Goal: Feedback & Contribution: Contribute content

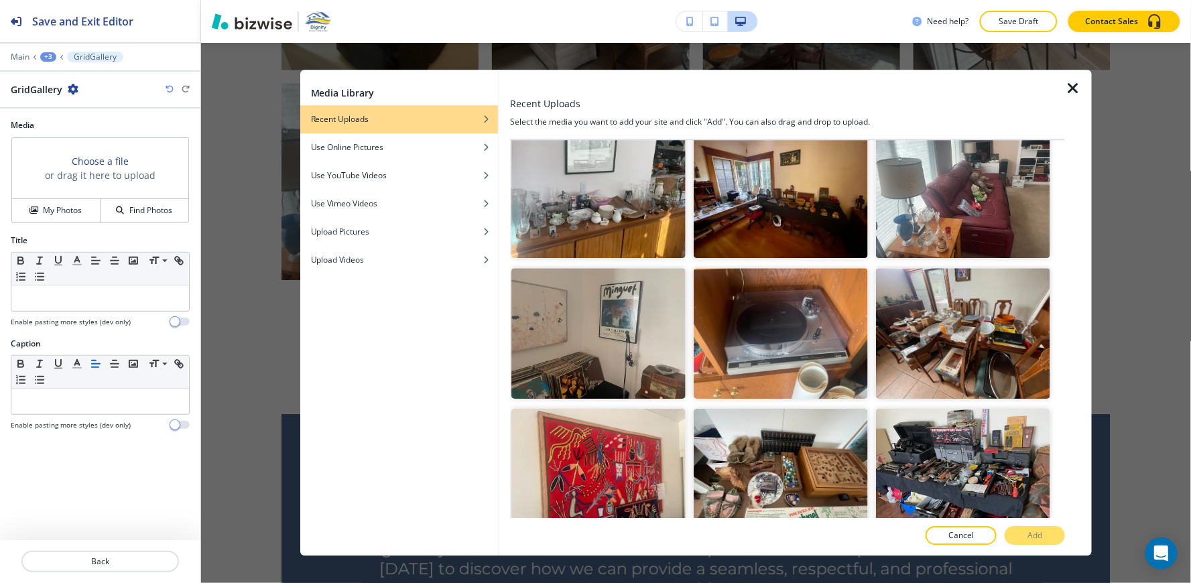
scroll to position [4794, 0]
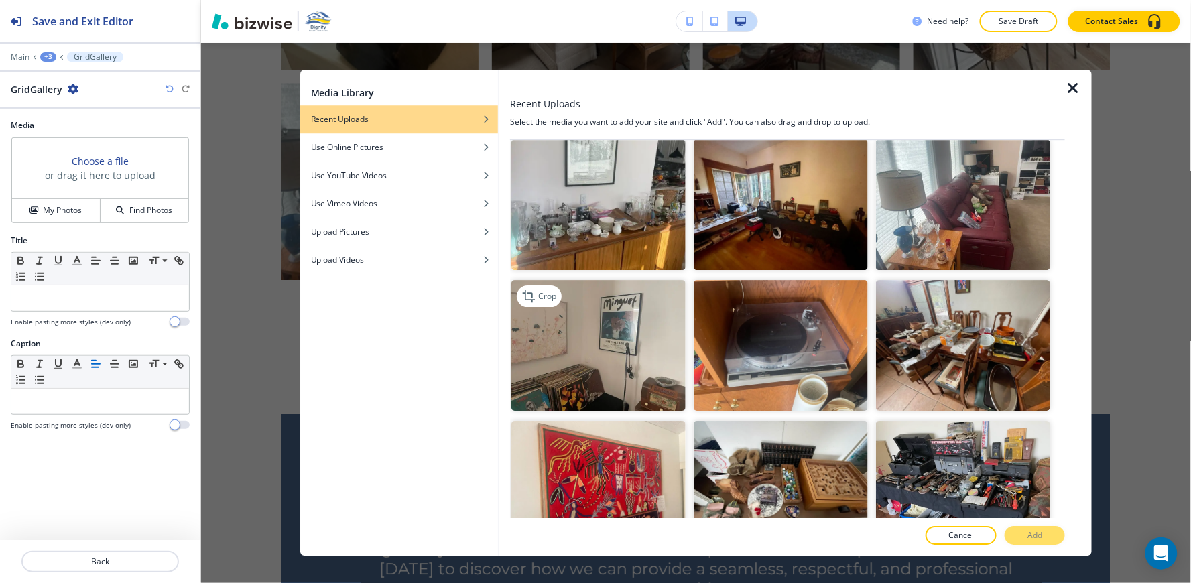
click at [626, 281] on img "button" at bounding box center [598, 346] width 174 height 131
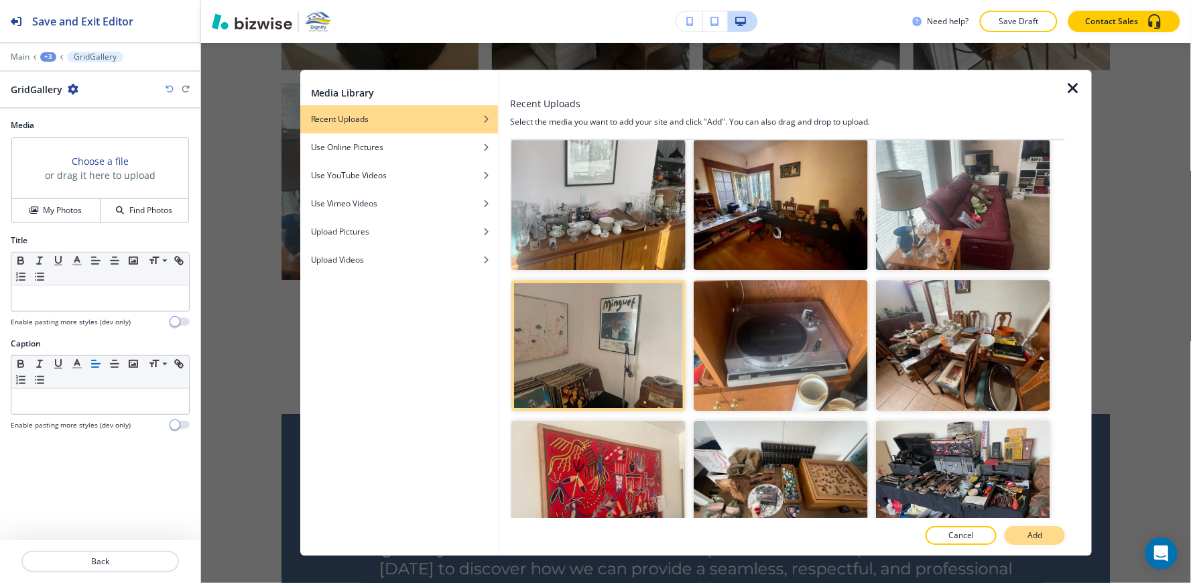
click at [1039, 532] on p "Add" at bounding box center [1034, 536] width 15 height 12
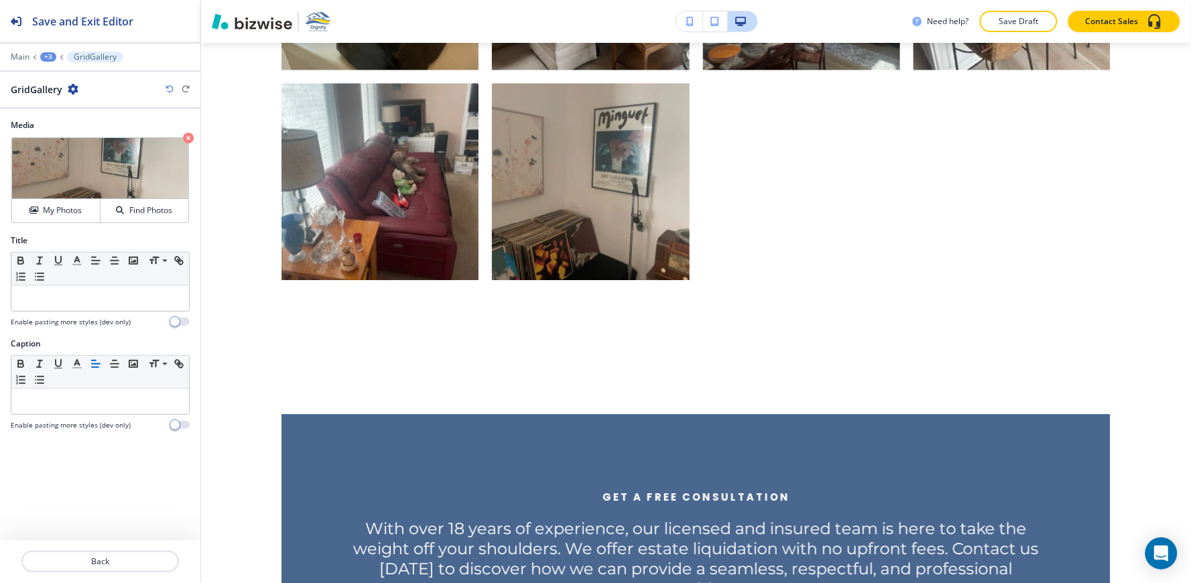
click at [51, 56] on div "+3" at bounding box center [48, 56] width 16 height 9
click at [97, 125] on p "A Glimpse Into Our Work" at bounding box center [83, 126] width 68 height 12
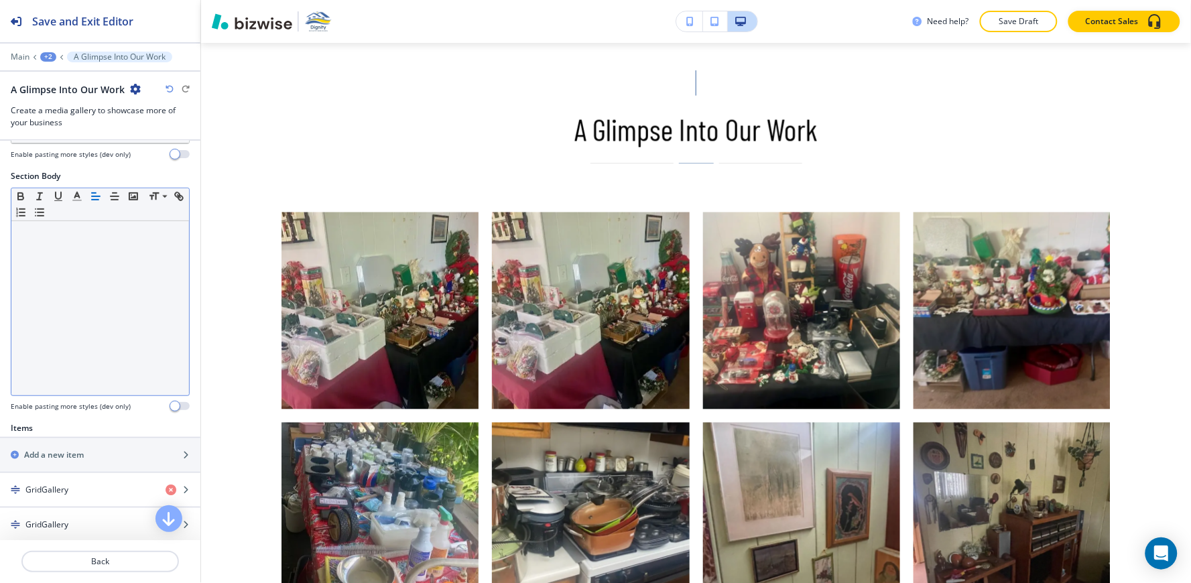
scroll to position [223, 0]
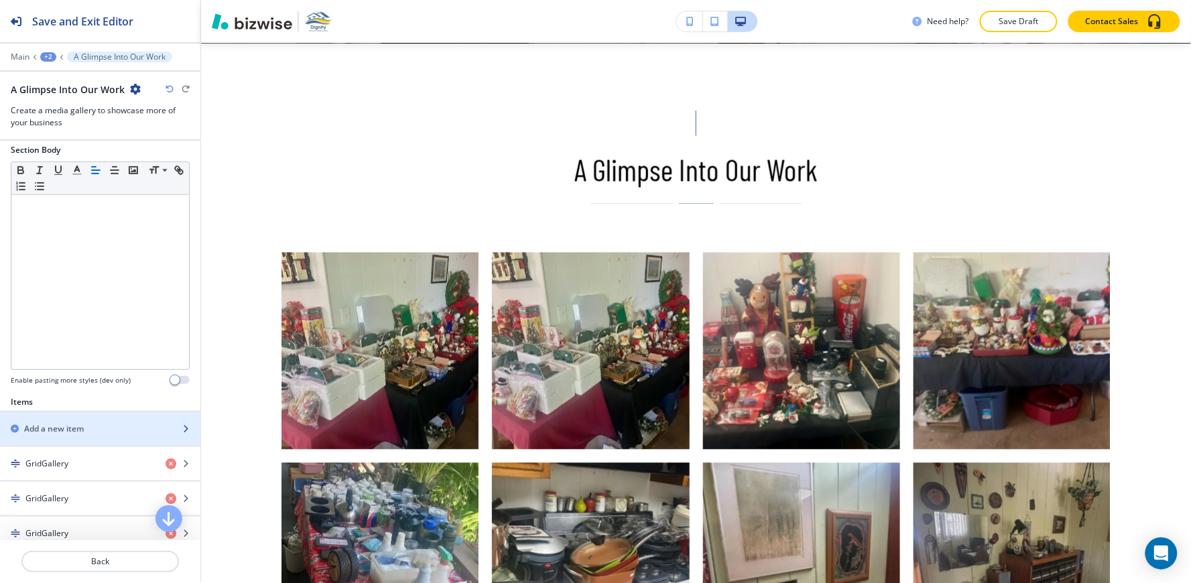
click at [55, 424] on h2 "Add a new item" at bounding box center [54, 429] width 60 height 12
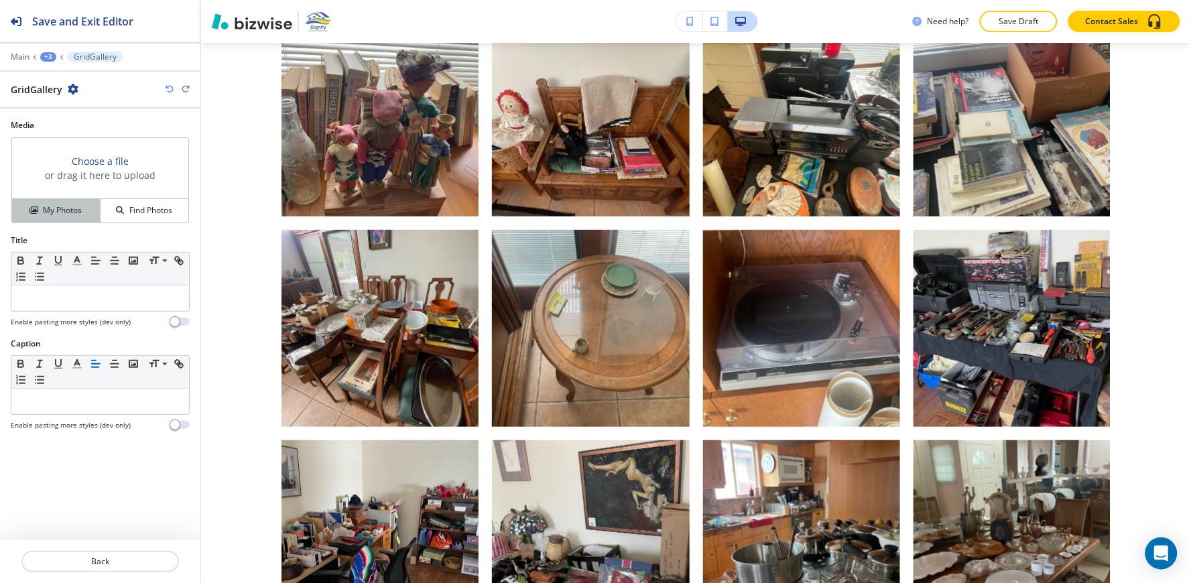
click at [49, 217] on button "My Photos" at bounding box center [56, 210] width 88 height 23
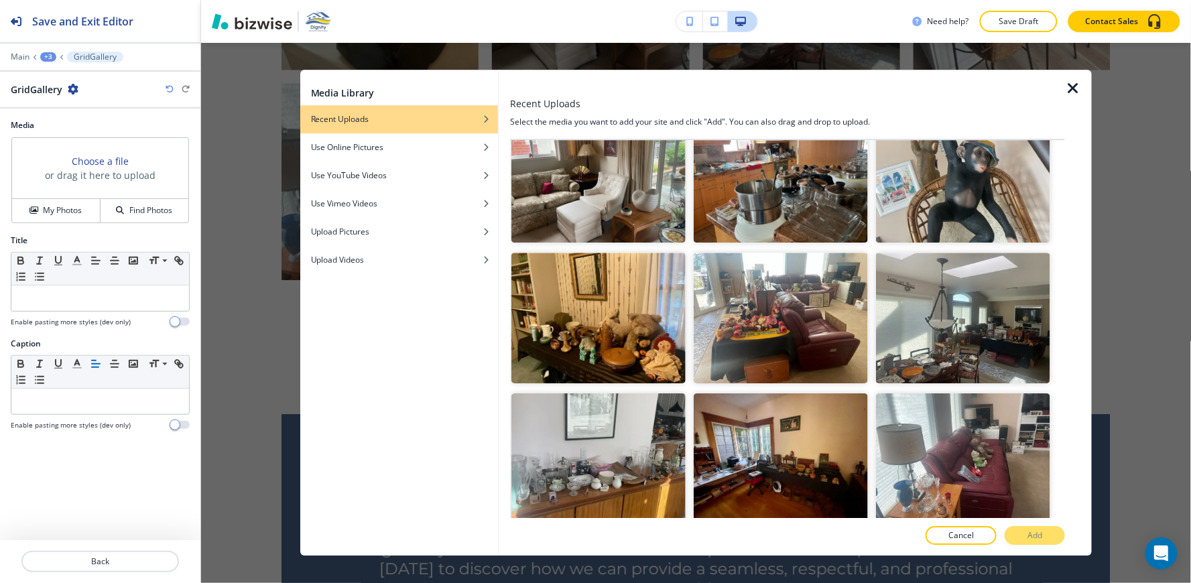
scroll to position [4542, 0]
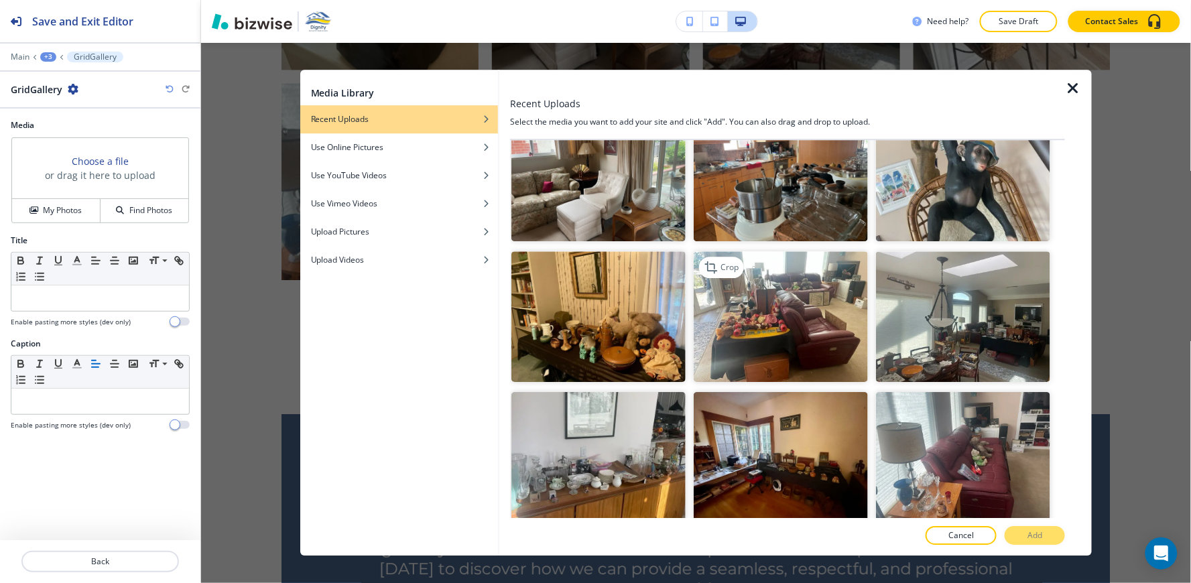
click at [801, 252] on img "button" at bounding box center [781, 317] width 174 height 131
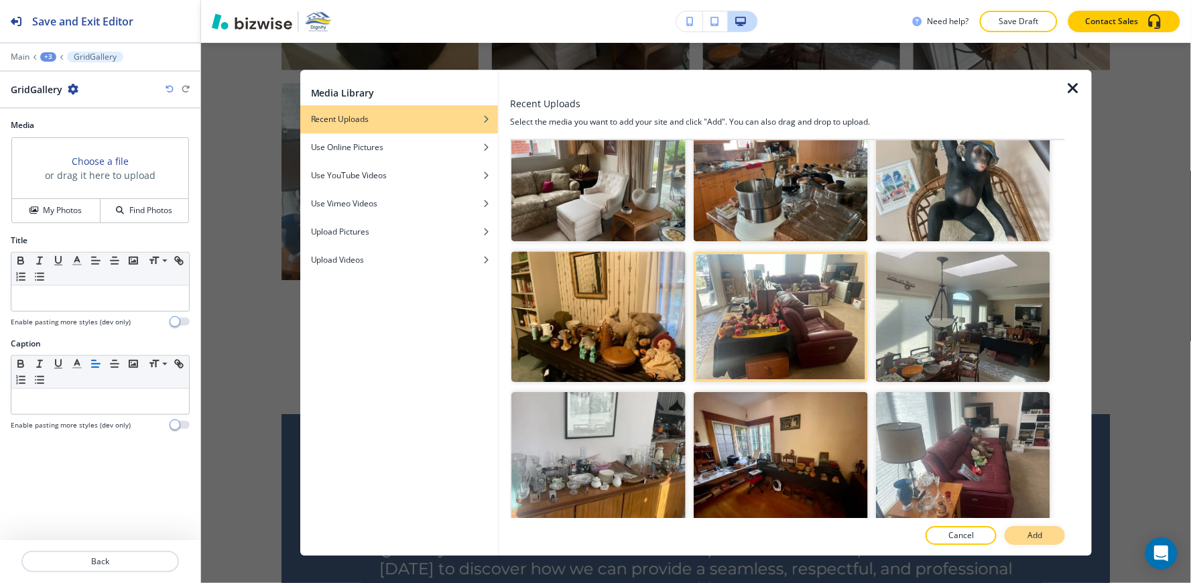
click at [1050, 541] on button "Add" at bounding box center [1035, 536] width 60 height 19
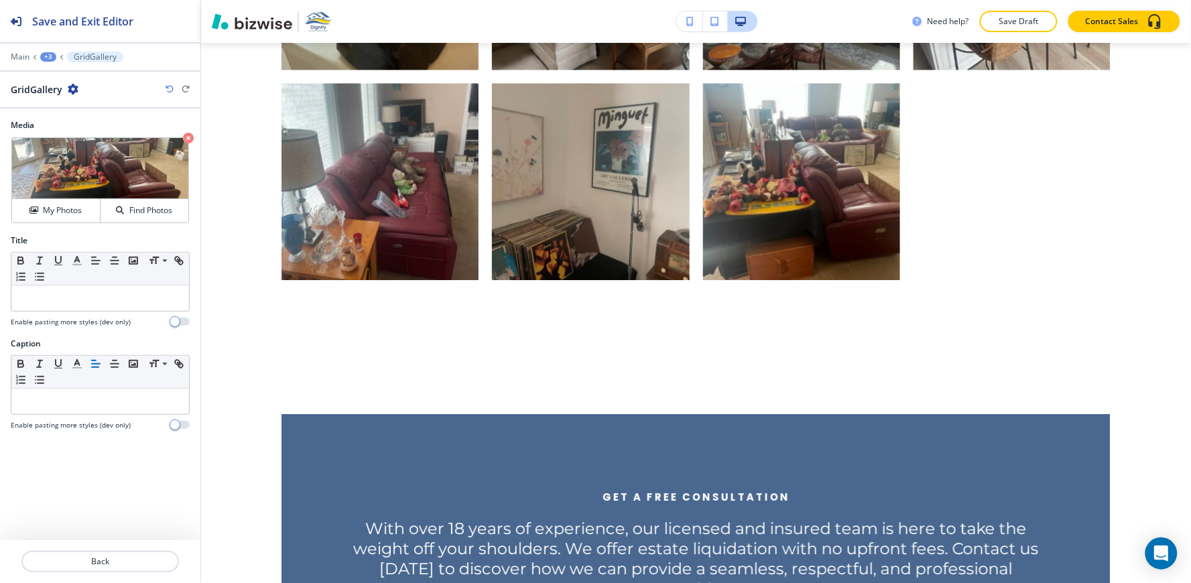
click at [48, 58] on div "+3" at bounding box center [48, 56] width 16 height 9
click at [84, 130] on p "A Glimpse Into Our Work" at bounding box center [83, 126] width 68 height 12
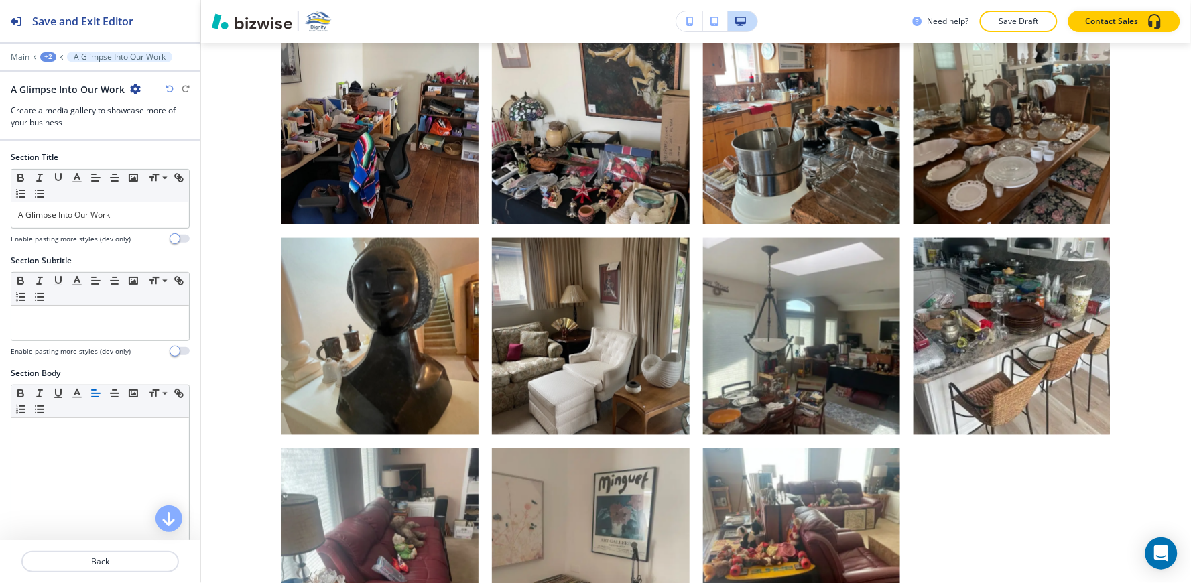
scroll to position [298, 0]
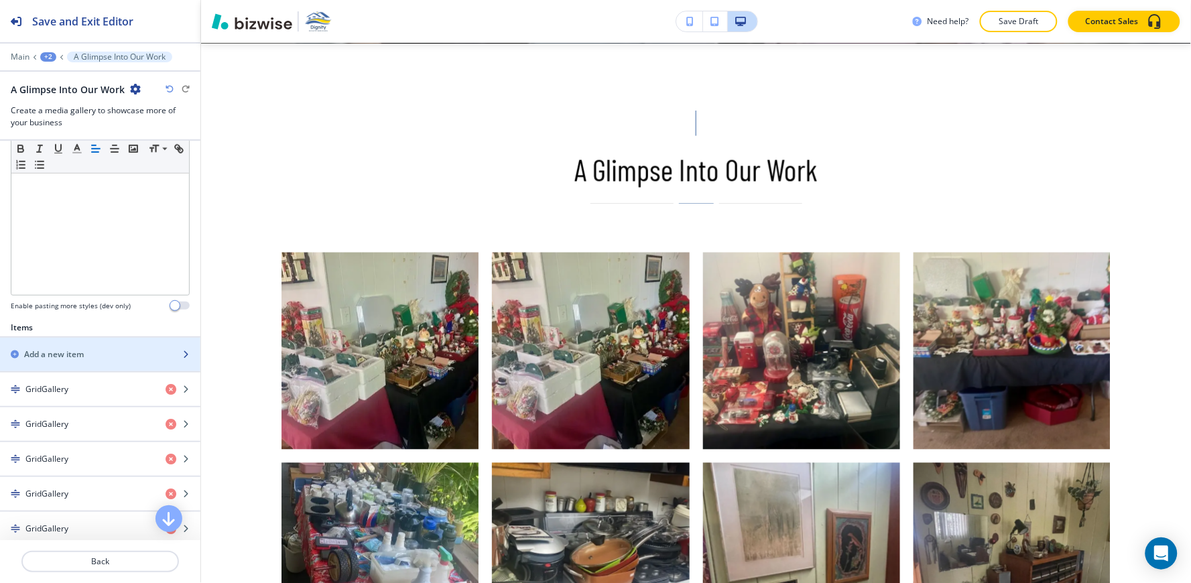
click at [65, 351] on h2 "Add a new item" at bounding box center [54, 354] width 60 height 12
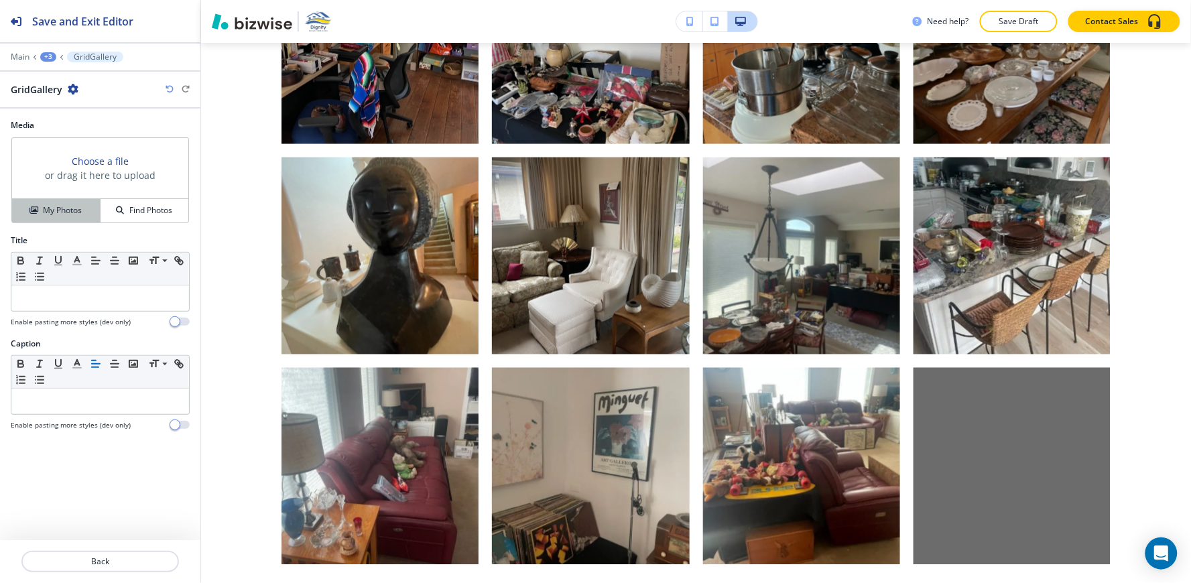
click at [48, 211] on h4 "My Photos" at bounding box center [62, 210] width 39 height 12
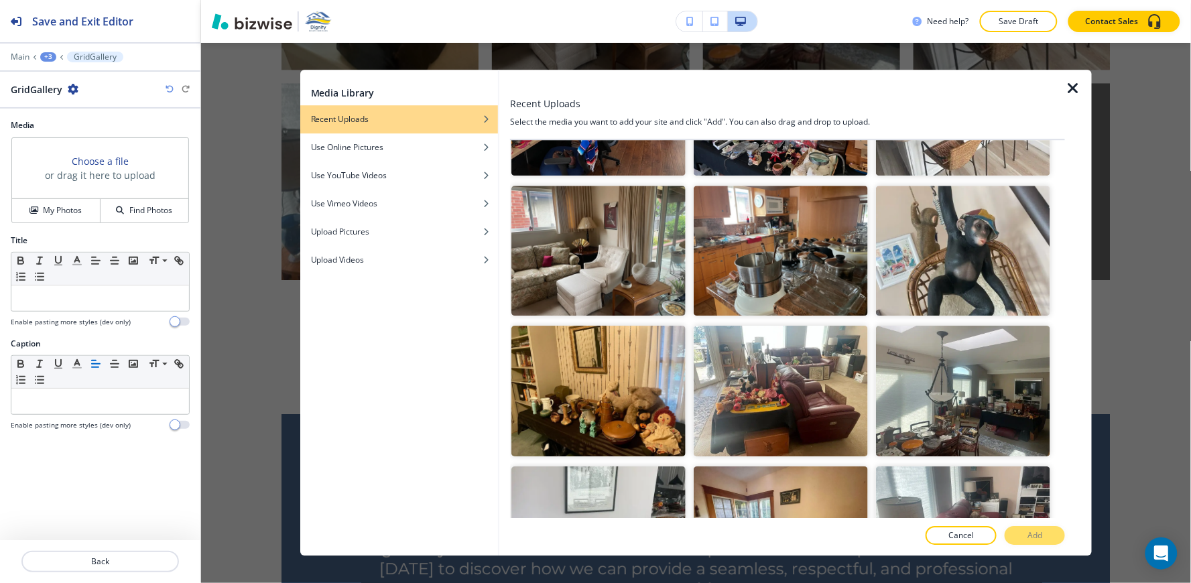
scroll to position [4542, 0]
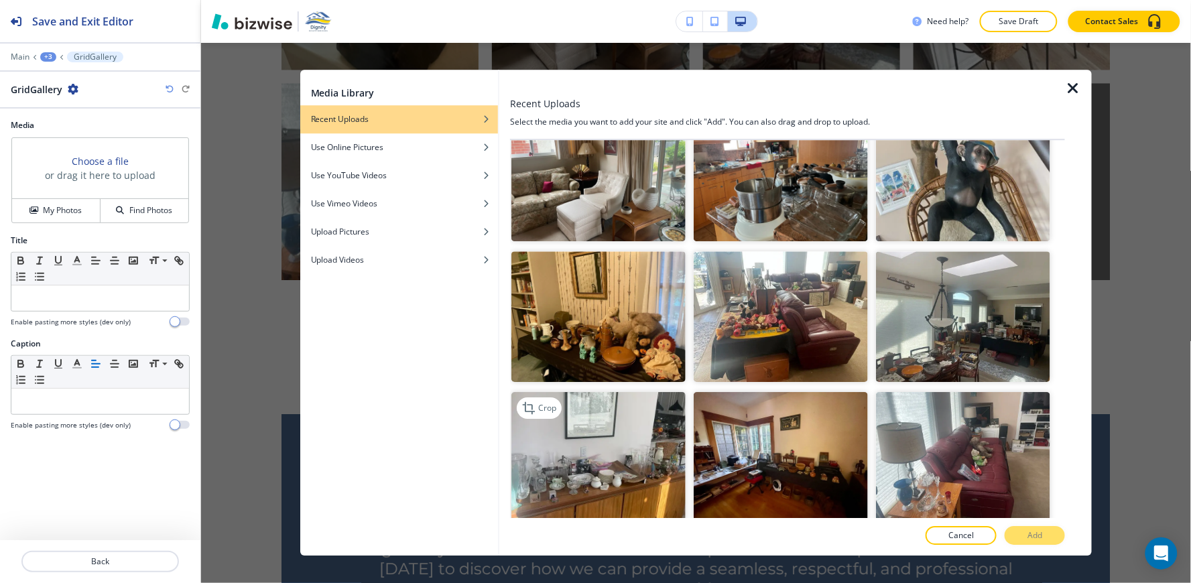
click at [586, 393] on img "button" at bounding box center [598, 458] width 174 height 131
click at [1040, 535] on p "Add" at bounding box center [1034, 536] width 15 height 12
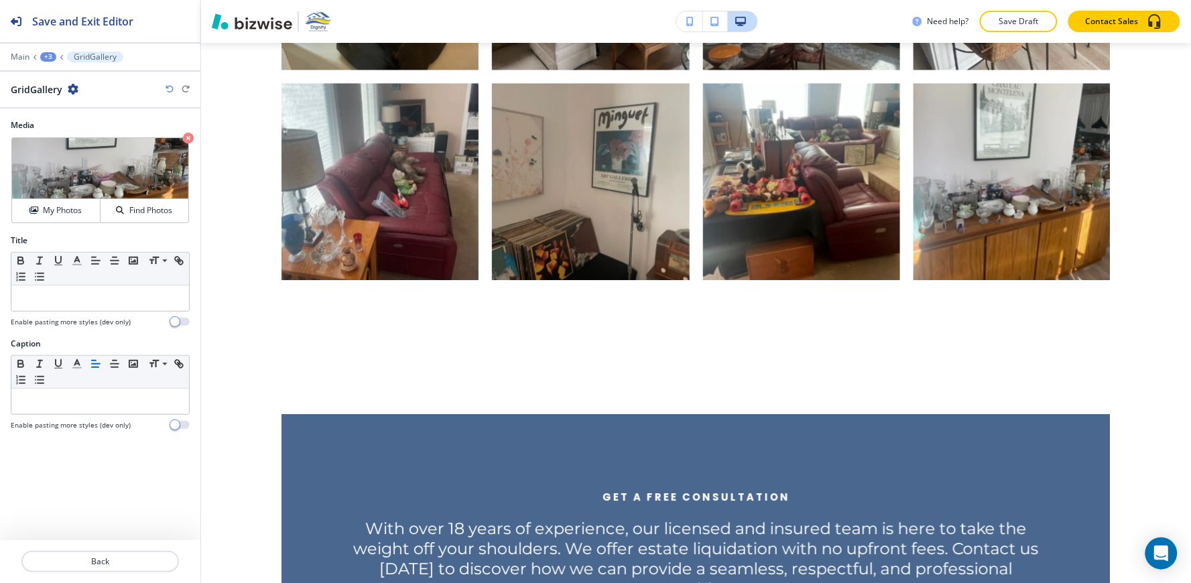
click at [47, 57] on div "+3" at bounding box center [48, 56] width 16 height 9
click at [76, 129] on p "A Glimpse Into Our Work" at bounding box center [83, 126] width 68 height 12
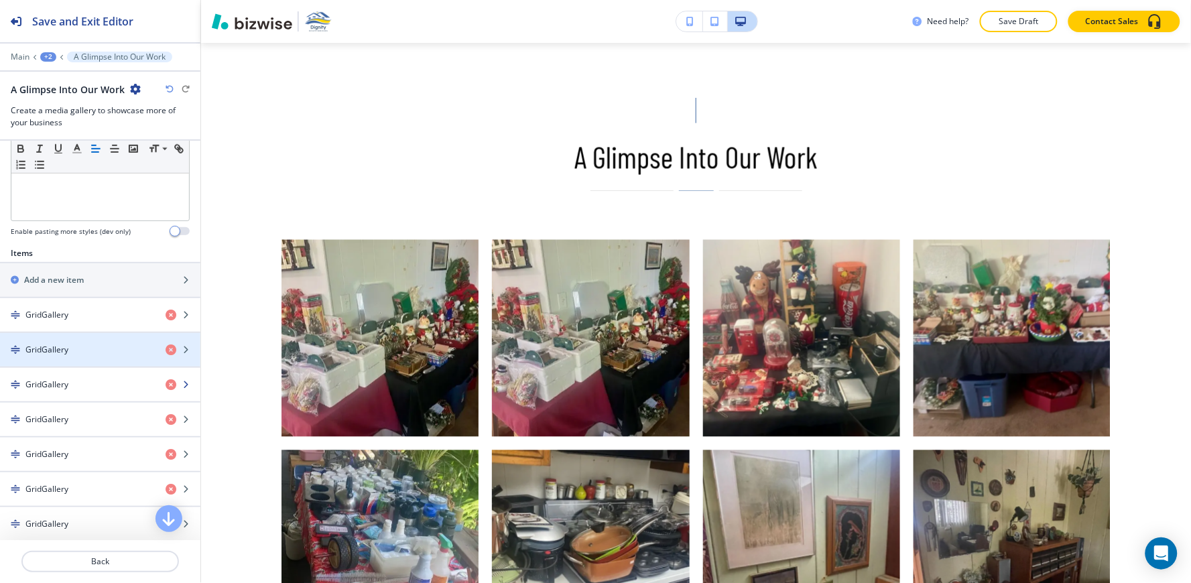
scroll to position [647, 0]
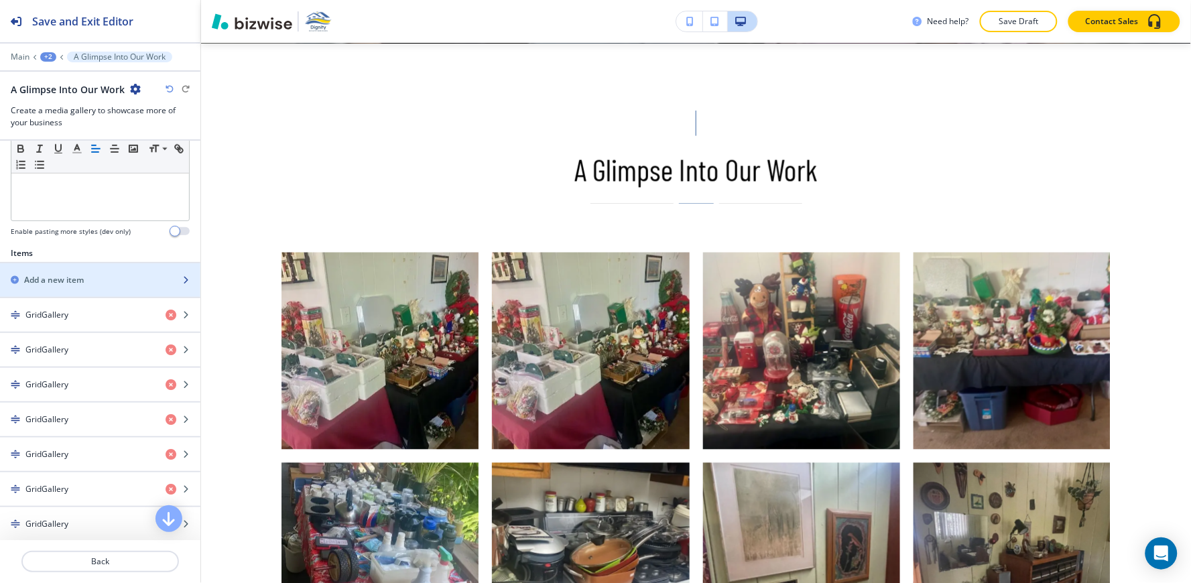
click at [66, 278] on h2 "Add a new item" at bounding box center [54, 280] width 60 height 12
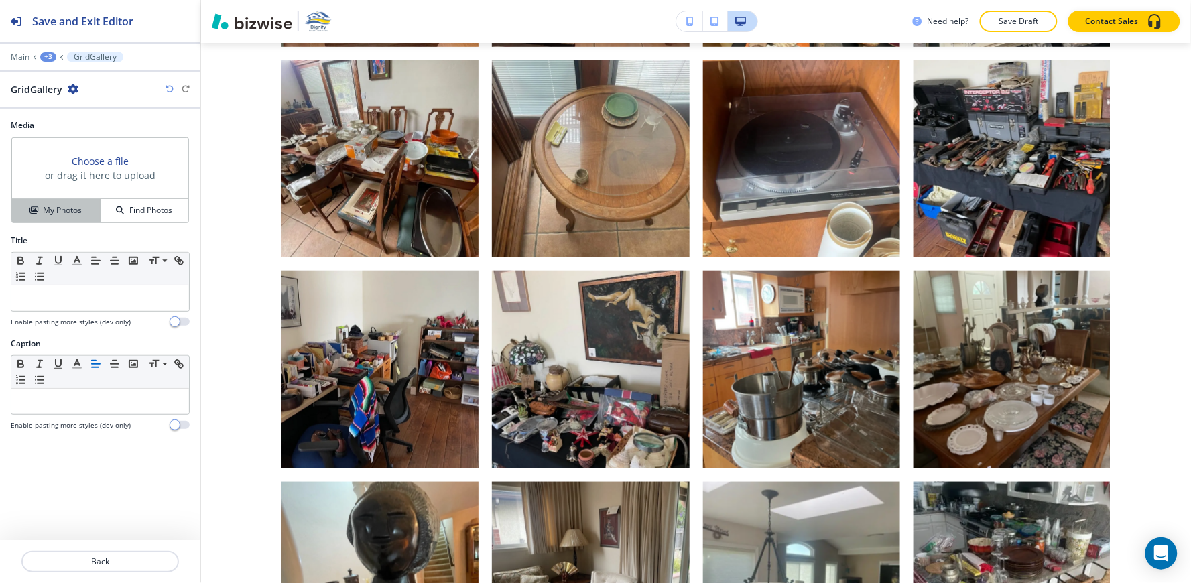
click at [62, 205] on h4 "My Photos" at bounding box center [62, 210] width 39 height 12
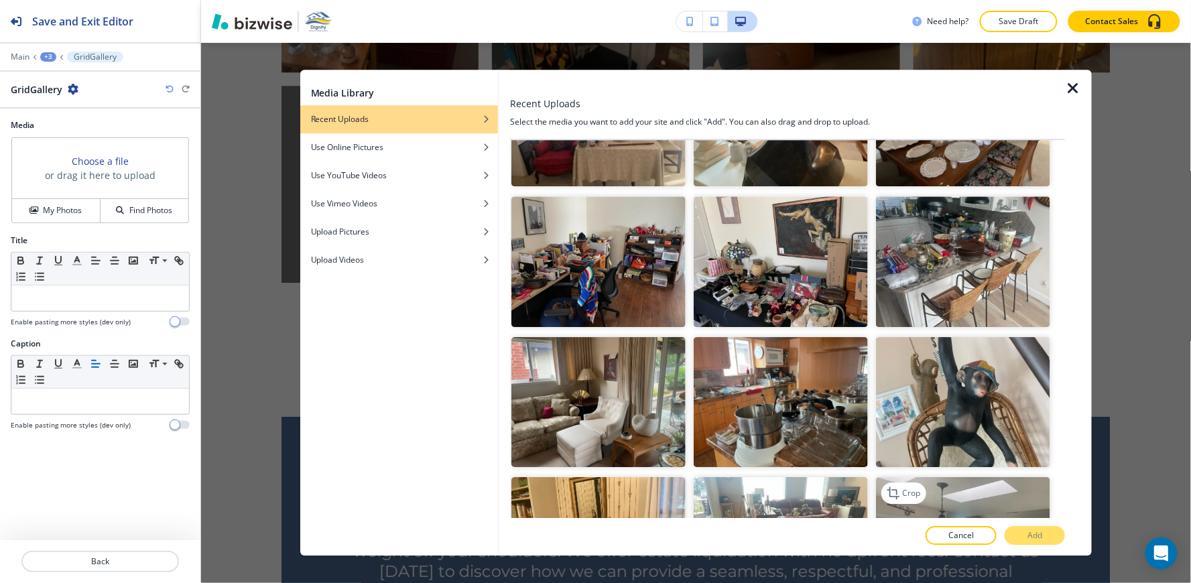
scroll to position [4319, 0]
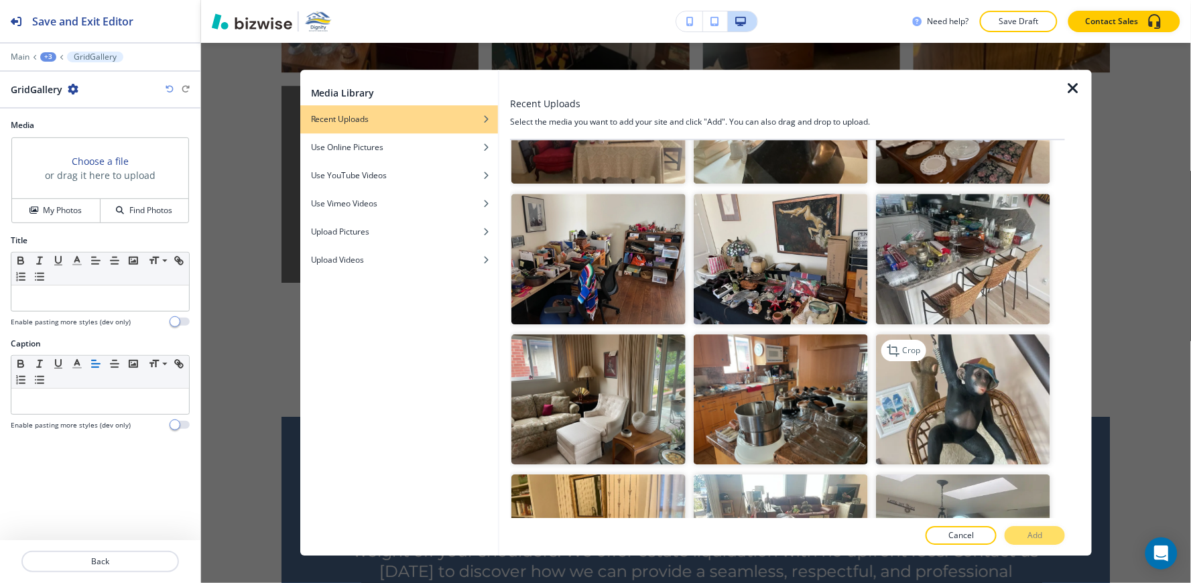
click at [956, 334] on img "button" at bounding box center [963, 399] width 174 height 131
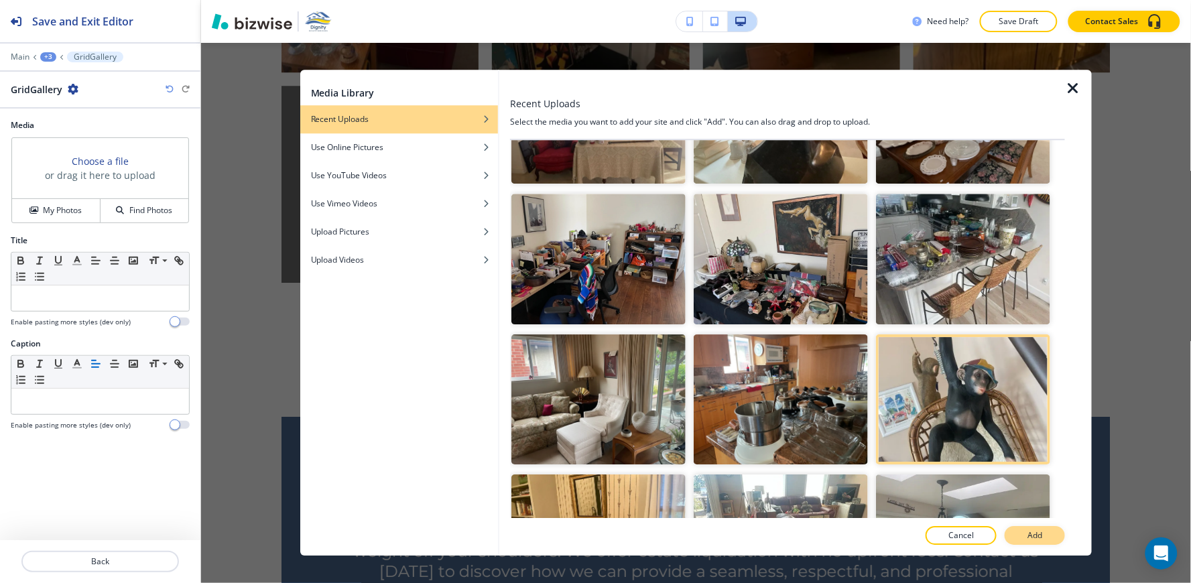
click at [1041, 536] on p "Add" at bounding box center [1034, 536] width 15 height 12
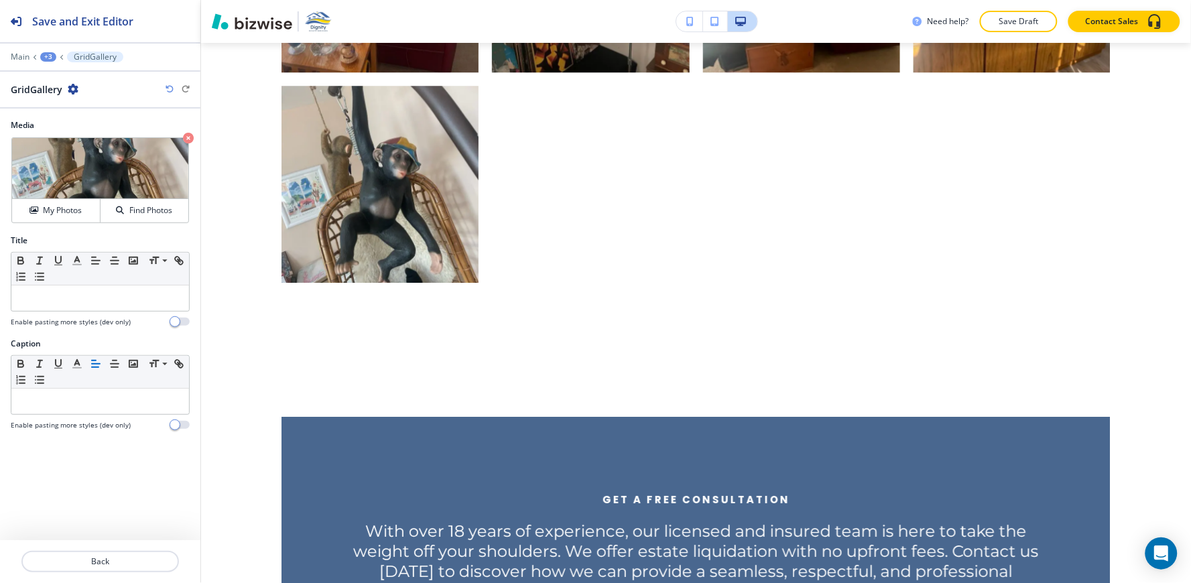
click at [50, 56] on div "+3" at bounding box center [48, 56] width 16 height 9
click at [70, 137] on button "A Glimpse Into Our Work" at bounding box center [83, 126] width 86 height 24
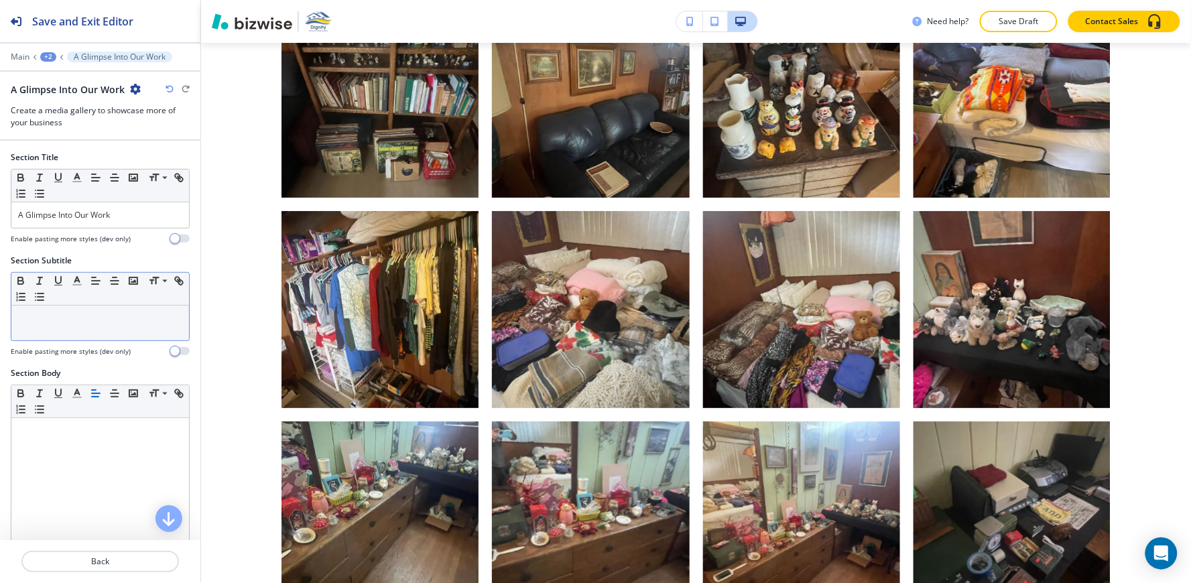
scroll to position [372, 0]
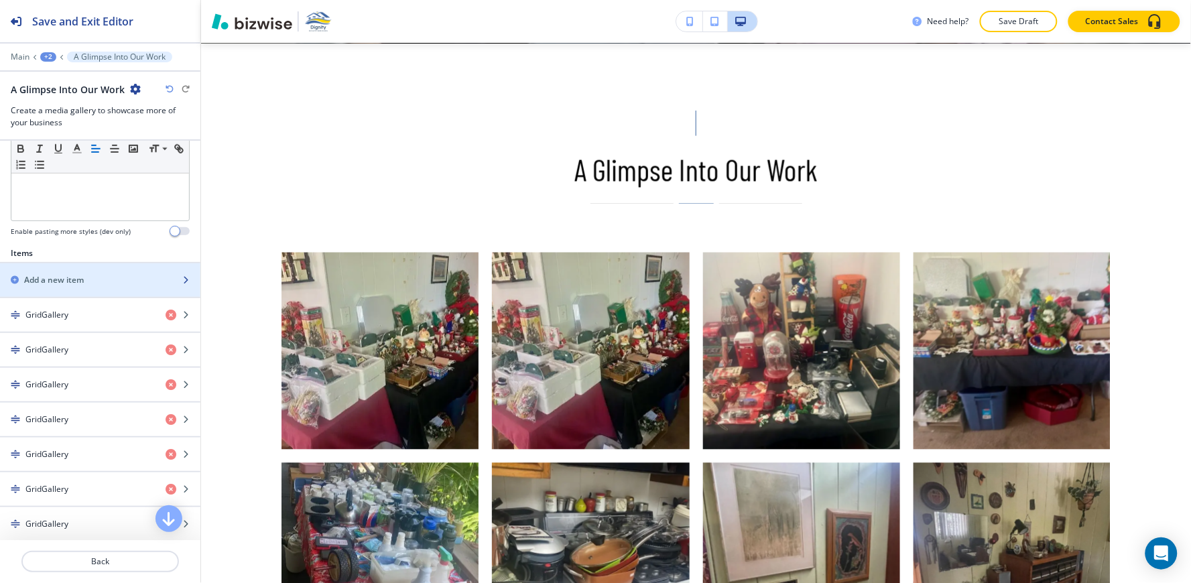
click at [74, 267] on div "button" at bounding box center [100, 268] width 200 height 11
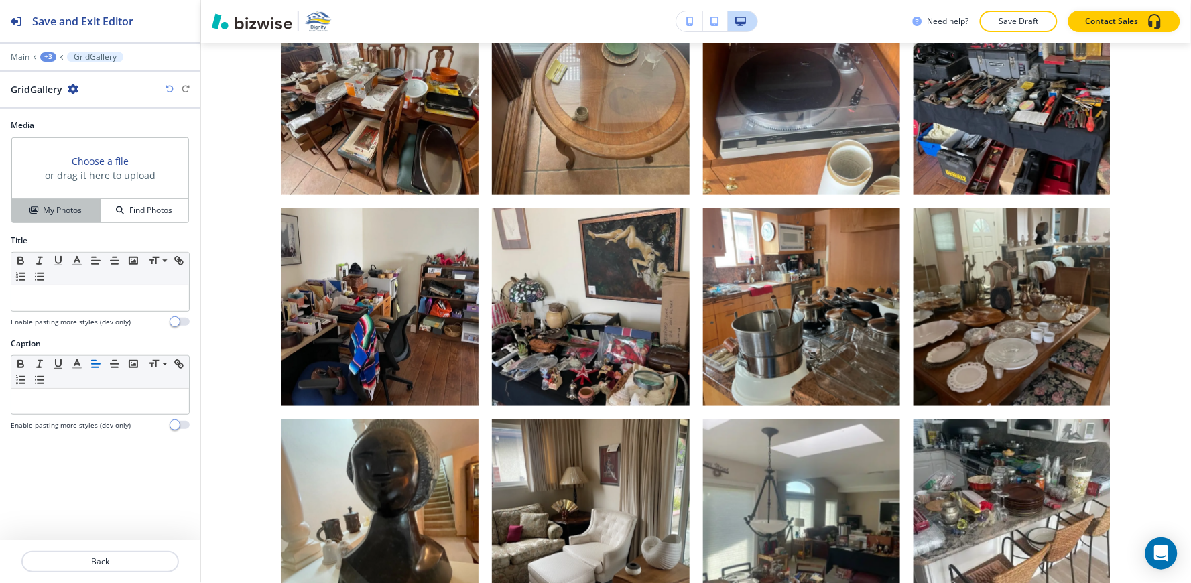
click at [64, 218] on button "My Photos" at bounding box center [56, 210] width 88 height 23
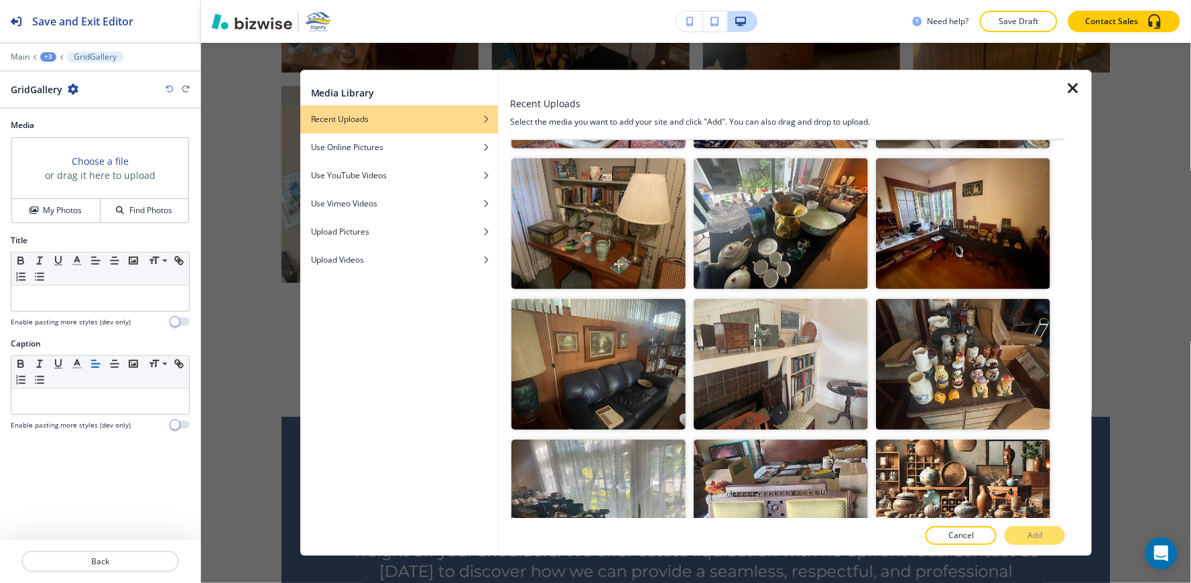
scroll to position [1265, 0]
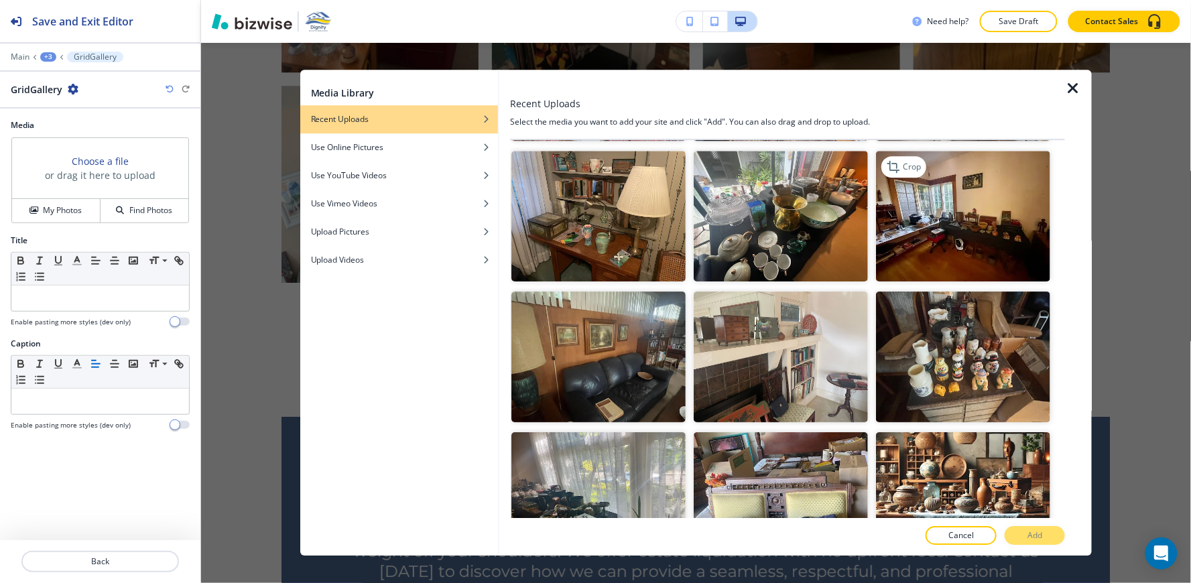
click at [965, 166] on img "button" at bounding box center [963, 216] width 174 height 131
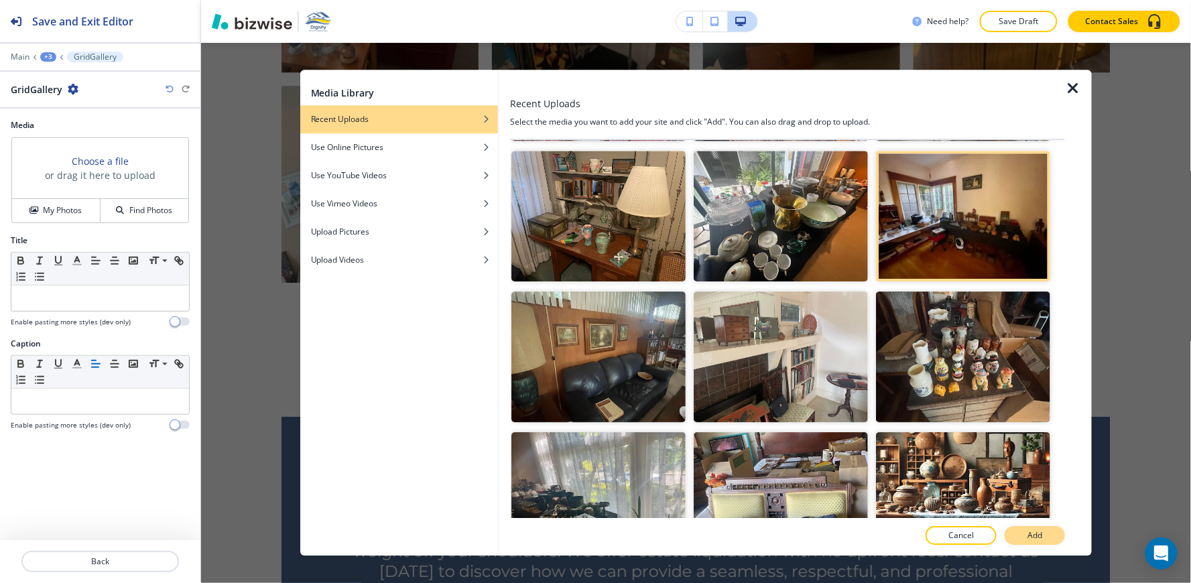
click at [1021, 535] on button "Add" at bounding box center [1035, 536] width 60 height 19
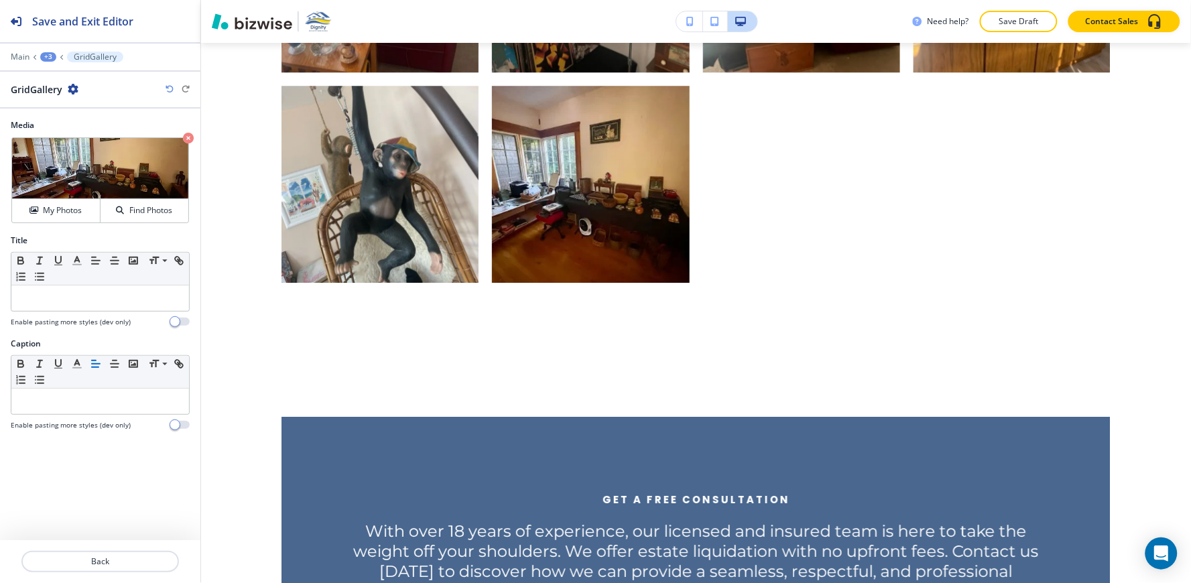
click at [48, 58] on div "+3" at bounding box center [48, 56] width 16 height 9
click at [56, 126] on p "A Glimpse Into Our Work" at bounding box center [83, 126] width 68 height 12
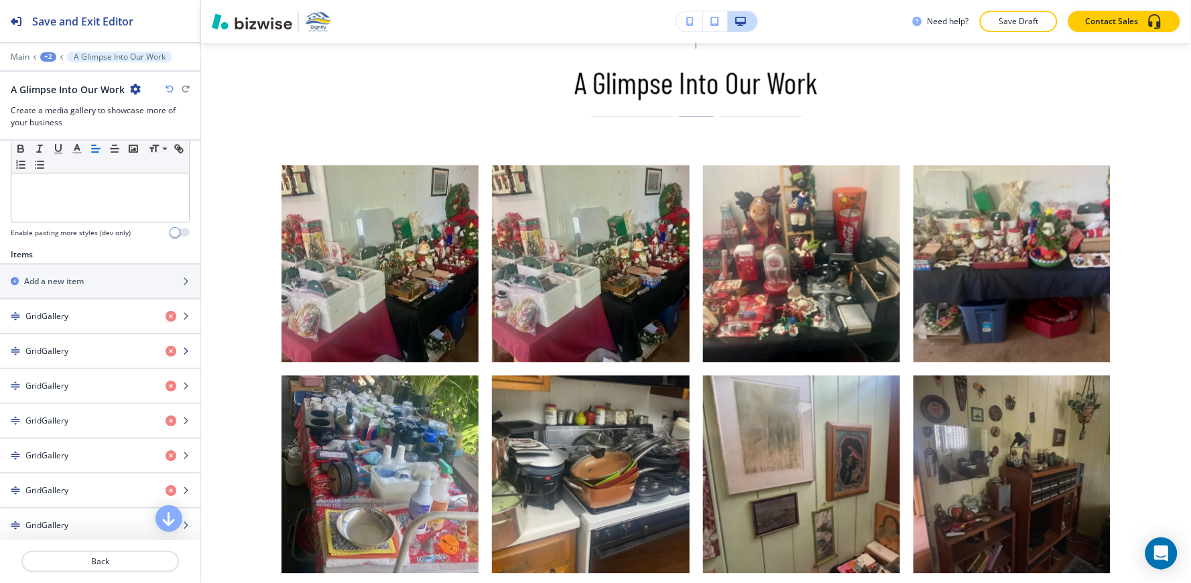
scroll to position [372, 0]
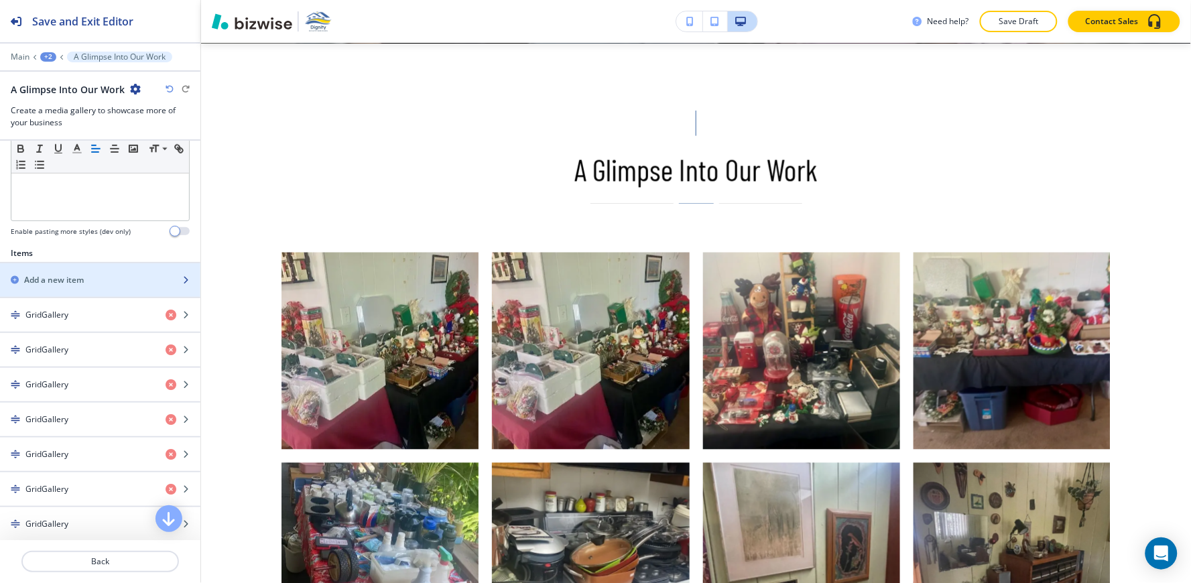
click at [58, 286] on div "button" at bounding box center [100, 291] width 200 height 11
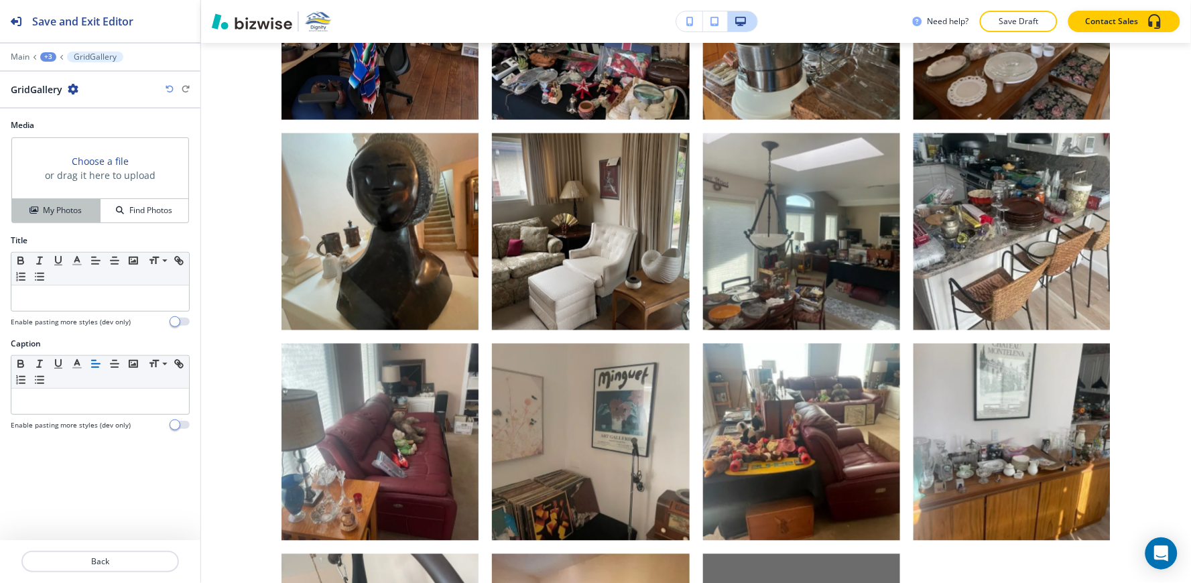
click at [54, 201] on button "My Photos" at bounding box center [56, 210] width 88 height 23
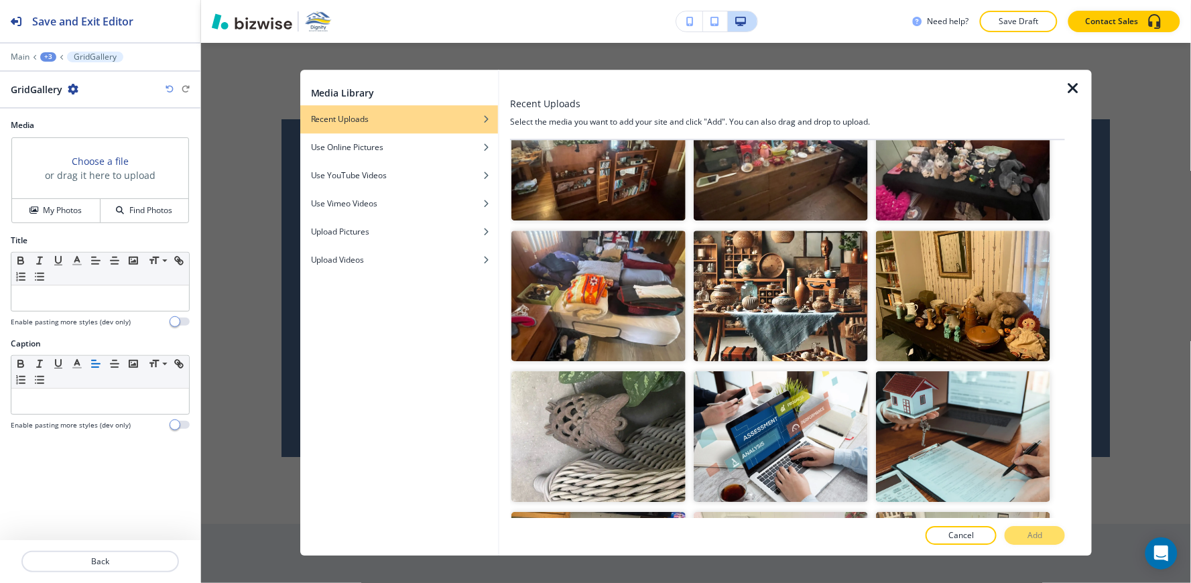
scroll to position [6883, 0]
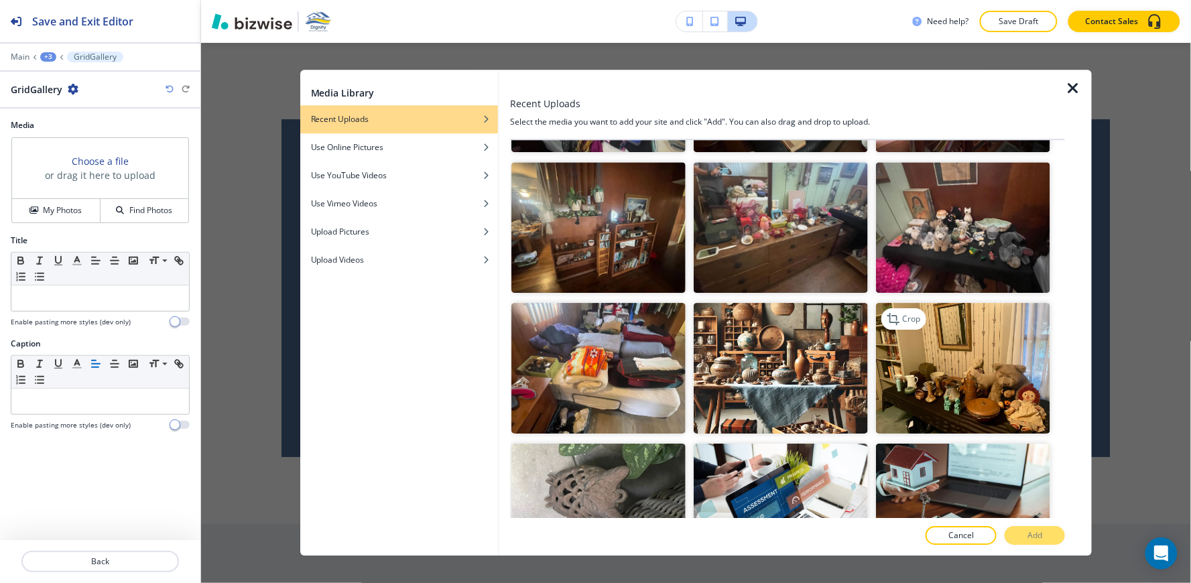
click at [972, 304] on img "button" at bounding box center [963, 369] width 174 height 131
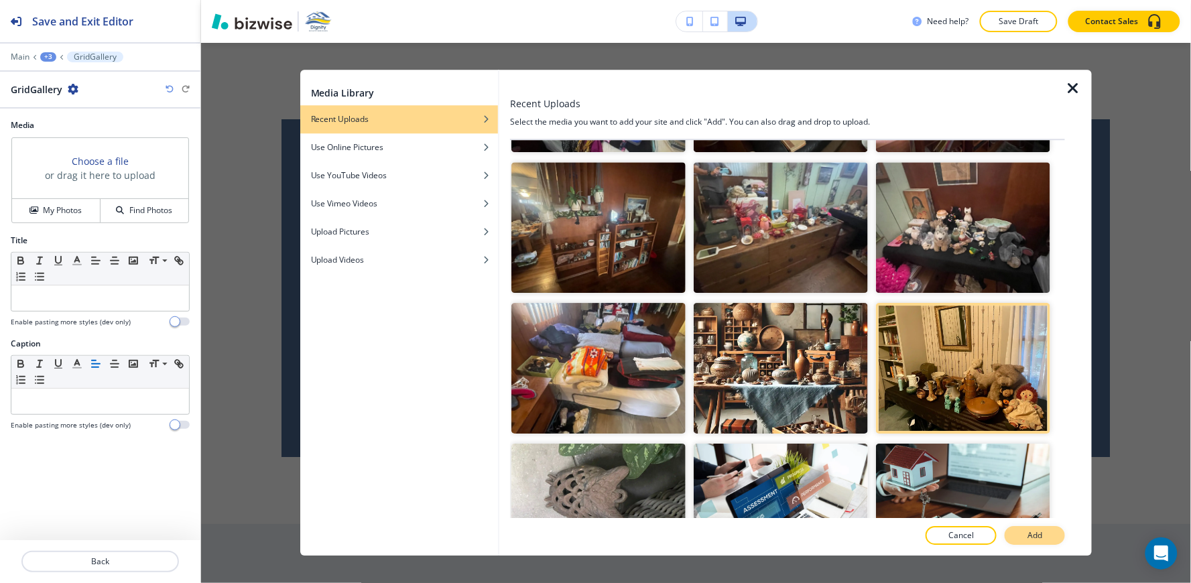
click at [1026, 533] on button "Add" at bounding box center [1035, 536] width 60 height 19
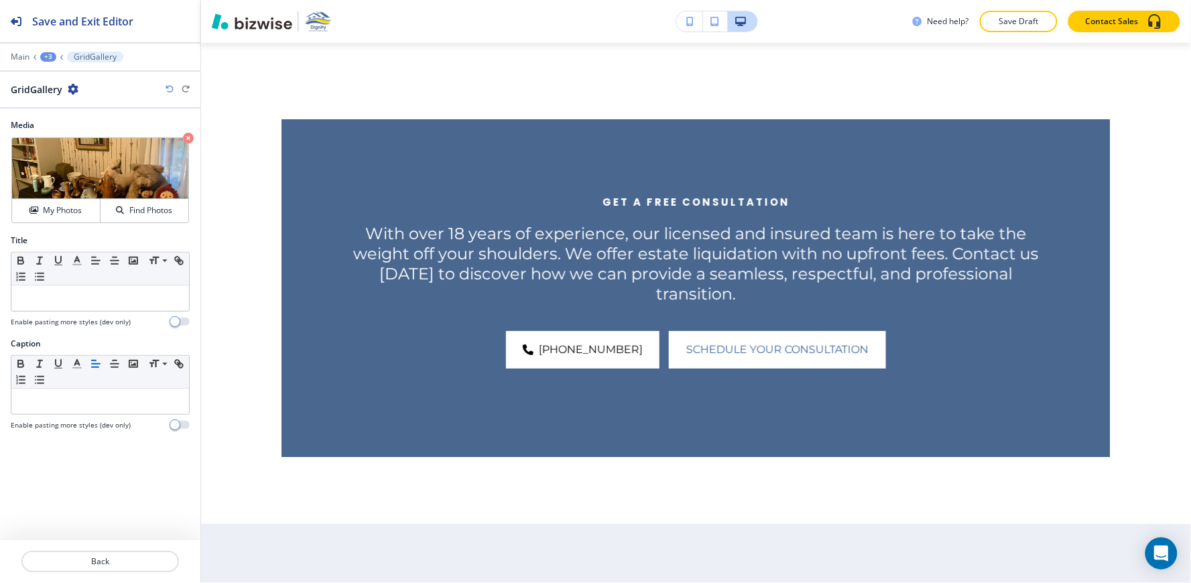
click at [50, 52] on div "+3" at bounding box center [48, 56] width 16 height 9
click at [113, 129] on p "A Glimpse Into Our Work" at bounding box center [83, 126] width 68 height 12
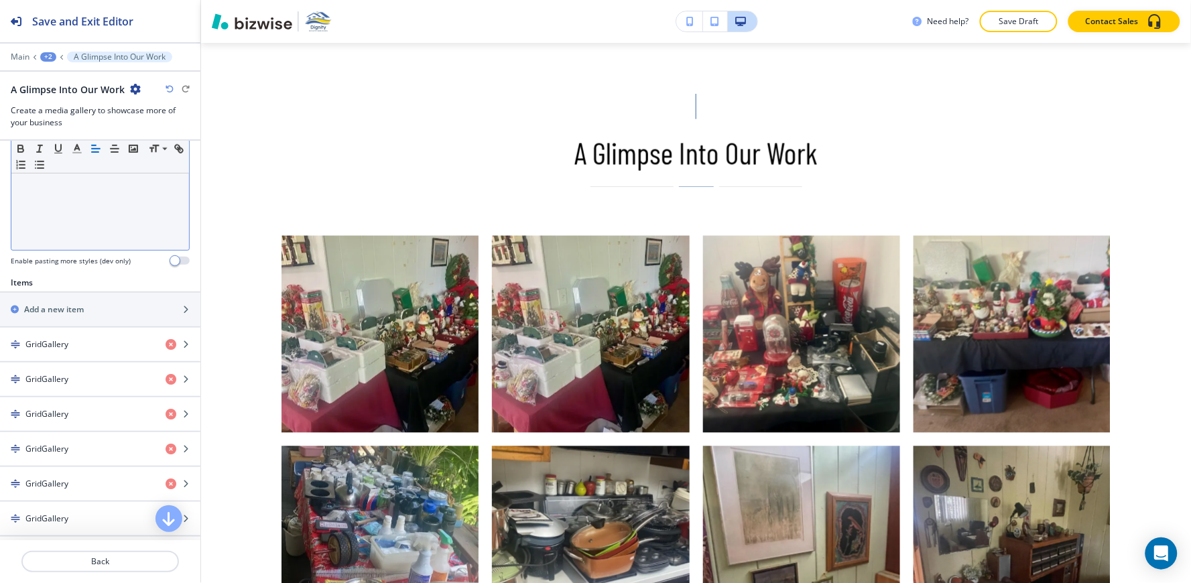
scroll to position [647, 0]
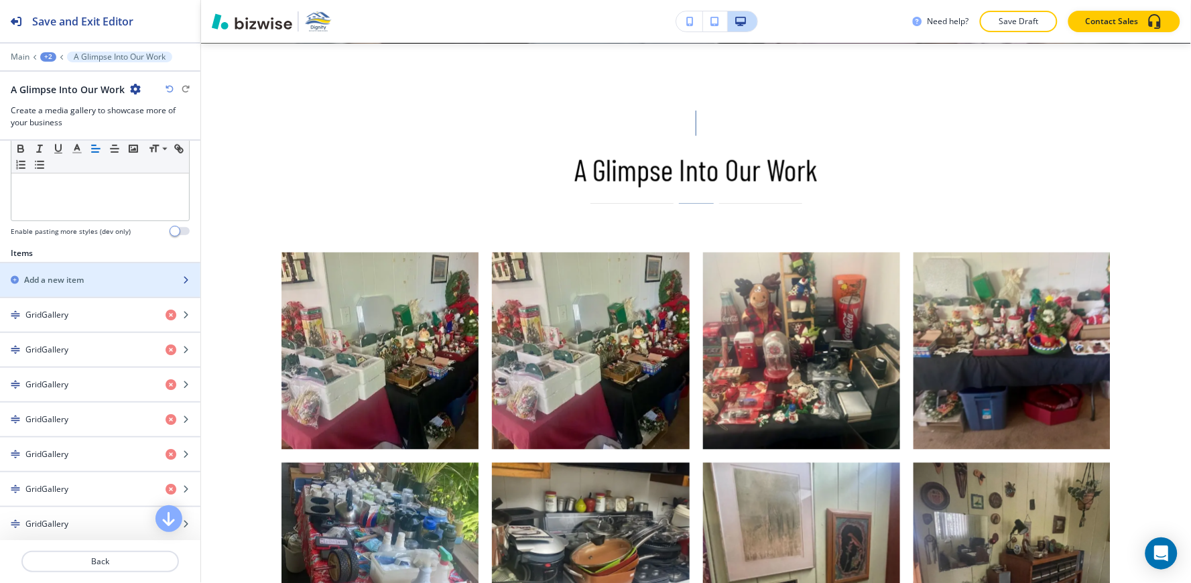
click at [77, 288] on div "button" at bounding box center [100, 291] width 200 height 11
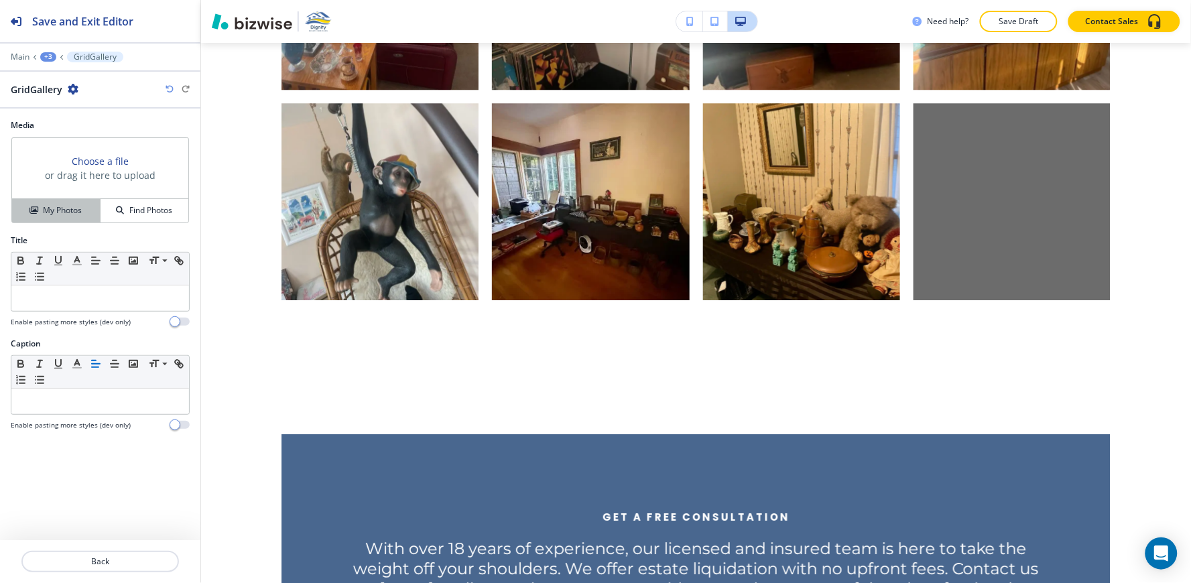
scroll to position [4183, 0]
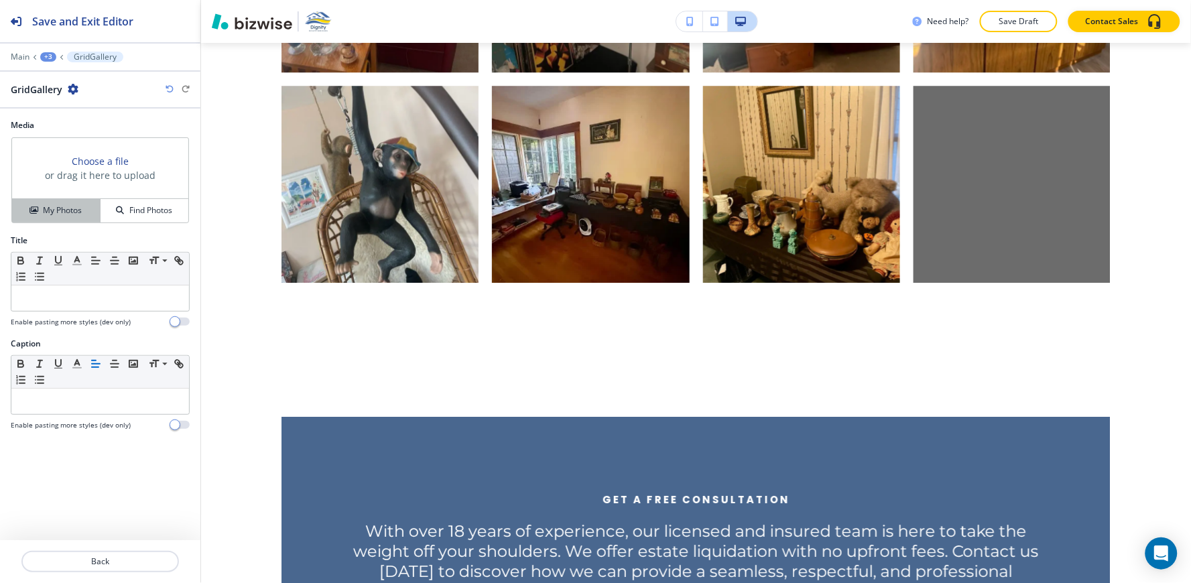
click at [55, 213] on h4 "My Photos" at bounding box center [62, 210] width 39 height 12
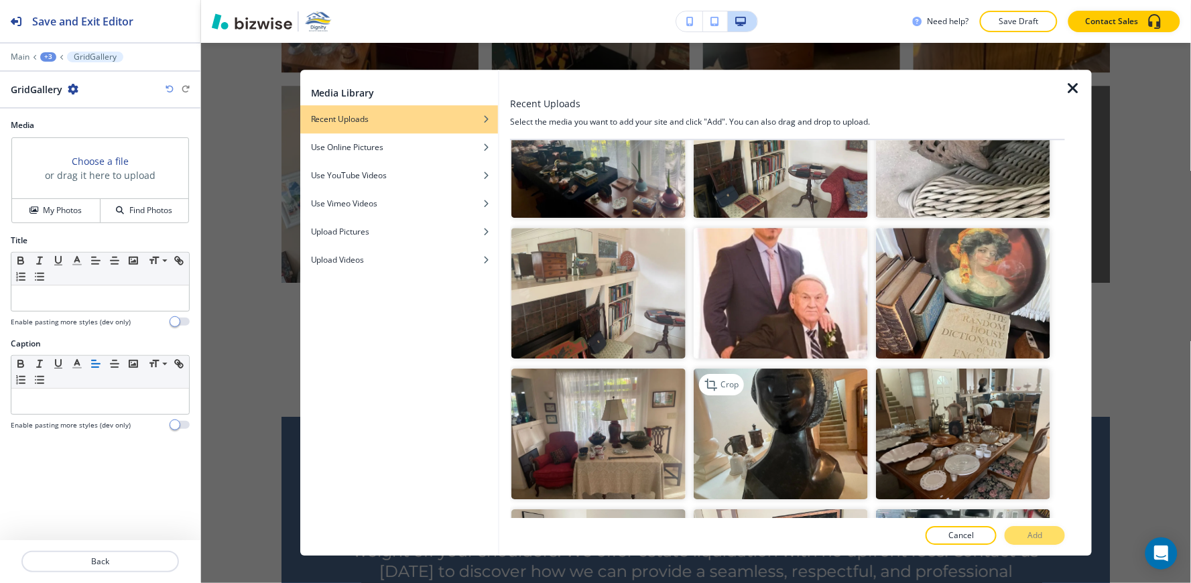
scroll to position [3969, 0]
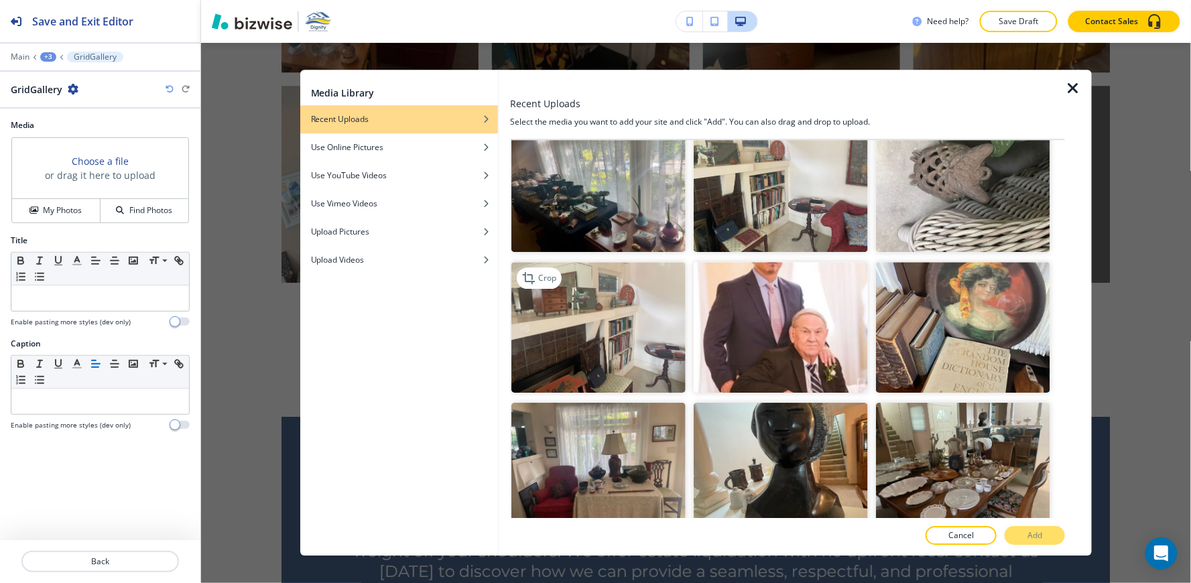
click at [570, 263] on img "button" at bounding box center [598, 327] width 174 height 131
click at [1037, 537] on p "Add" at bounding box center [1034, 536] width 15 height 12
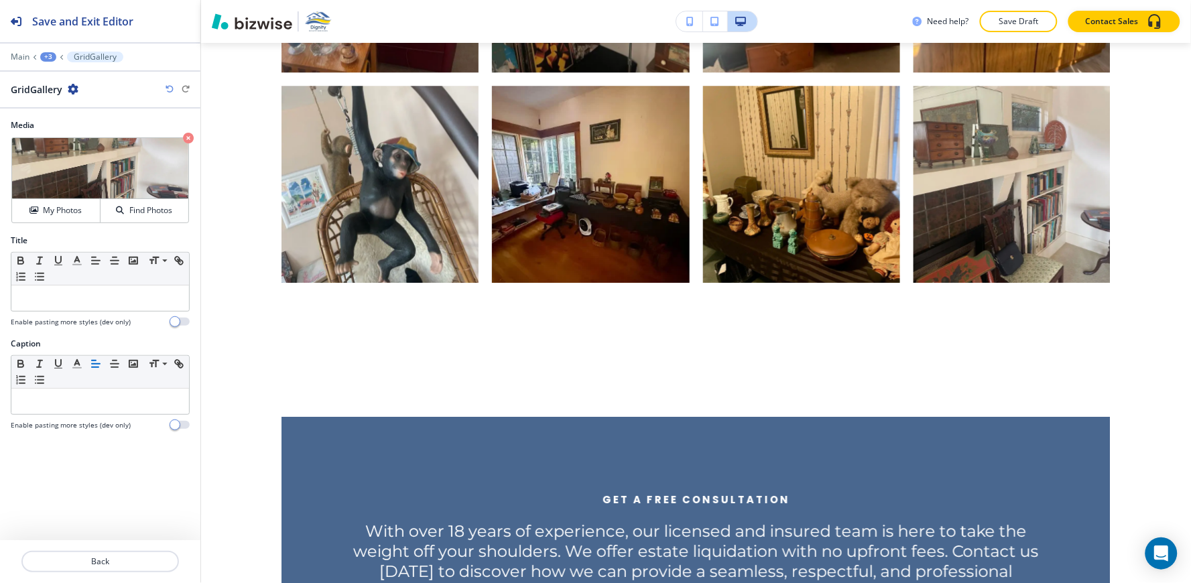
click at [45, 56] on div "+3" at bounding box center [48, 56] width 16 height 9
click at [78, 127] on p "A Glimpse Into Our Work" at bounding box center [83, 126] width 68 height 12
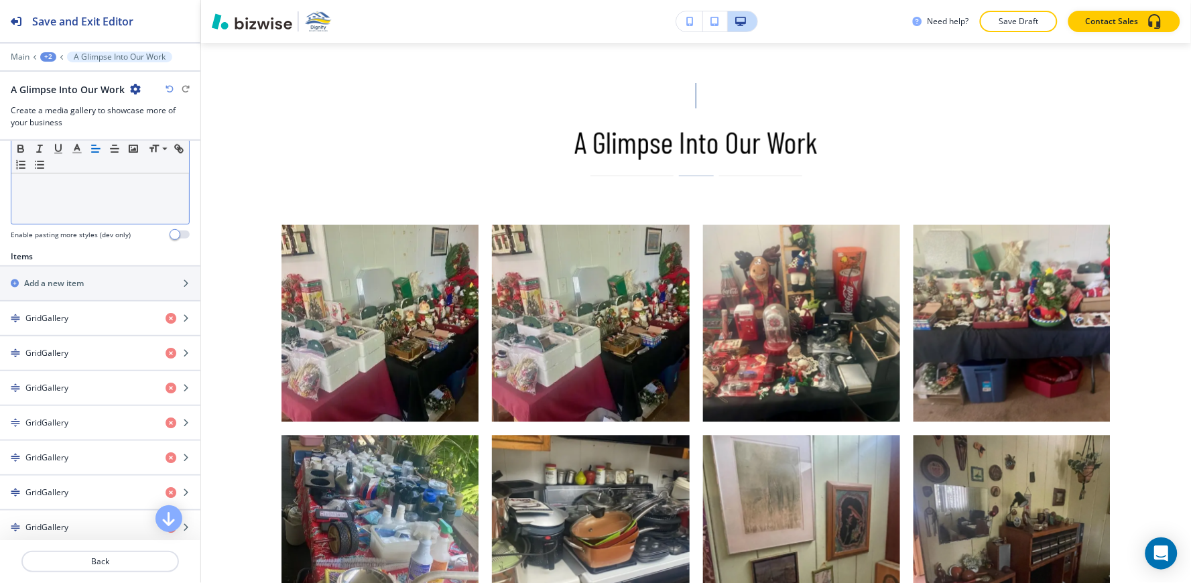
scroll to position [372, 0]
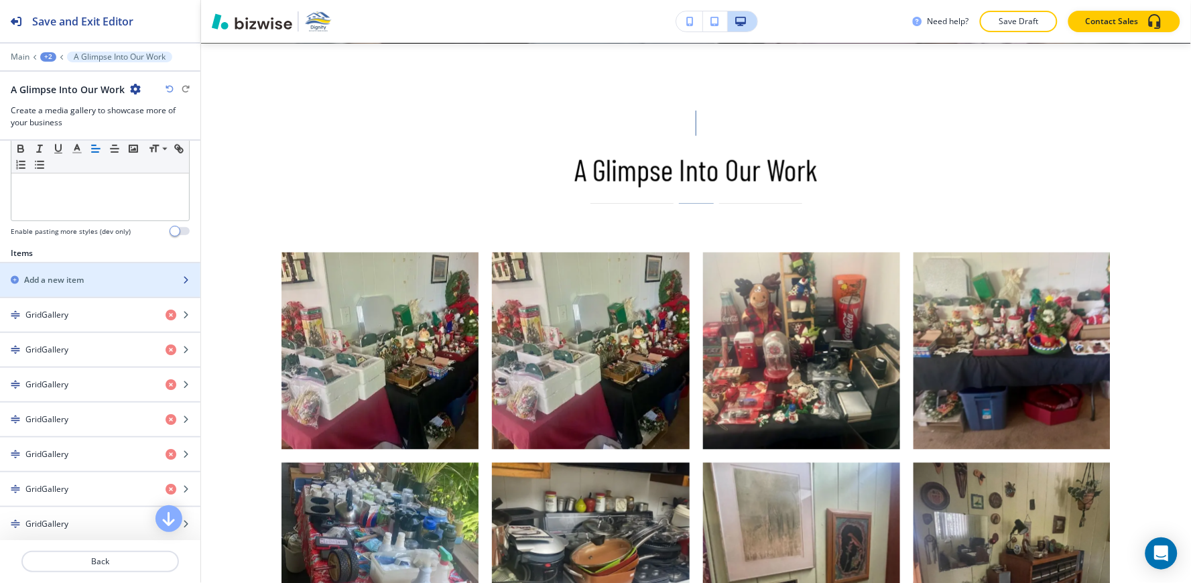
click at [107, 284] on div "Add a new item" at bounding box center [85, 280] width 171 height 12
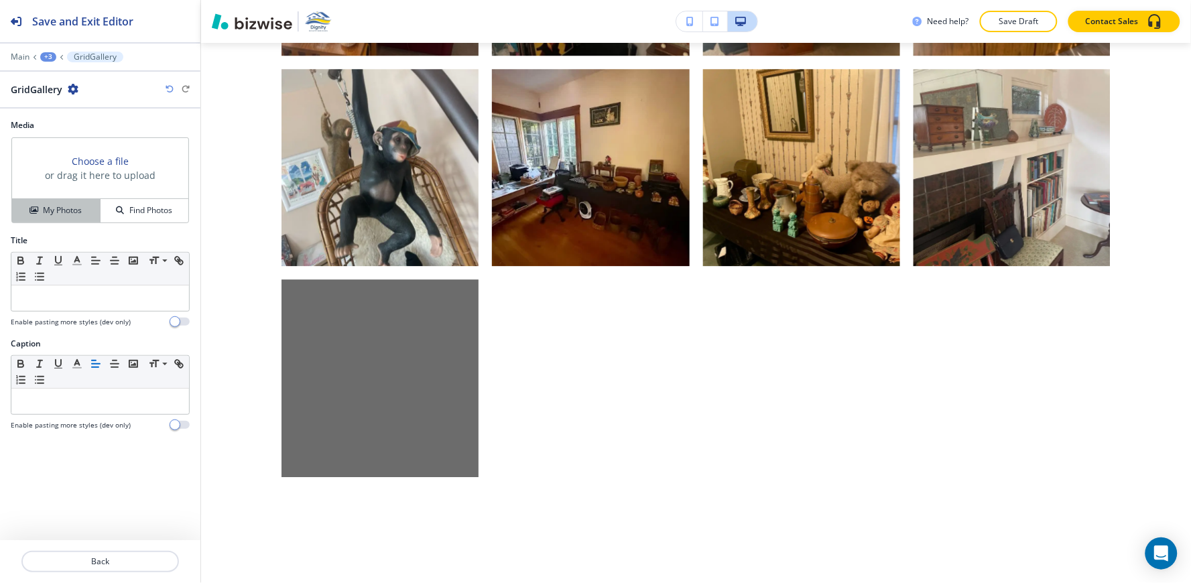
click at [42, 216] on div "My Photos" at bounding box center [56, 210] width 88 height 12
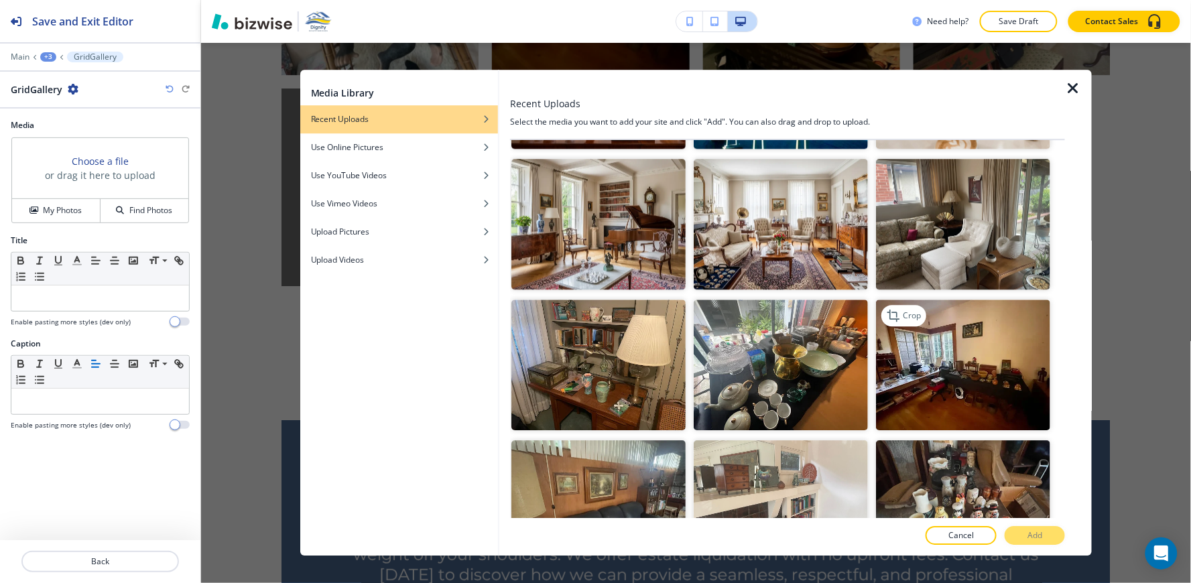
scroll to position [1042, 0]
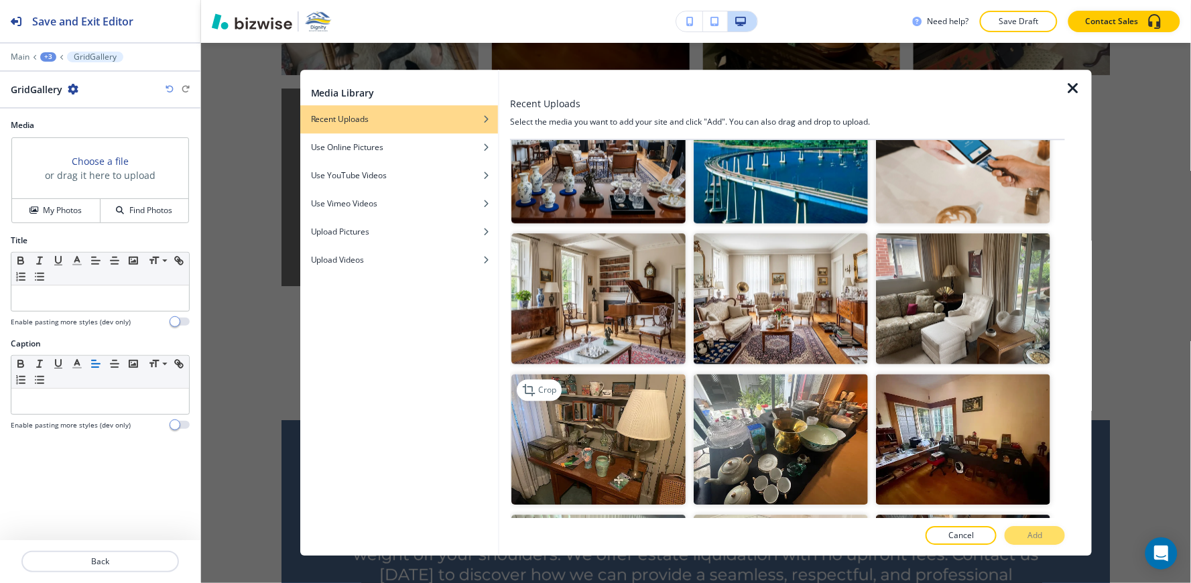
click at [609, 410] on img "button" at bounding box center [598, 439] width 174 height 131
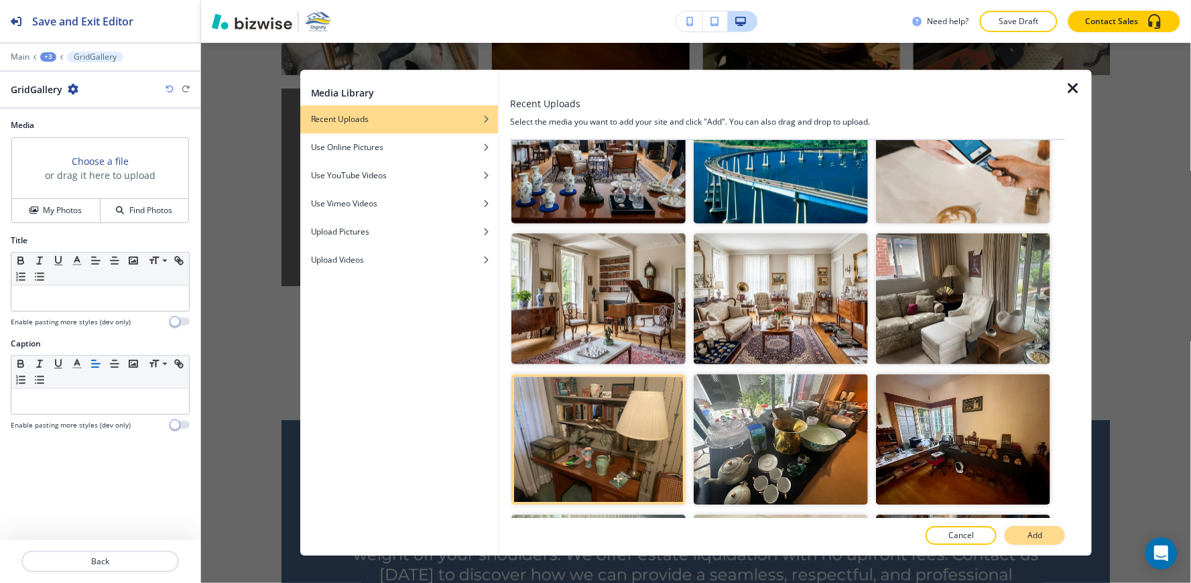
click at [1043, 535] on button "Add" at bounding box center [1035, 536] width 60 height 19
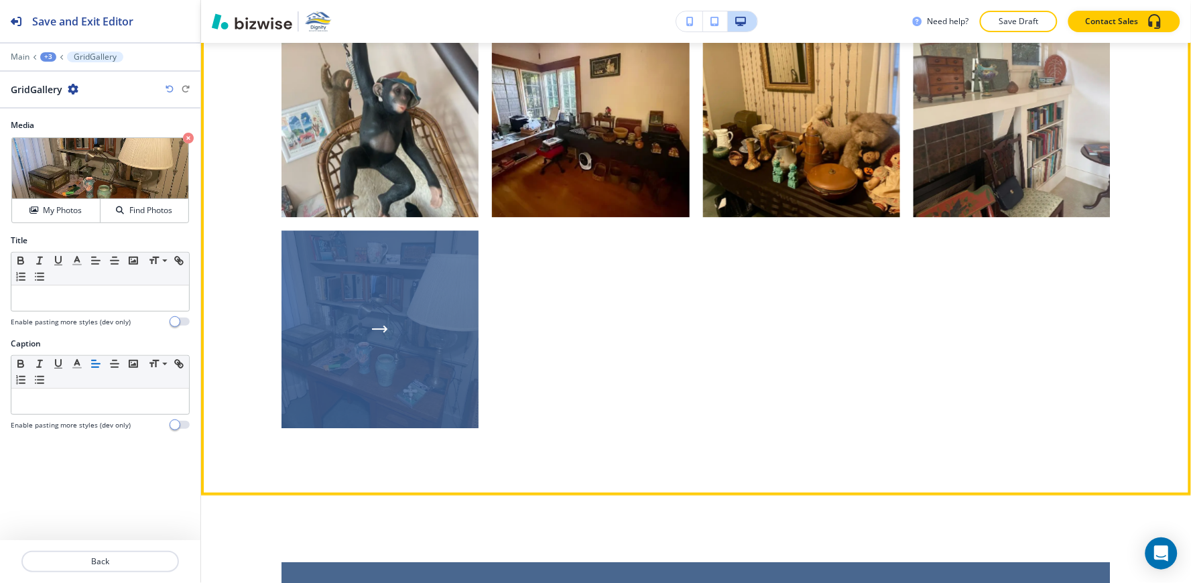
scroll to position [4242, 0]
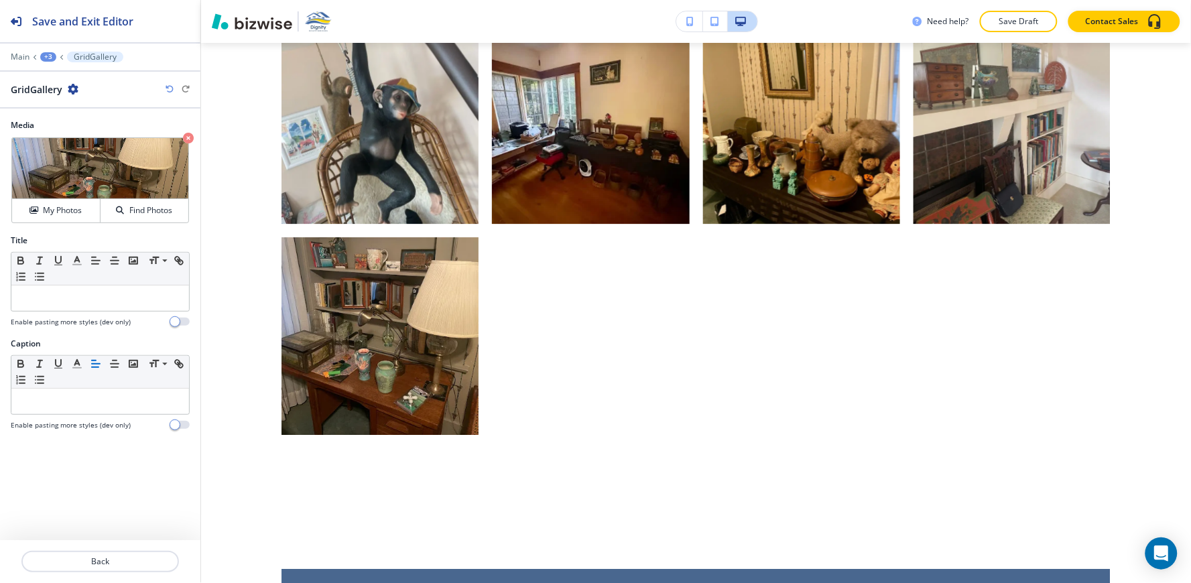
click at [47, 57] on div "+3" at bounding box center [48, 56] width 16 height 9
click at [63, 126] on p "A Glimpse Into Our Work" at bounding box center [83, 126] width 68 height 12
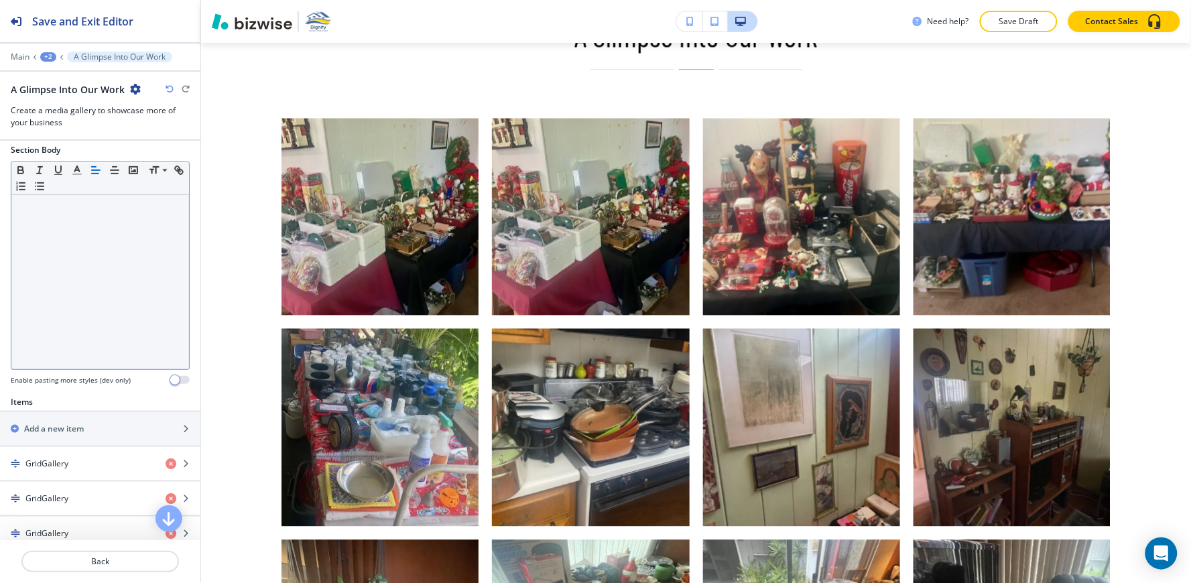
scroll to position [298, 0]
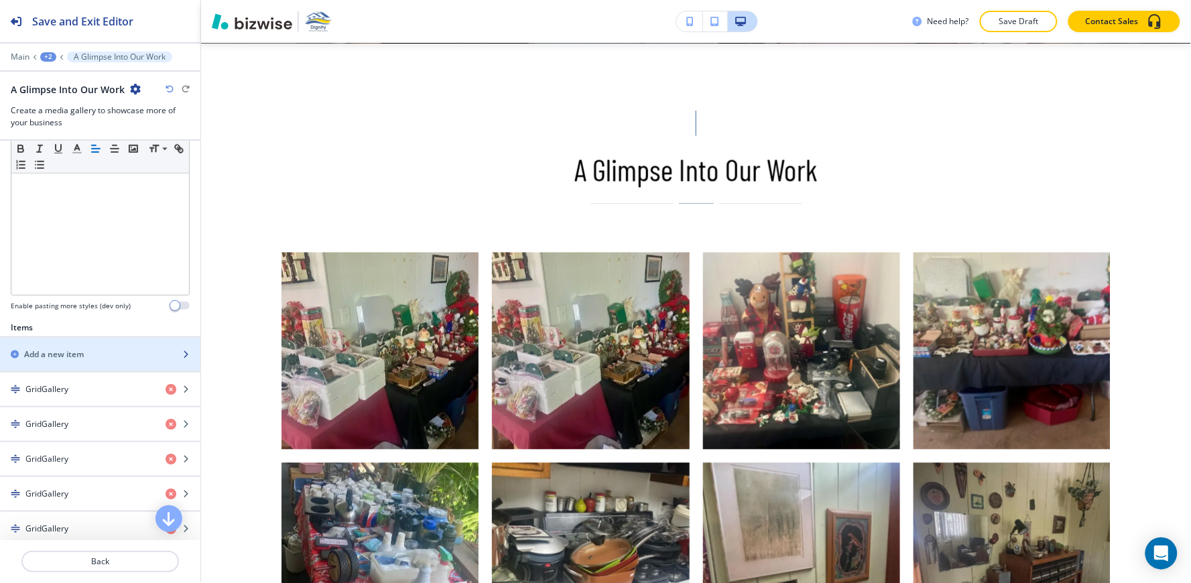
click at [87, 338] on div "button" at bounding box center [100, 343] width 200 height 11
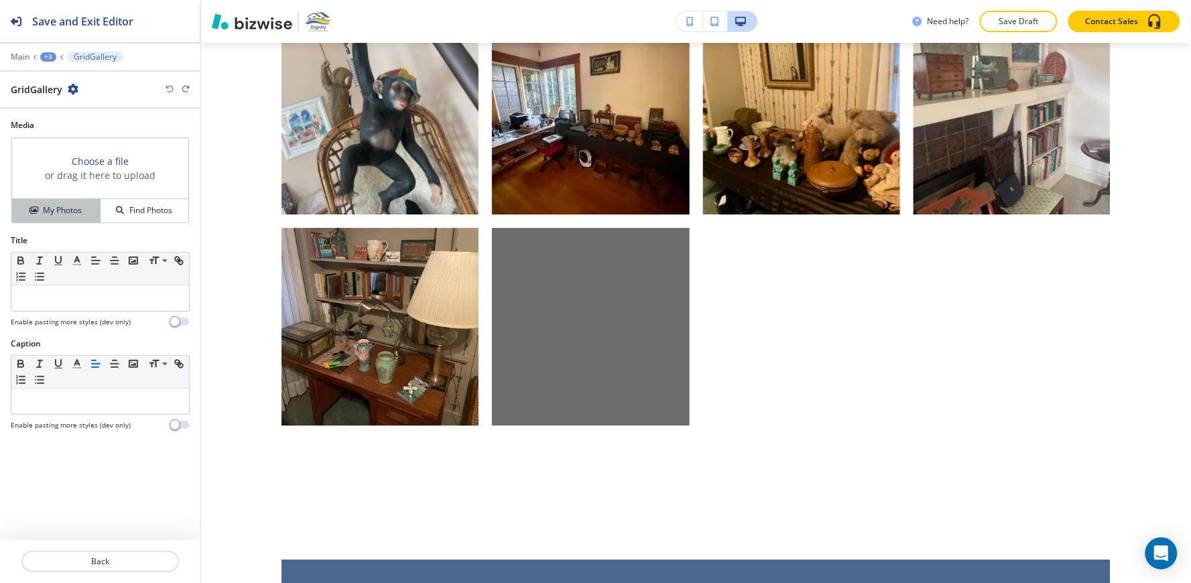
click at [79, 218] on button "My Photos" at bounding box center [56, 210] width 88 height 23
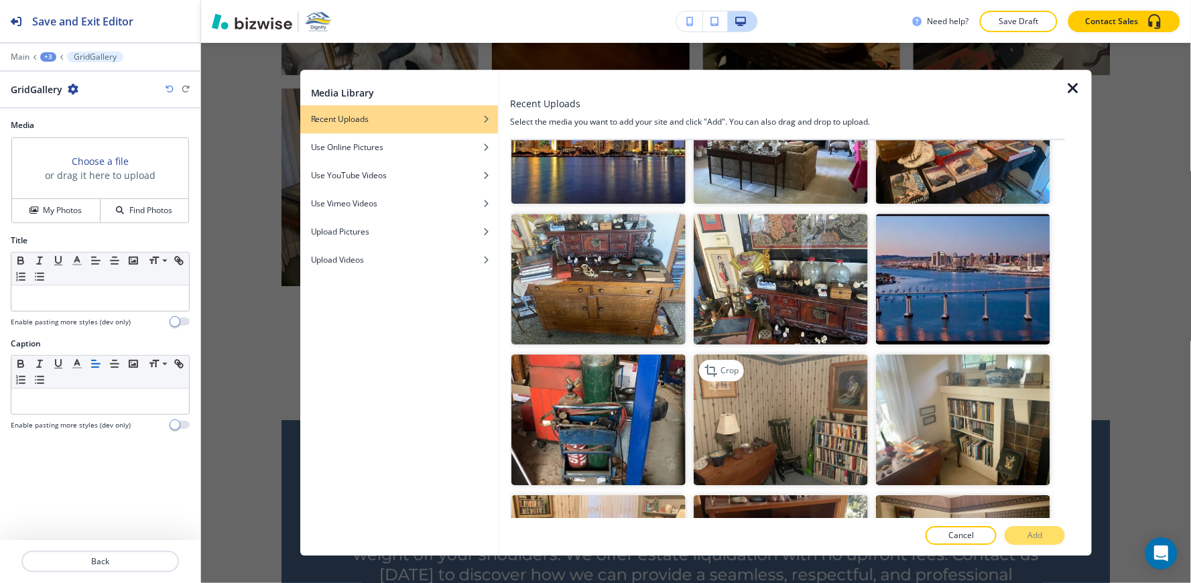
scroll to position [3388, 0]
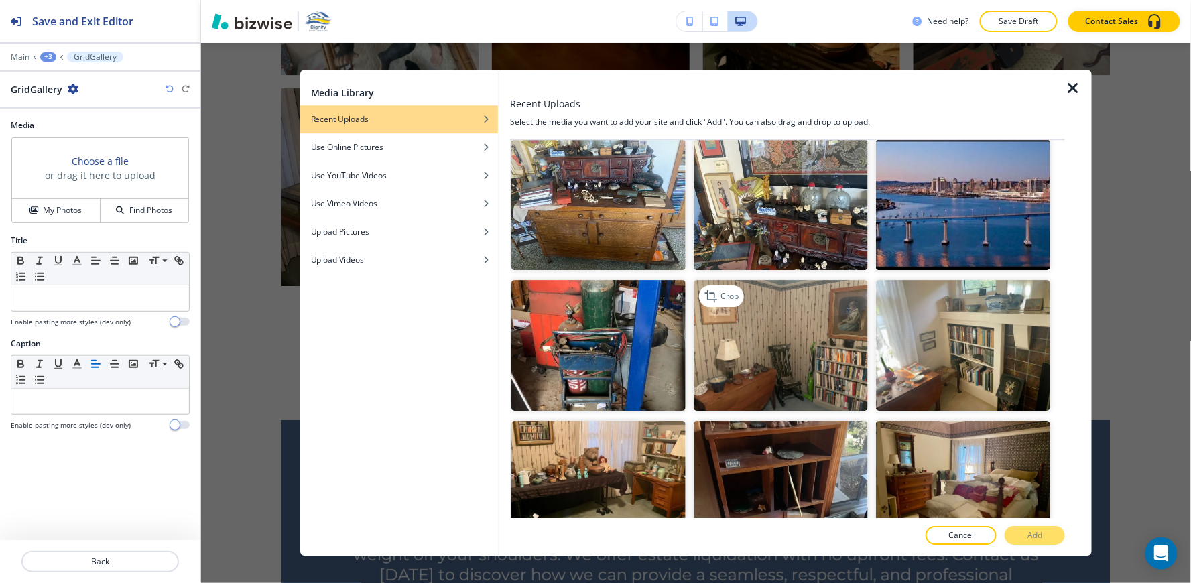
click at [795, 289] on img "button" at bounding box center [781, 345] width 174 height 131
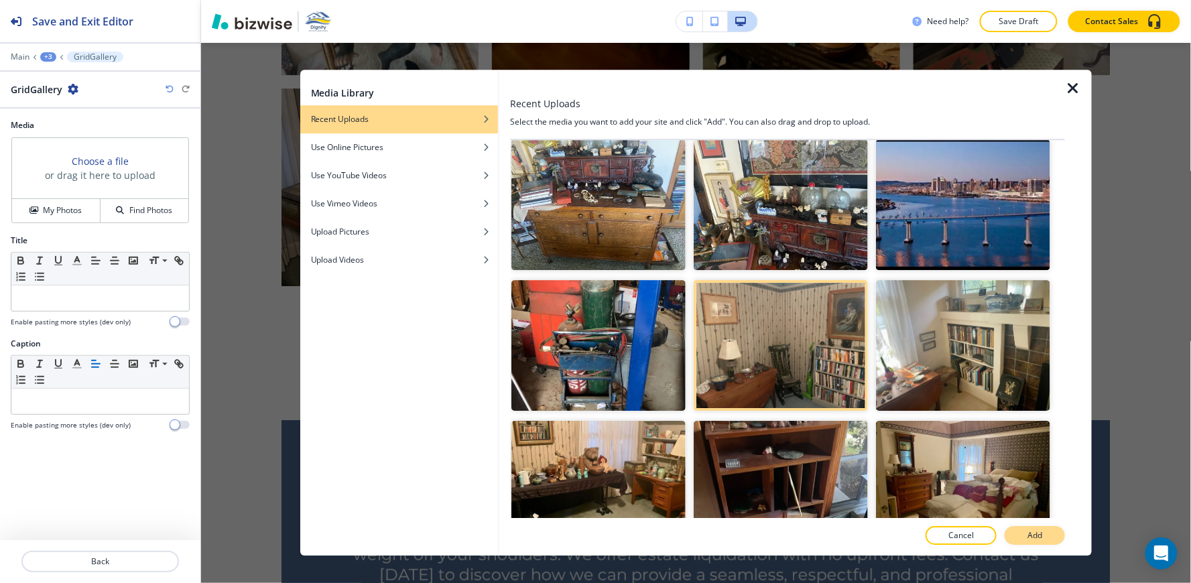
click at [1023, 541] on button "Add" at bounding box center [1035, 536] width 60 height 19
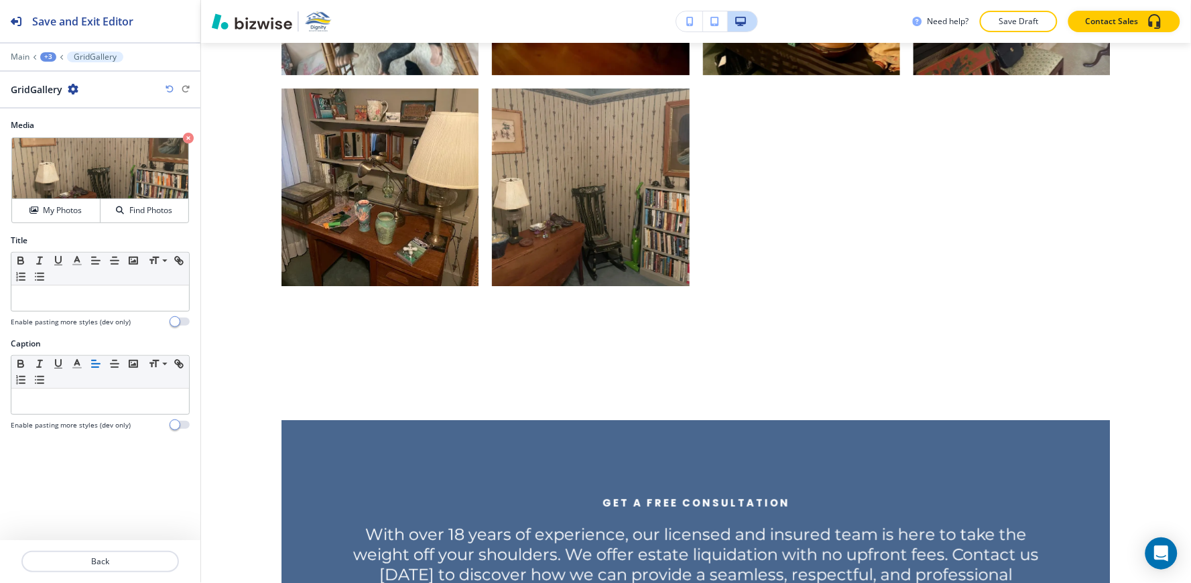
click at [42, 54] on div "+3" at bounding box center [48, 56] width 16 height 9
click at [97, 123] on p "A Glimpse Into Our Work" at bounding box center [83, 126] width 68 height 12
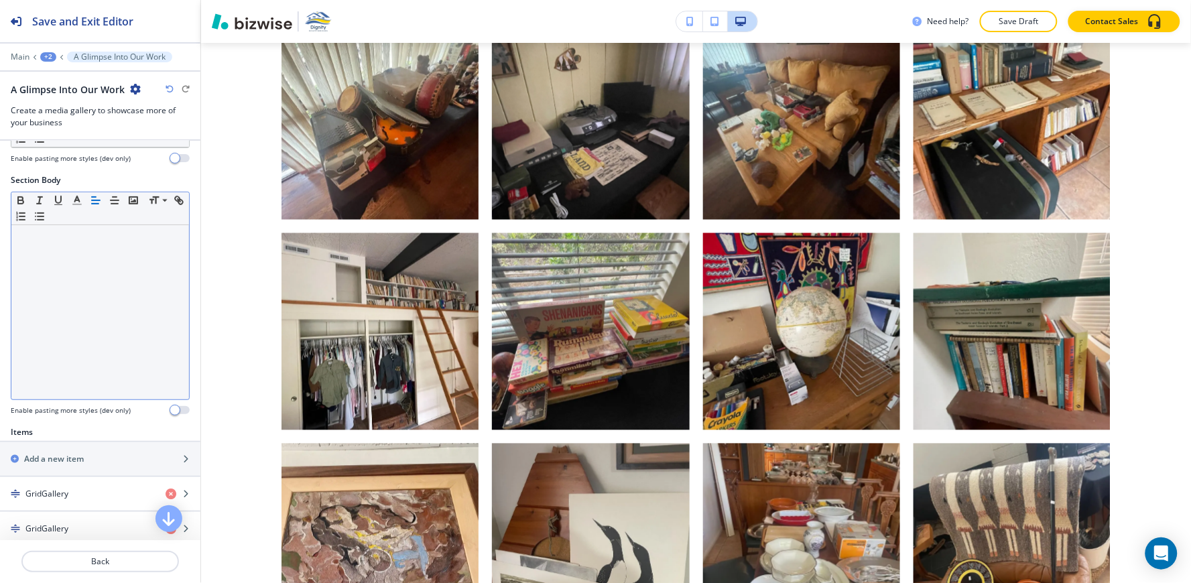
scroll to position [223, 0]
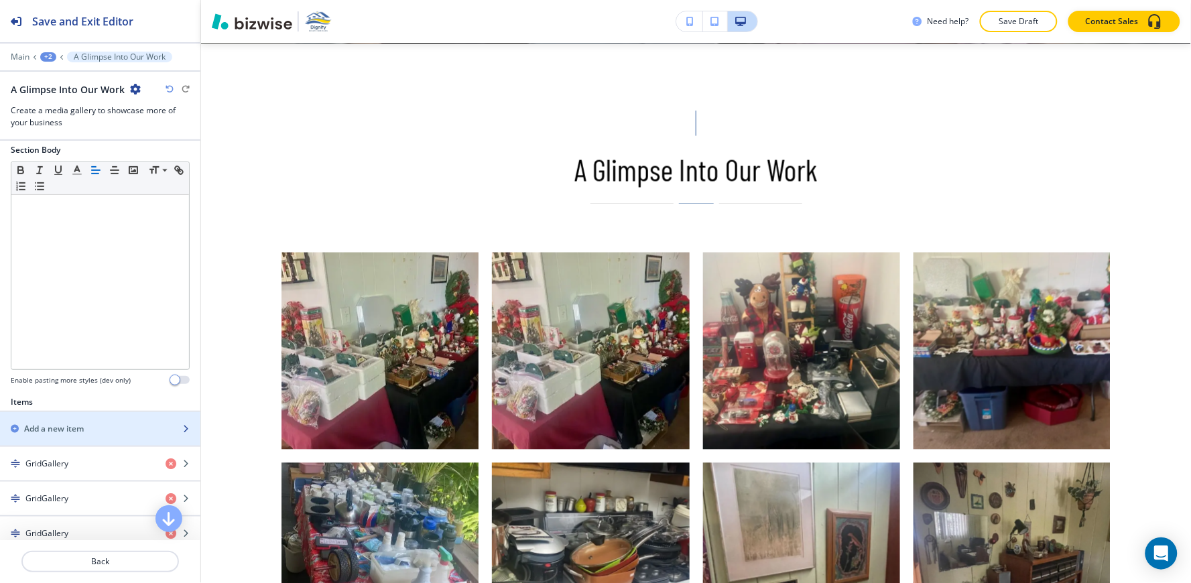
click at [48, 432] on h2 "Add a new item" at bounding box center [54, 429] width 60 height 12
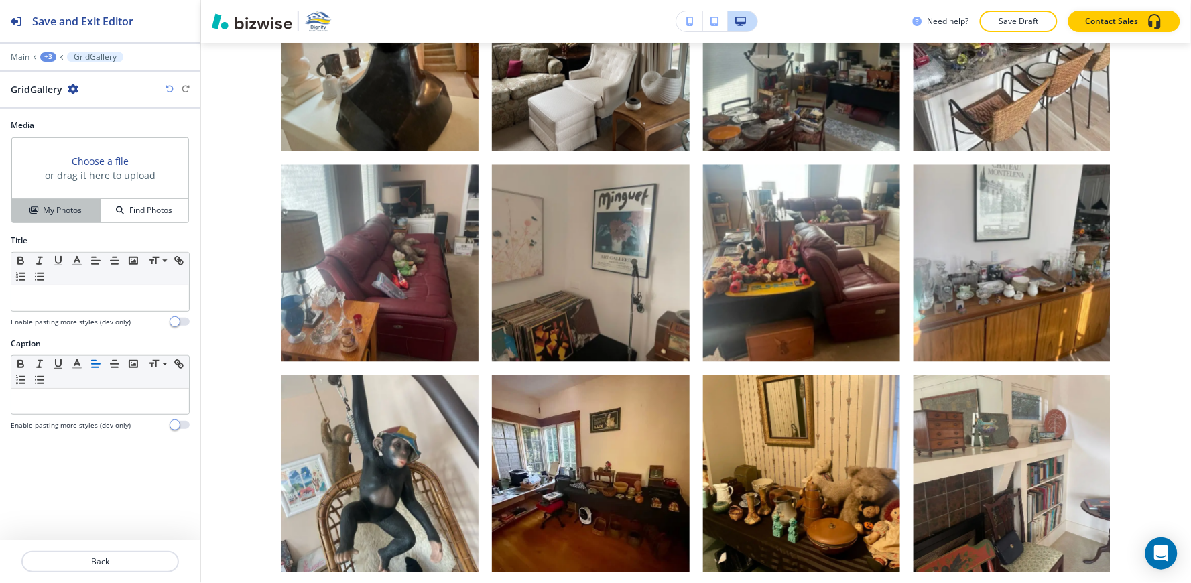
click at [54, 209] on h4 "My Photos" at bounding box center [62, 210] width 39 height 12
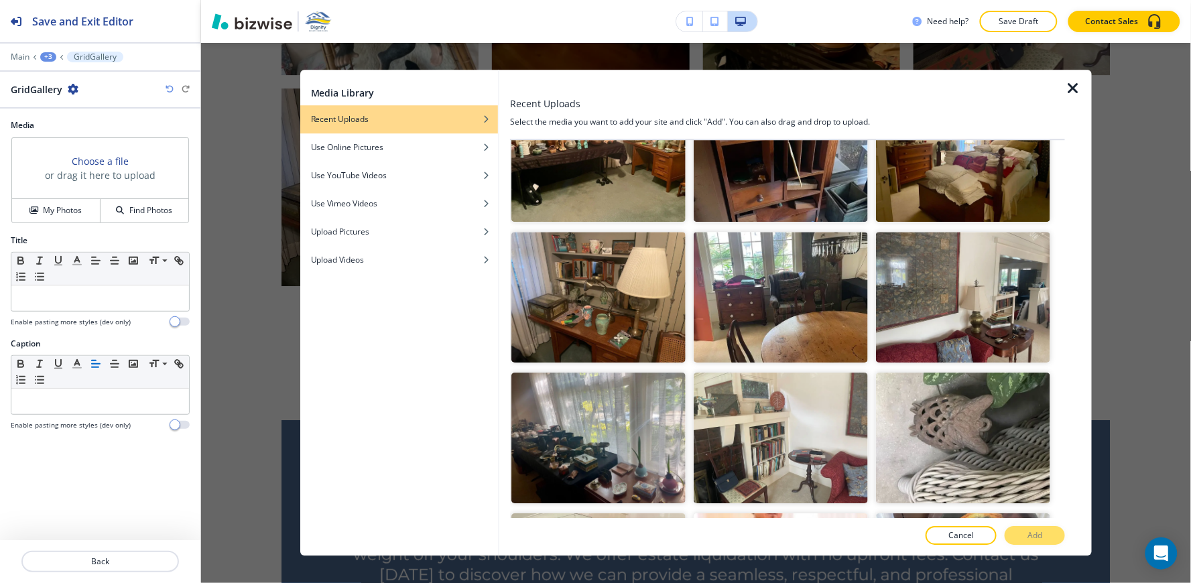
scroll to position [3681, 0]
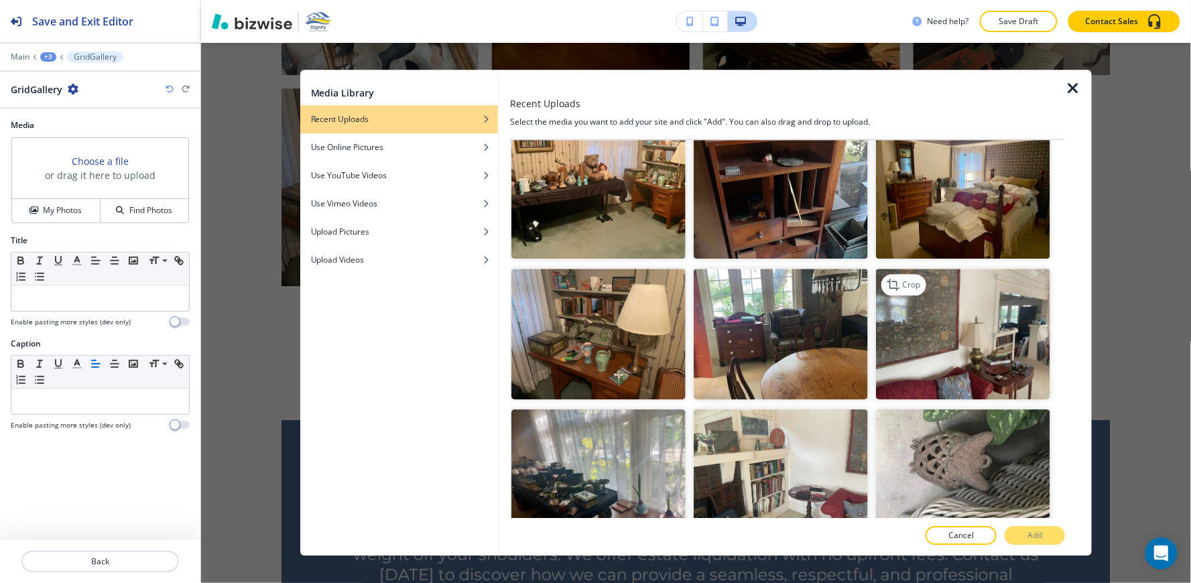
click at [948, 277] on img "button" at bounding box center [963, 334] width 174 height 131
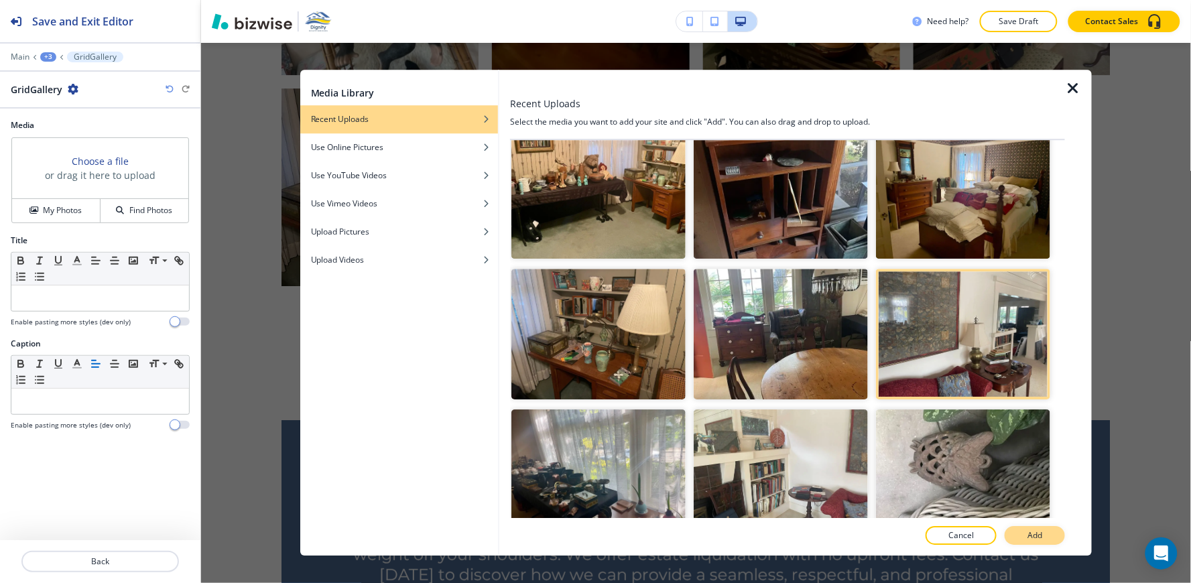
click at [1025, 534] on button "Add" at bounding box center [1035, 536] width 60 height 19
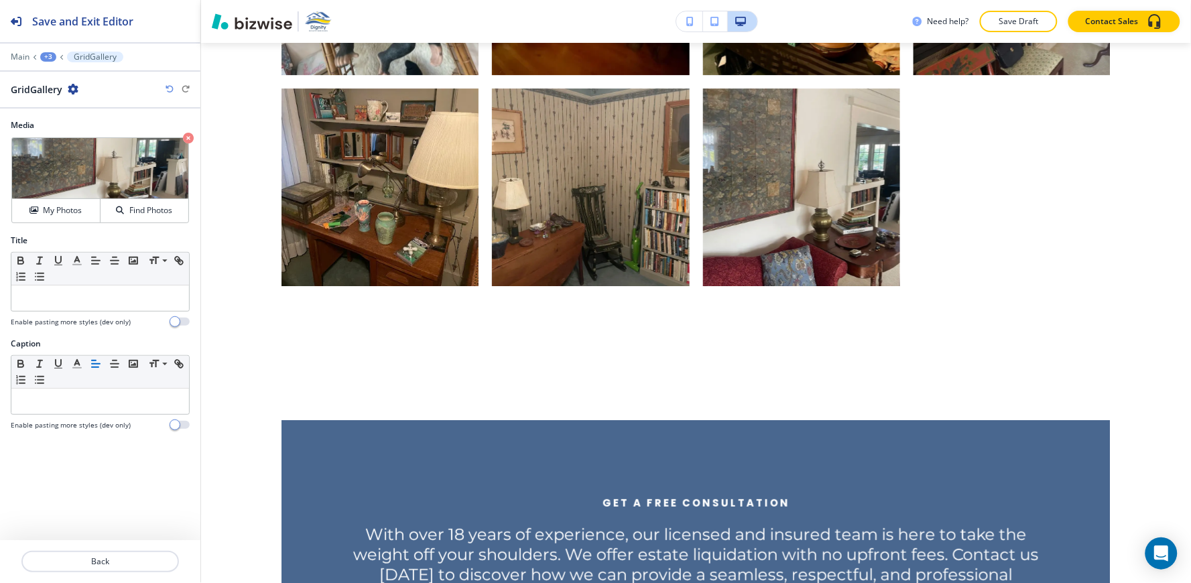
click at [49, 58] on div "+3" at bounding box center [48, 56] width 16 height 9
click at [88, 130] on p "A Glimpse Into Our Work" at bounding box center [83, 126] width 68 height 12
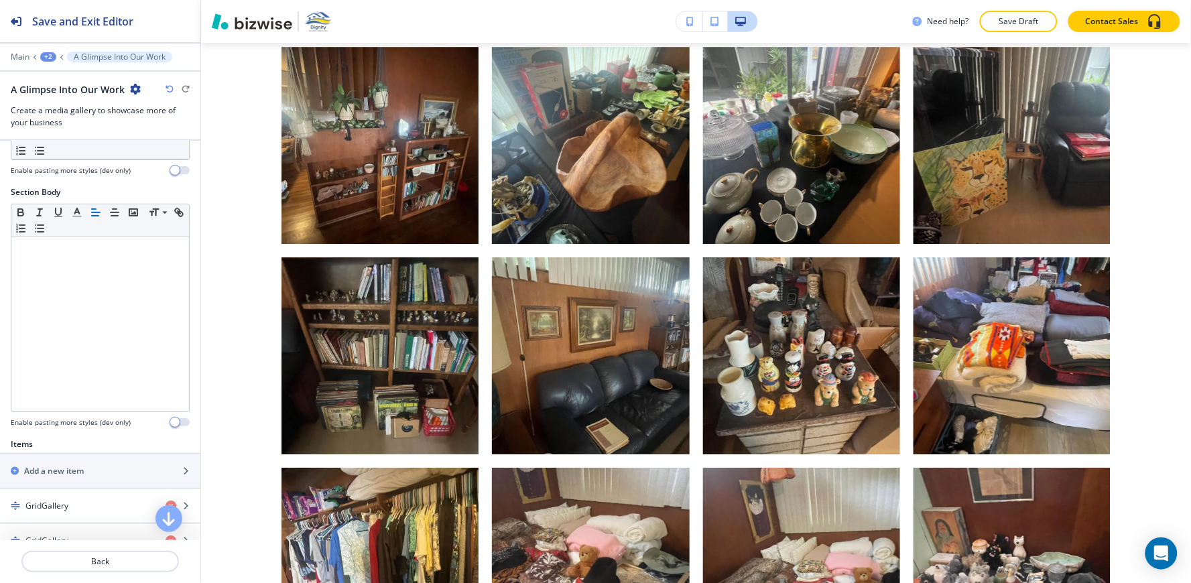
scroll to position [223, 0]
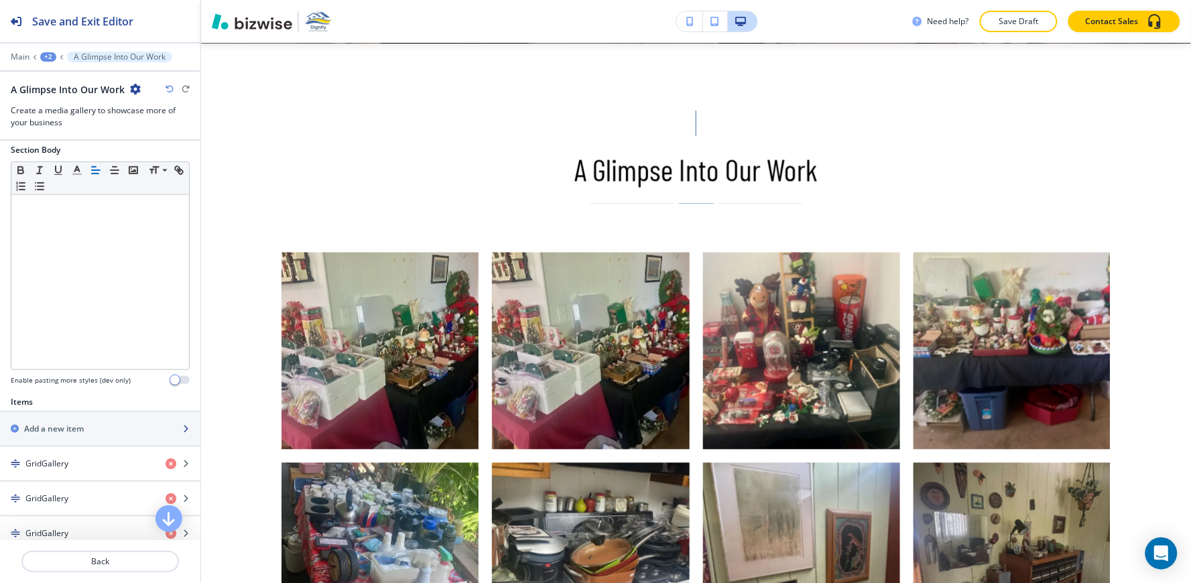
click at [64, 419] on div "button" at bounding box center [100, 417] width 200 height 11
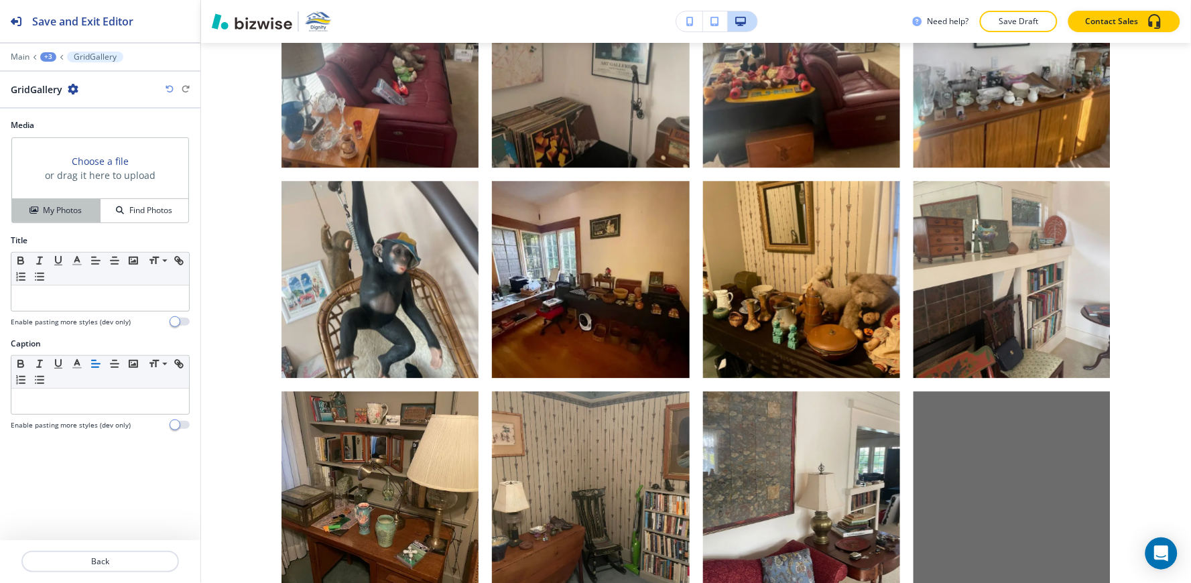
click at [84, 217] on button "My Photos" at bounding box center [56, 210] width 88 height 23
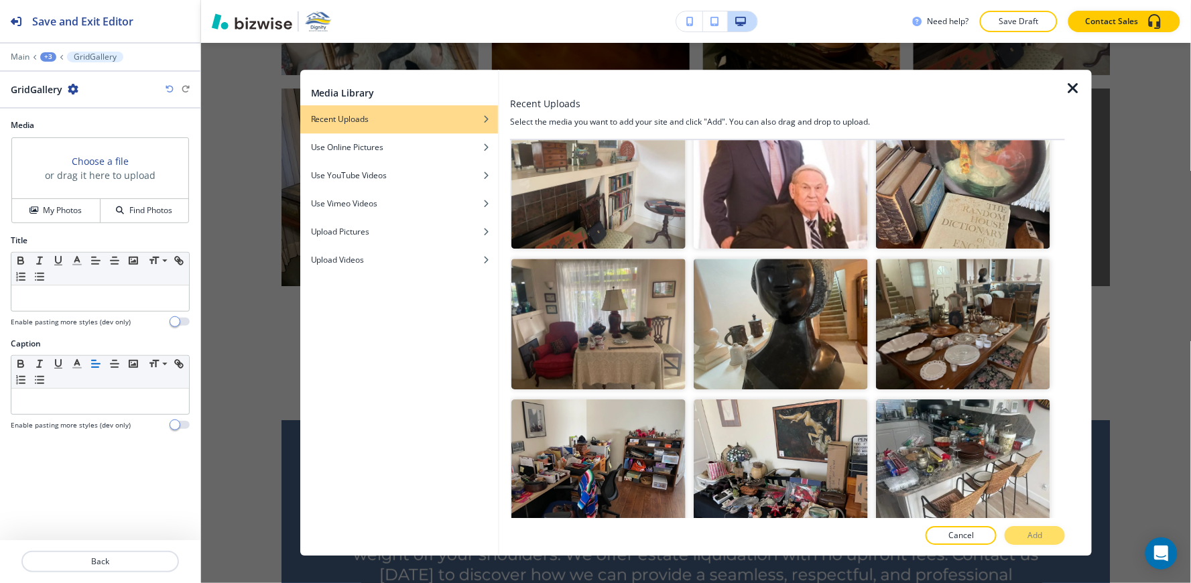
scroll to position [3975, 0]
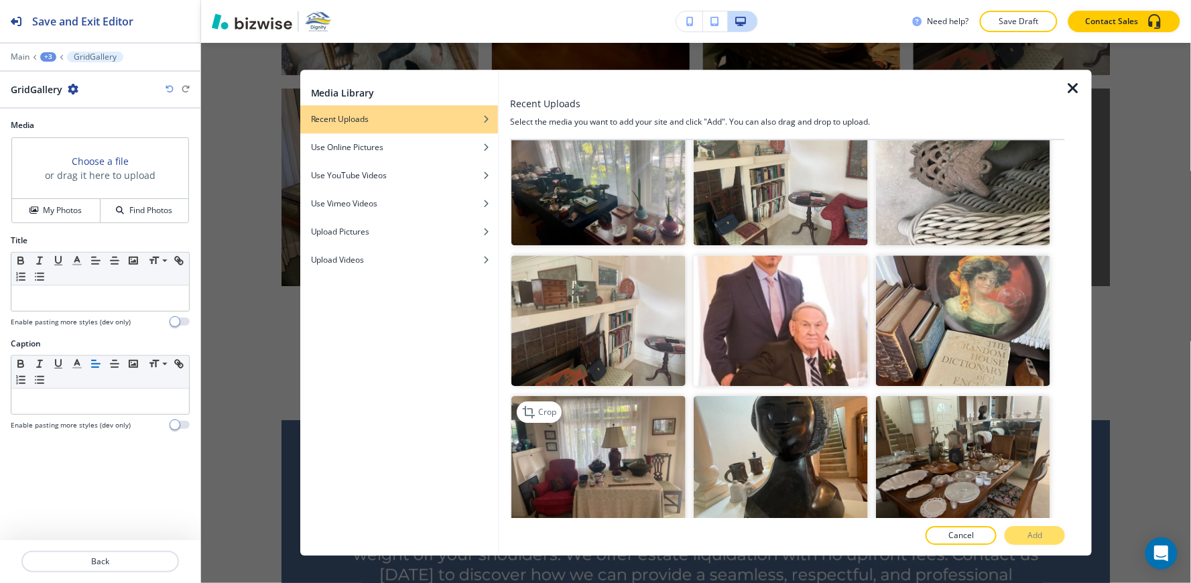
click at [619, 396] on img "button" at bounding box center [598, 461] width 174 height 131
click at [1017, 533] on button "Add" at bounding box center [1035, 536] width 60 height 19
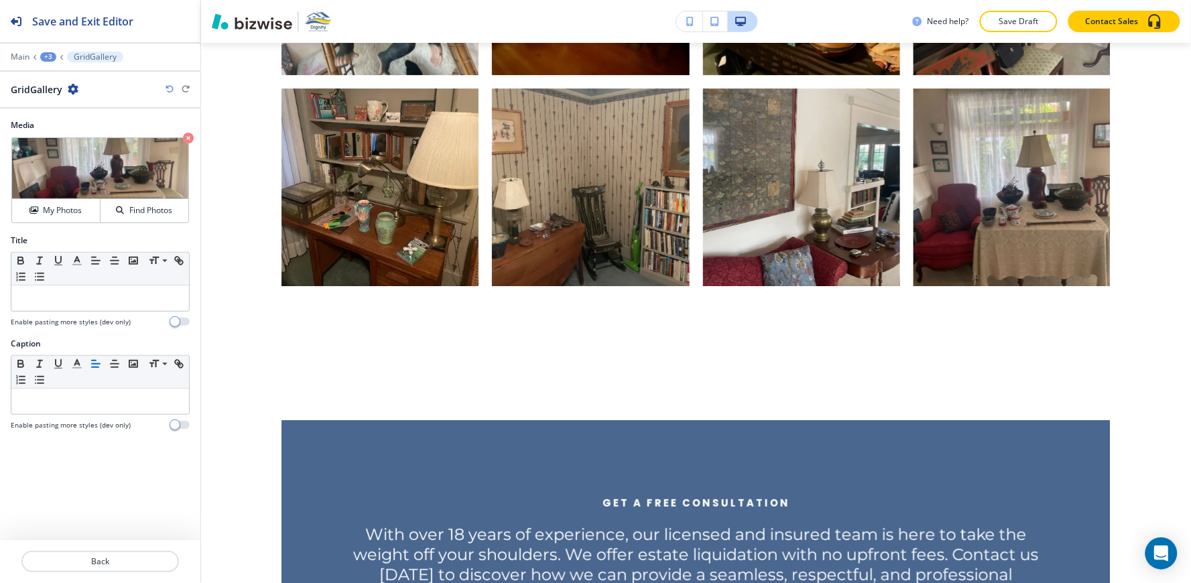
click at [47, 54] on div "+3" at bounding box center [48, 56] width 16 height 9
click at [80, 132] on button "A Glimpse Into Our Work" at bounding box center [83, 126] width 86 height 24
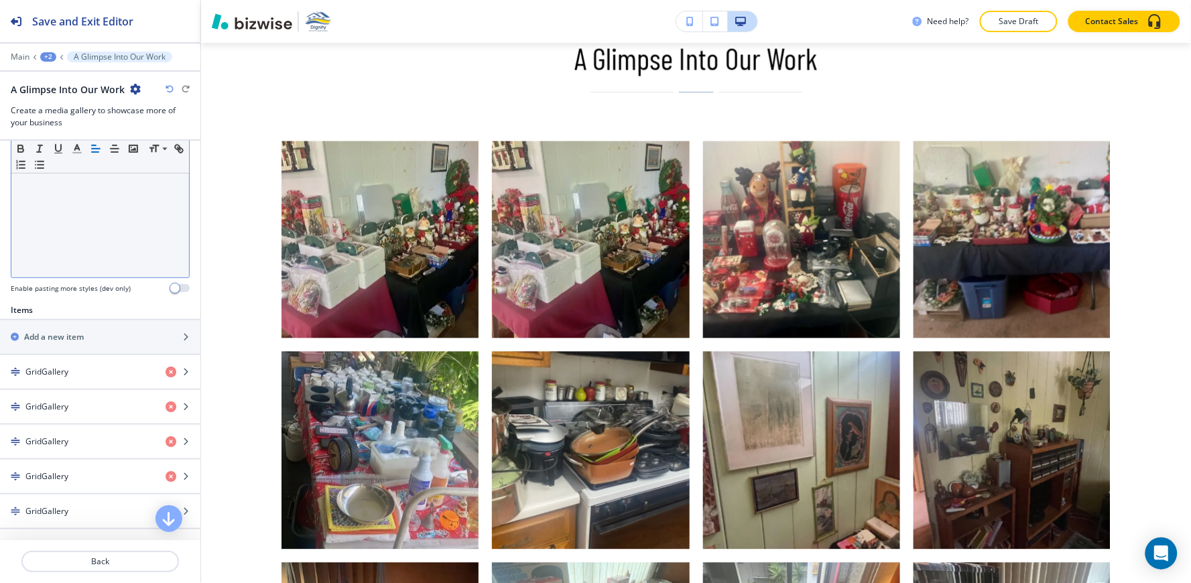
scroll to position [372, 0]
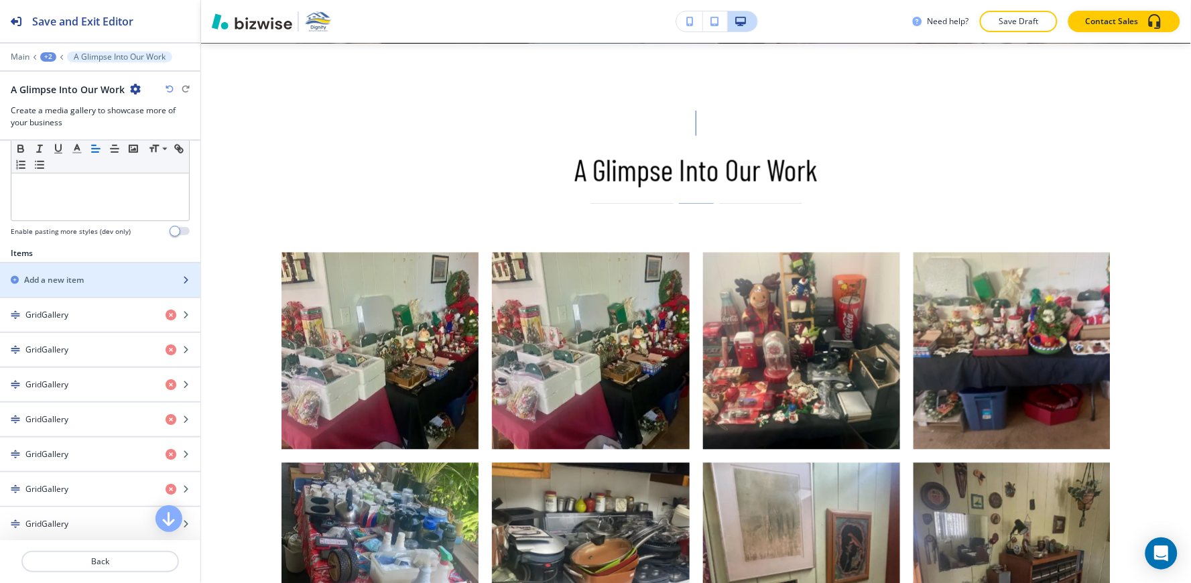
click at [99, 279] on div "Add a new item" at bounding box center [85, 280] width 171 height 12
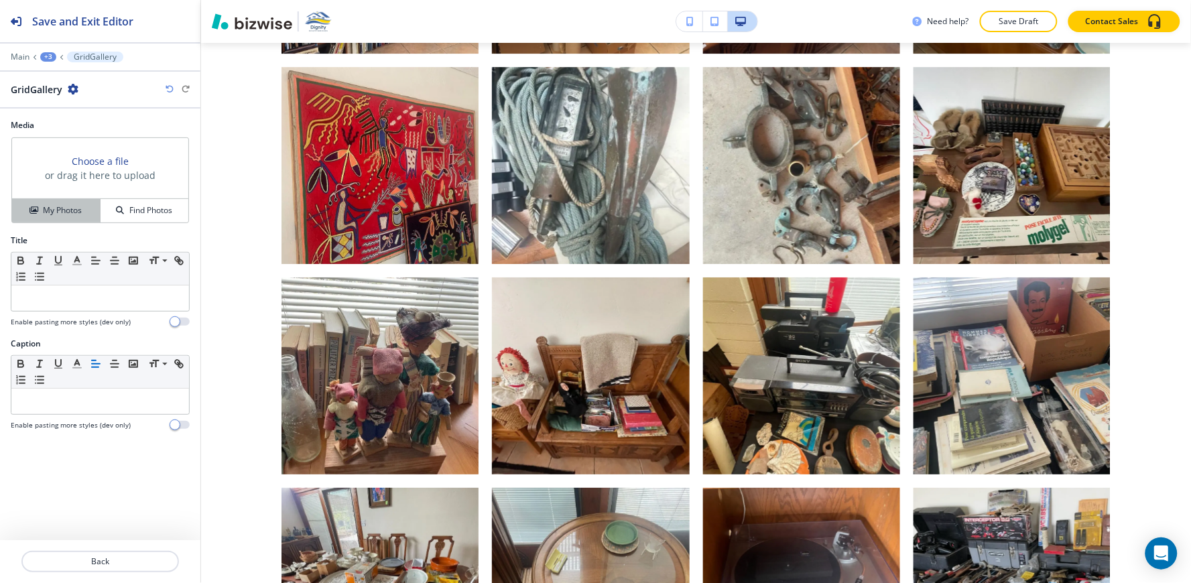
click at [71, 212] on h4 "My Photos" at bounding box center [62, 210] width 39 height 12
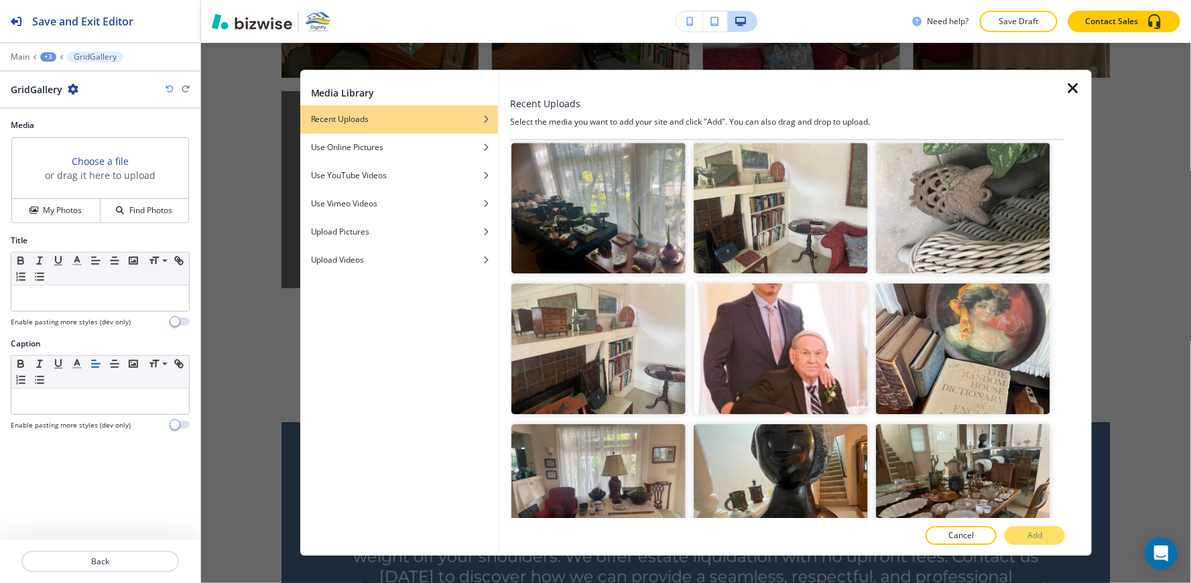
scroll to position [3946, 0]
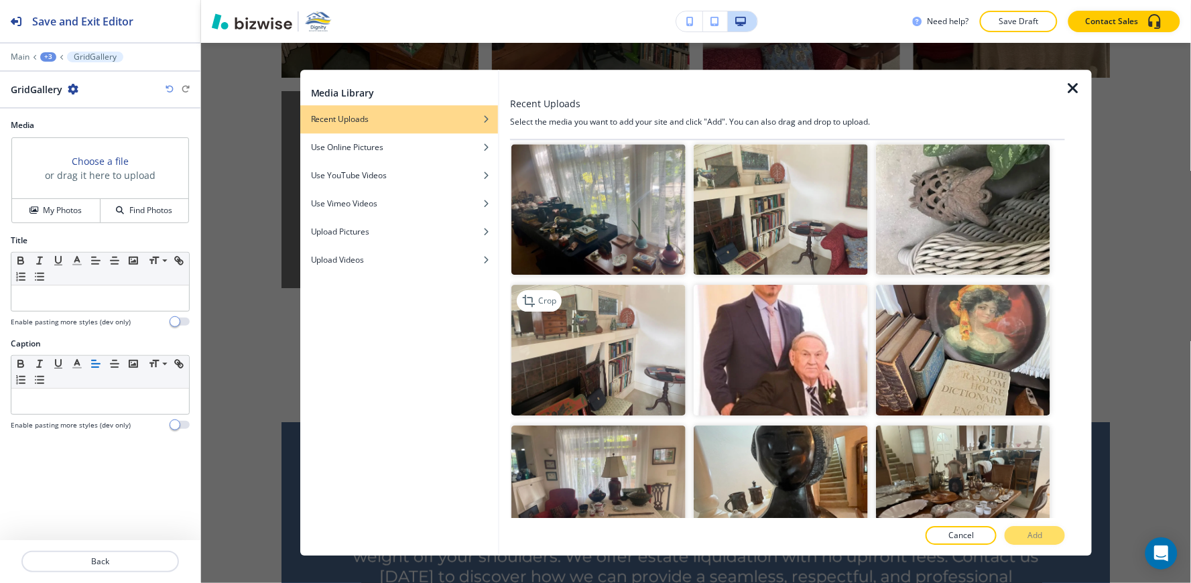
click at [588, 292] on img "button" at bounding box center [598, 350] width 174 height 131
click at [1051, 532] on button "Add" at bounding box center [1035, 536] width 60 height 19
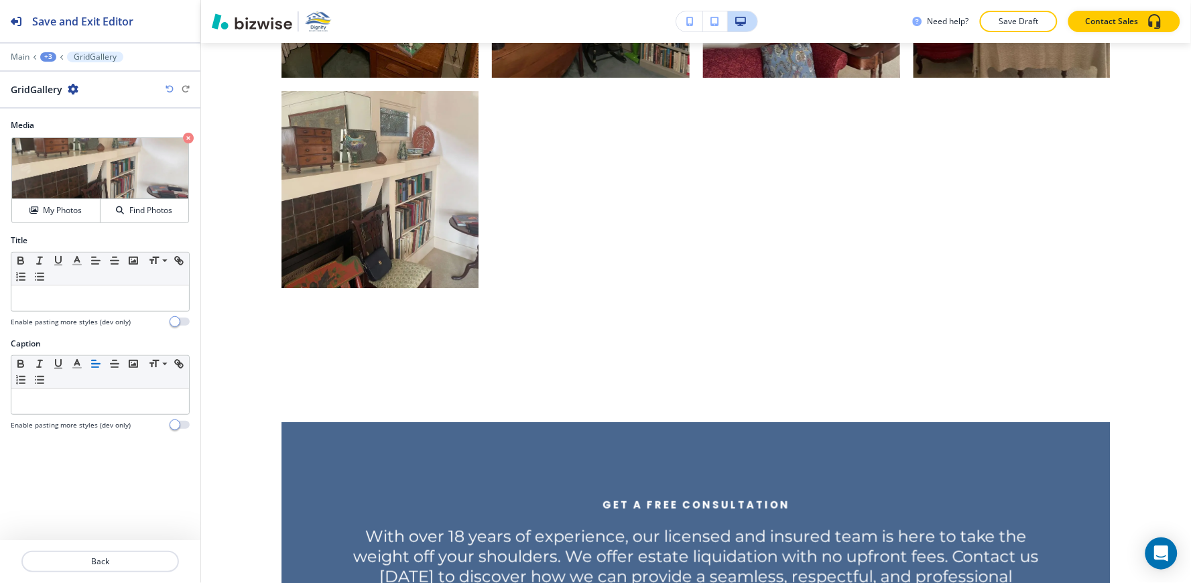
click at [49, 56] on div "+3" at bounding box center [48, 56] width 16 height 9
click at [63, 129] on p "A Glimpse Into Our Work" at bounding box center [83, 126] width 68 height 12
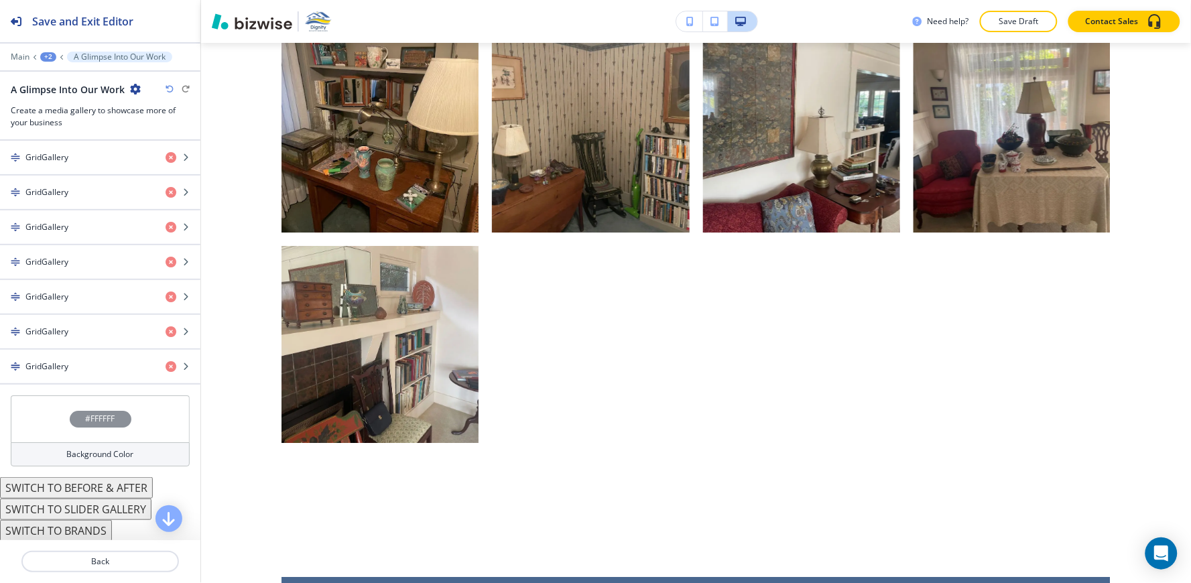
scroll to position [3037, 0]
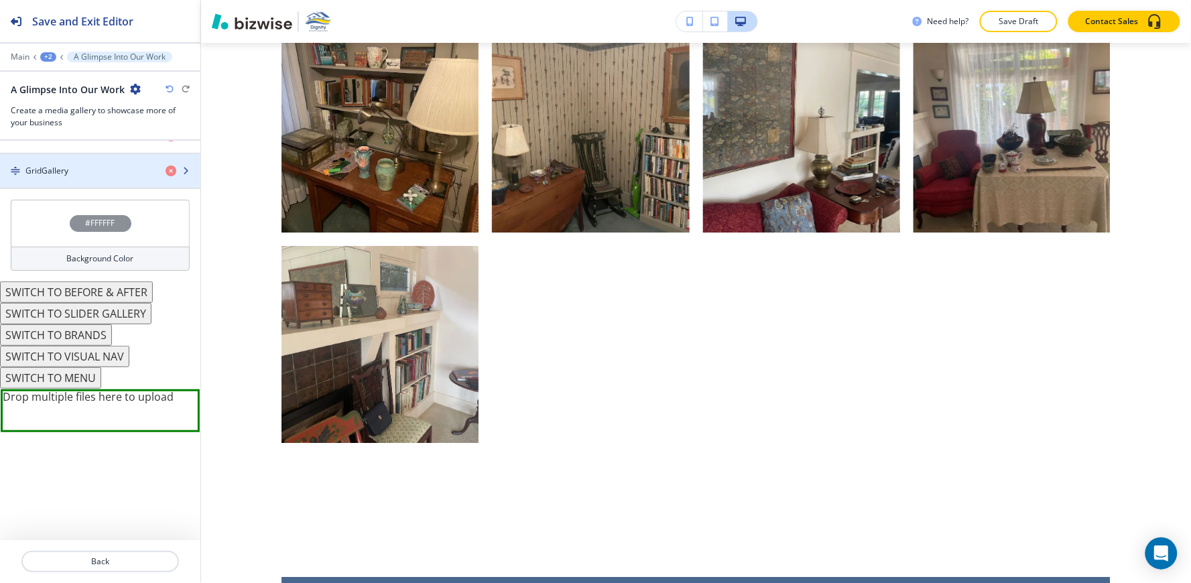
click at [66, 175] on h4 "GridGallery" at bounding box center [46, 171] width 43 height 12
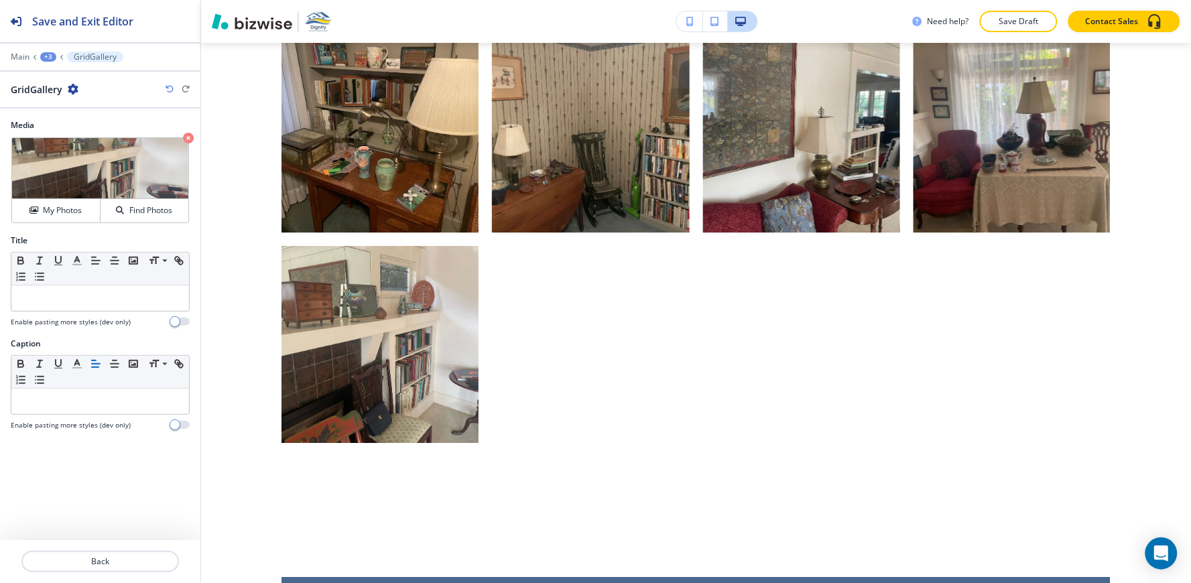
scroll to position [4599, 0]
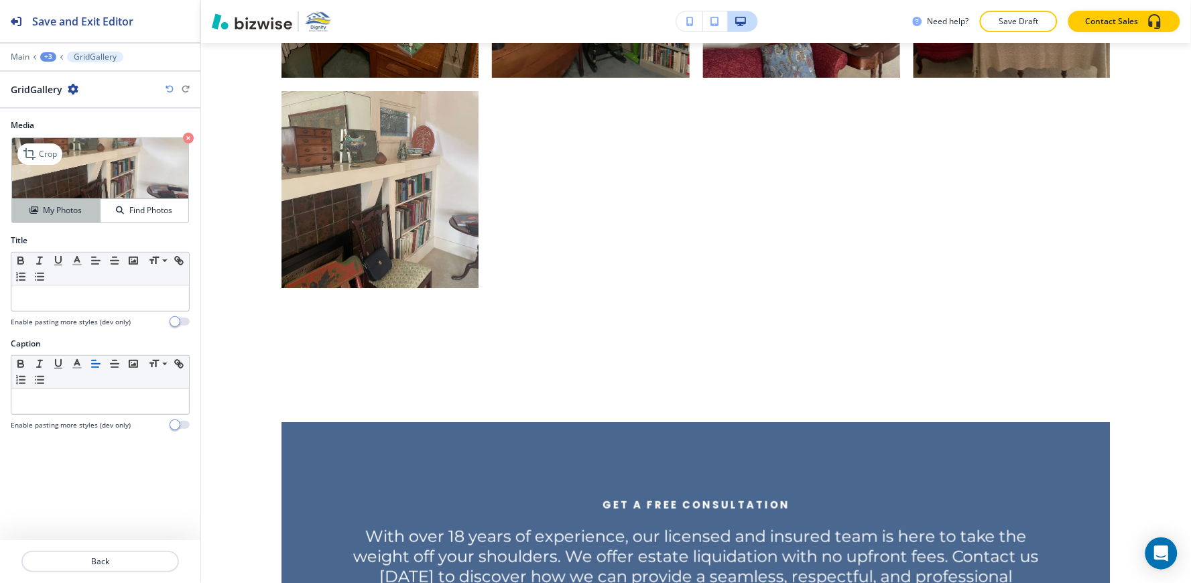
click at [55, 214] on h4 "My Photos" at bounding box center [62, 210] width 39 height 12
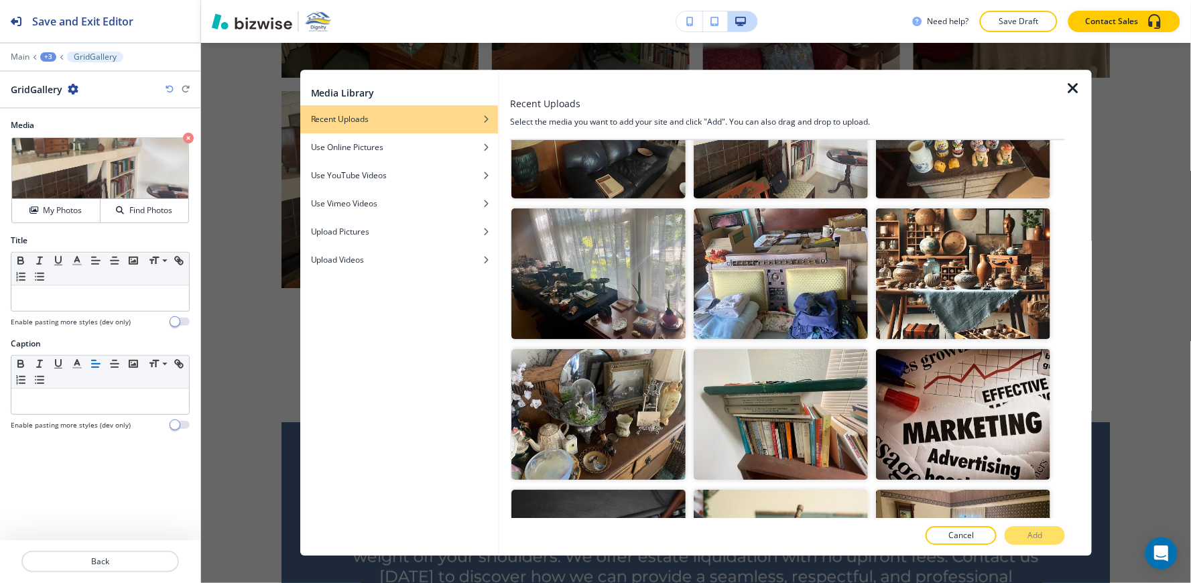
scroll to position [1265, 0]
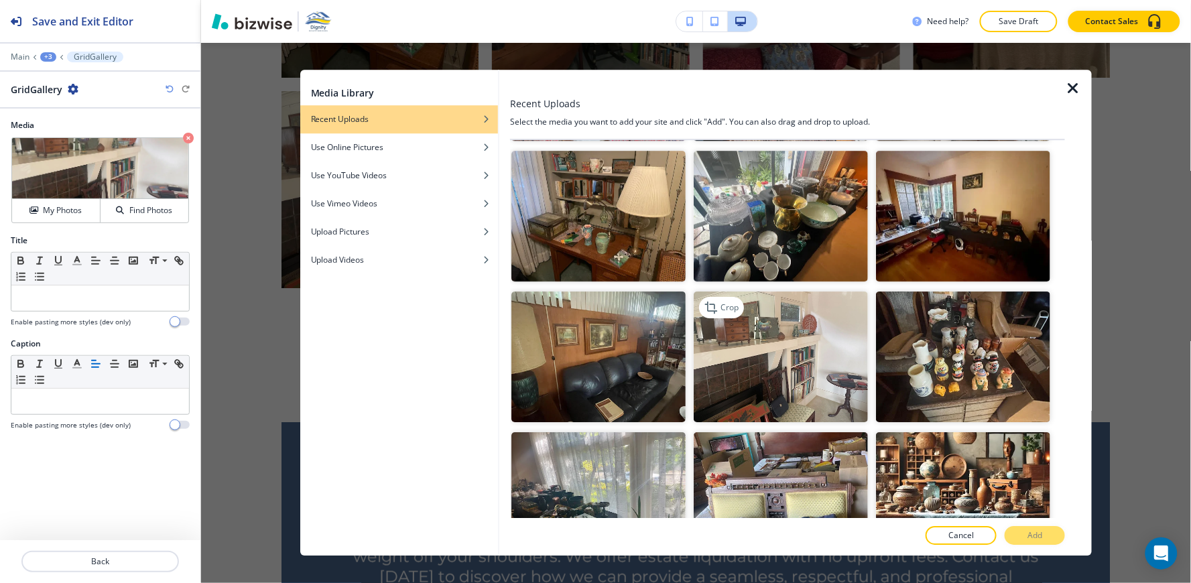
click at [788, 310] on img "button" at bounding box center [781, 357] width 174 height 131
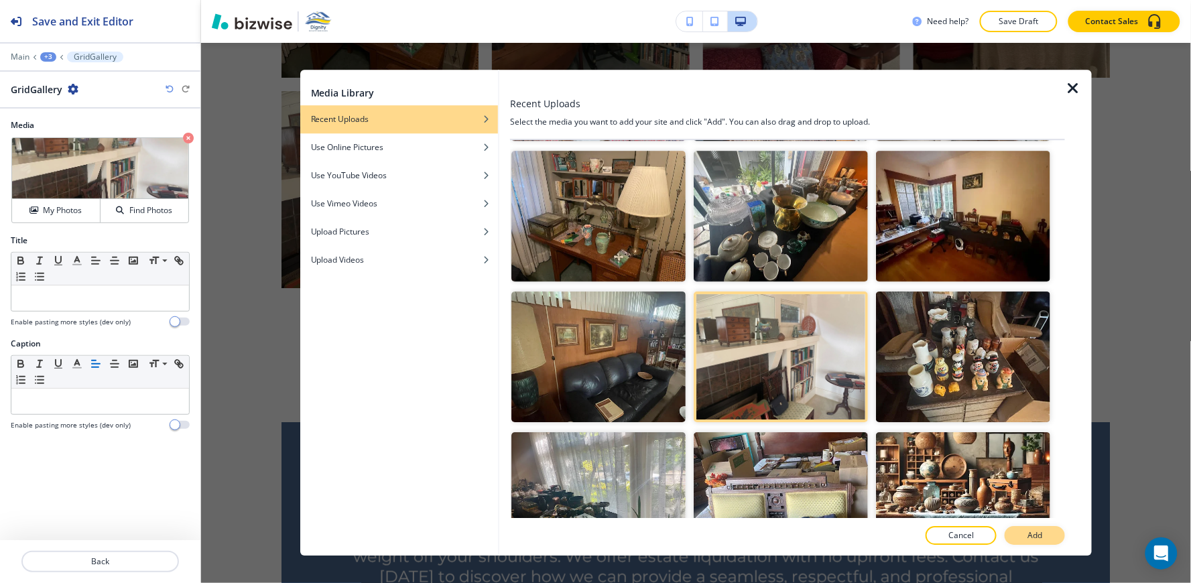
click at [1023, 531] on button "Add" at bounding box center [1035, 536] width 60 height 19
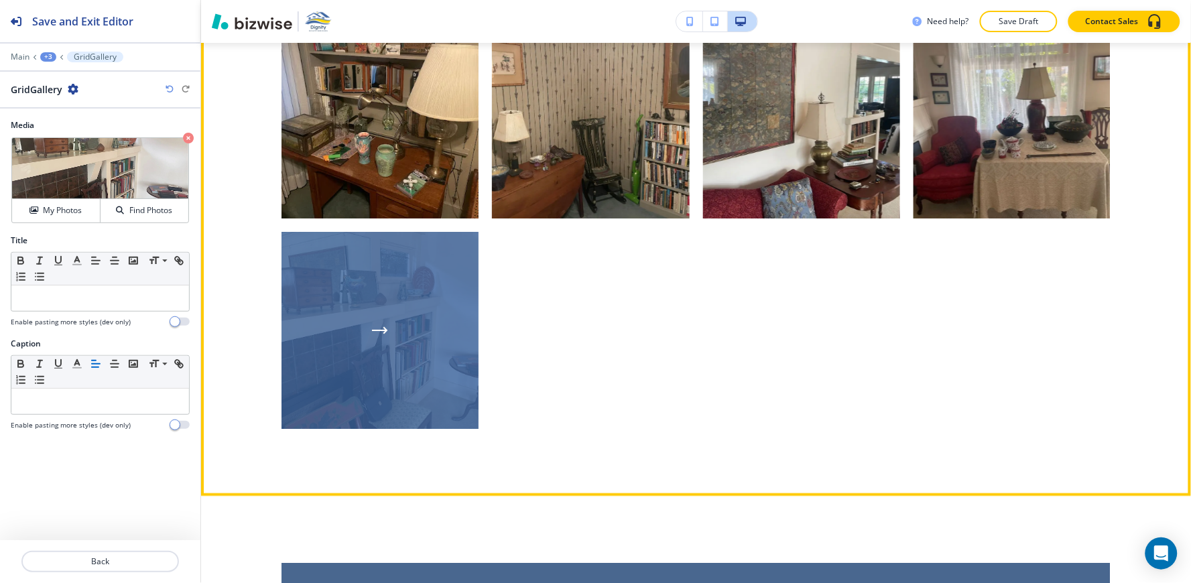
scroll to position [4451, 0]
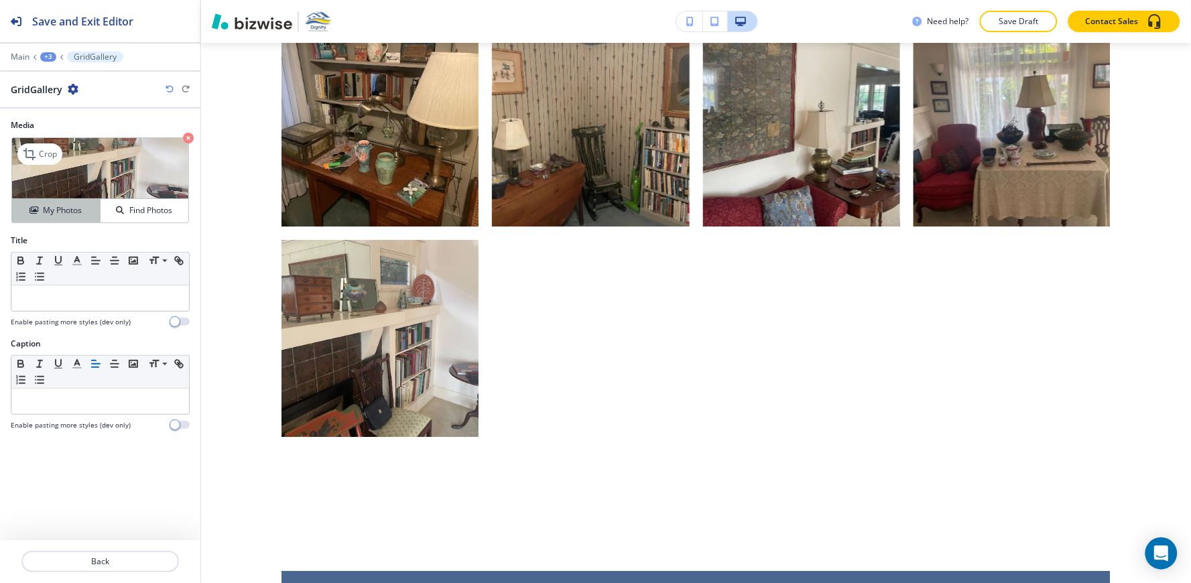
click at [77, 214] on h4 "My Photos" at bounding box center [62, 210] width 39 height 12
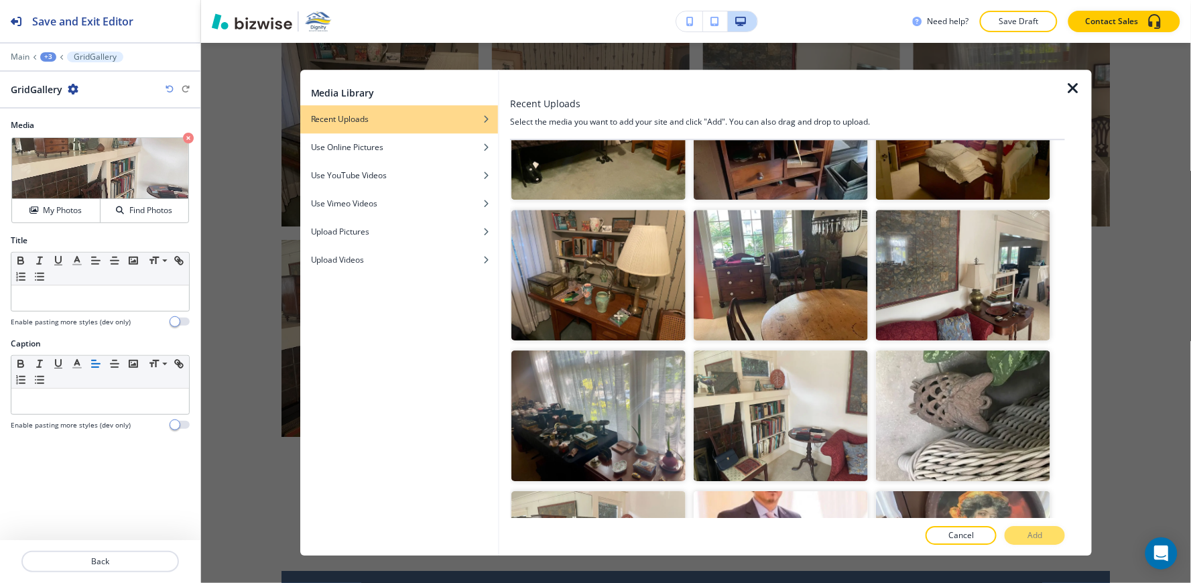
scroll to position [3755, 0]
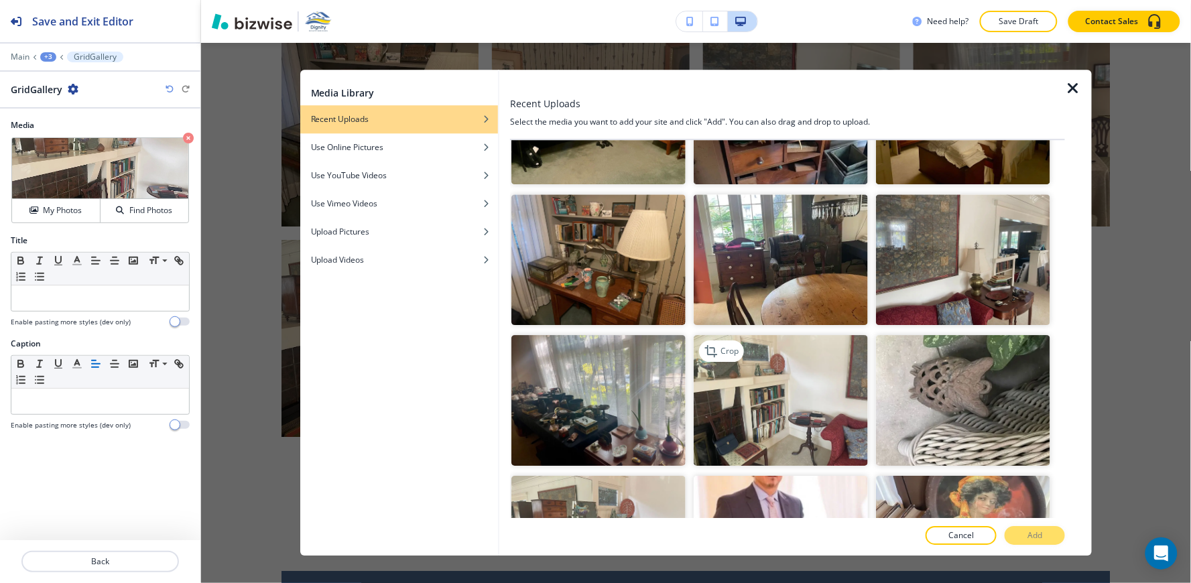
click at [749, 346] on img "button" at bounding box center [781, 400] width 174 height 131
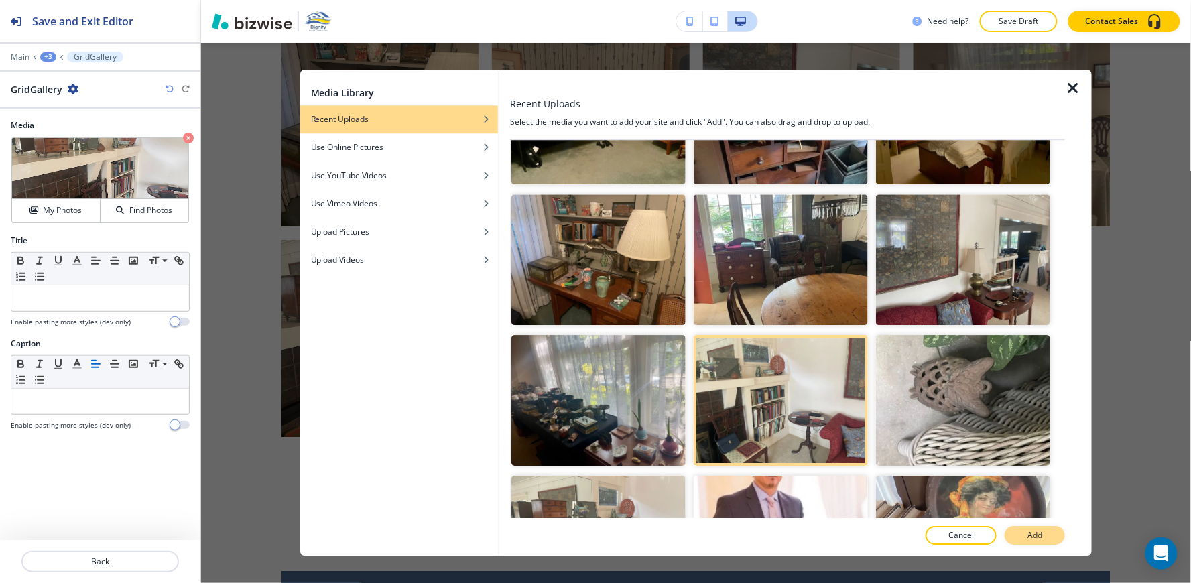
click at [1033, 541] on p "Add" at bounding box center [1034, 536] width 15 height 12
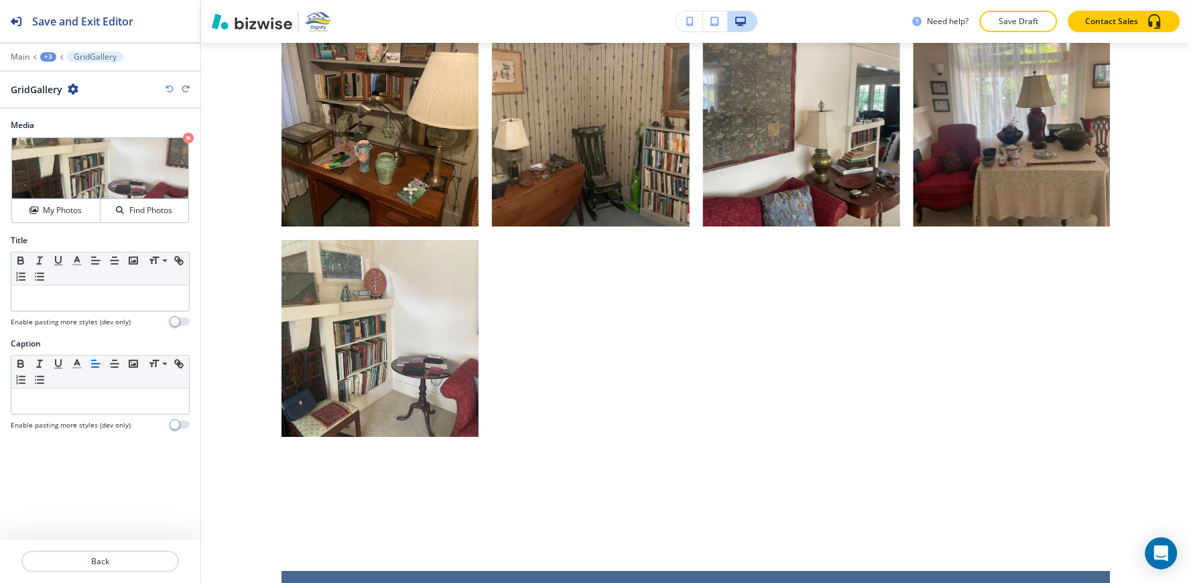
click at [42, 59] on div "+3" at bounding box center [48, 56] width 16 height 9
click at [89, 130] on p "A Glimpse Into Our Work" at bounding box center [83, 126] width 68 height 12
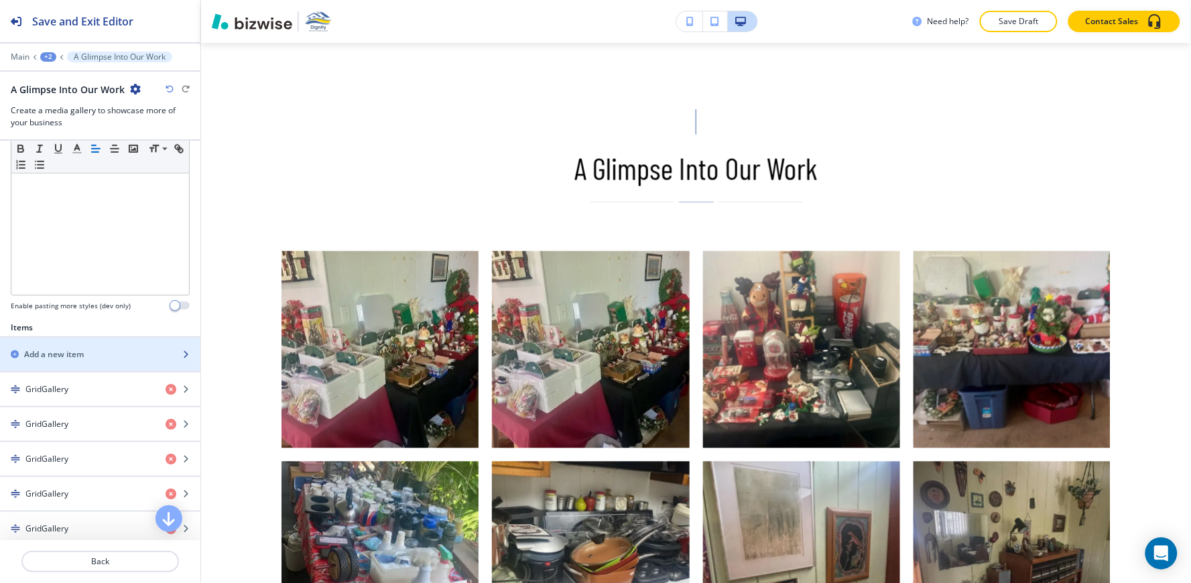
scroll to position [647, 0]
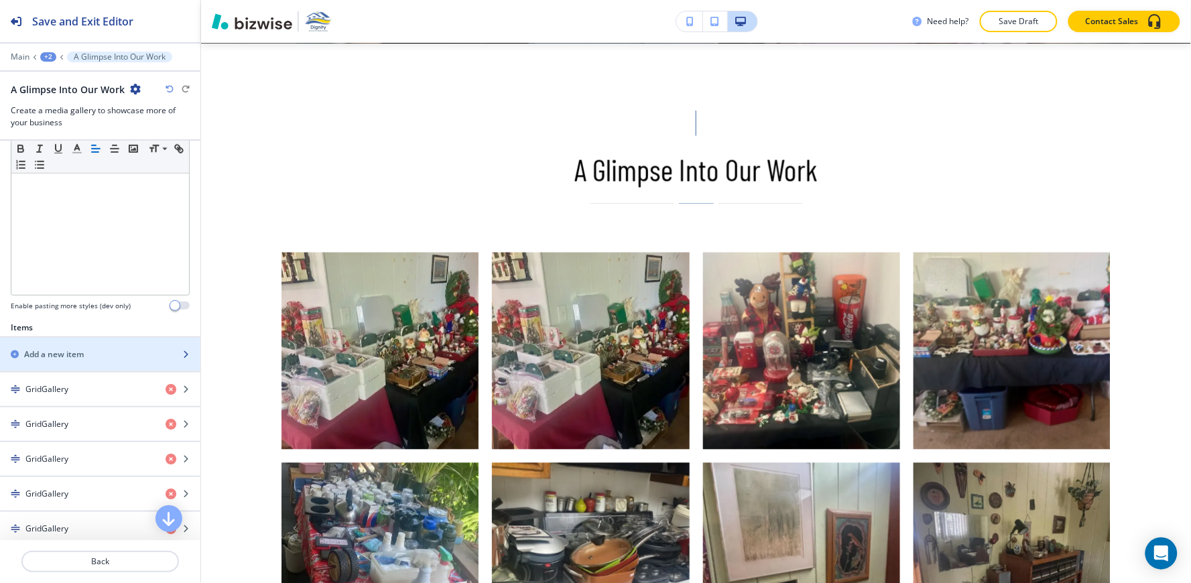
click at [95, 350] on div "Add a new item" at bounding box center [85, 354] width 171 height 12
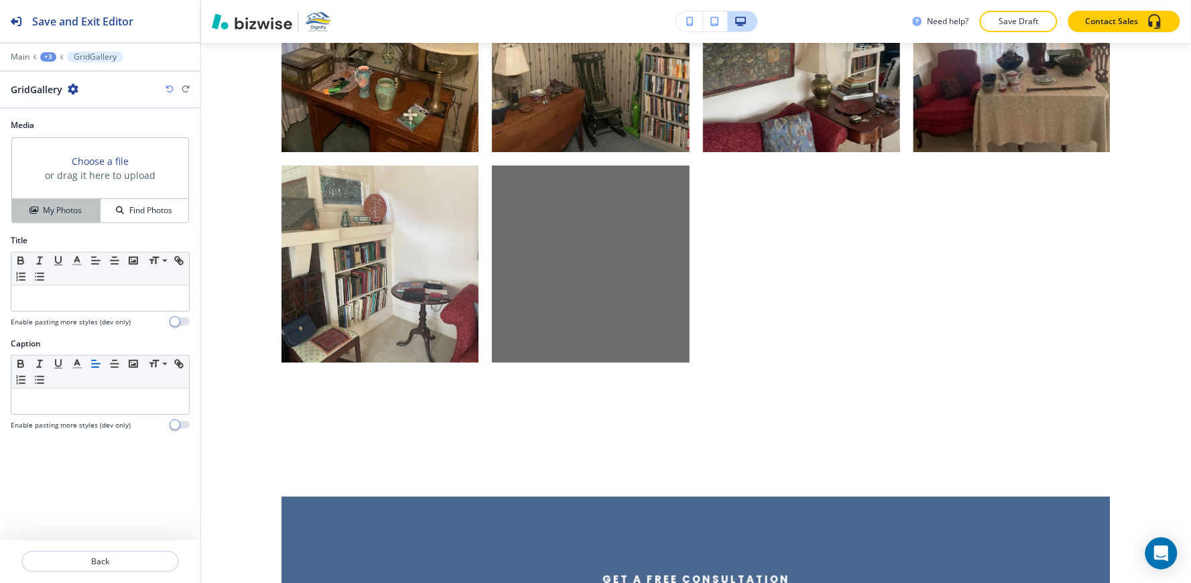
click at [43, 216] on h4 "My Photos" at bounding box center [62, 210] width 39 height 12
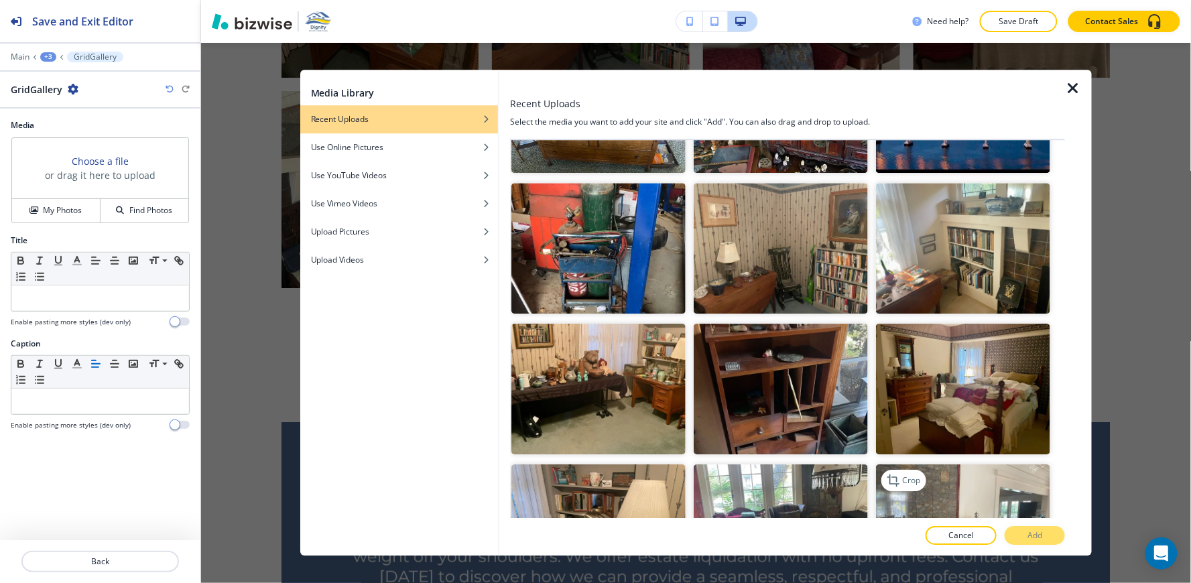
scroll to position [3351, 0]
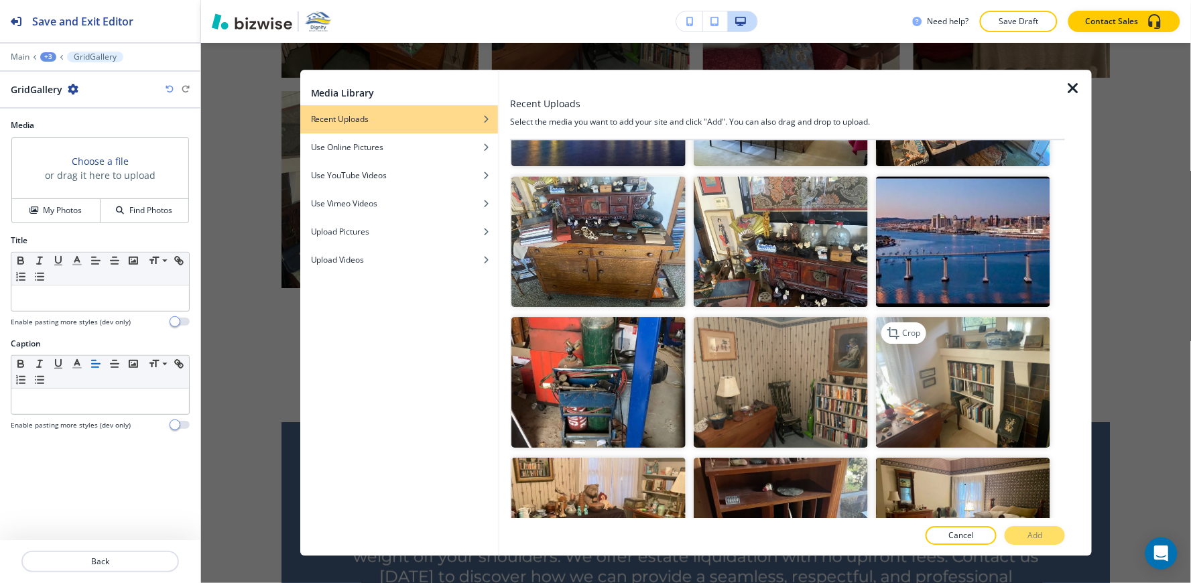
click at [975, 330] on img "button" at bounding box center [963, 382] width 174 height 131
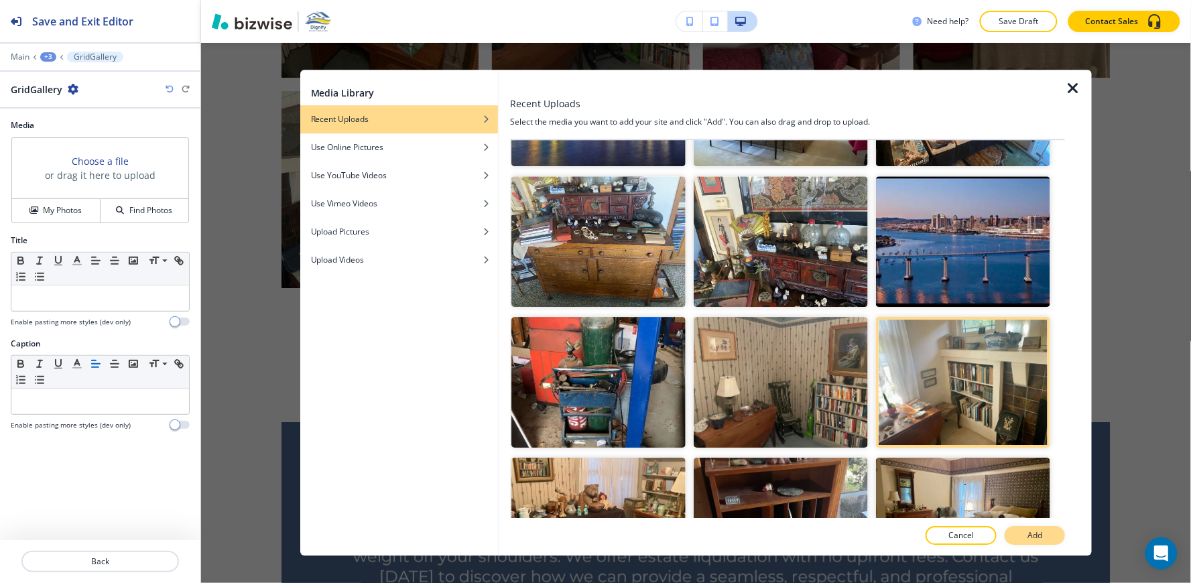
click at [1047, 544] on button "Add" at bounding box center [1035, 536] width 60 height 19
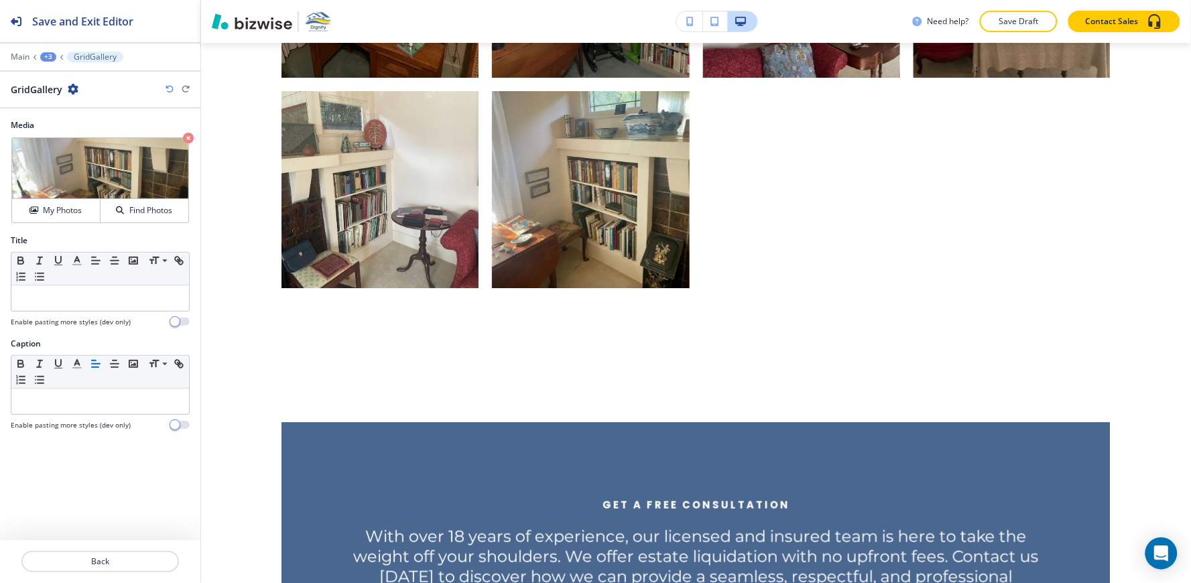
click at [48, 58] on div "+3" at bounding box center [48, 56] width 16 height 9
click at [84, 121] on p "A Glimpse Into Our Work" at bounding box center [83, 126] width 68 height 12
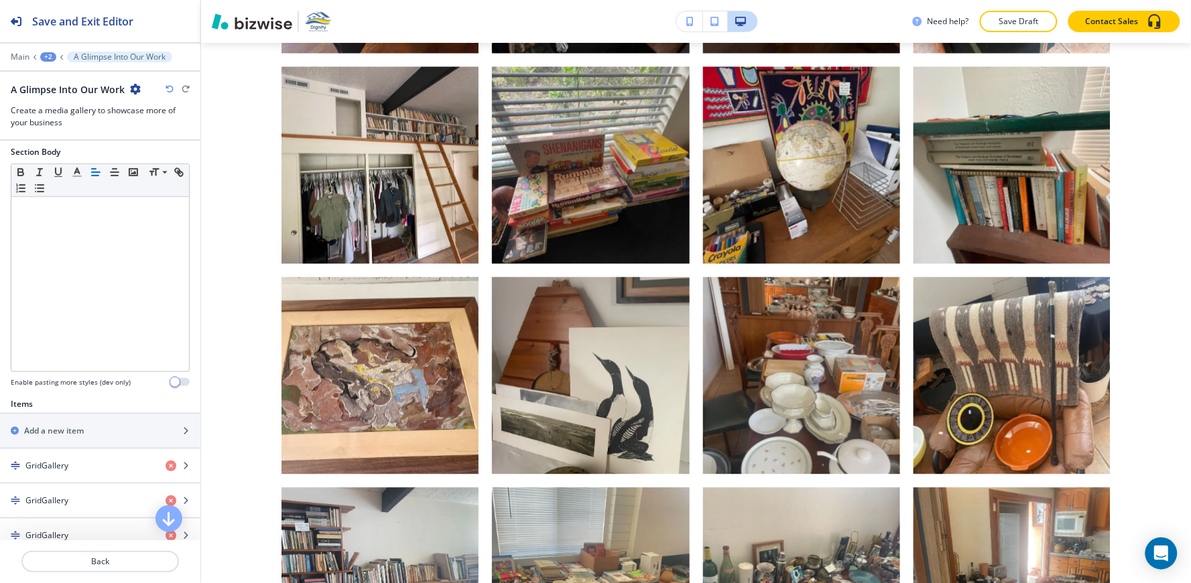
scroll to position [223, 0]
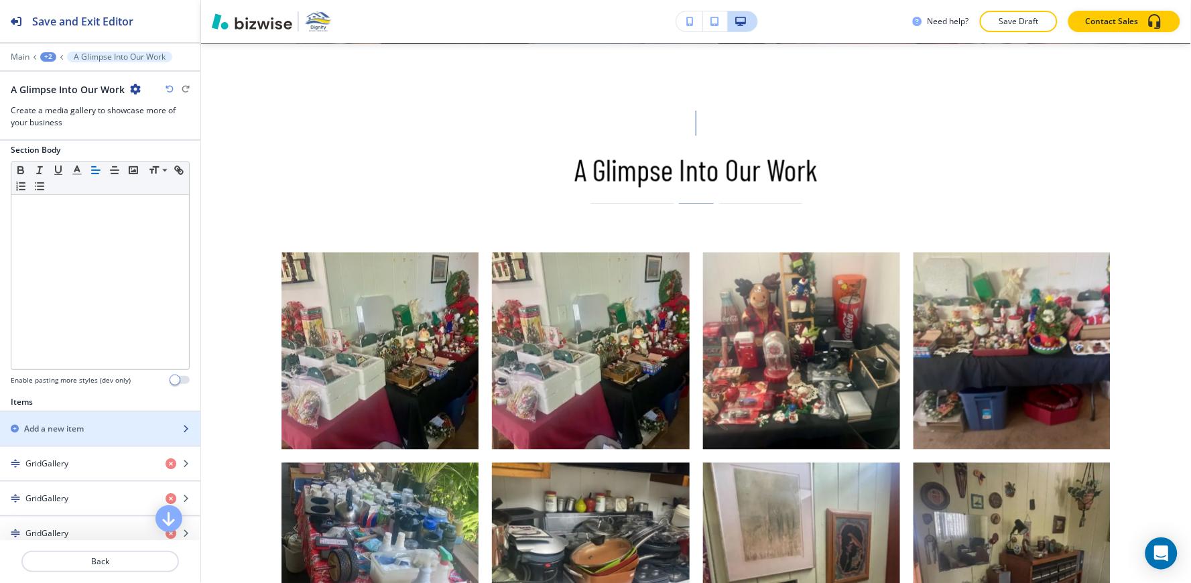
click at [54, 416] on div "button" at bounding box center [100, 417] width 200 height 11
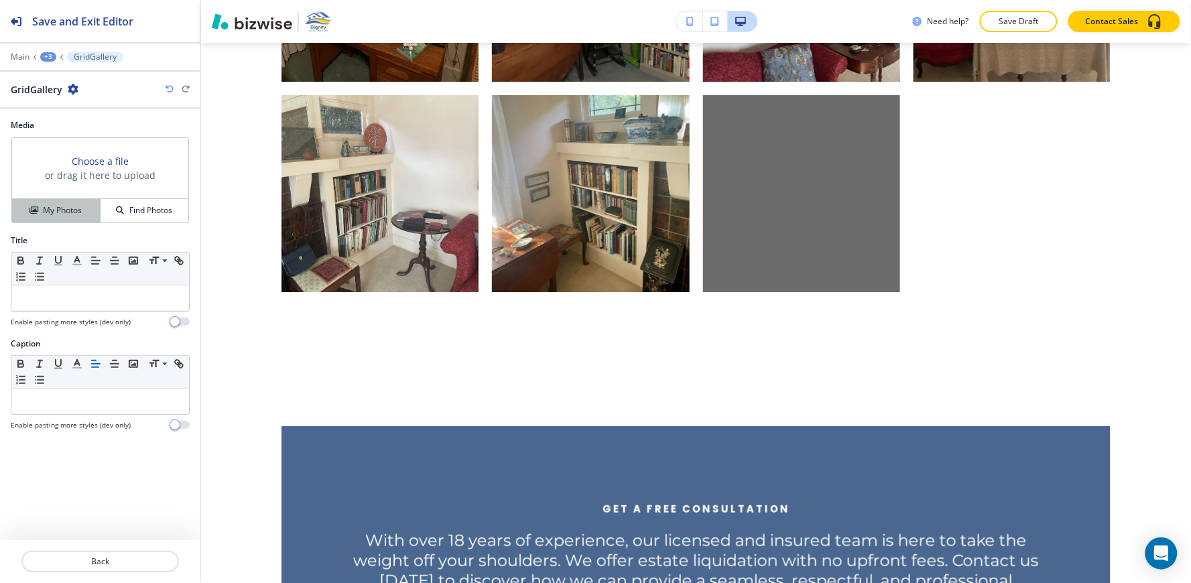
scroll to position [4599, 0]
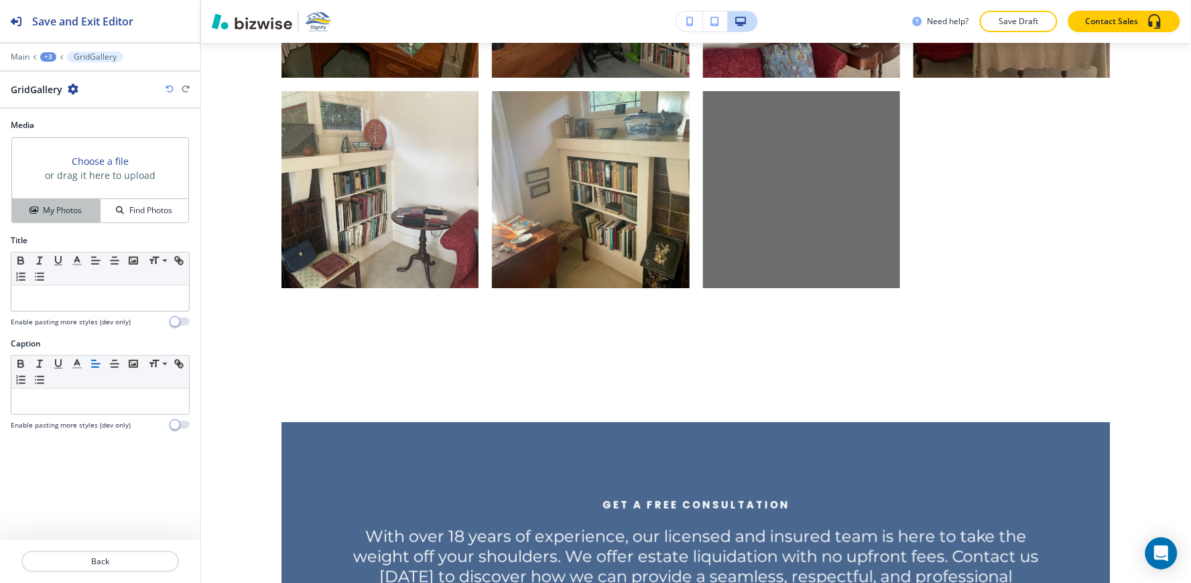
click at [31, 210] on icon "button" at bounding box center [33, 210] width 8 height 8
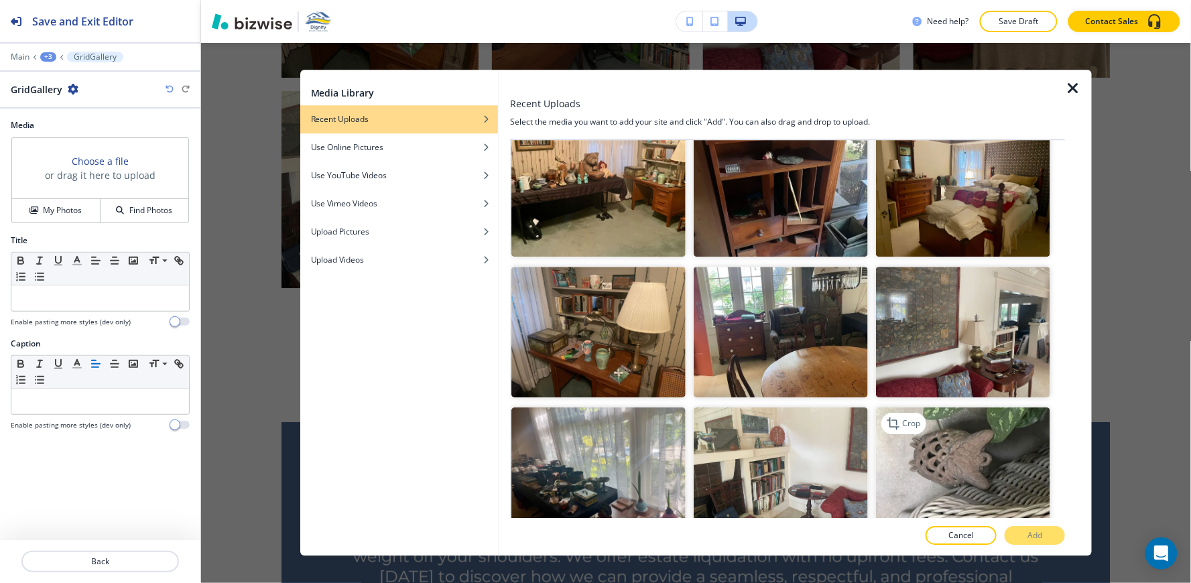
scroll to position [3681, 0]
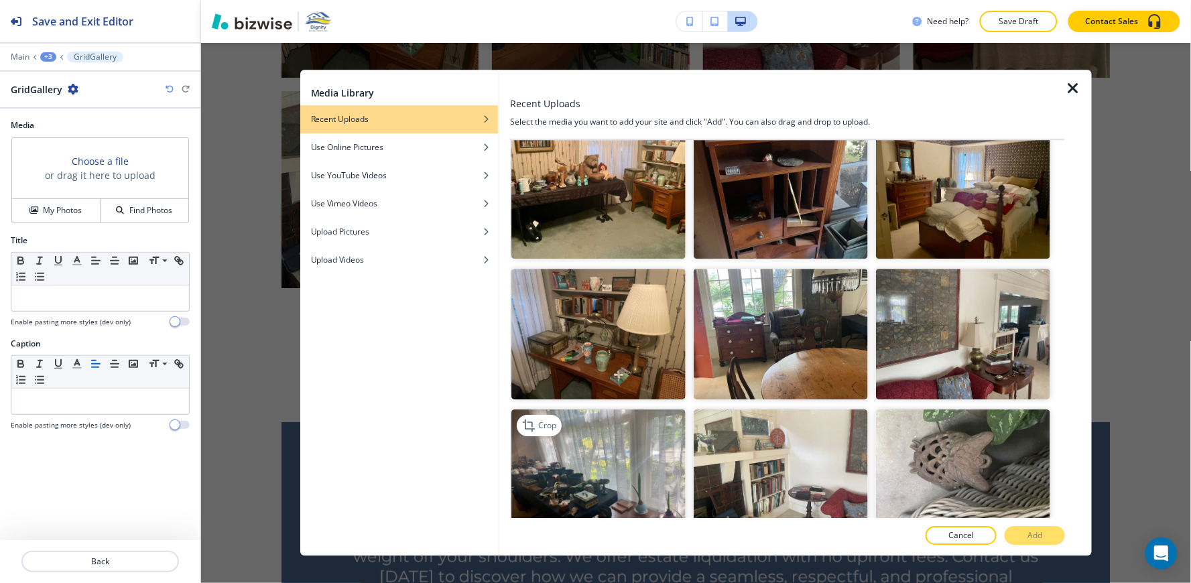
click at [627, 421] on img "button" at bounding box center [598, 474] width 174 height 131
click at [1023, 538] on button "Add" at bounding box center [1035, 536] width 60 height 19
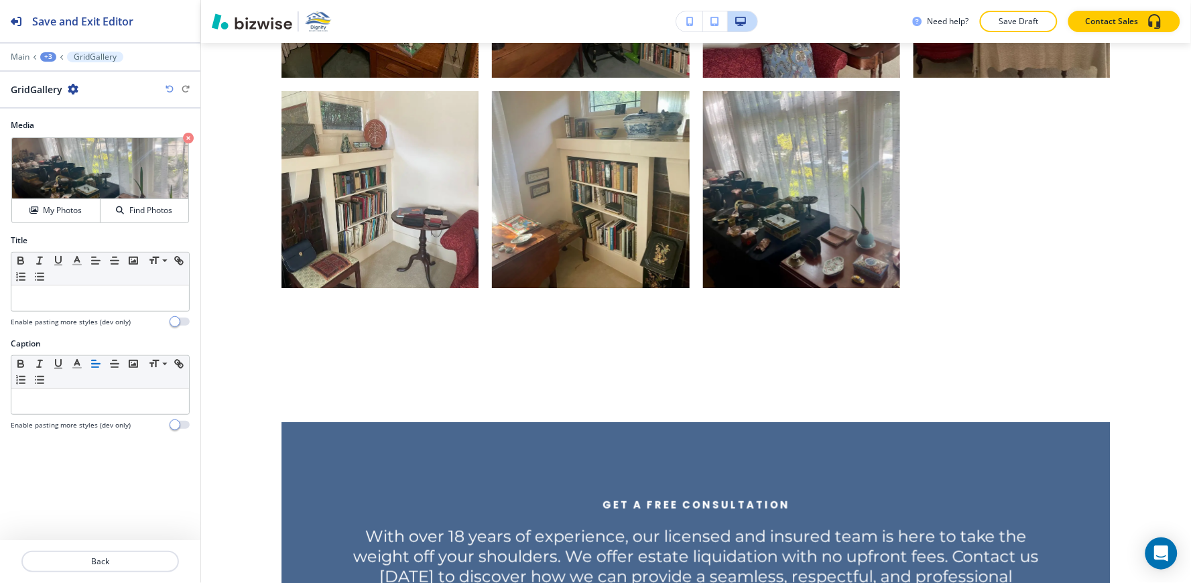
click at [48, 56] on div "+3" at bounding box center [48, 56] width 16 height 9
click at [66, 124] on p "A Glimpse Into Our Work" at bounding box center [83, 126] width 68 height 12
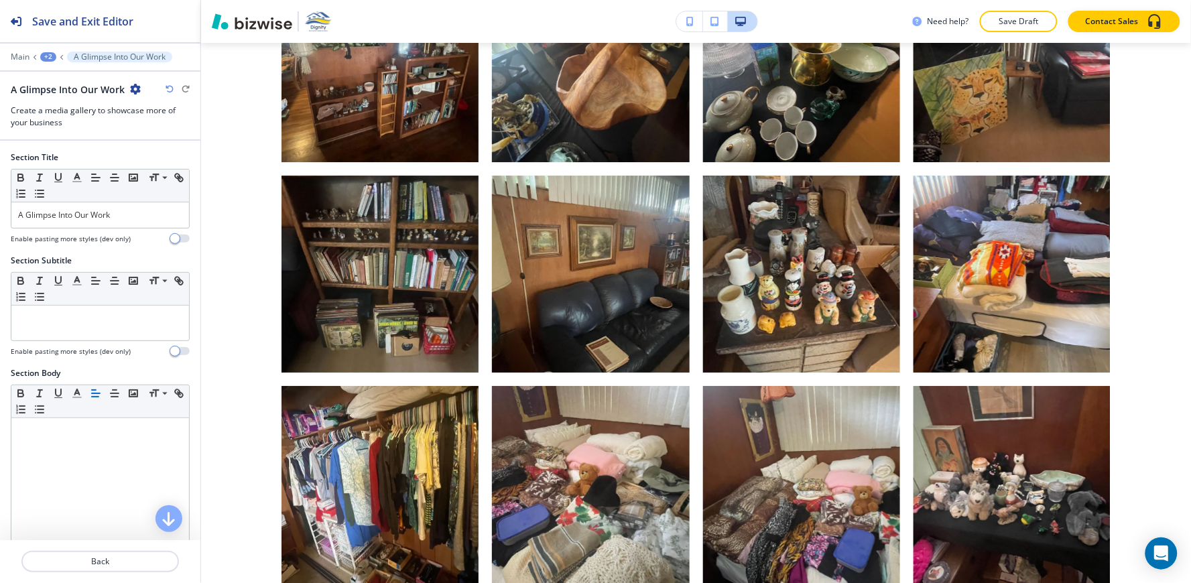
scroll to position [298, 0]
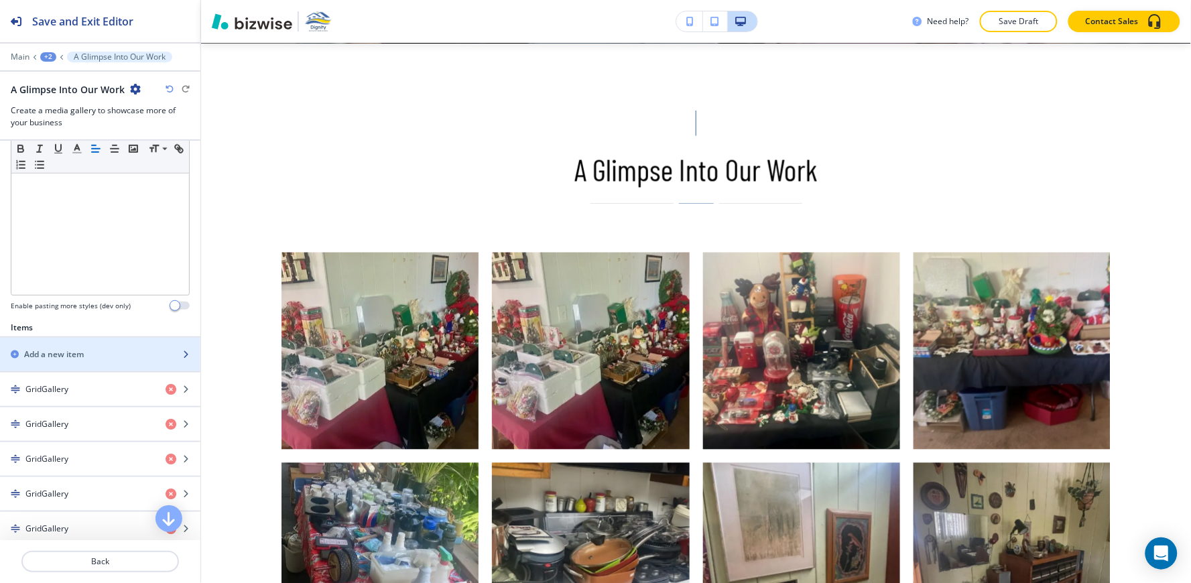
click at [74, 356] on h2 "Add a new item" at bounding box center [54, 354] width 60 height 12
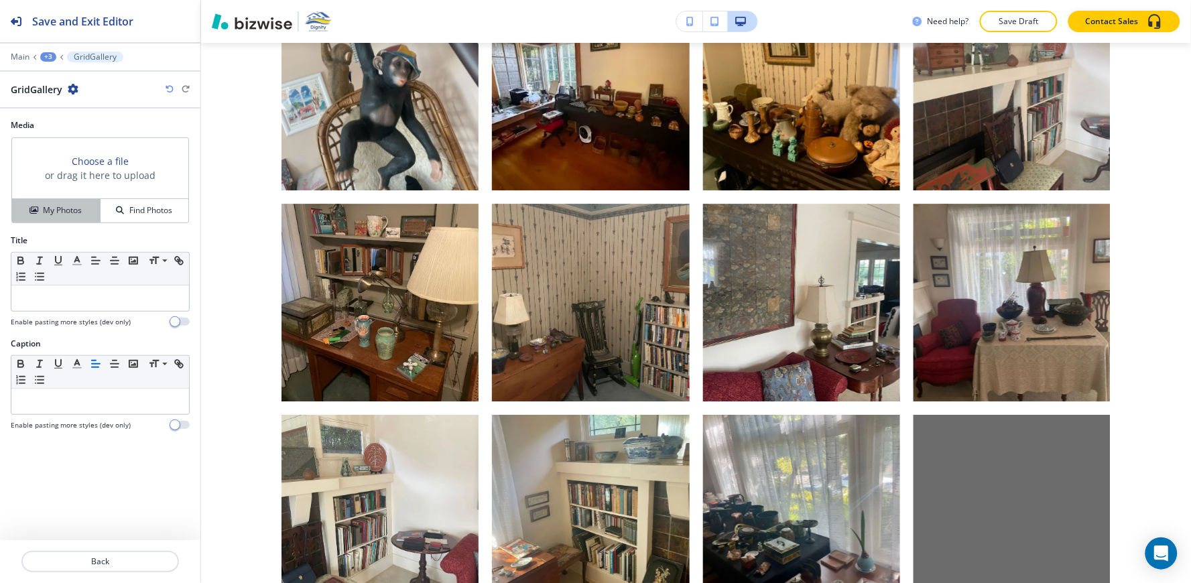
click at [64, 202] on button "My Photos" at bounding box center [56, 210] width 88 height 23
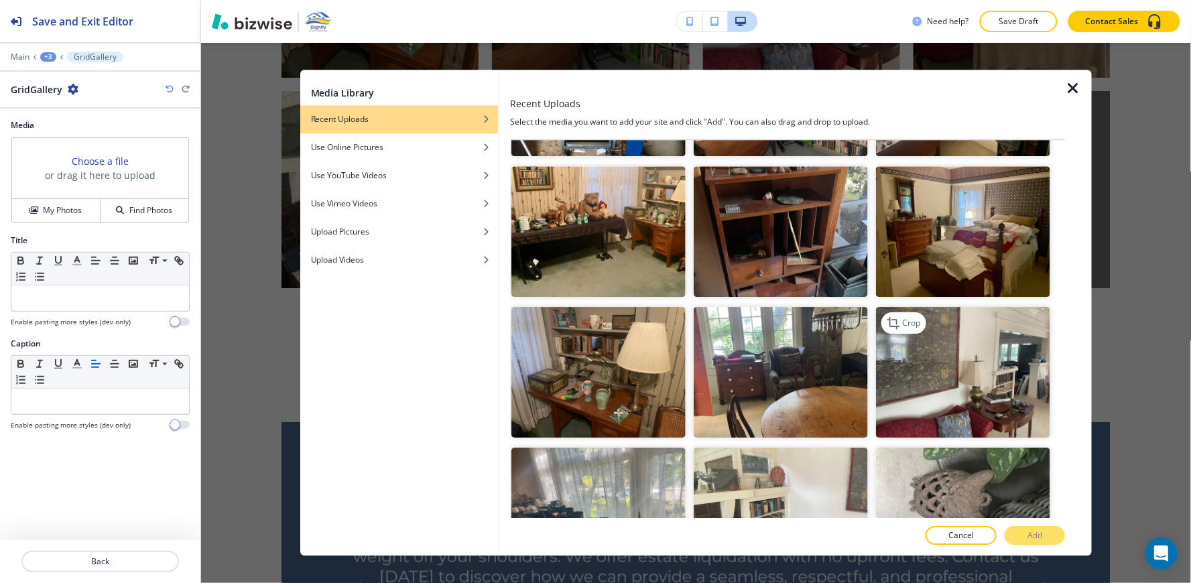
scroll to position [3648, 0]
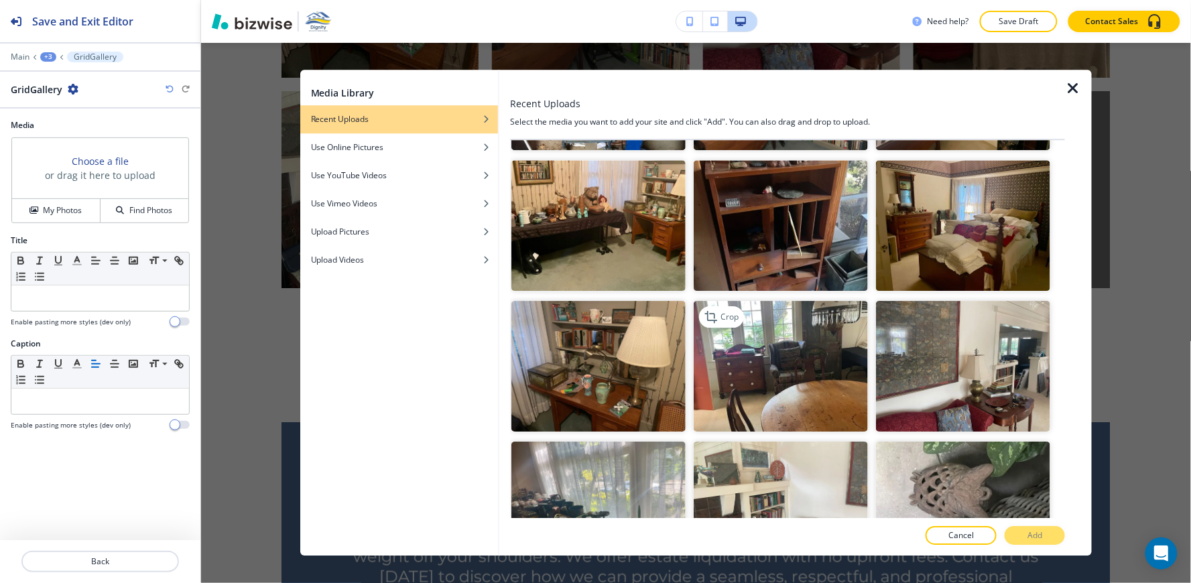
click at [779, 326] on img "button" at bounding box center [781, 366] width 174 height 131
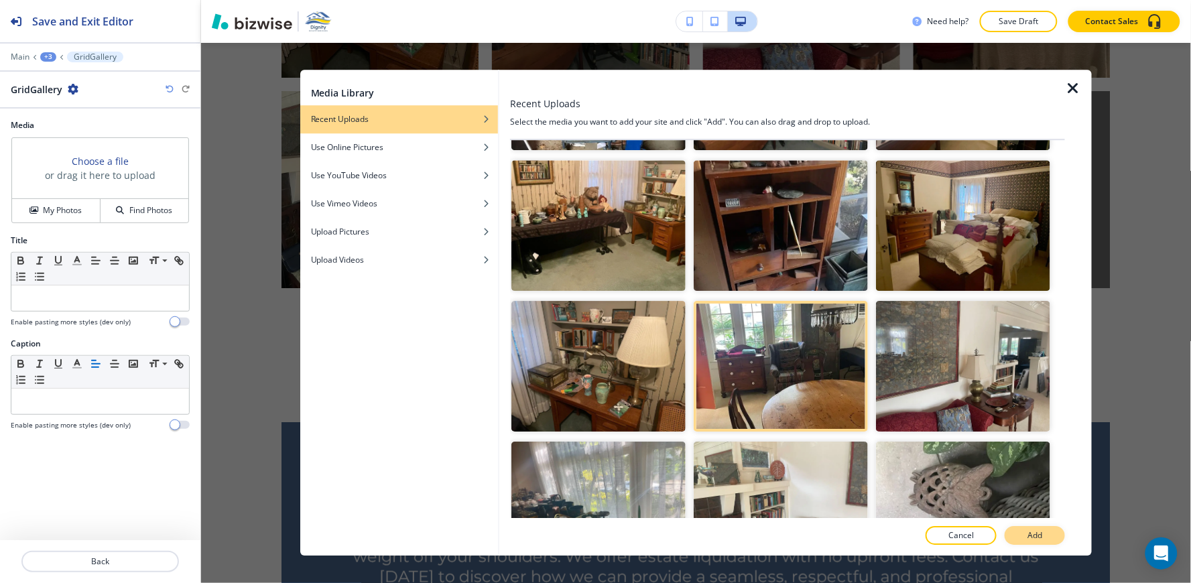
click at [1033, 537] on p "Add" at bounding box center [1034, 536] width 15 height 12
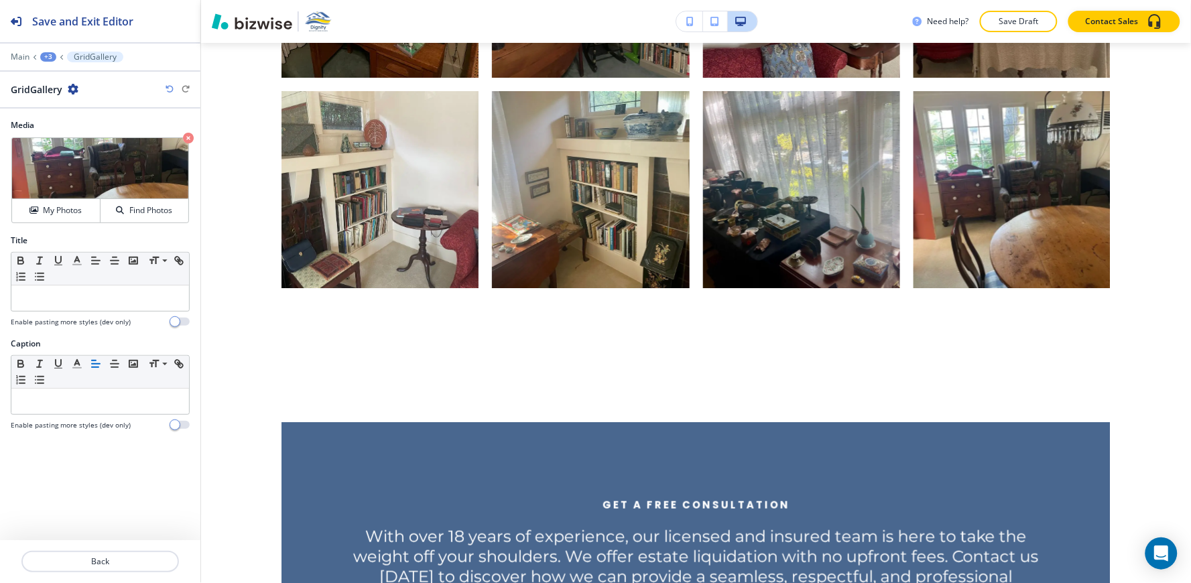
click at [43, 58] on div "+3" at bounding box center [48, 56] width 16 height 9
click at [78, 122] on p "A Glimpse Into Our Work" at bounding box center [83, 126] width 68 height 12
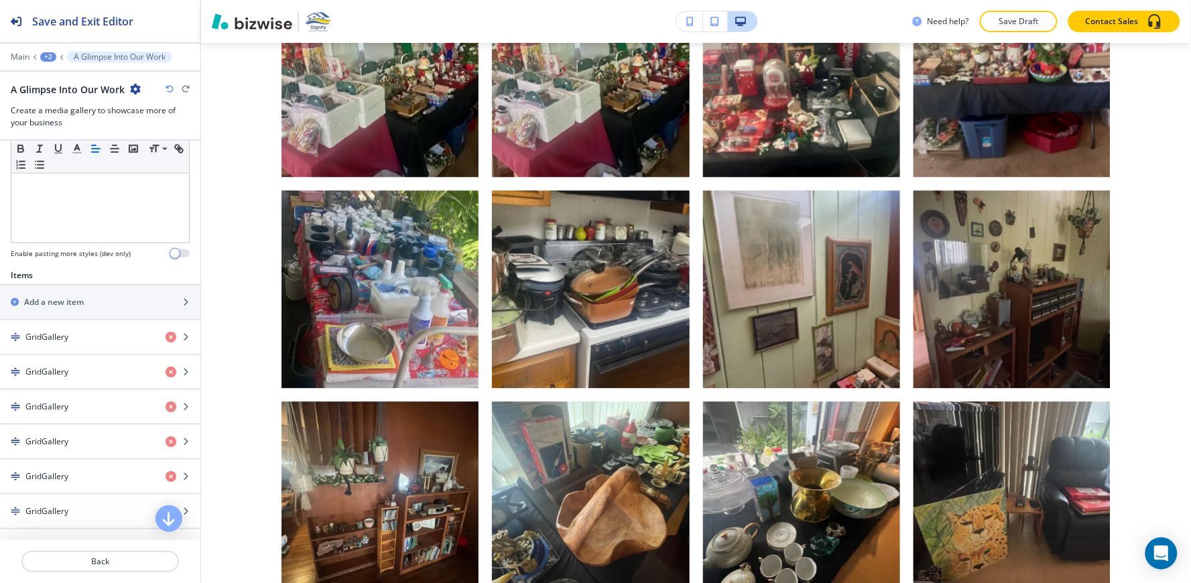
scroll to position [372, 0]
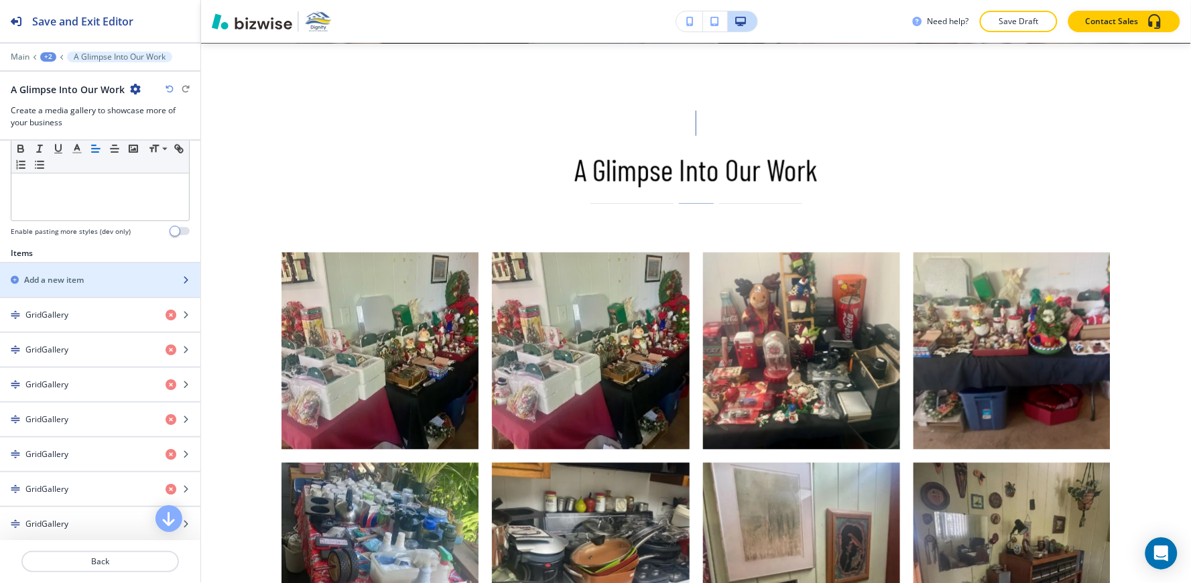
click at [69, 270] on div "button" at bounding box center [100, 268] width 200 height 11
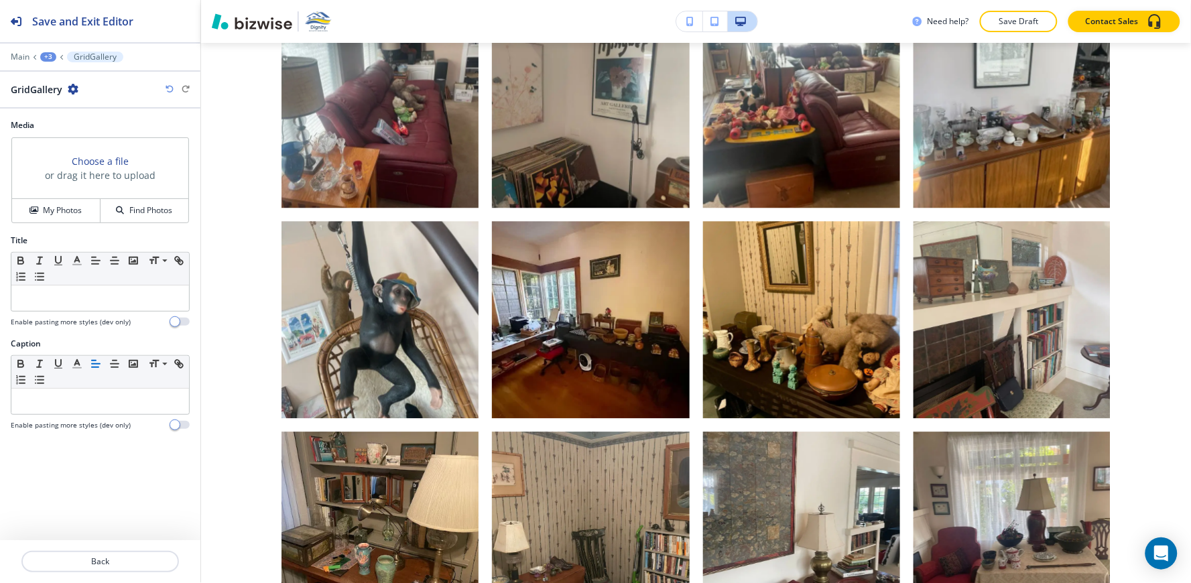
click at [57, 215] on h4 "My Photos" at bounding box center [62, 210] width 39 height 12
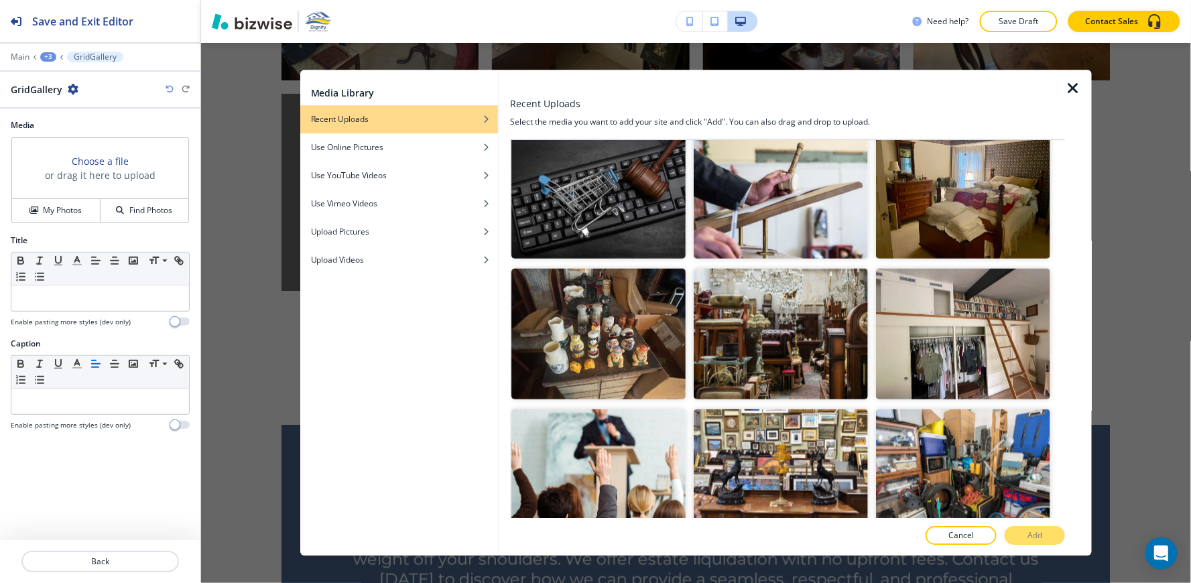
scroll to position [1712, 0]
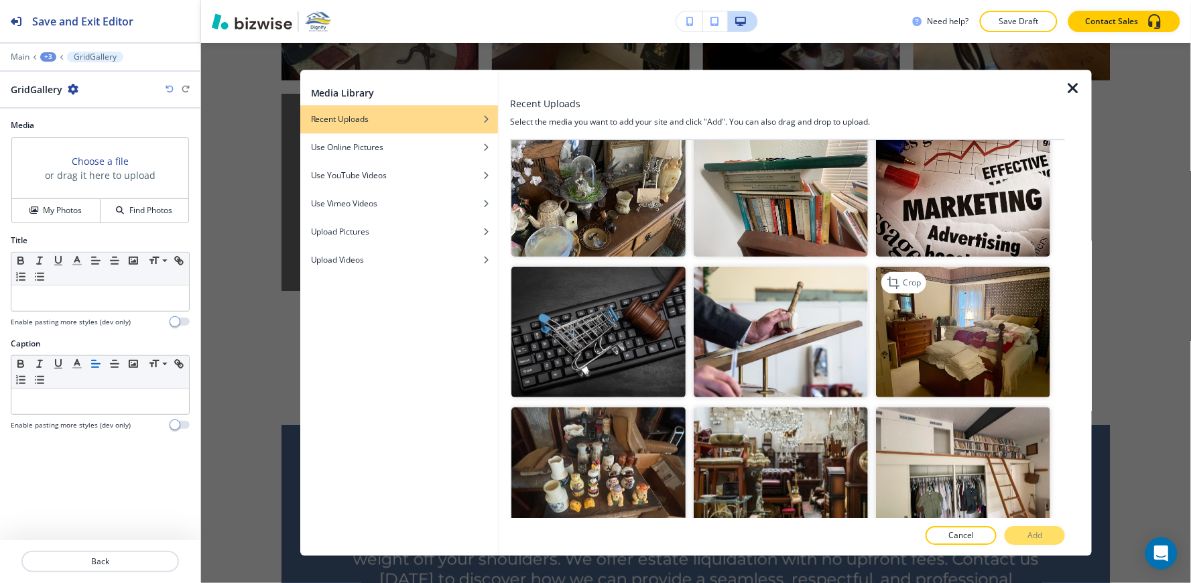
click at [956, 305] on img "button" at bounding box center [963, 332] width 174 height 131
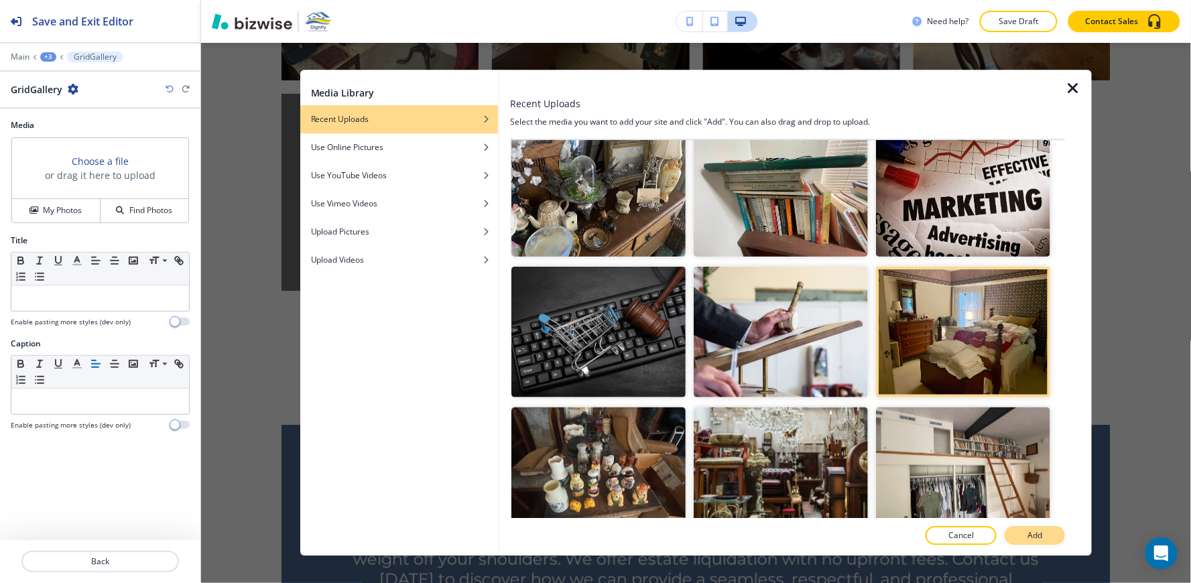
click at [1033, 540] on p "Add" at bounding box center [1034, 536] width 15 height 12
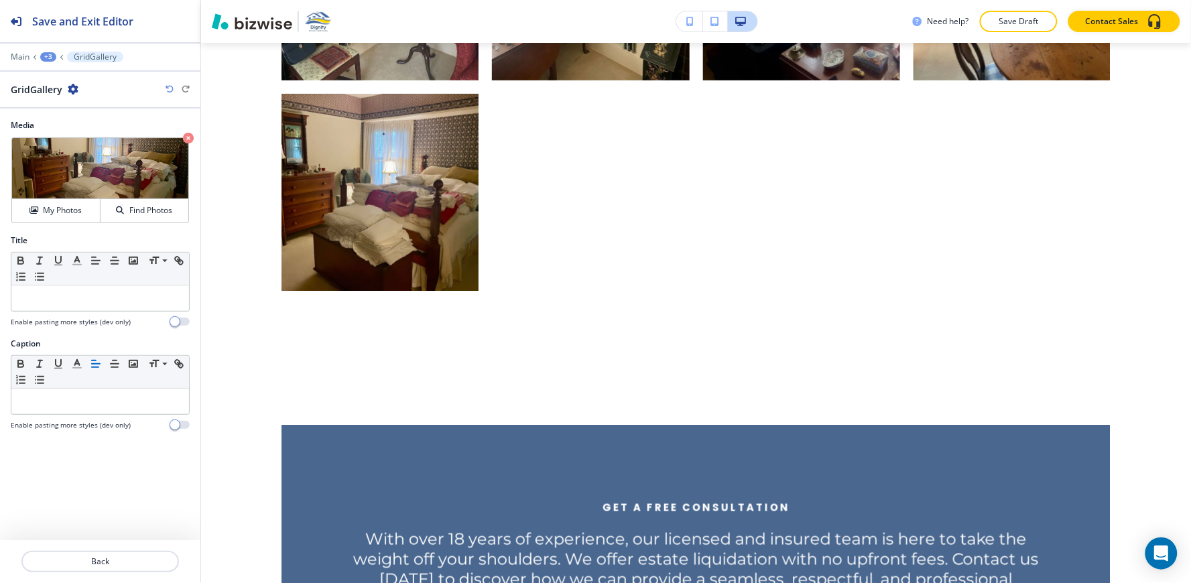
click at [46, 58] on div "+3" at bounding box center [48, 56] width 16 height 9
click at [84, 125] on p "A Glimpse Into Our Work" at bounding box center [83, 126] width 68 height 12
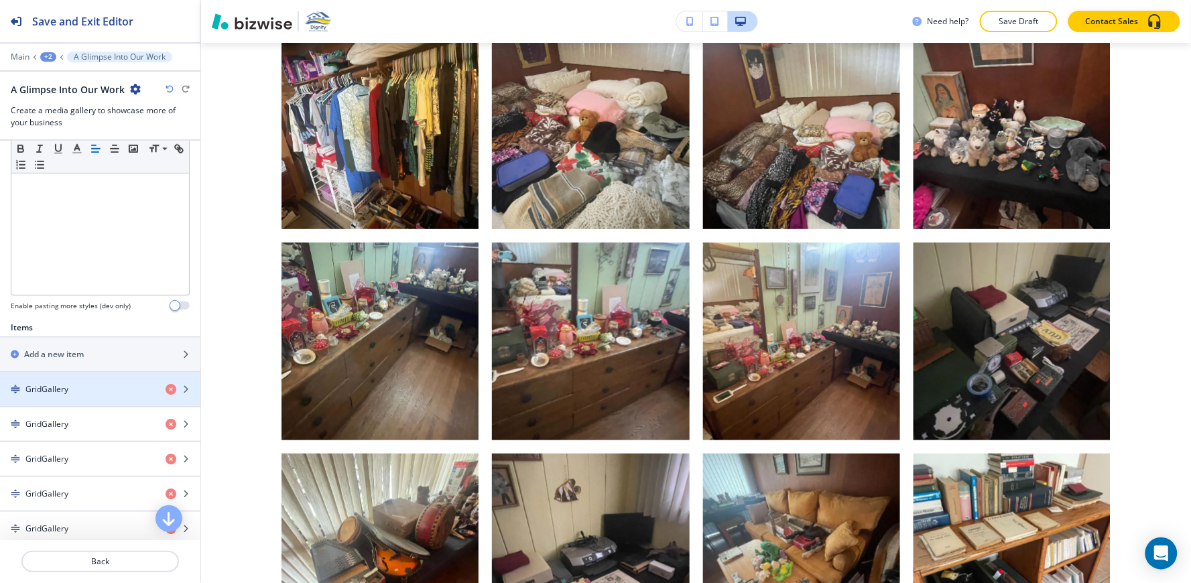
scroll to position [446, 0]
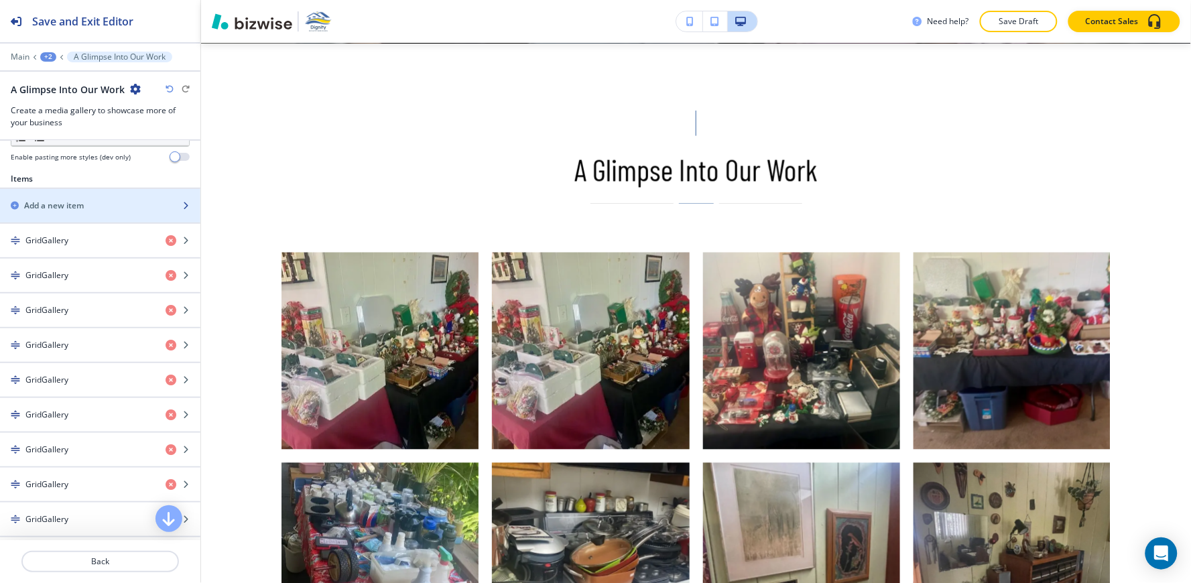
click at [77, 219] on div "button" at bounding box center [100, 217] width 200 height 11
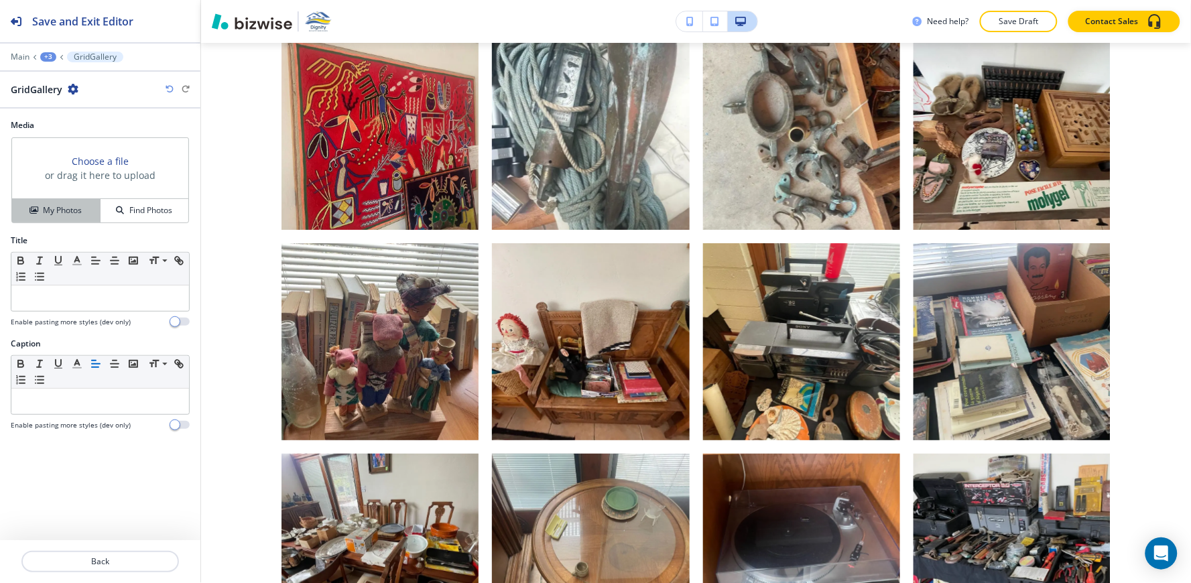
click at [38, 211] on icon "button" at bounding box center [33, 210] width 8 height 8
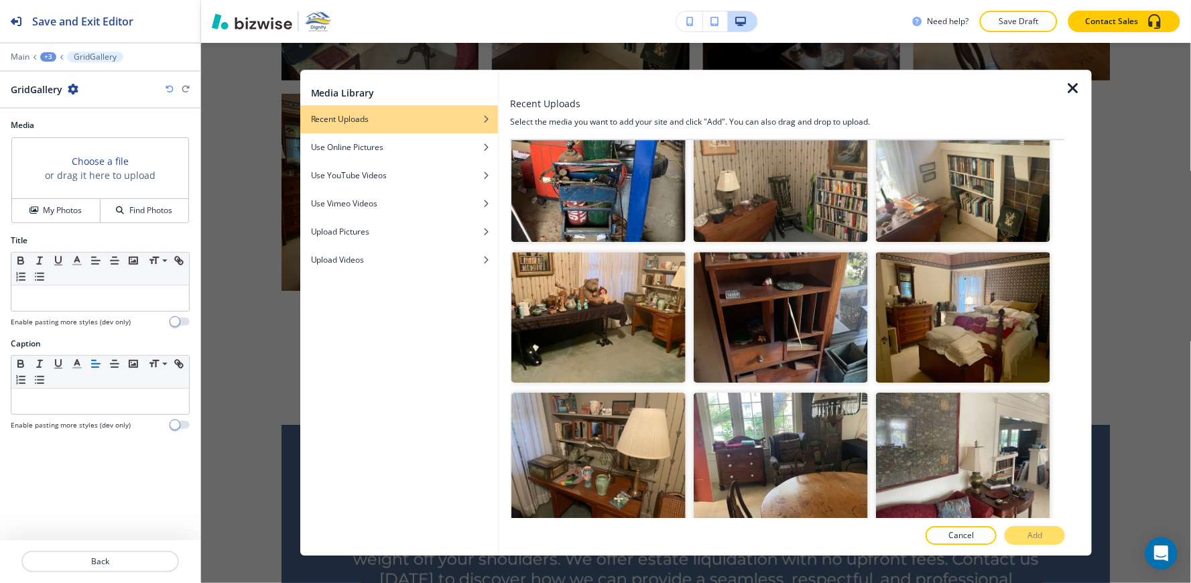
scroll to position [3574, 0]
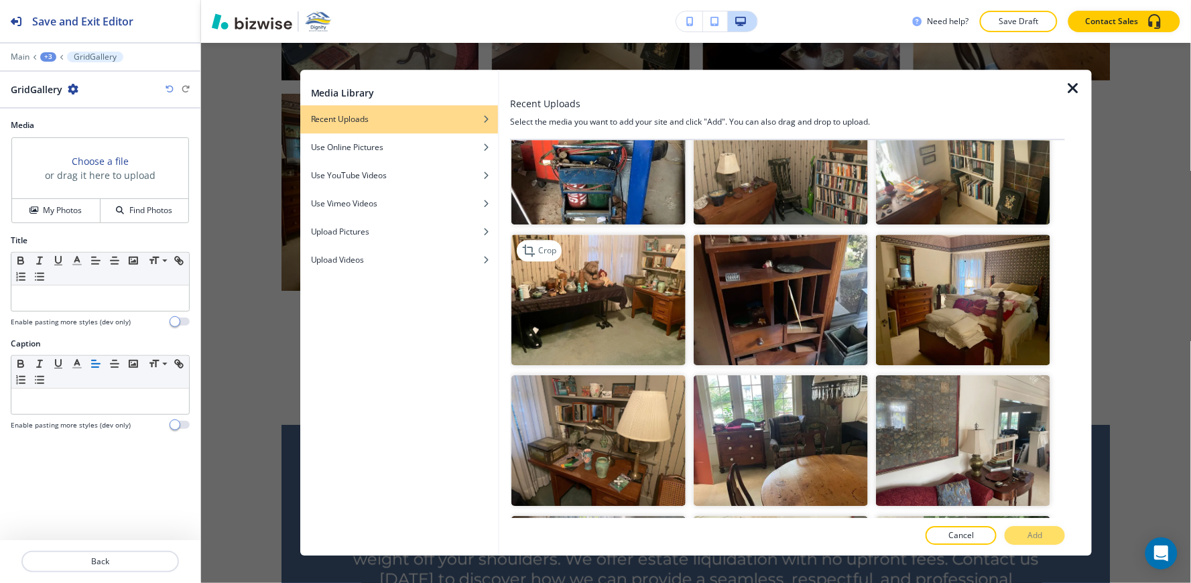
click at [613, 245] on img "button" at bounding box center [598, 300] width 174 height 131
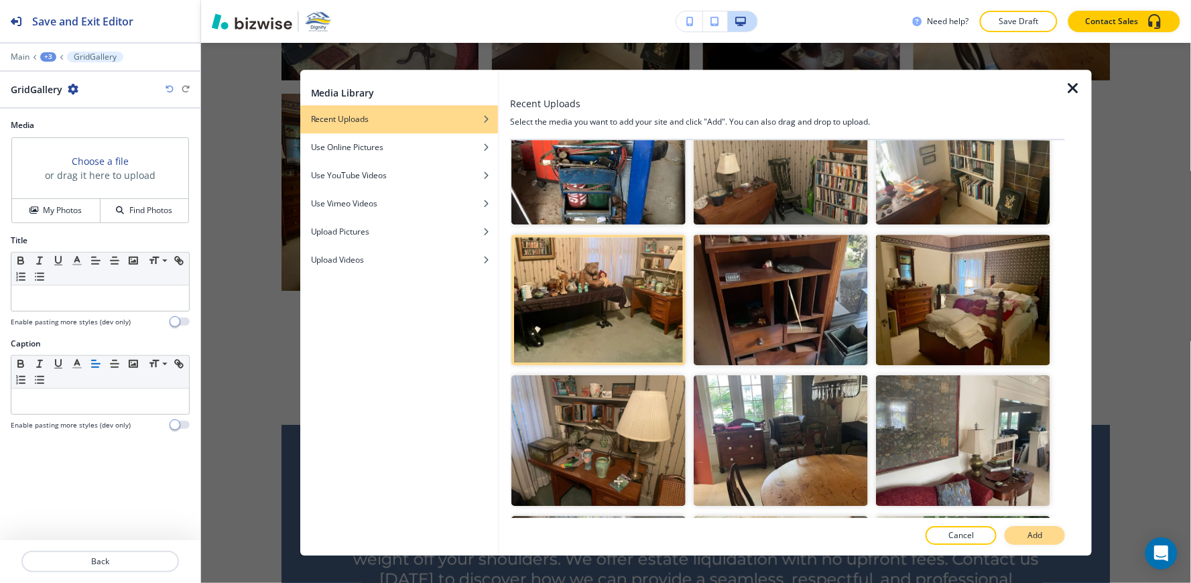
click at [1023, 537] on button "Add" at bounding box center [1035, 536] width 60 height 19
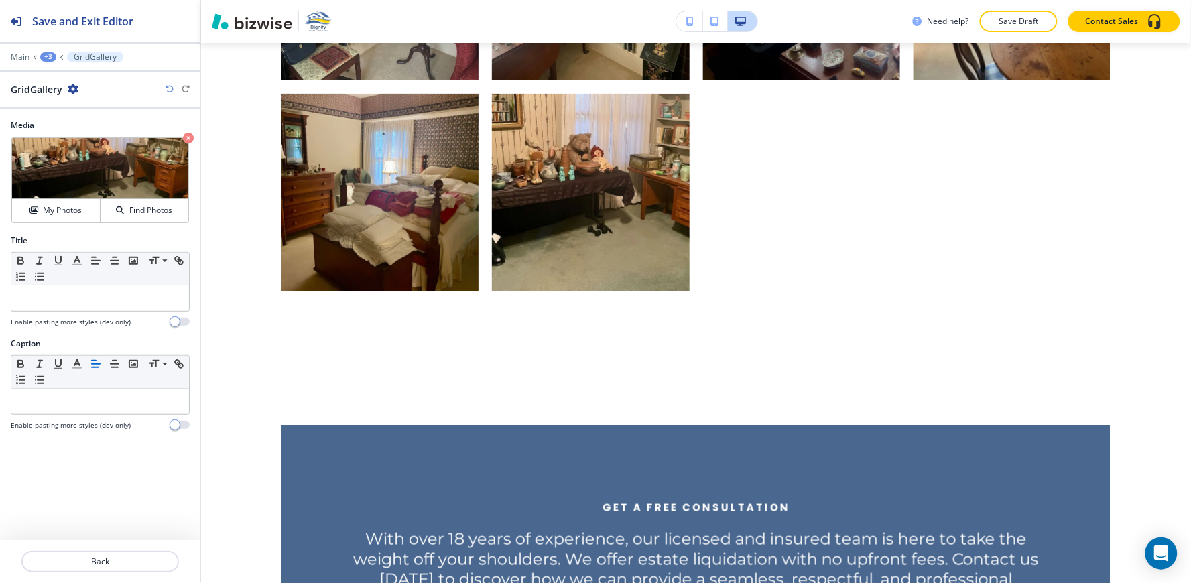
click at [46, 60] on div "+3" at bounding box center [48, 56] width 16 height 9
click at [95, 129] on p "A Glimpse Into Our Work" at bounding box center [83, 126] width 68 height 12
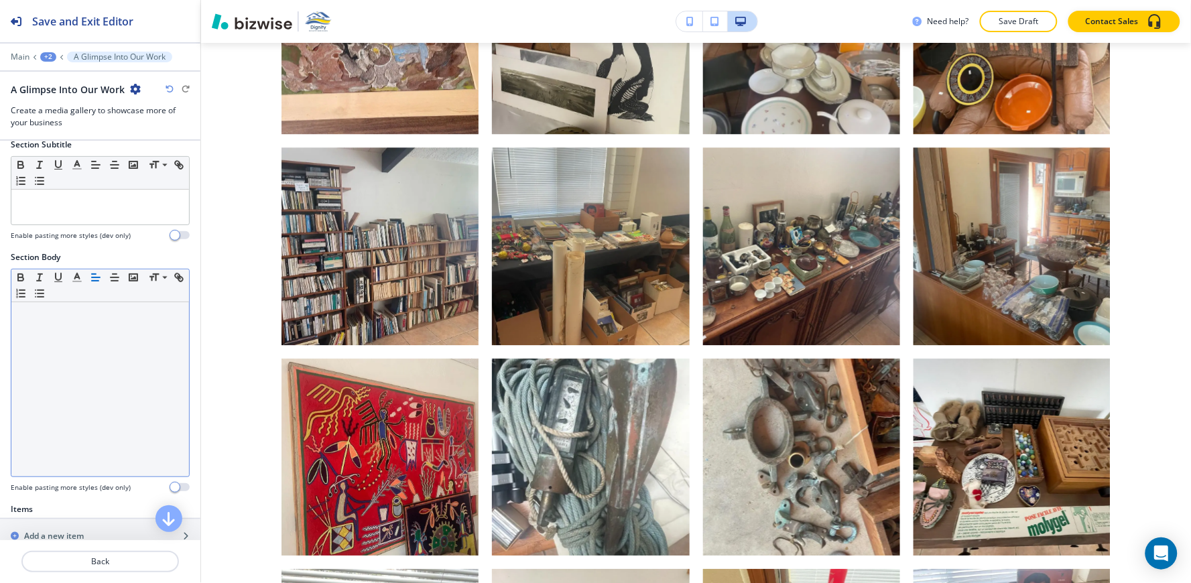
scroll to position [223, 0]
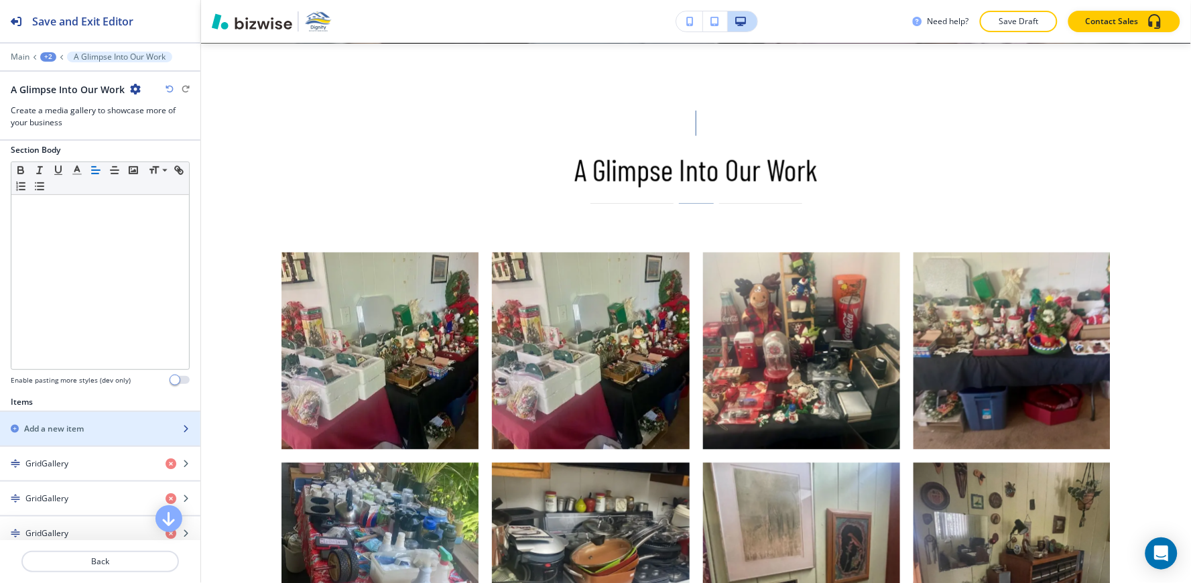
click at [83, 440] on div "button" at bounding box center [100, 440] width 200 height 11
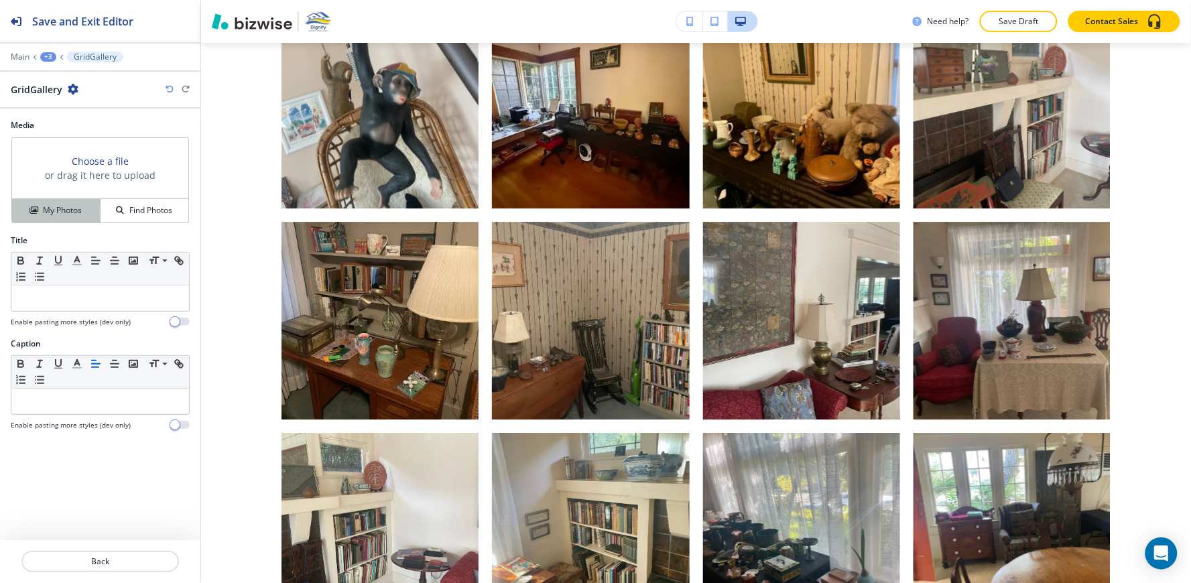
click at [65, 214] on h4 "My Photos" at bounding box center [62, 210] width 39 height 12
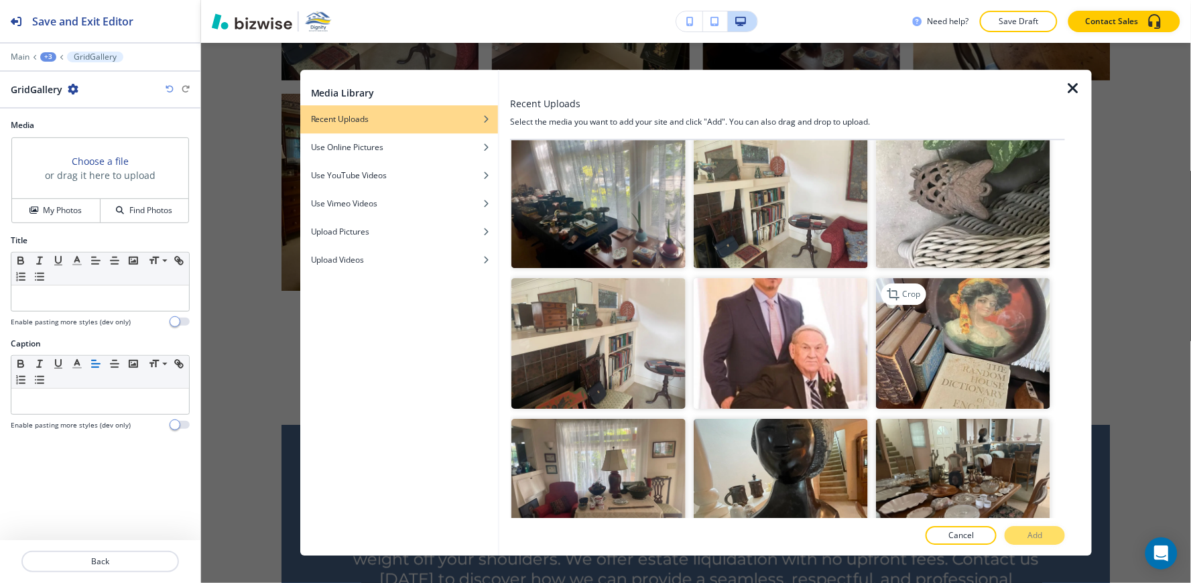
scroll to position [3946, 0]
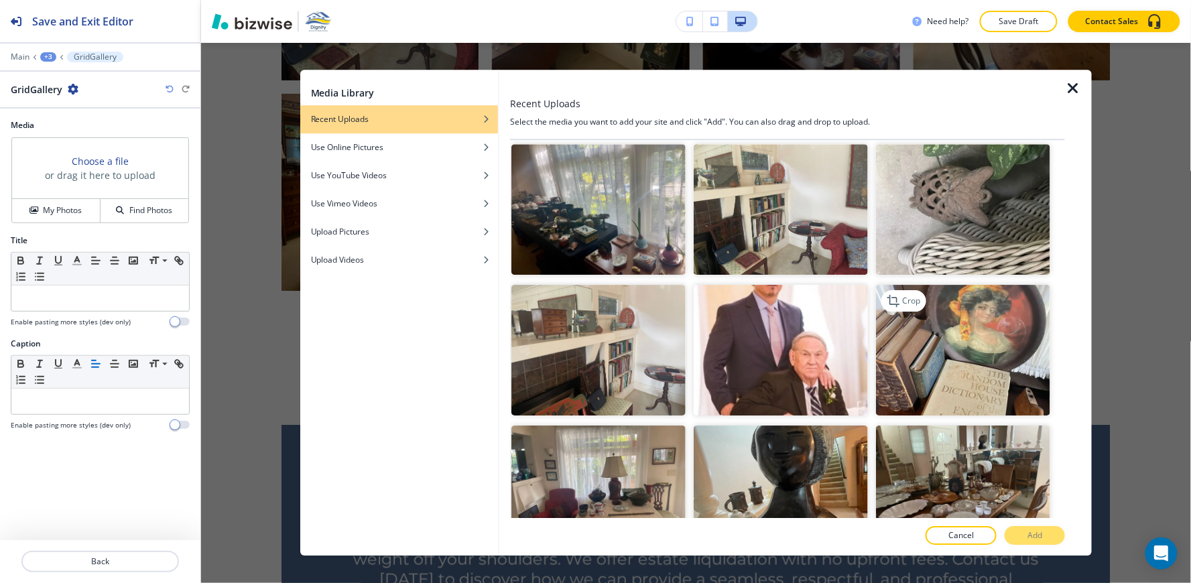
click at [990, 285] on img "button" at bounding box center [963, 350] width 174 height 131
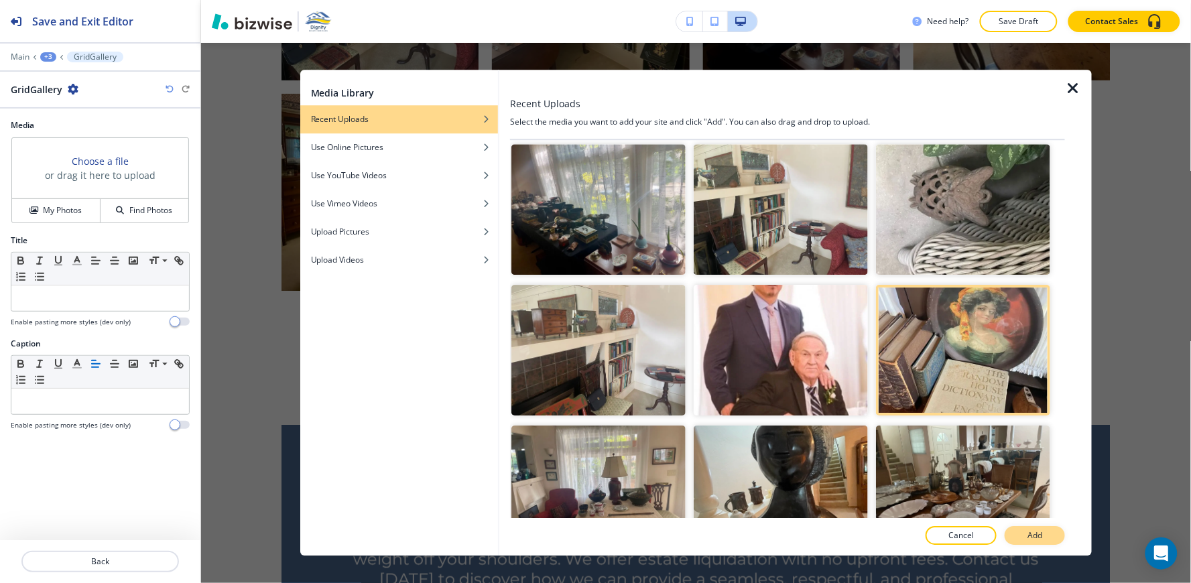
click at [1047, 539] on button "Add" at bounding box center [1035, 536] width 60 height 19
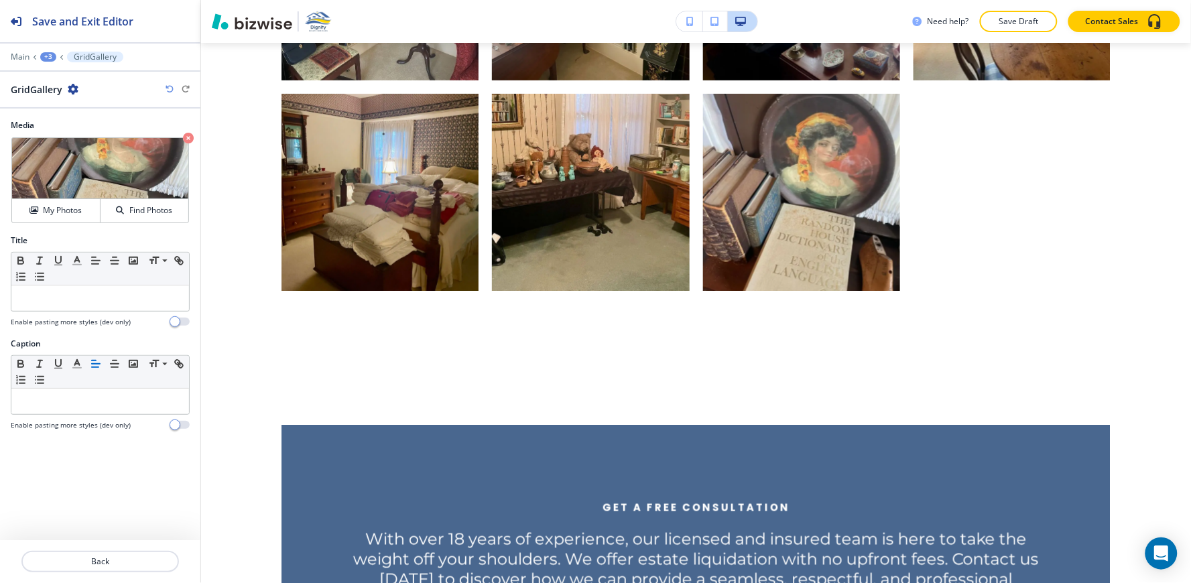
click at [48, 57] on div "+3" at bounding box center [48, 56] width 16 height 9
click at [92, 134] on button "A Glimpse Into Our Work" at bounding box center [83, 126] width 86 height 24
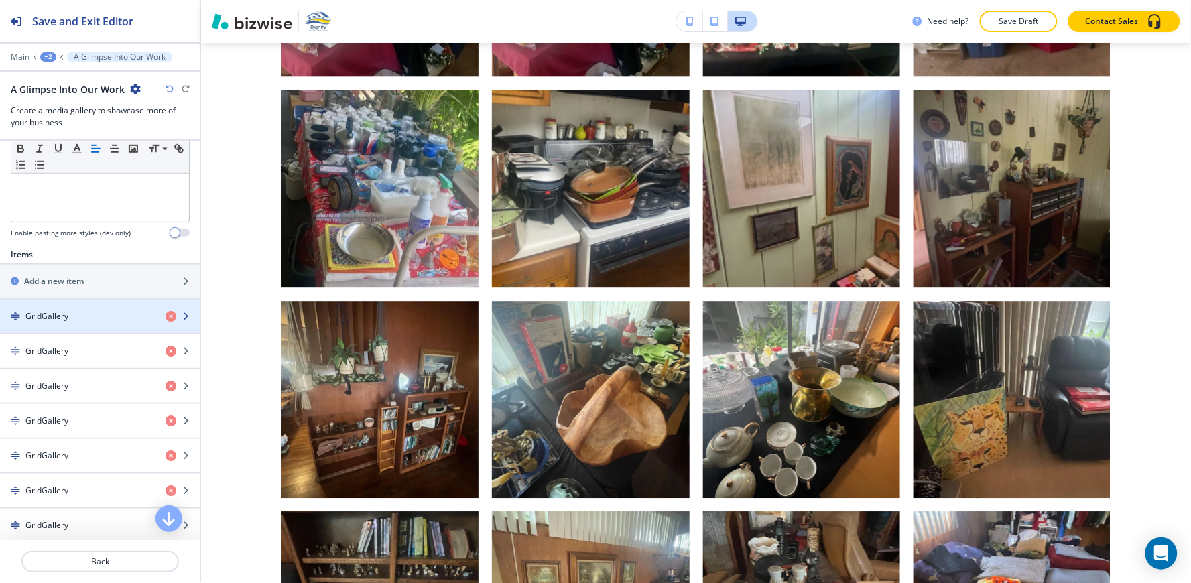
scroll to position [372, 0]
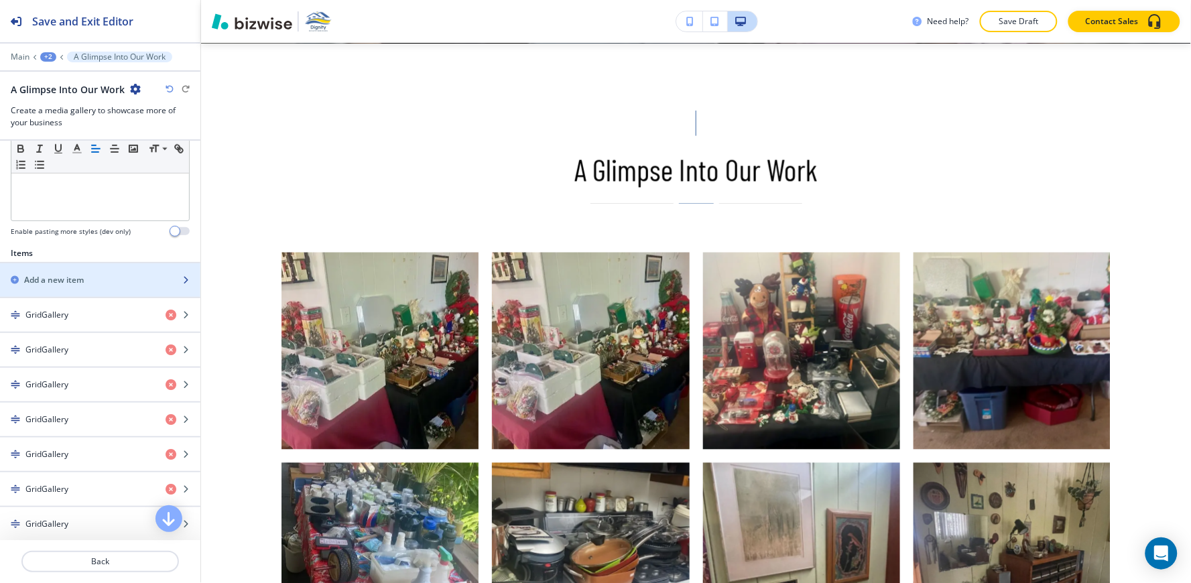
click at [89, 294] on div "button" at bounding box center [100, 291] width 200 height 11
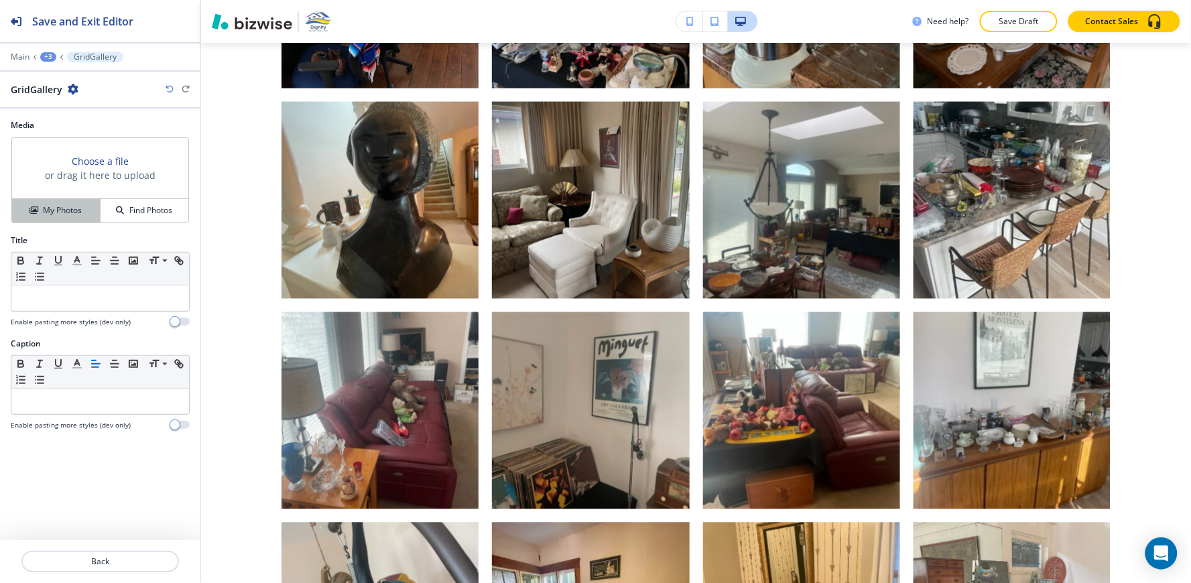
click at [58, 215] on h4 "My Photos" at bounding box center [62, 210] width 39 height 12
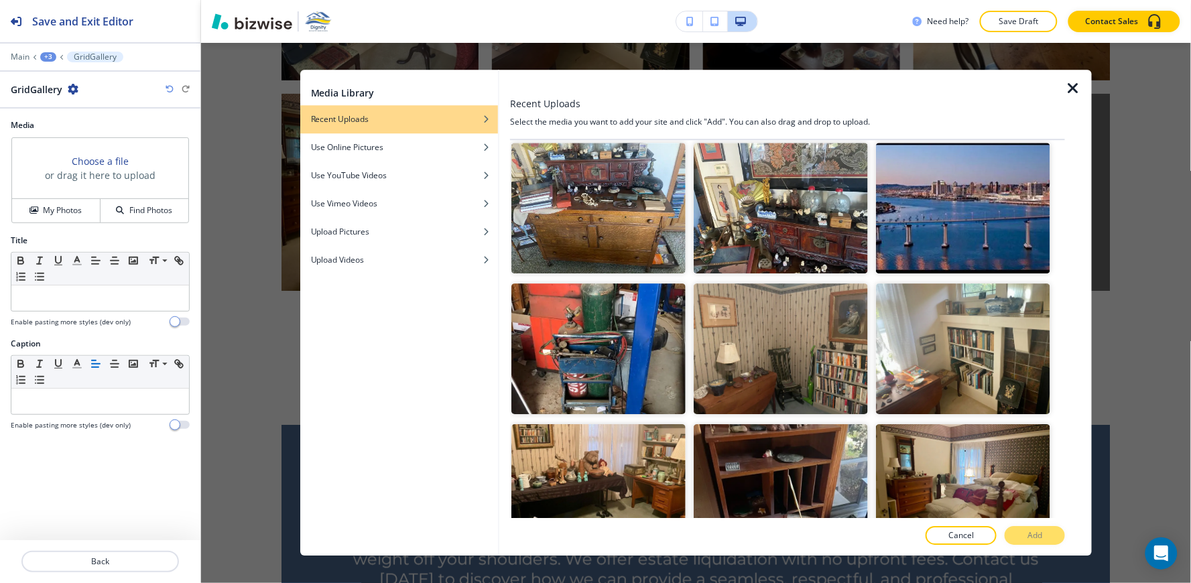
scroll to position [3382, 0]
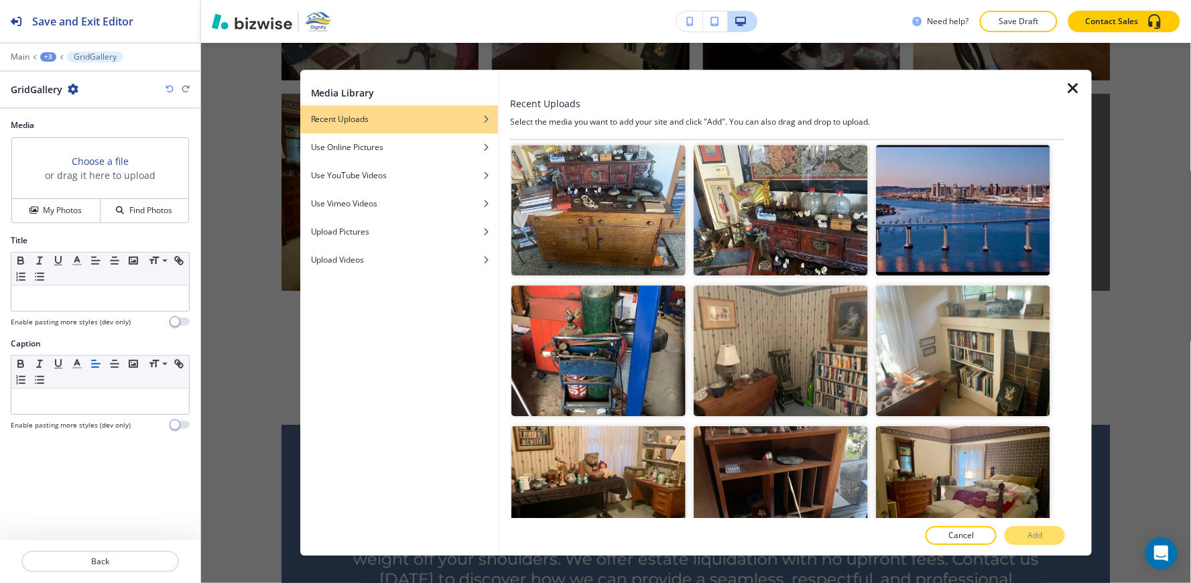
click at [793, 426] on img "button" at bounding box center [781, 491] width 174 height 131
click at [1051, 535] on button "Add" at bounding box center [1035, 536] width 60 height 19
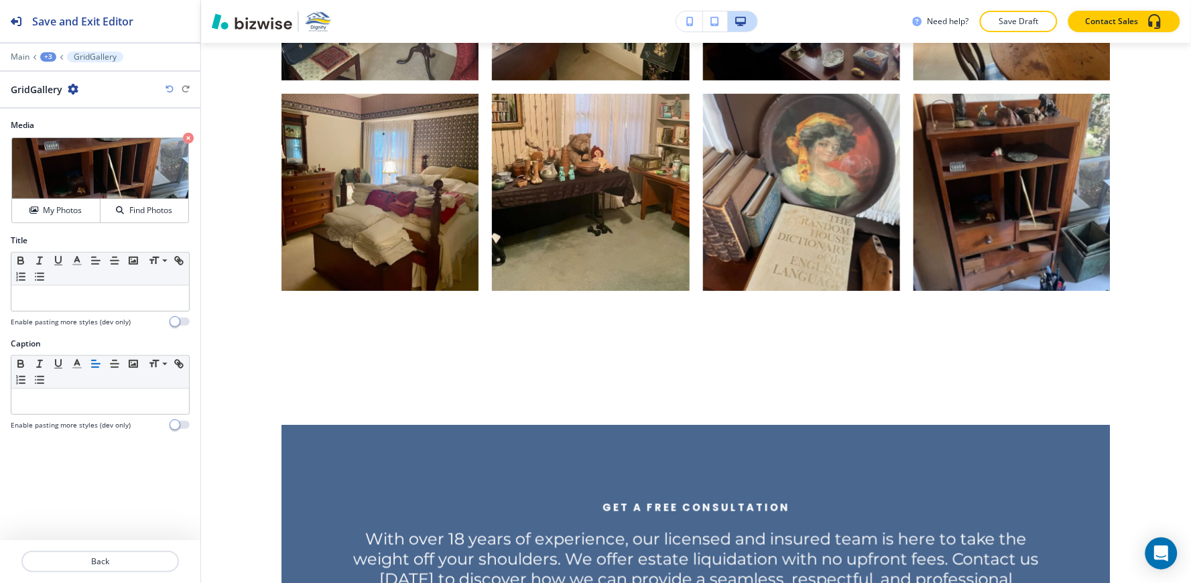
click at [43, 56] on div "+3" at bounding box center [48, 56] width 16 height 9
click at [87, 132] on button "A Glimpse Into Our Work" at bounding box center [83, 126] width 86 height 24
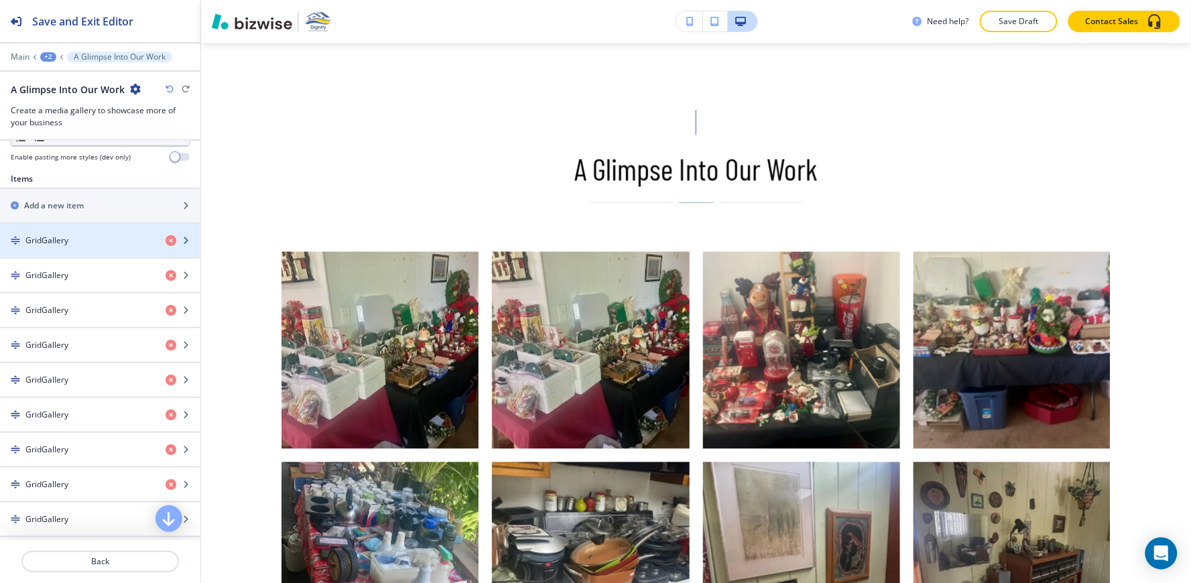
scroll to position [647, 0]
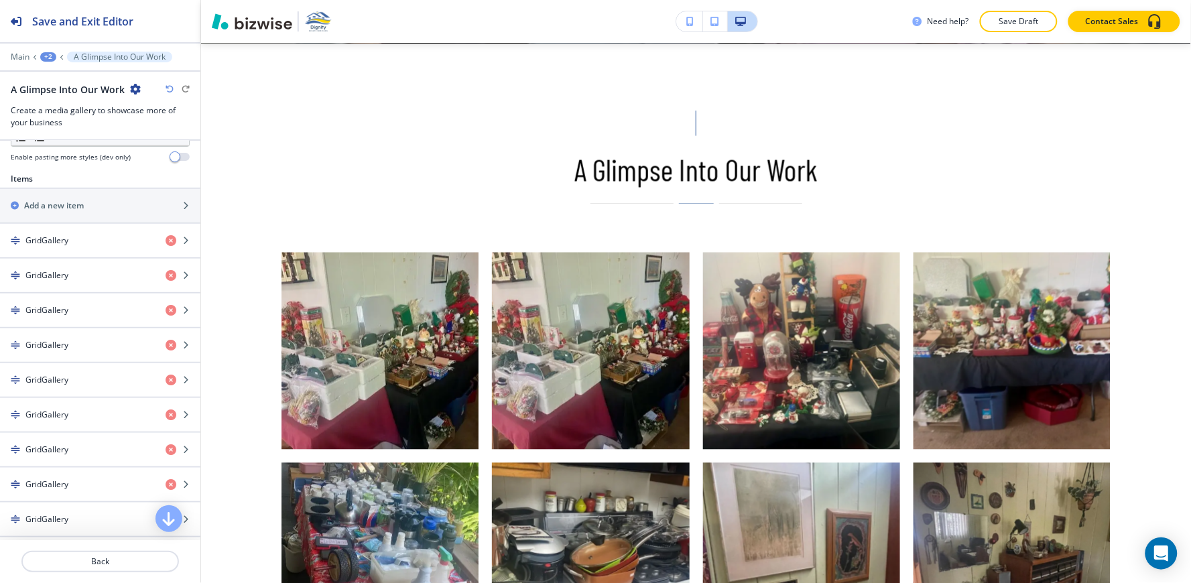
click at [80, 223] on div at bounding box center [100, 222] width 200 height 1
click at [77, 215] on div "button" at bounding box center [100, 217] width 200 height 11
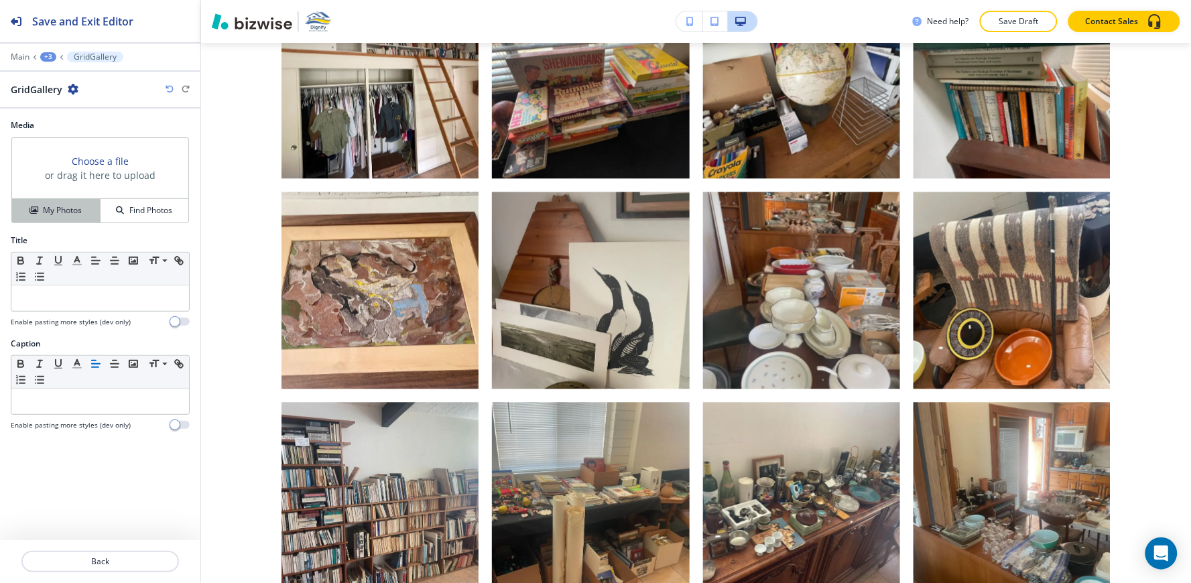
click at [66, 204] on button "My Photos" at bounding box center [56, 210] width 88 height 23
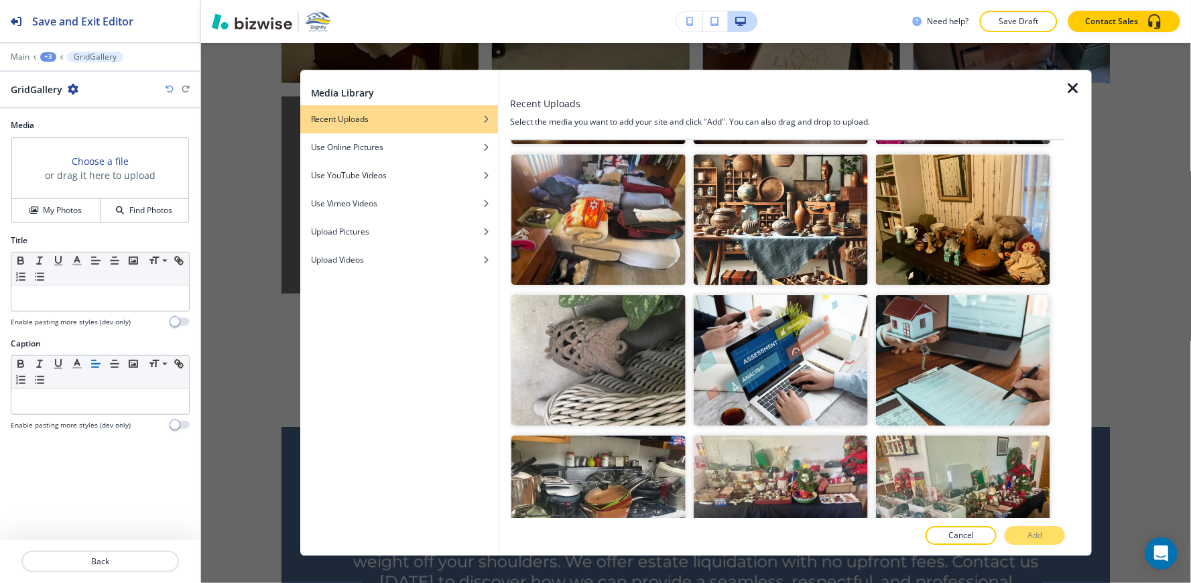
scroll to position [6808, 0]
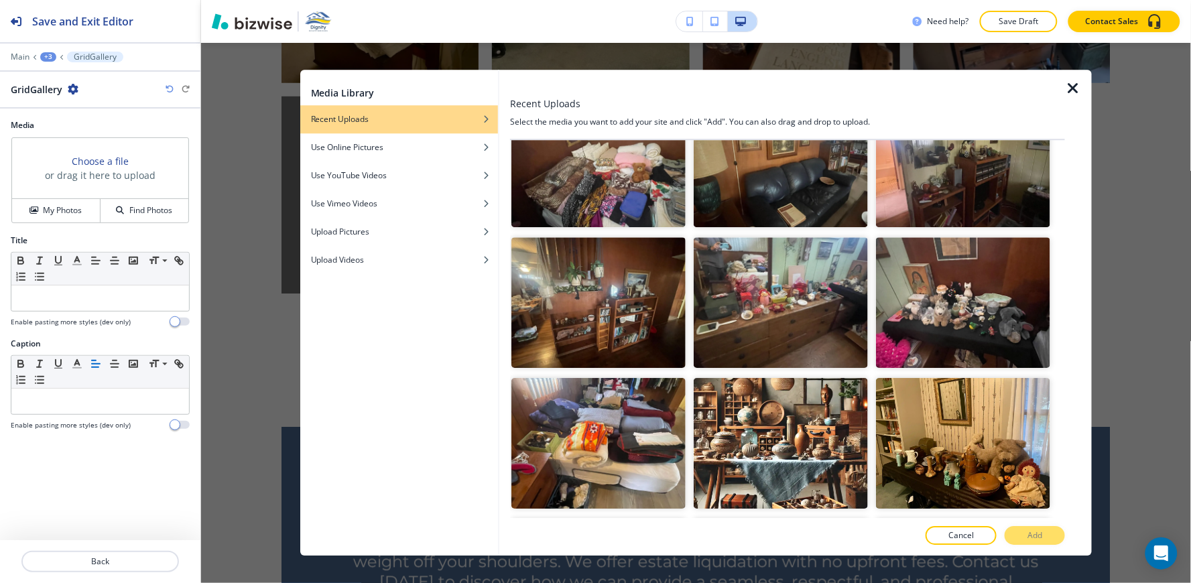
click at [596, 519] on img "button" at bounding box center [598, 584] width 174 height 131
click at [1033, 531] on p "Add" at bounding box center [1034, 536] width 15 height 12
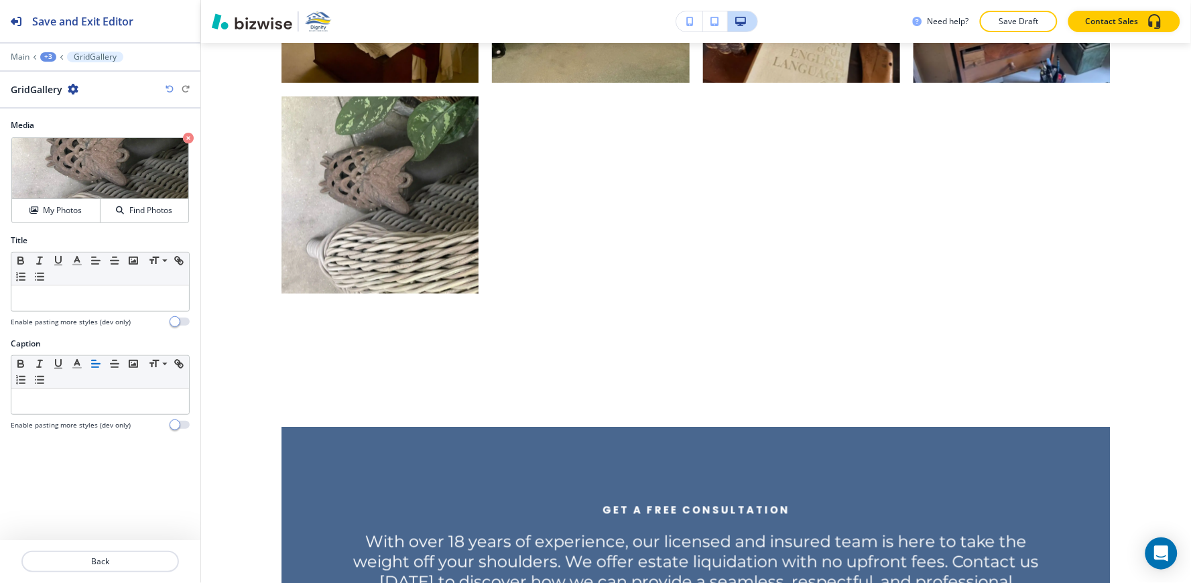
click at [43, 56] on div "+3" at bounding box center [48, 56] width 16 height 9
click at [82, 121] on p "A Glimpse Into Our Work" at bounding box center [83, 126] width 68 height 12
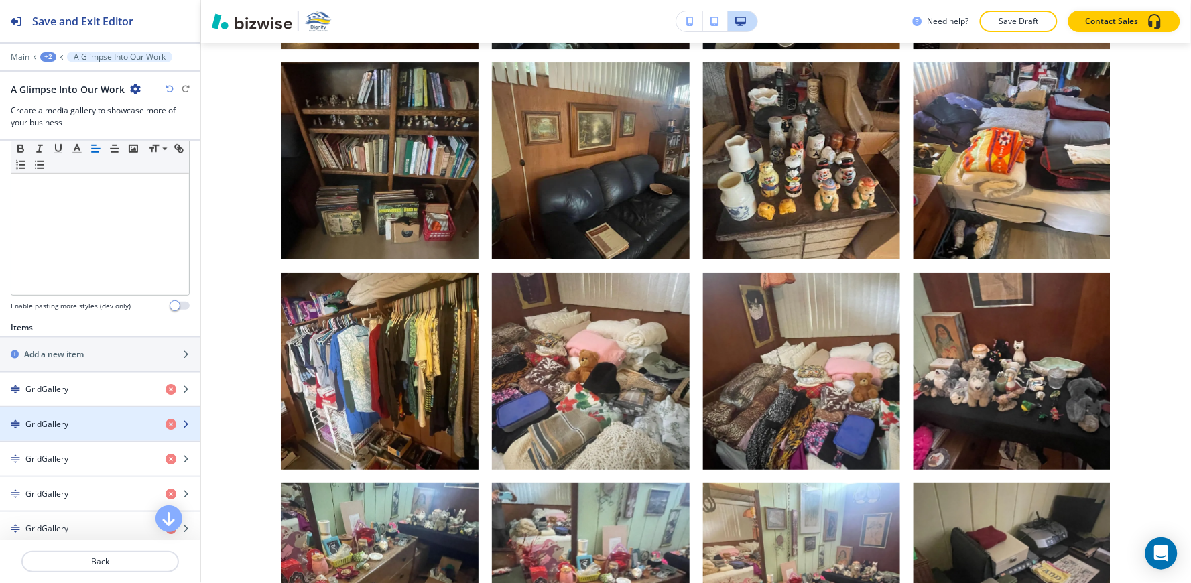
scroll to position [372, 0]
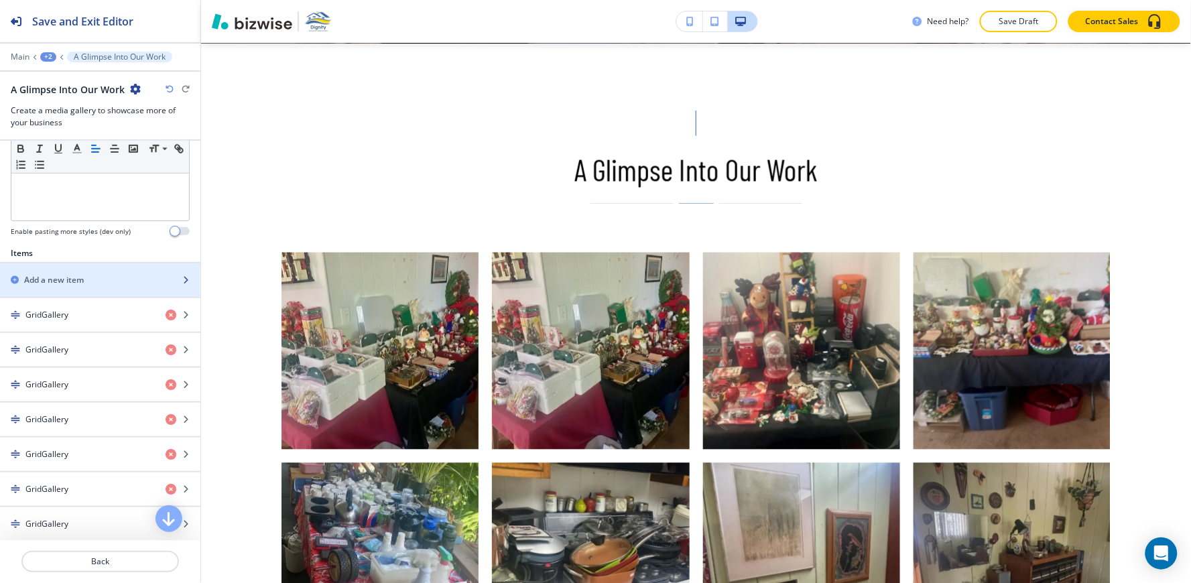
click at [68, 292] on div "button" at bounding box center [100, 291] width 200 height 11
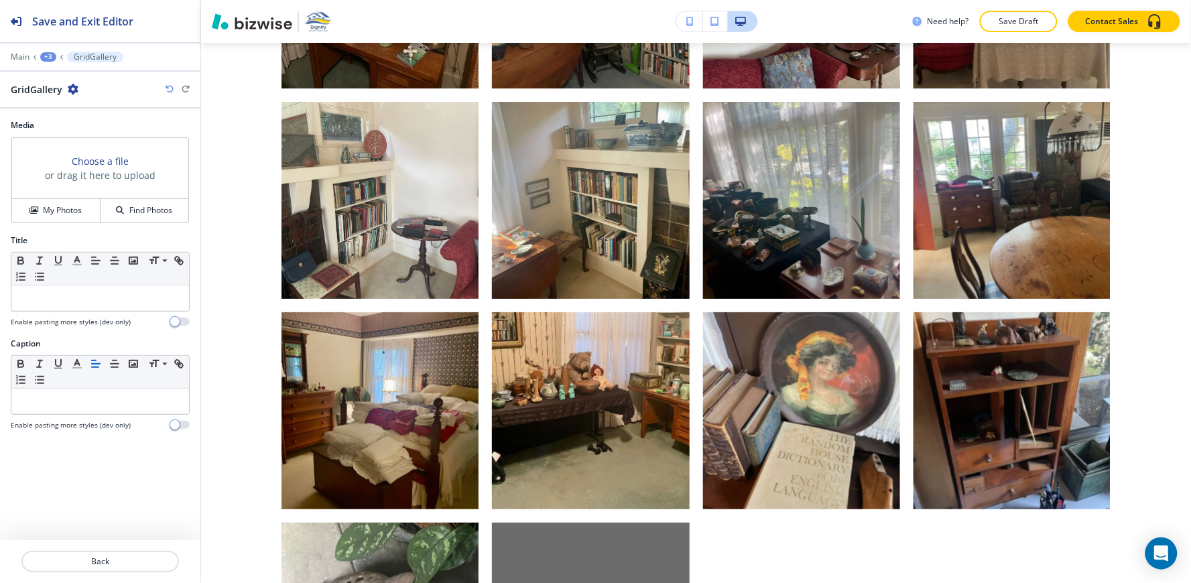
click at [47, 206] on h4 "My Photos" at bounding box center [62, 210] width 39 height 12
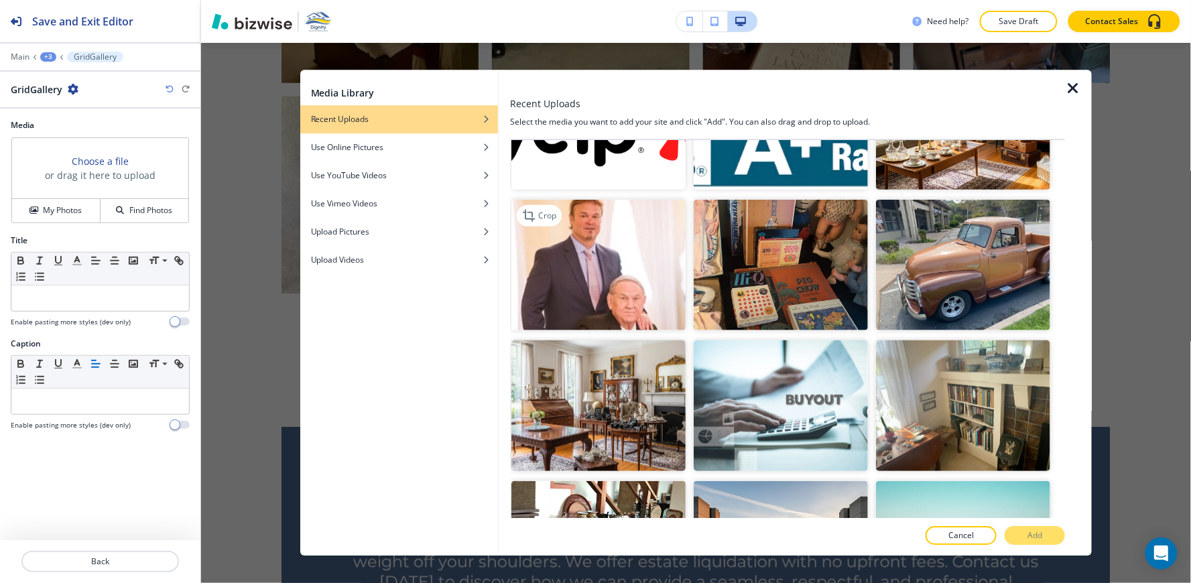
click at [611, 282] on img "button" at bounding box center [598, 265] width 174 height 131
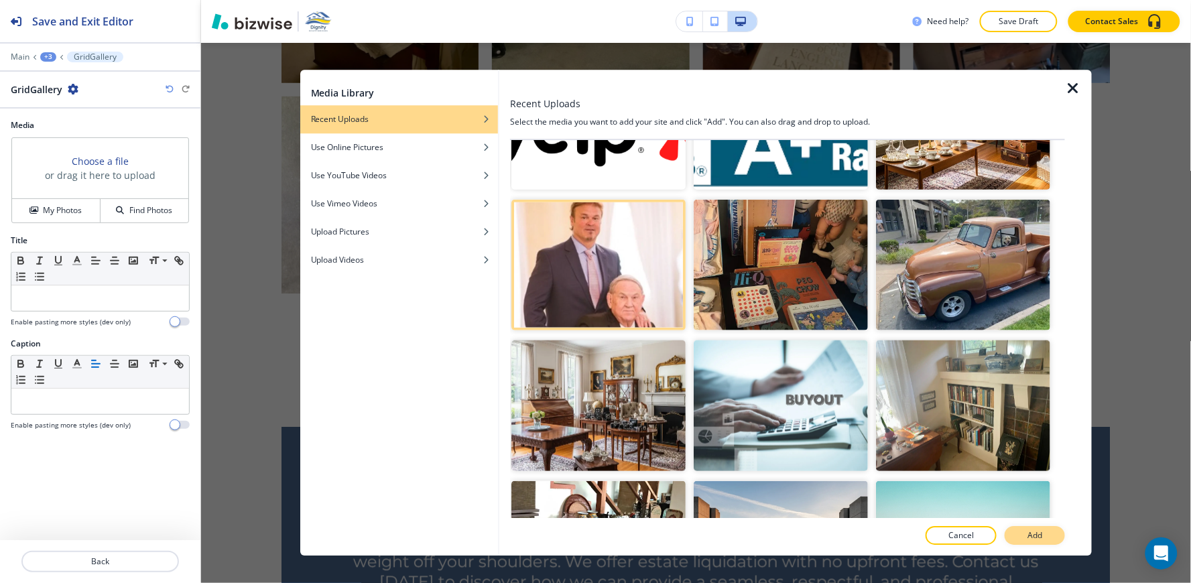
click at [1033, 539] on p "Add" at bounding box center [1034, 536] width 15 height 12
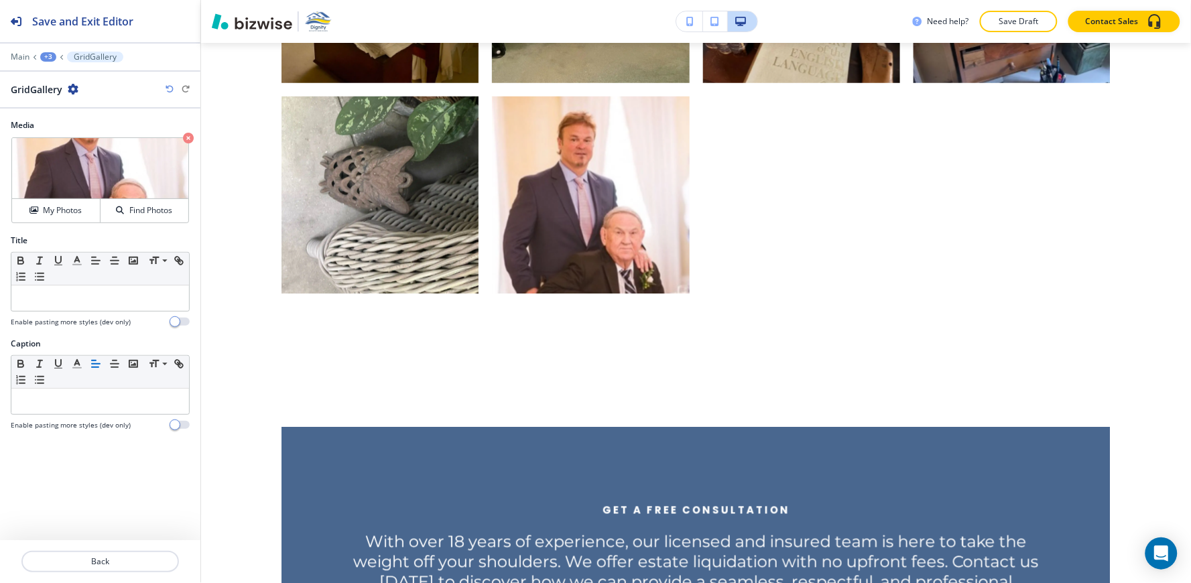
click at [45, 55] on div "+3" at bounding box center [48, 56] width 16 height 9
click at [82, 125] on p "A Glimpse Into Our Work" at bounding box center [83, 126] width 68 height 12
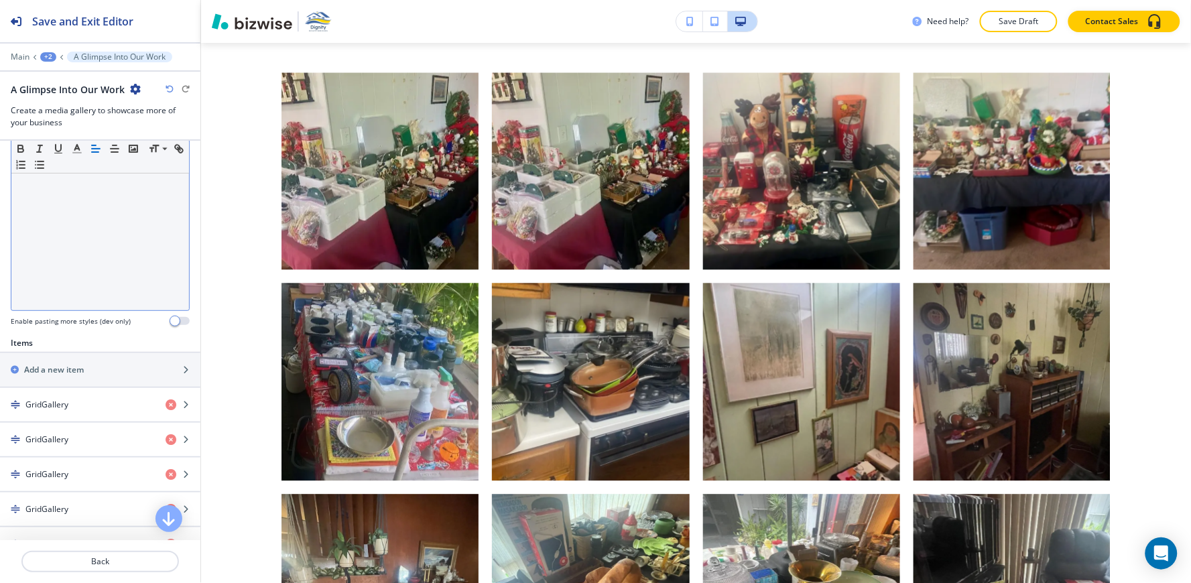
scroll to position [0, 0]
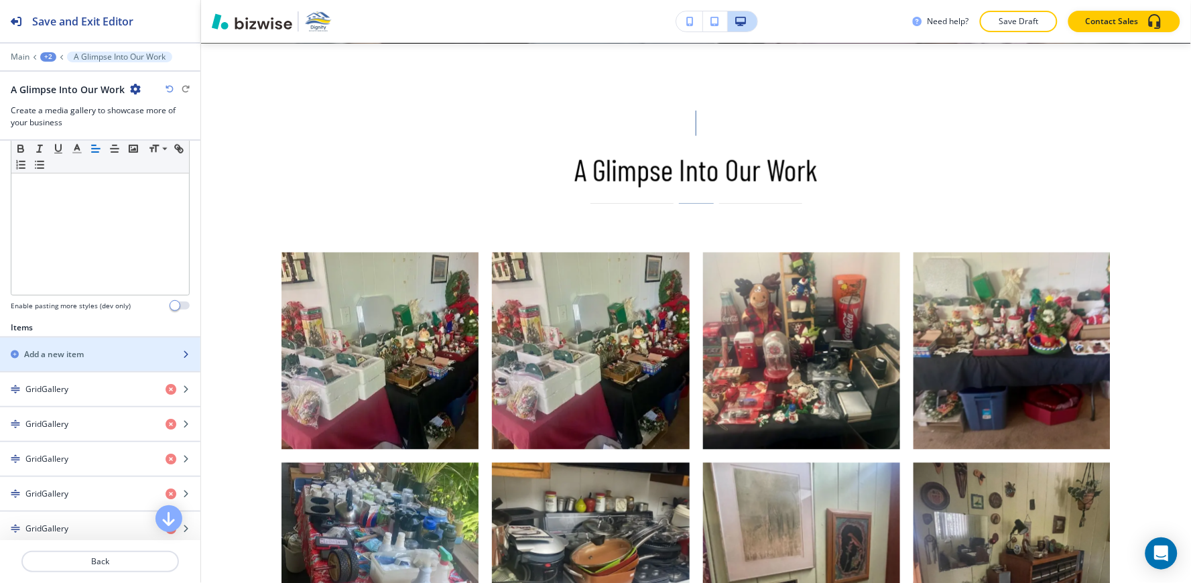
click at [78, 354] on h2 "Add a new item" at bounding box center [54, 354] width 60 height 12
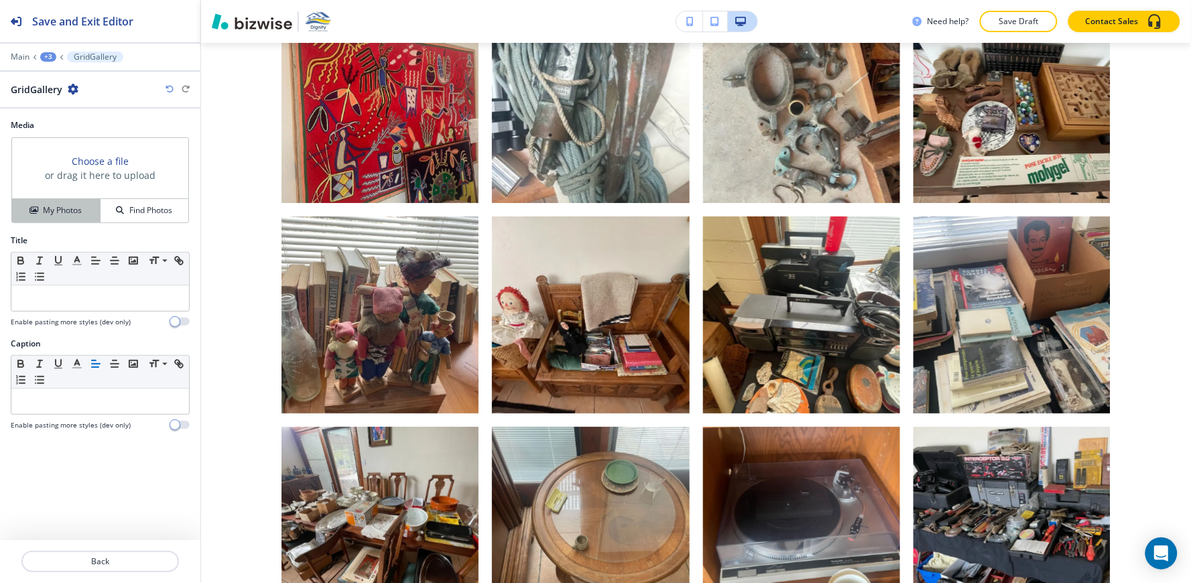
click at [52, 213] on h4 "My Photos" at bounding box center [62, 210] width 39 height 12
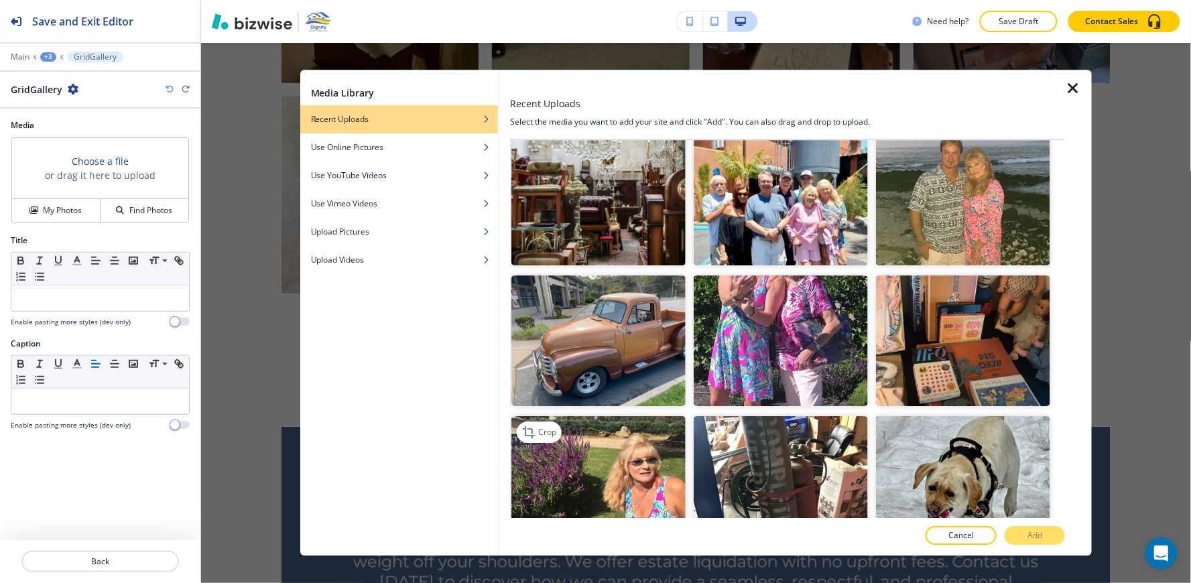
click at [566, 428] on img "button" at bounding box center [598, 481] width 174 height 131
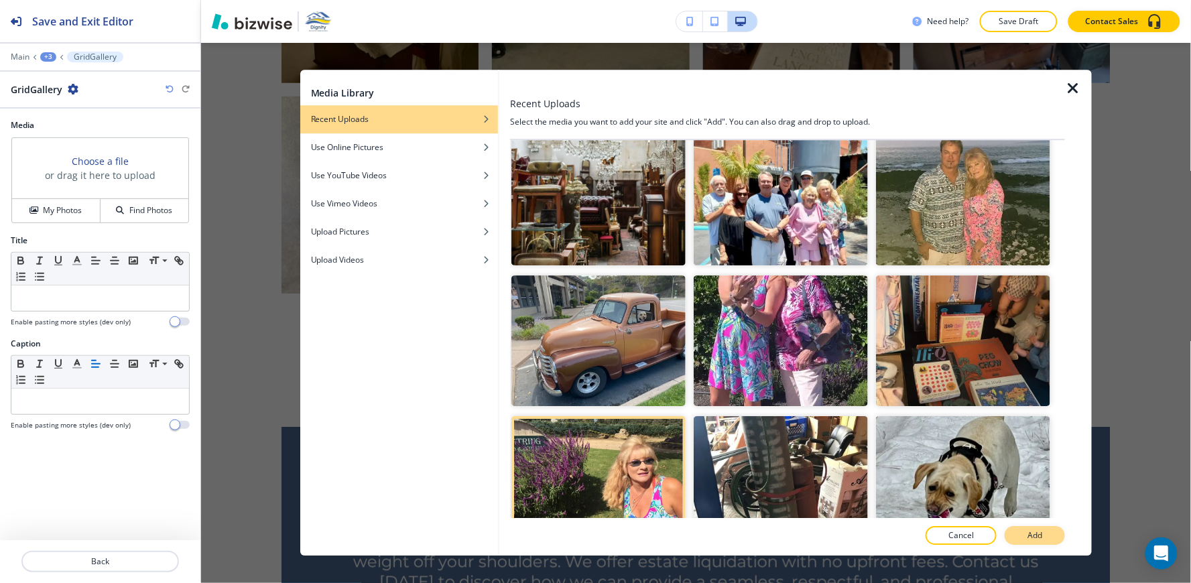
click at [1035, 533] on p "Add" at bounding box center [1034, 536] width 15 height 12
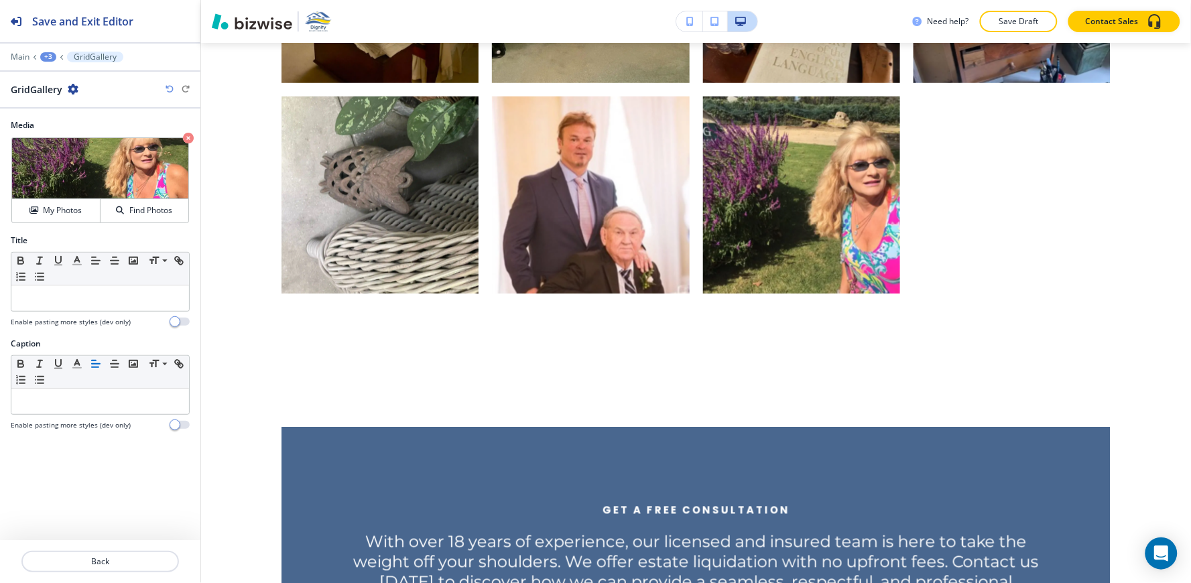
click at [45, 55] on div "+3" at bounding box center [48, 56] width 16 height 9
click at [92, 129] on p "A Glimpse Into Our Work" at bounding box center [83, 126] width 68 height 12
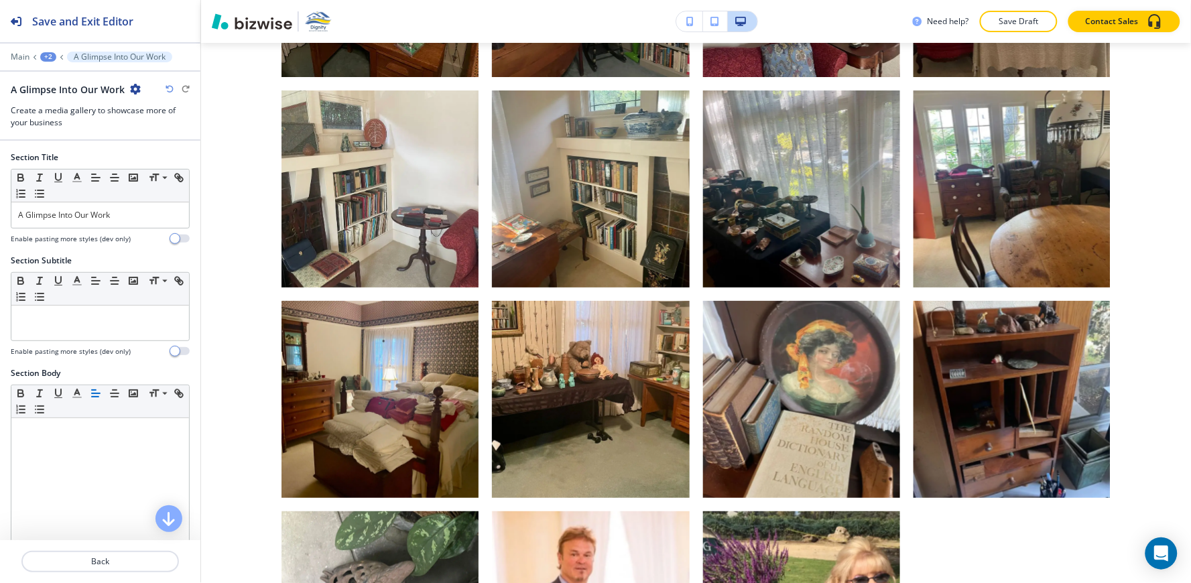
scroll to position [3270, 0]
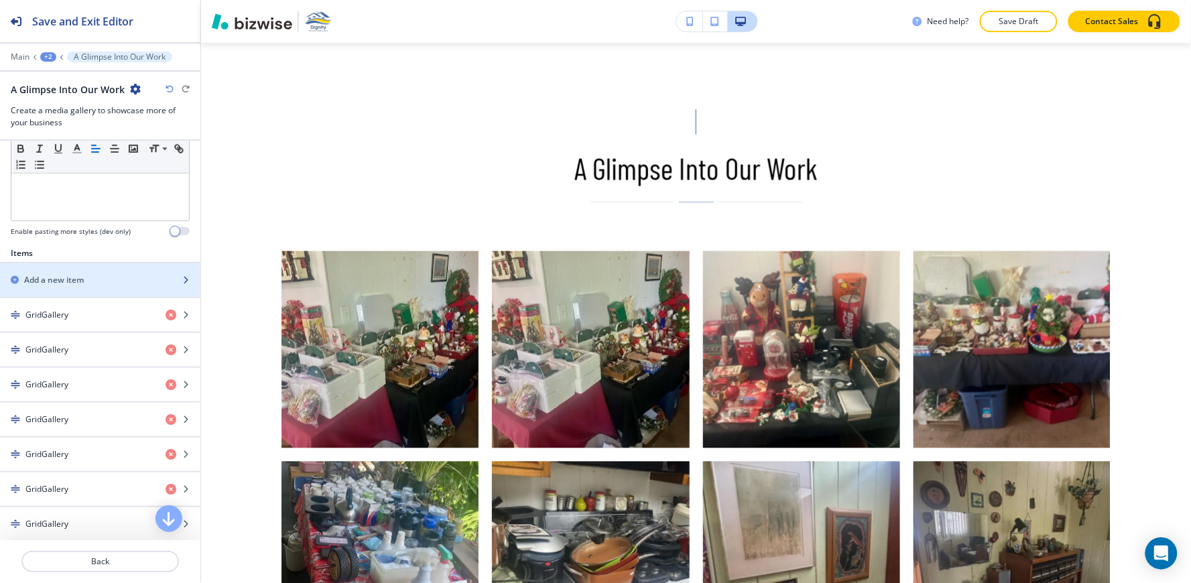
click at [54, 268] on div "button" at bounding box center [100, 268] width 200 height 11
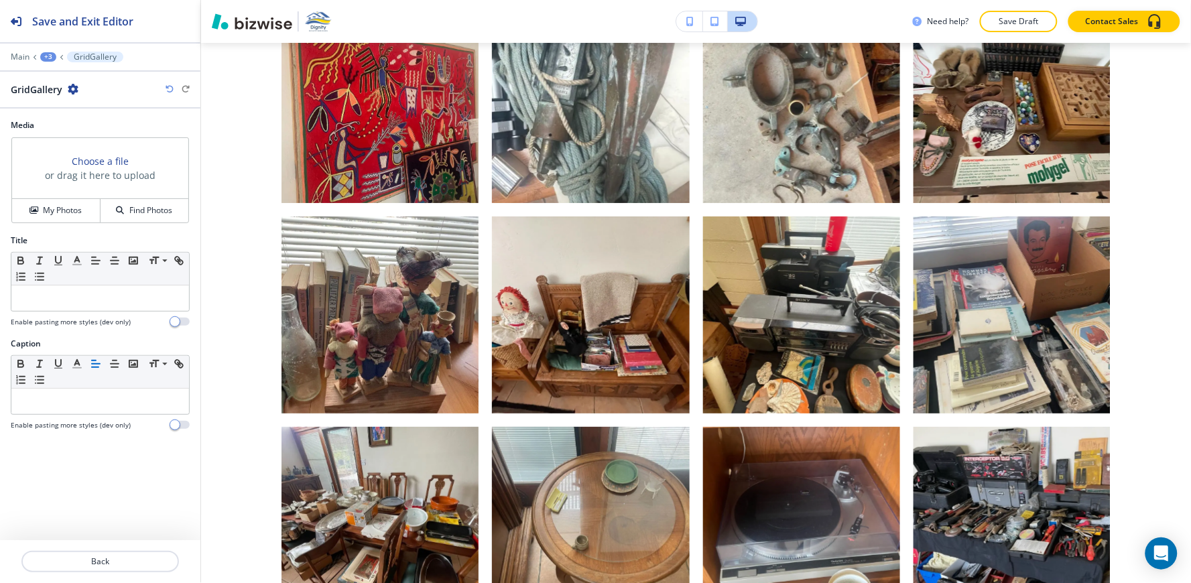
click at [65, 195] on div "Choose a file or drag it here to upload" at bounding box center [100, 168] width 176 height 61
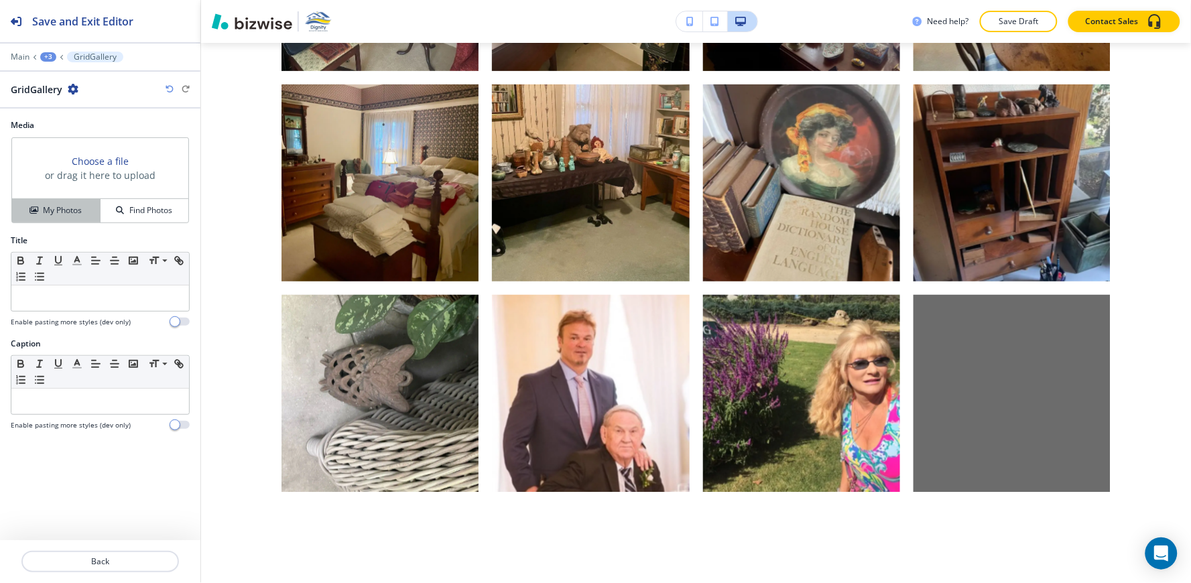
click at [64, 202] on button "My Photos" at bounding box center [56, 210] width 88 height 23
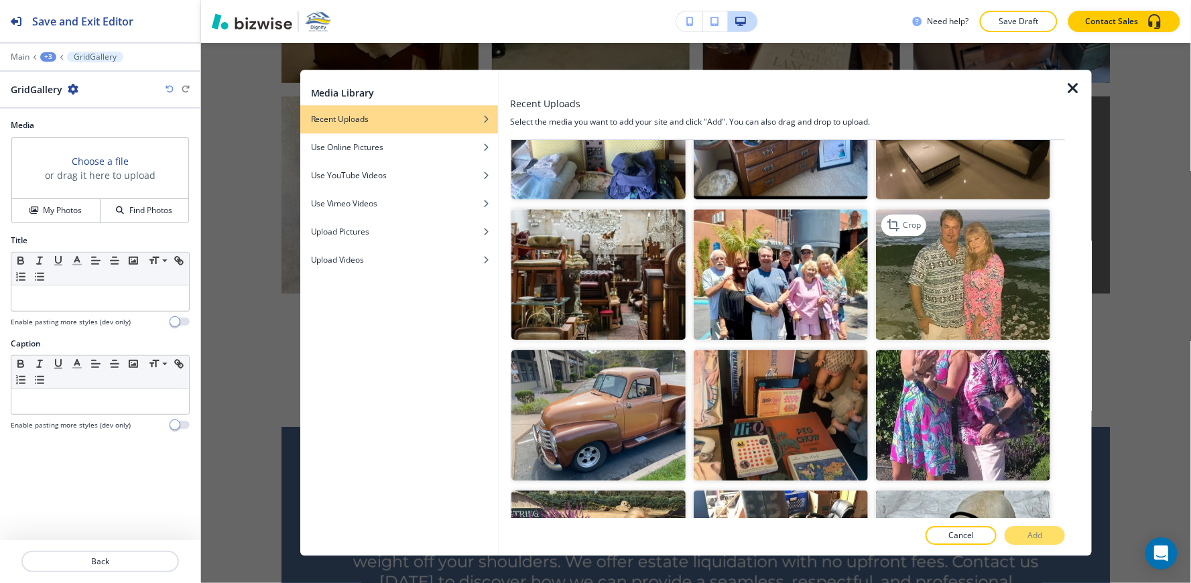
click at [986, 209] on img "button" at bounding box center [963, 274] width 174 height 131
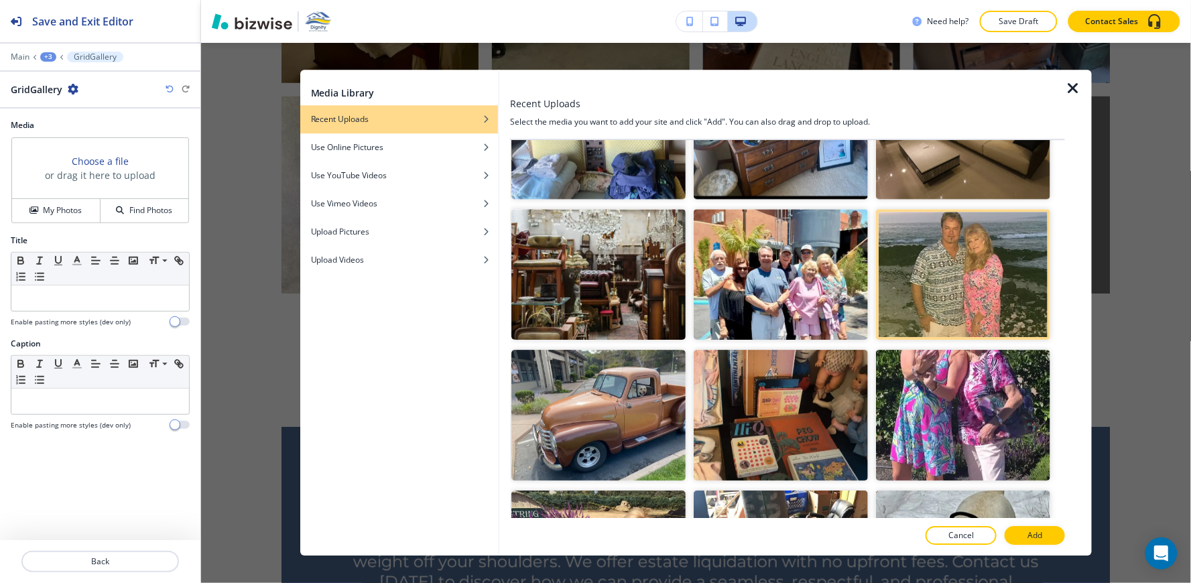
click at [1042, 534] on p "Add" at bounding box center [1034, 536] width 15 height 12
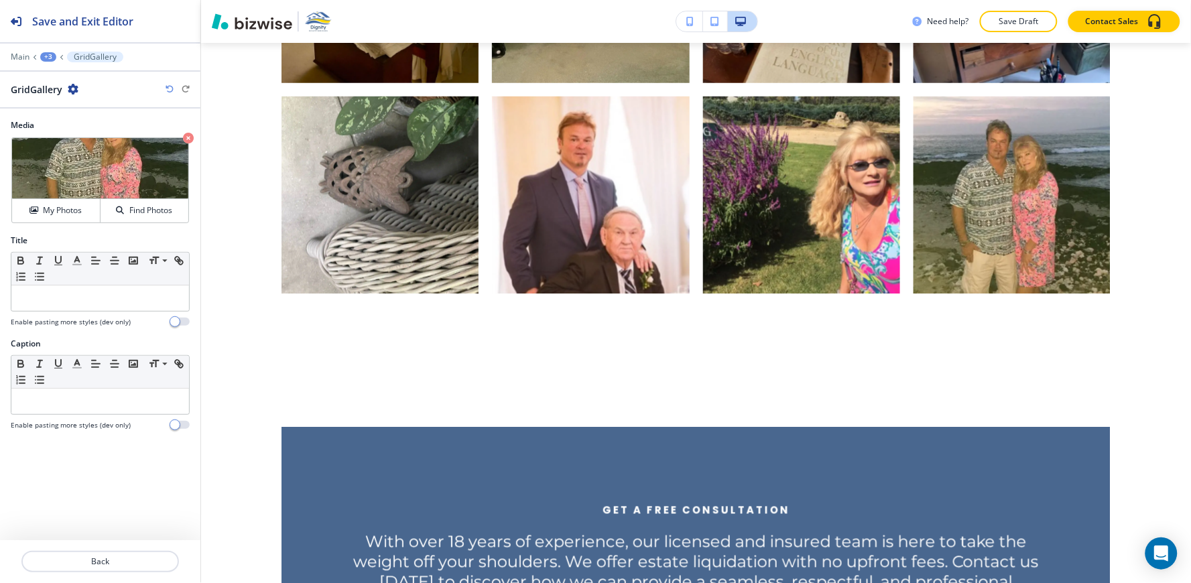
click at [41, 54] on div "+3" at bounding box center [48, 56] width 16 height 9
click at [91, 122] on p "A Glimpse Into Our Work" at bounding box center [83, 126] width 68 height 12
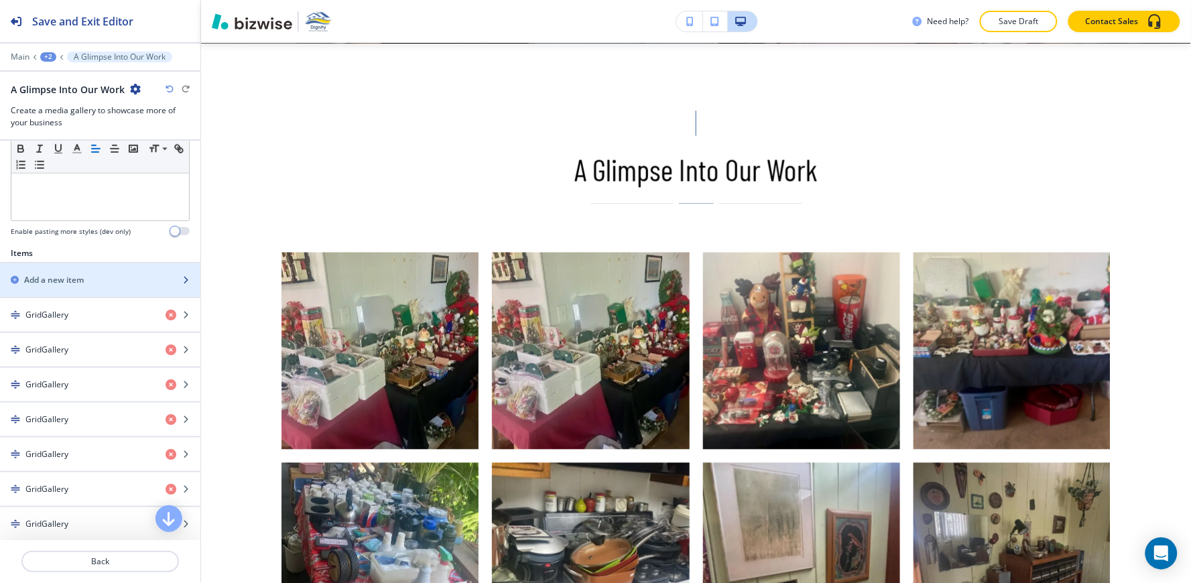
click at [79, 278] on h2 "Add a new item" at bounding box center [54, 280] width 60 height 12
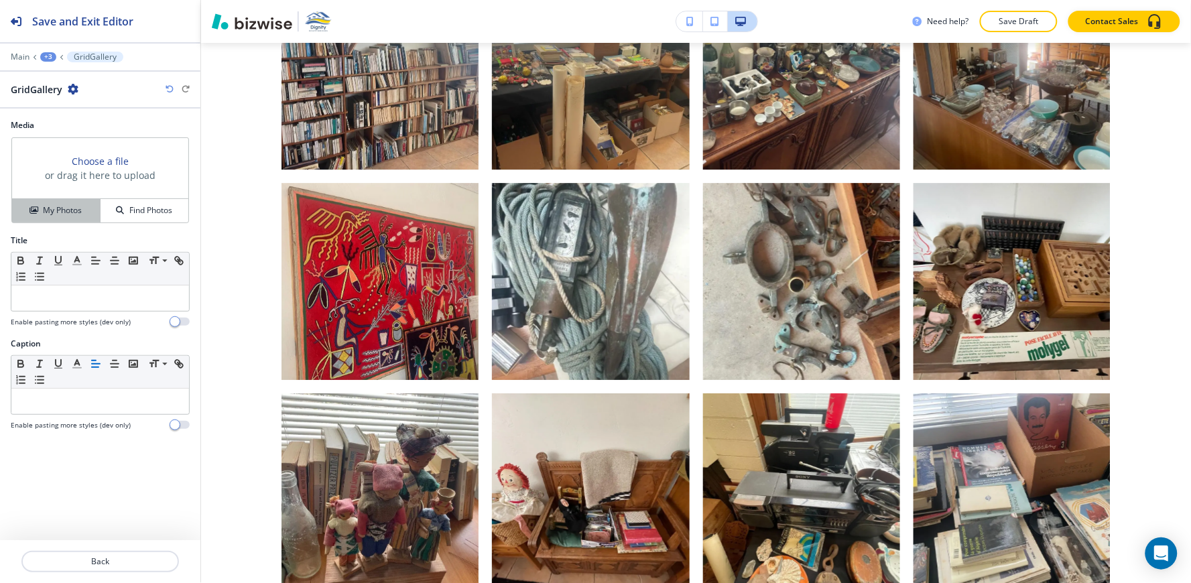
click at [36, 208] on icon "button" at bounding box center [33, 210] width 8 height 8
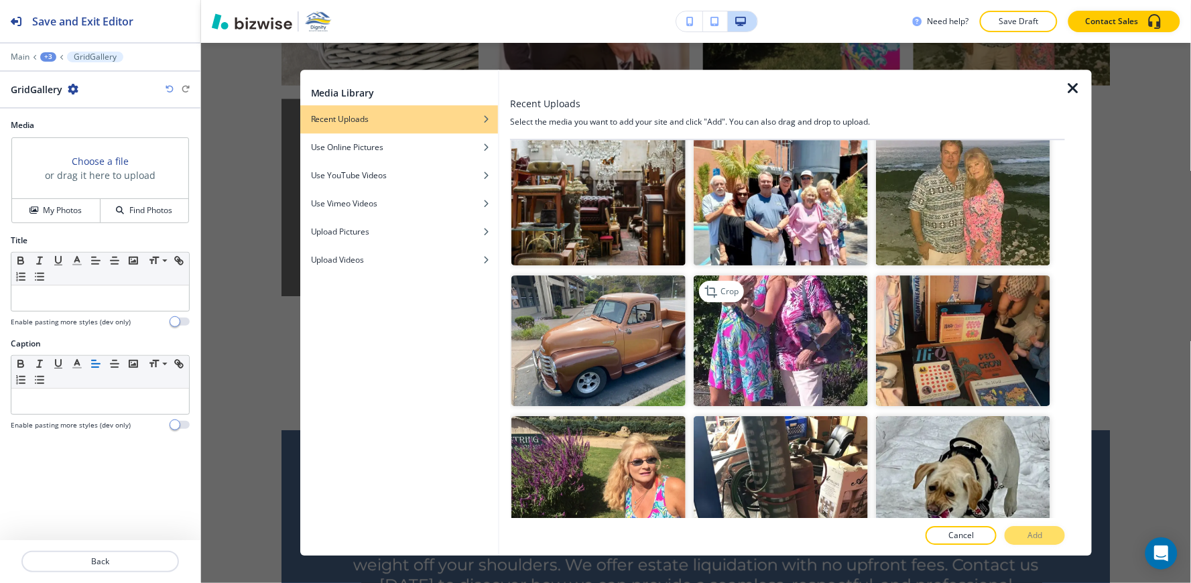
click at [779, 283] on img "button" at bounding box center [781, 340] width 174 height 131
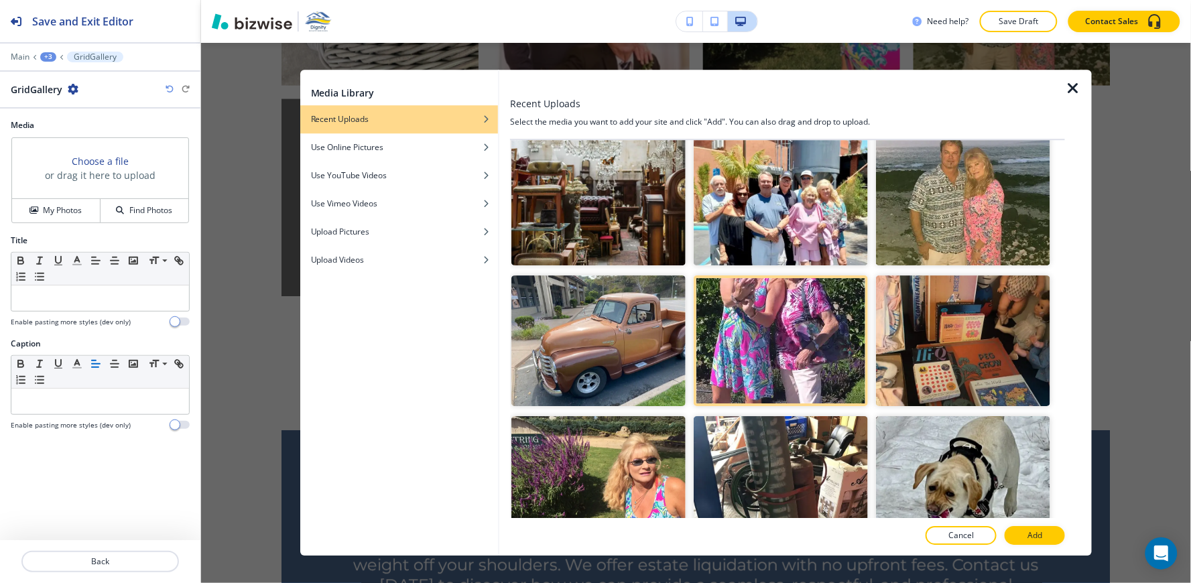
drag, startPoint x: 1035, startPoint y: 536, endPoint x: 1019, endPoint y: 519, distance: 23.2
click at [1035, 536] on p "Add" at bounding box center [1034, 536] width 15 height 12
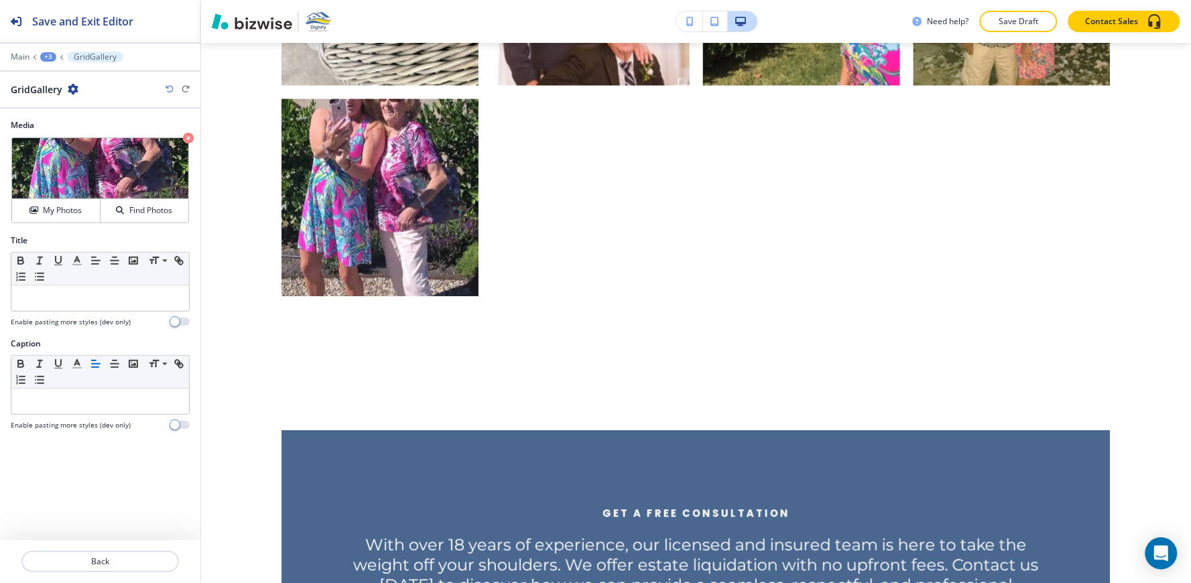
click at [46, 57] on div "+3" at bounding box center [48, 56] width 16 height 9
click at [85, 120] on p "A Glimpse Into Our Work" at bounding box center [83, 126] width 68 height 12
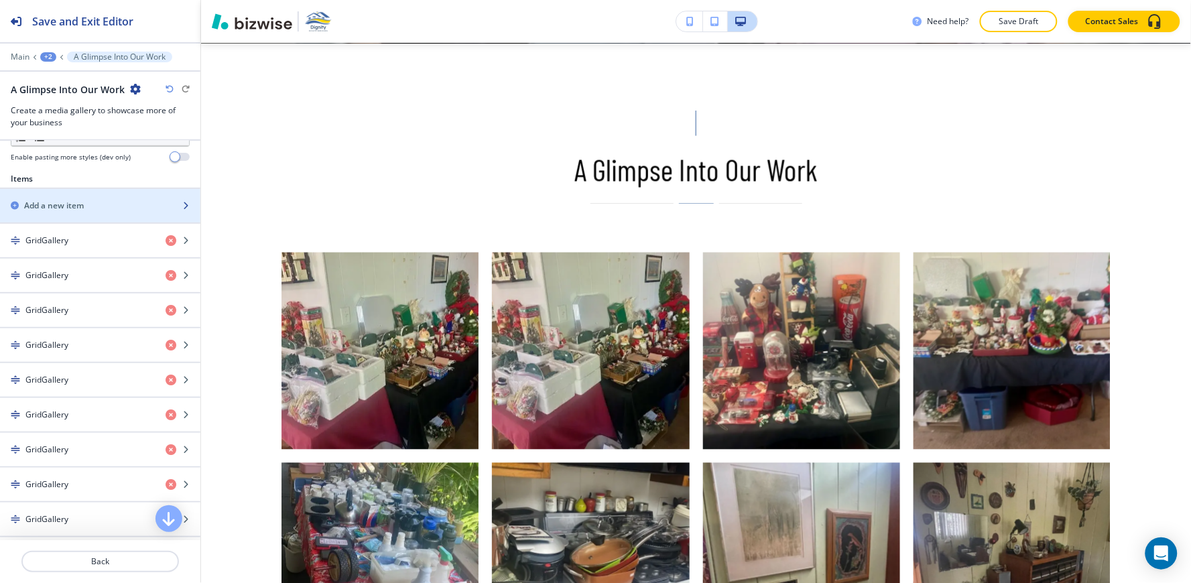
click at [76, 198] on div "button" at bounding box center [100, 194] width 200 height 11
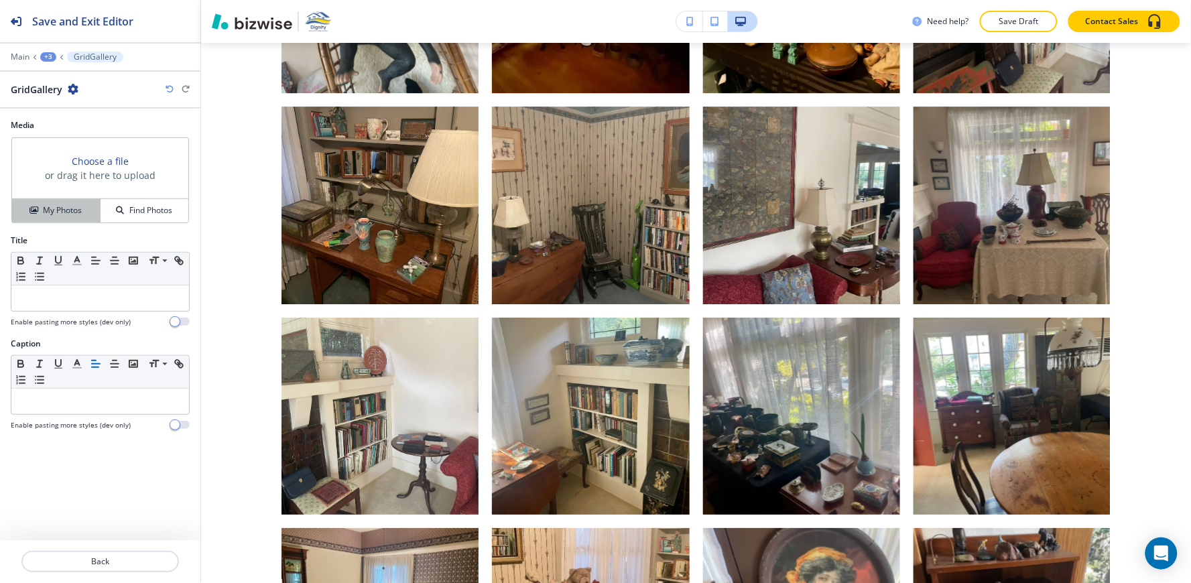
click at [41, 218] on button "My Photos" at bounding box center [56, 210] width 88 height 23
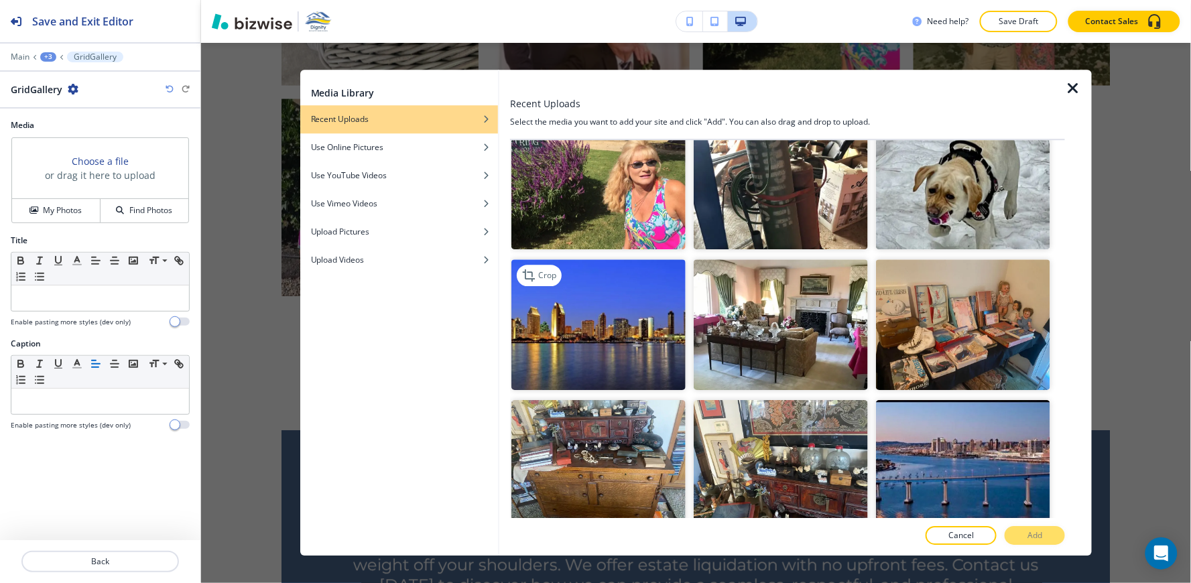
click at [620, 290] on img "button" at bounding box center [598, 324] width 174 height 131
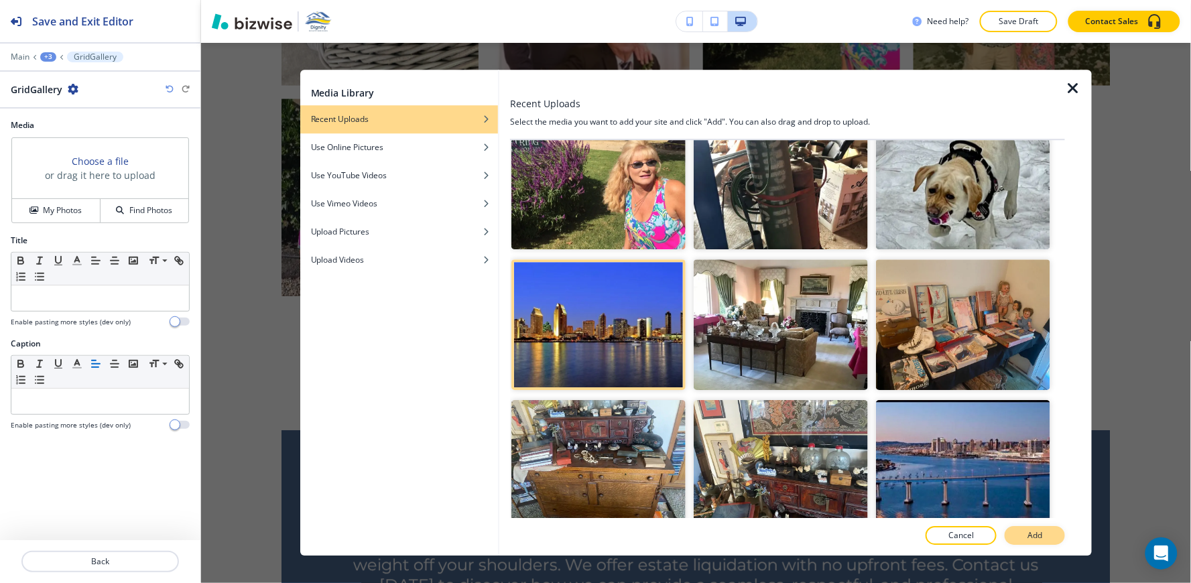
click at [1043, 533] on button "Add" at bounding box center [1035, 536] width 60 height 19
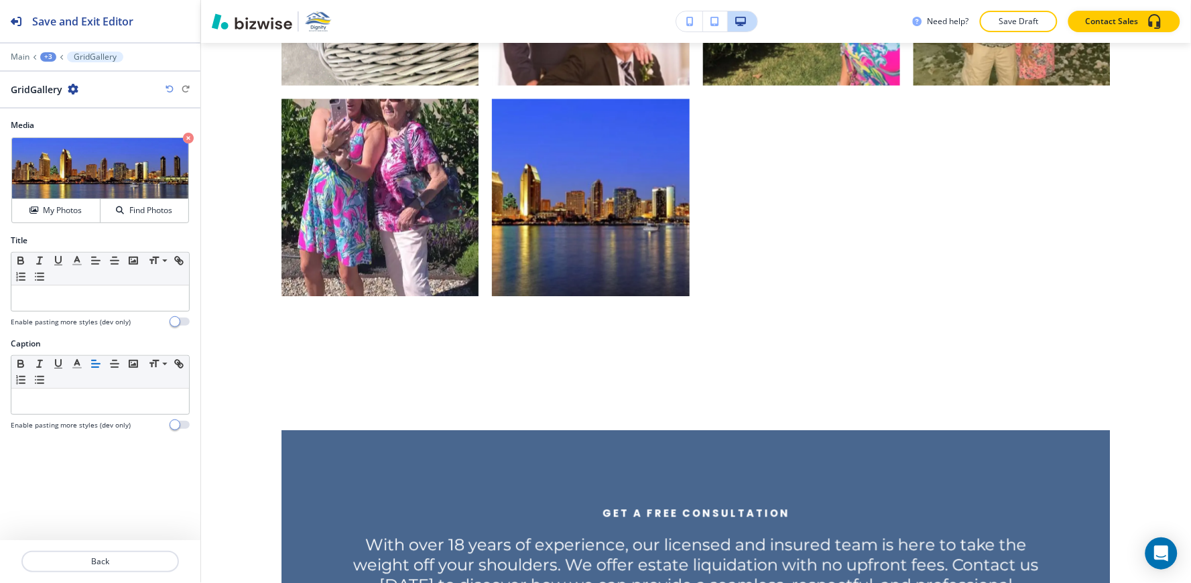
click at [42, 56] on div "+3" at bounding box center [48, 56] width 16 height 9
click at [90, 124] on p "A Glimpse Into Our Work" at bounding box center [83, 126] width 68 height 12
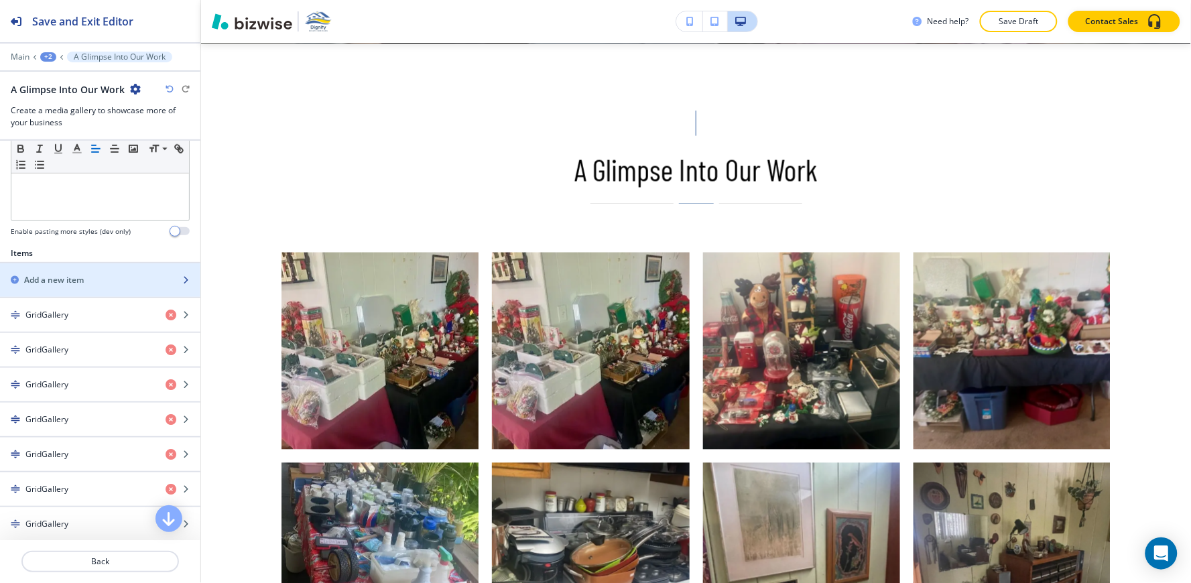
click at [81, 282] on h2 "Add a new item" at bounding box center [54, 280] width 60 height 12
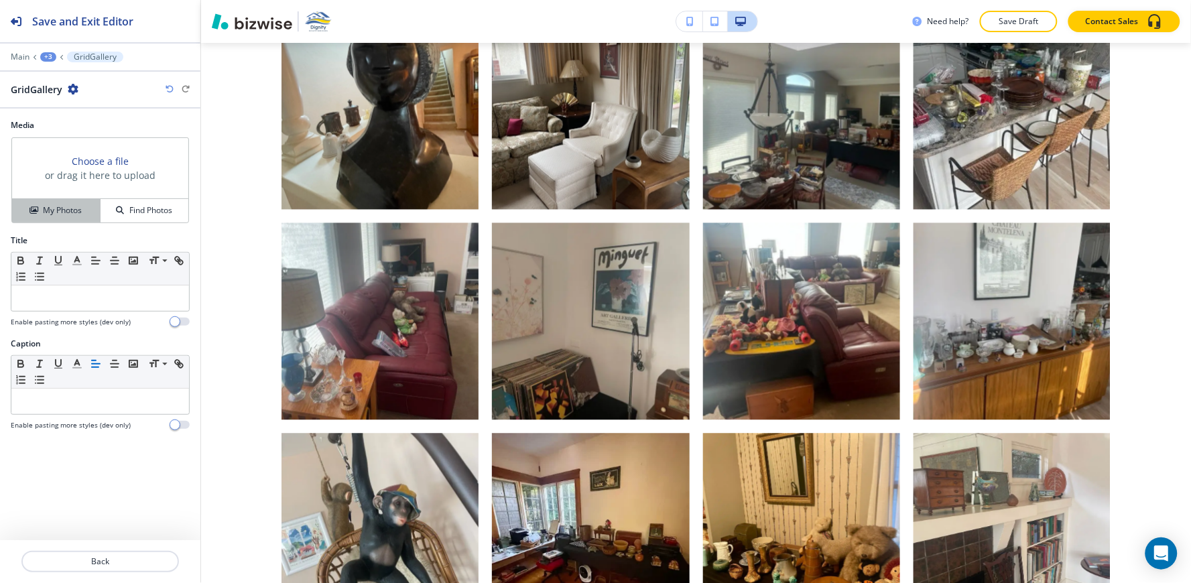
click at [42, 209] on div "My Photos" at bounding box center [56, 210] width 88 height 12
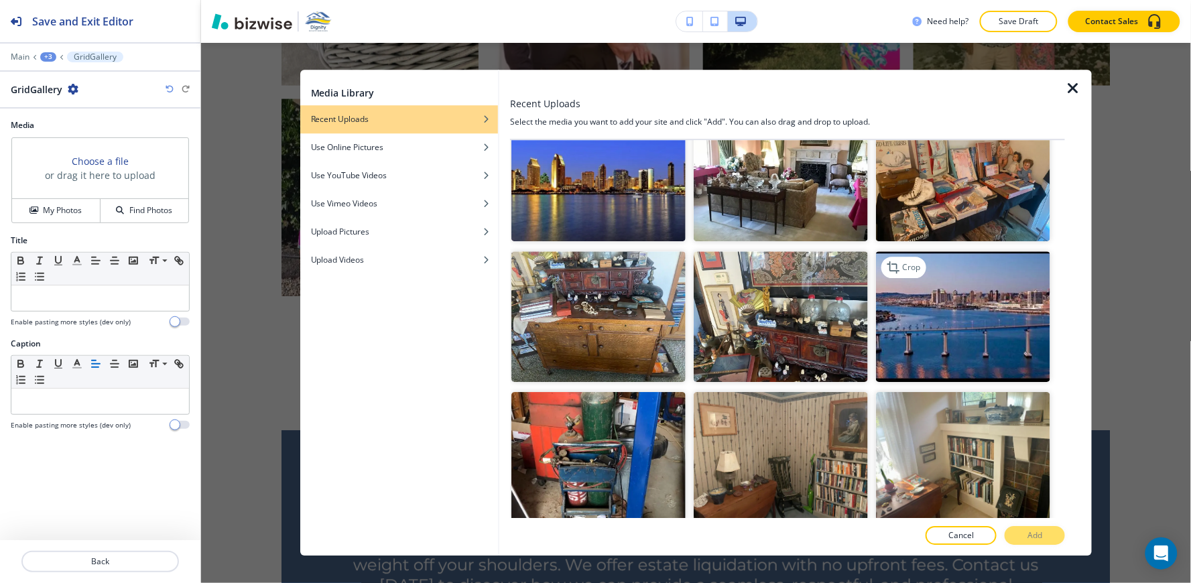
click at [954, 257] on img "button" at bounding box center [963, 316] width 174 height 131
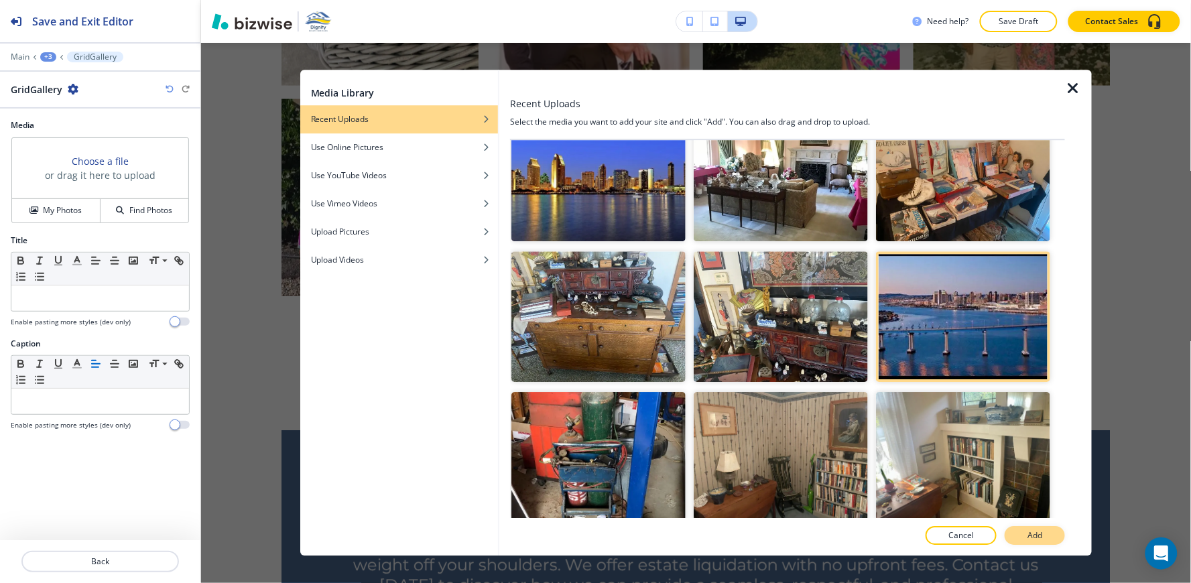
click at [1041, 535] on p "Add" at bounding box center [1034, 536] width 15 height 12
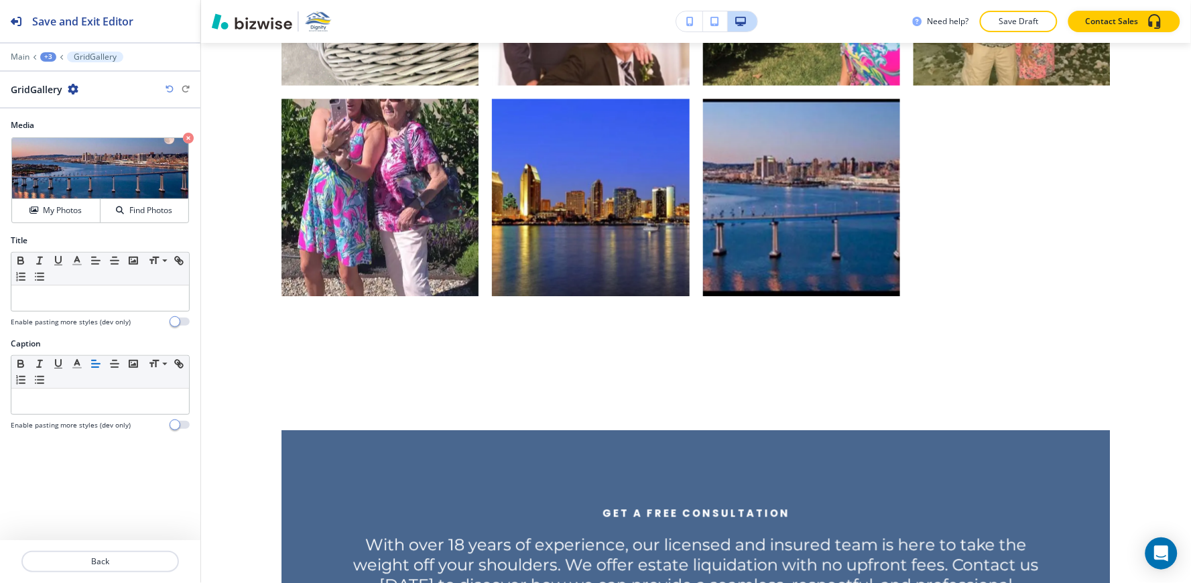
click at [48, 59] on div "+3" at bounding box center [48, 56] width 16 height 9
click at [78, 121] on p "A Glimpse Into Our Work" at bounding box center [83, 126] width 68 height 12
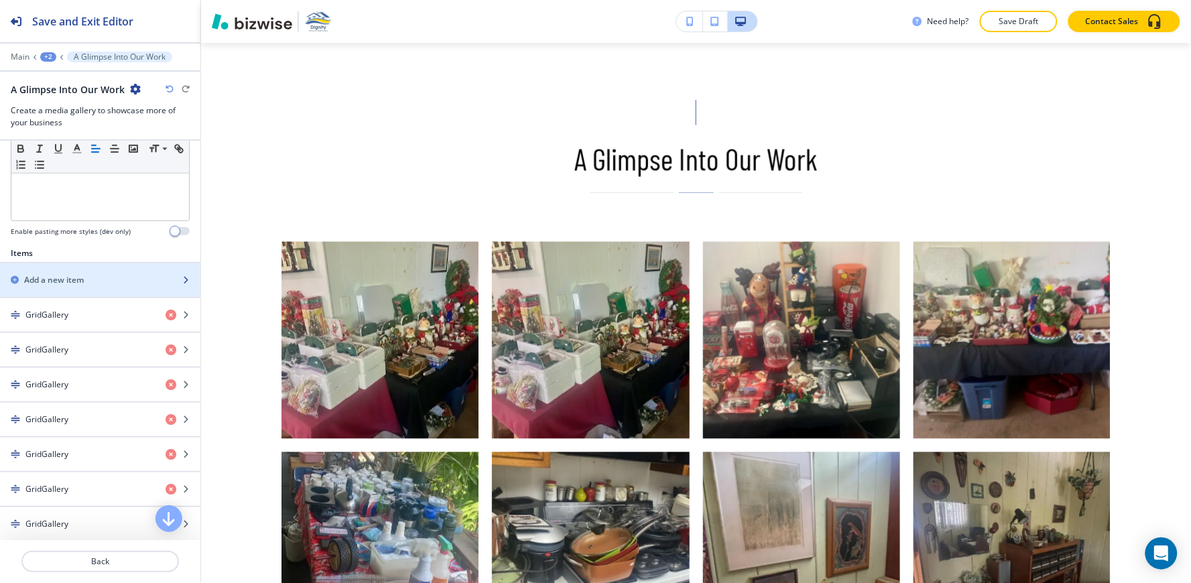
click at [81, 268] on div "button" at bounding box center [100, 268] width 200 height 11
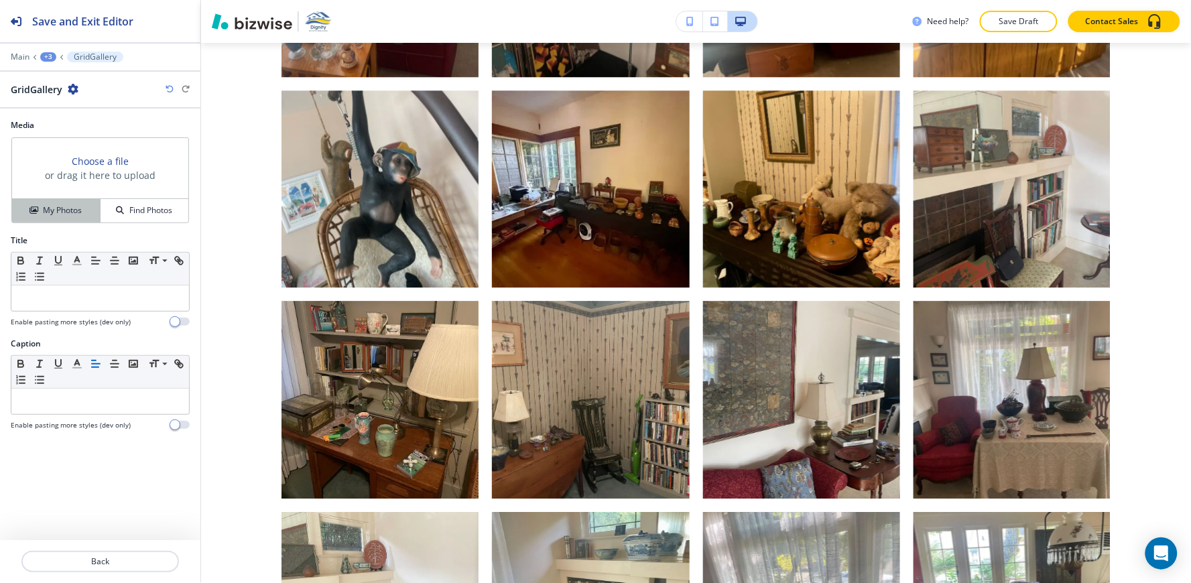
click at [81, 218] on button "My Photos" at bounding box center [56, 210] width 88 height 23
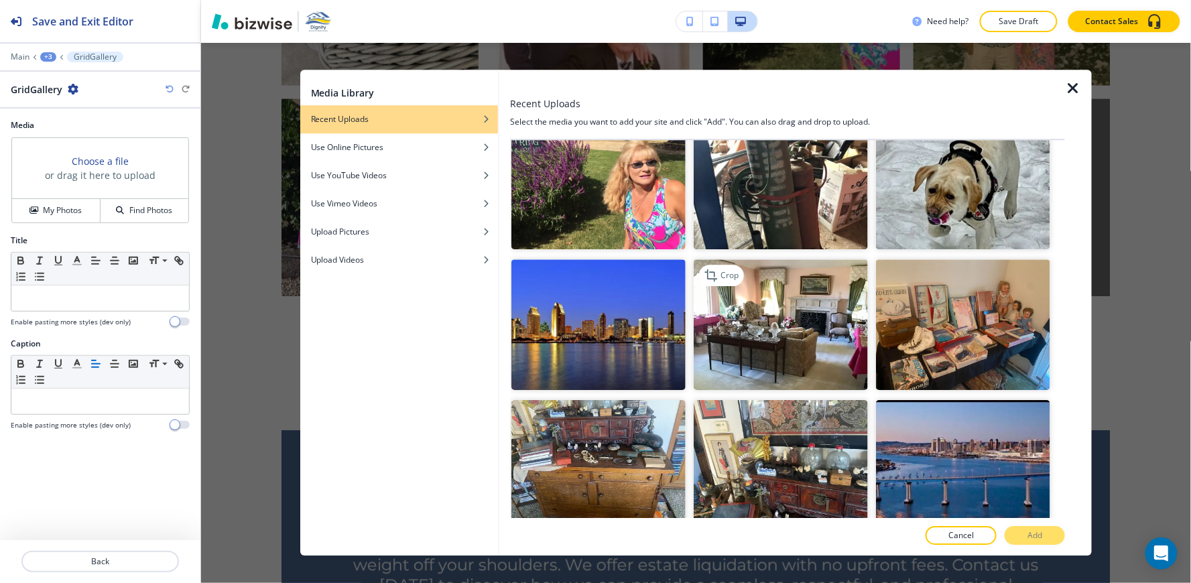
click at [828, 298] on img "button" at bounding box center [781, 324] width 174 height 131
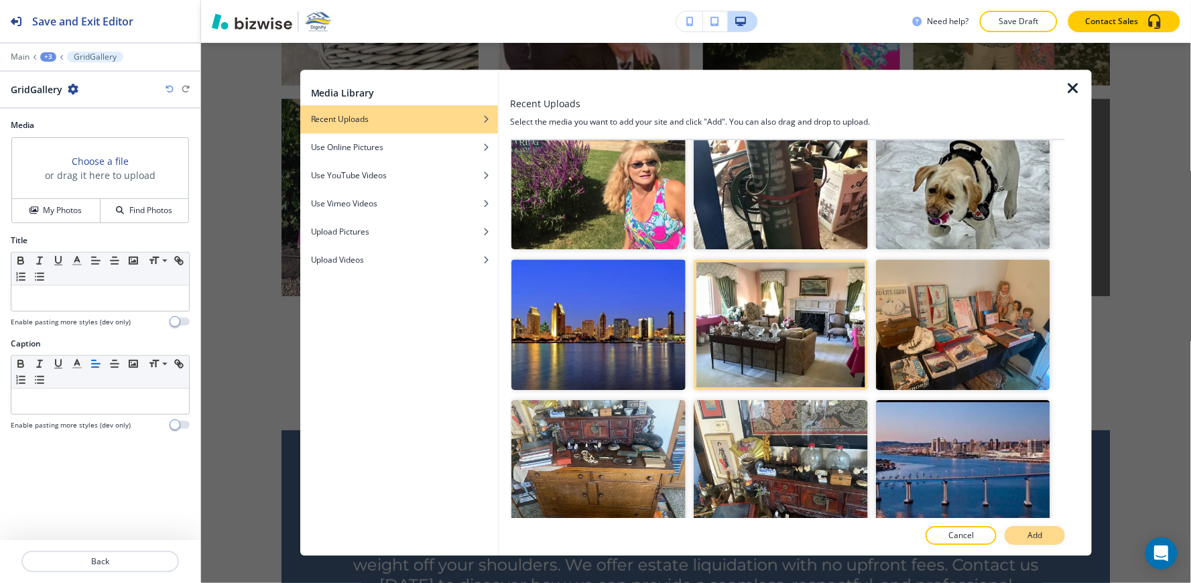
click at [1049, 533] on button "Add" at bounding box center [1035, 536] width 60 height 19
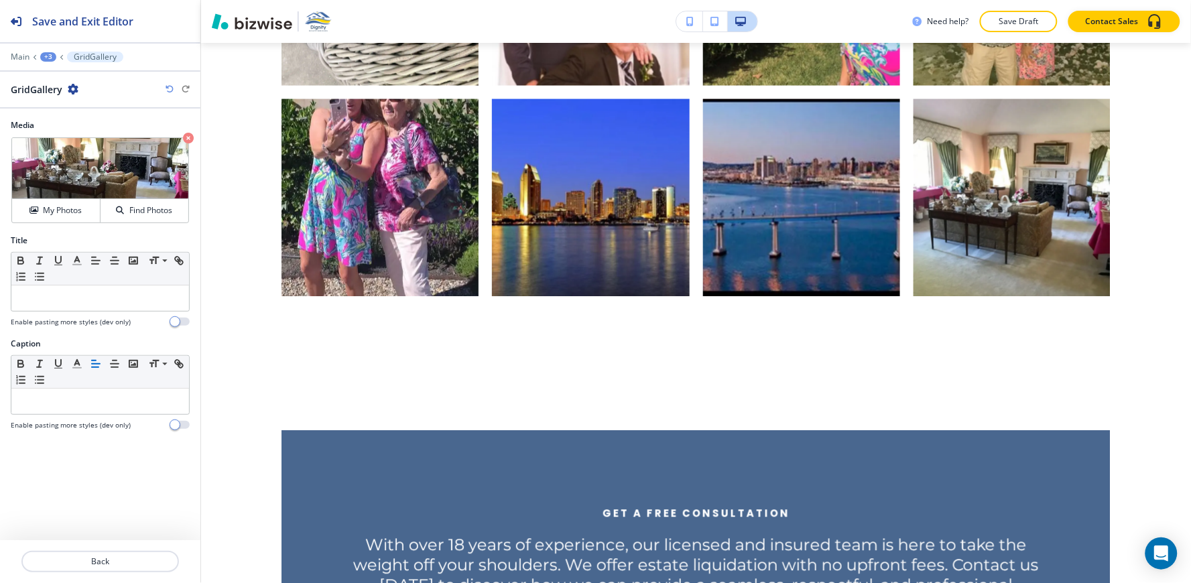
click at [49, 52] on div "+3" at bounding box center [48, 56] width 16 height 9
click at [71, 129] on p "A Glimpse Into Our Work" at bounding box center [83, 126] width 68 height 12
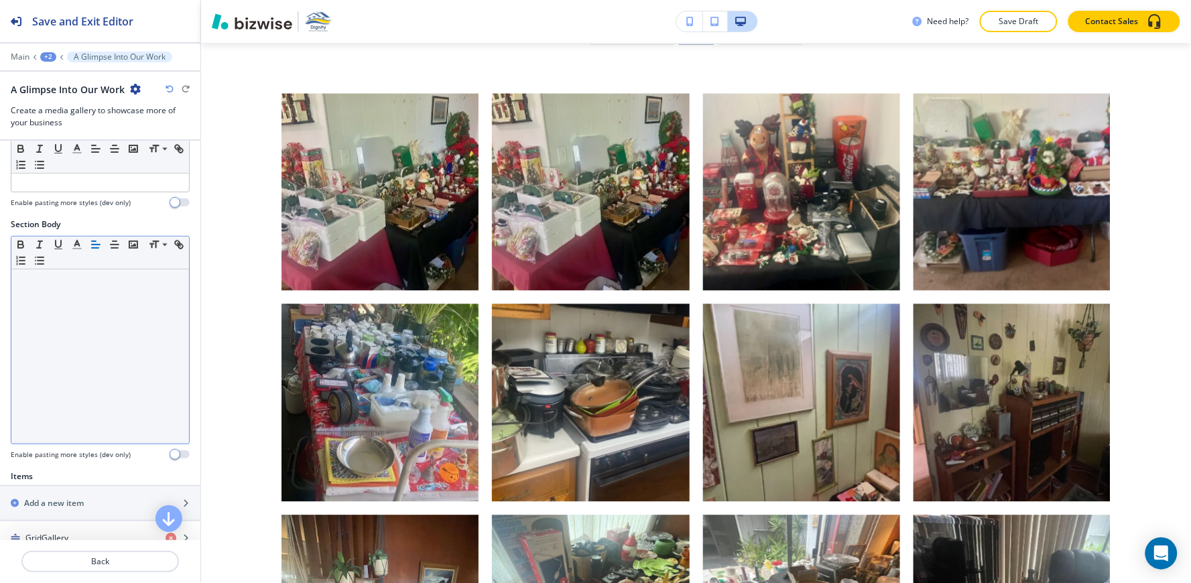
scroll to position [647, 0]
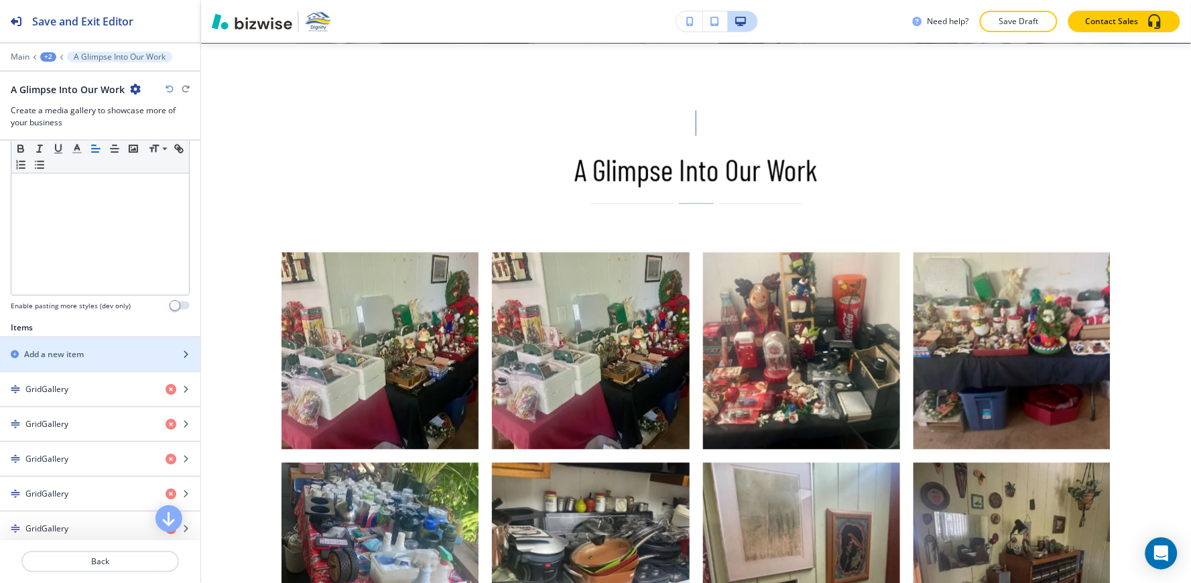
click at [52, 358] on h2 "Add a new item" at bounding box center [54, 354] width 60 height 12
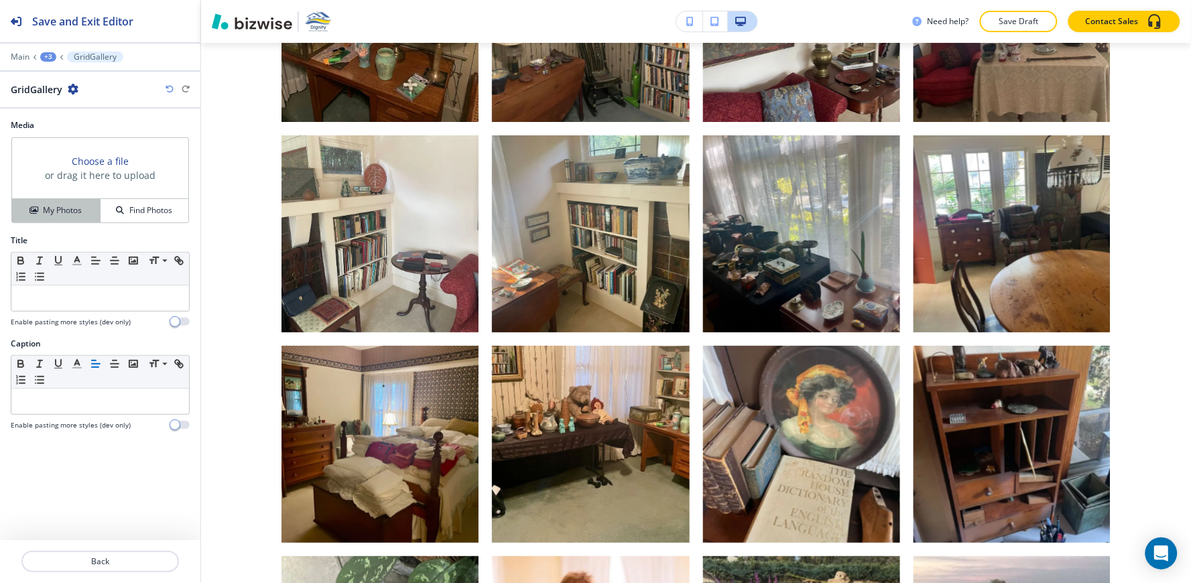
click at [50, 212] on h4 "My Photos" at bounding box center [62, 210] width 39 height 12
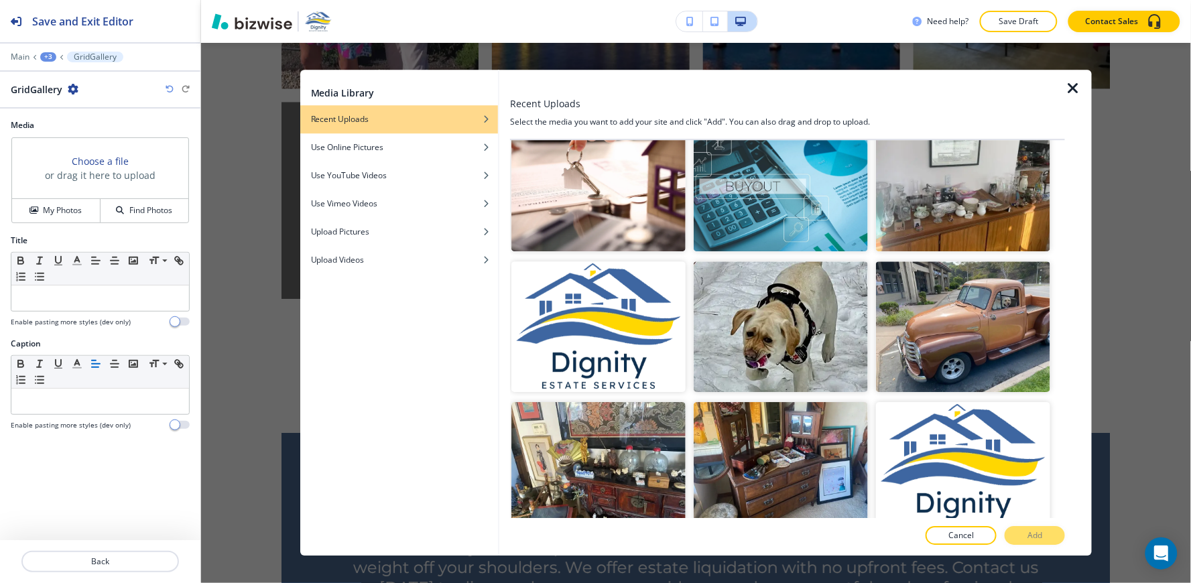
scroll to position [8191, 0]
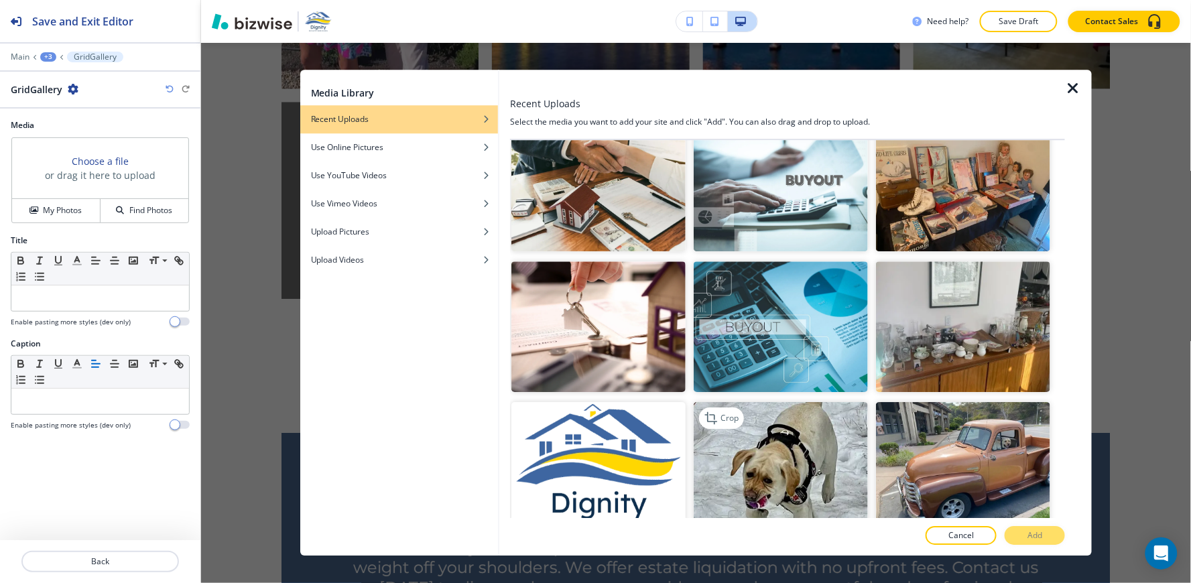
click at [808, 402] on img "button" at bounding box center [781, 467] width 174 height 131
click at [1023, 539] on button "Add" at bounding box center [1035, 536] width 60 height 19
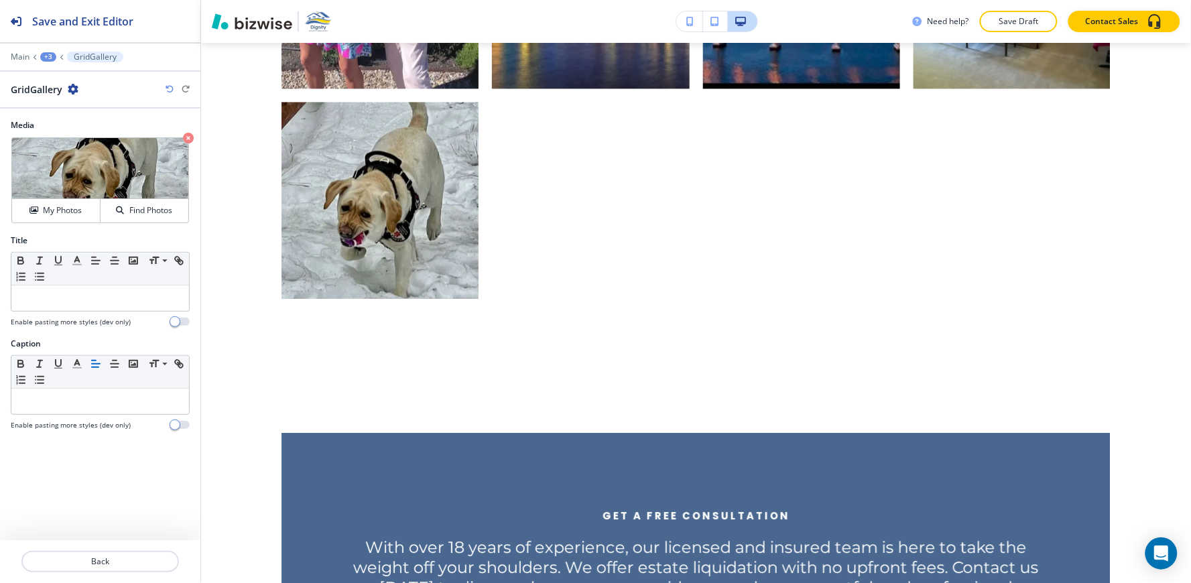
click at [48, 58] on div "+3" at bounding box center [48, 56] width 16 height 9
click at [64, 122] on p "A Glimpse Into Our Work" at bounding box center [83, 126] width 68 height 12
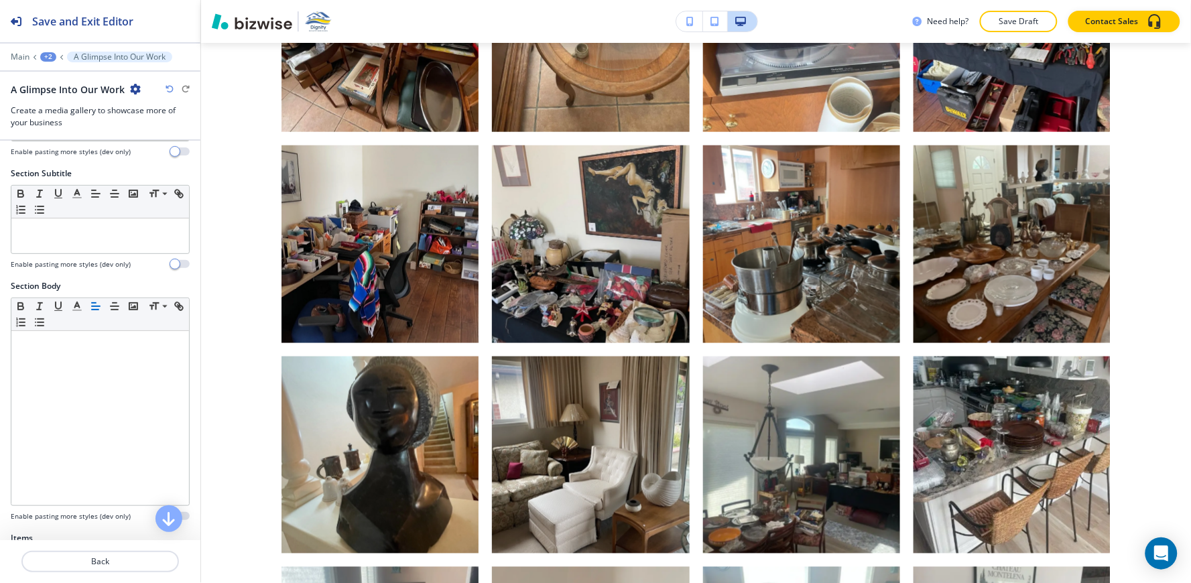
scroll to position [298, 0]
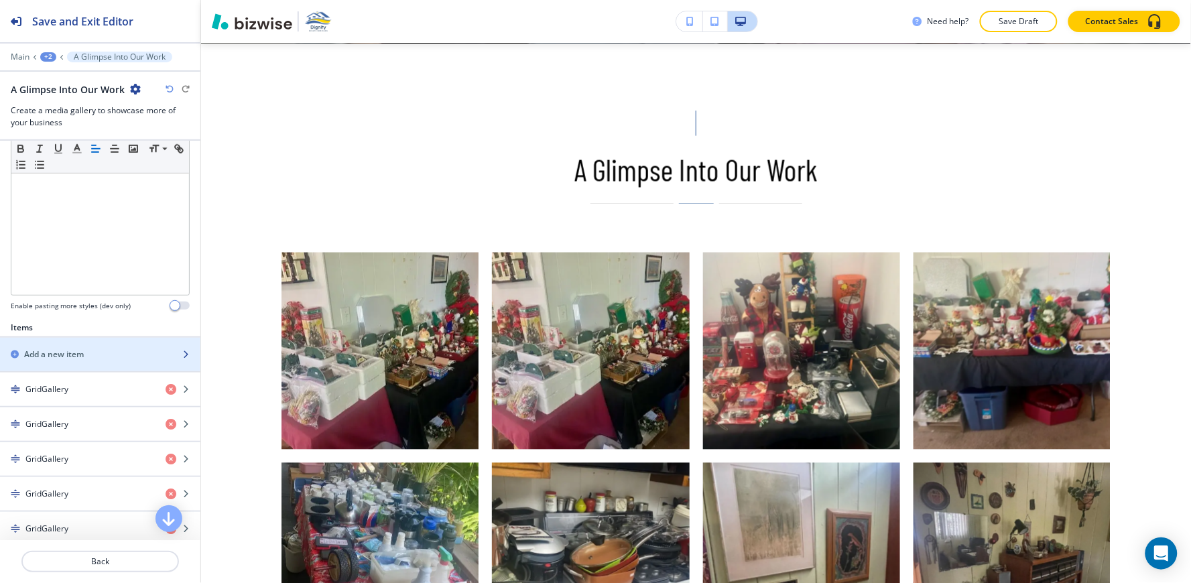
click at [84, 346] on div "button" at bounding box center [100, 343] width 200 height 11
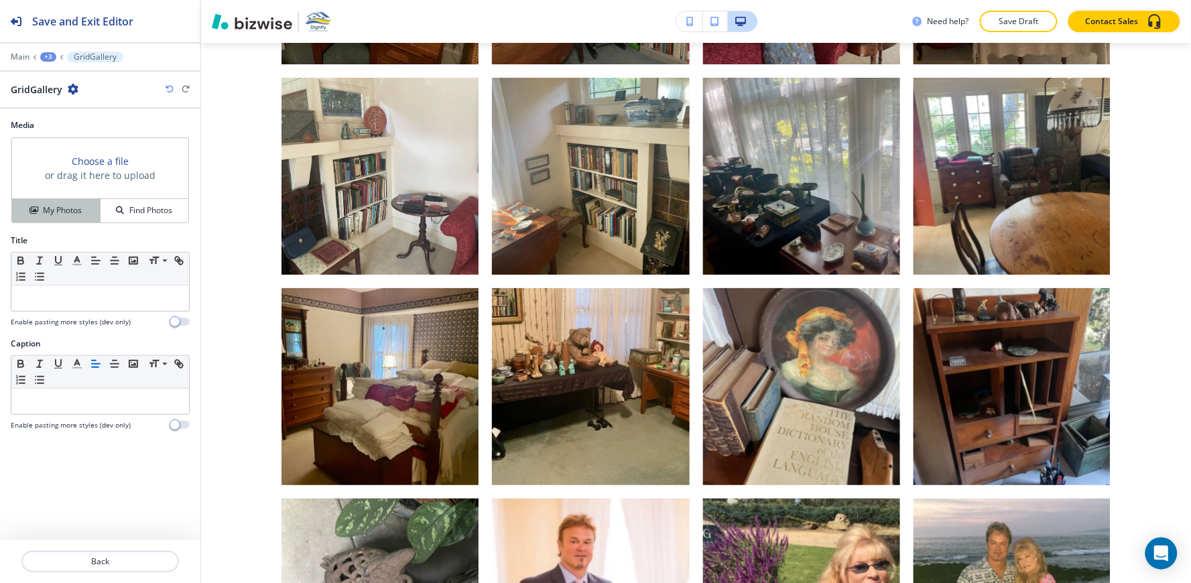
click at [55, 211] on h4 "My Photos" at bounding box center [62, 210] width 39 height 12
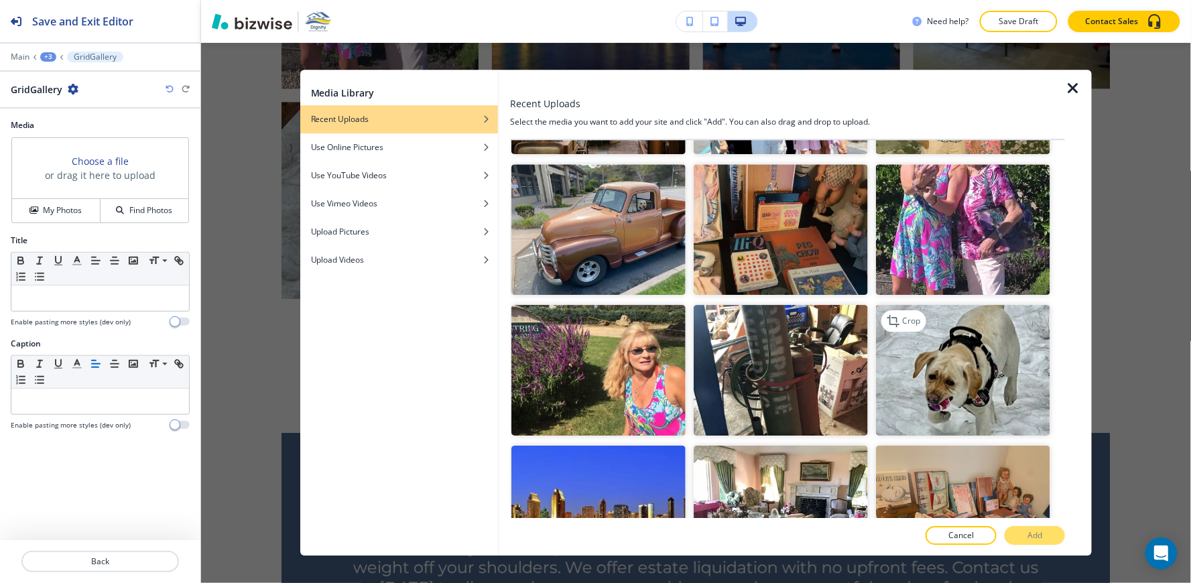
scroll to position [2978, 0]
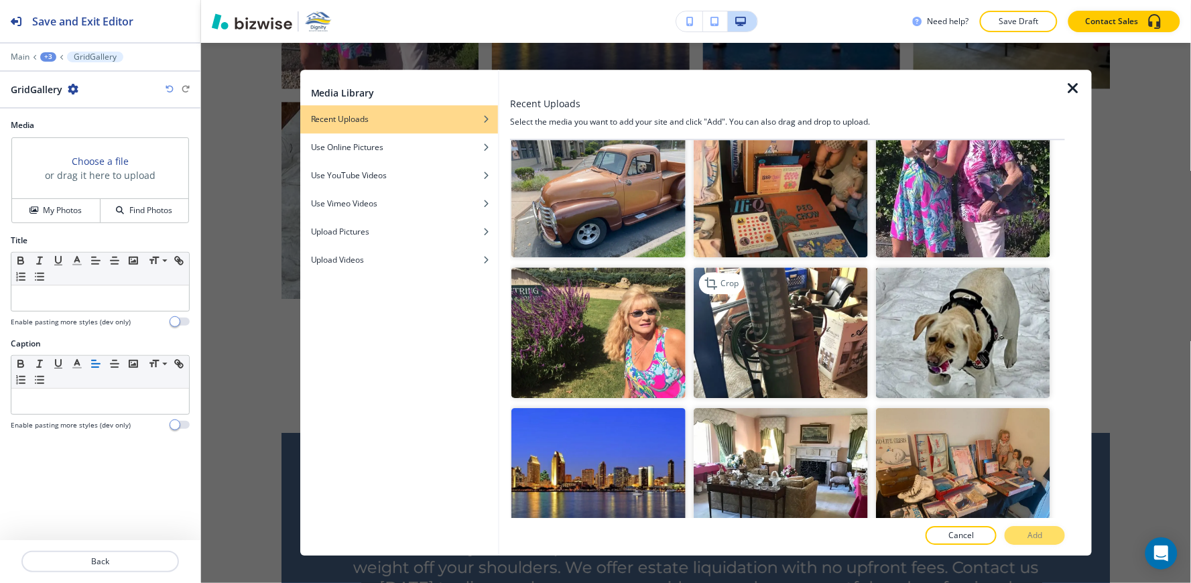
click at [811, 267] on img "button" at bounding box center [781, 332] width 174 height 131
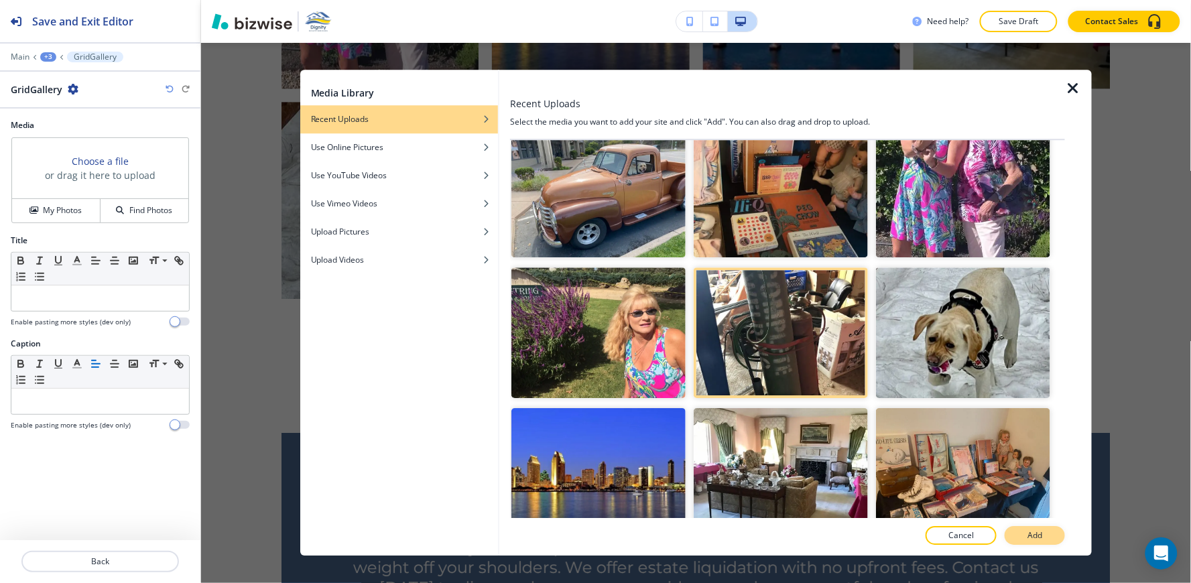
click at [1035, 536] on p "Add" at bounding box center [1034, 536] width 15 height 12
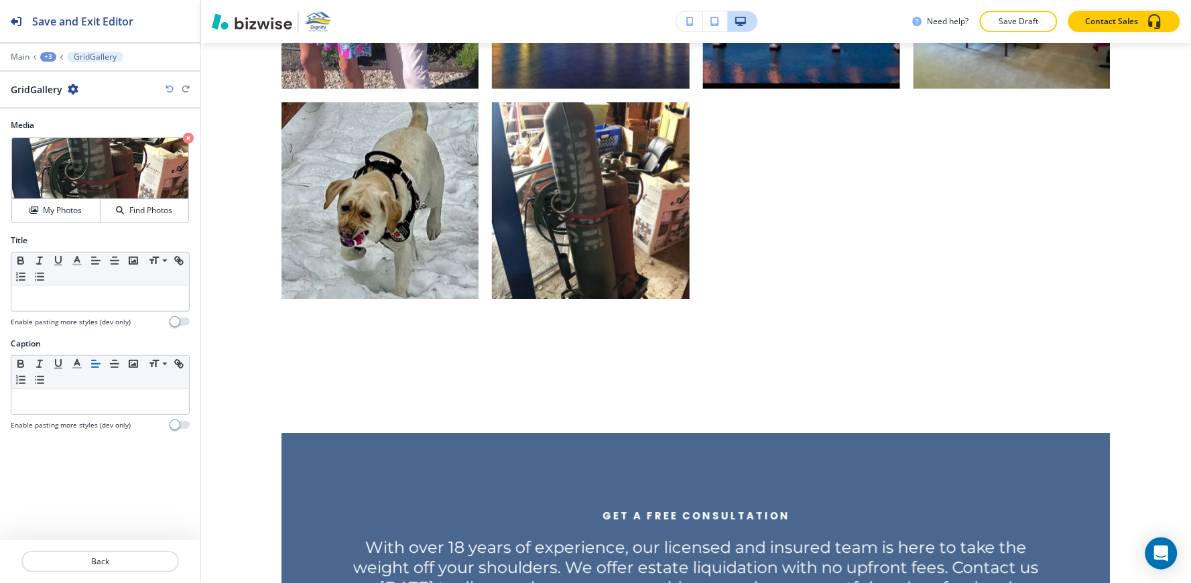
click at [45, 56] on div "+3" at bounding box center [48, 56] width 16 height 9
click at [74, 129] on p "A Glimpse Into Our Work" at bounding box center [83, 126] width 68 height 12
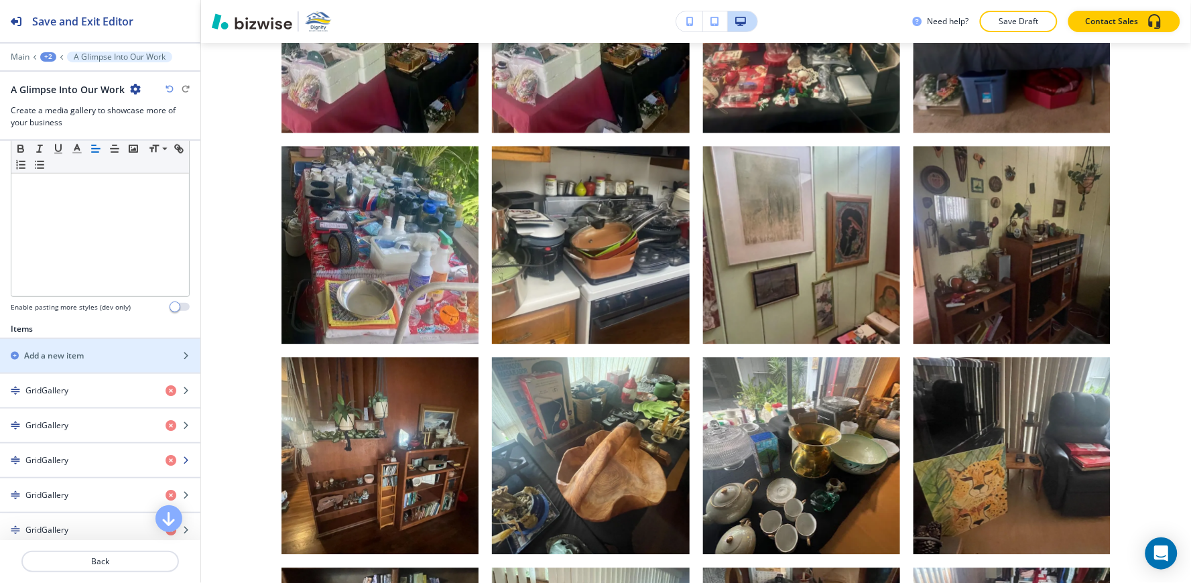
scroll to position [372, 0]
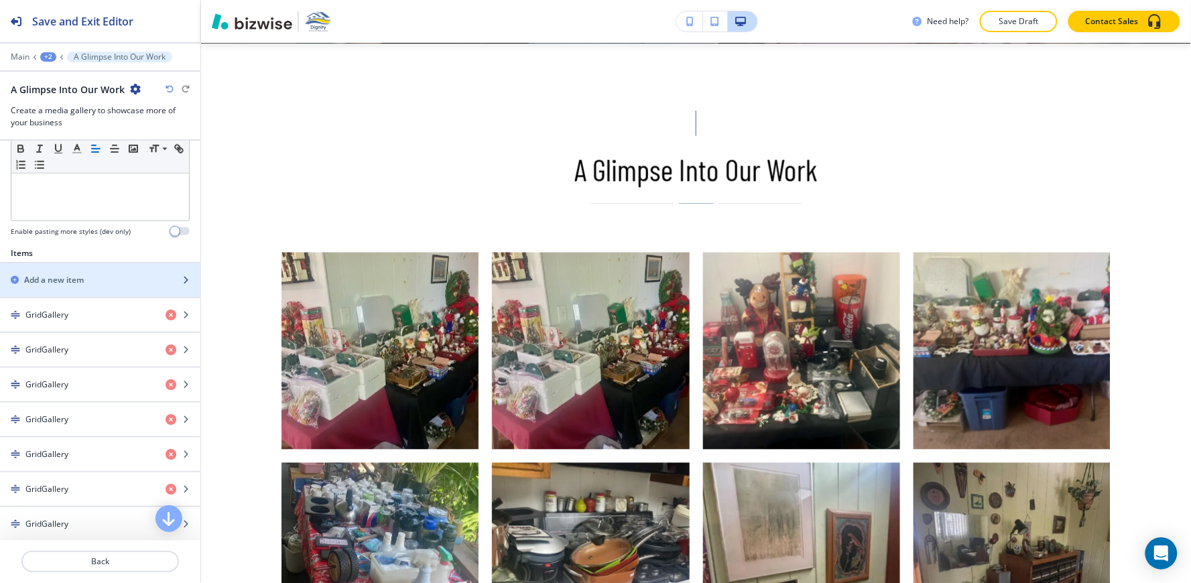
click at [92, 283] on div "Add a new item" at bounding box center [85, 280] width 171 height 12
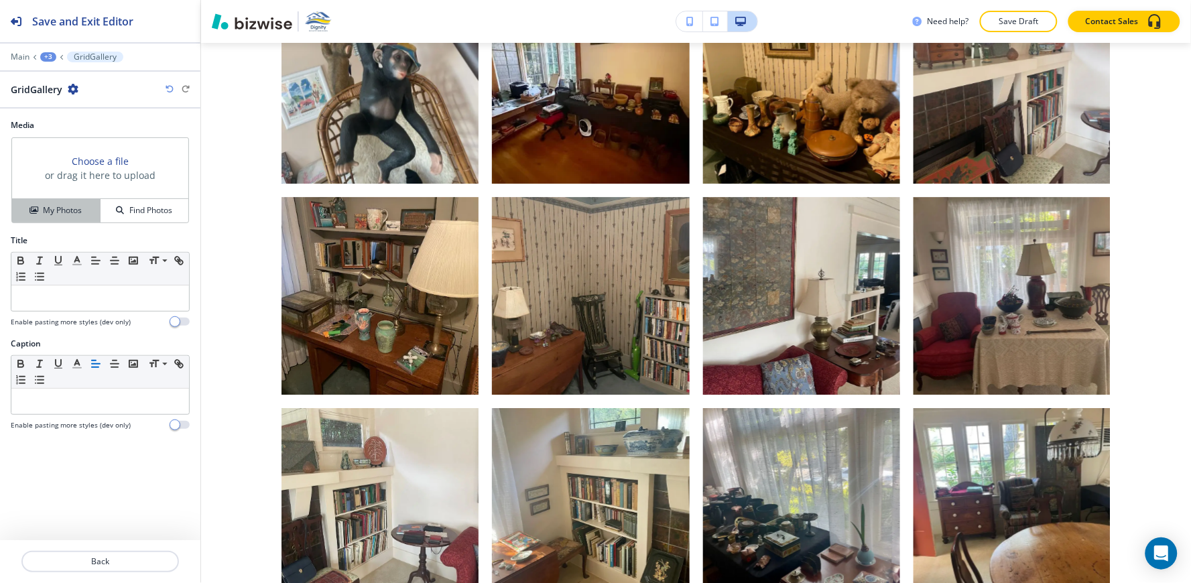
drag, startPoint x: 48, startPoint y: 215, endPoint x: 51, endPoint y: 205, distance: 10.4
click at [48, 215] on h4 "My Photos" at bounding box center [62, 210] width 39 height 12
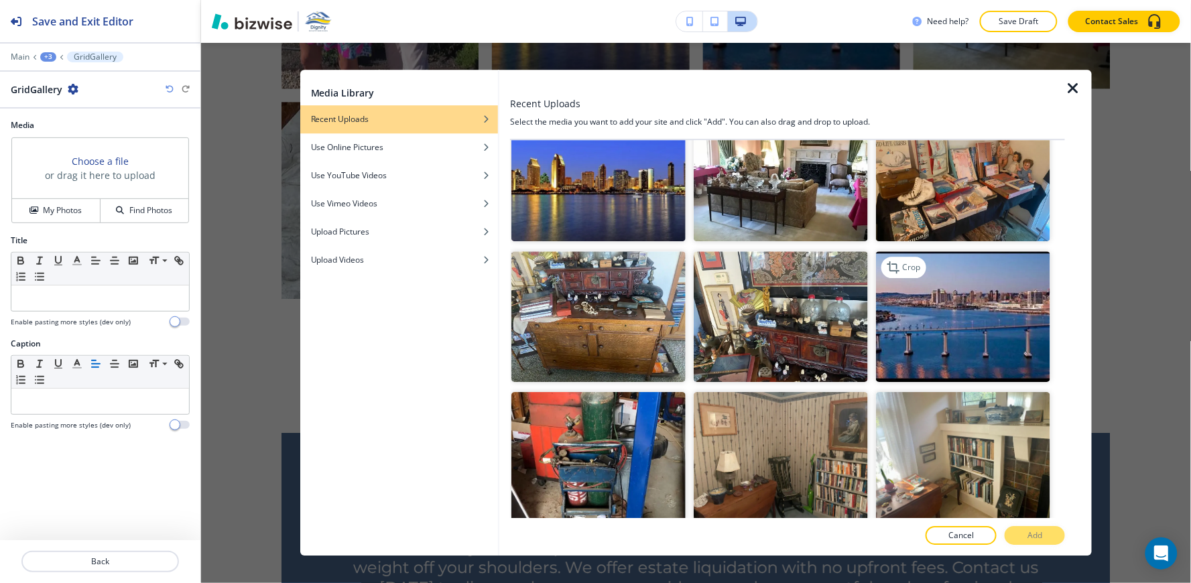
scroll to position [3425, 0]
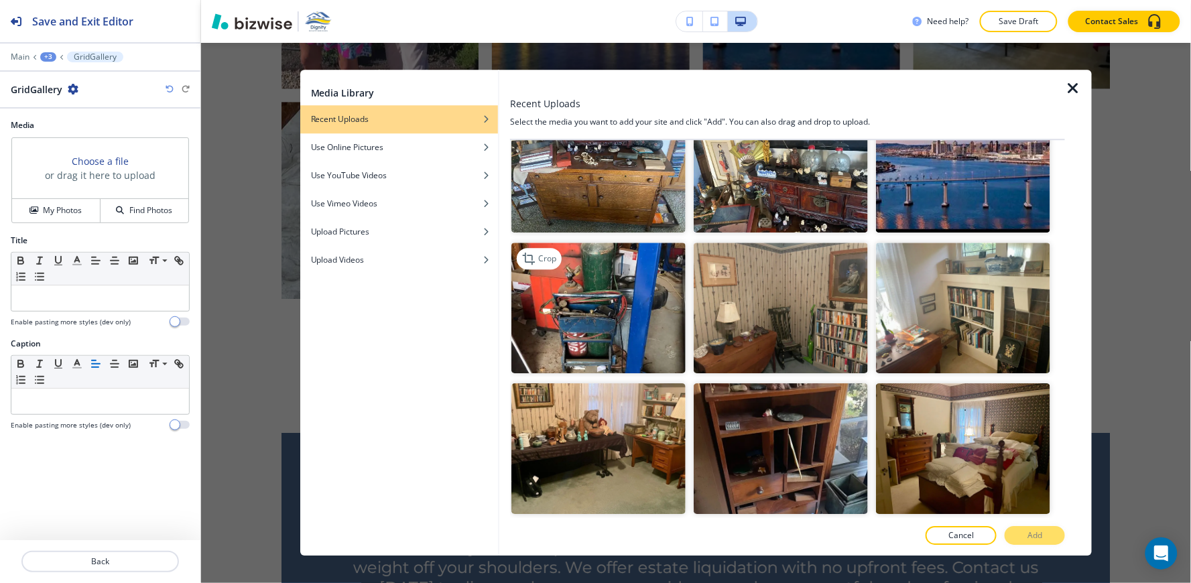
click at [655, 295] on img "button" at bounding box center [598, 308] width 174 height 131
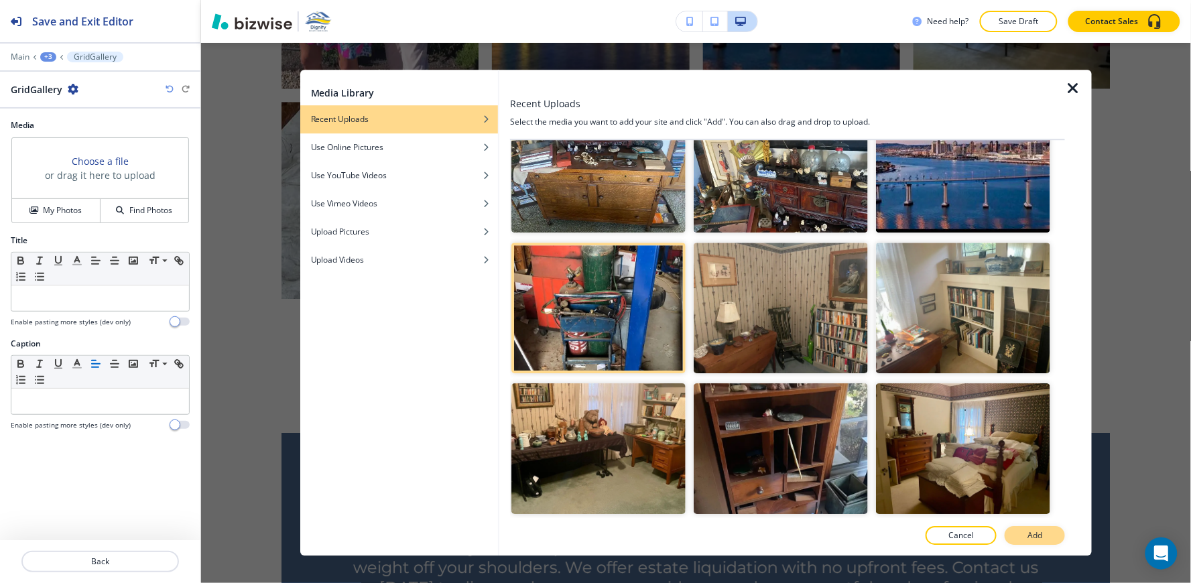
click at [1033, 539] on p "Add" at bounding box center [1034, 536] width 15 height 12
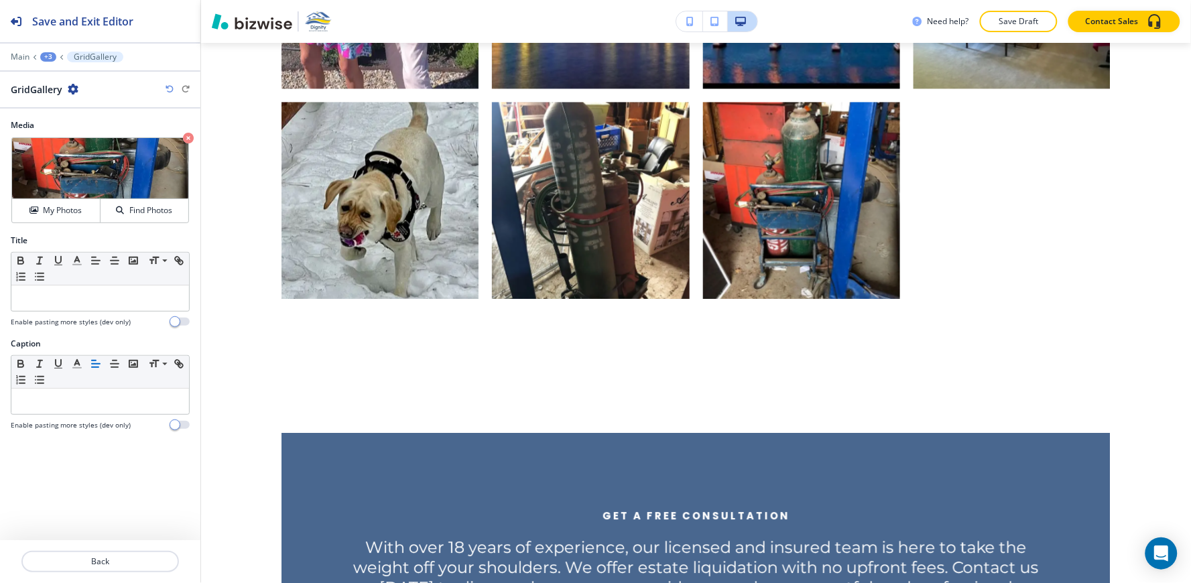
click at [50, 56] on div "+3" at bounding box center [48, 56] width 16 height 9
click at [90, 135] on button "A Glimpse Into Our Work" at bounding box center [83, 126] width 86 height 24
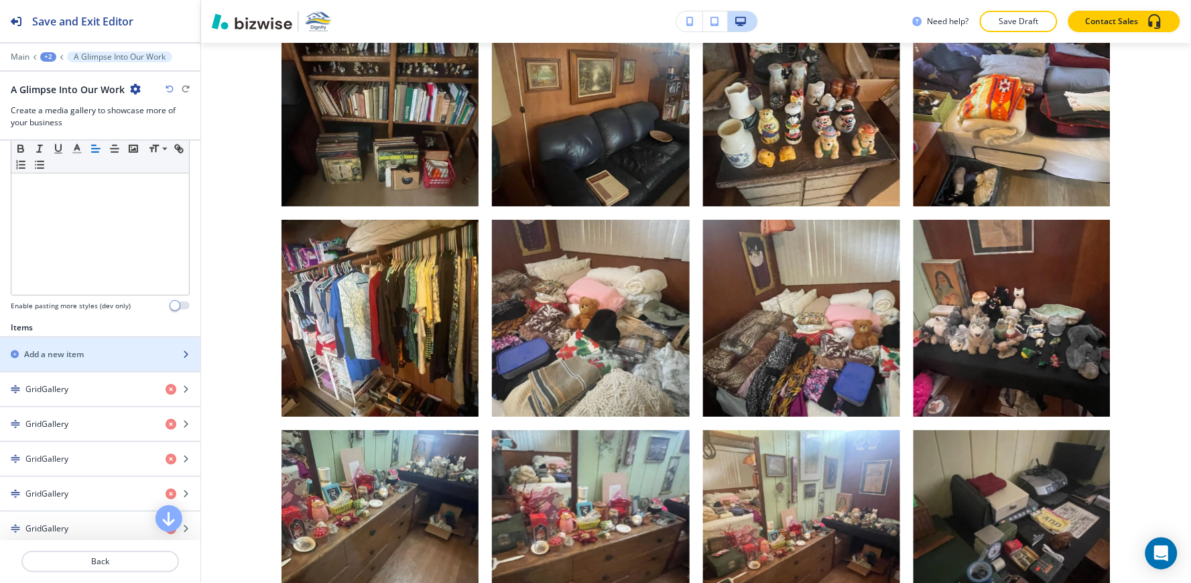
scroll to position [446, 0]
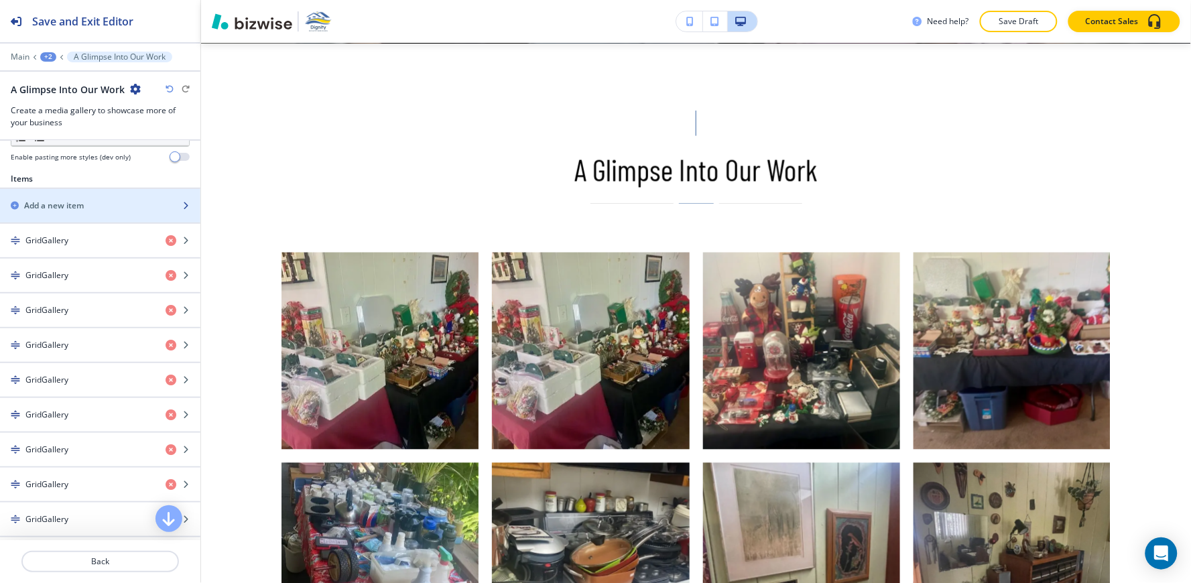
click at [78, 210] on h2 "Add a new item" at bounding box center [54, 206] width 60 height 12
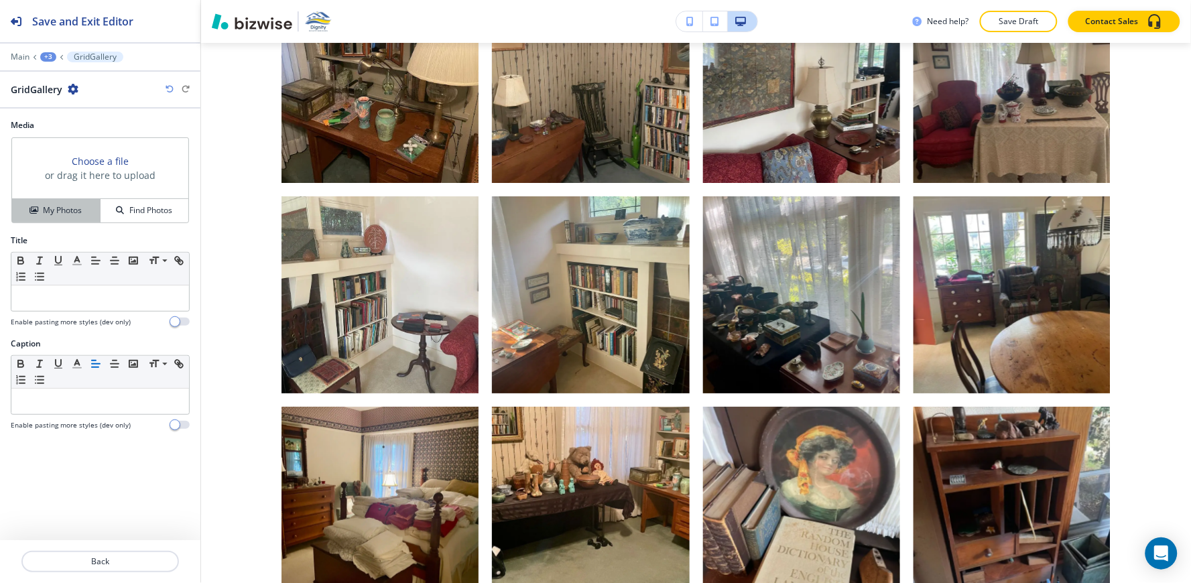
click at [64, 206] on h4 "My Photos" at bounding box center [62, 210] width 39 height 12
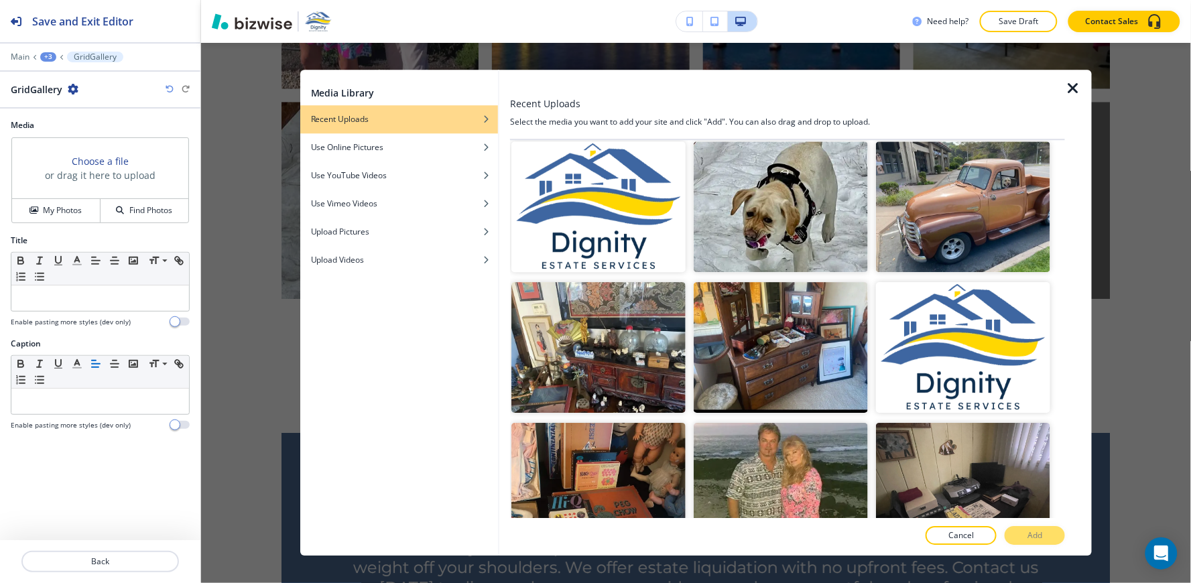
scroll to position [8372, 0]
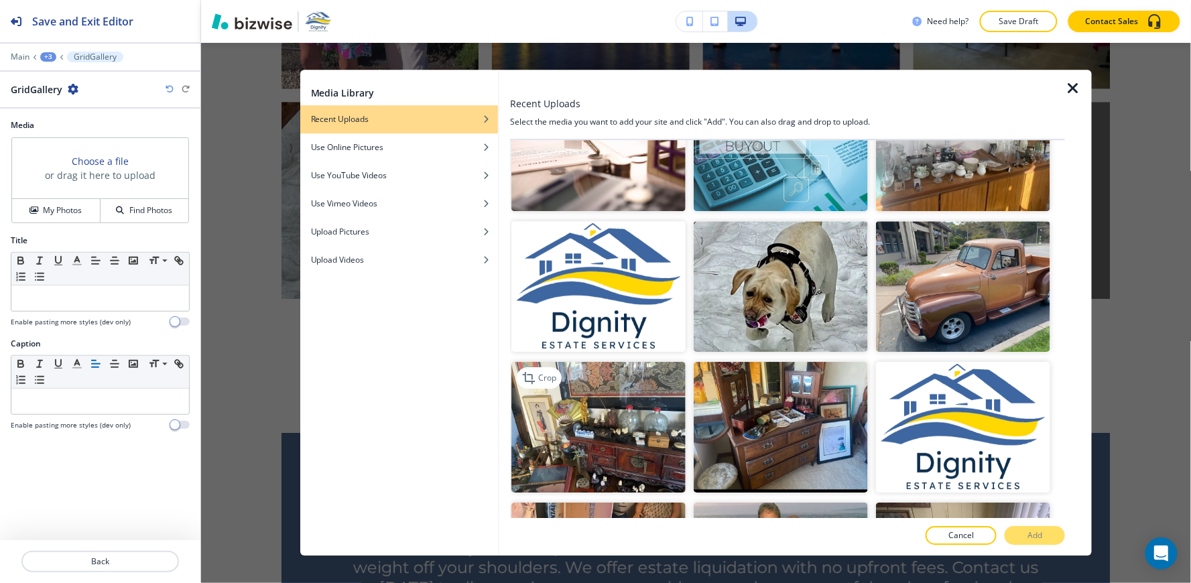
click at [626, 362] on img "button" at bounding box center [598, 427] width 174 height 131
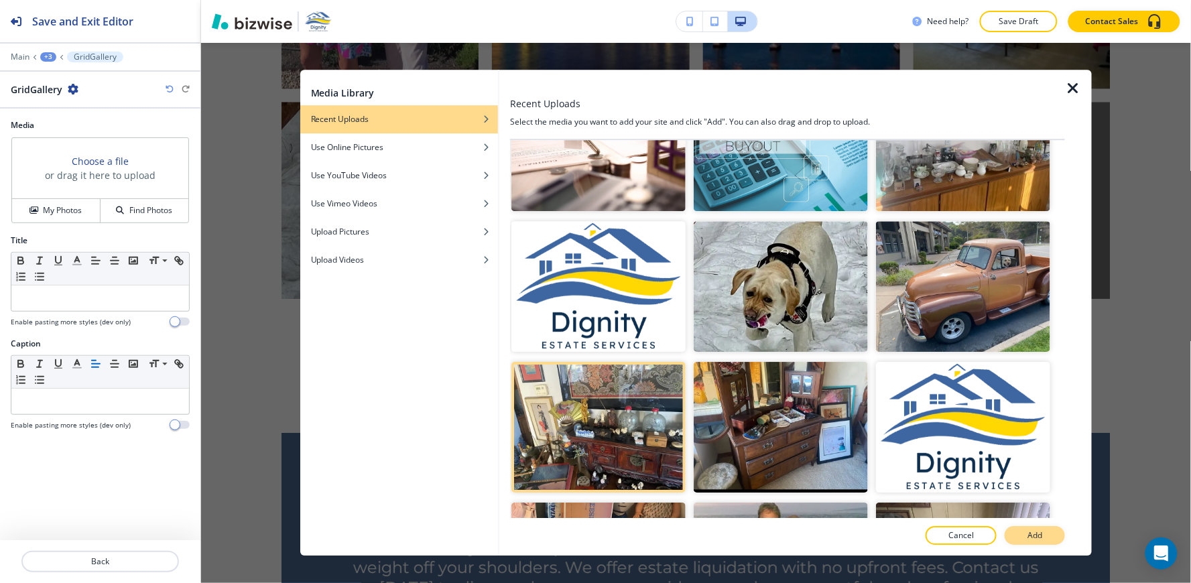
click at [1047, 538] on button "Add" at bounding box center [1035, 536] width 60 height 19
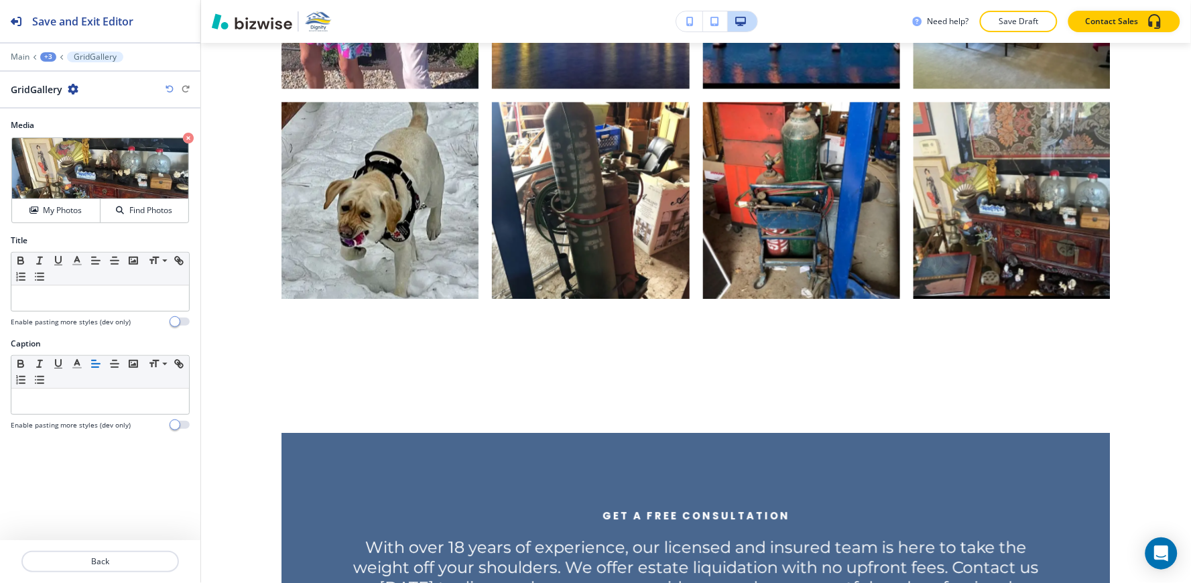
click at [44, 57] on div "+3" at bounding box center [48, 56] width 16 height 9
click at [101, 123] on p "A Glimpse Into Our Work" at bounding box center [83, 126] width 68 height 12
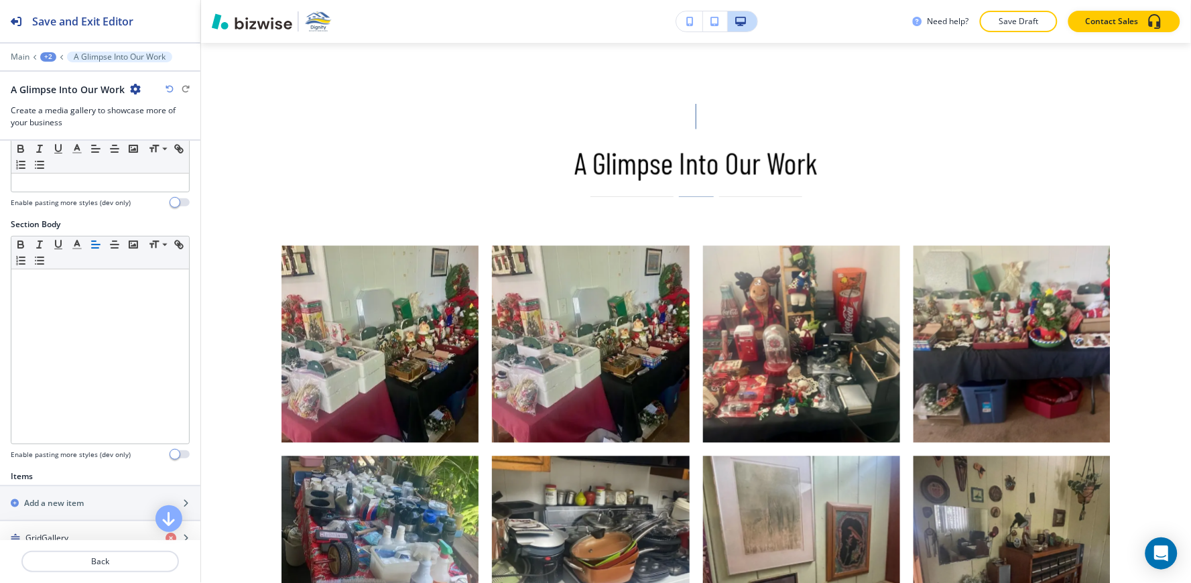
scroll to position [647, 0]
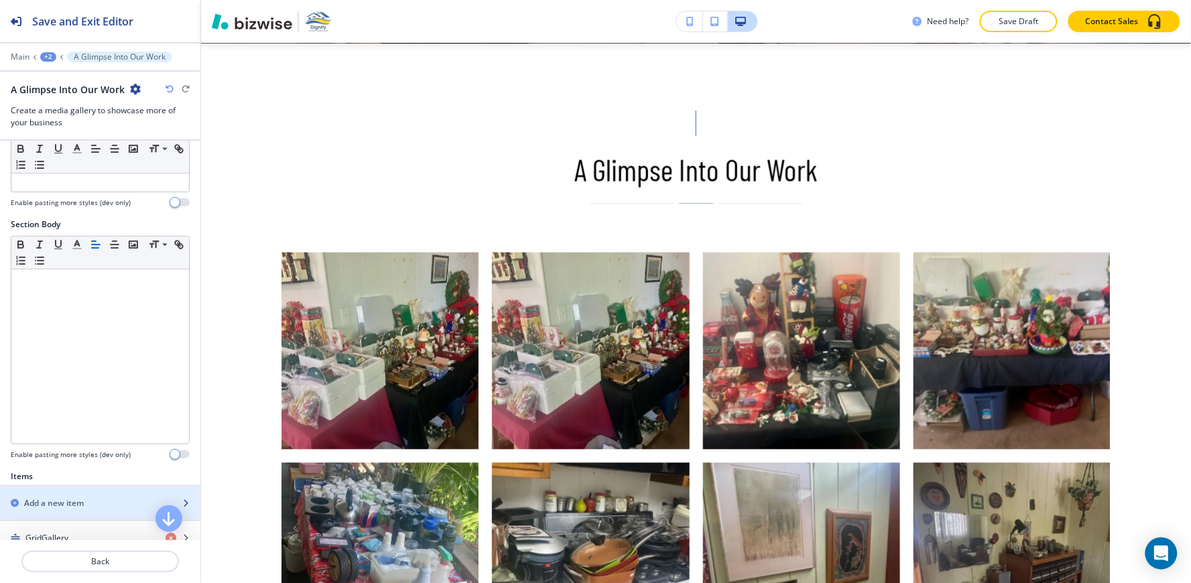
click at [39, 499] on h2 "Add a new item" at bounding box center [54, 503] width 60 height 12
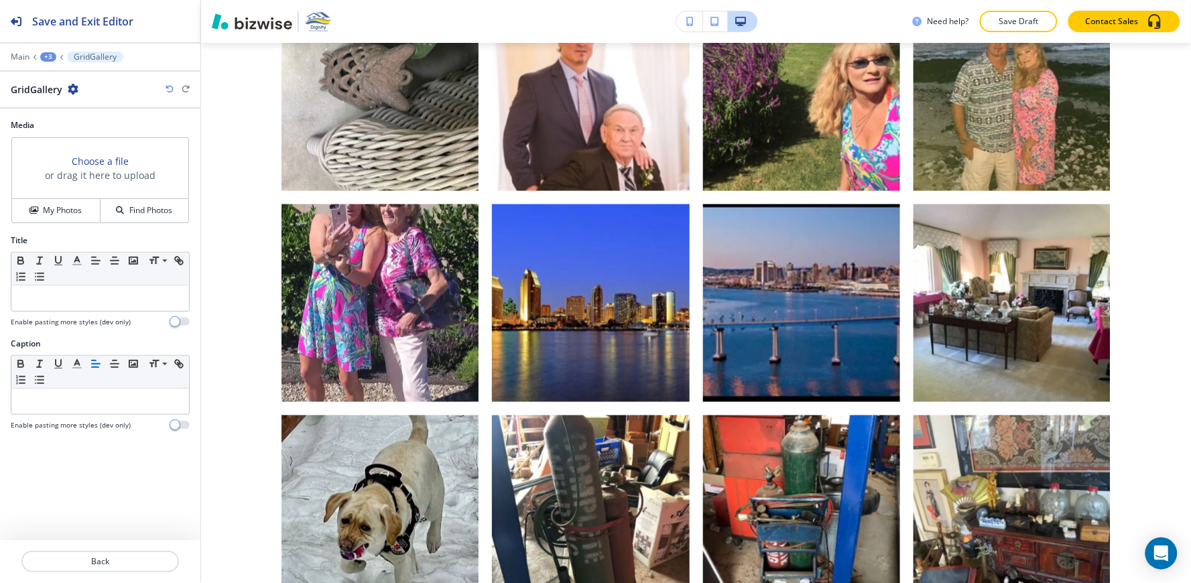
click at [60, 216] on h4 "My Photos" at bounding box center [62, 210] width 39 height 12
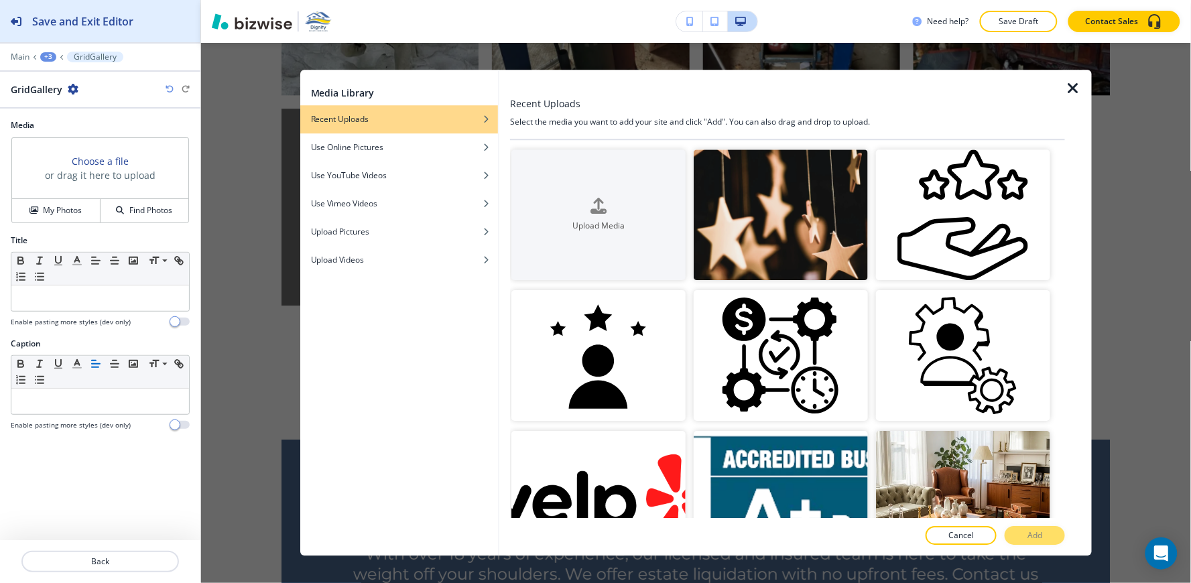
scroll to position [5639, 0]
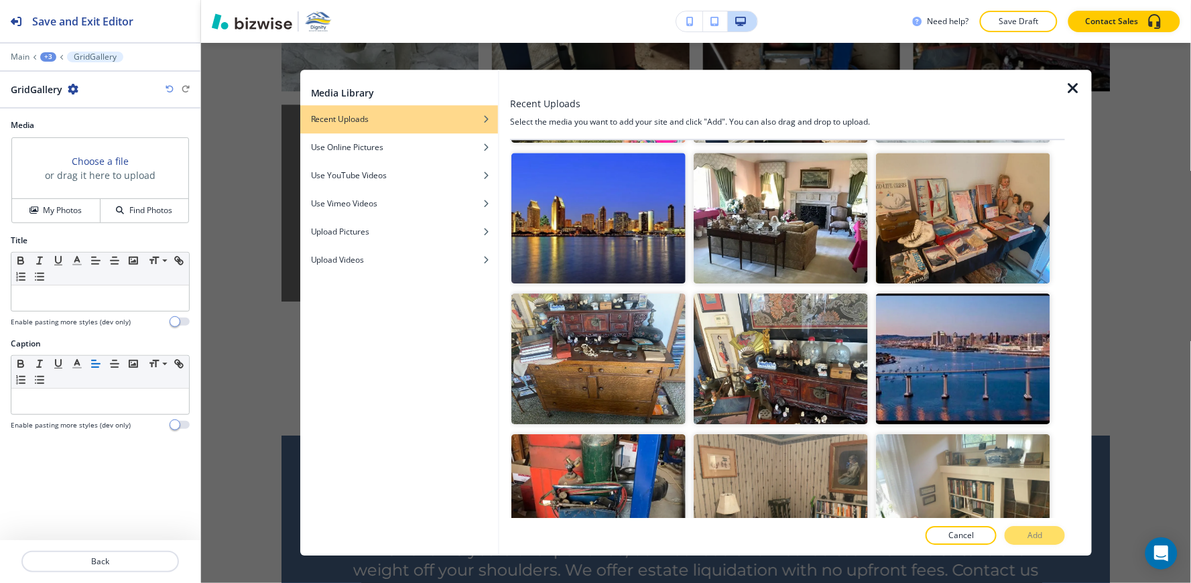
scroll to position [3159, 0]
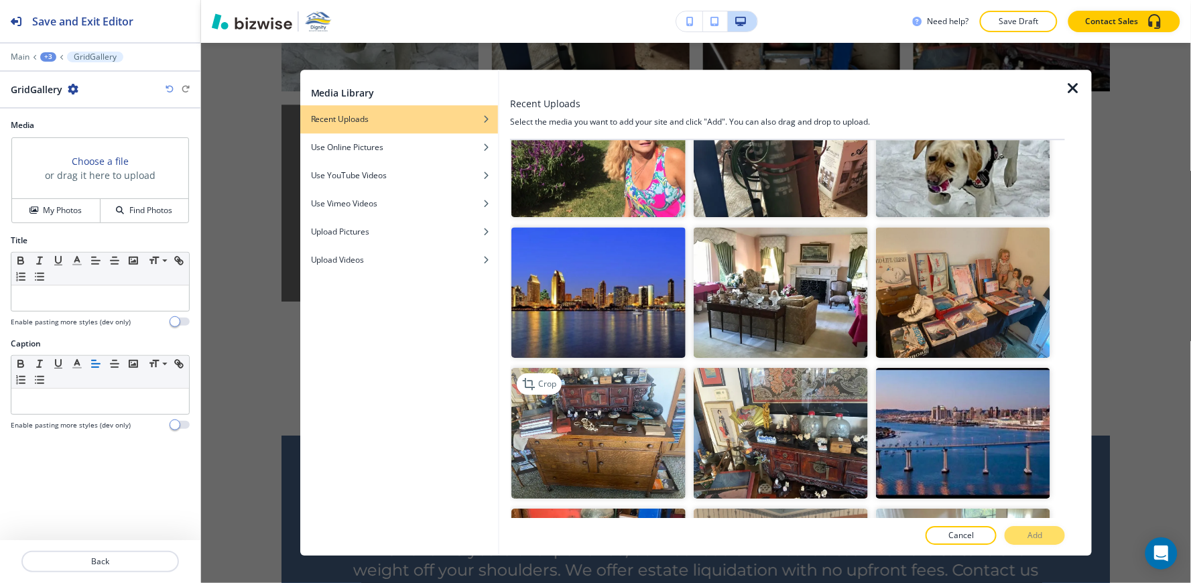
click at [599, 387] on img "button" at bounding box center [598, 433] width 174 height 131
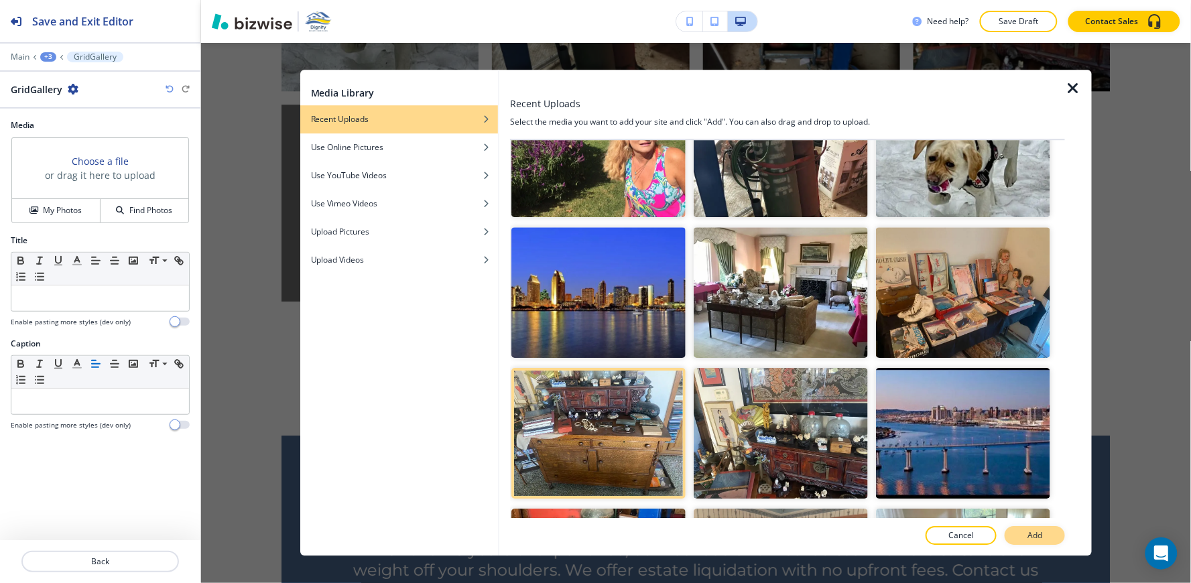
click at [1028, 533] on p "Add" at bounding box center [1034, 536] width 15 height 12
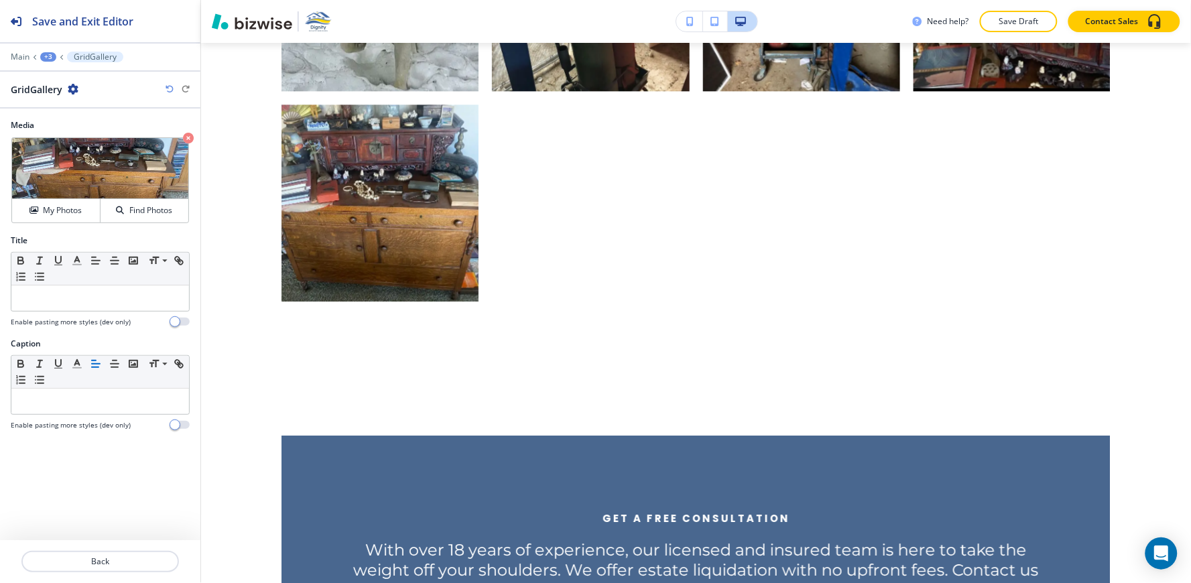
click at [44, 54] on div "+3" at bounding box center [48, 56] width 16 height 9
click at [99, 122] on p "A Glimpse Into Our Work" at bounding box center [83, 126] width 68 height 12
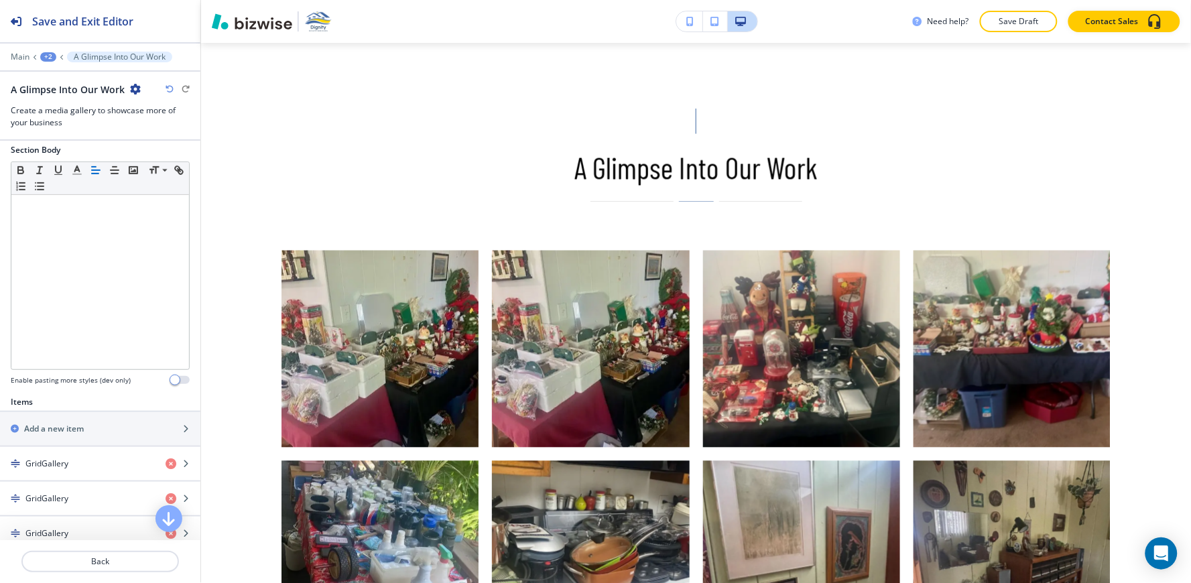
scroll to position [647, 0]
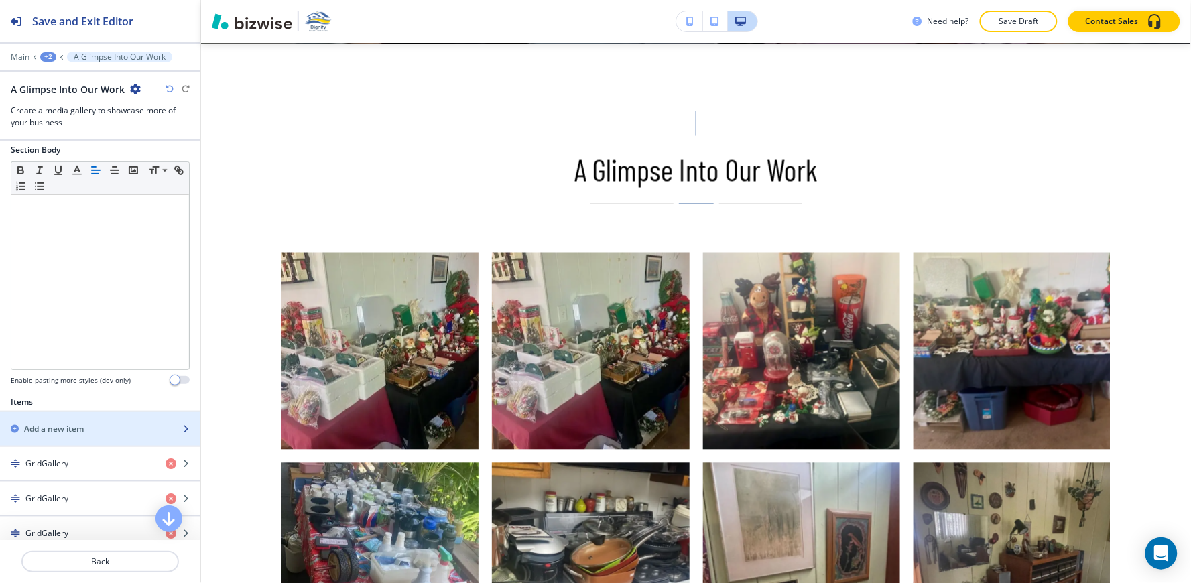
click at [57, 434] on h2 "Add a new item" at bounding box center [54, 429] width 60 height 12
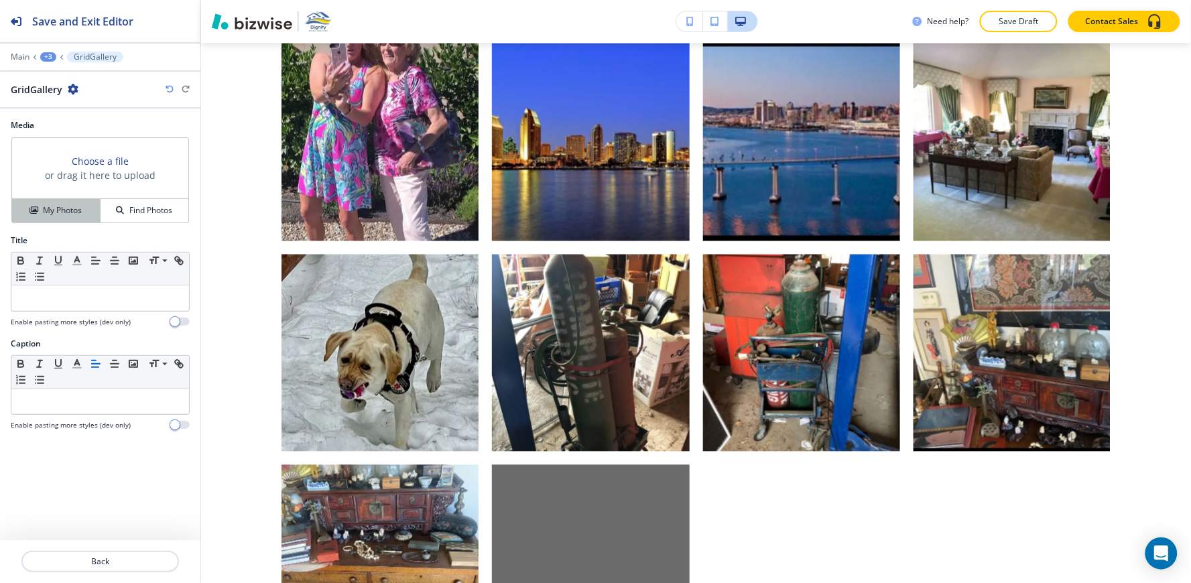
click at [54, 202] on button "My Photos" at bounding box center [56, 210] width 88 height 23
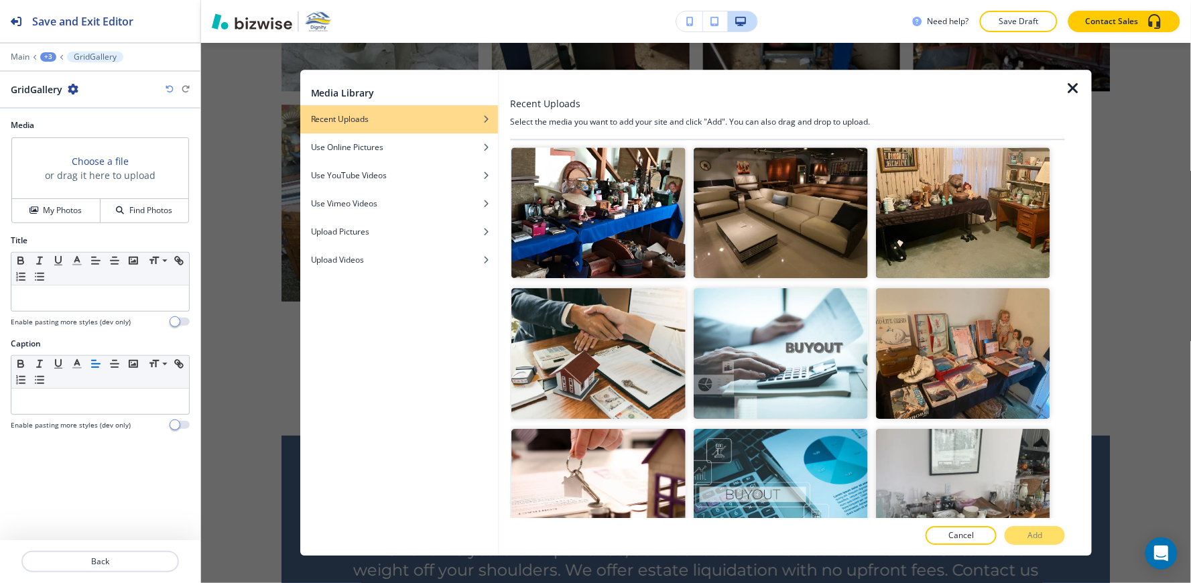
scroll to position [8015, 0]
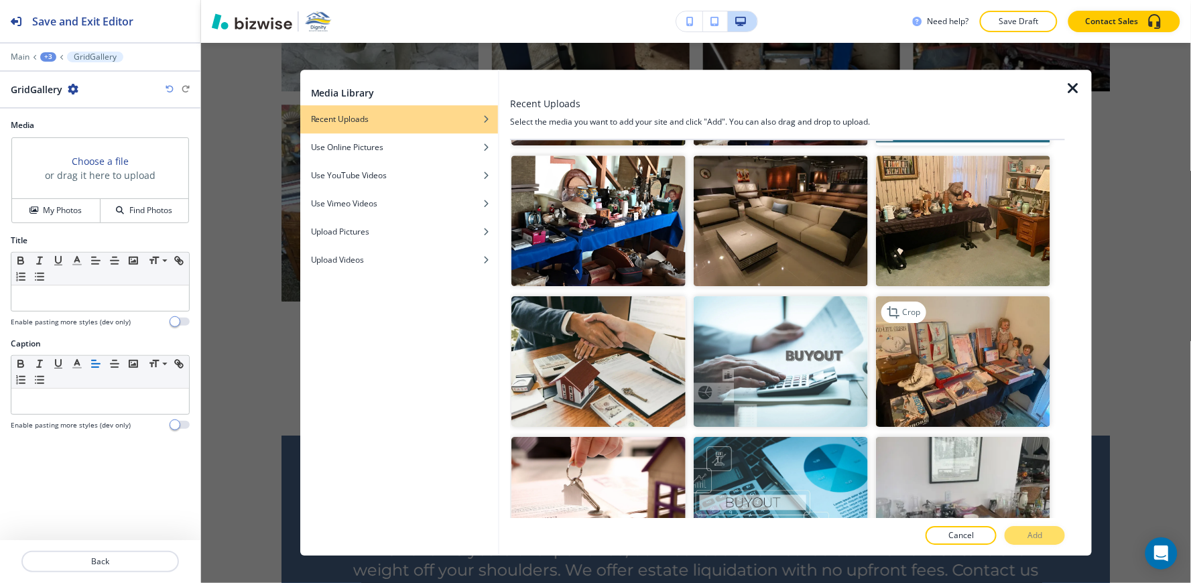
click at [927, 296] on img "button" at bounding box center [963, 361] width 174 height 131
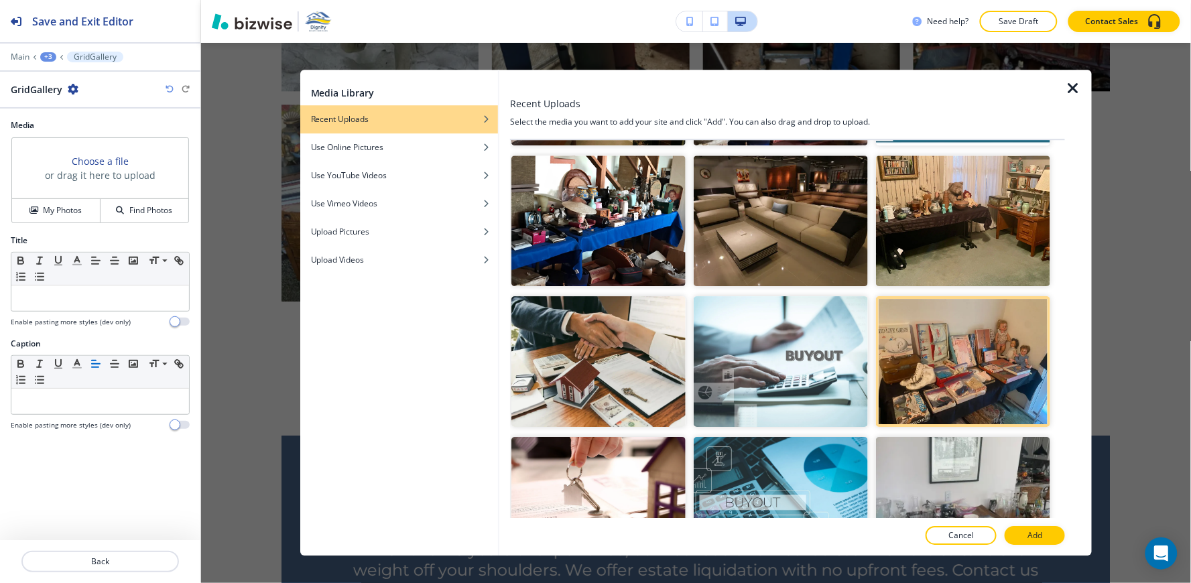
drag, startPoint x: 1042, startPoint y: 533, endPoint x: 955, endPoint y: 464, distance: 111.2
click at [1042, 534] on p "Add" at bounding box center [1034, 536] width 15 height 12
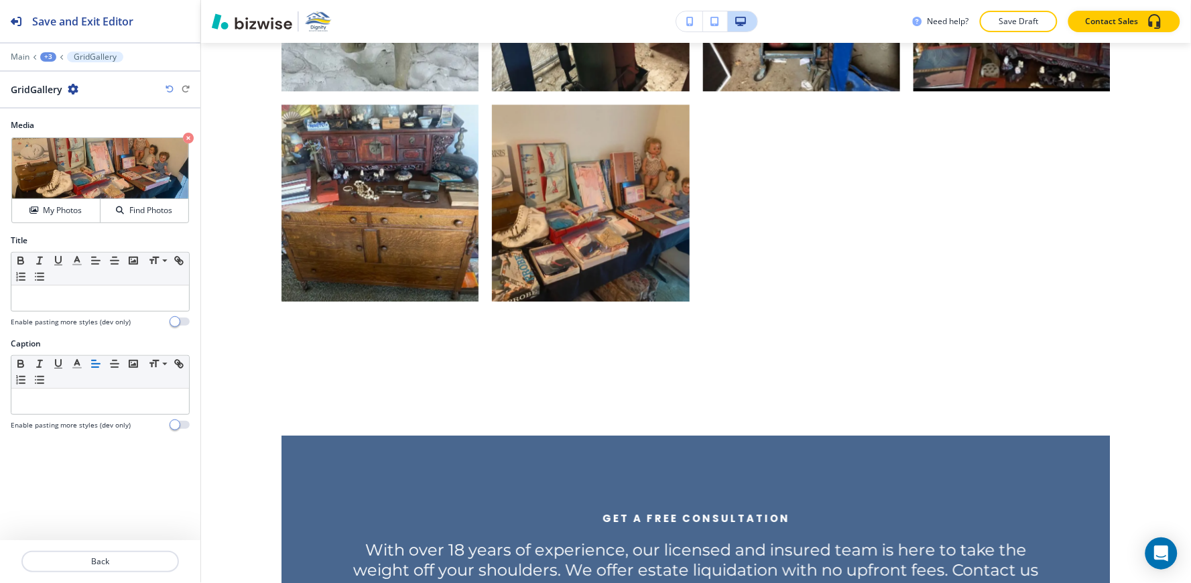
click at [48, 56] on div "+3" at bounding box center [48, 56] width 16 height 9
click at [84, 123] on p "A Glimpse Into Our Work" at bounding box center [83, 126] width 68 height 12
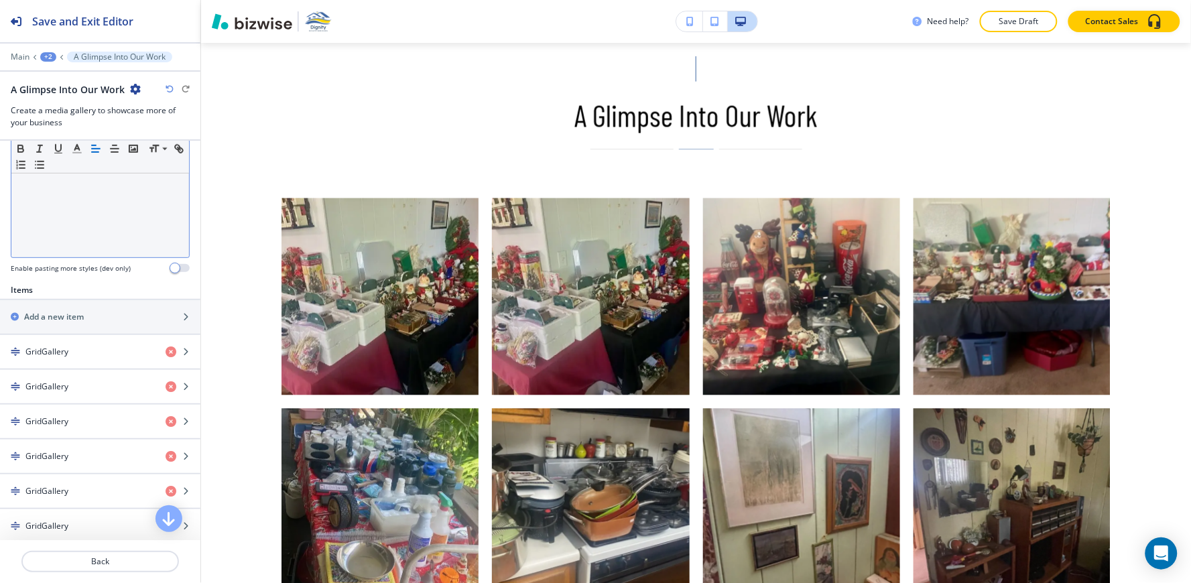
scroll to position [372, 0]
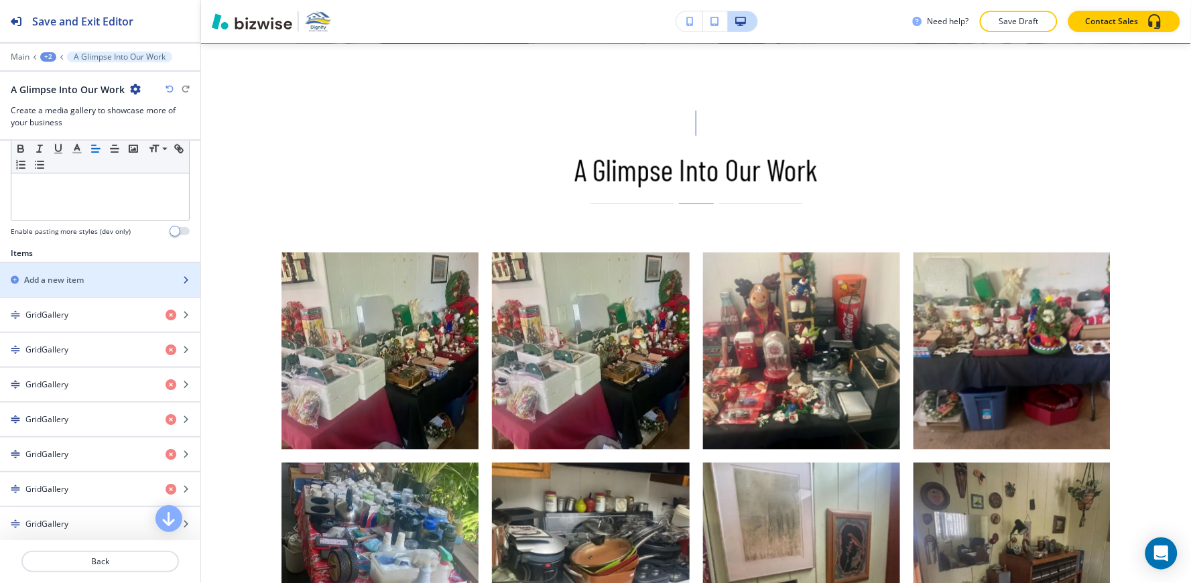
click at [88, 279] on div "Add a new item" at bounding box center [85, 280] width 171 height 12
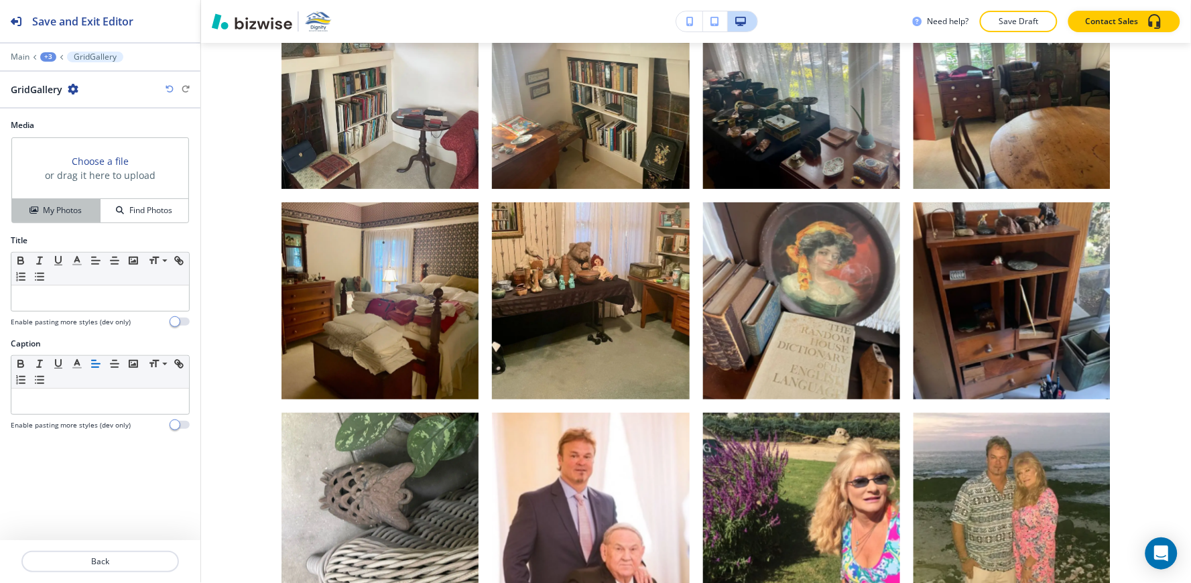
click at [56, 217] on button "My Photos" at bounding box center [56, 210] width 88 height 23
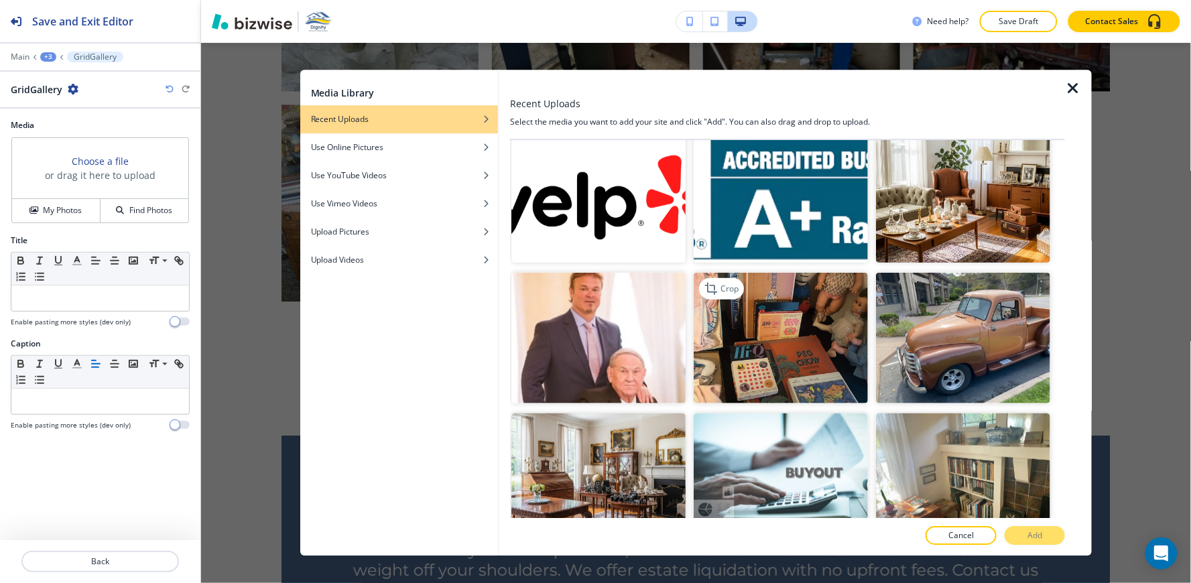
scroll to position [298, 0]
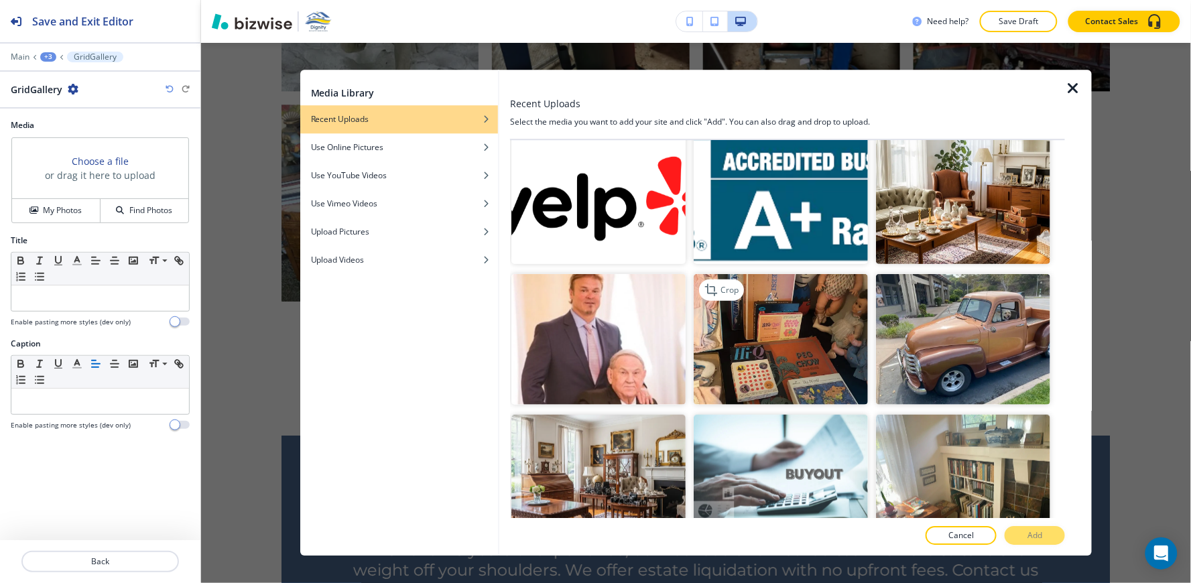
click at [793, 307] on img "button" at bounding box center [781, 339] width 174 height 131
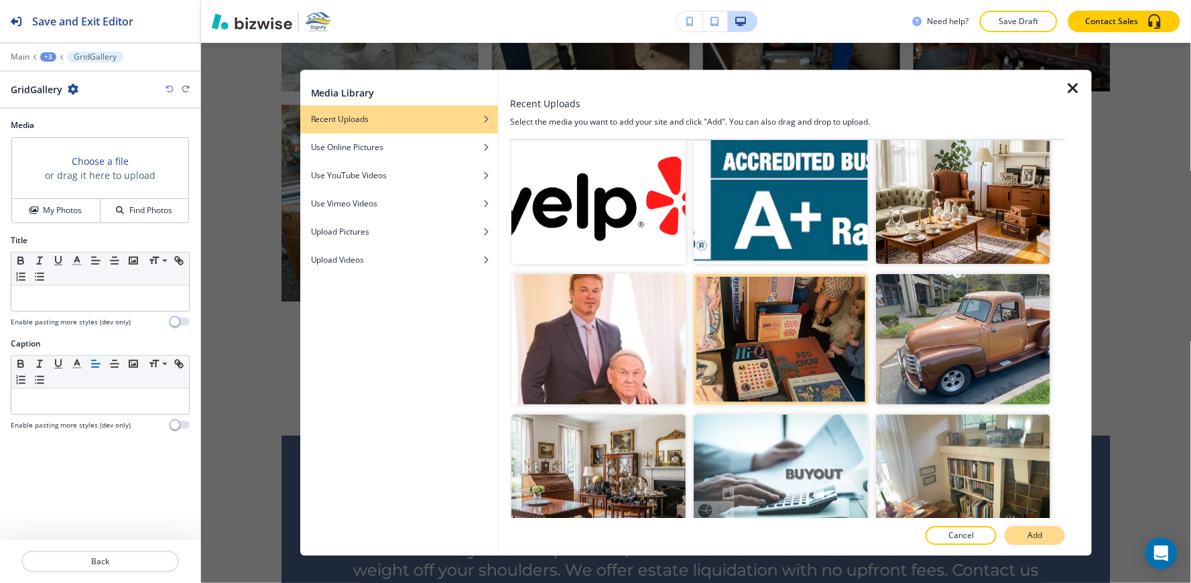
click at [1047, 537] on button "Add" at bounding box center [1035, 536] width 60 height 19
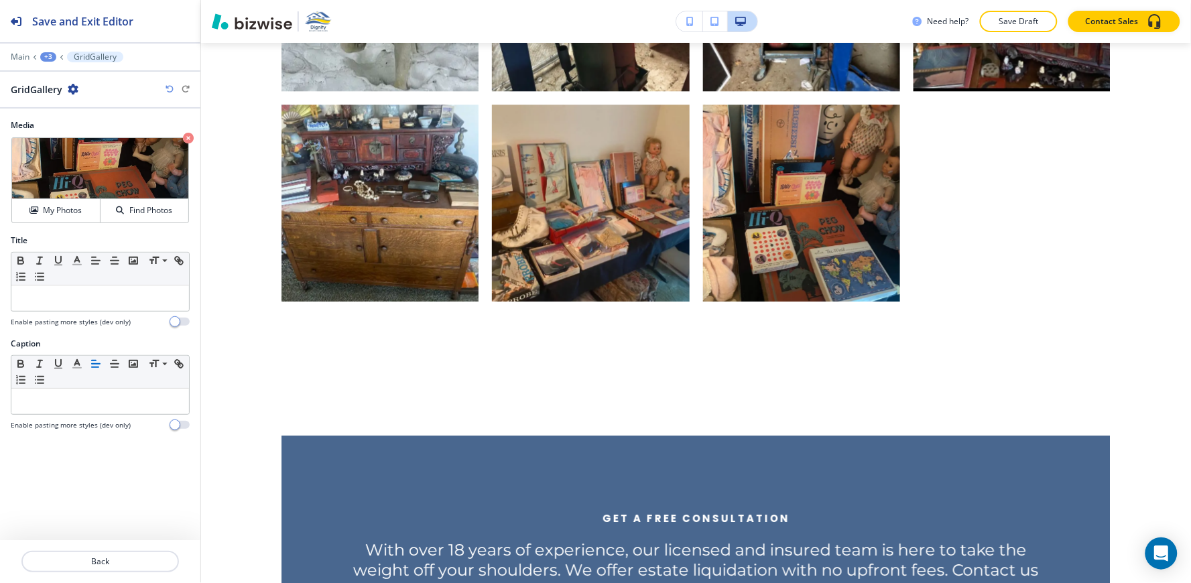
click at [46, 57] on div "+3" at bounding box center [48, 56] width 16 height 9
click at [84, 123] on p "A Glimpse Into Our Work" at bounding box center [83, 126] width 68 height 12
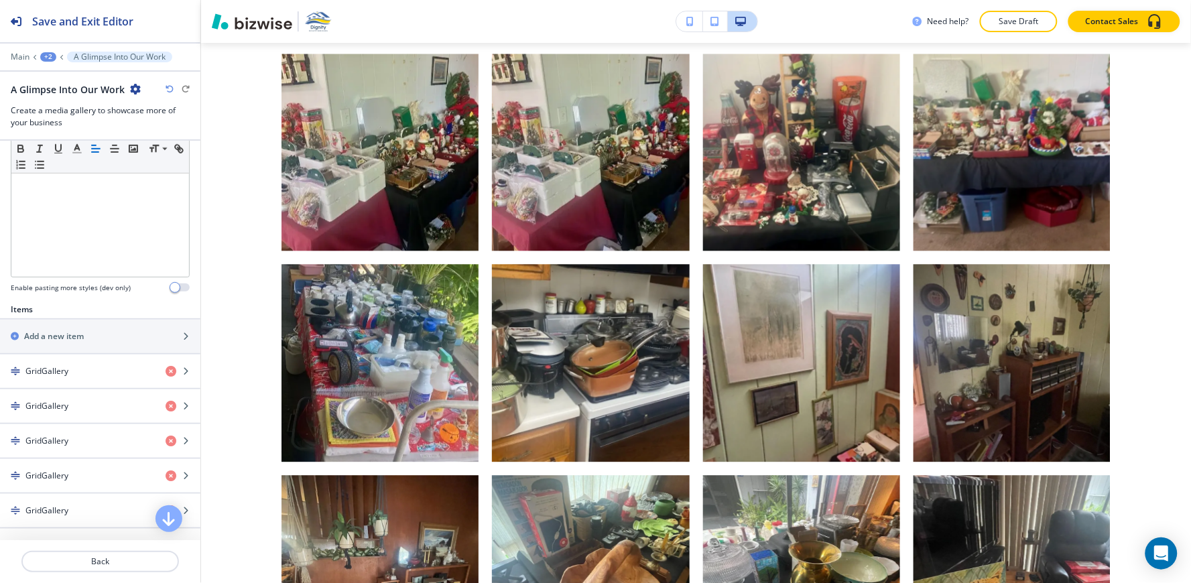
scroll to position [372, 0]
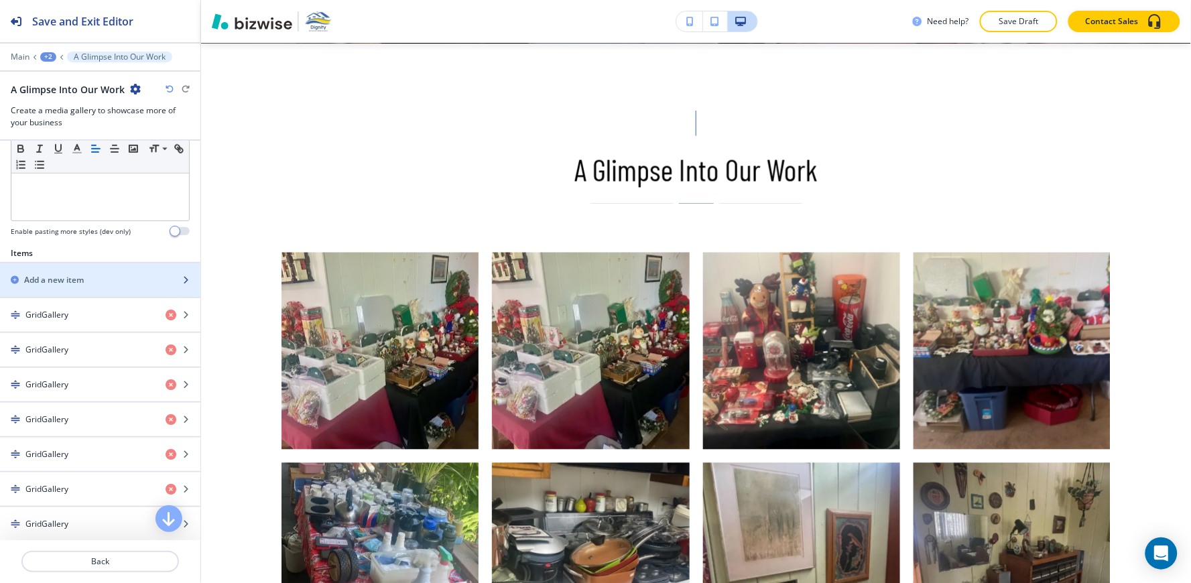
click at [94, 284] on div "Add a new item" at bounding box center [85, 280] width 171 height 12
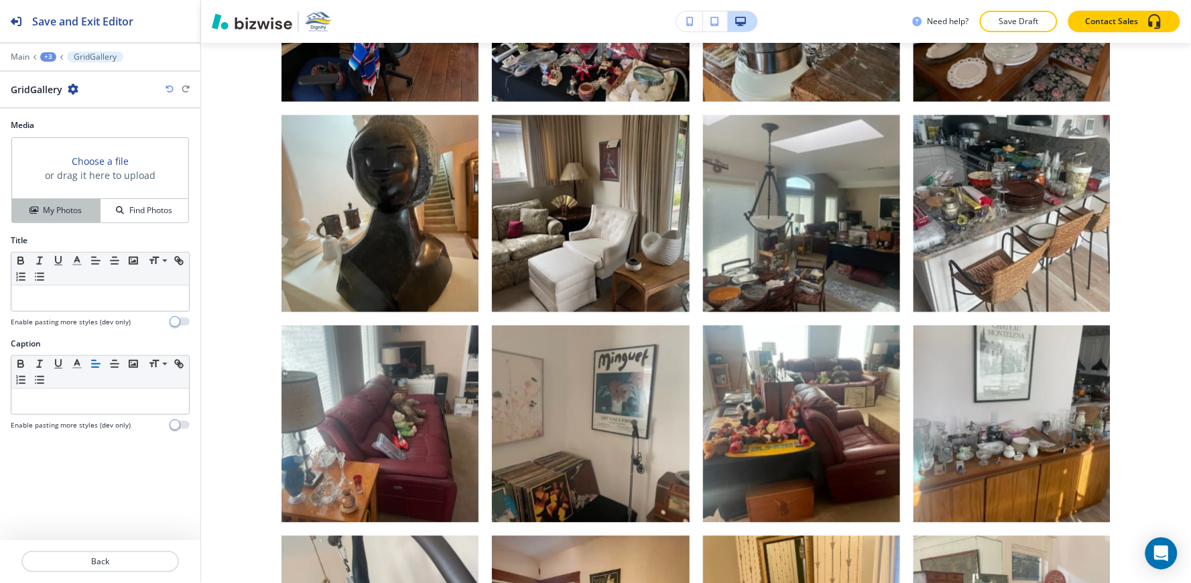
click at [78, 211] on h4 "My Photos" at bounding box center [62, 210] width 39 height 12
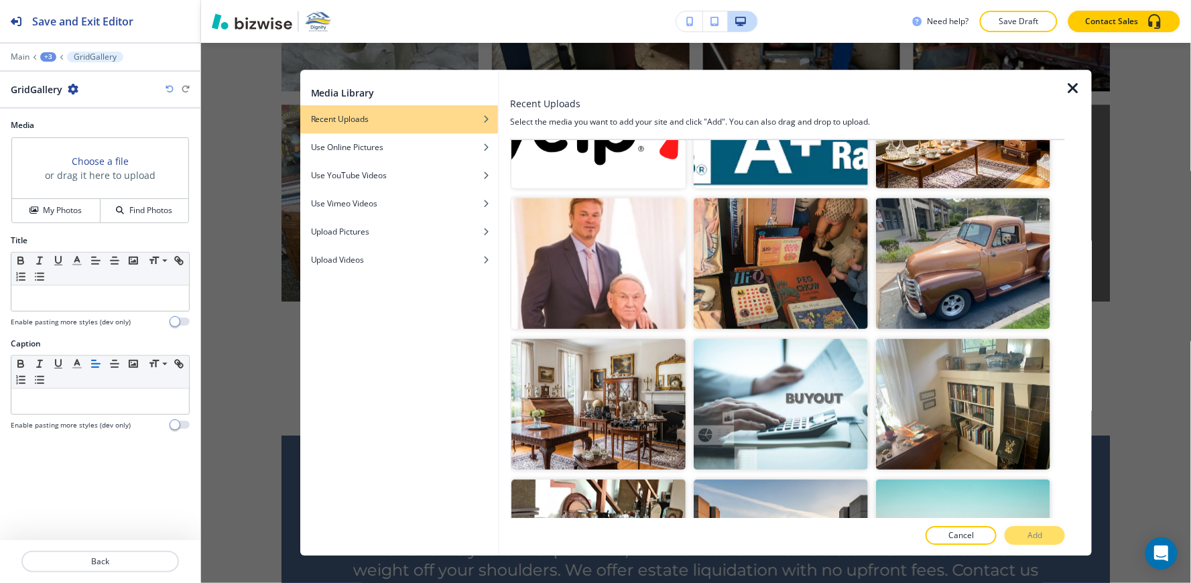
scroll to position [446, 0]
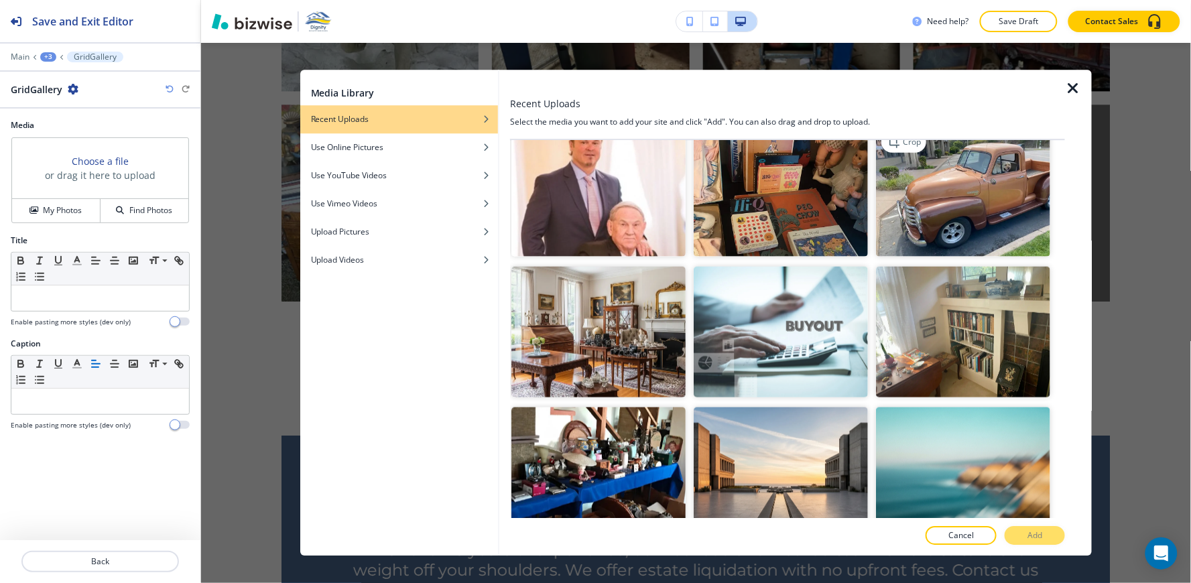
click at [955, 173] on img "button" at bounding box center [963, 190] width 174 height 131
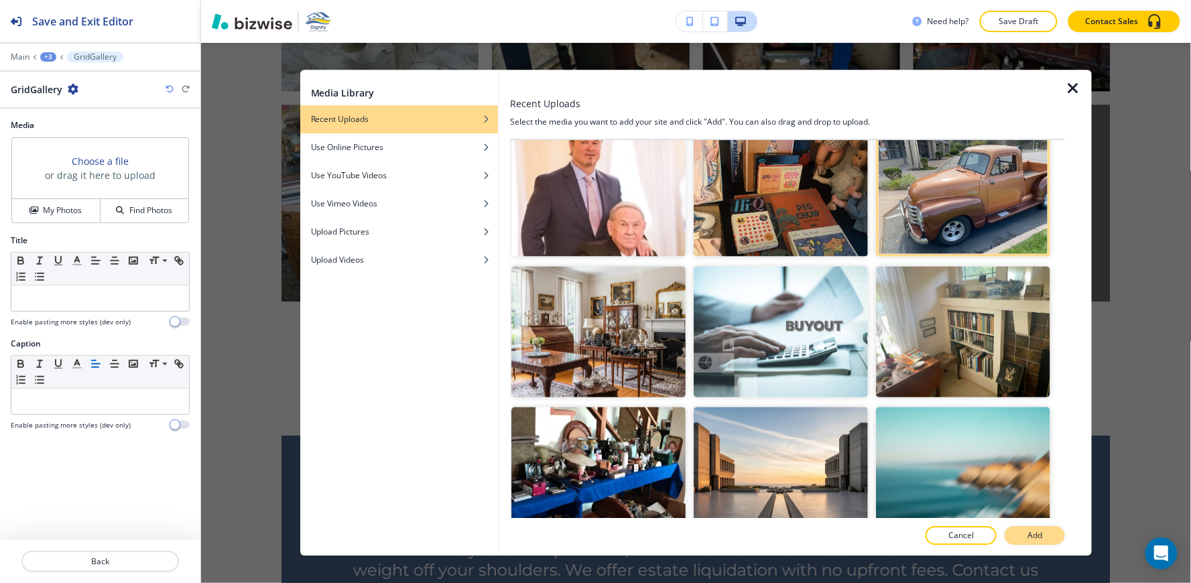
click at [1051, 540] on button "Add" at bounding box center [1035, 536] width 60 height 19
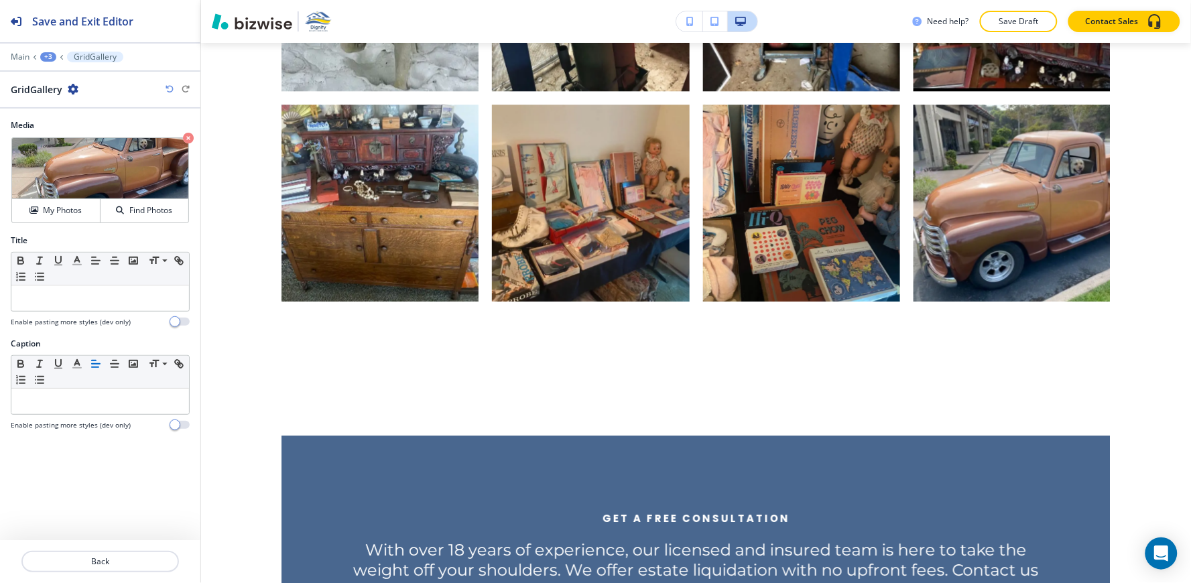
click at [50, 58] on div "+3" at bounding box center [48, 56] width 16 height 9
click at [62, 129] on p "A Glimpse Into Our Work" at bounding box center [83, 126] width 68 height 12
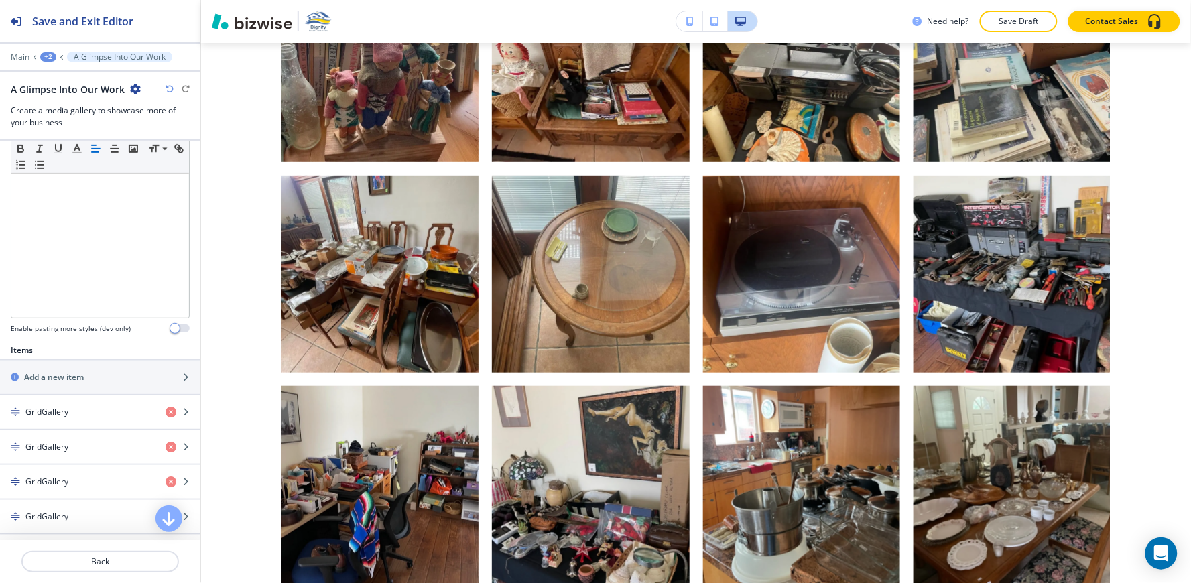
scroll to position [0, 0]
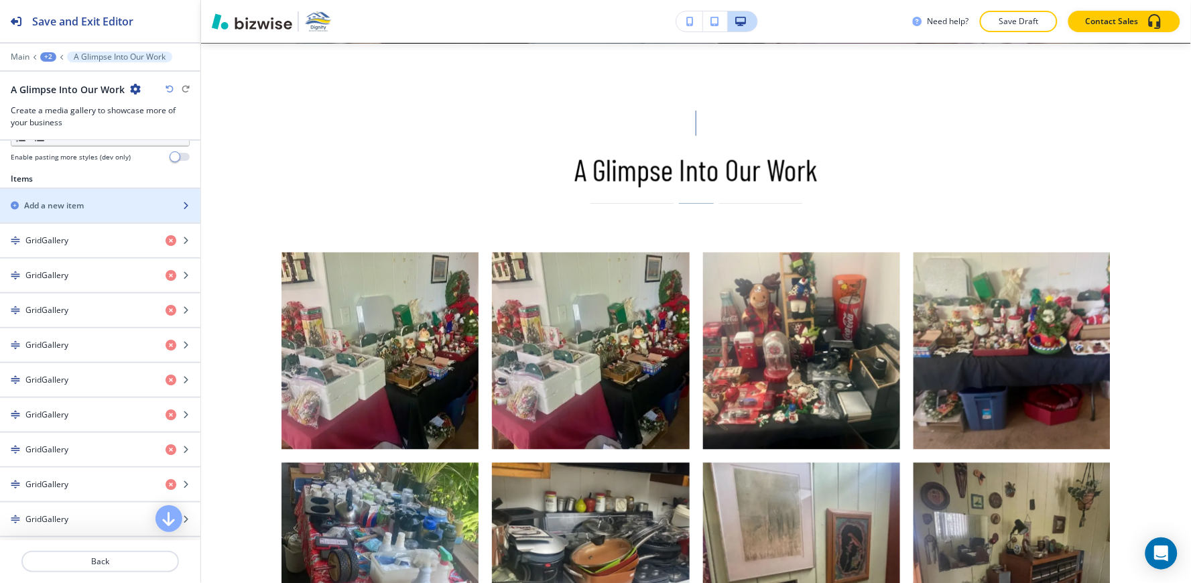
click at [66, 193] on div "button" at bounding box center [100, 194] width 200 height 11
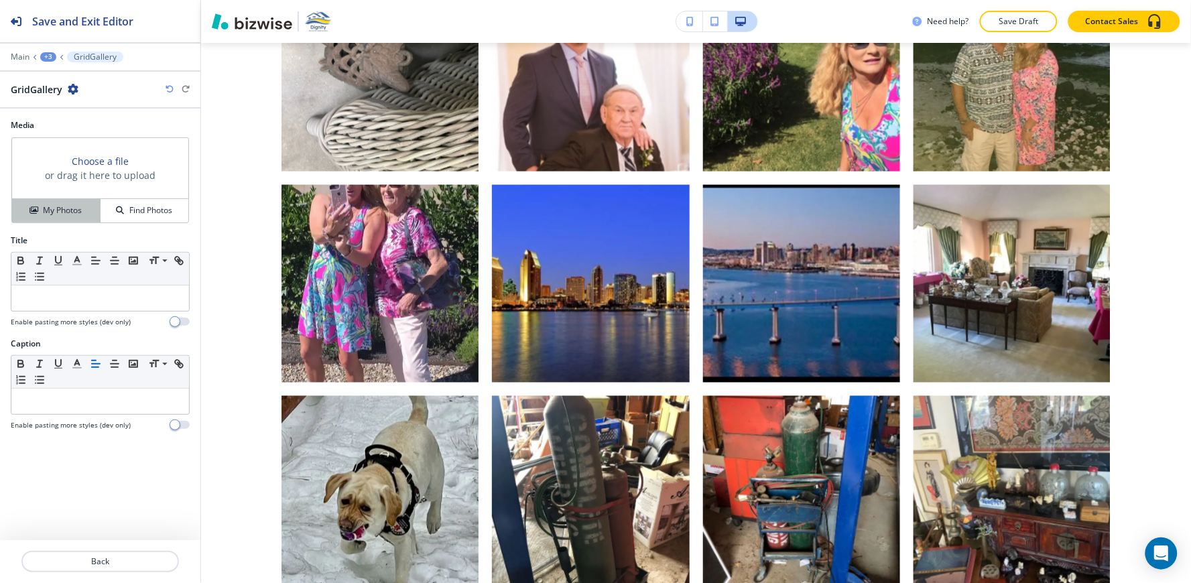
click at [46, 211] on h4 "My Photos" at bounding box center [62, 210] width 39 height 12
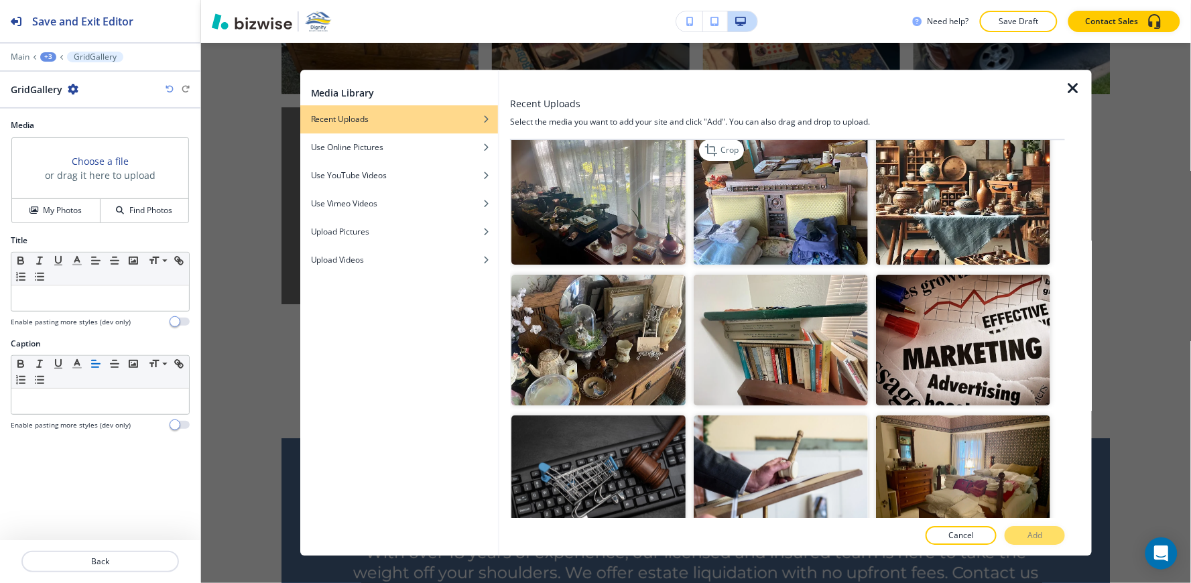
click at [787, 219] on img "button" at bounding box center [781, 199] width 174 height 131
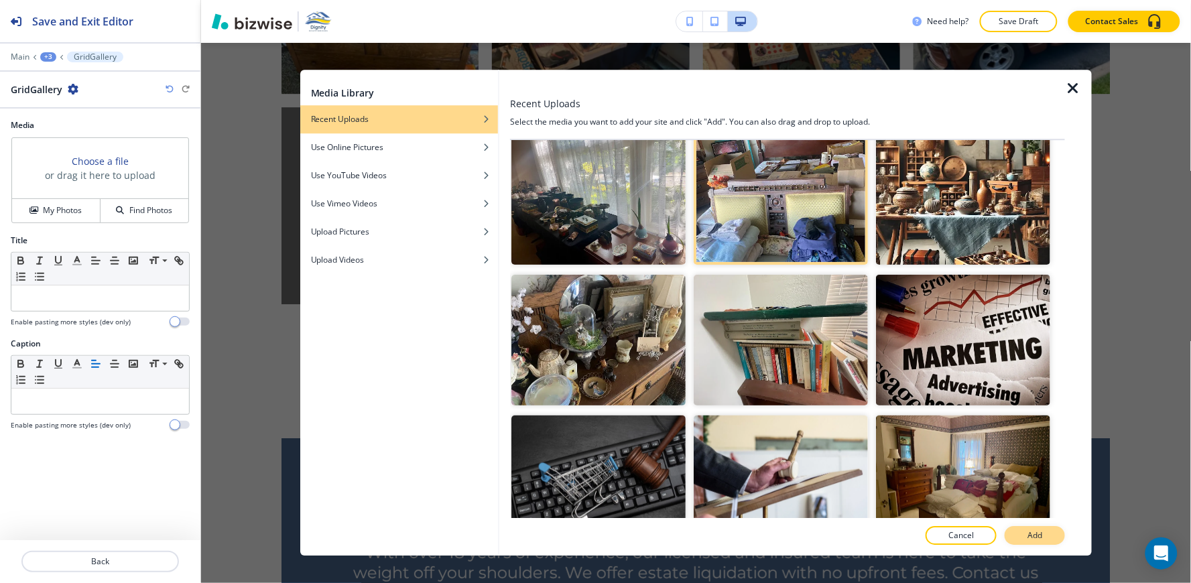
click at [1029, 544] on button "Add" at bounding box center [1035, 536] width 60 height 19
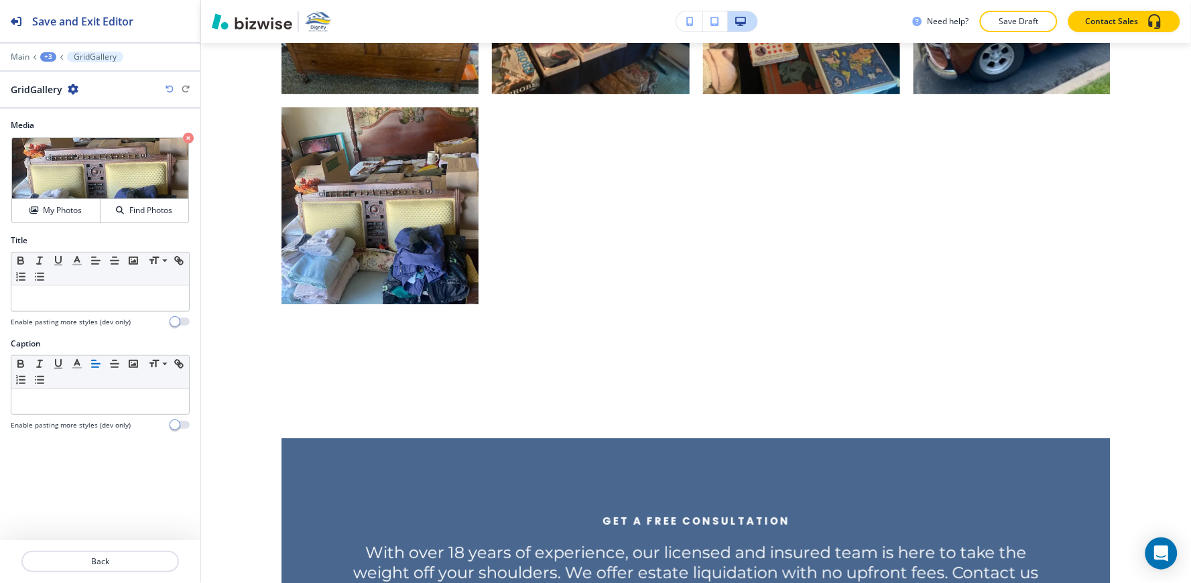
click at [44, 58] on div "+3" at bounding box center [48, 56] width 16 height 9
click at [79, 138] on img at bounding box center [100, 168] width 176 height 61
click at [50, 56] on div "+3" at bounding box center [48, 56] width 16 height 9
click at [85, 121] on p "A Glimpse Into Our Work" at bounding box center [83, 126] width 68 height 12
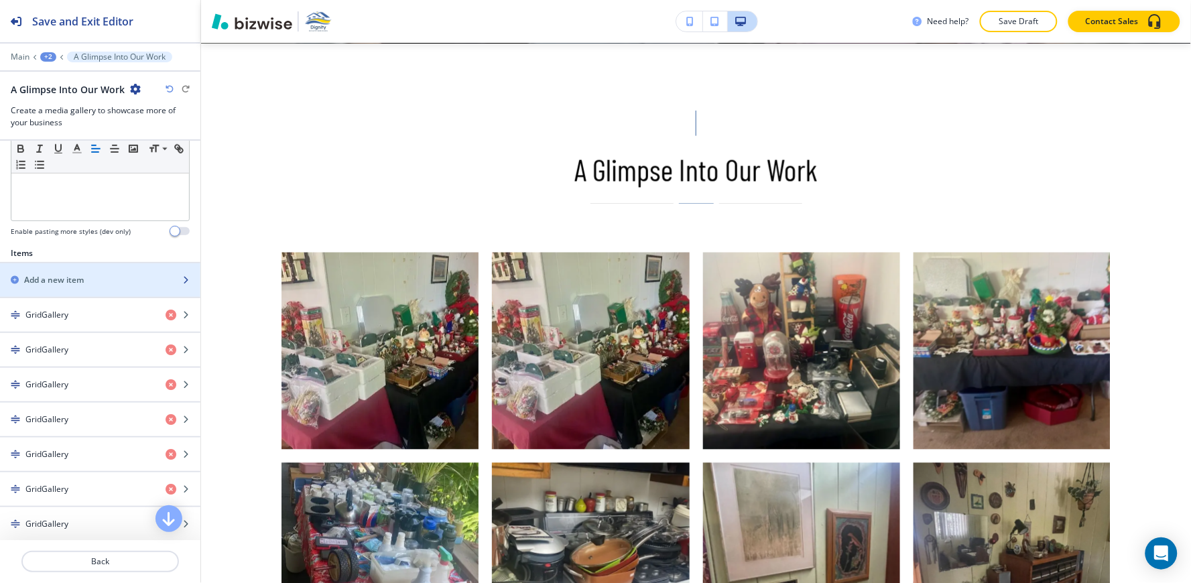
click at [74, 280] on h2 "Add a new item" at bounding box center [54, 280] width 60 height 12
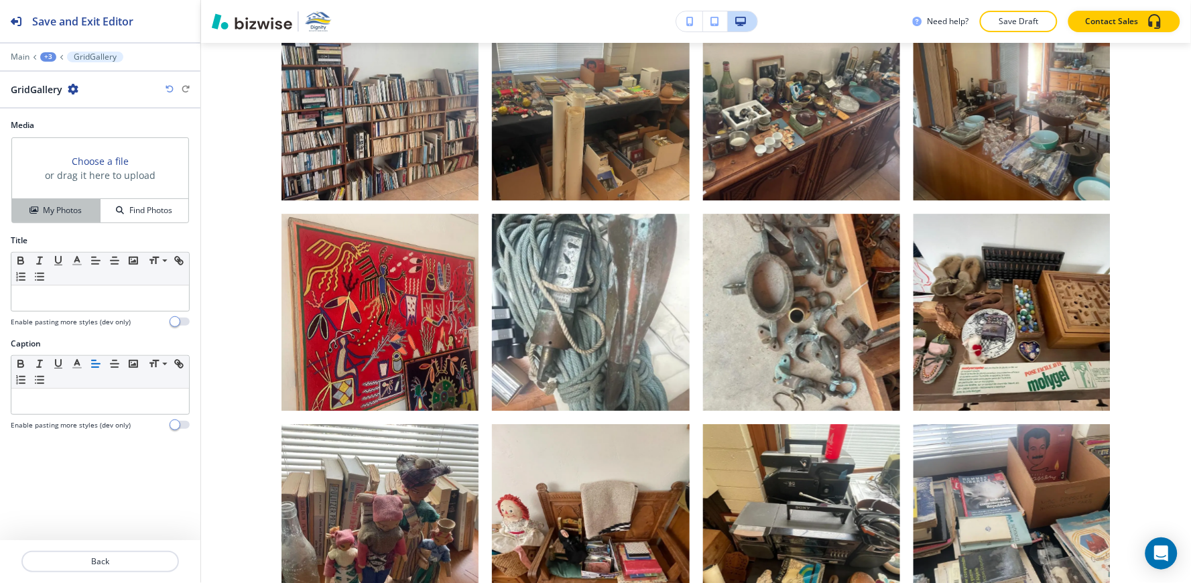
click at [56, 215] on h4 "My Photos" at bounding box center [62, 210] width 39 height 12
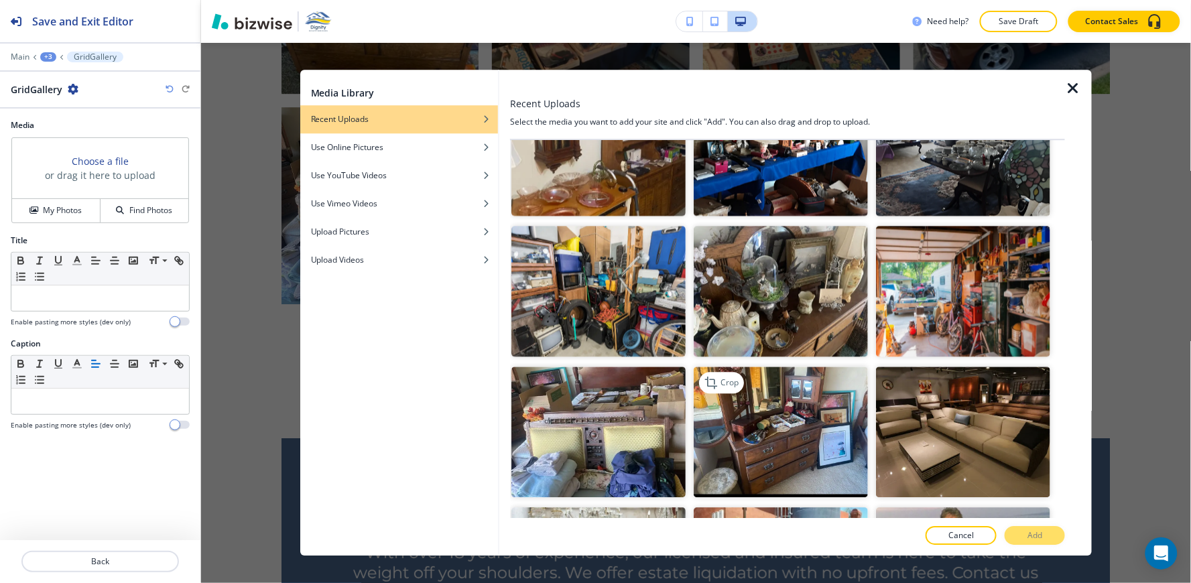
click at [801, 371] on img "button" at bounding box center [781, 432] width 174 height 131
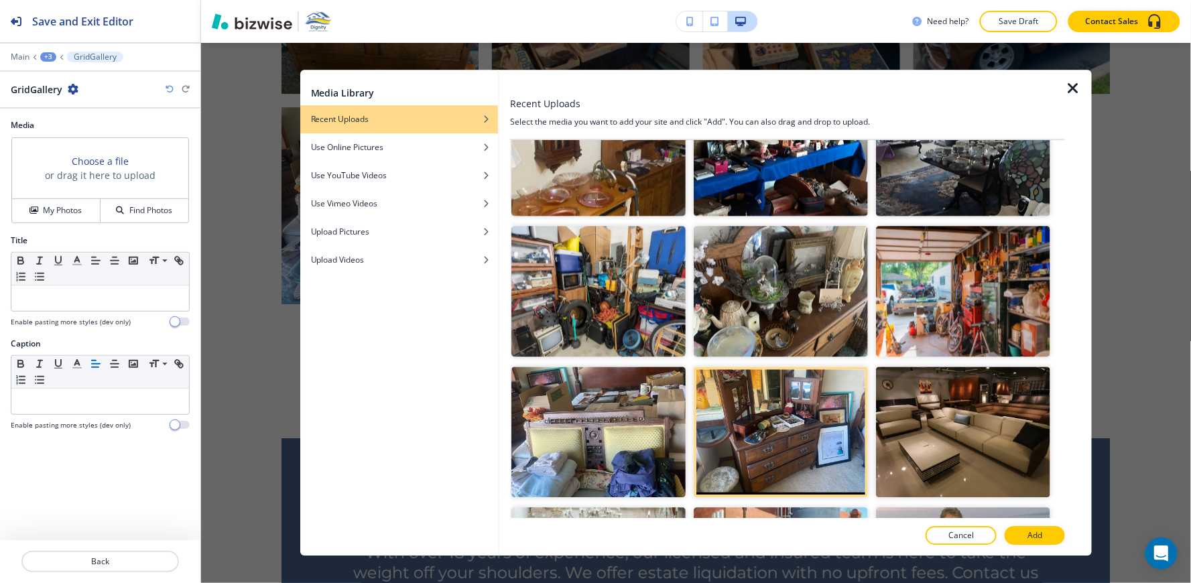
click at [1023, 535] on button "Add" at bounding box center [1035, 536] width 60 height 19
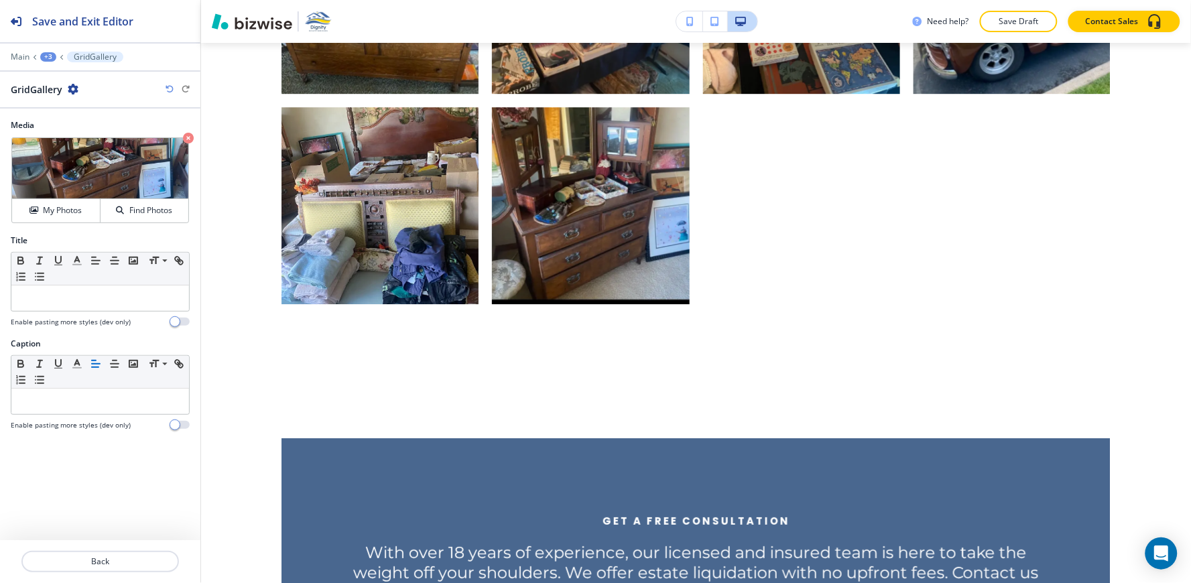
click at [48, 56] on div "+3" at bounding box center [48, 56] width 16 height 9
click at [83, 130] on p "A Glimpse Into Our Work" at bounding box center [83, 126] width 68 height 12
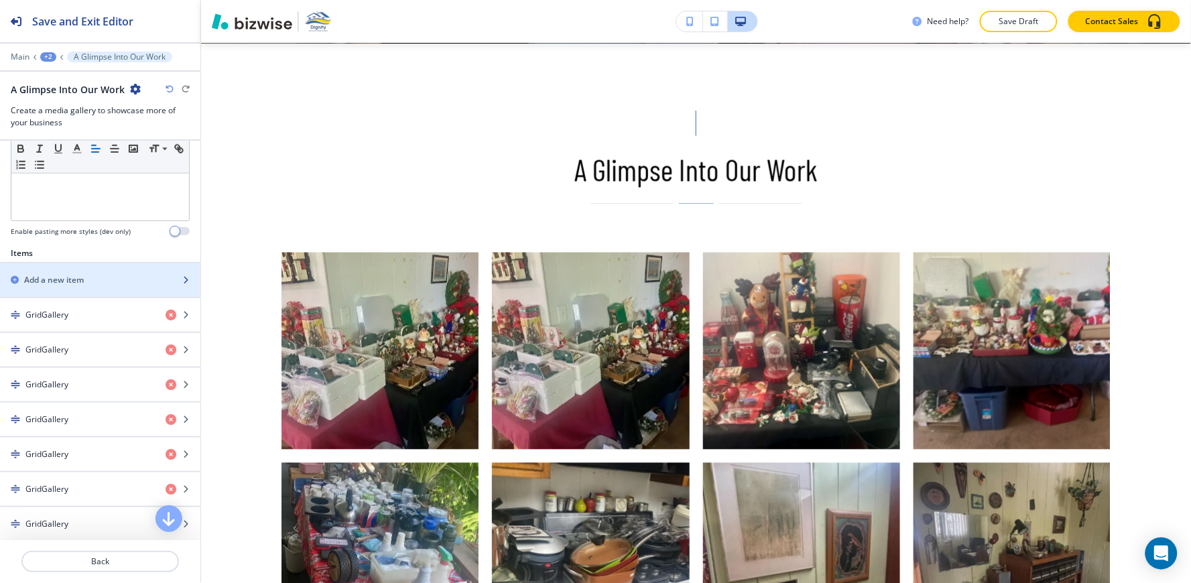
click at [78, 272] on div "button" at bounding box center [100, 268] width 200 height 11
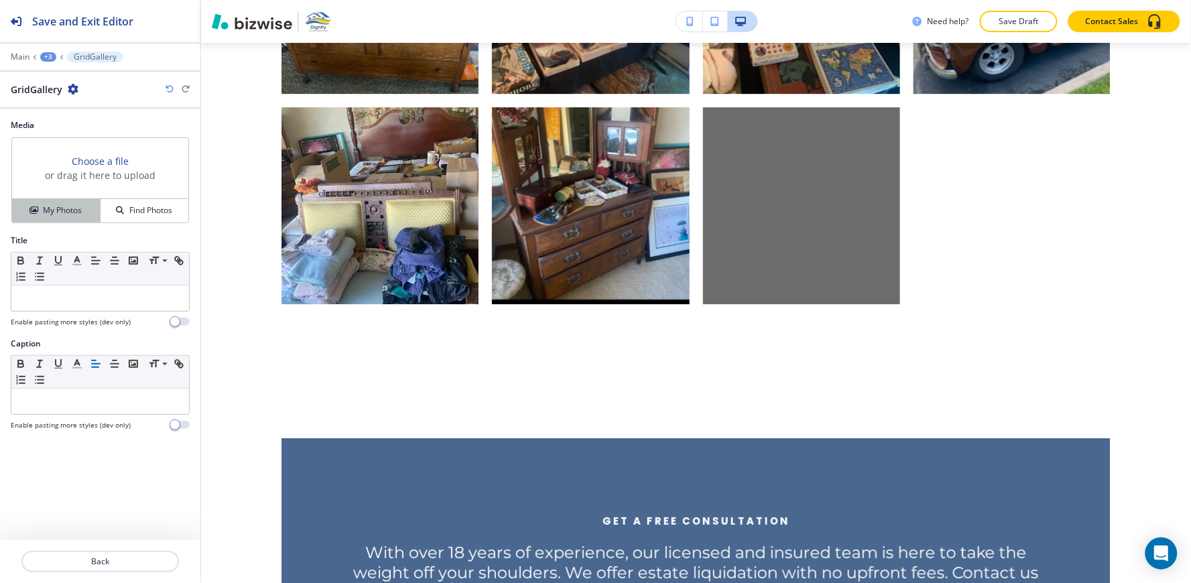
click at [72, 216] on h4 "My Photos" at bounding box center [62, 210] width 39 height 12
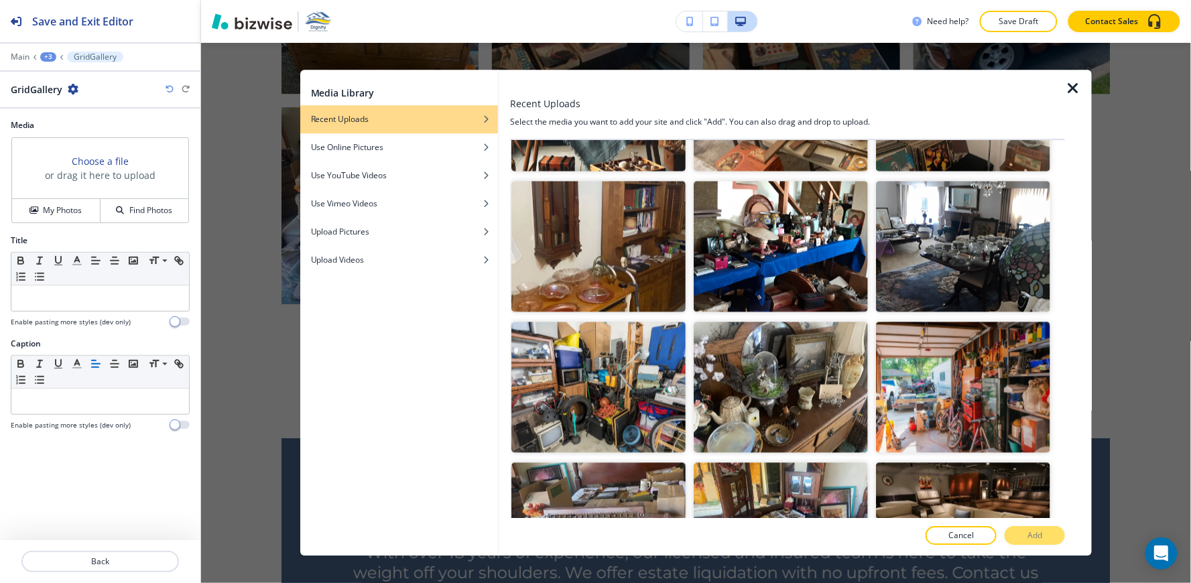
scroll to position [2340, 0]
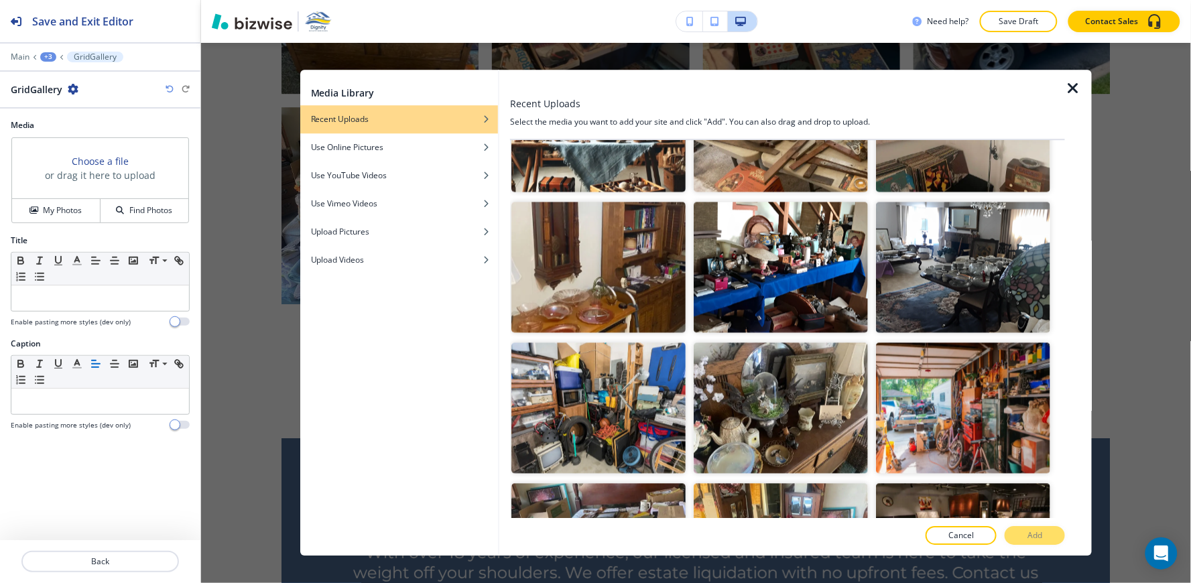
click at [763, 346] on img "button" at bounding box center [781, 407] width 174 height 131
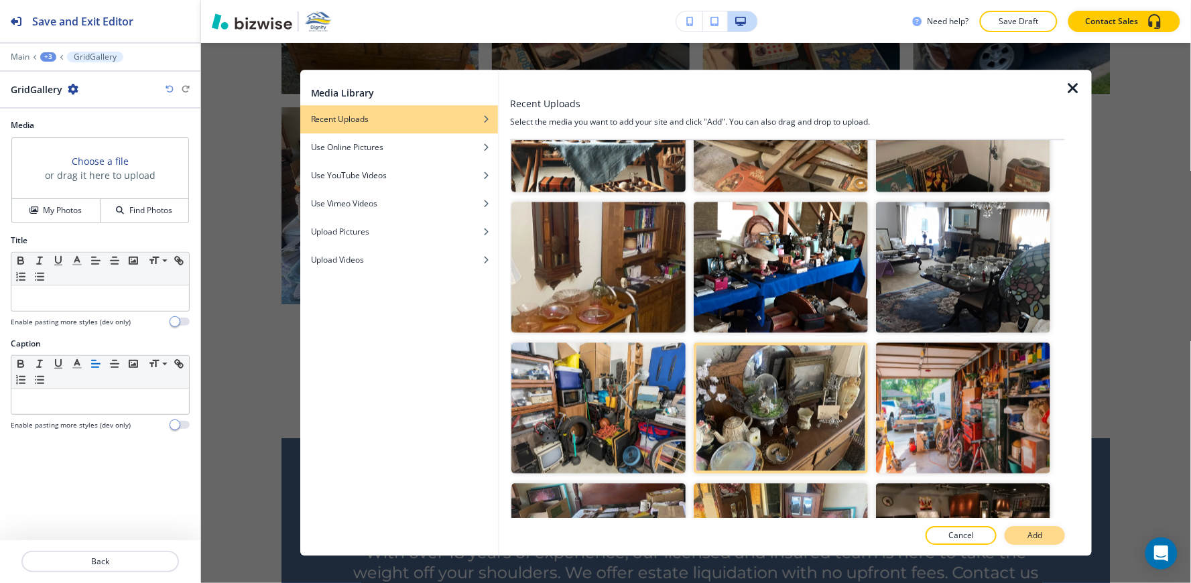
click at [1013, 531] on button "Add" at bounding box center [1035, 536] width 60 height 19
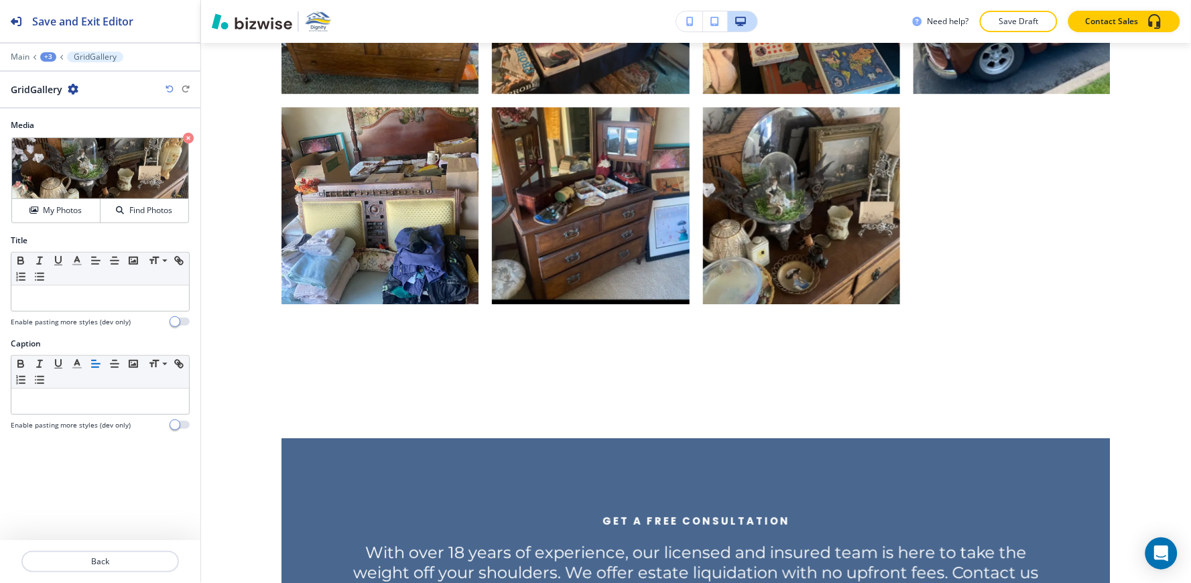
click at [52, 55] on div "+3" at bounding box center [48, 56] width 16 height 9
click at [84, 134] on button "A Glimpse Into Our Work" at bounding box center [83, 126] width 86 height 24
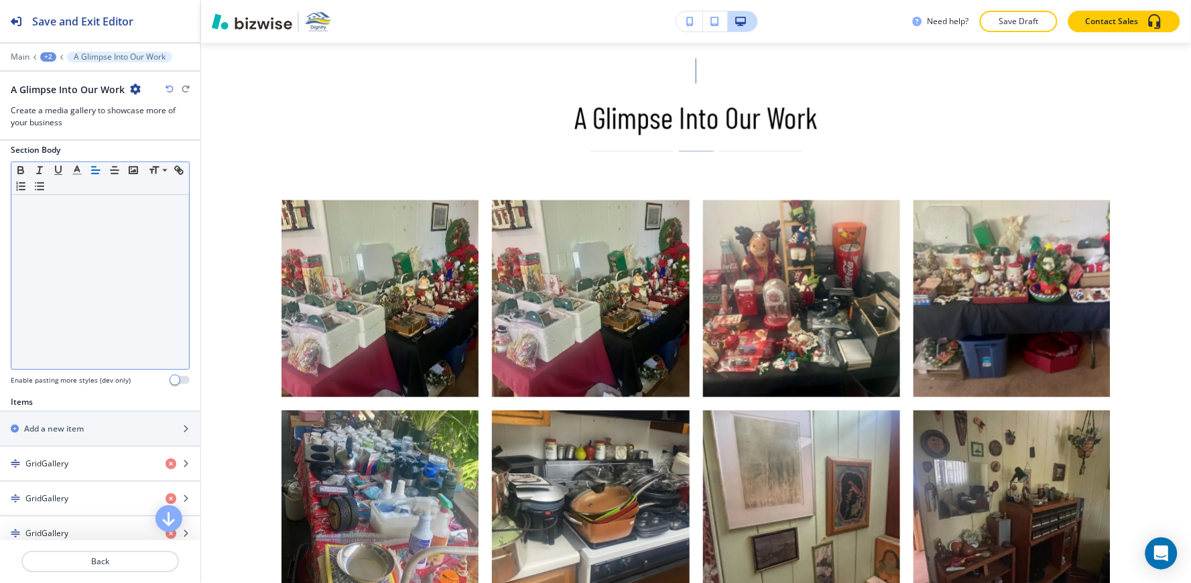
scroll to position [647, 0]
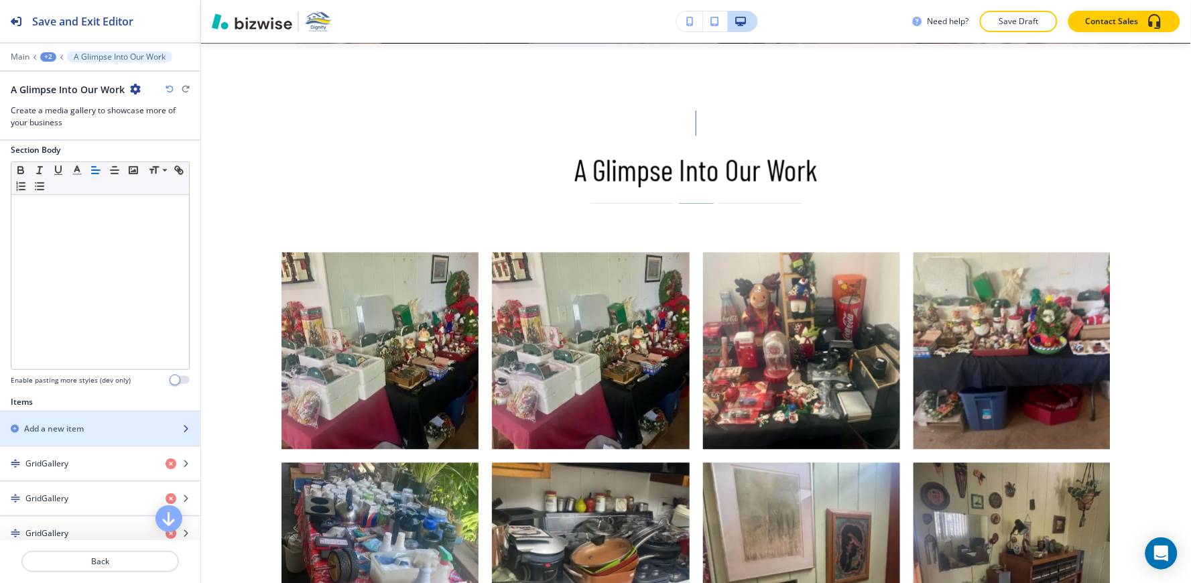
click at [45, 426] on h2 "Add a new item" at bounding box center [54, 429] width 60 height 12
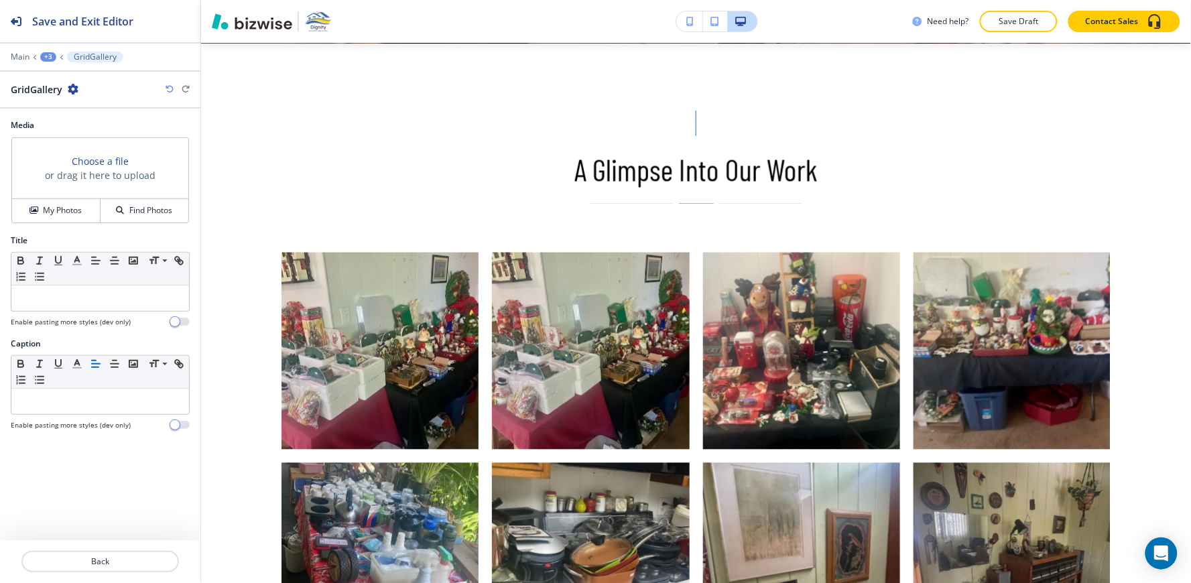
scroll to position [5847, 0]
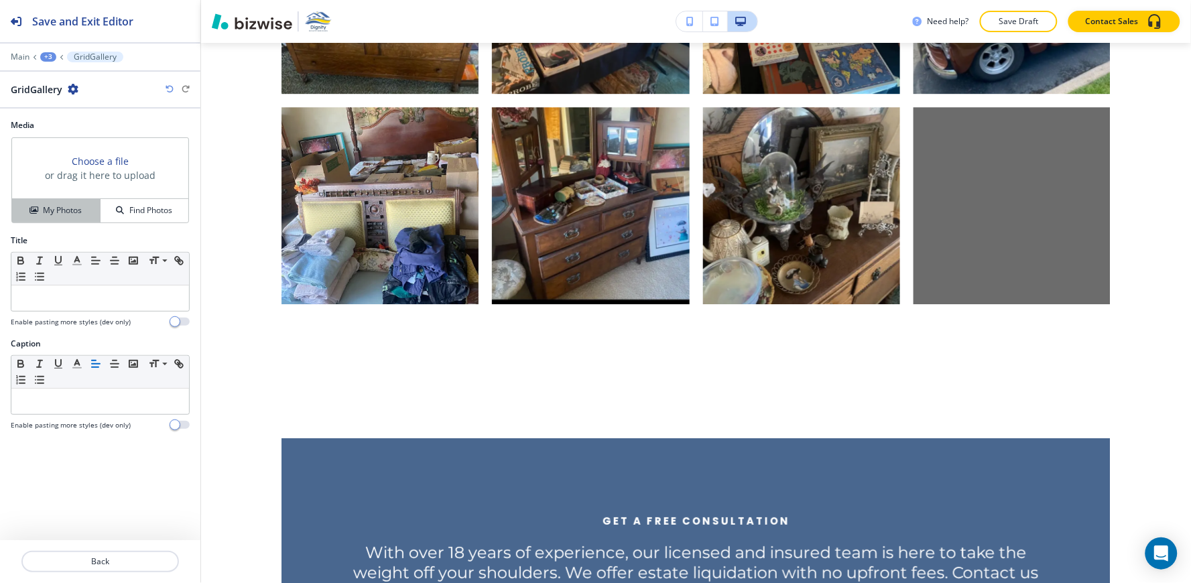
click at [62, 212] on h4 "My Photos" at bounding box center [62, 210] width 39 height 12
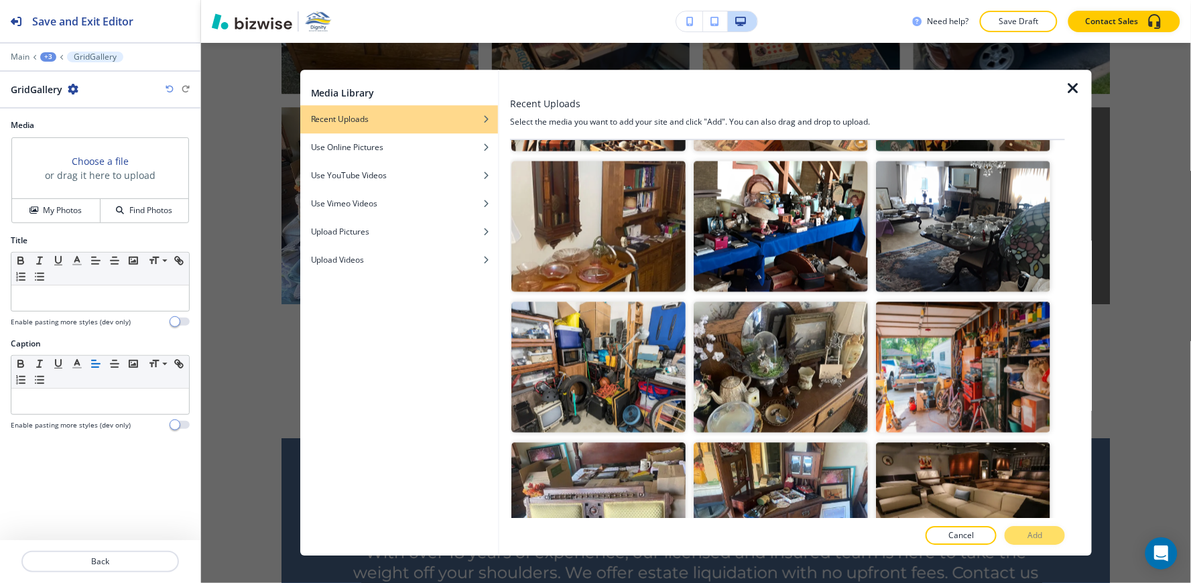
scroll to position [2382, 0]
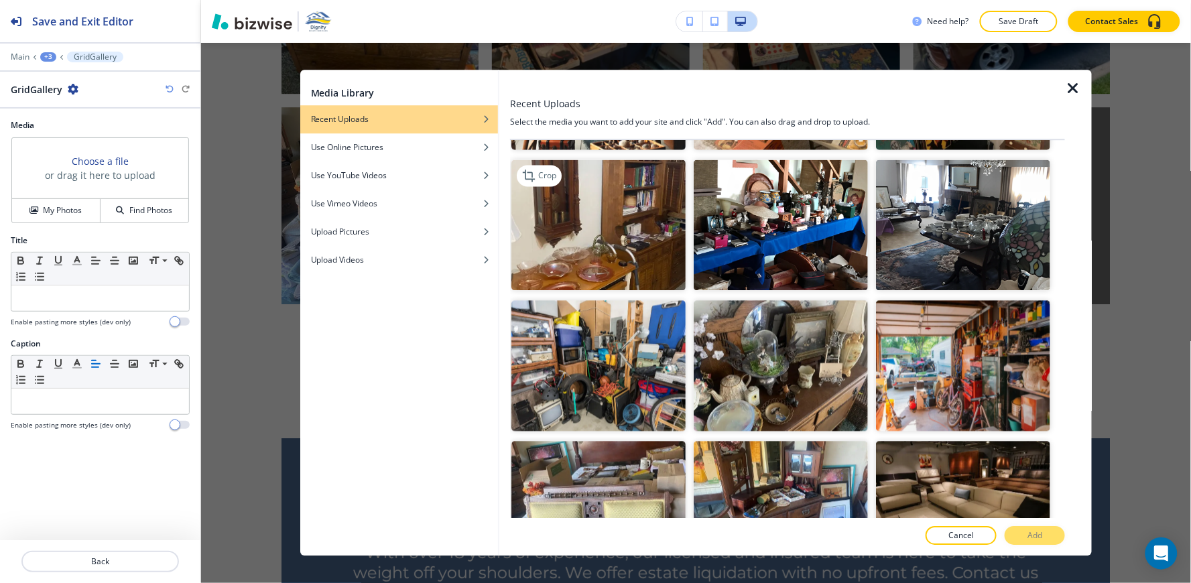
click at [659, 202] on img "button" at bounding box center [598, 224] width 174 height 131
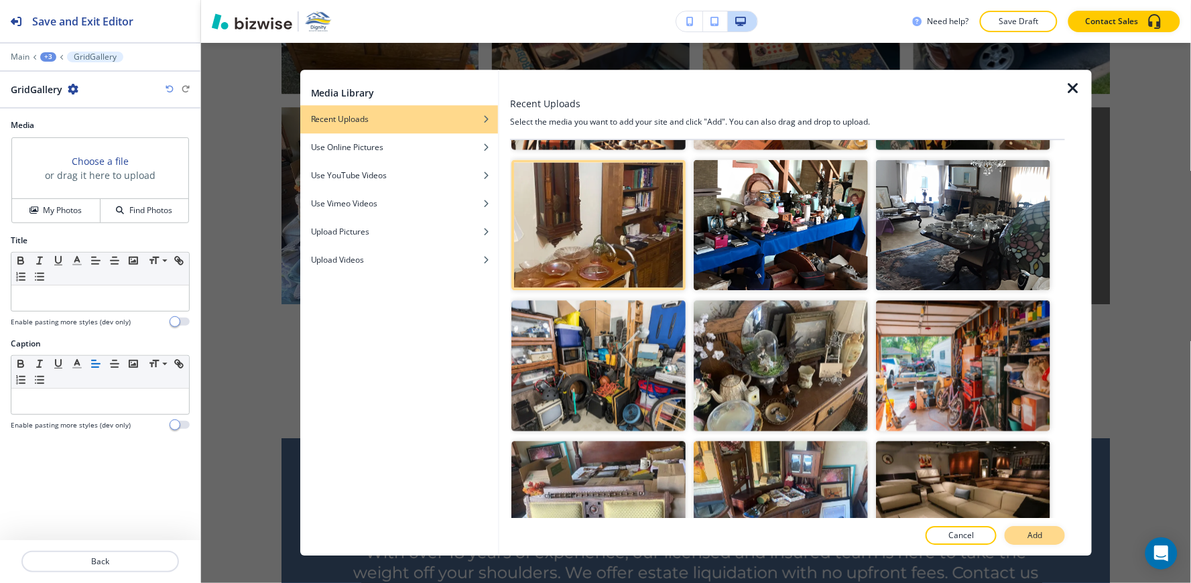
click at [1023, 535] on button "Add" at bounding box center [1035, 536] width 60 height 19
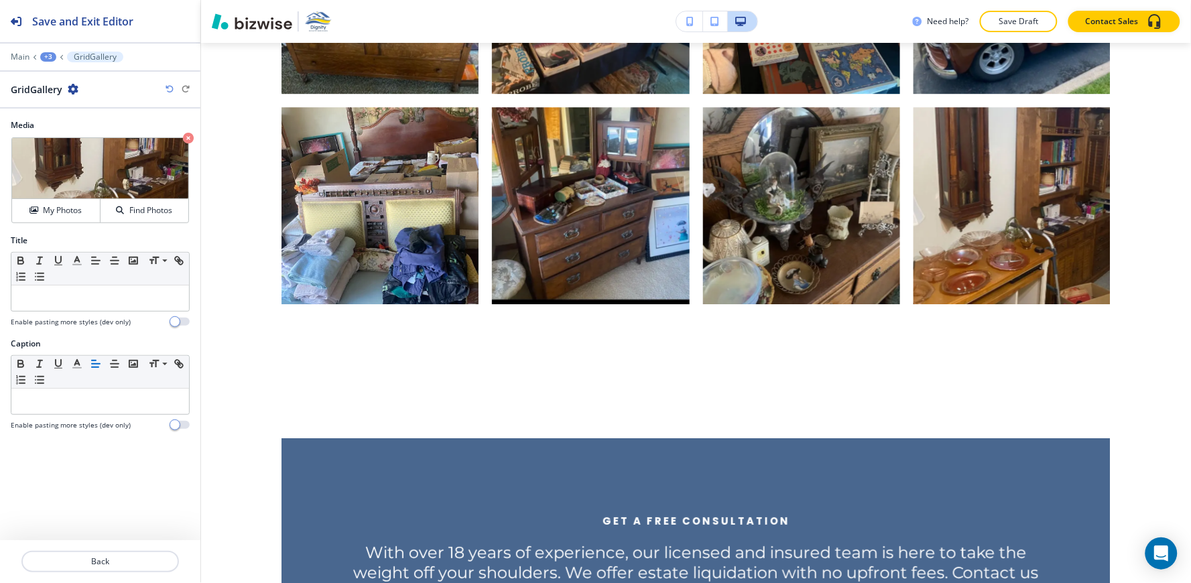
click at [51, 57] on div "+3" at bounding box center [48, 56] width 16 height 9
click at [78, 120] on p "A Glimpse Into Our Work" at bounding box center [83, 126] width 68 height 12
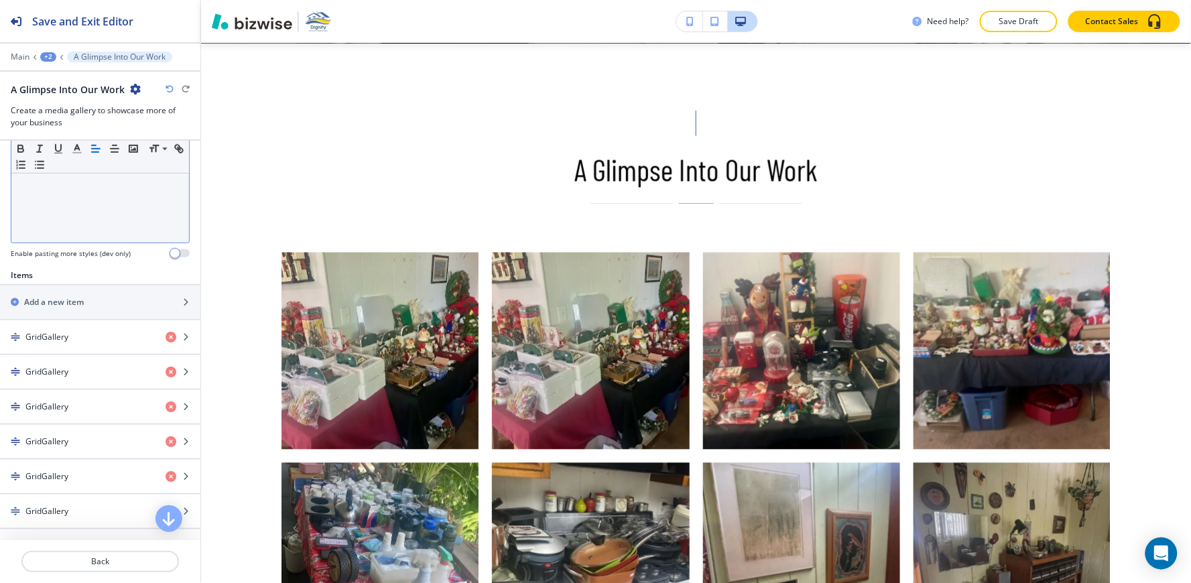
scroll to position [372, 0]
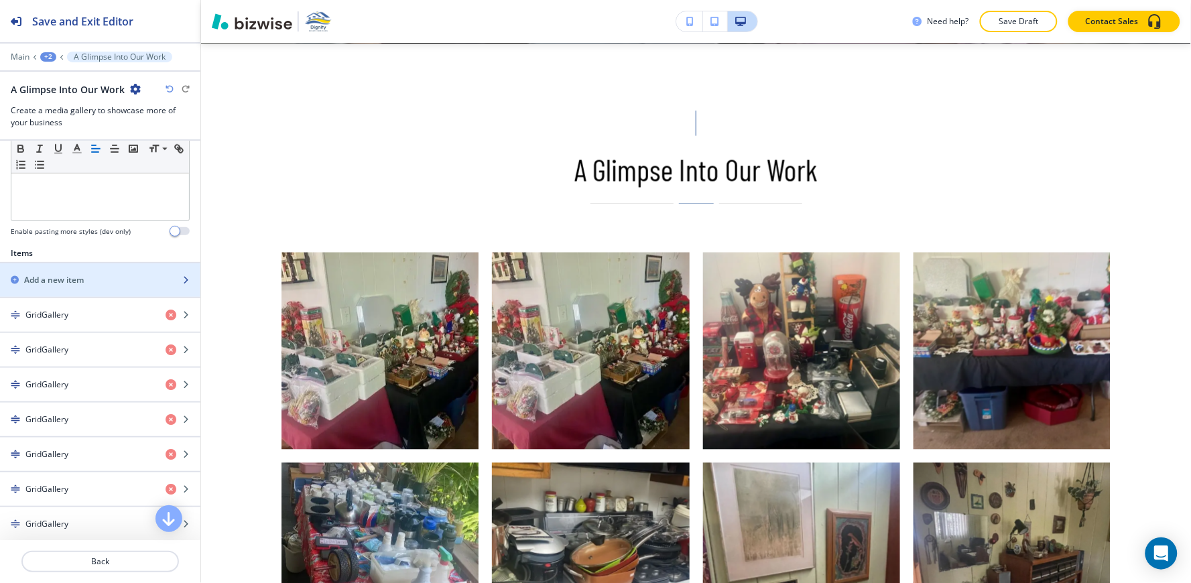
click at [52, 275] on h2 "Add a new item" at bounding box center [54, 280] width 60 height 12
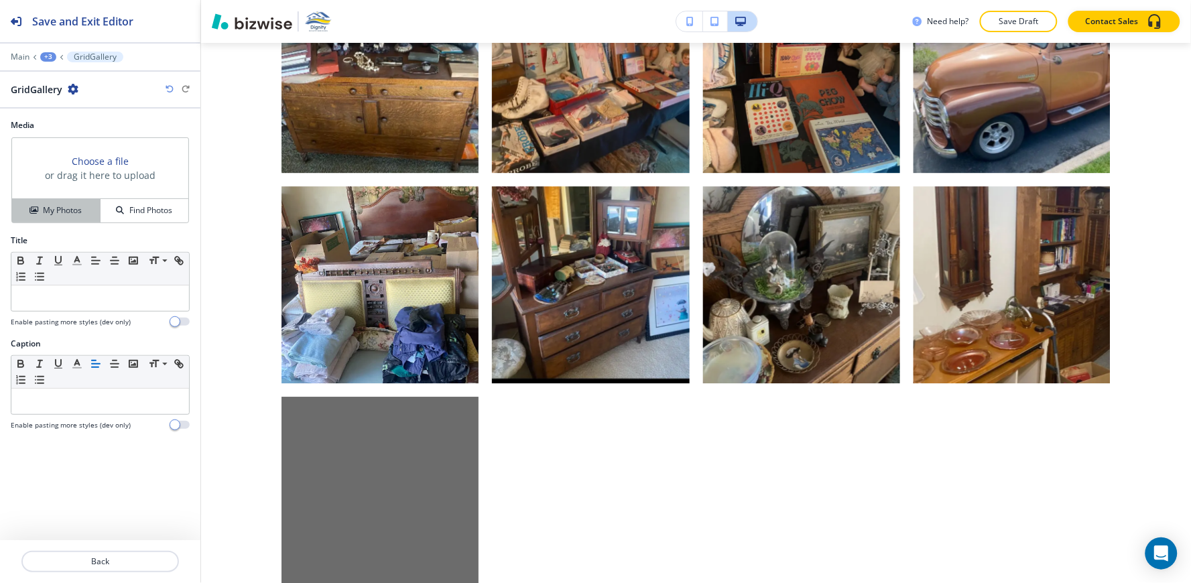
click at [59, 216] on h4 "My Photos" at bounding box center [62, 210] width 39 height 12
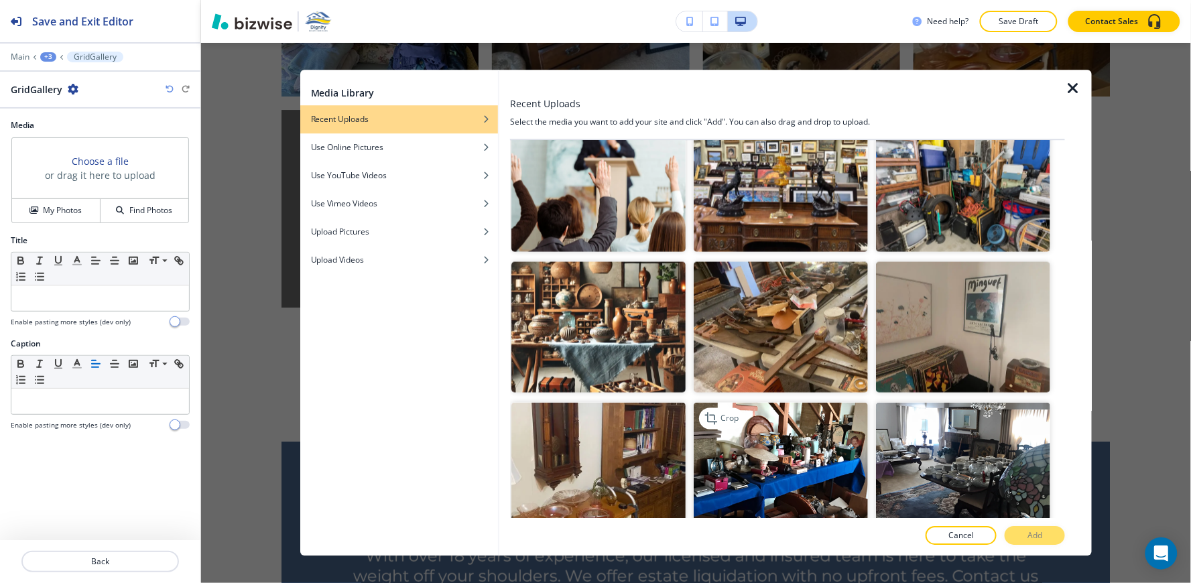
scroll to position [2116, 0]
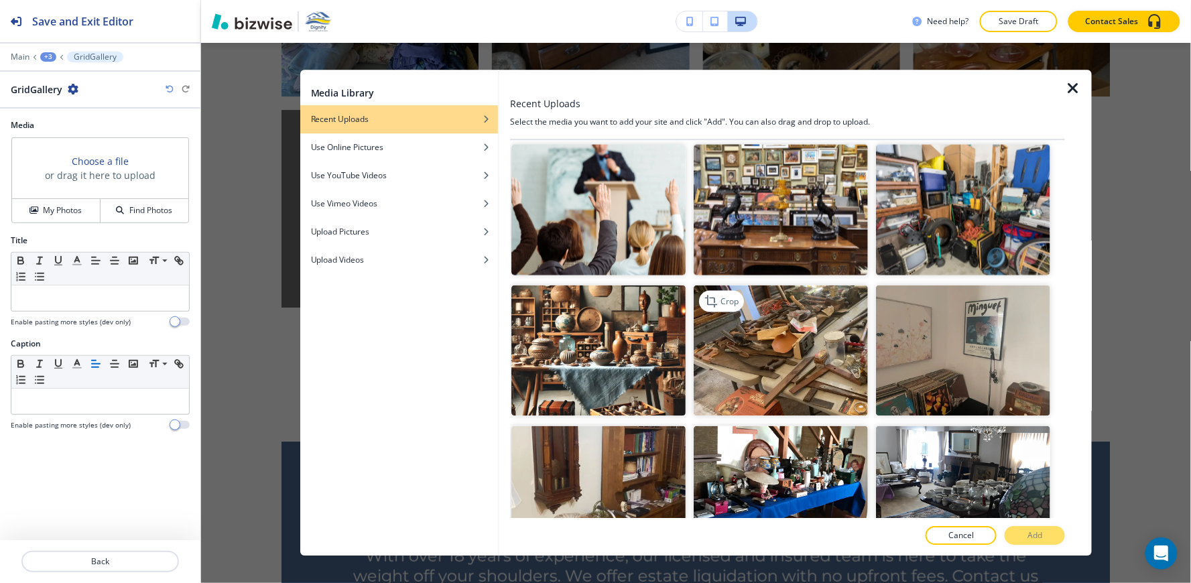
click at [781, 324] on img "button" at bounding box center [781, 350] width 174 height 131
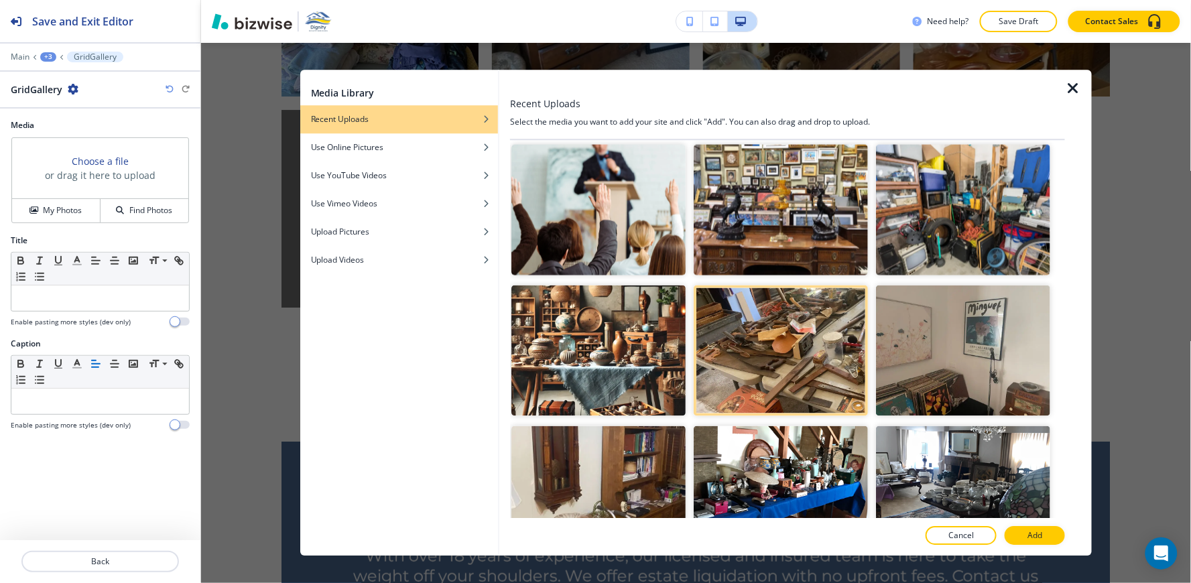
click at [1049, 540] on button "Add" at bounding box center [1035, 536] width 60 height 19
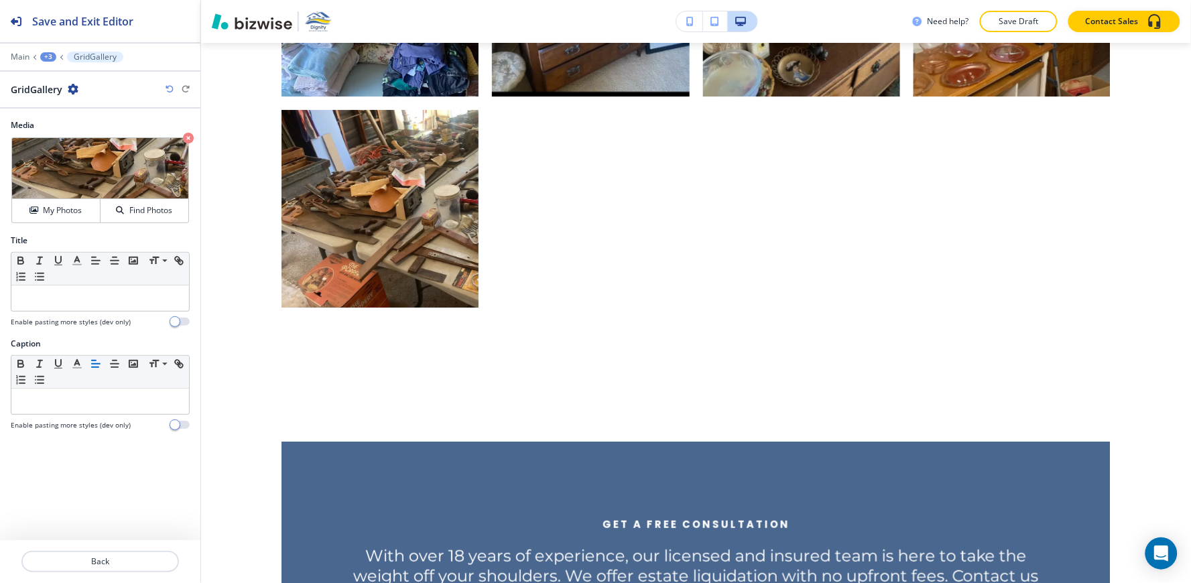
click at [47, 57] on div "+3" at bounding box center [48, 56] width 16 height 9
click at [88, 124] on p "A Glimpse Into Our Work" at bounding box center [83, 126] width 68 height 12
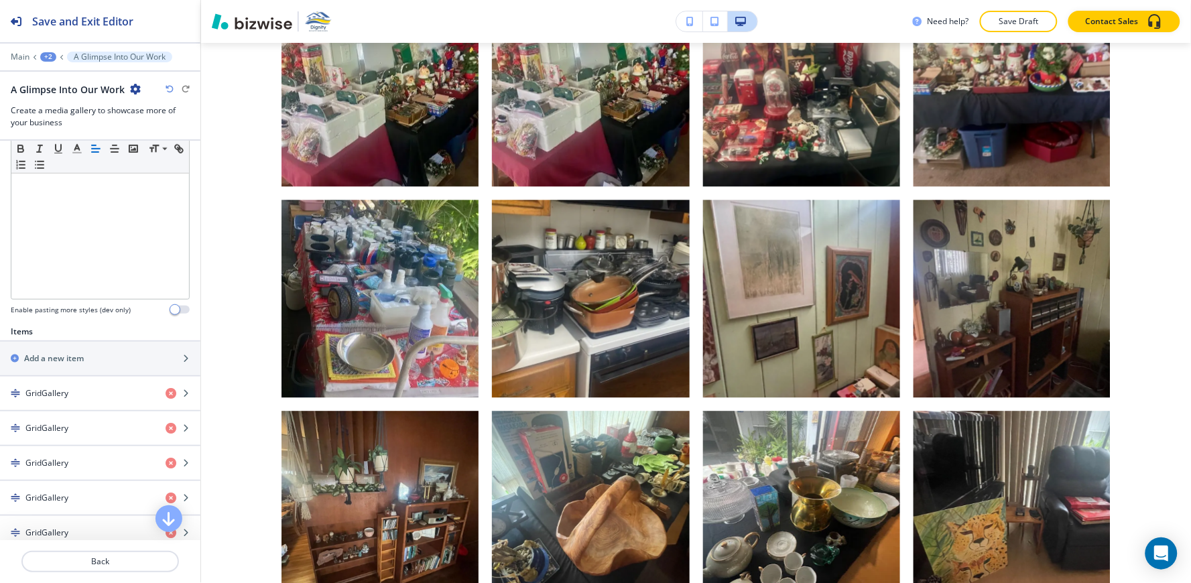
scroll to position [298, 0]
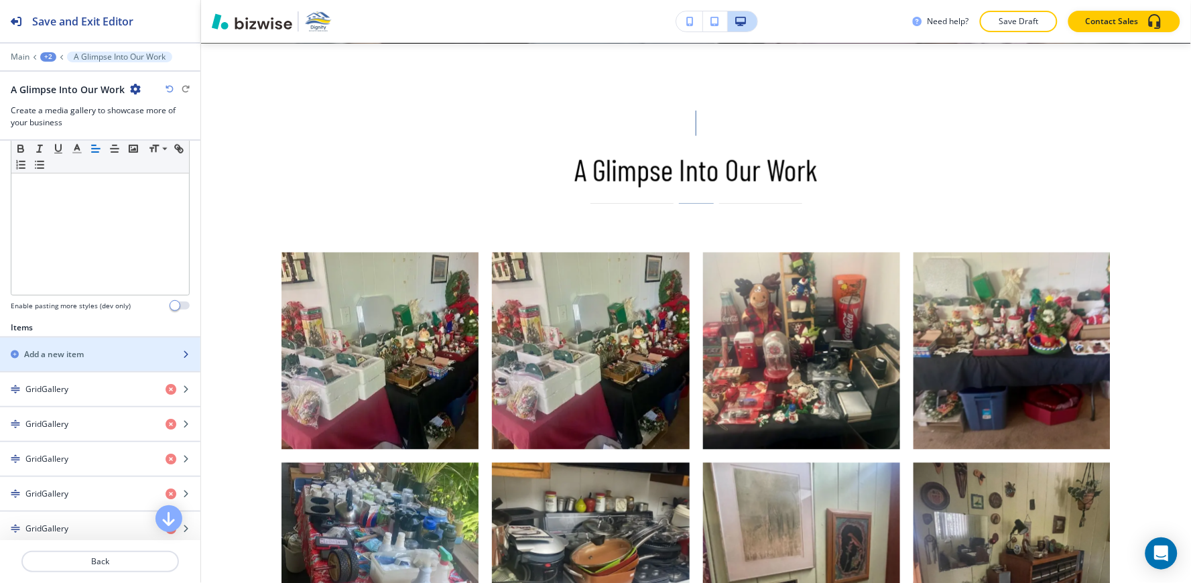
click at [105, 364] on div "button" at bounding box center [100, 366] width 200 height 11
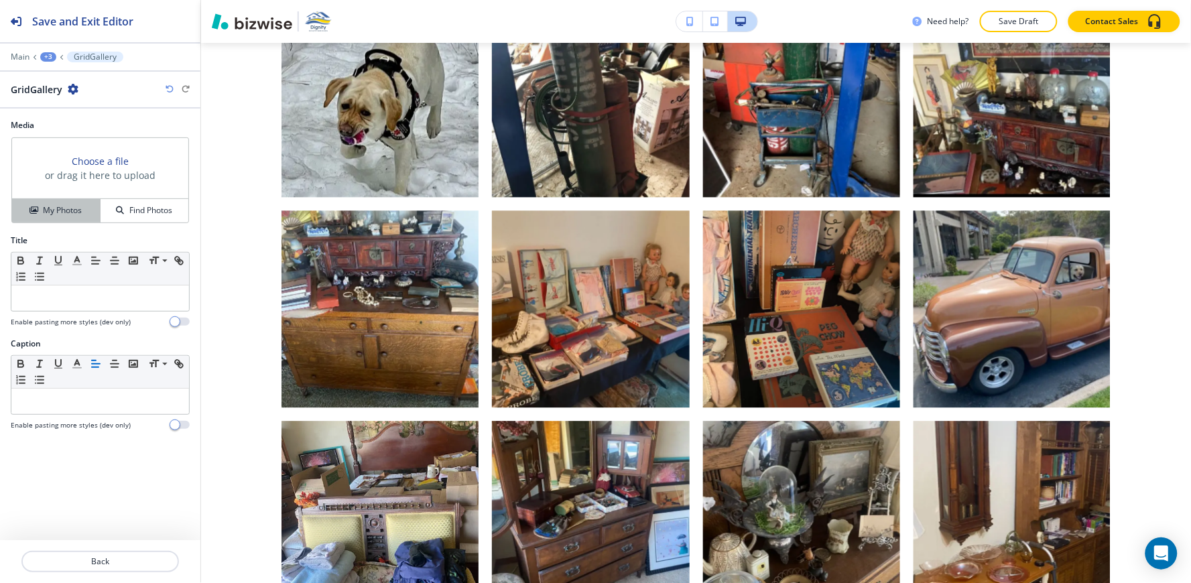
click at [64, 209] on h4 "My Photos" at bounding box center [62, 210] width 39 height 12
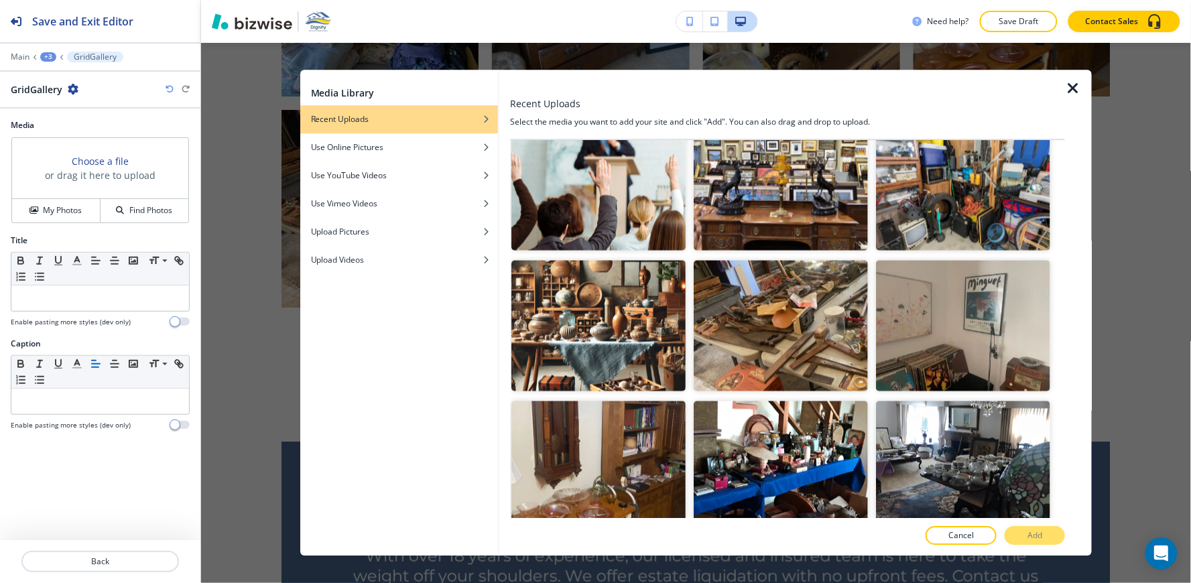
scroll to position [2234, 0]
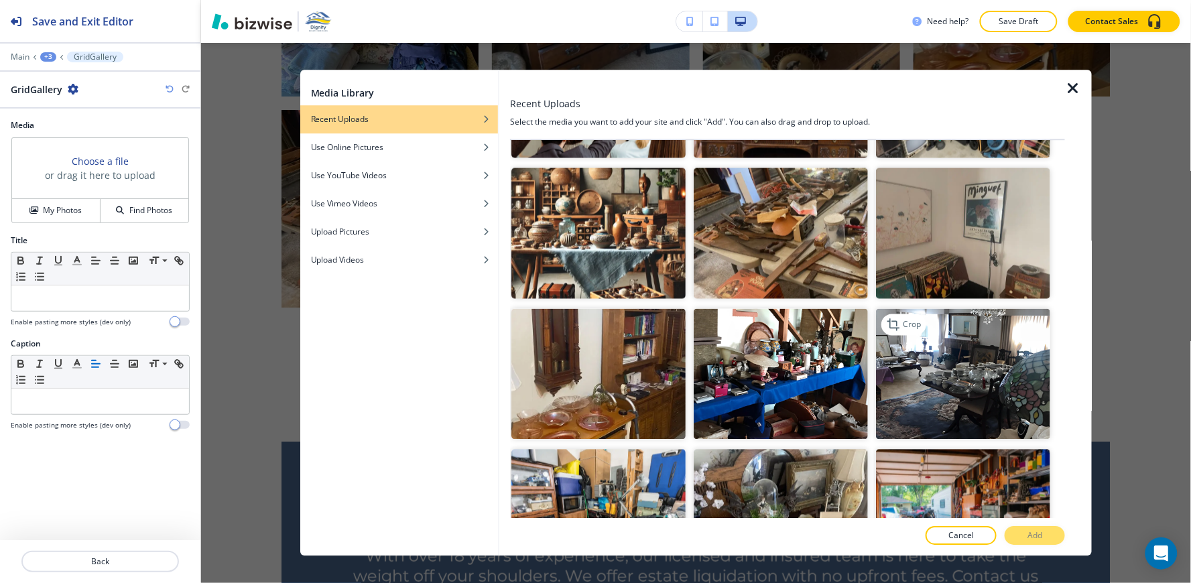
click at [964, 352] on img "button" at bounding box center [963, 373] width 174 height 131
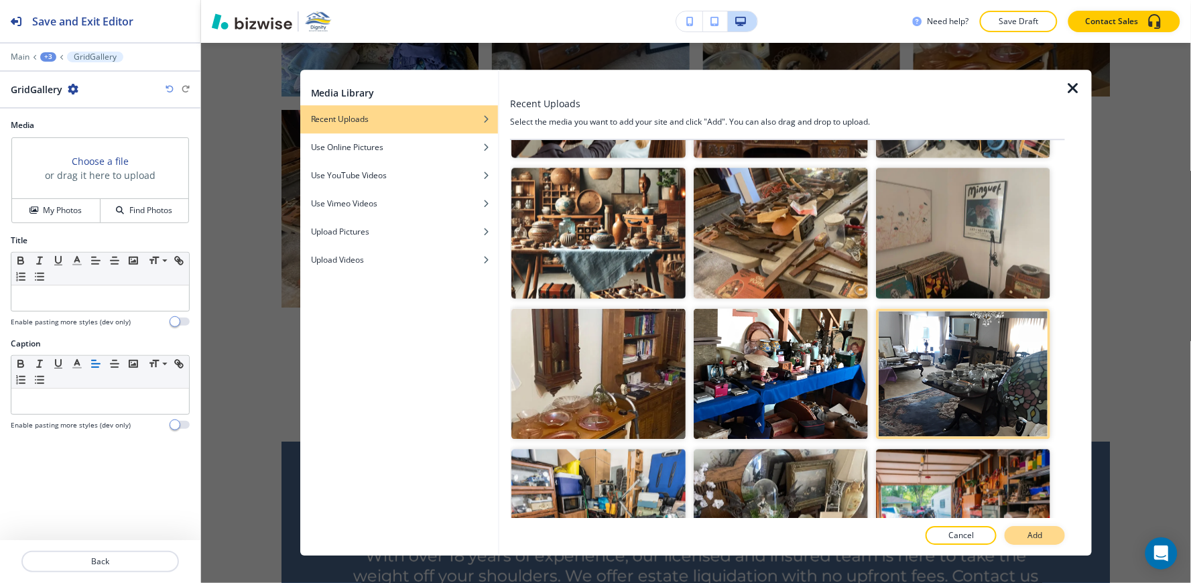
click at [1037, 533] on p "Add" at bounding box center [1034, 536] width 15 height 12
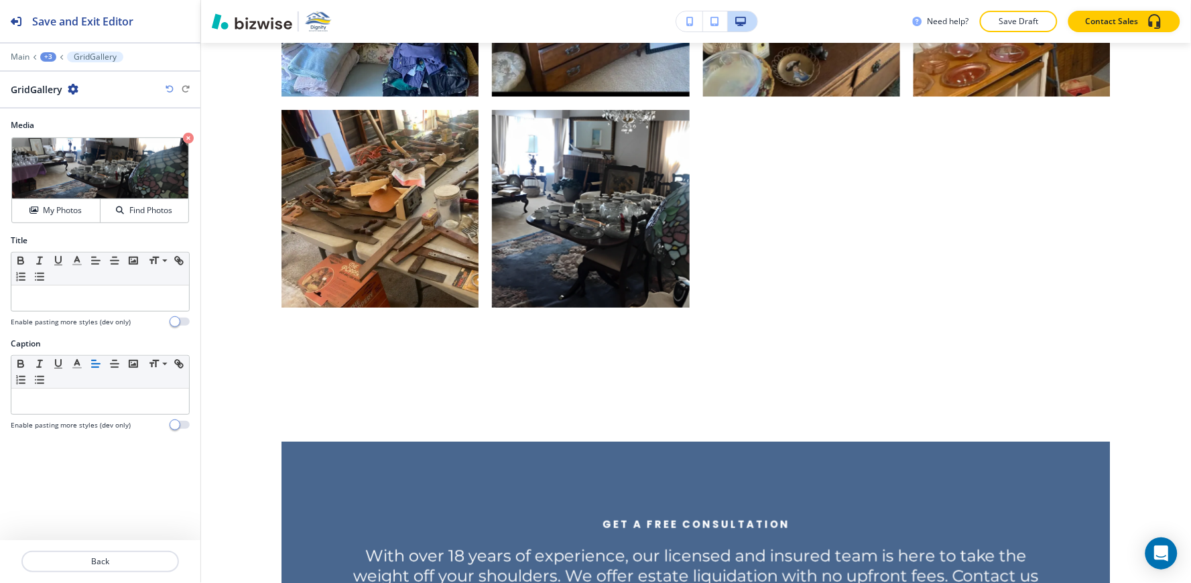
click at [51, 56] on div "+3" at bounding box center [48, 56] width 16 height 9
click at [74, 123] on p "A Glimpse Into Our Work" at bounding box center [83, 126] width 68 height 12
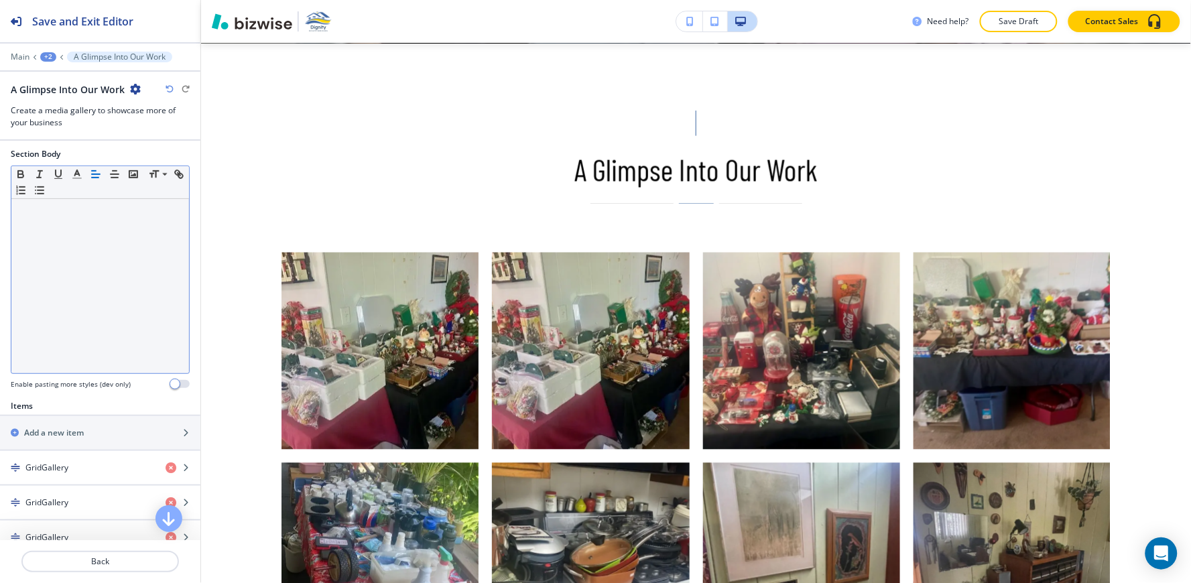
scroll to position [223, 0]
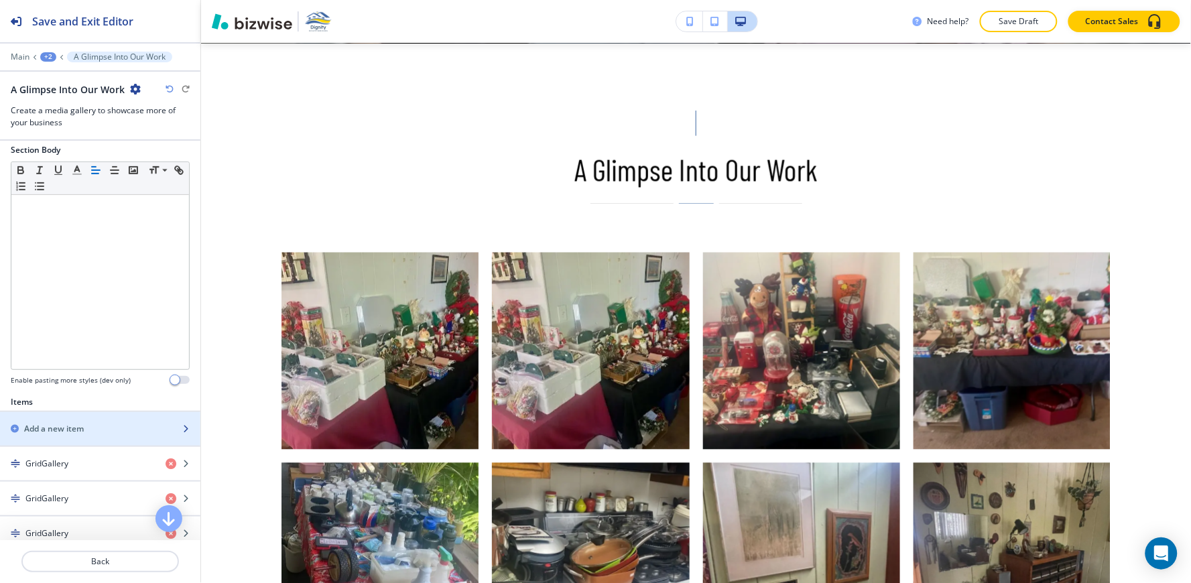
click at [76, 432] on h2 "Add a new item" at bounding box center [54, 429] width 60 height 12
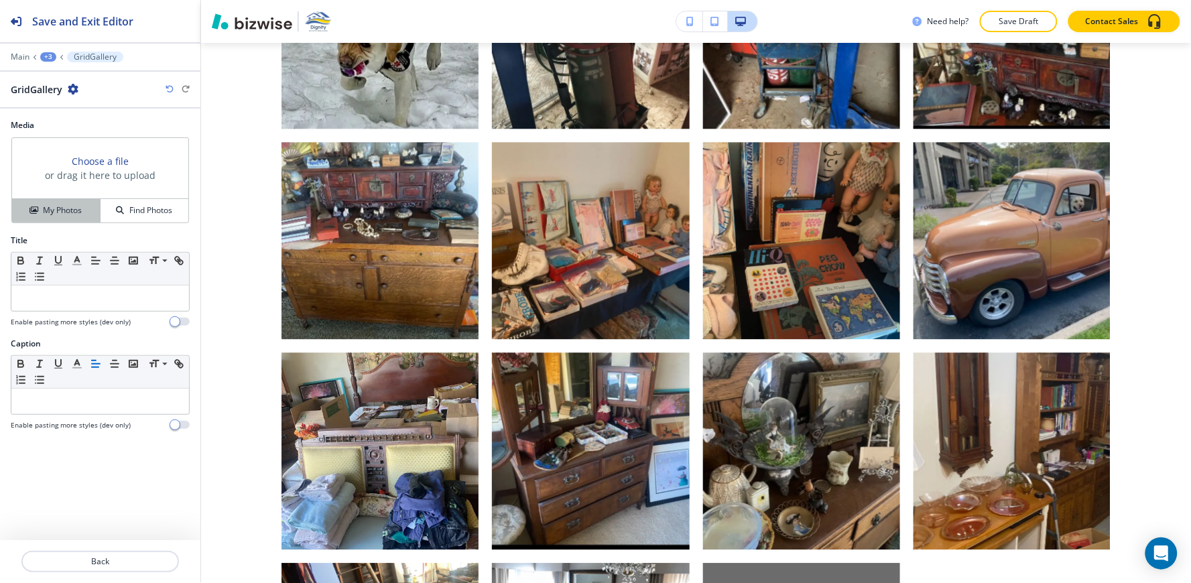
click at [66, 212] on h4 "My Photos" at bounding box center [62, 210] width 39 height 12
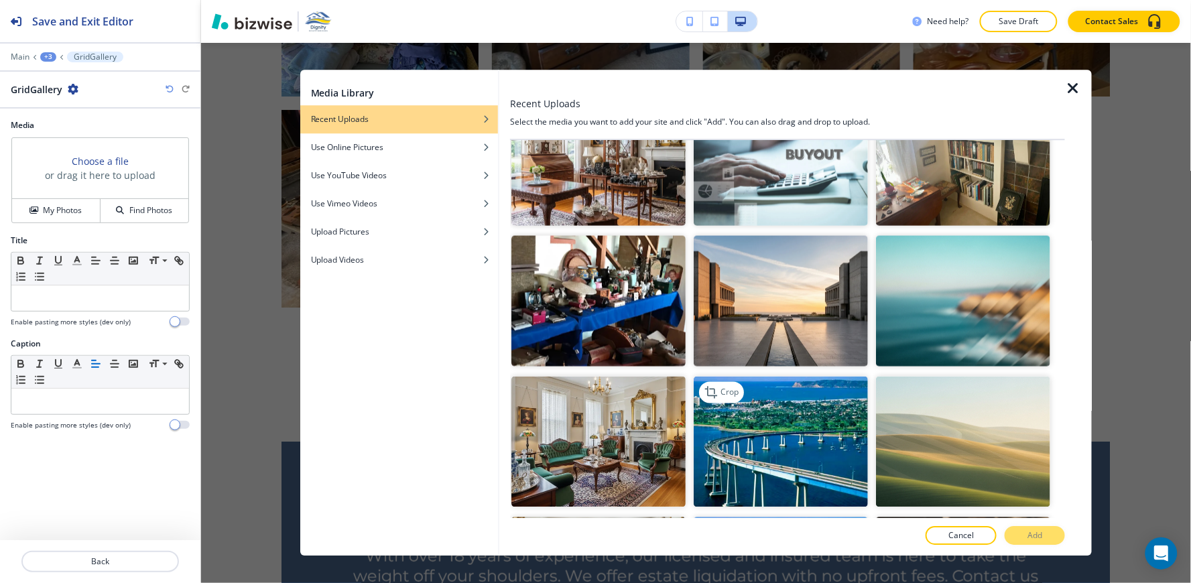
scroll to position [595, 0]
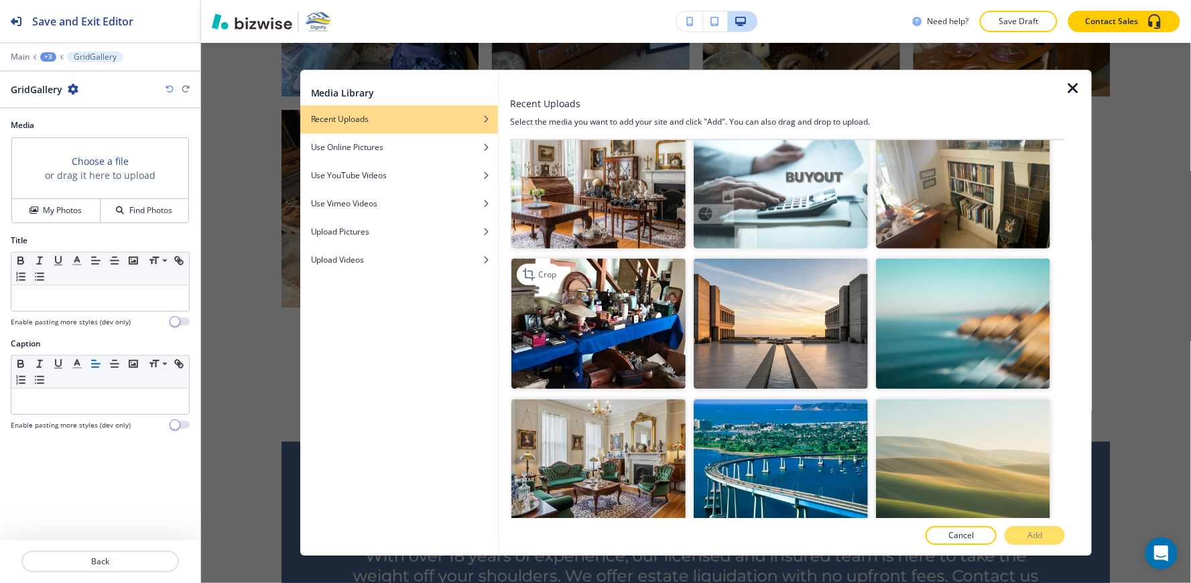
click at [612, 320] on img "button" at bounding box center [598, 323] width 174 height 131
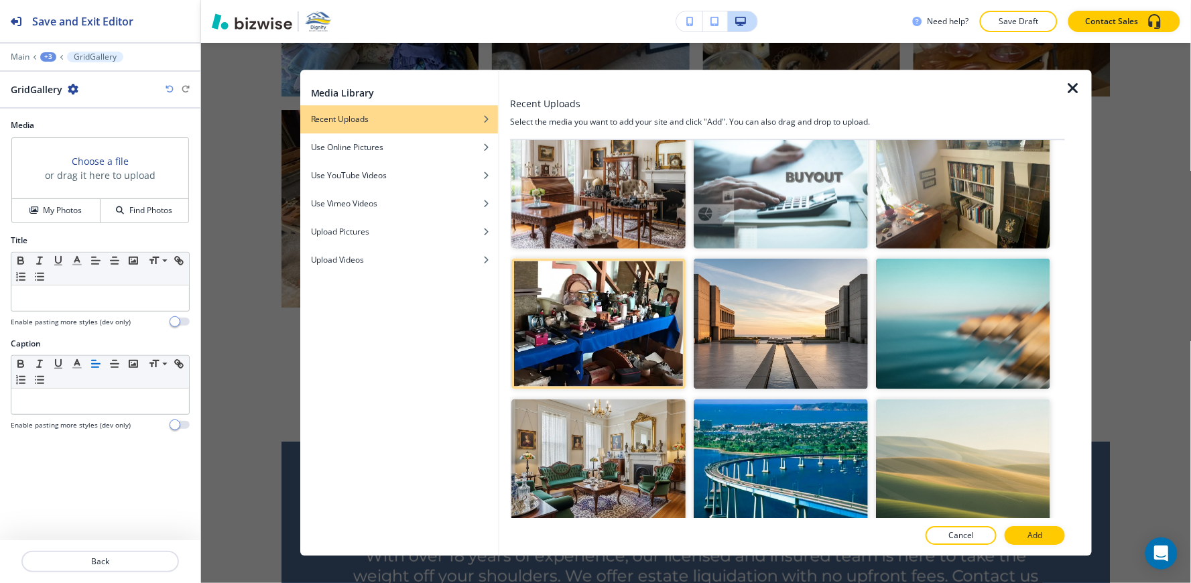
click at [1049, 546] on div at bounding box center [787, 551] width 555 height 11
click at [1047, 537] on button "Add" at bounding box center [1035, 536] width 60 height 19
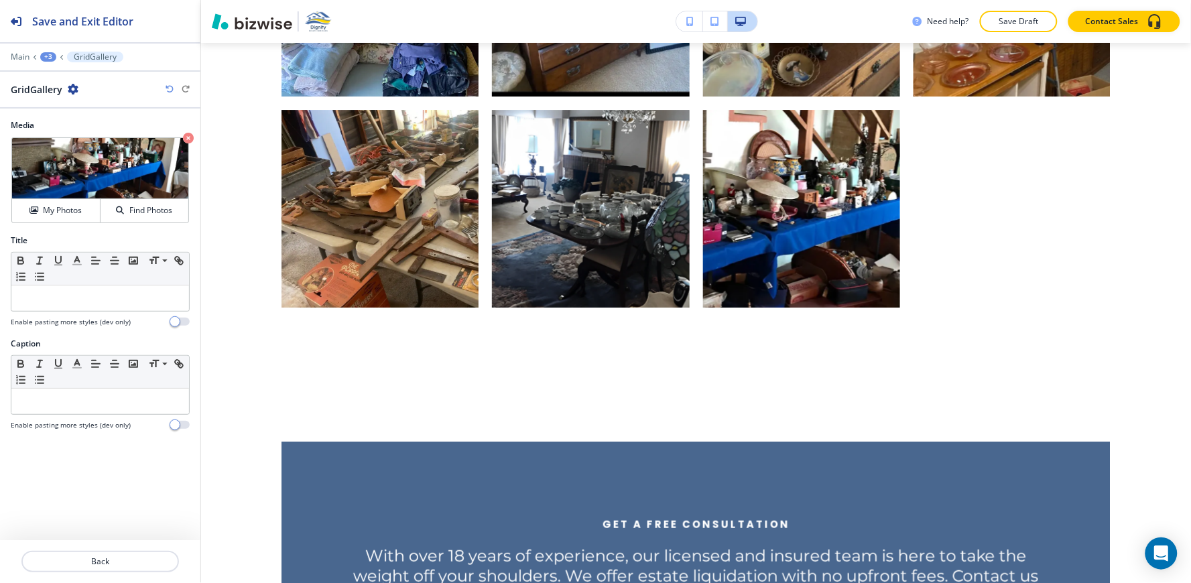
click at [43, 56] on div "+3" at bounding box center [48, 56] width 16 height 9
click at [74, 124] on p "A Glimpse Into Our Work" at bounding box center [83, 126] width 68 height 12
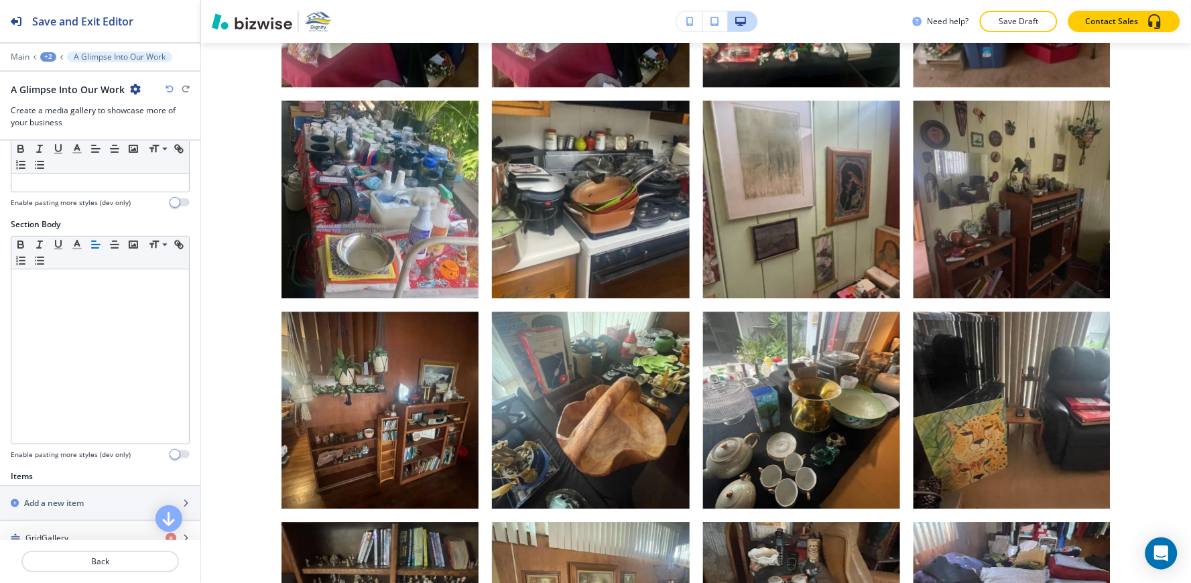
scroll to position [223, 0]
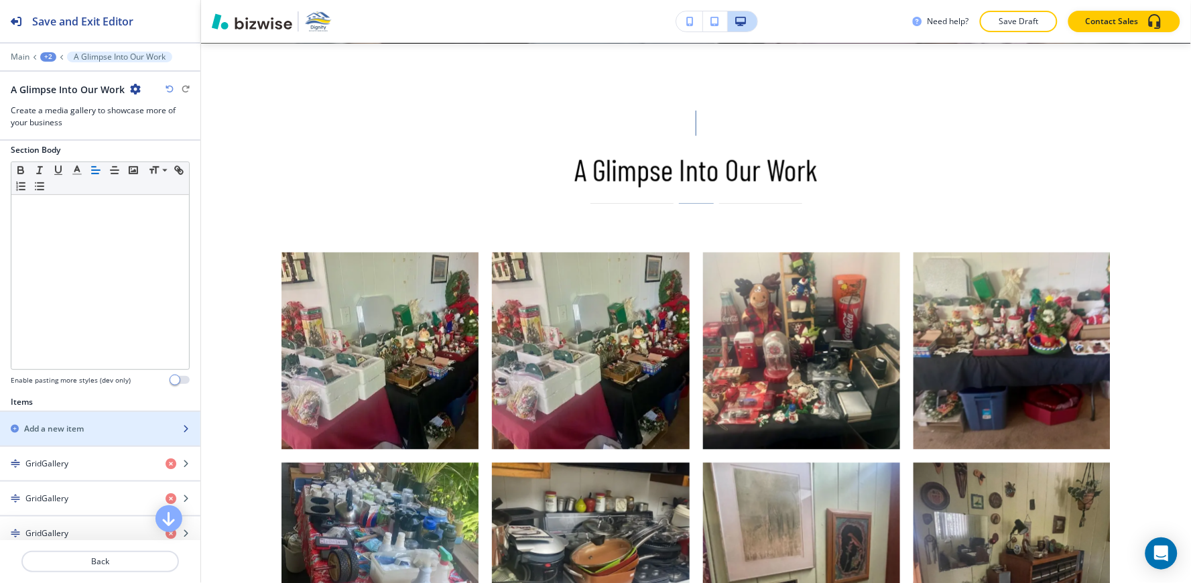
click at [90, 437] on div "button" at bounding box center [100, 440] width 200 height 11
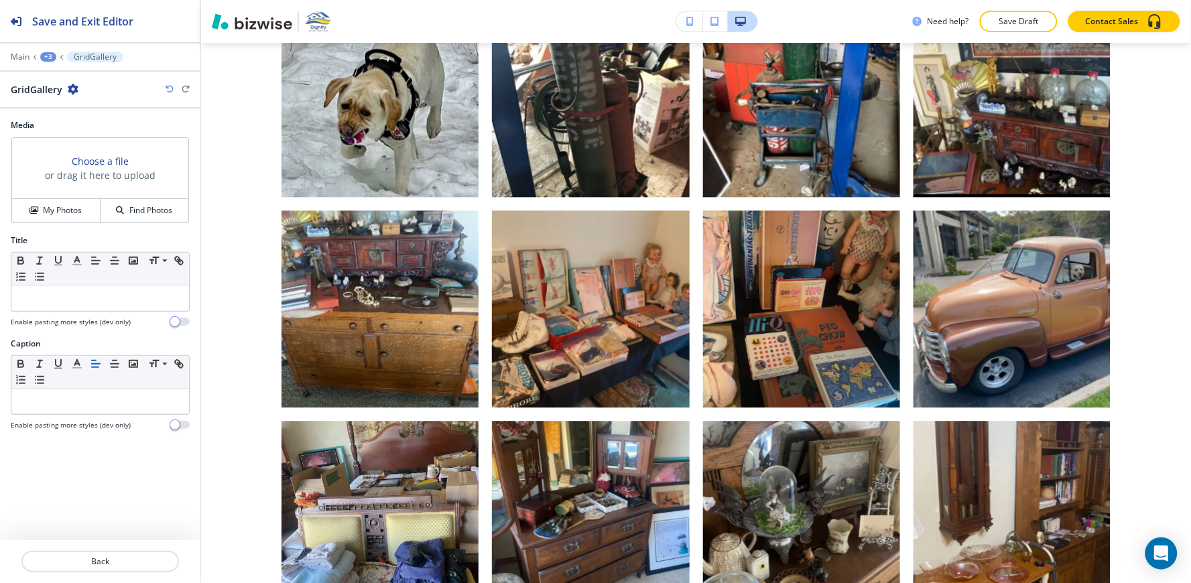
click at [59, 215] on h4 "My Photos" at bounding box center [62, 210] width 39 height 12
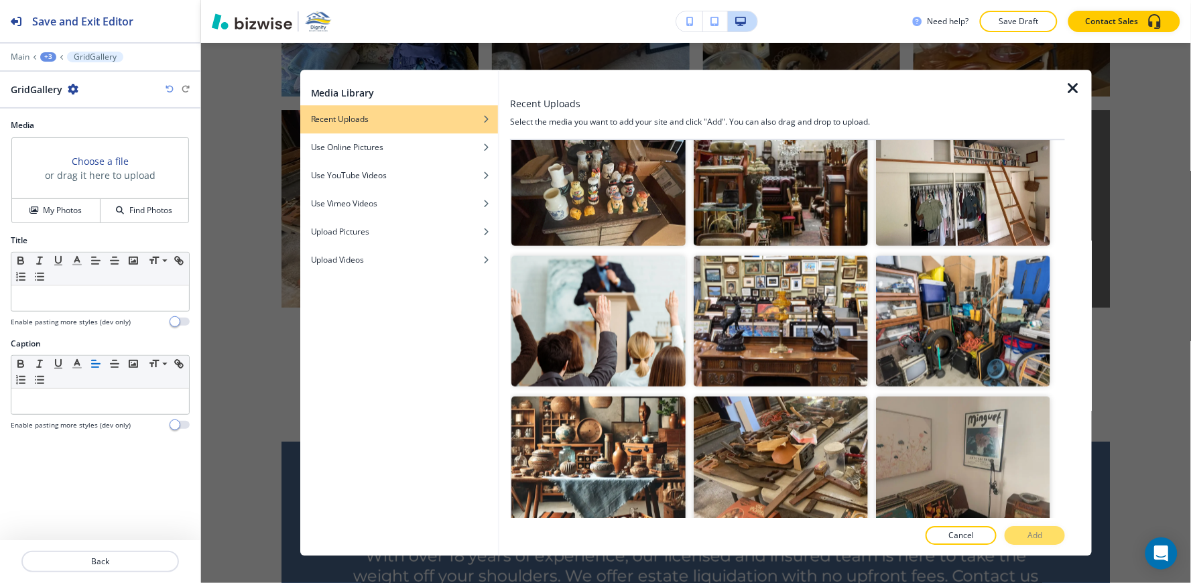
scroll to position [2011, 0]
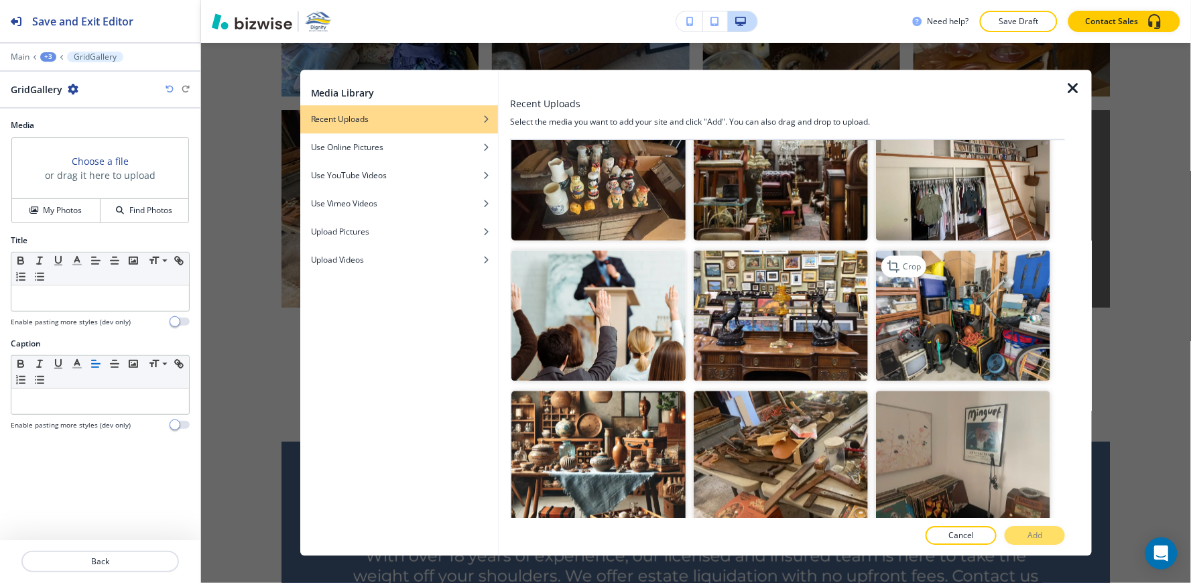
click at [953, 308] on img "button" at bounding box center [963, 315] width 174 height 131
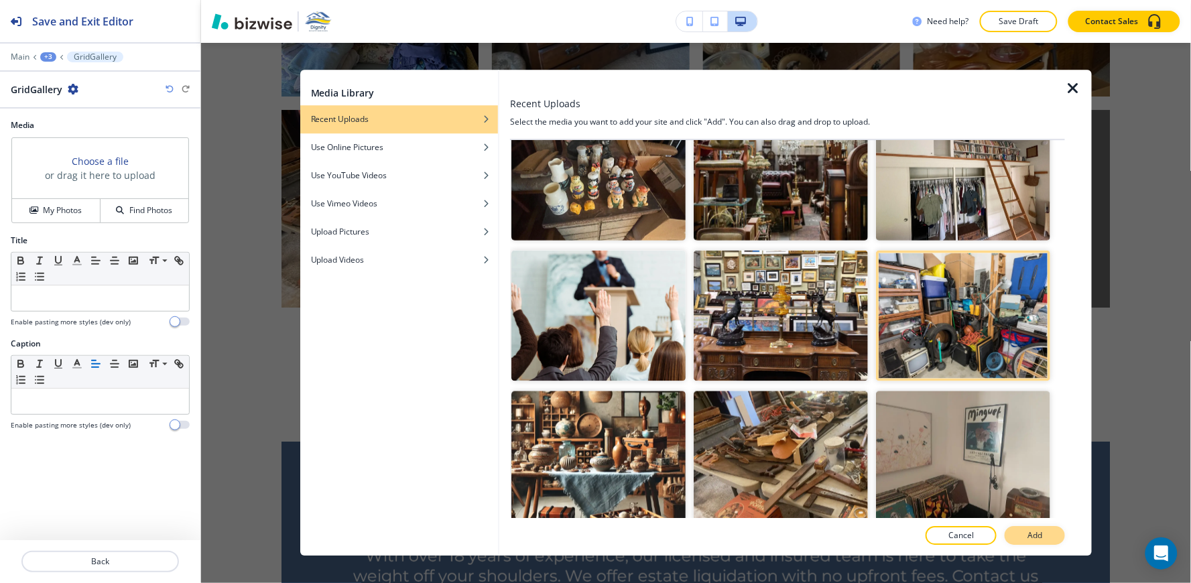
click at [1032, 538] on p "Add" at bounding box center [1034, 536] width 15 height 12
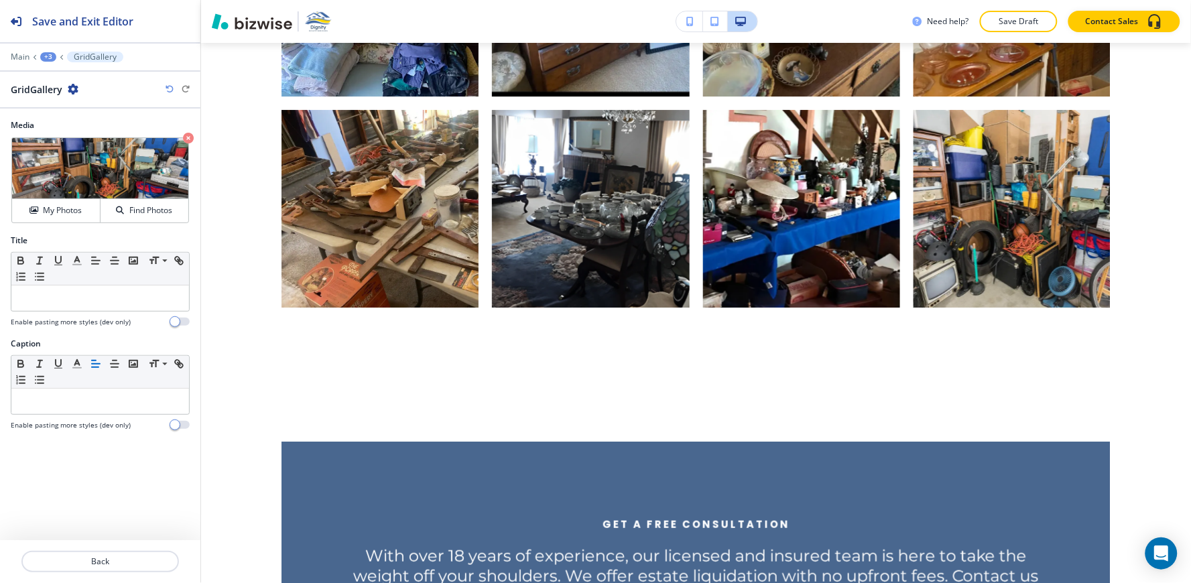
click at [49, 59] on div "+3" at bounding box center [48, 56] width 16 height 9
click at [64, 134] on button "A Glimpse Into Our Work" at bounding box center [83, 126] width 86 height 24
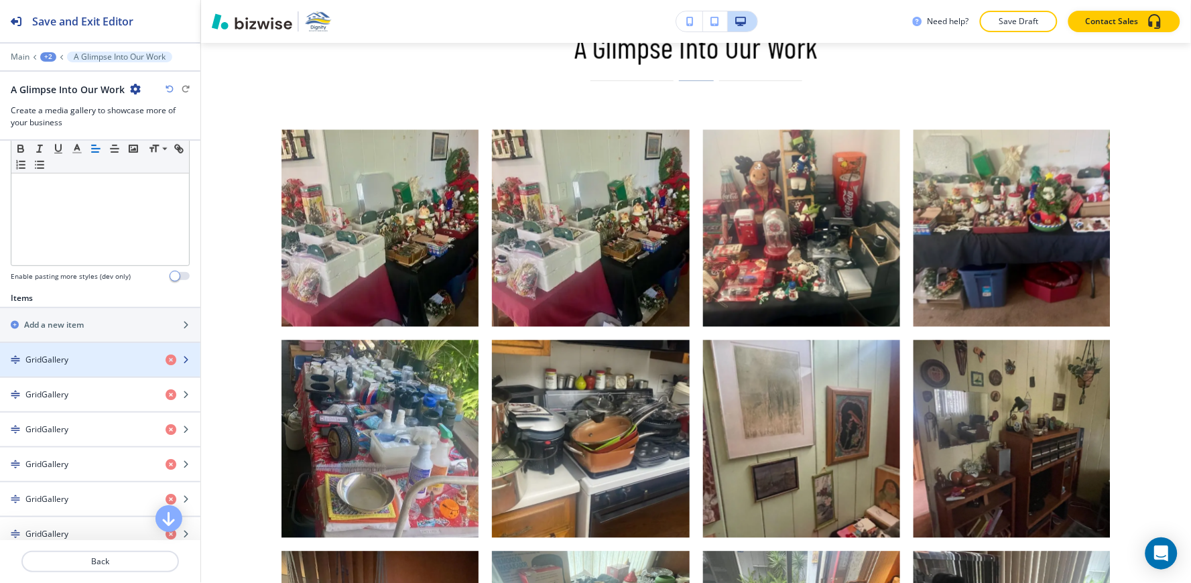
scroll to position [372, 0]
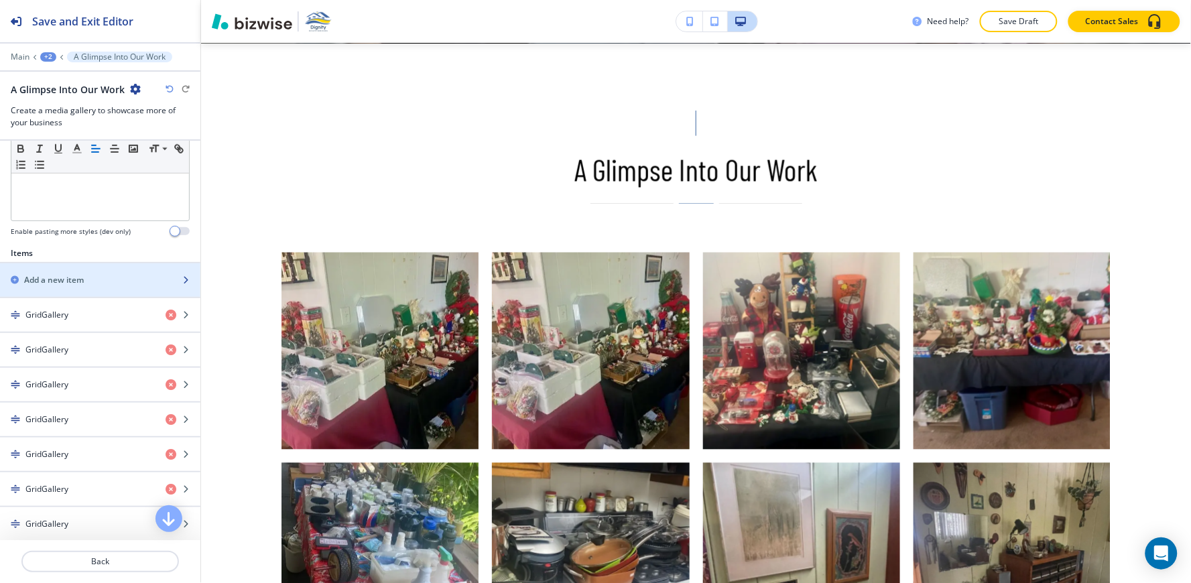
click at [102, 265] on div "button" at bounding box center [100, 268] width 200 height 11
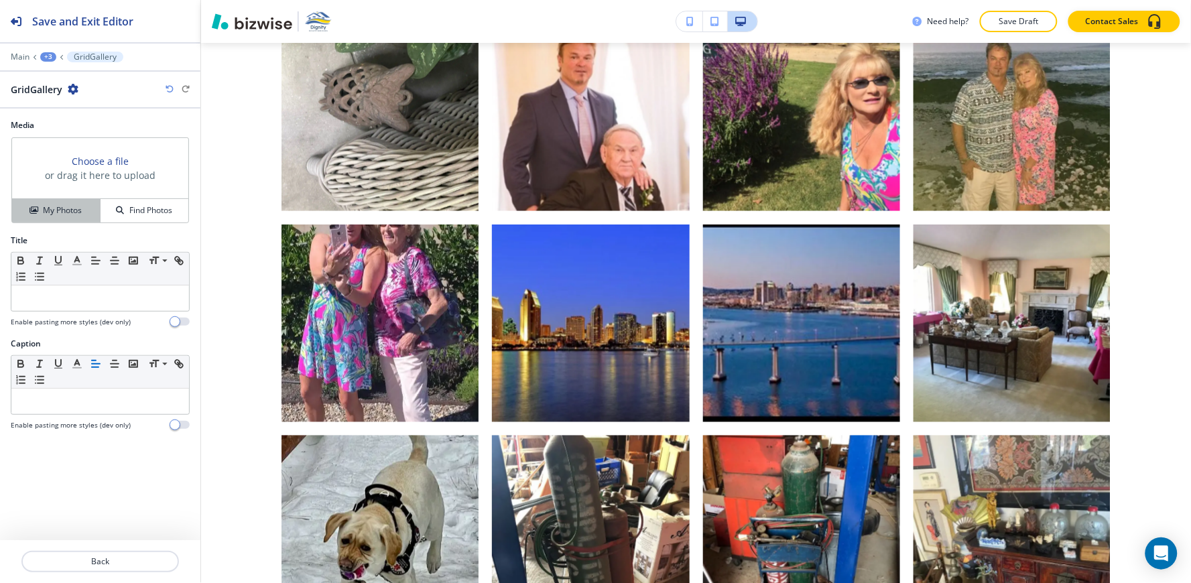
click at [55, 204] on h4 "My Photos" at bounding box center [62, 210] width 39 height 12
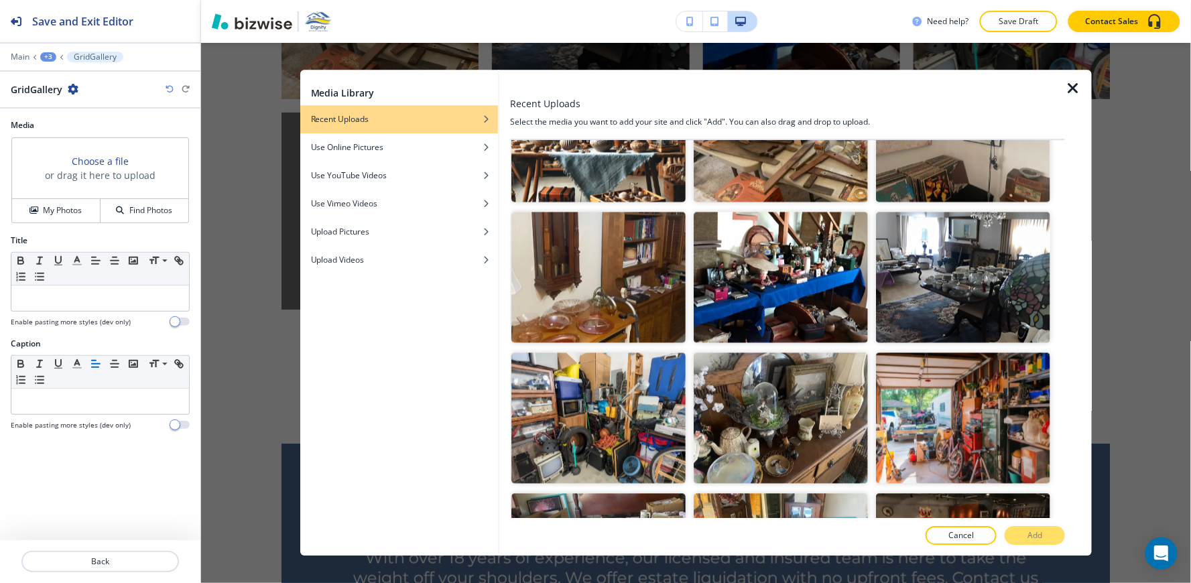
scroll to position [2382, 0]
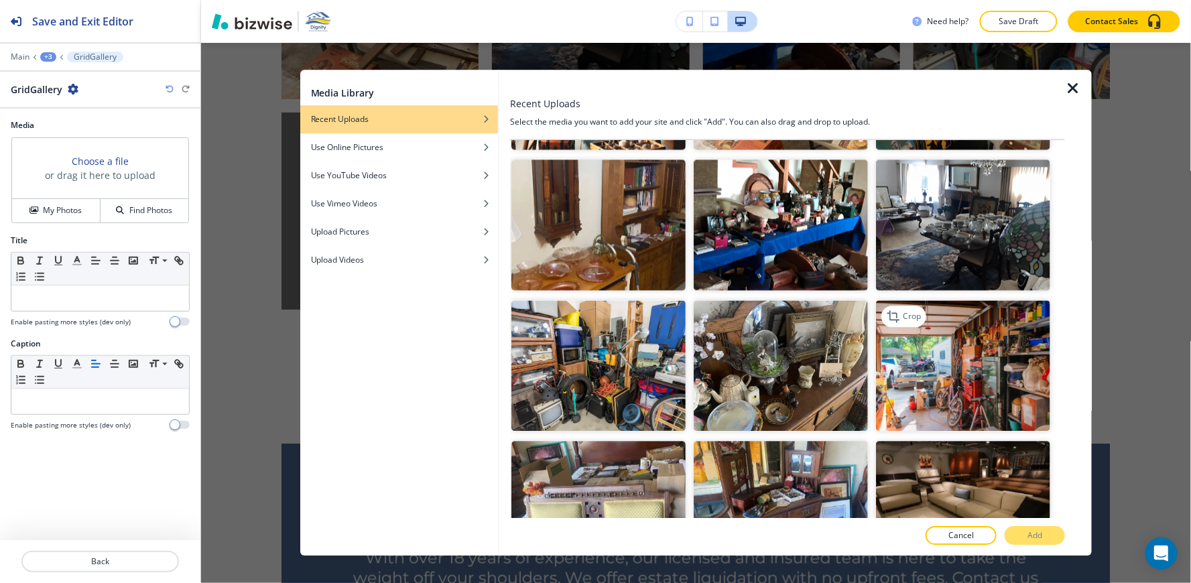
click at [967, 318] on img "button" at bounding box center [963, 365] width 174 height 131
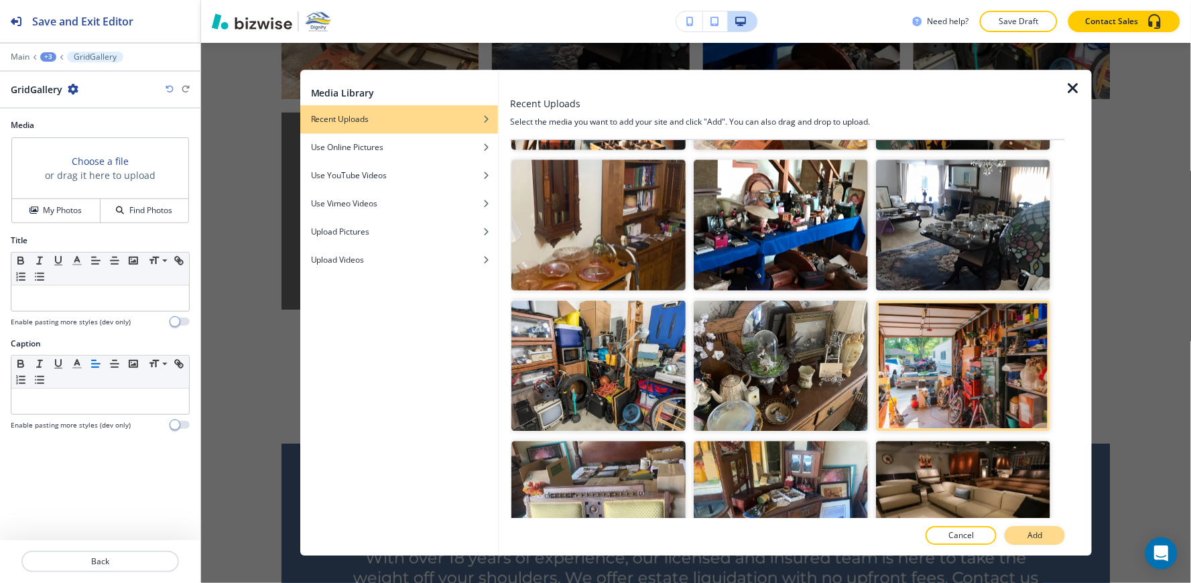
click at [1045, 532] on button "Add" at bounding box center [1035, 536] width 60 height 19
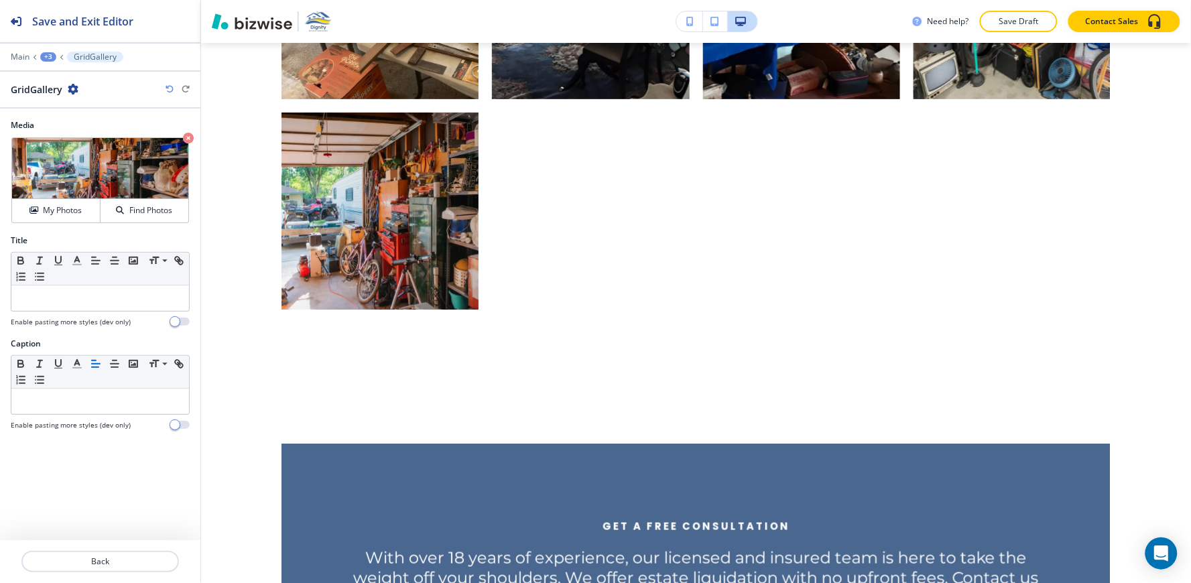
click at [52, 54] on div "+3" at bounding box center [48, 56] width 16 height 9
click at [76, 121] on p "A Glimpse Into Our Work" at bounding box center [83, 126] width 68 height 12
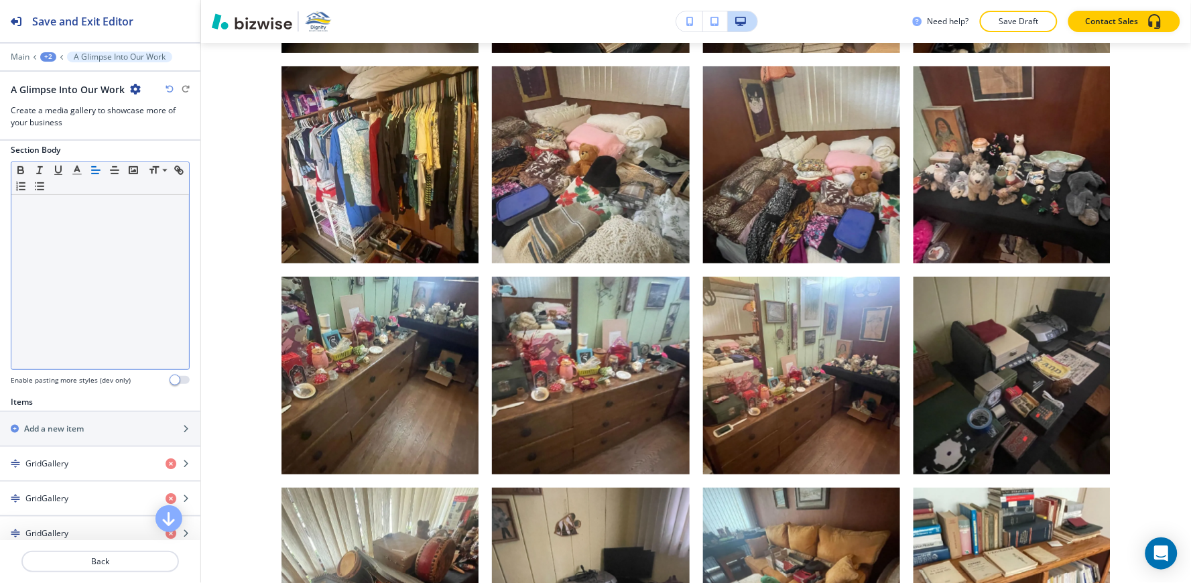
scroll to position [1024, 0]
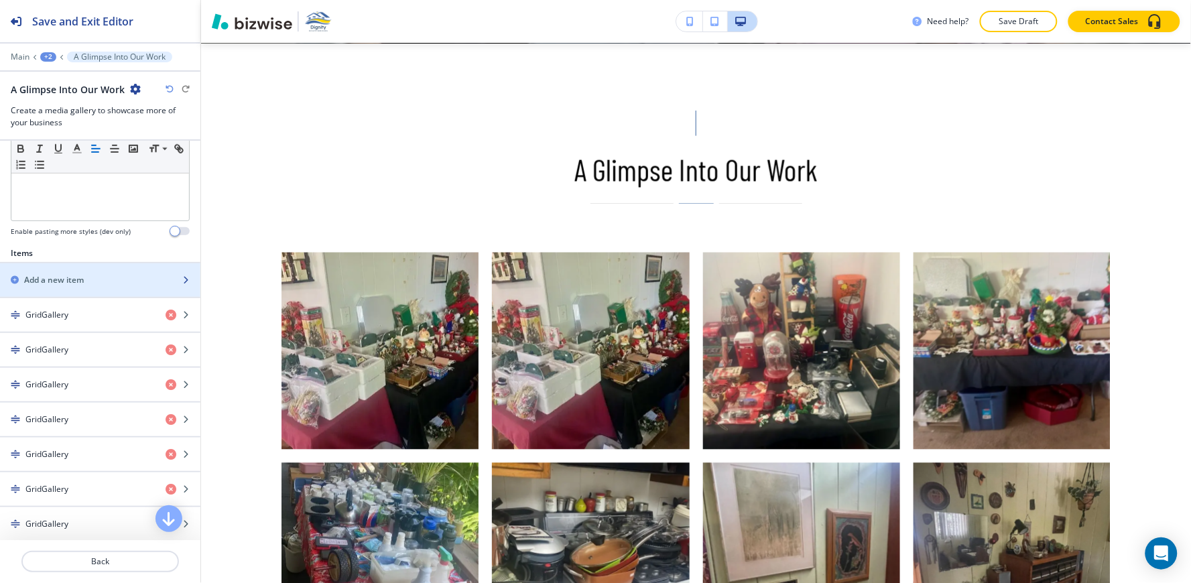
click at [63, 281] on h2 "Add a new item" at bounding box center [54, 280] width 60 height 12
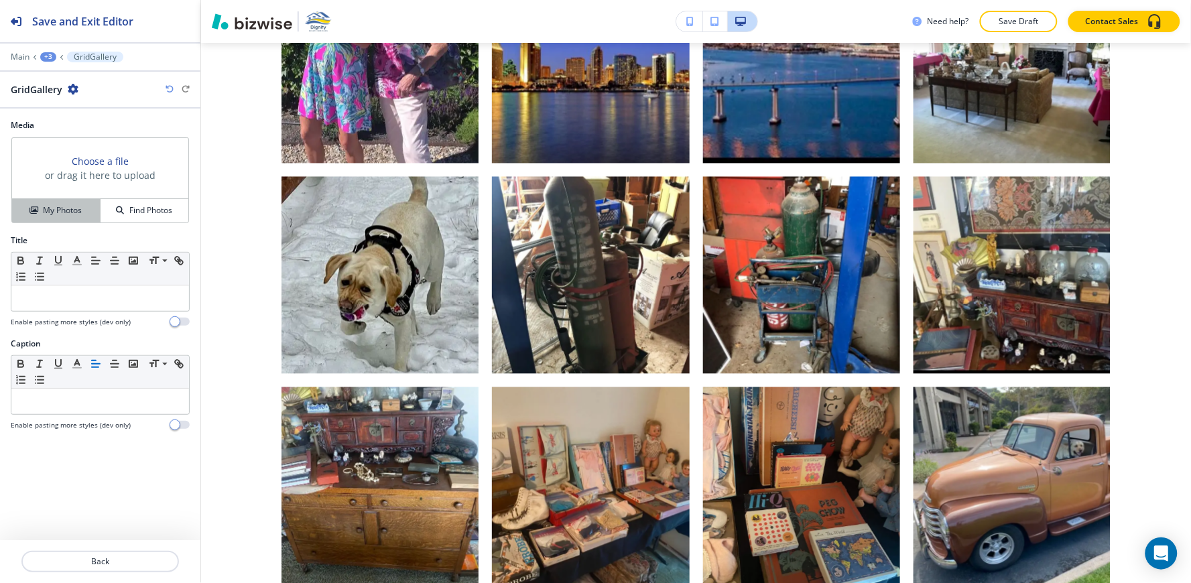
click at [47, 201] on button "My Photos" at bounding box center [56, 210] width 88 height 23
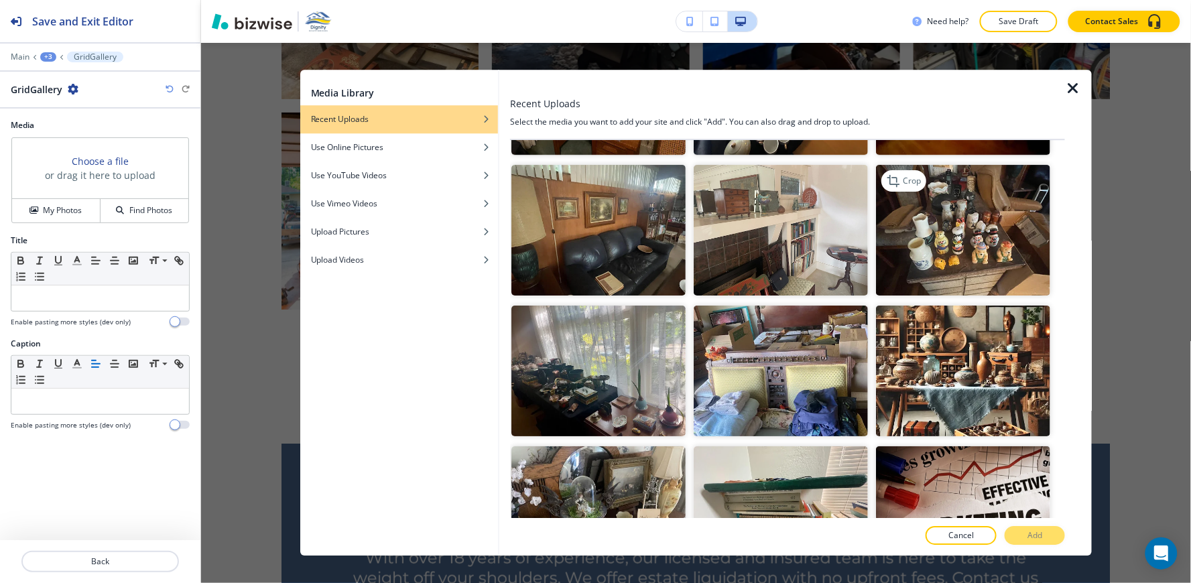
scroll to position [1415, 0]
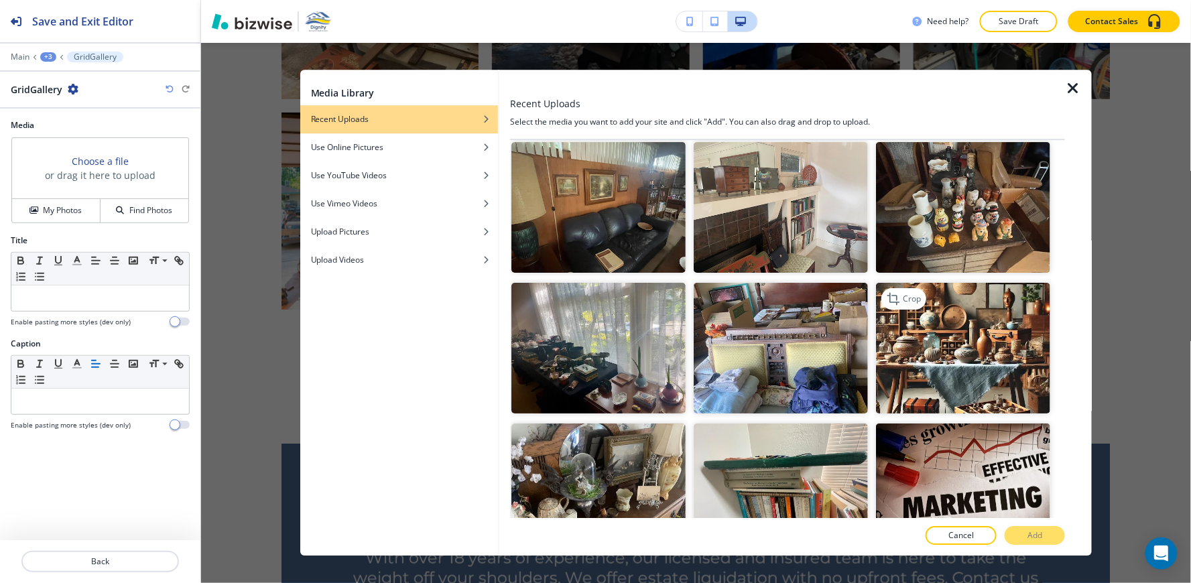
click at [1022, 345] on img "button" at bounding box center [963, 348] width 174 height 131
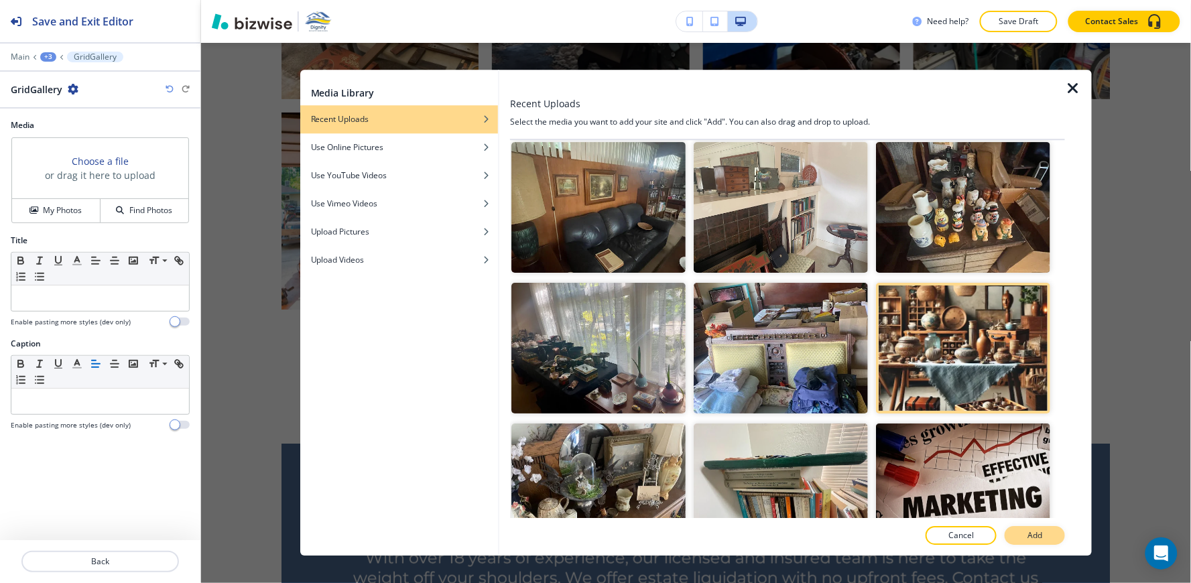
click at [1034, 527] on button "Add" at bounding box center [1035, 536] width 60 height 19
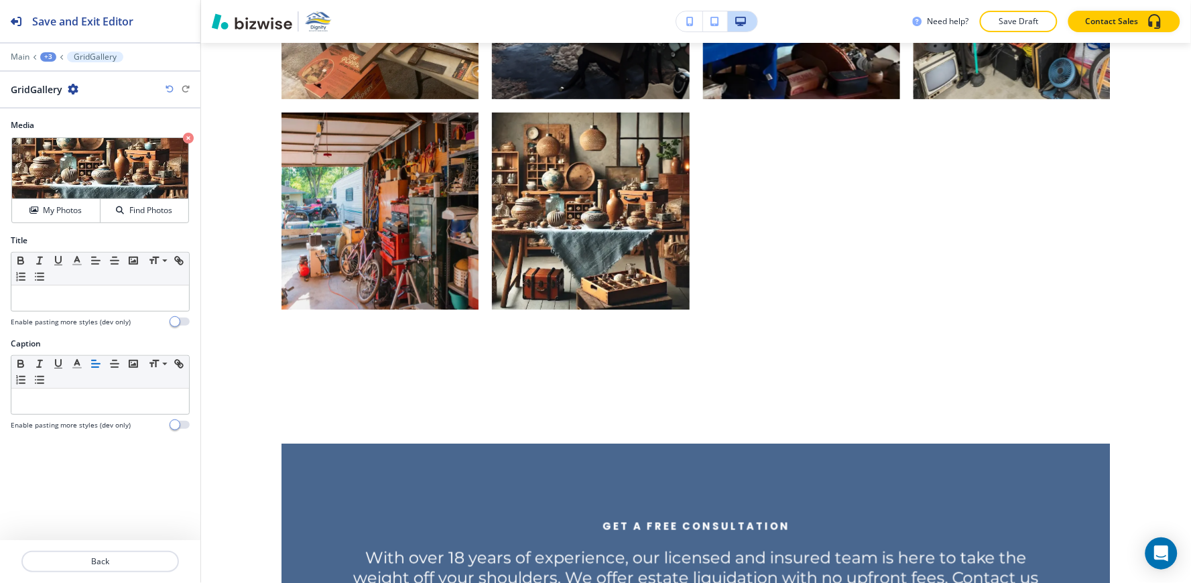
click at [48, 56] on div "+3" at bounding box center [48, 56] width 16 height 9
click at [68, 123] on p "A Glimpse Into Our Work" at bounding box center [83, 126] width 68 height 12
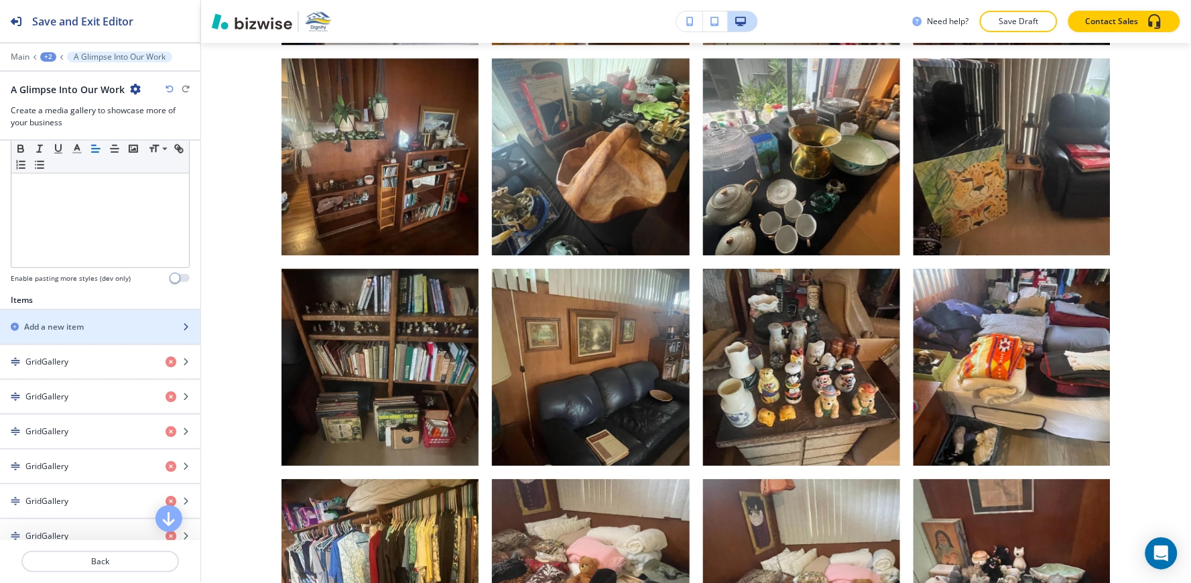
scroll to position [372, 0]
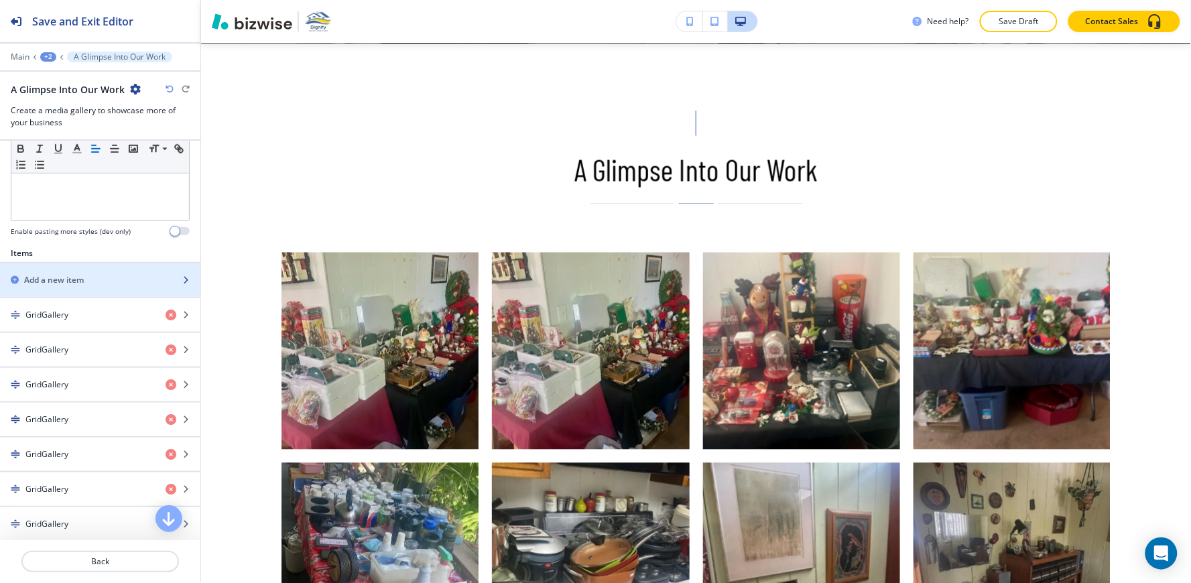
click at [58, 275] on h2 "Add a new item" at bounding box center [54, 280] width 60 height 12
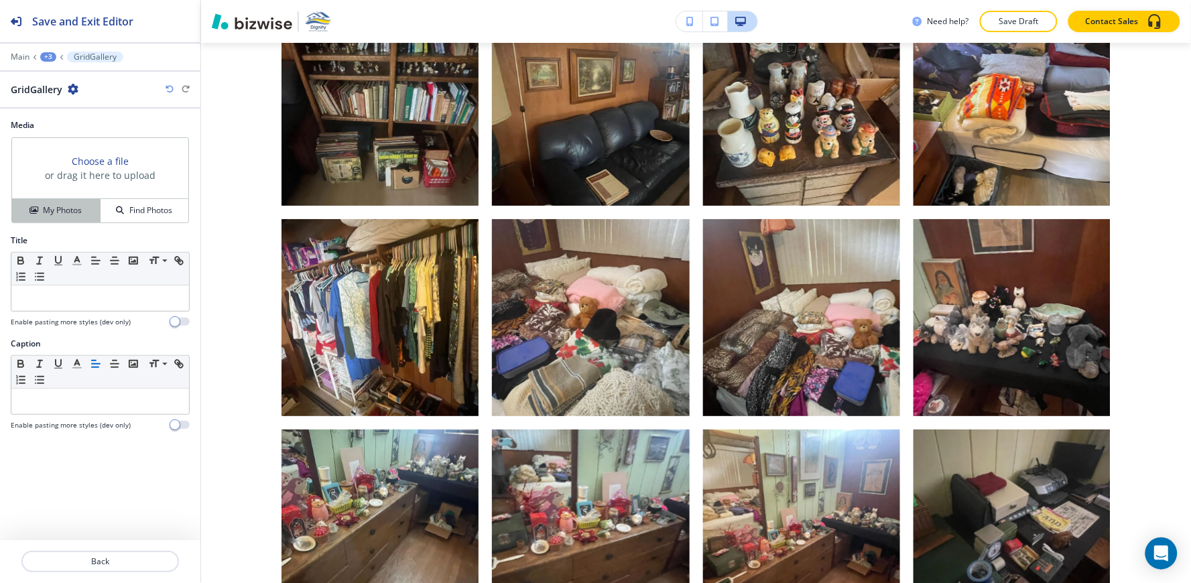
click at [44, 203] on button "My Photos" at bounding box center [56, 210] width 88 height 23
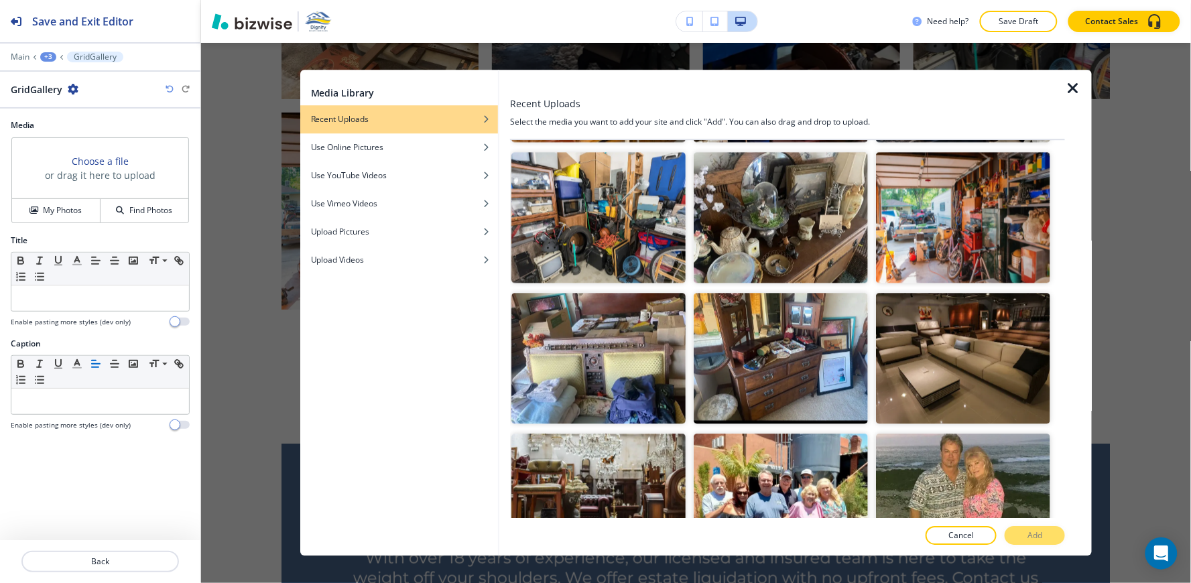
scroll to position [2531, 0]
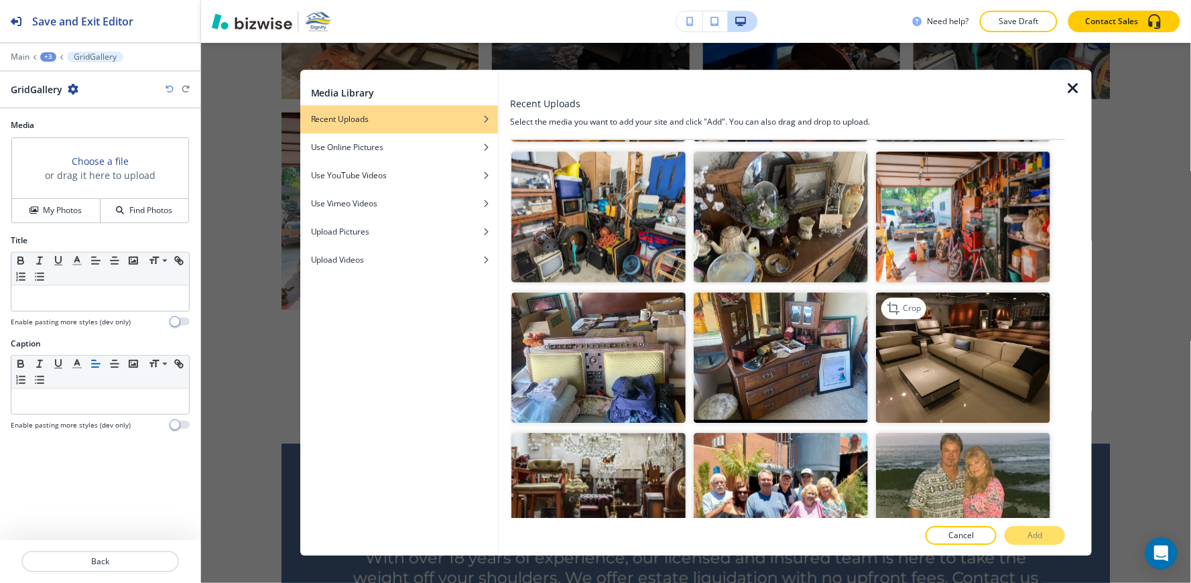
click at [937, 323] on img "button" at bounding box center [963, 357] width 174 height 131
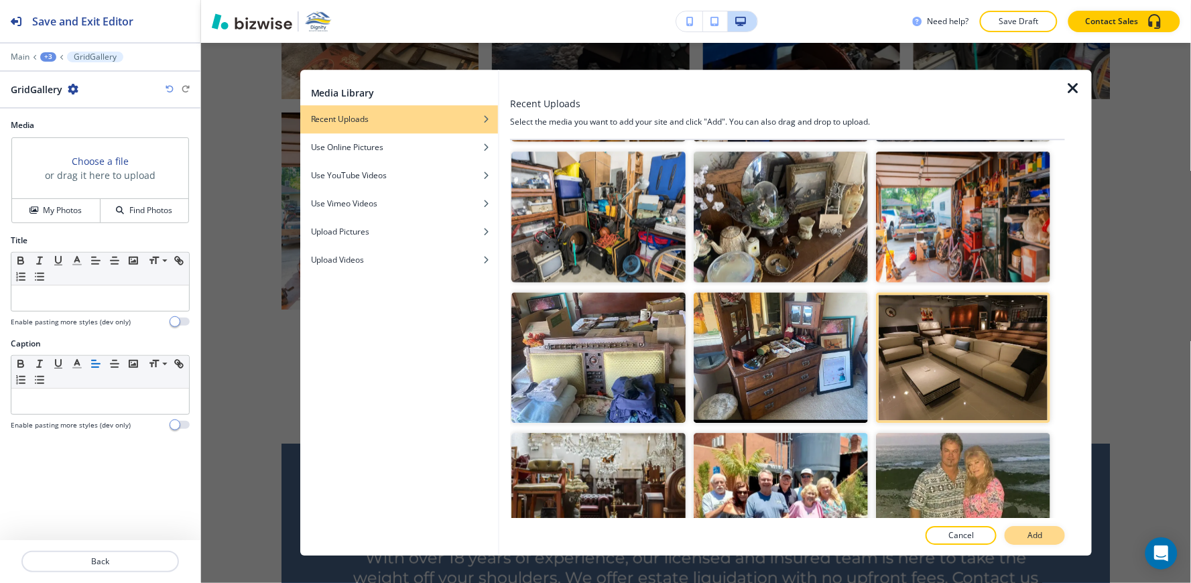
click at [1045, 540] on button "Add" at bounding box center [1035, 536] width 60 height 19
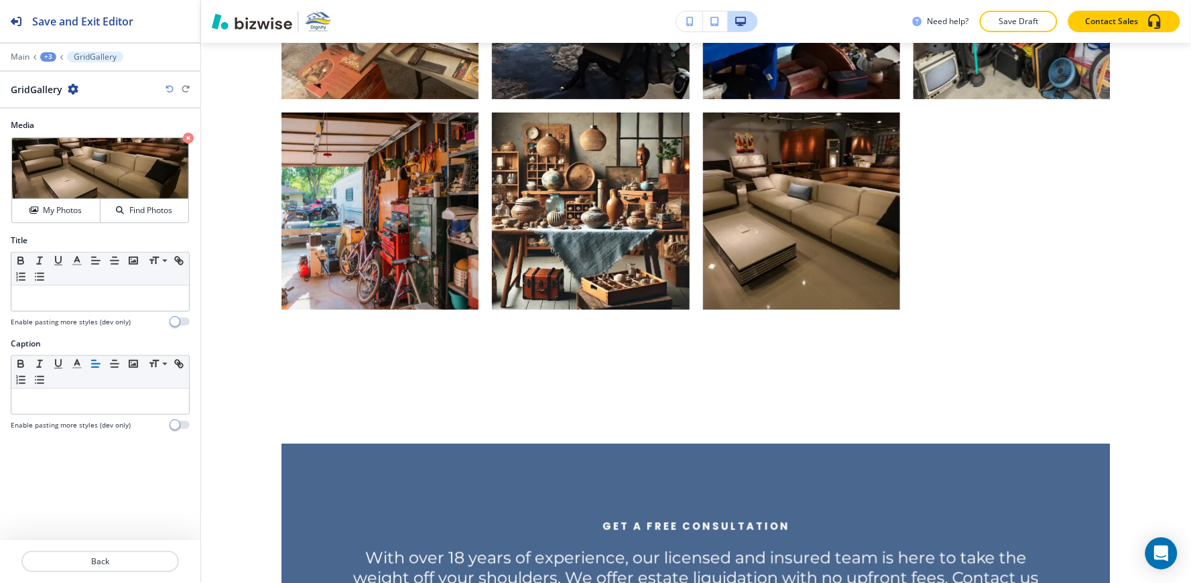
click at [49, 61] on div "+3" at bounding box center [48, 56] width 16 height 9
click at [65, 125] on p "A Glimpse Into Our Work" at bounding box center [83, 126] width 68 height 12
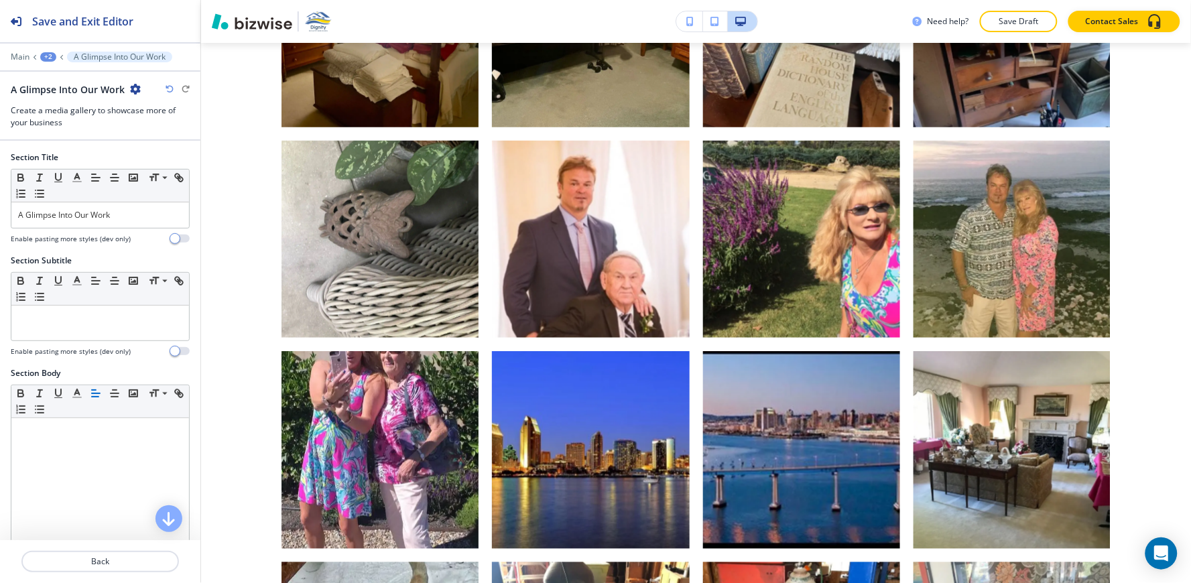
scroll to position [298, 0]
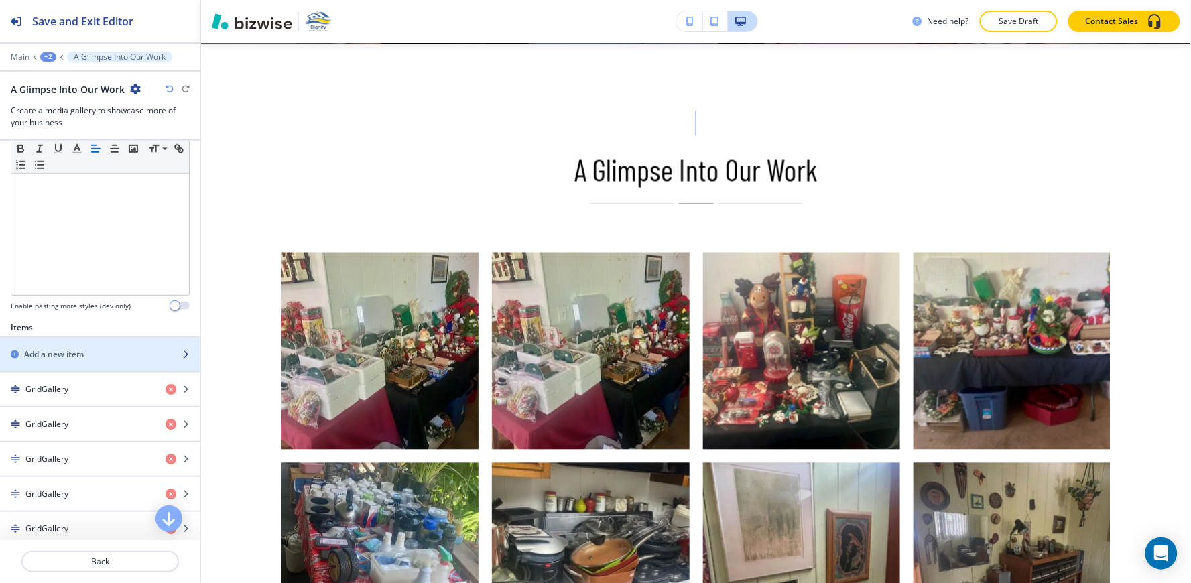
click at [68, 350] on h2 "Add a new item" at bounding box center [54, 354] width 60 height 12
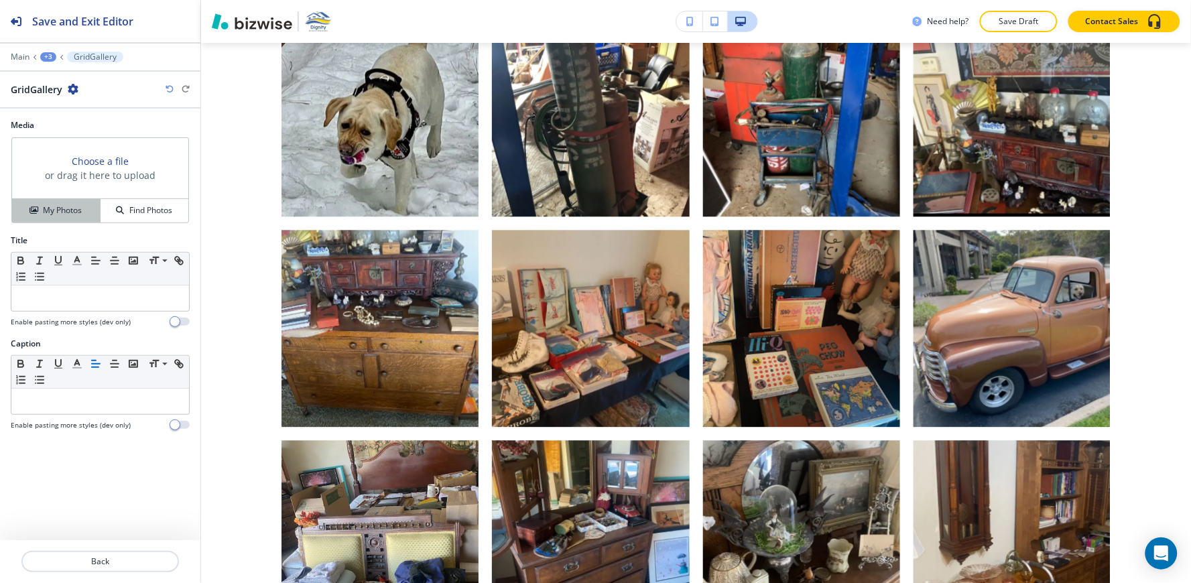
drag, startPoint x: 44, startPoint y: 198, endPoint x: 42, endPoint y: 218, distance: 20.2
click at [44, 204] on div "My Photos Find Photos" at bounding box center [100, 210] width 176 height 24
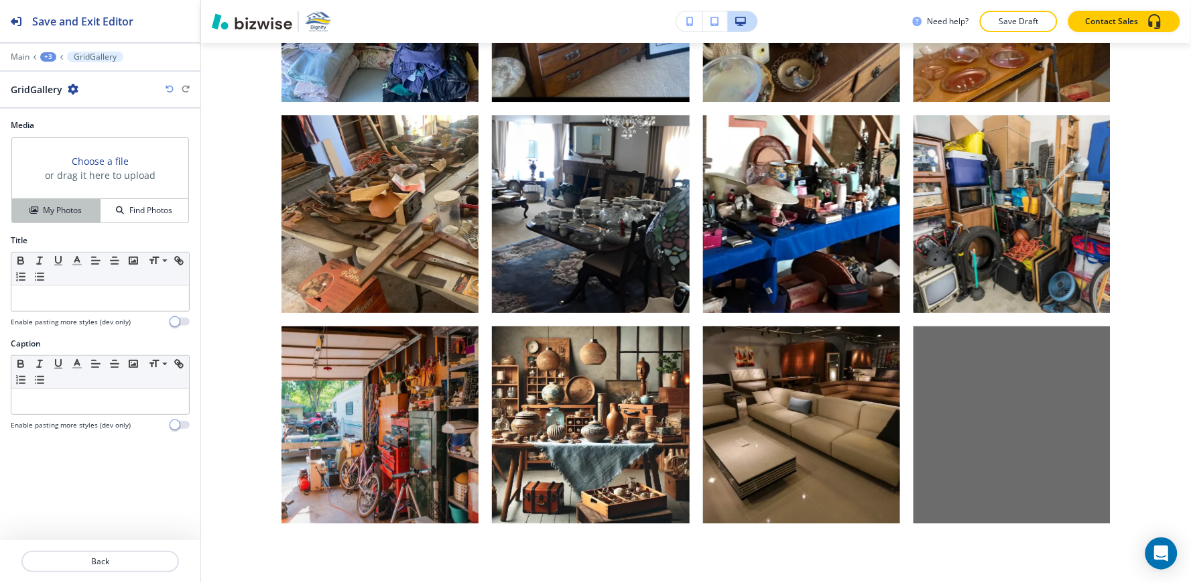
click at [42, 218] on button "My Photos" at bounding box center [56, 210] width 88 height 23
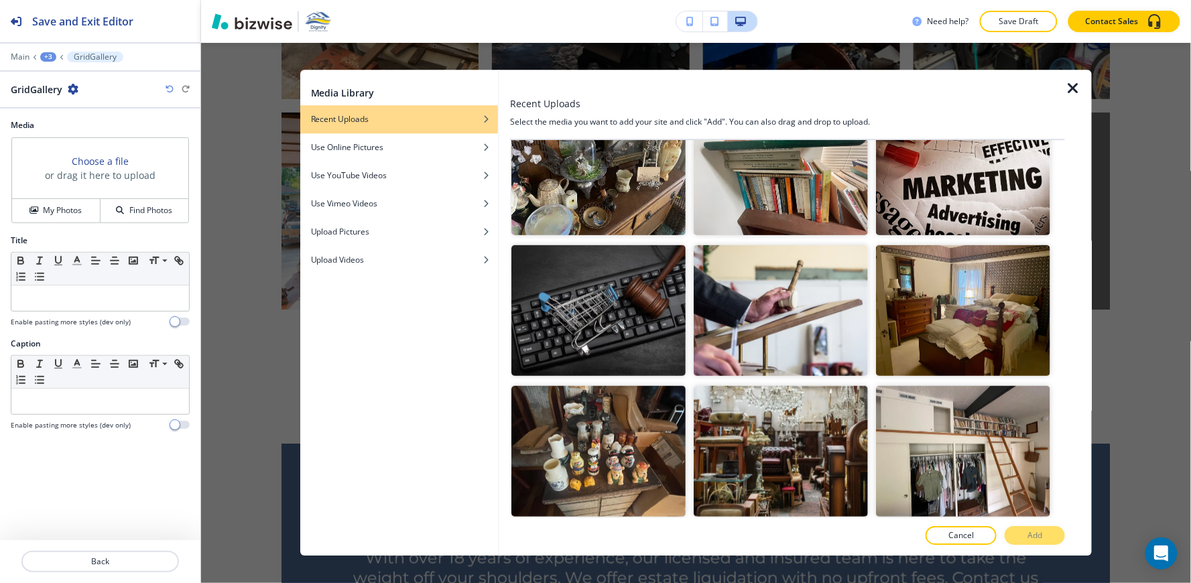
scroll to position [1787, 0]
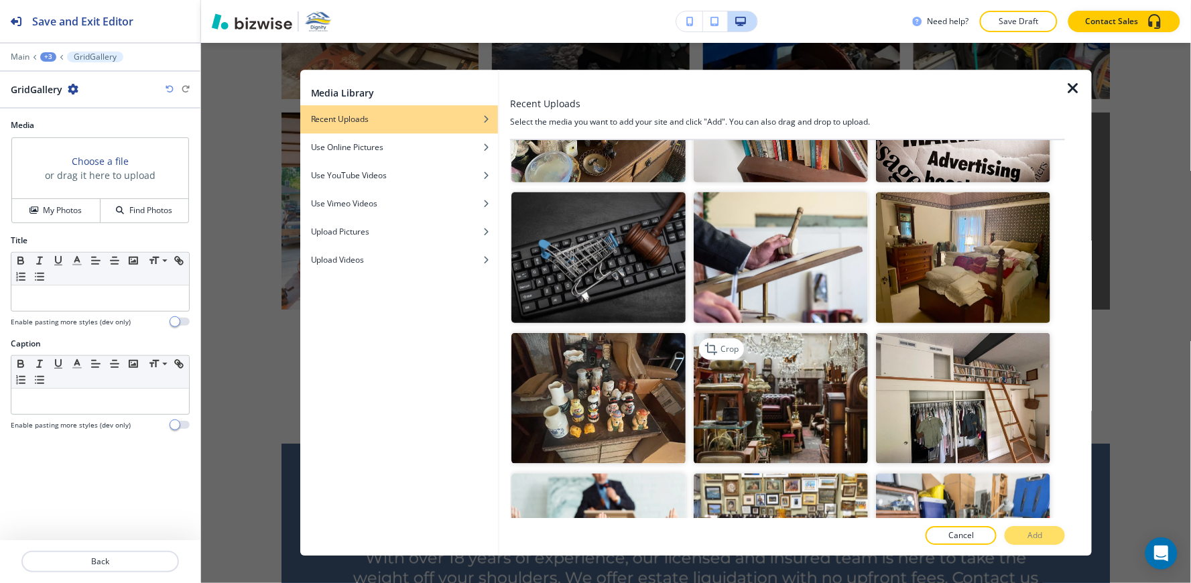
click at [818, 335] on img "button" at bounding box center [781, 398] width 174 height 131
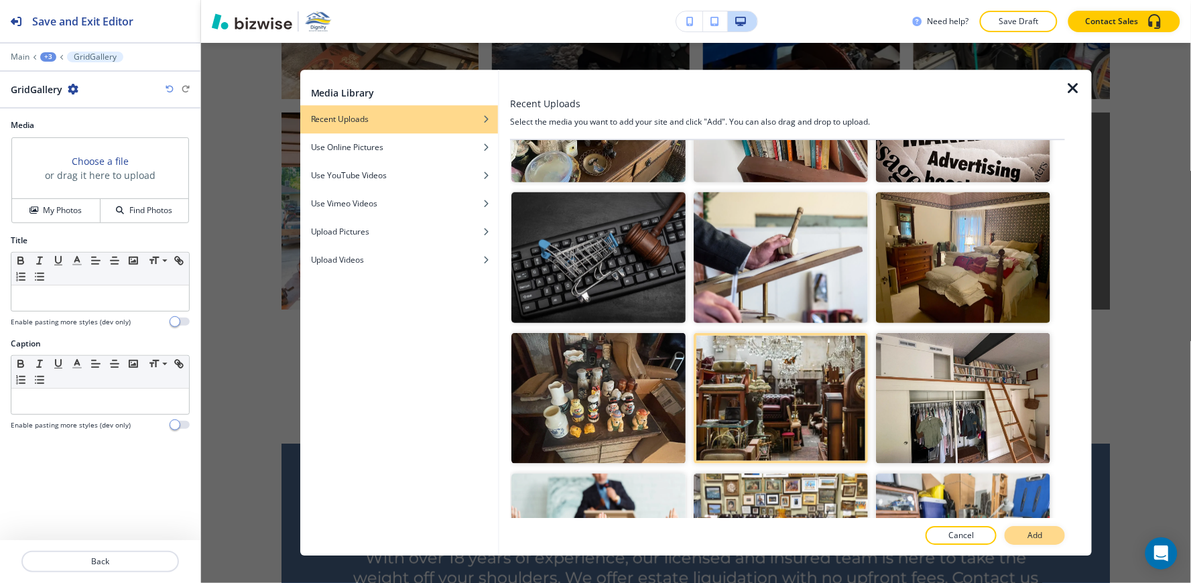
click at [1019, 530] on button "Add" at bounding box center [1035, 536] width 60 height 19
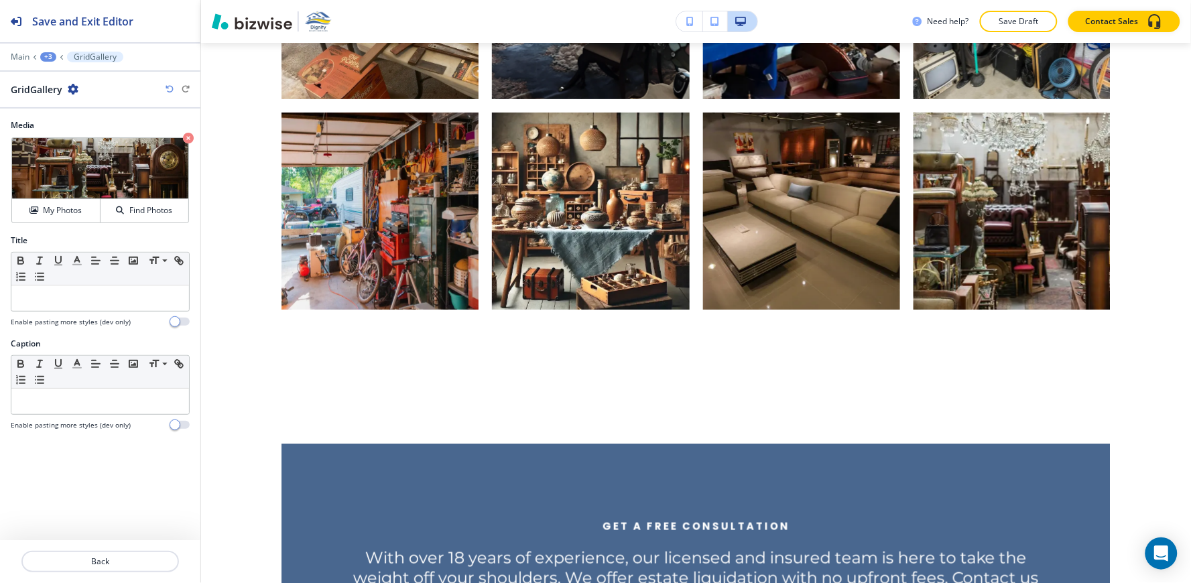
click at [48, 58] on div "+3" at bounding box center [48, 56] width 16 height 9
click at [78, 126] on p "A Glimpse Into Our Work" at bounding box center [83, 126] width 68 height 12
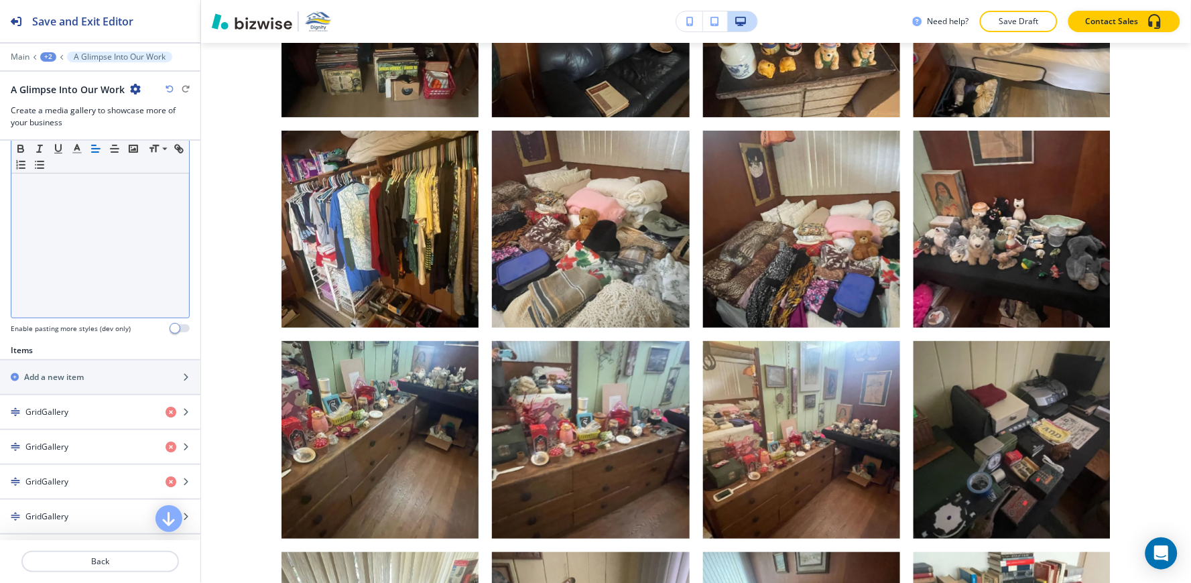
scroll to position [298, 0]
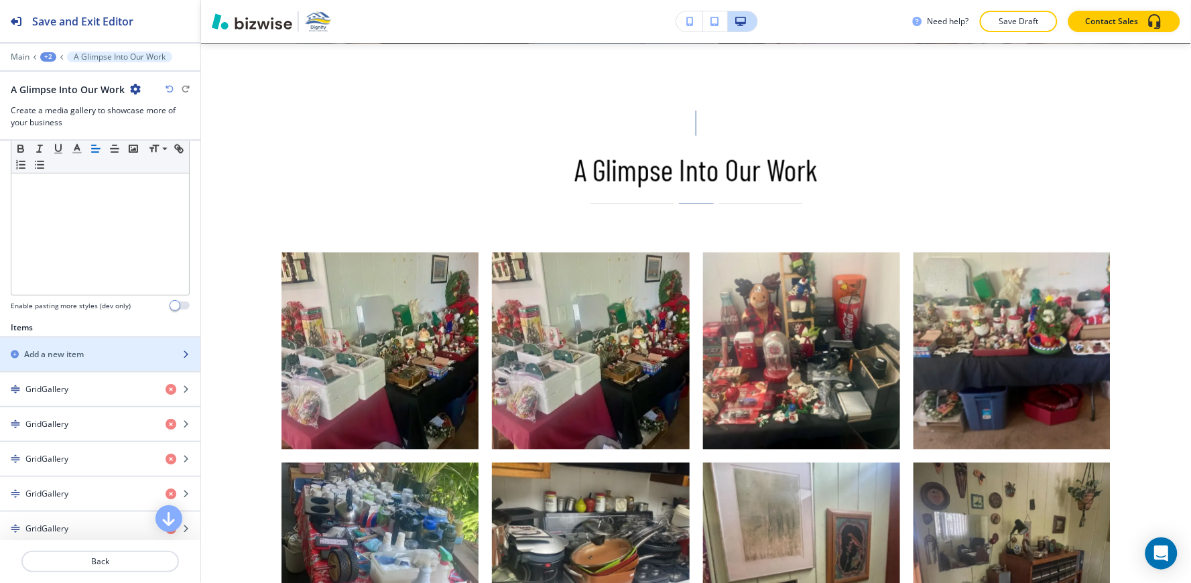
click at [77, 354] on h2 "Add a new item" at bounding box center [54, 354] width 60 height 12
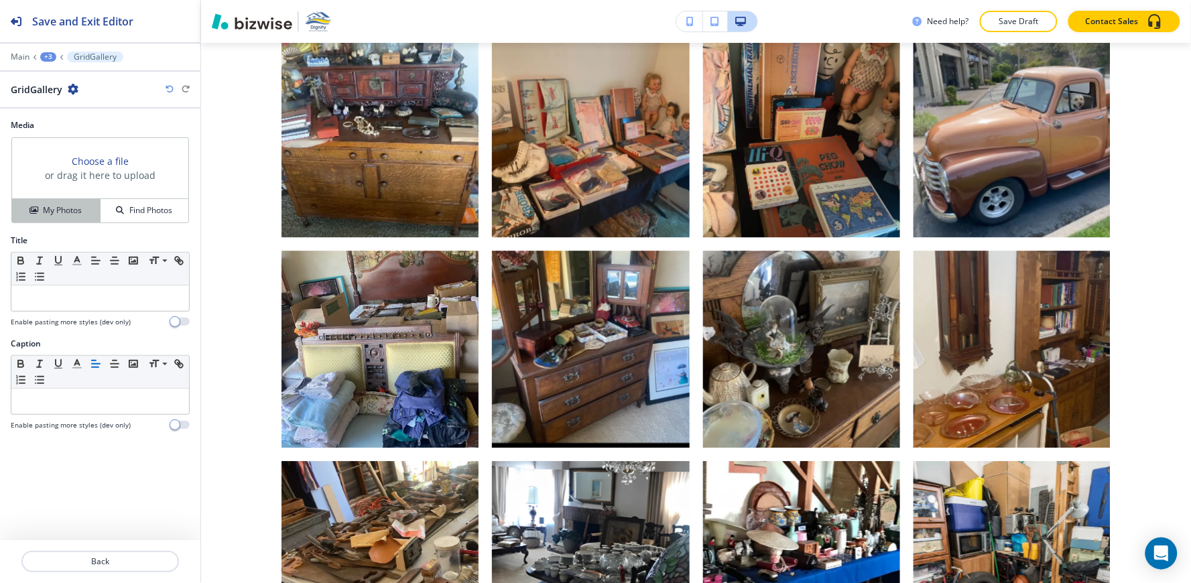
click at [32, 208] on icon "button" at bounding box center [33, 210] width 8 height 8
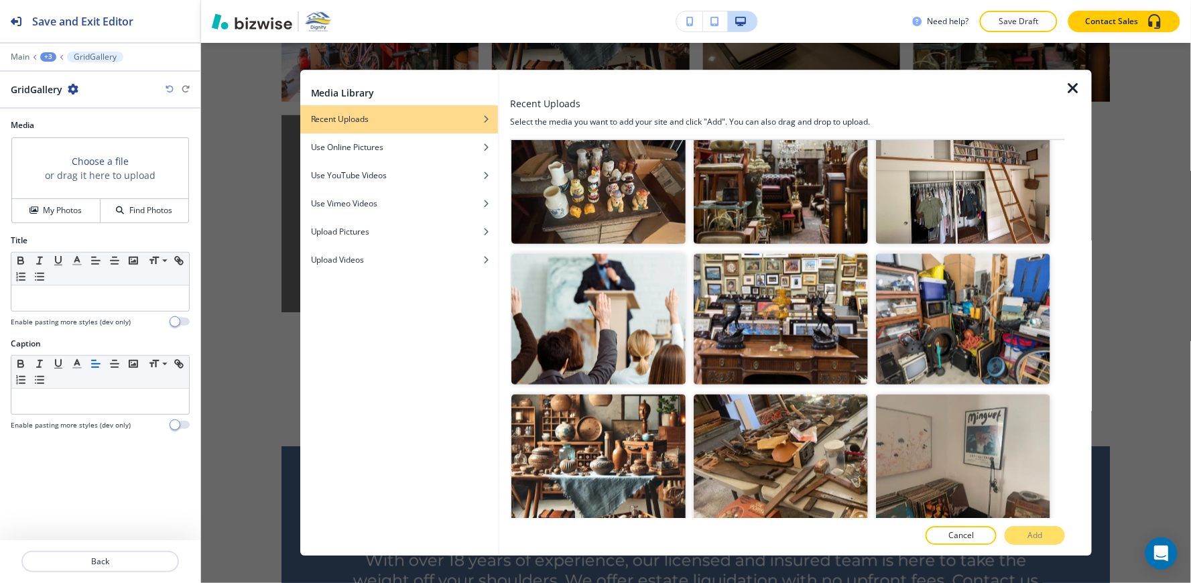
scroll to position [2011, 0]
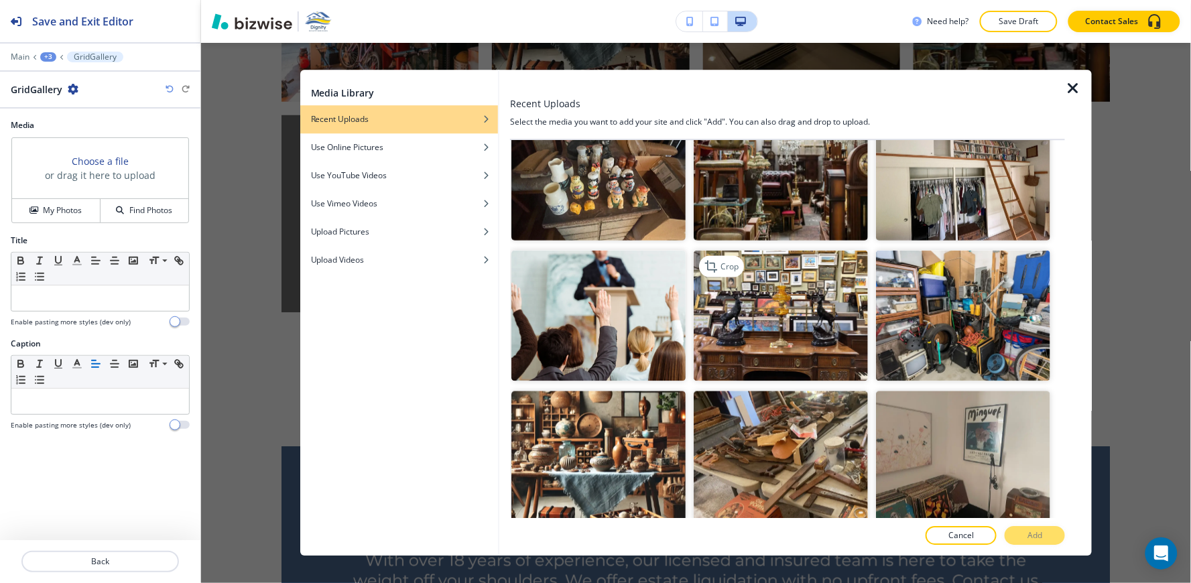
click at [707, 265] on img "button" at bounding box center [781, 315] width 174 height 131
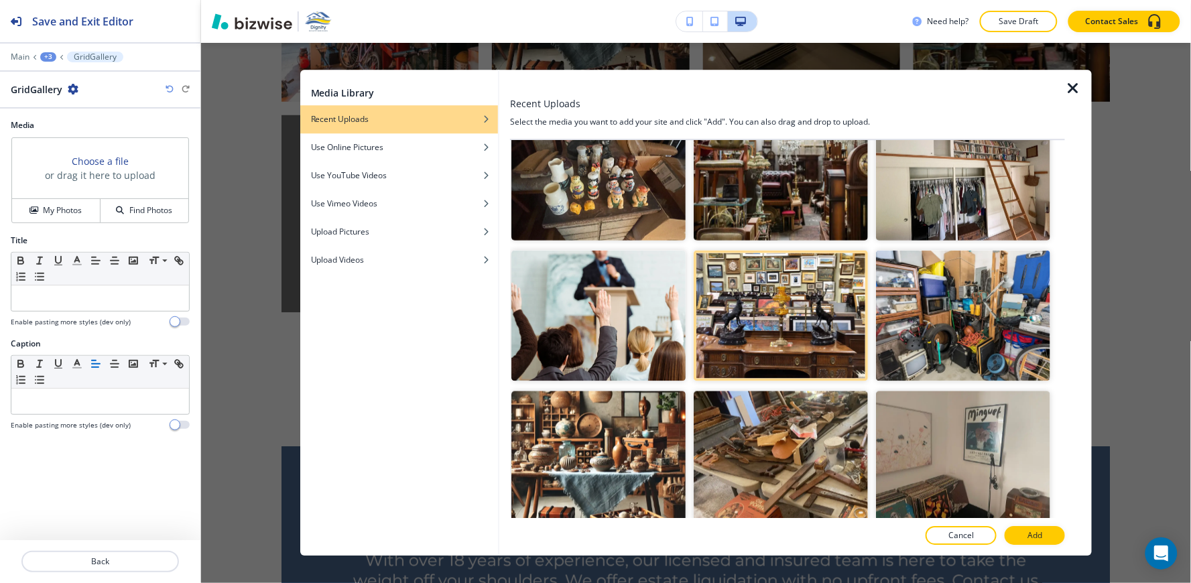
click at [1036, 539] on p "Add" at bounding box center [1034, 536] width 15 height 12
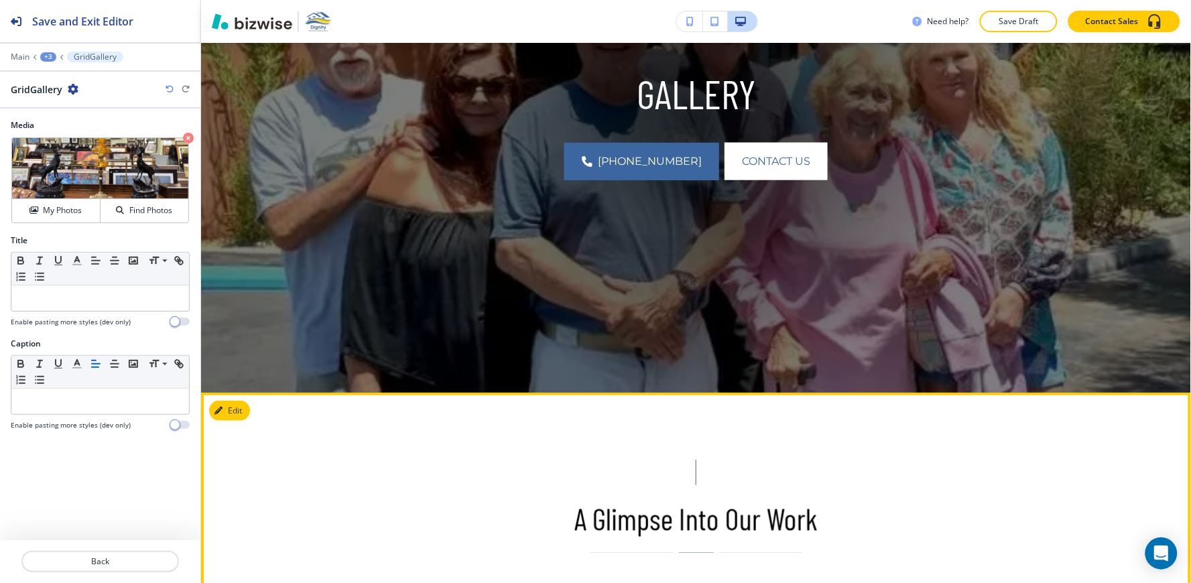
scroll to position [521, 0]
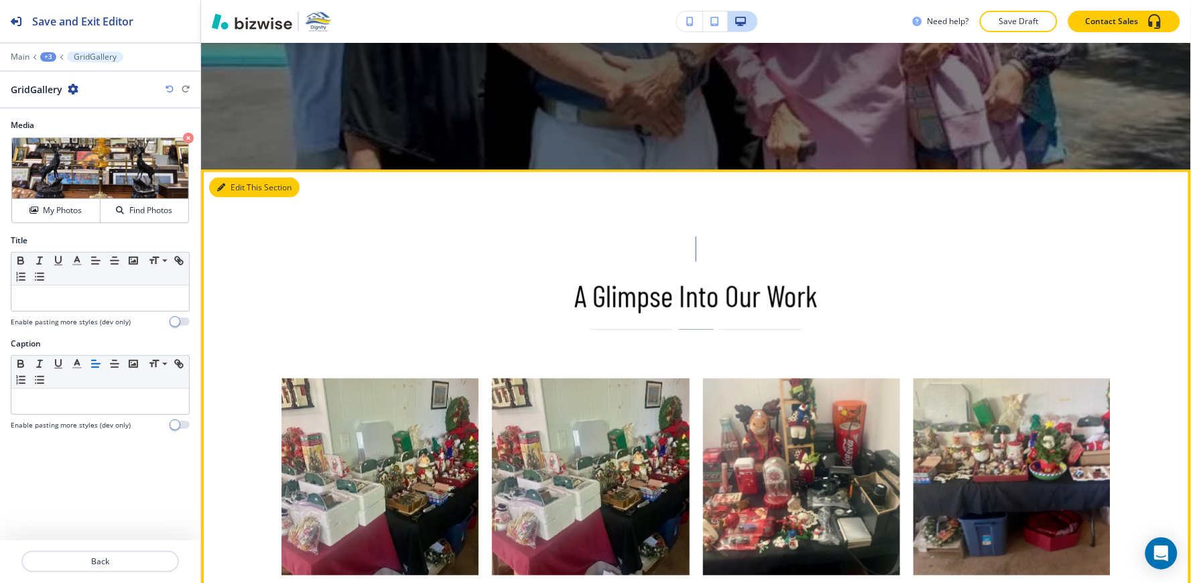
click at [244, 190] on button "Edit This Section" at bounding box center [254, 188] width 90 height 20
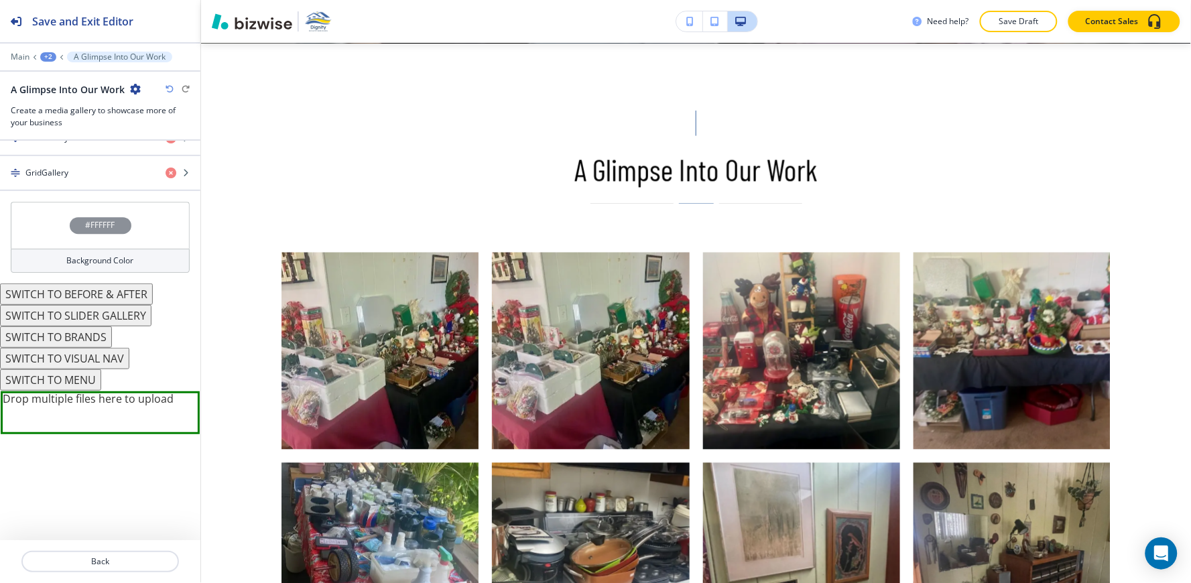
scroll to position [4296, 0]
click at [110, 262] on h4 "Background Color" at bounding box center [100, 259] width 67 height 12
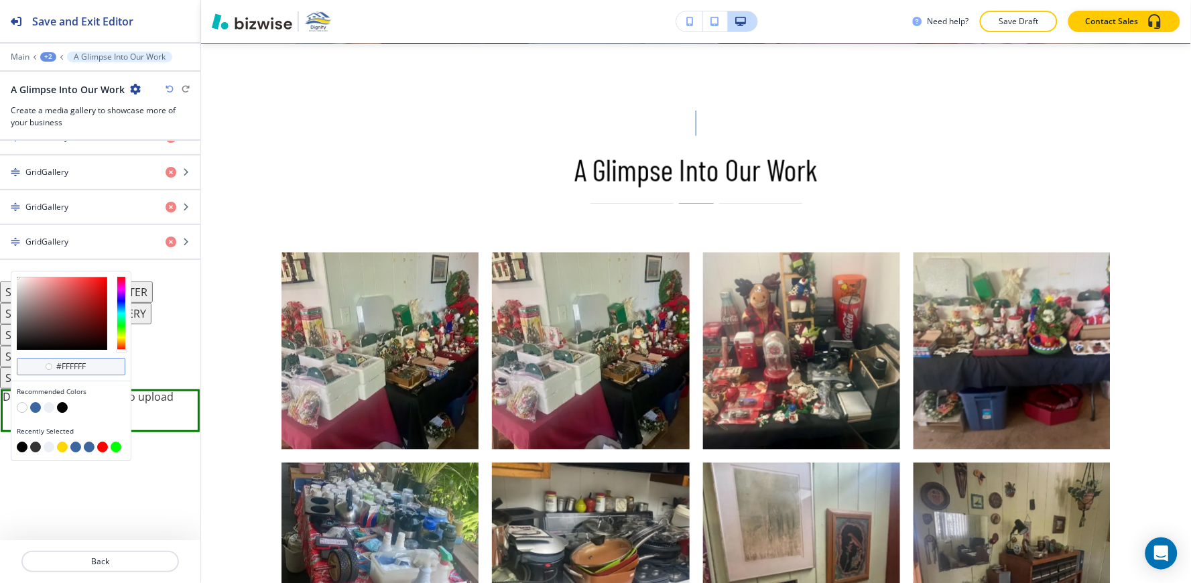
scroll to position [4225, 0]
click at [48, 405] on button "button" at bounding box center [49, 407] width 11 height 11
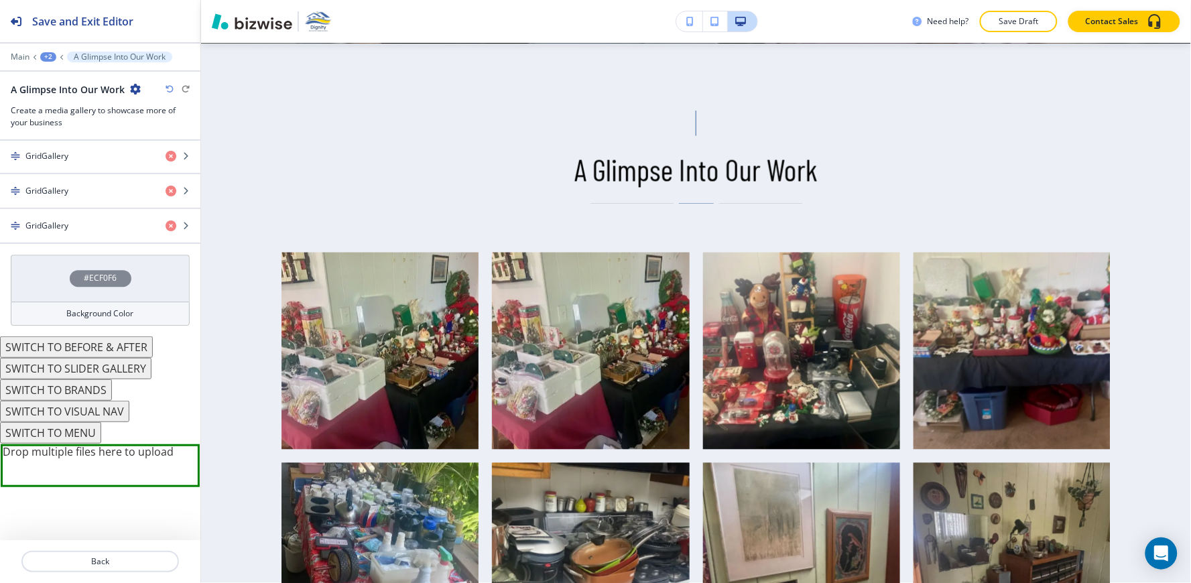
click at [70, 322] on div "Background Color" at bounding box center [100, 314] width 179 height 24
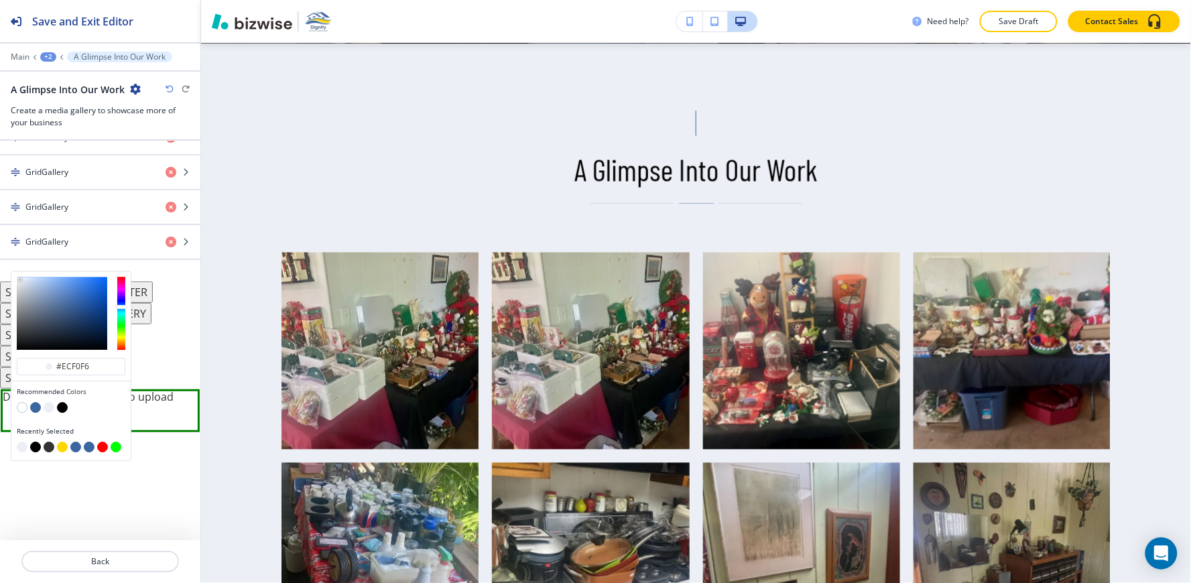
click at [37, 405] on button "button" at bounding box center [35, 407] width 11 height 11
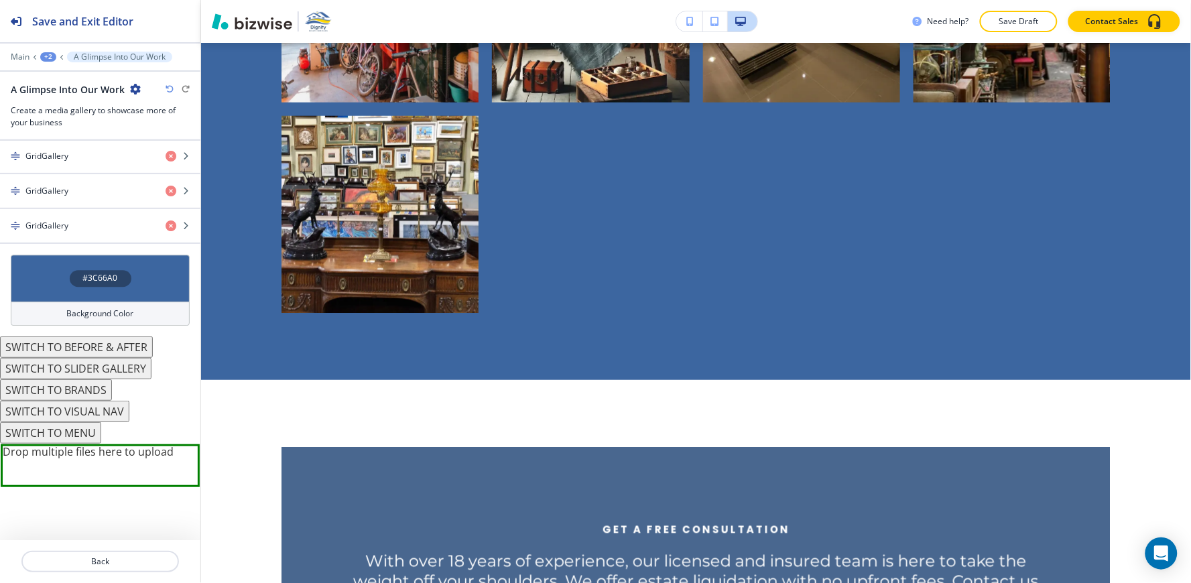
scroll to position [6685, 0]
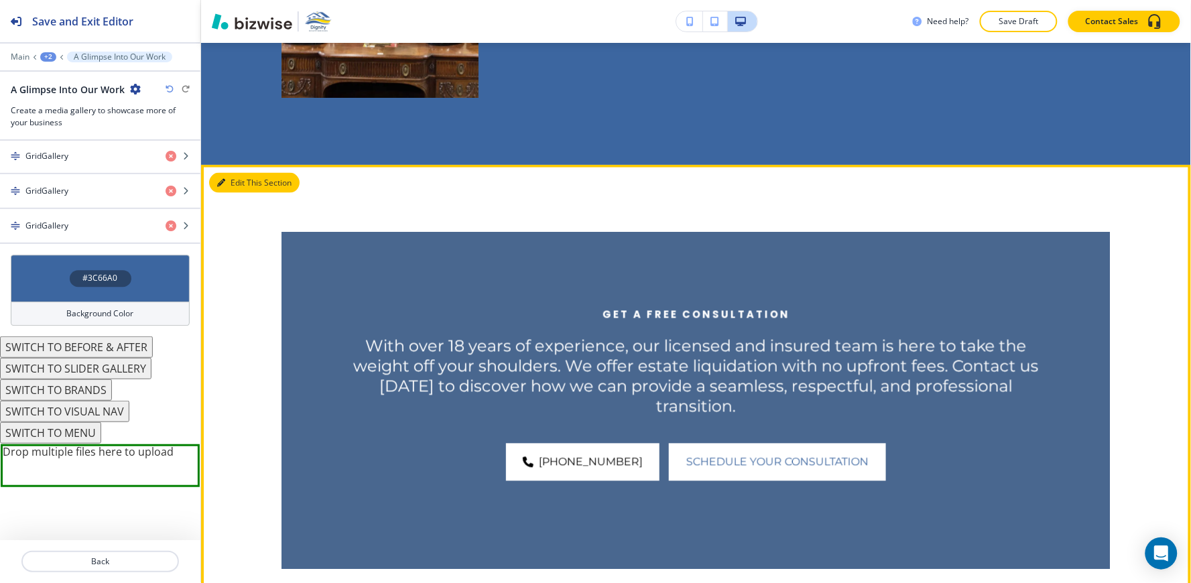
click at [238, 173] on button "Edit This Section" at bounding box center [254, 183] width 90 height 20
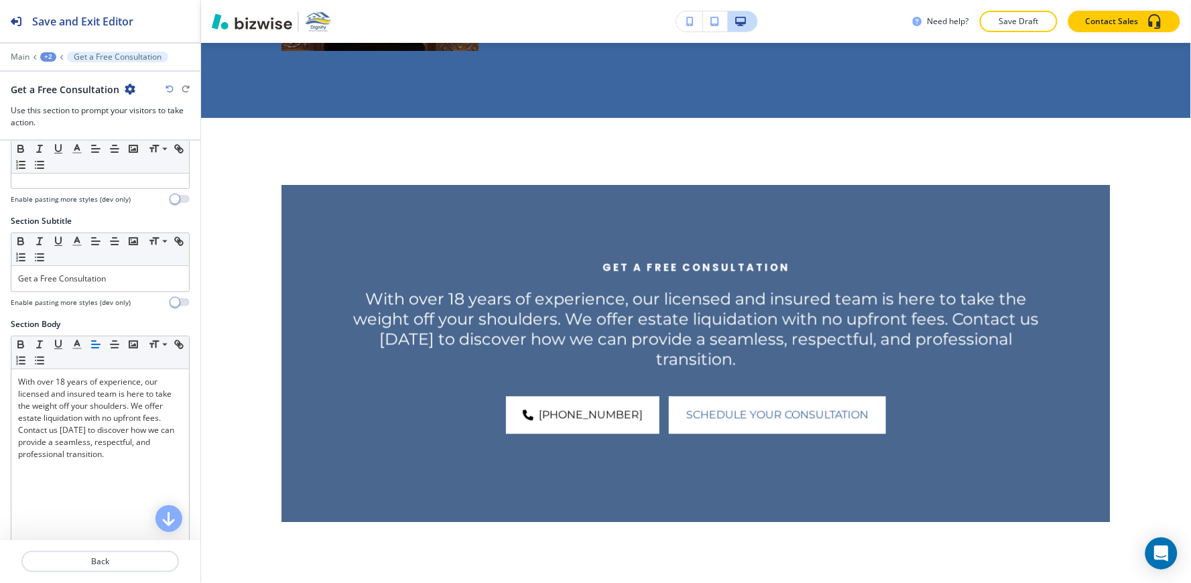
scroll to position [74, 0]
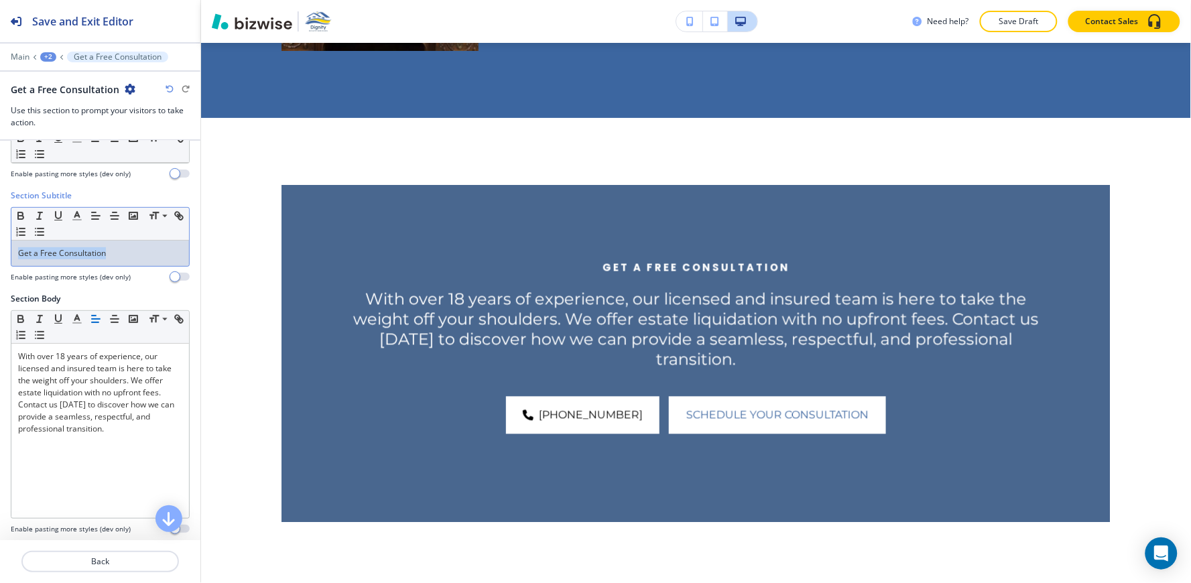
drag, startPoint x: 111, startPoint y: 255, endPoint x: 0, endPoint y: 278, distance: 113.6
click at [0, 278] on div "Section Subtitle Small Normal Large Huge Get a Free Consultation Enable pasting…" at bounding box center [100, 241] width 200 height 103
copy p "Get a Free Consultation"
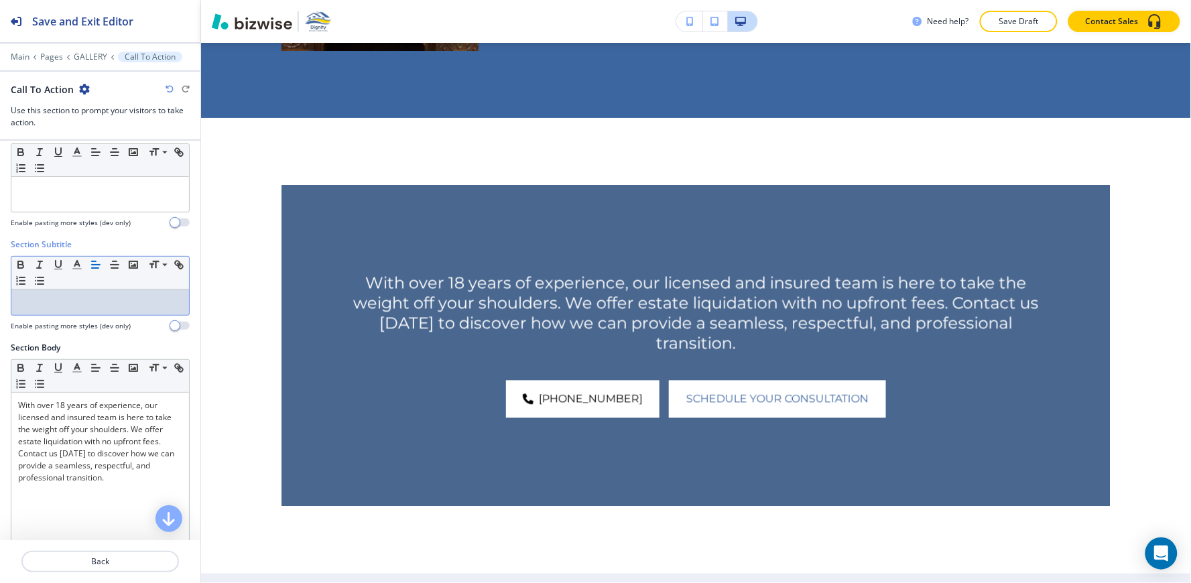
scroll to position [0, 0]
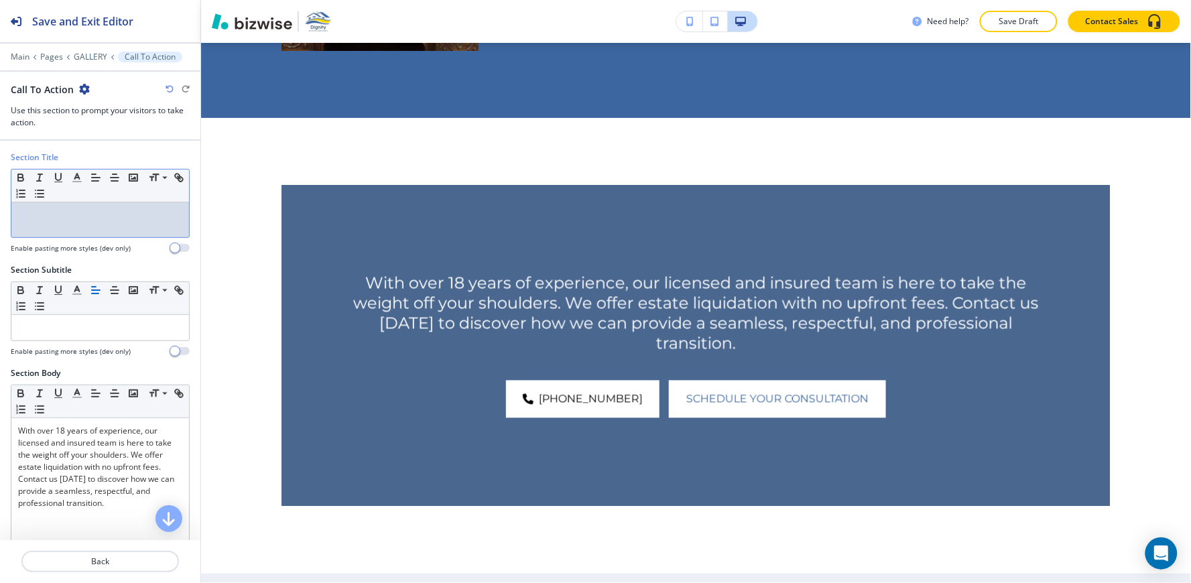
click at [80, 229] on div at bounding box center [100, 219] width 178 height 35
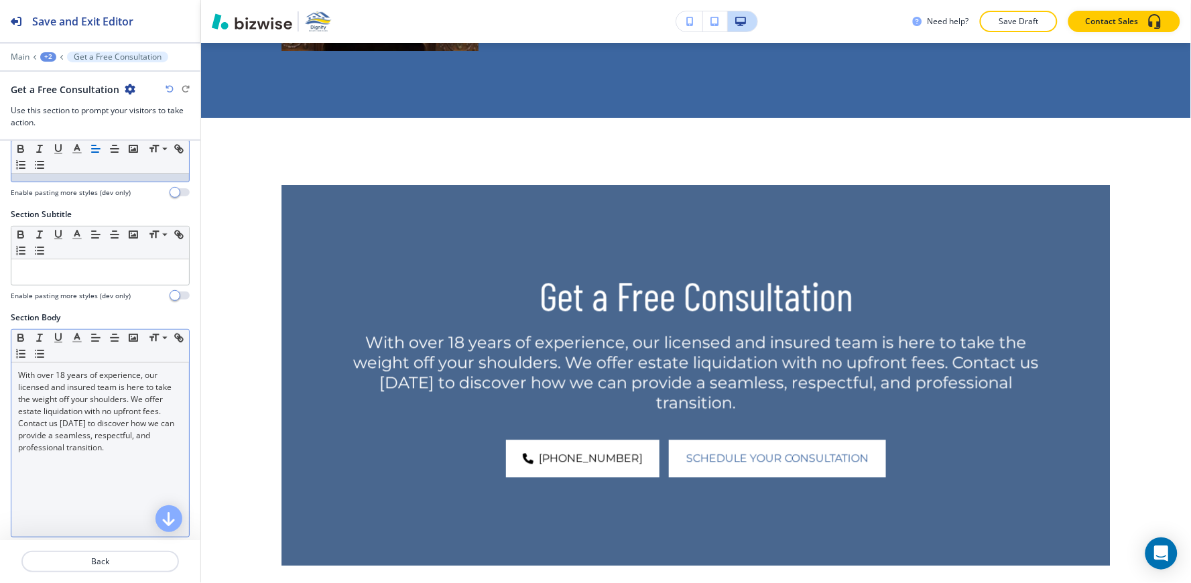
scroll to position [149, 0]
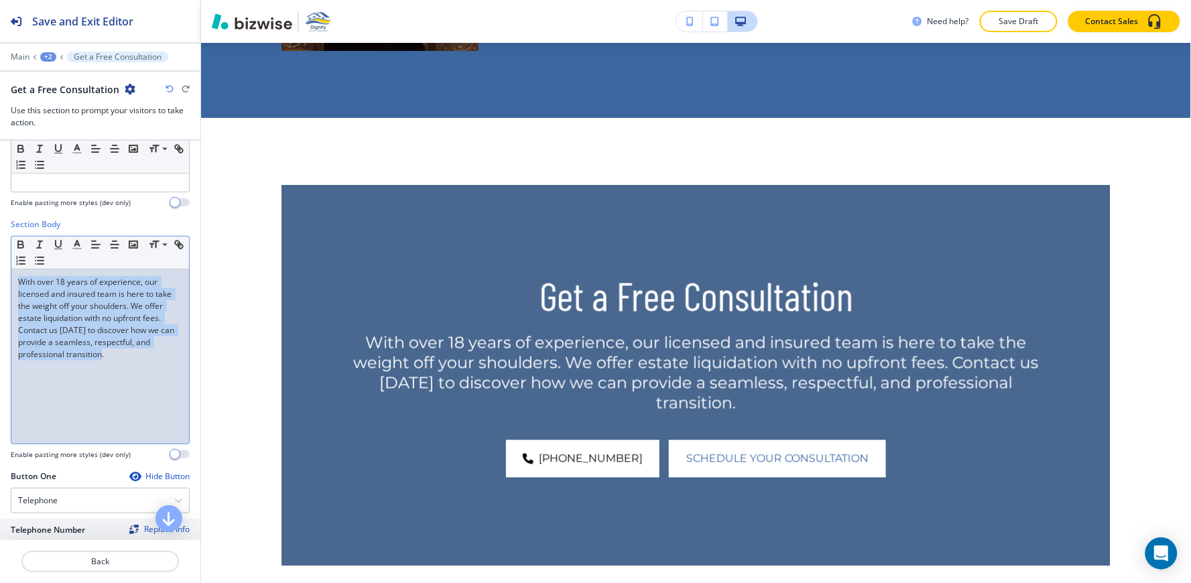
drag, startPoint x: 151, startPoint y: 365, endPoint x: 0, endPoint y: 267, distance: 180.1
click at [0, 267] on div "Section Body Small Normal Large Huge With over 18 years of experience, our lice…" at bounding box center [100, 344] width 200 height 252
copy p "With over 18 years of experience, our licensed and insured team is here to take…"
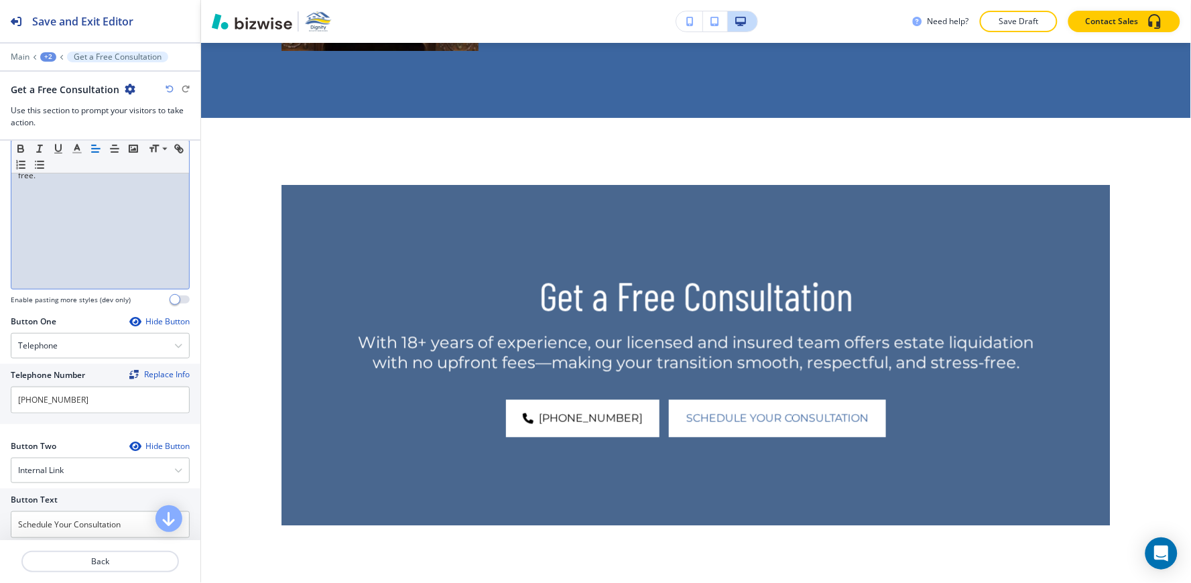
scroll to position [298, 0]
click at [59, 345] on div "Telephone" at bounding box center [100, 352] width 178 height 24
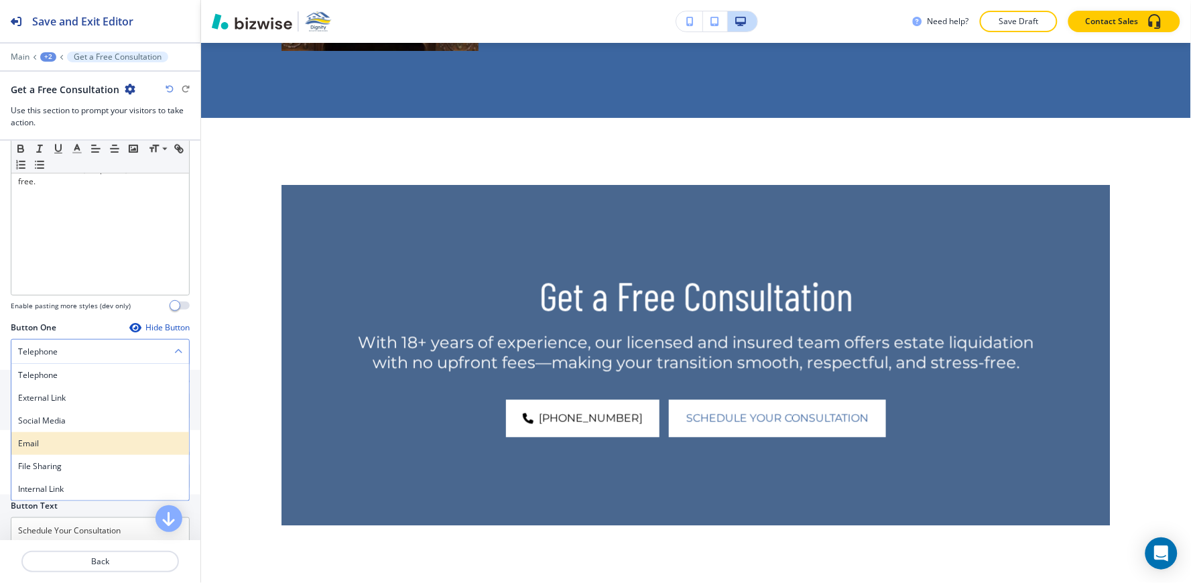
click at [64, 434] on div "Email" at bounding box center [100, 443] width 178 height 23
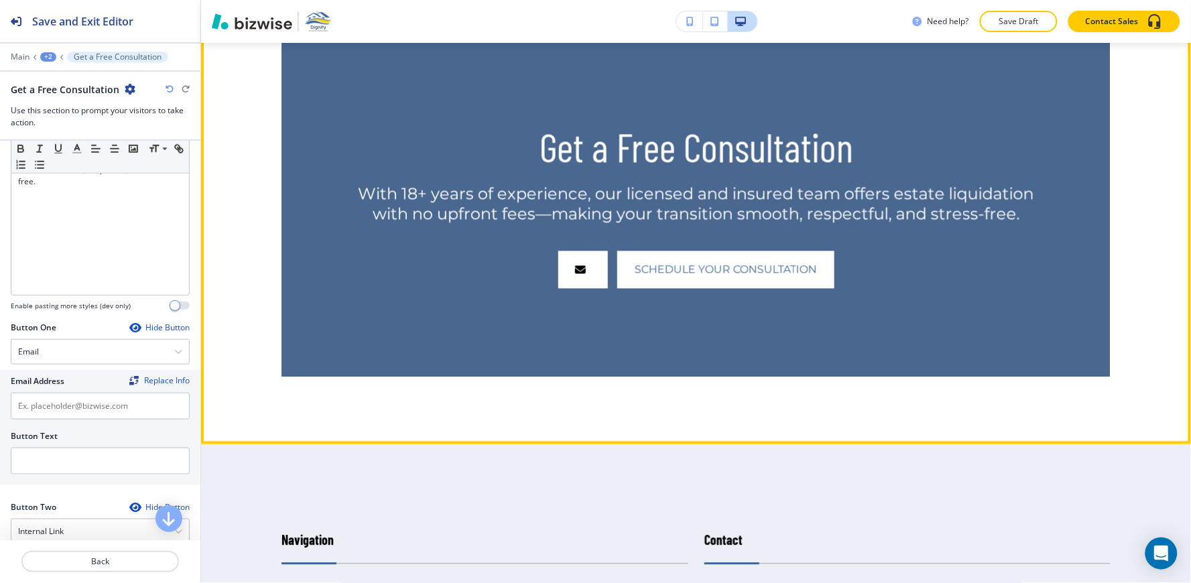
scroll to position [6955, 0]
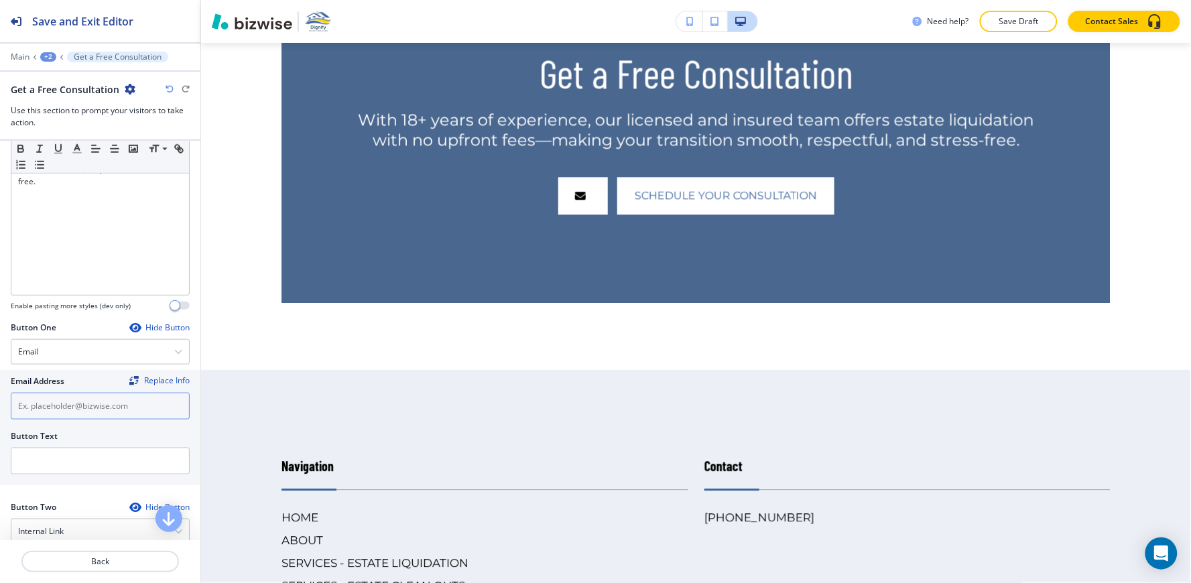
click at [75, 418] on input "text" at bounding box center [100, 406] width 179 height 27
paste input "[EMAIL_ADDRESS][DOMAIN_NAME]"
type input "[EMAIL_ADDRESS][DOMAIN_NAME]"
click at [72, 466] on input "text" at bounding box center [100, 461] width 179 height 27
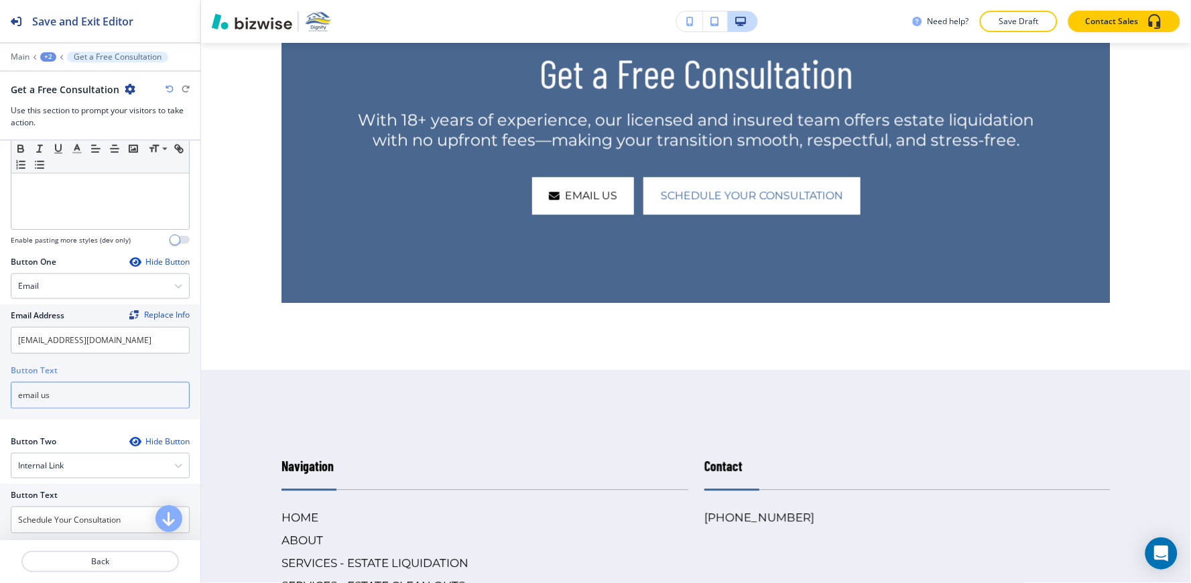
scroll to position [446, 0]
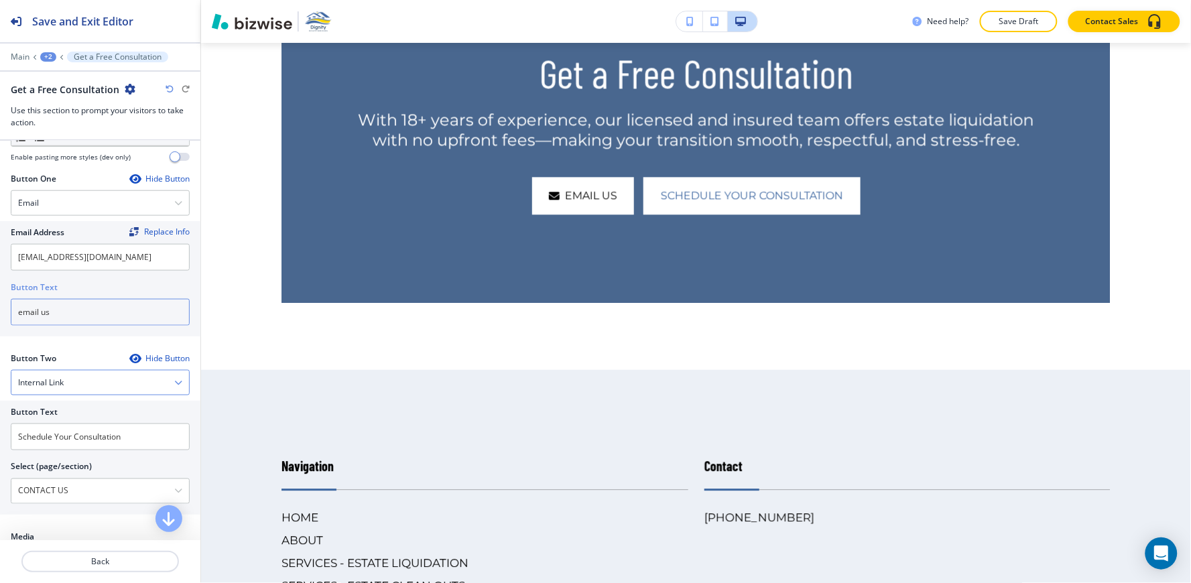
type input "email us"
click at [88, 385] on div "Internal Link" at bounding box center [100, 383] width 178 height 24
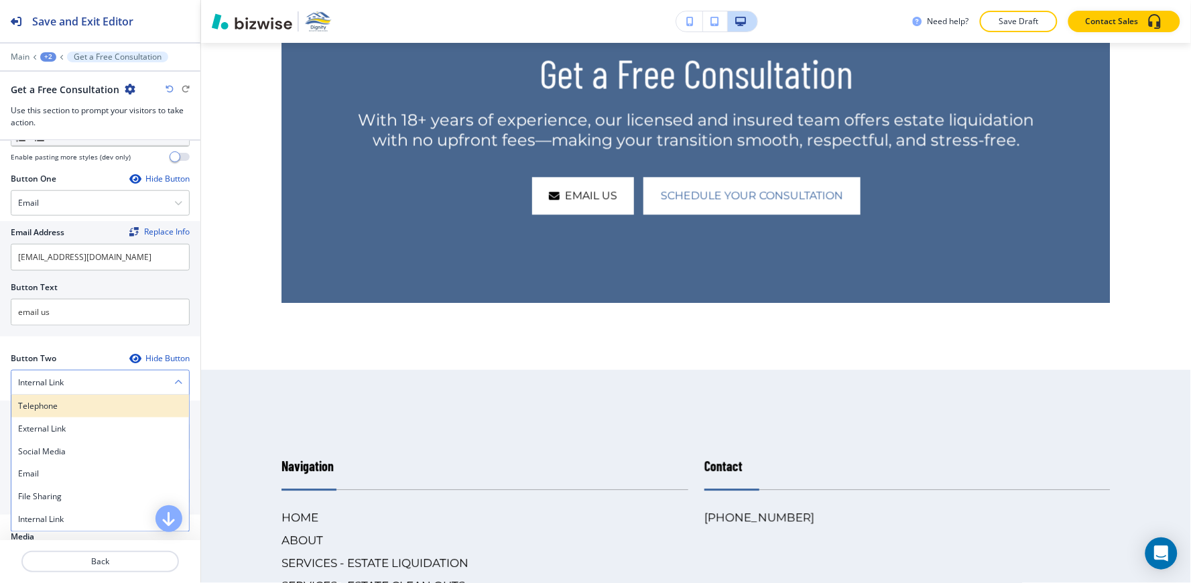
click at [84, 399] on div "Telephone" at bounding box center [100, 406] width 178 height 23
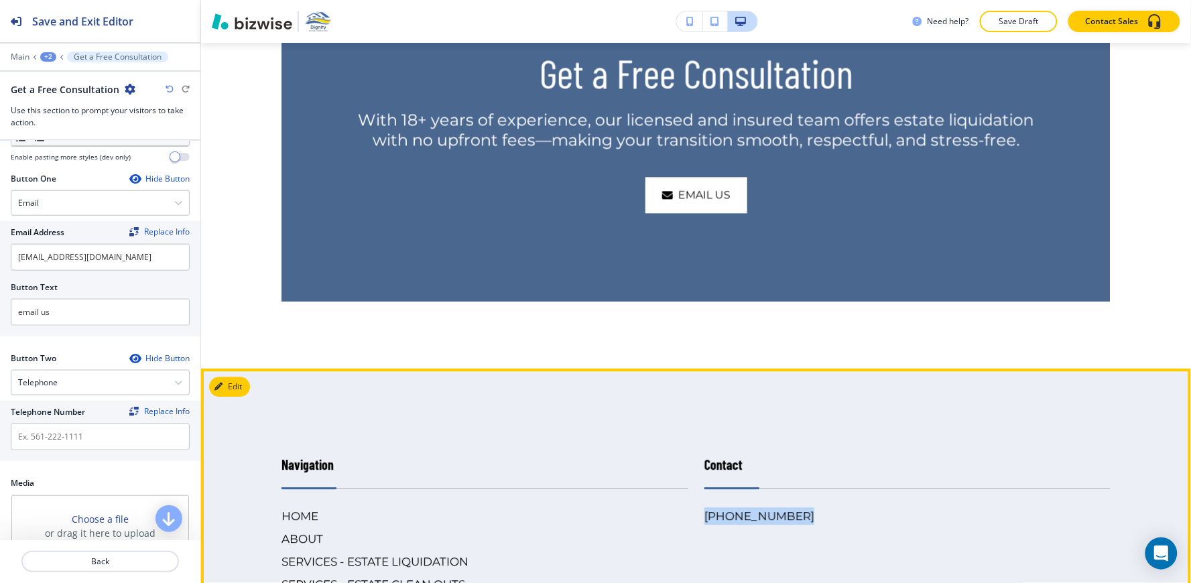
drag, startPoint x: 794, startPoint y: 451, endPoint x: 693, endPoint y: 454, distance: 101.3
click at [693, 454] on div "Contact [PHONE_NUMBER]" at bounding box center [899, 567] width 423 height 279
copy h6 "[PHONE_NUMBER]"
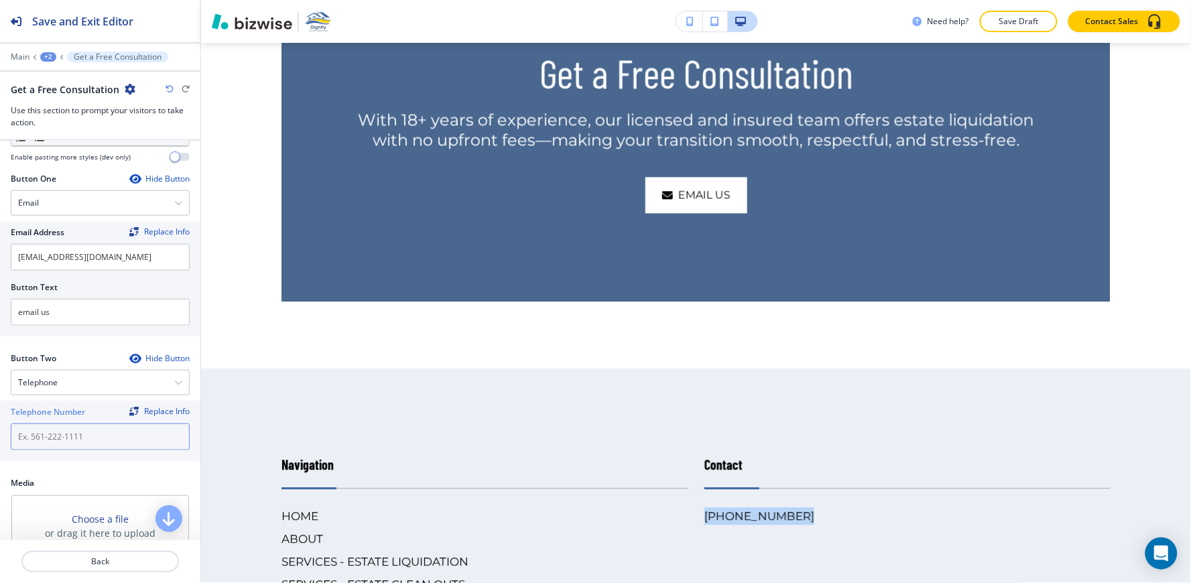
click at [54, 440] on input "text" at bounding box center [100, 437] width 179 height 27
paste input "[PHONE_NUMBER]"
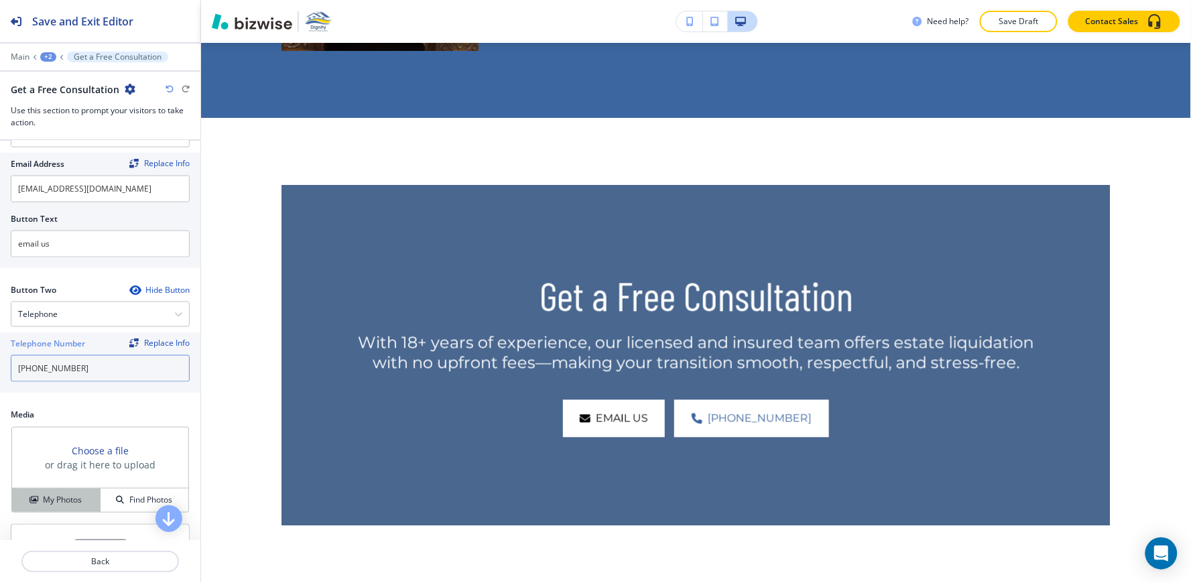
scroll to position [625, 0]
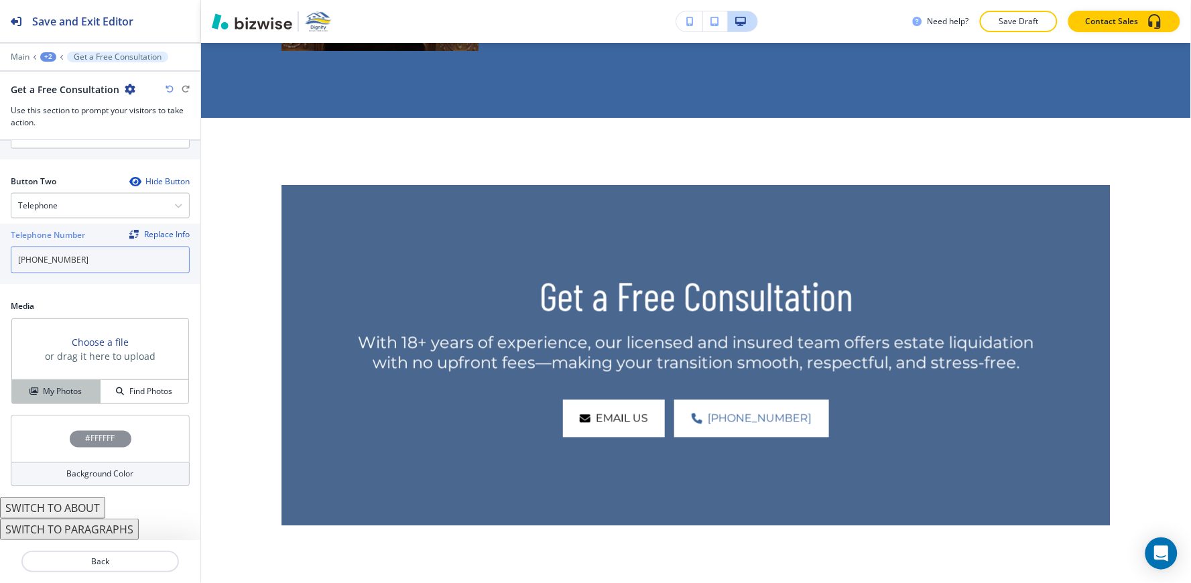
type input "[PHONE_NUMBER]"
click at [25, 398] on button "My Photos" at bounding box center [56, 391] width 88 height 23
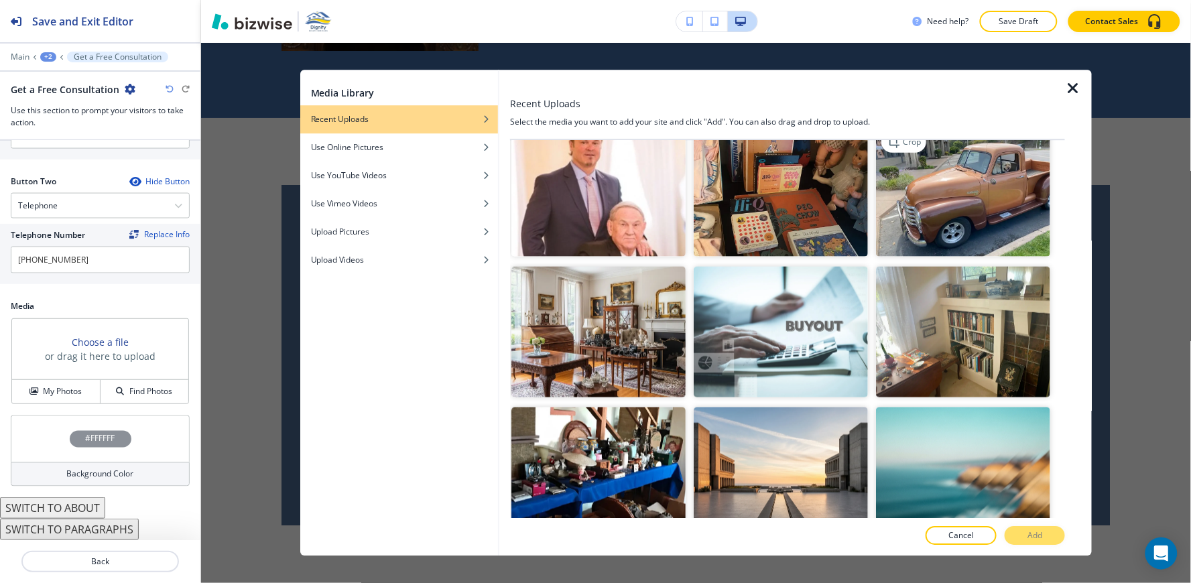
scroll to position [595, 0]
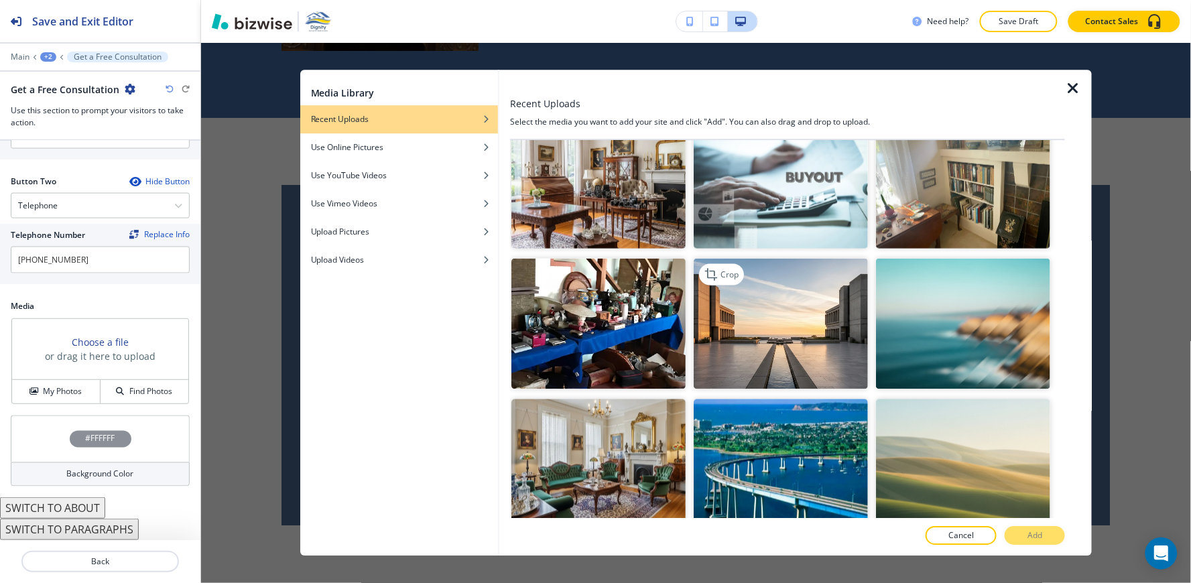
click at [802, 342] on img "button" at bounding box center [781, 323] width 174 height 131
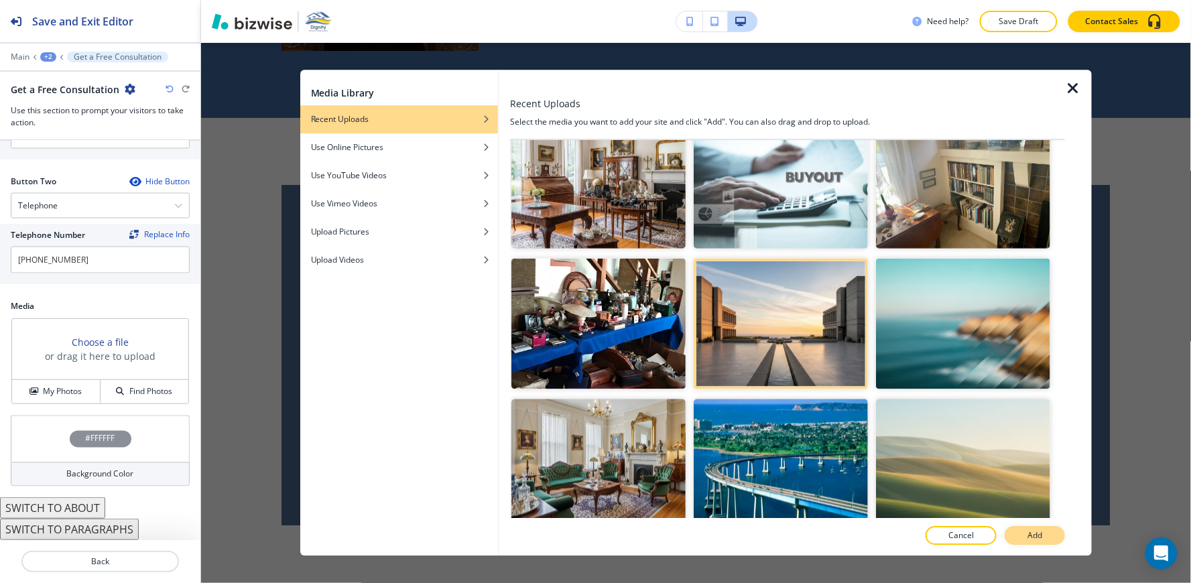
click at [1024, 538] on button "Add" at bounding box center [1035, 536] width 60 height 19
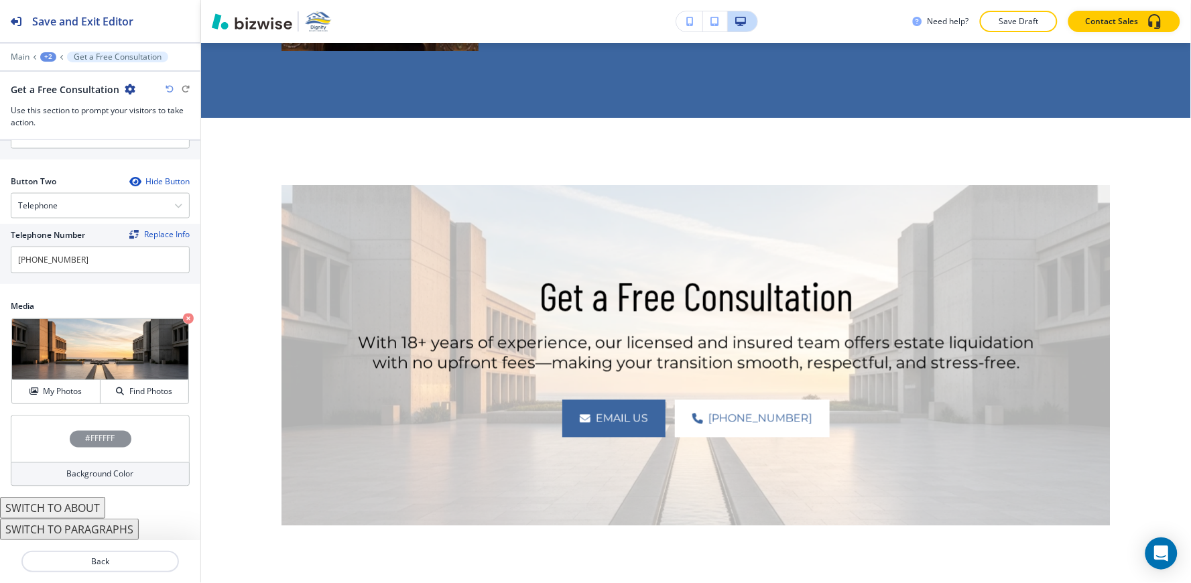
click at [74, 472] on h4 "Background Color" at bounding box center [100, 474] width 67 height 12
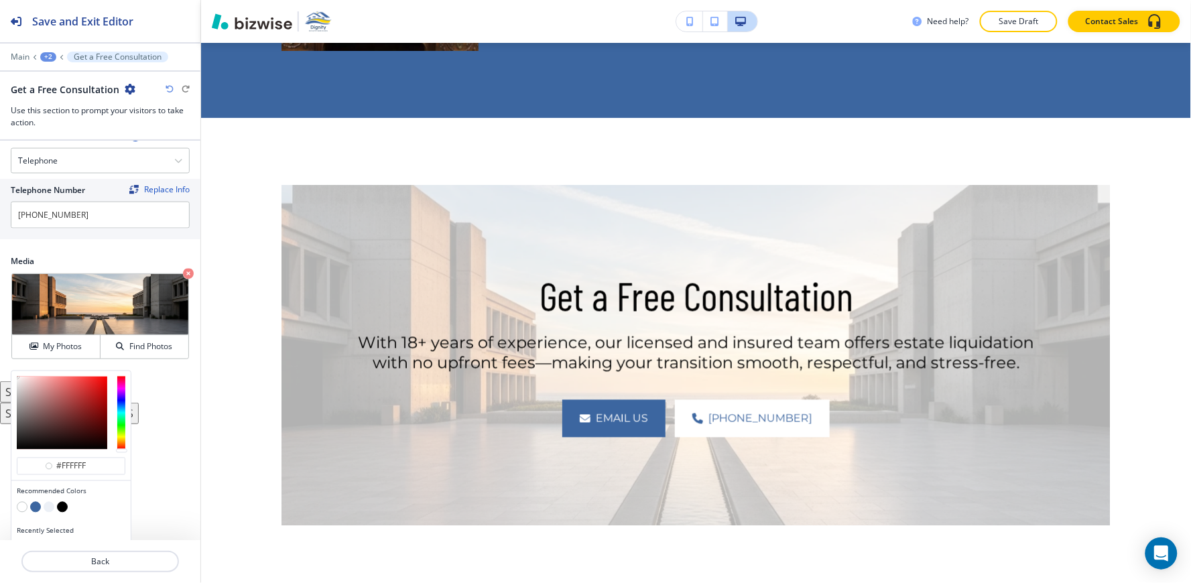
scroll to position [691, 0]
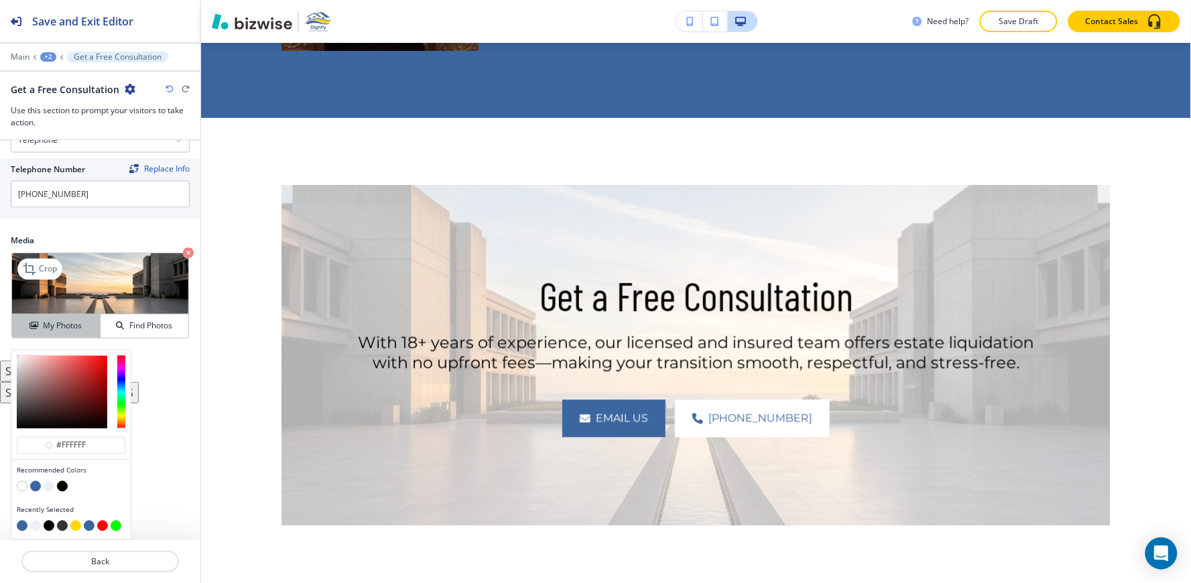
click at [40, 330] on div "Crop My Photos Find Photos" at bounding box center [100, 296] width 178 height 86
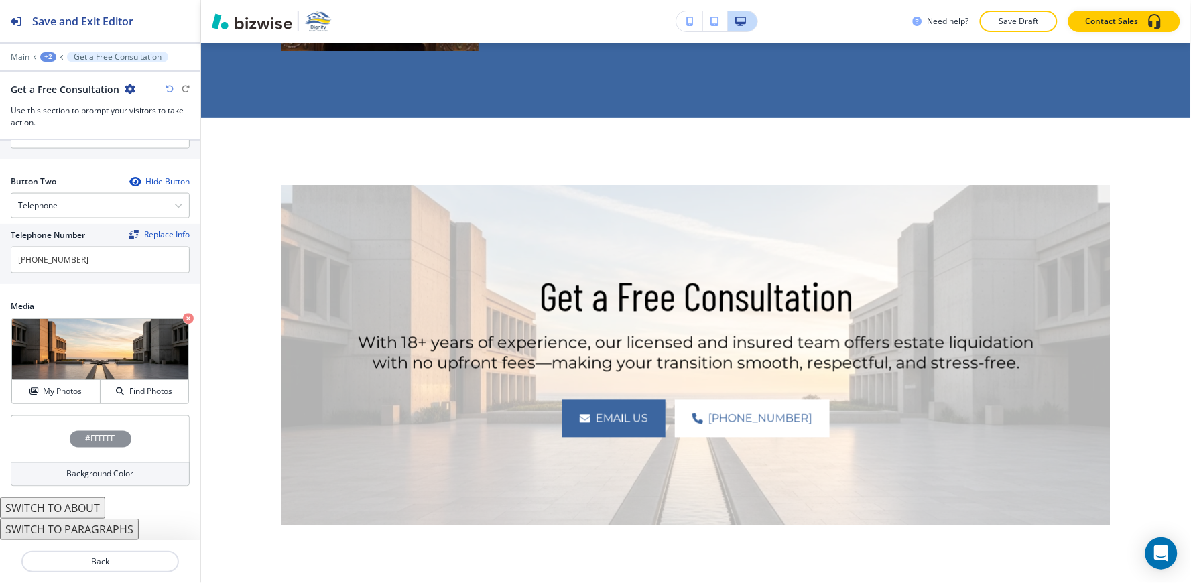
scroll to position [625, 0]
click at [42, 383] on button "My Photos" at bounding box center [56, 391] width 88 height 23
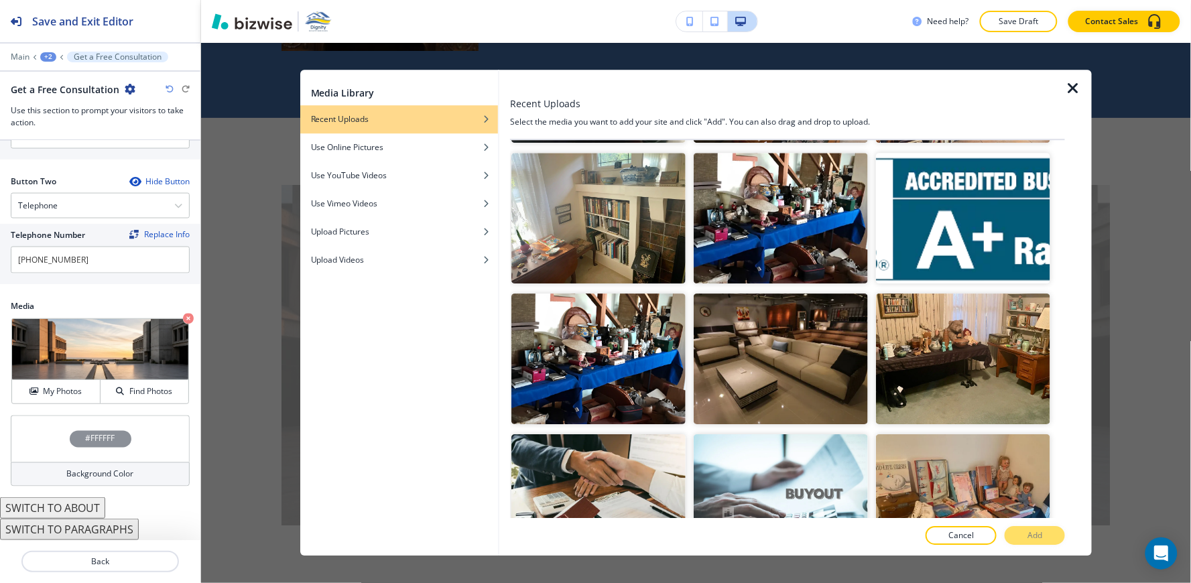
scroll to position [7850, 0]
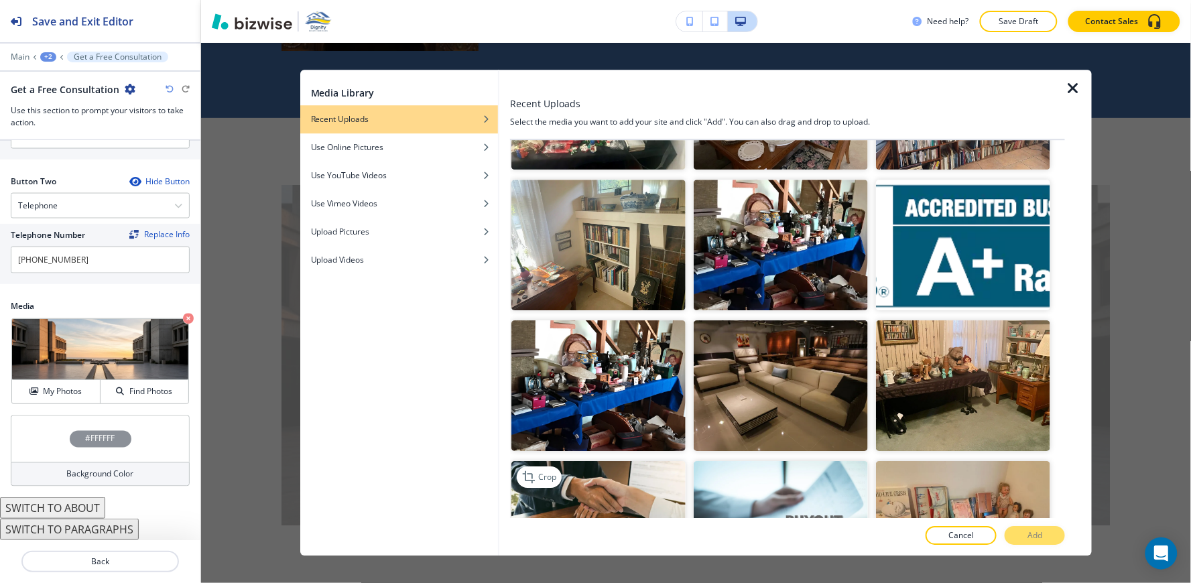
click at [592, 461] on img "button" at bounding box center [598, 526] width 174 height 131
click at [1052, 532] on button "Add" at bounding box center [1035, 536] width 60 height 19
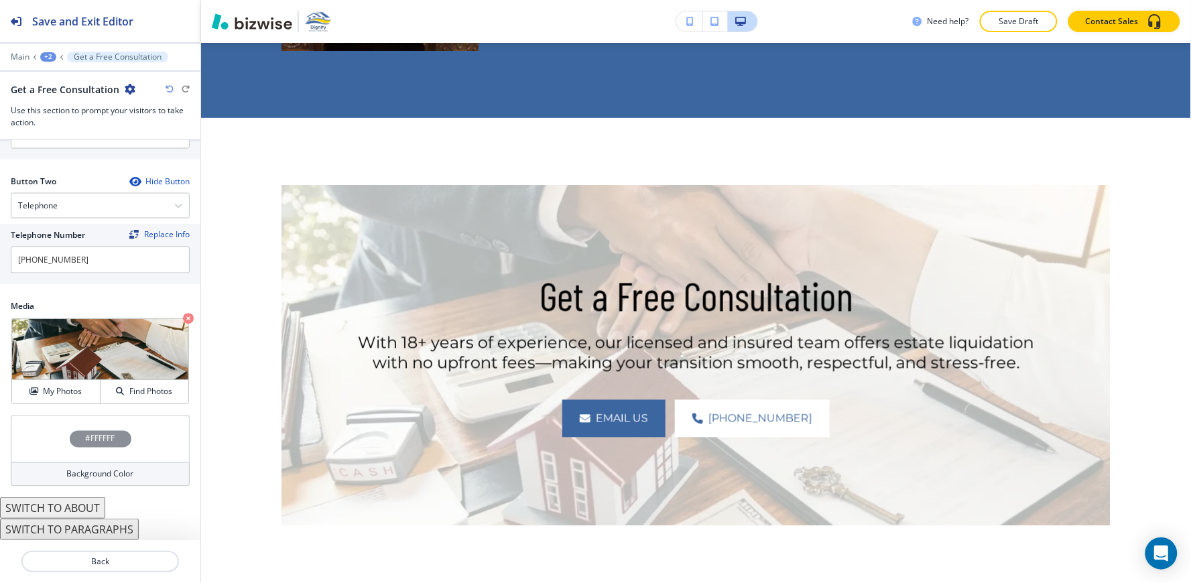
click at [55, 470] on div "Background Color" at bounding box center [100, 474] width 179 height 24
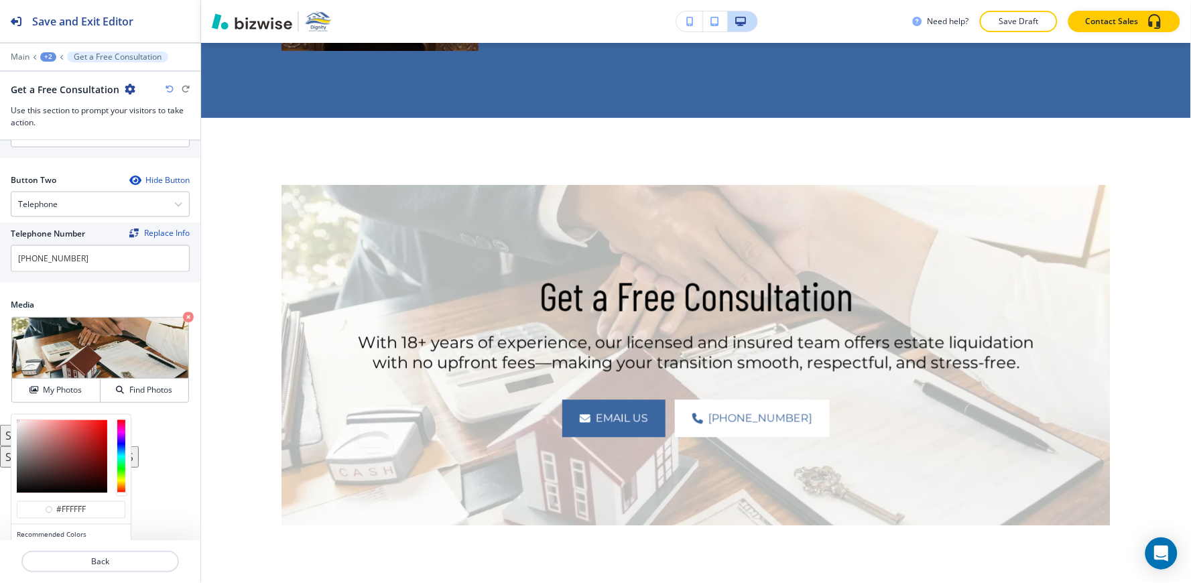
scroll to position [691, 0]
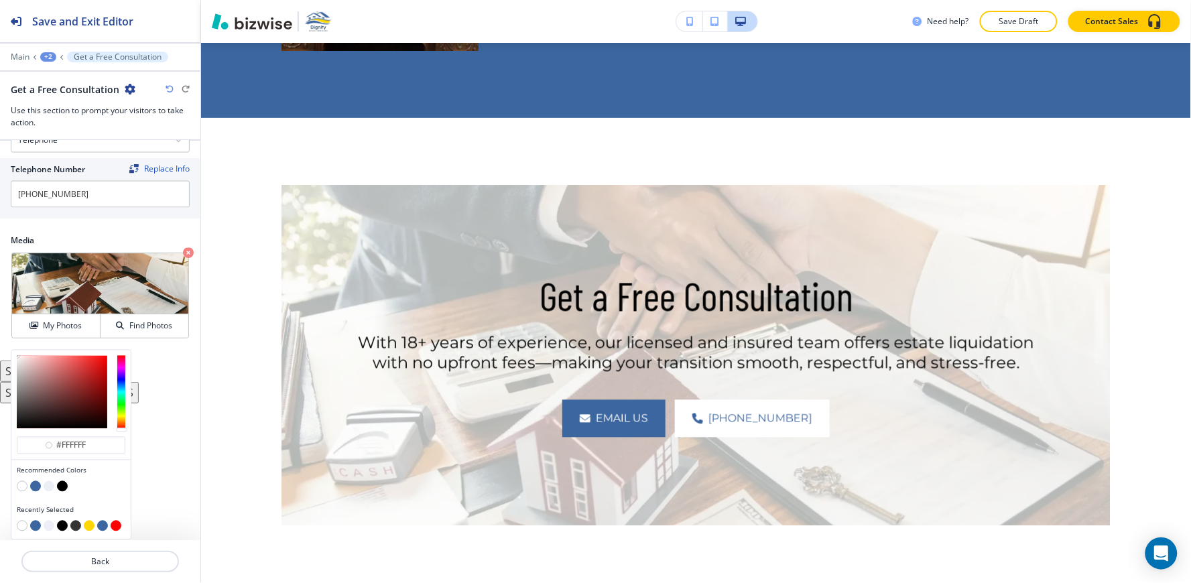
click at [61, 487] on button "button" at bounding box center [62, 486] width 11 height 11
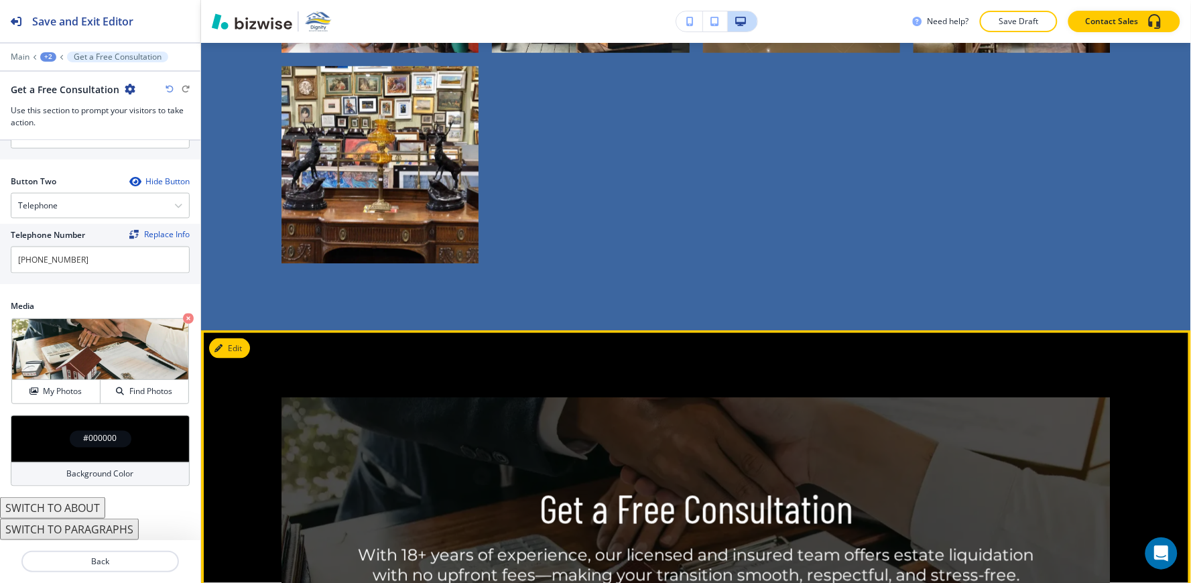
scroll to position [6285, 0]
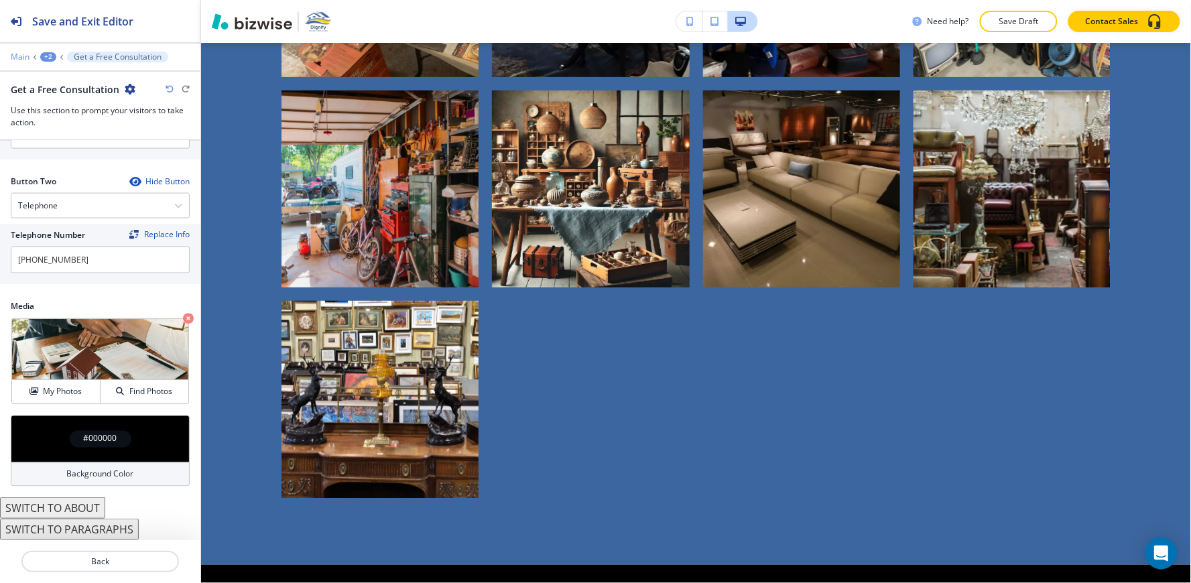
click at [24, 54] on p "Main" at bounding box center [20, 56] width 19 height 9
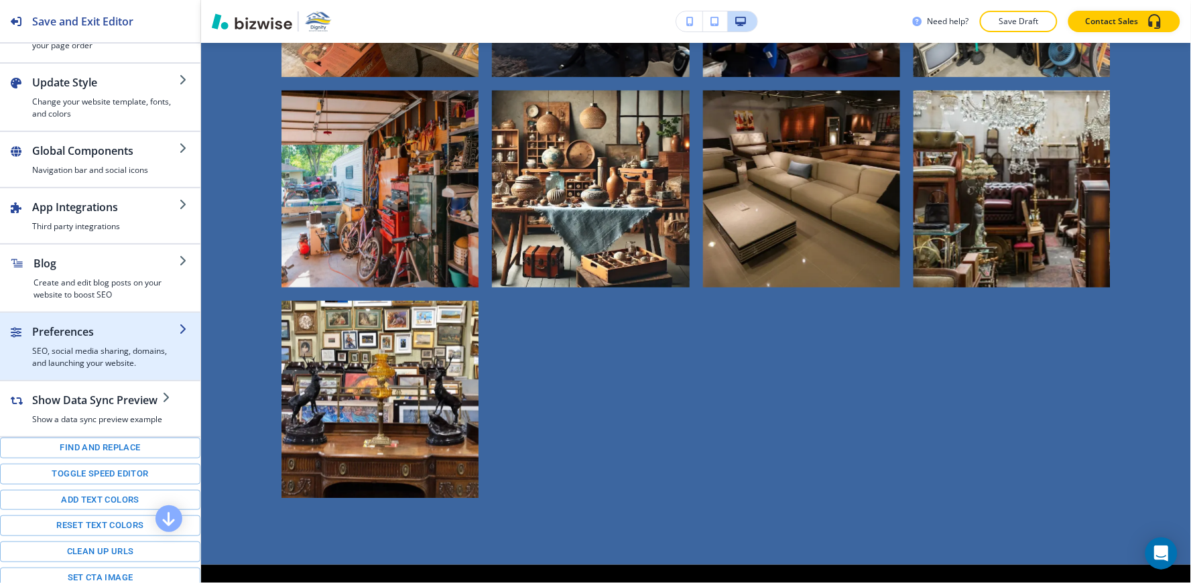
scroll to position [74, 0]
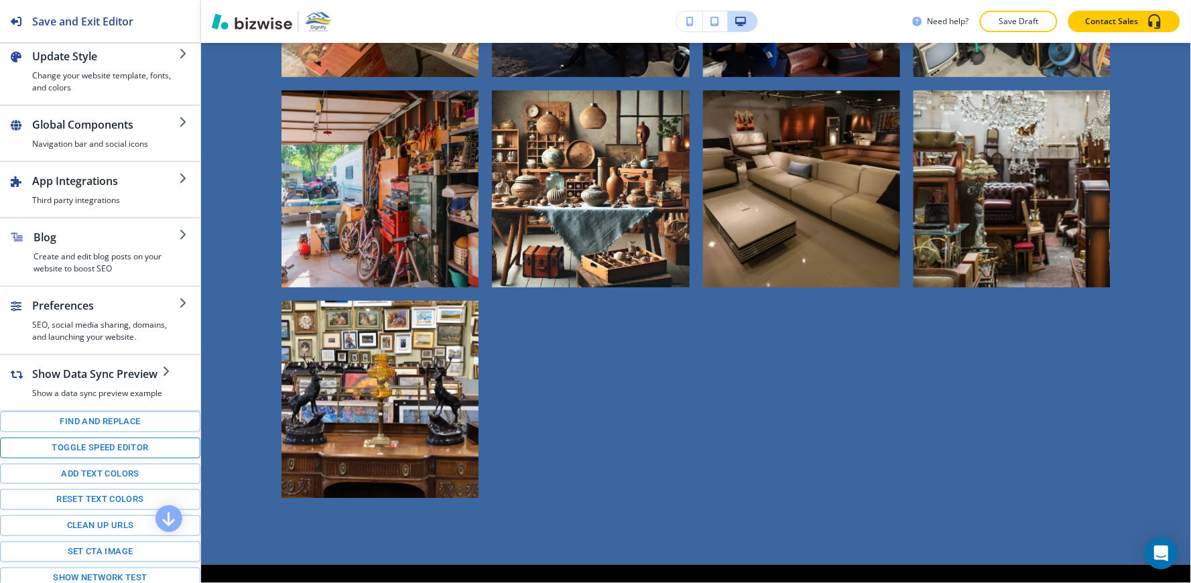
click at [77, 450] on button "Toggle speed editor" at bounding box center [100, 448] width 200 height 21
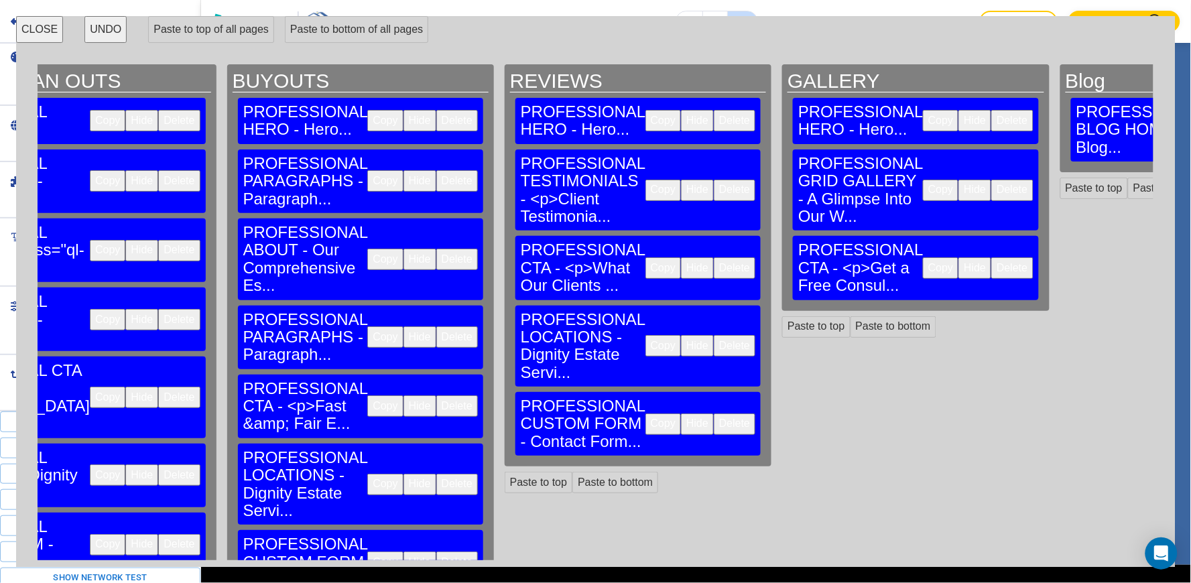
scroll to position [0, 1179]
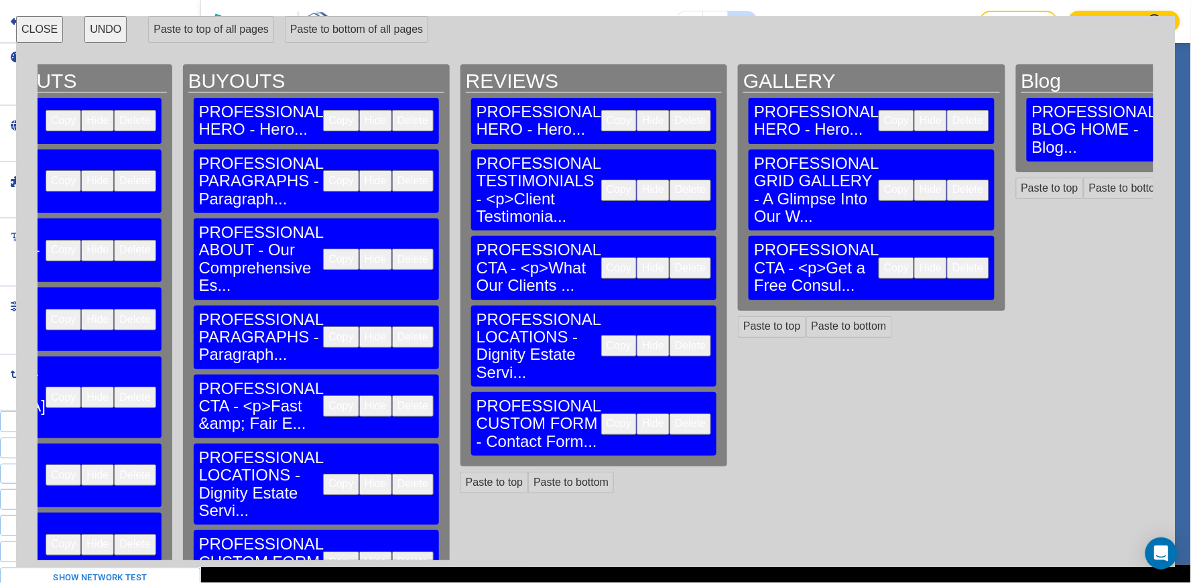
click at [601, 335] on button "Copy" at bounding box center [619, 345] width 36 height 21
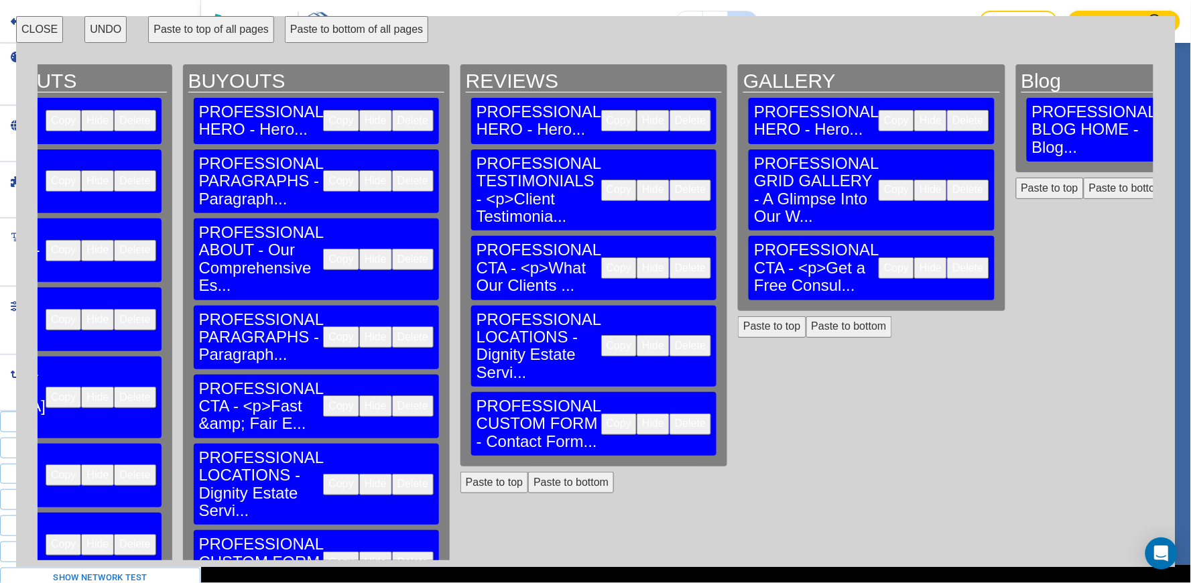
click at [806, 316] on button "Paste to bottom" at bounding box center [849, 326] width 86 height 21
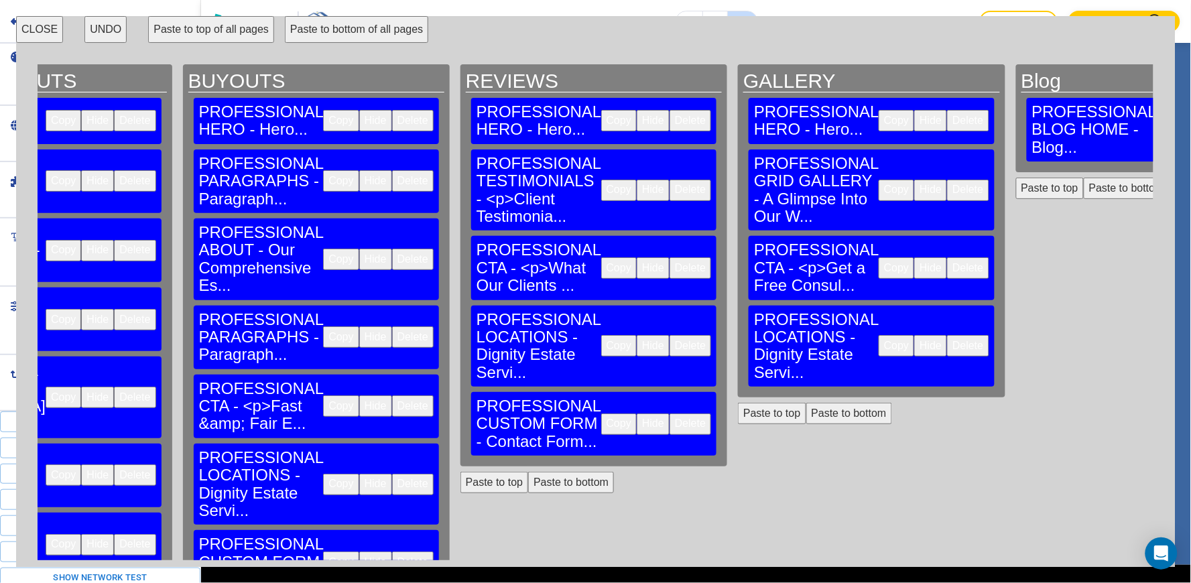
click at [601, 413] on button "Copy" at bounding box center [619, 423] width 36 height 21
click at [806, 403] on button "Paste to bottom" at bounding box center [849, 413] width 86 height 21
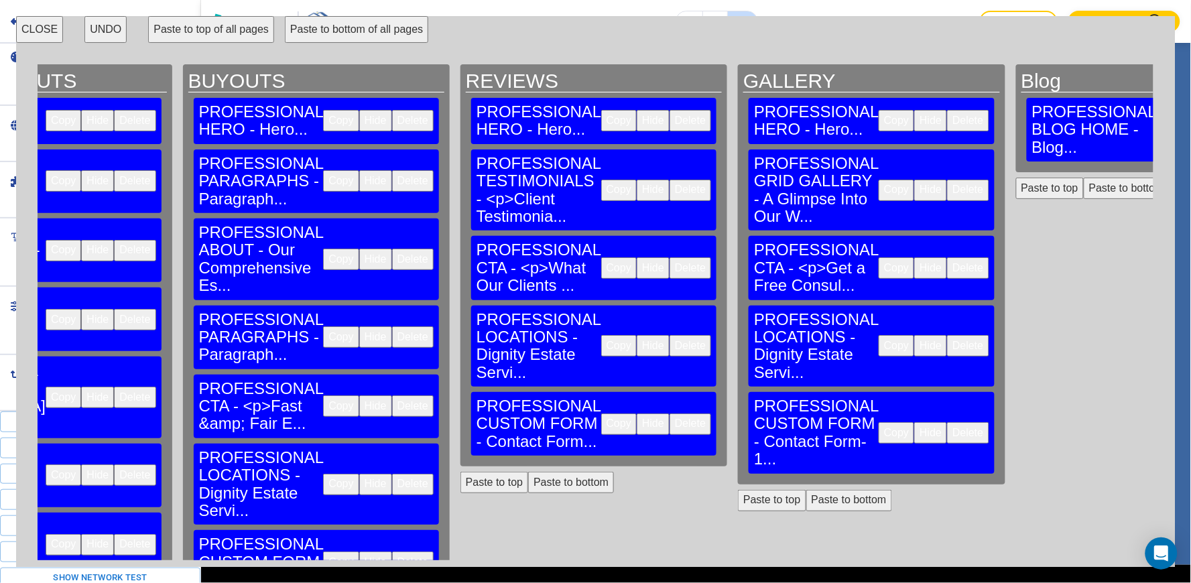
click at [39, 29] on button "CLOSE" at bounding box center [39, 29] width 47 height 27
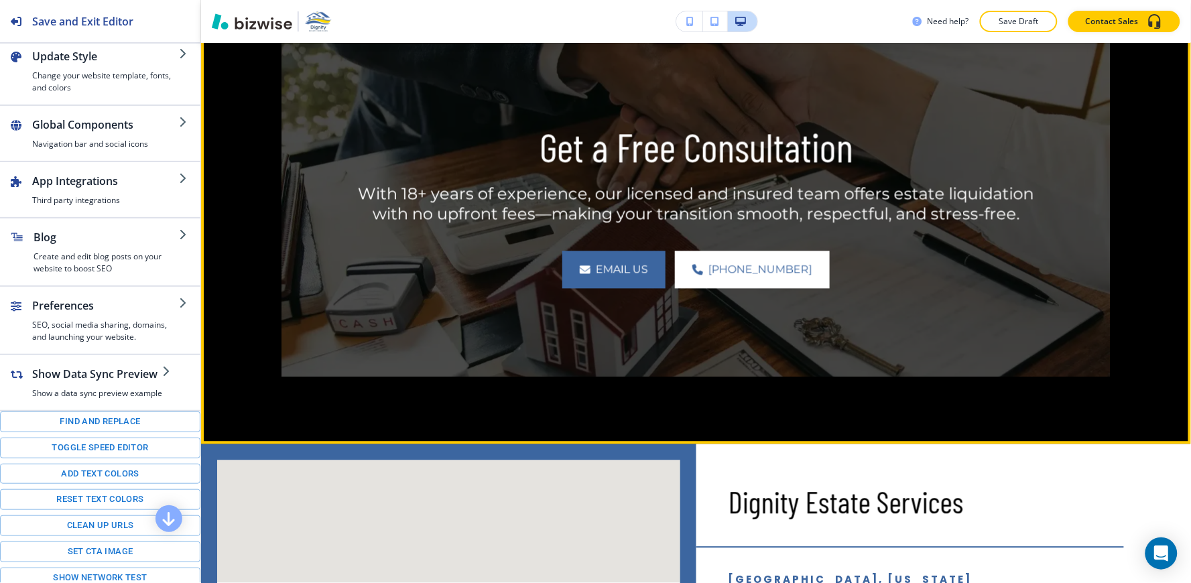
scroll to position [6955, 0]
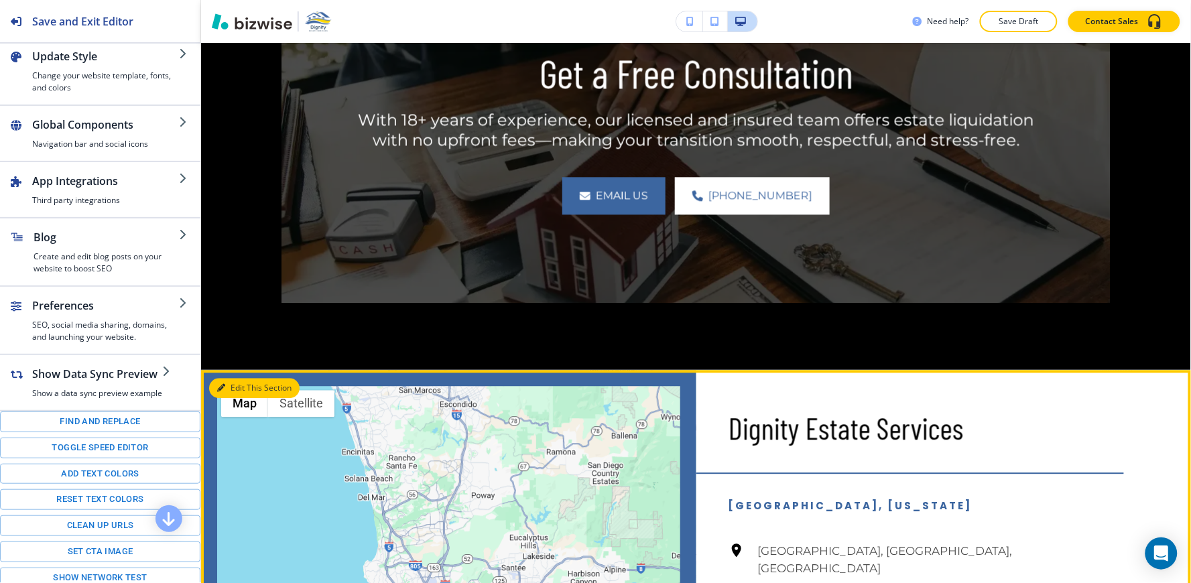
click at [232, 378] on button "Edit This Section" at bounding box center [254, 388] width 90 height 20
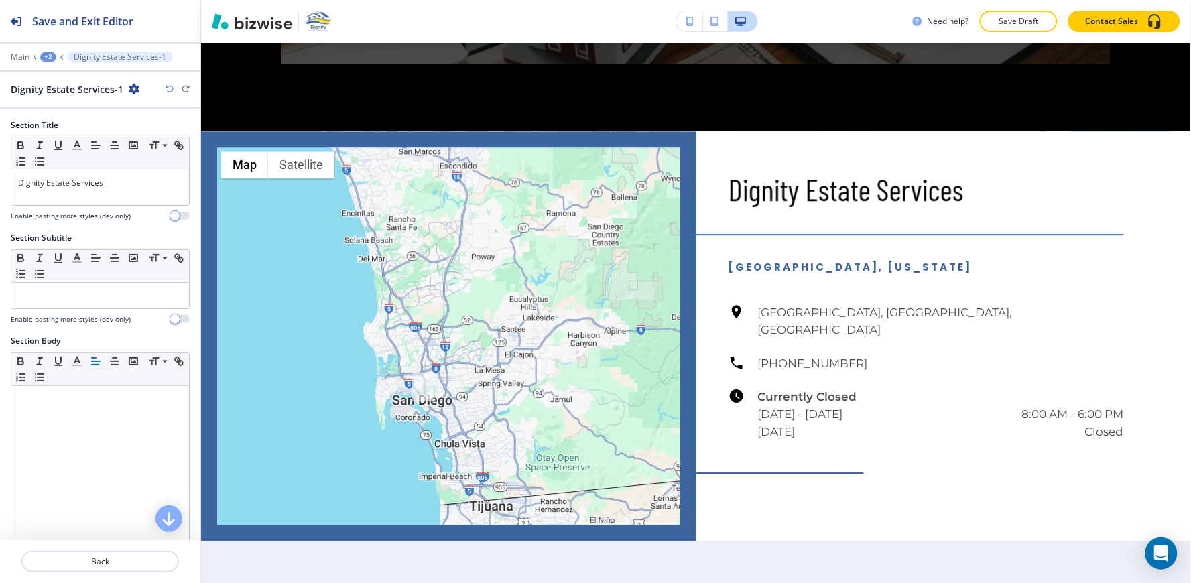
scroll to position [7207, 0]
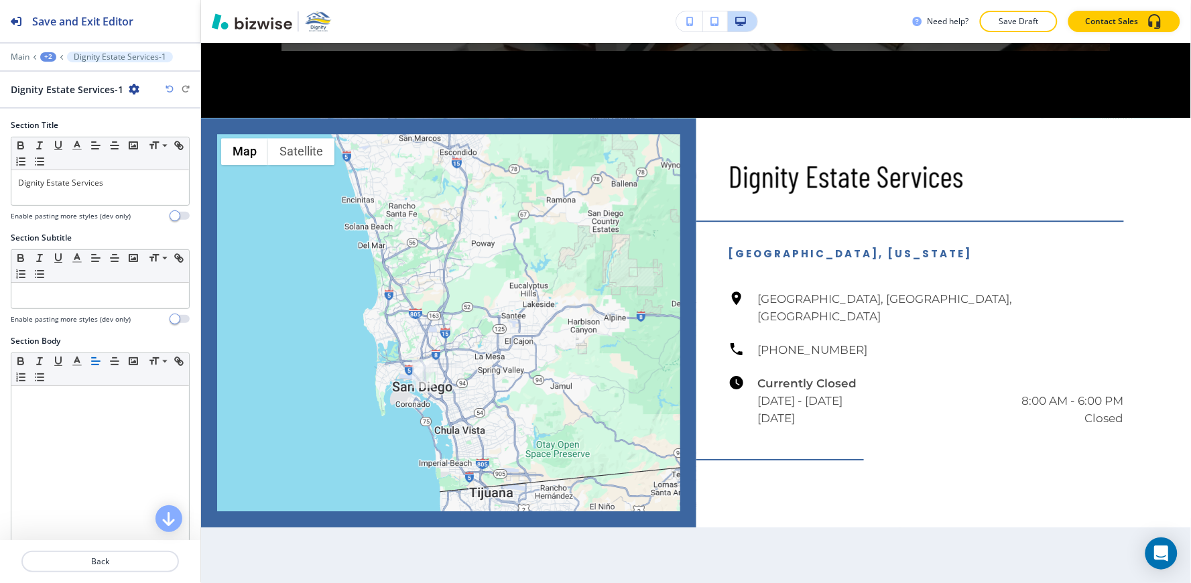
click at [131, 88] on icon "button" at bounding box center [134, 89] width 11 height 11
click at [141, 102] on button "Rename Section" at bounding box center [170, 112] width 86 height 23
click at [137, 92] on input "Dignity Estate Services-1" at bounding box center [80, 89] width 139 height 27
type input "Dignity Estate Services"
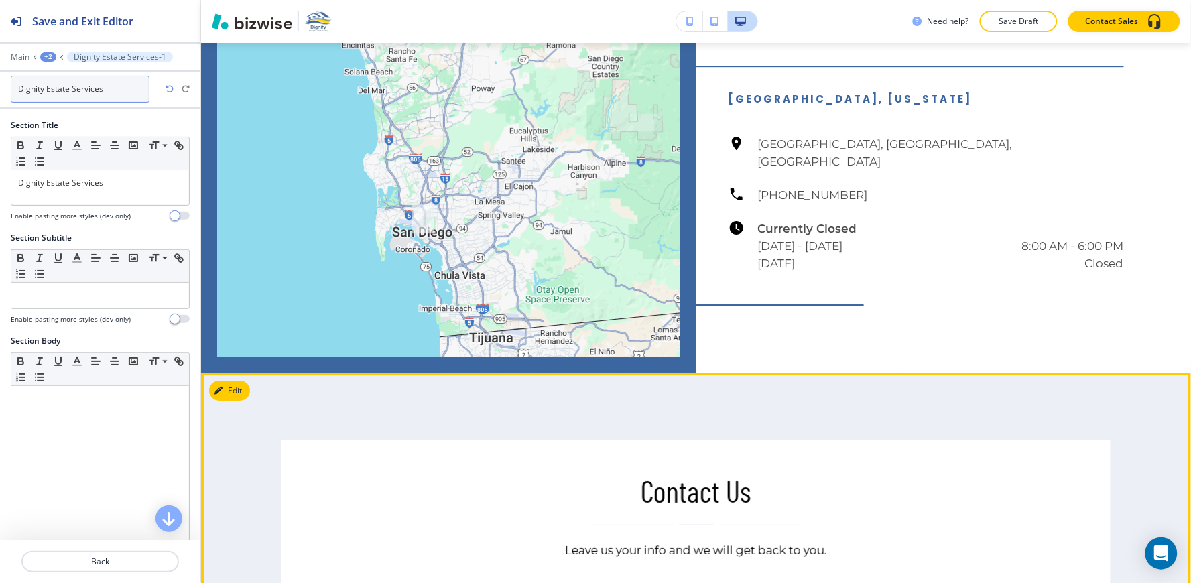
scroll to position [7505, 0]
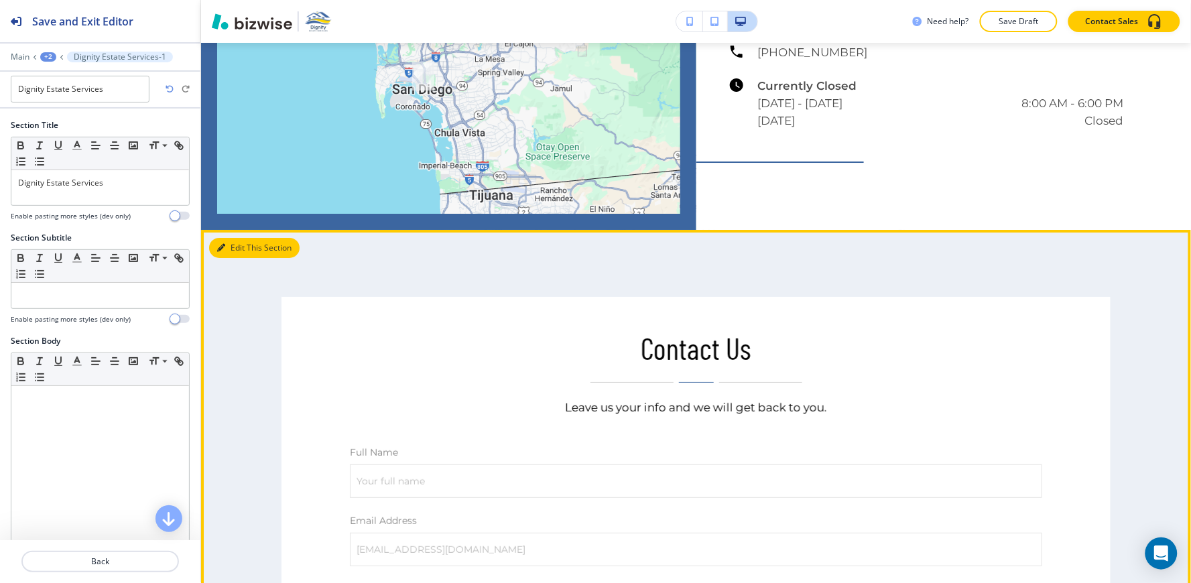
click at [241, 238] on button "Edit This Section" at bounding box center [254, 248] width 90 height 20
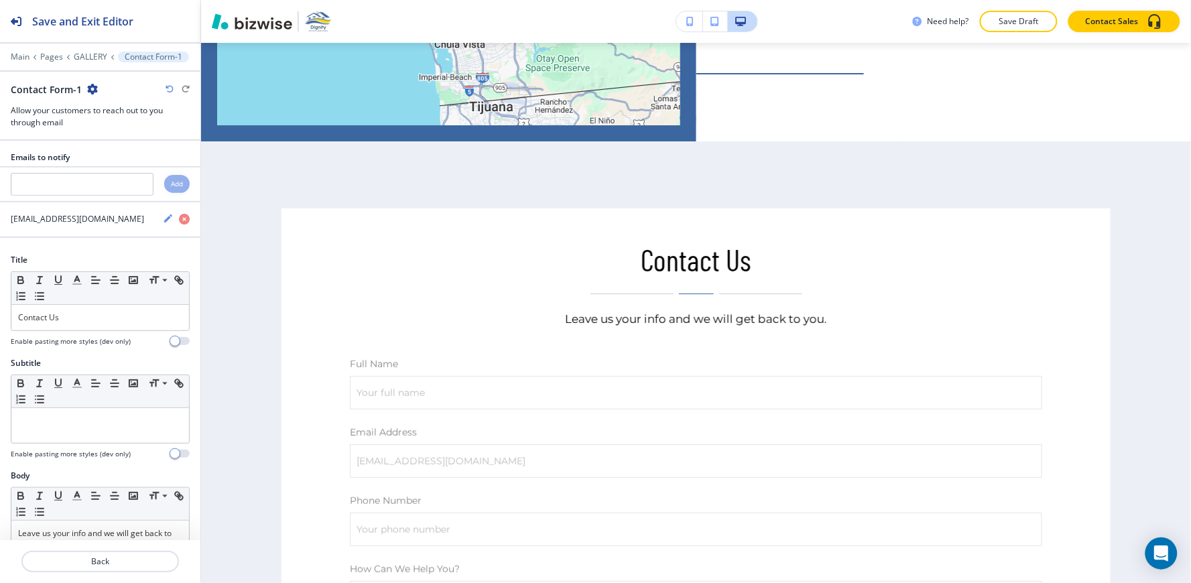
scroll to position [7600, 0]
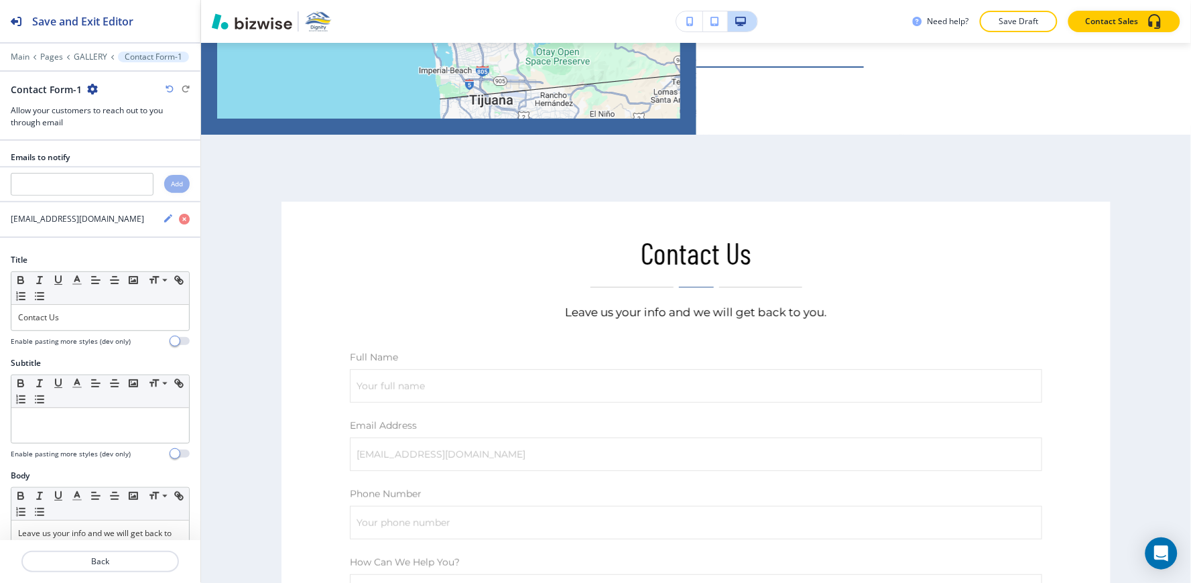
click at [91, 91] on icon "button" at bounding box center [92, 89] width 11 height 11
click at [109, 112] on p "Rename Section" at bounding box center [128, 113] width 68 height 12
click at [111, 87] on input "Contact Form-1" at bounding box center [80, 89] width 139 height 27
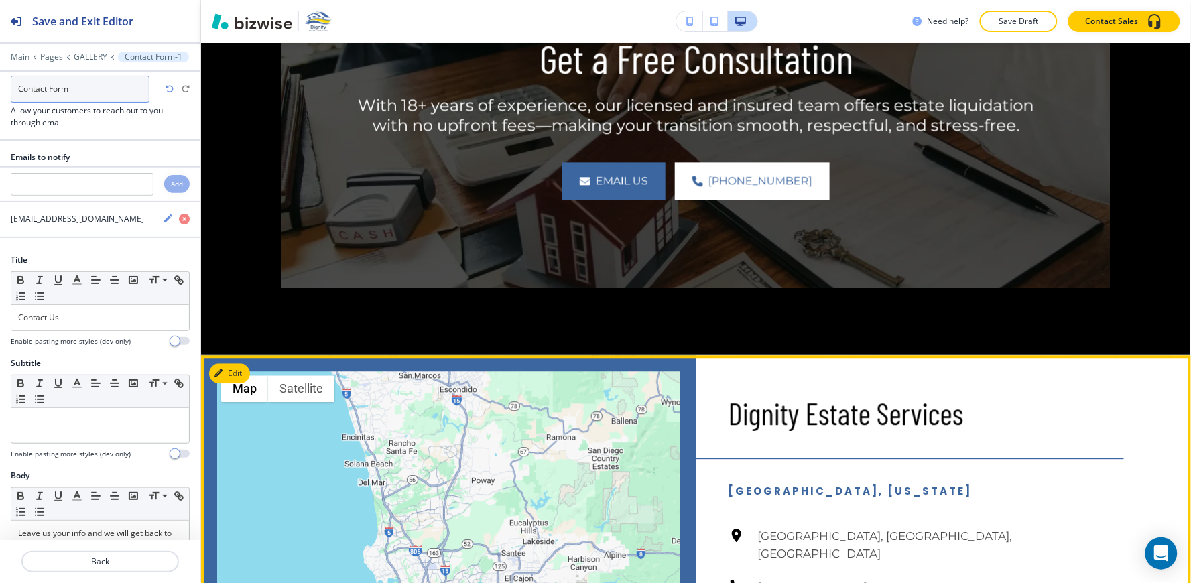
scroll to position [6631, 0]
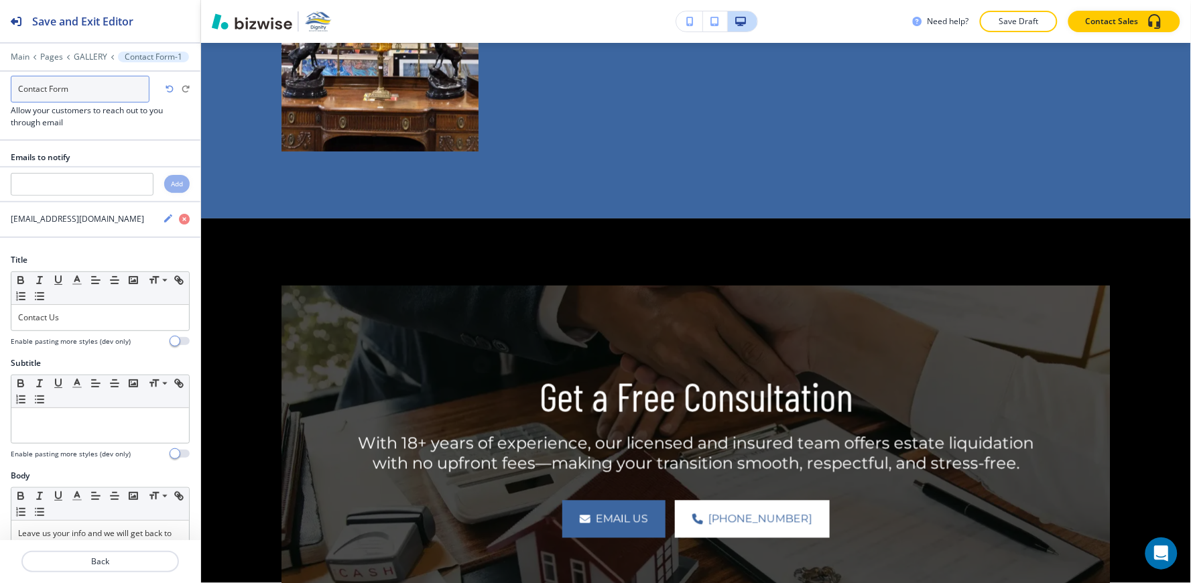
type input "Contact Form"
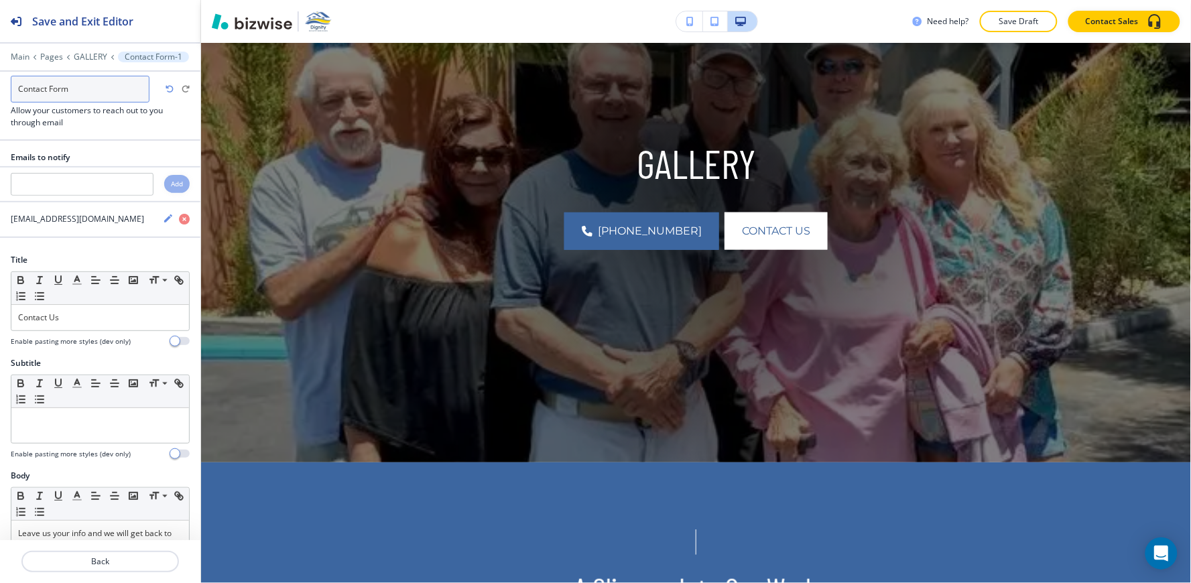
scroll to position [0, 0]
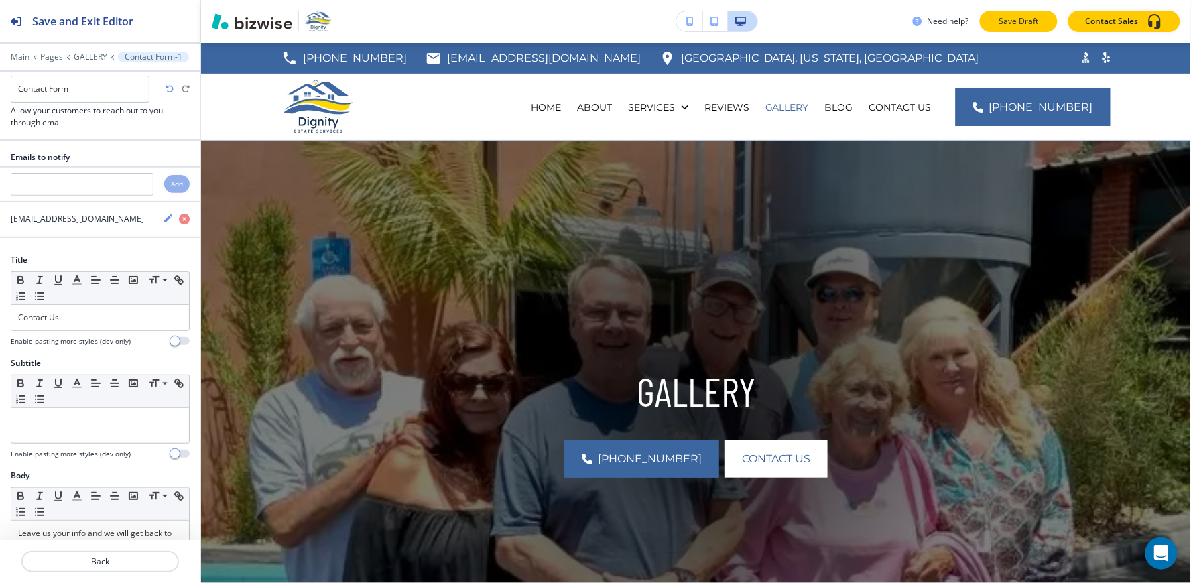
click at [1033, 27] on p "Save Draft" at bounding box center [1018, 21] width 43 height 12
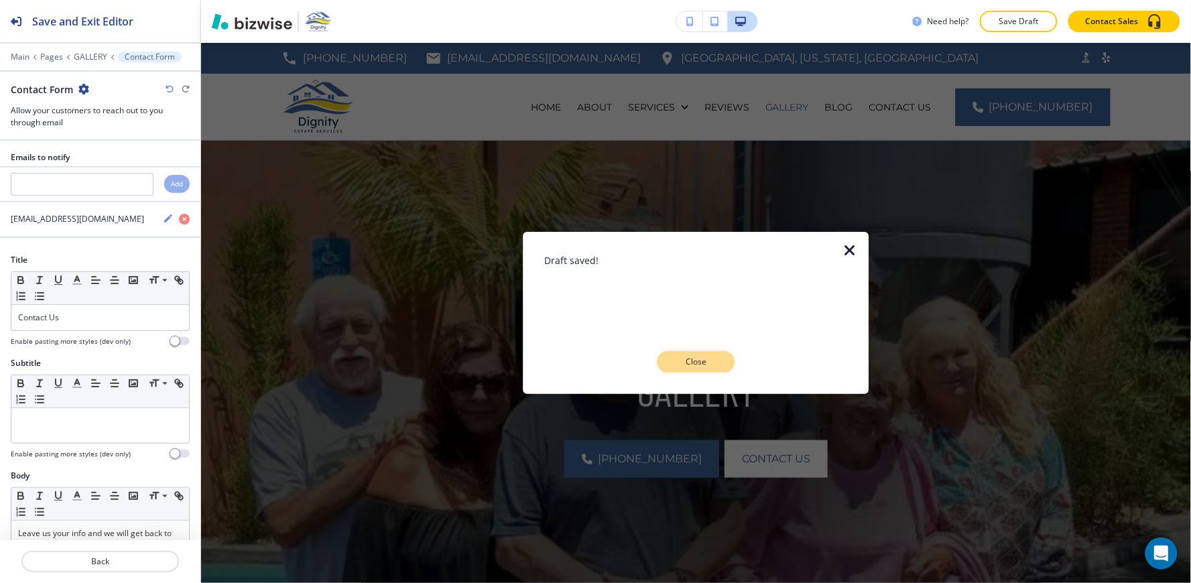
click at [675, 359] on p "Close" at bounding box center [696, 362] width 43 height 12
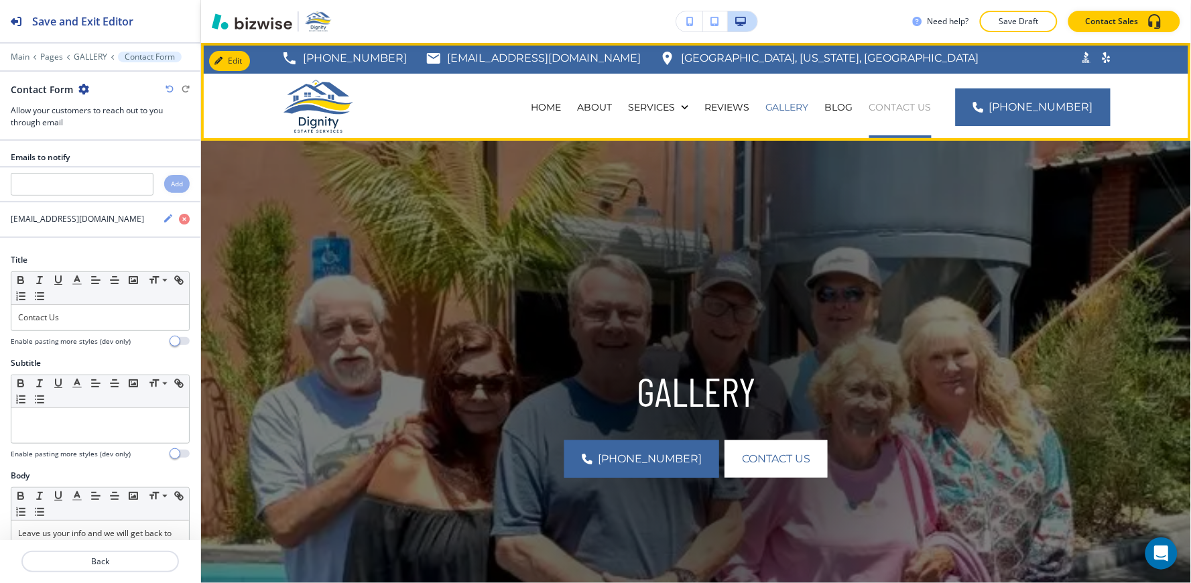
click at [926, 105] on p "CONTACT US" at bounding box center [900, 107] width 62 height 13
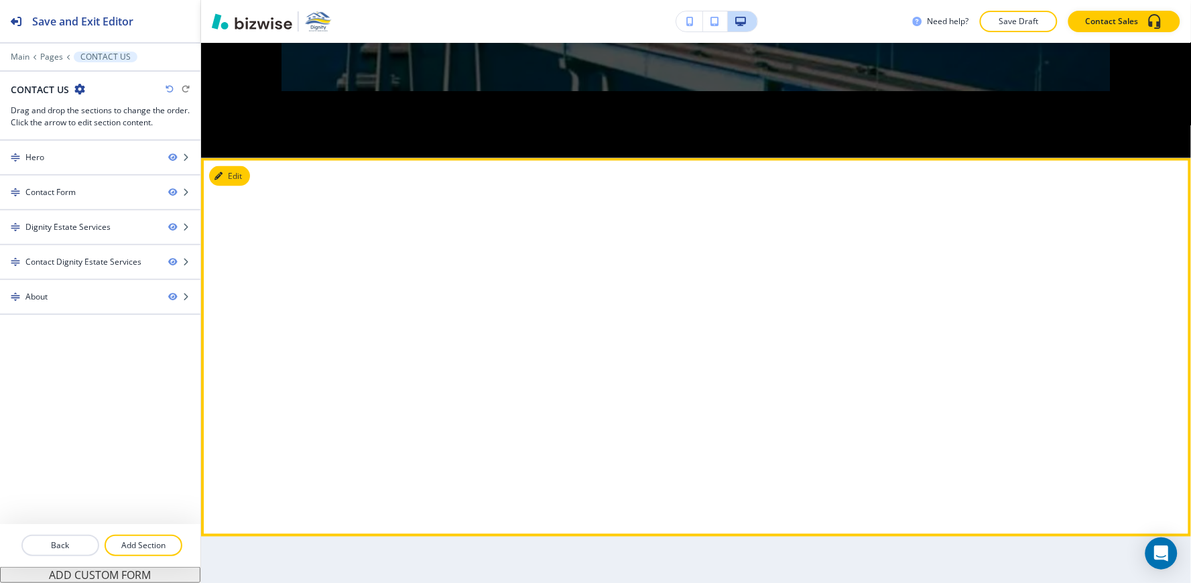
scroll to position [2234, 0]
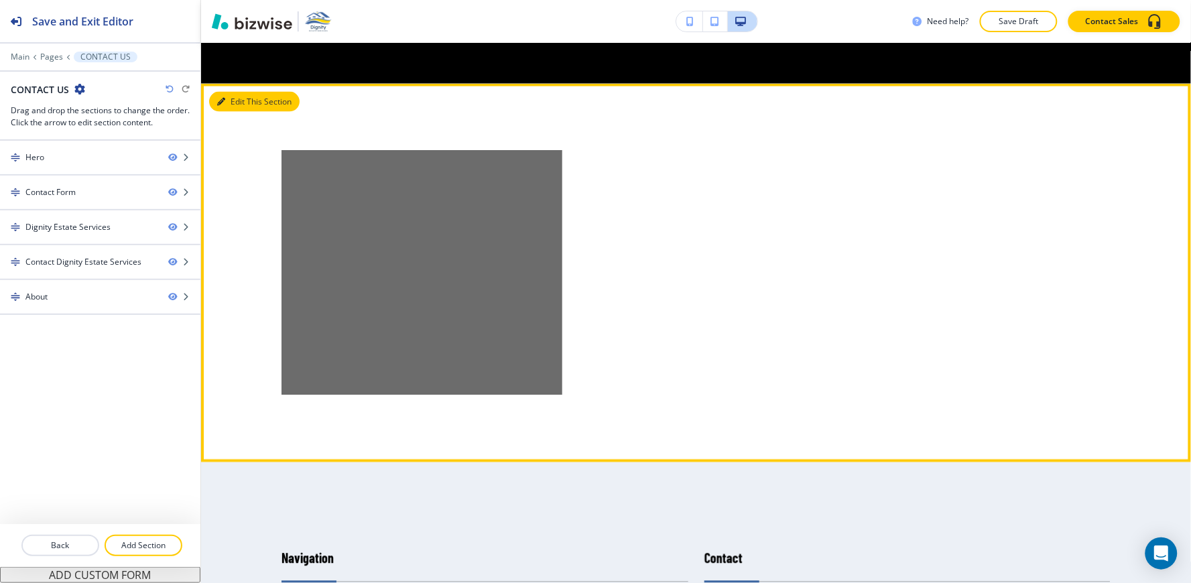
click at [230, 92] on button "Edit This Section" at bounding box center [254, 102] width 90 height 20
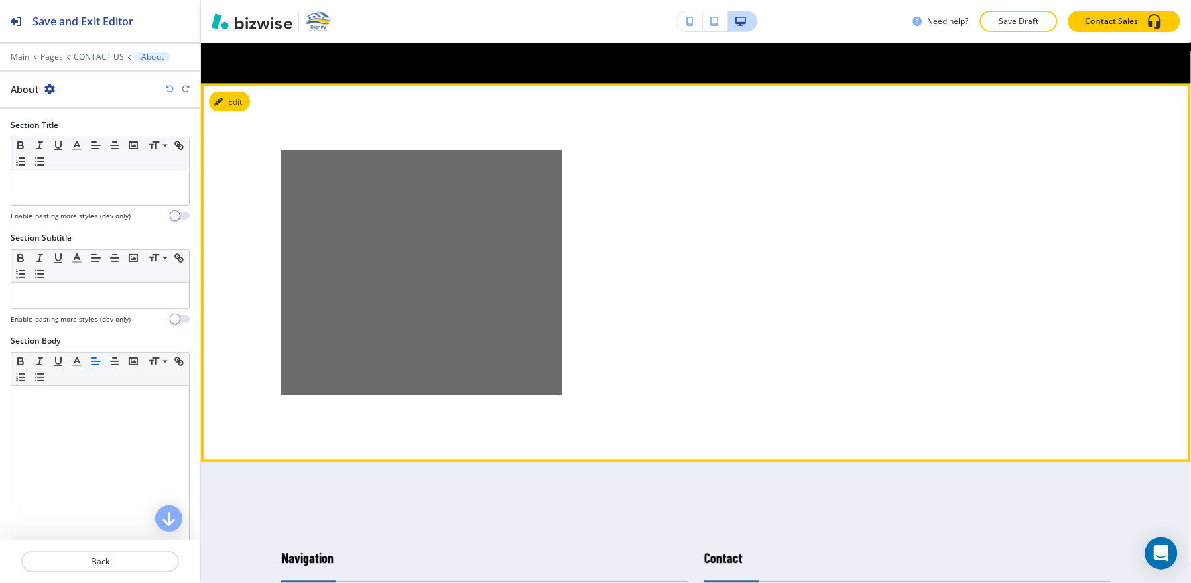
scroll to position [2257, 0]
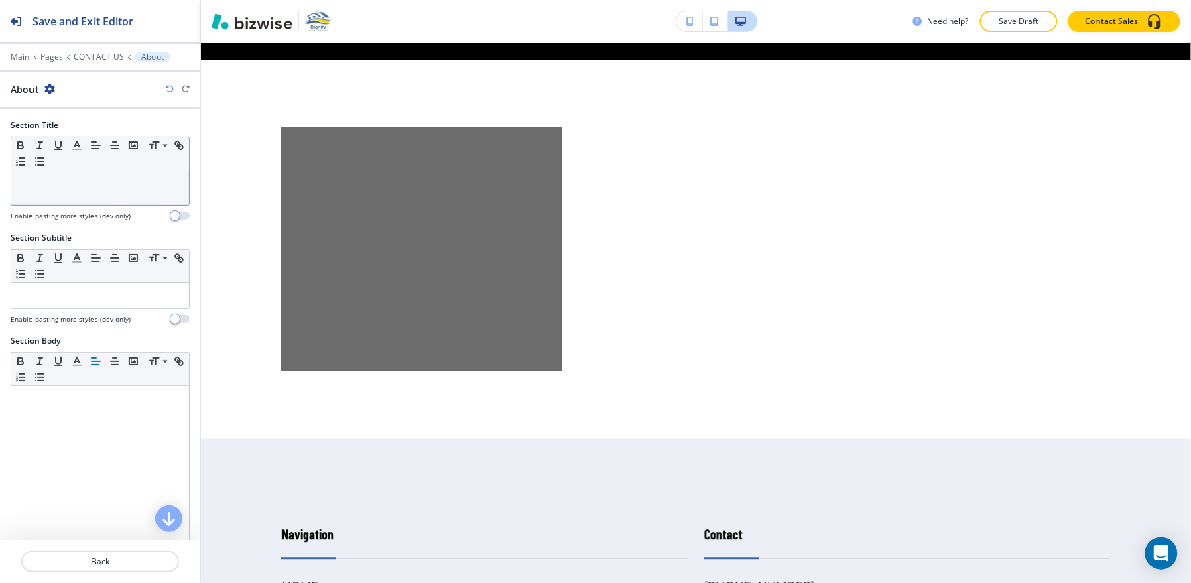
click at [62, 188] on p at bounding box center [100, 183] width 164 height 12
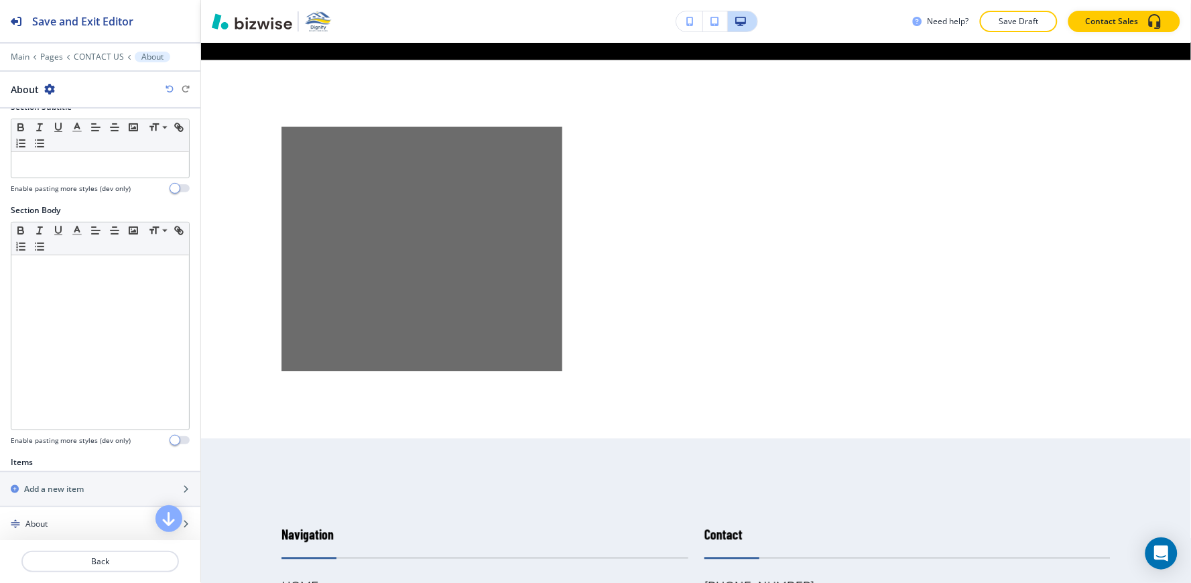
scroll to position [295, 0]
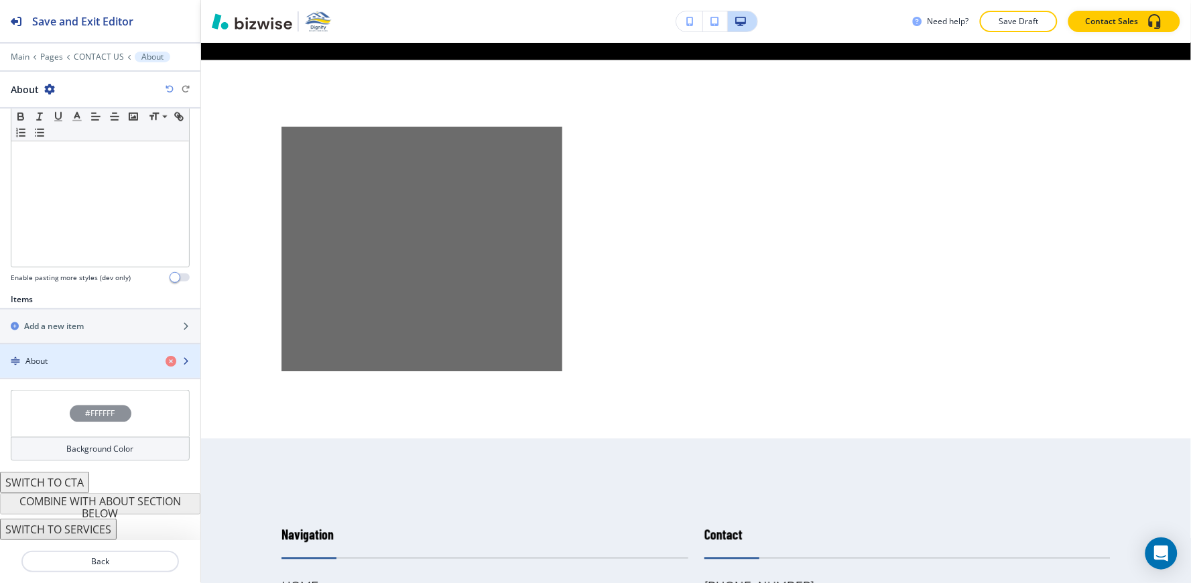
click at [60, 363] on div "About" at bounding box center [77, 361] width 155 height 12
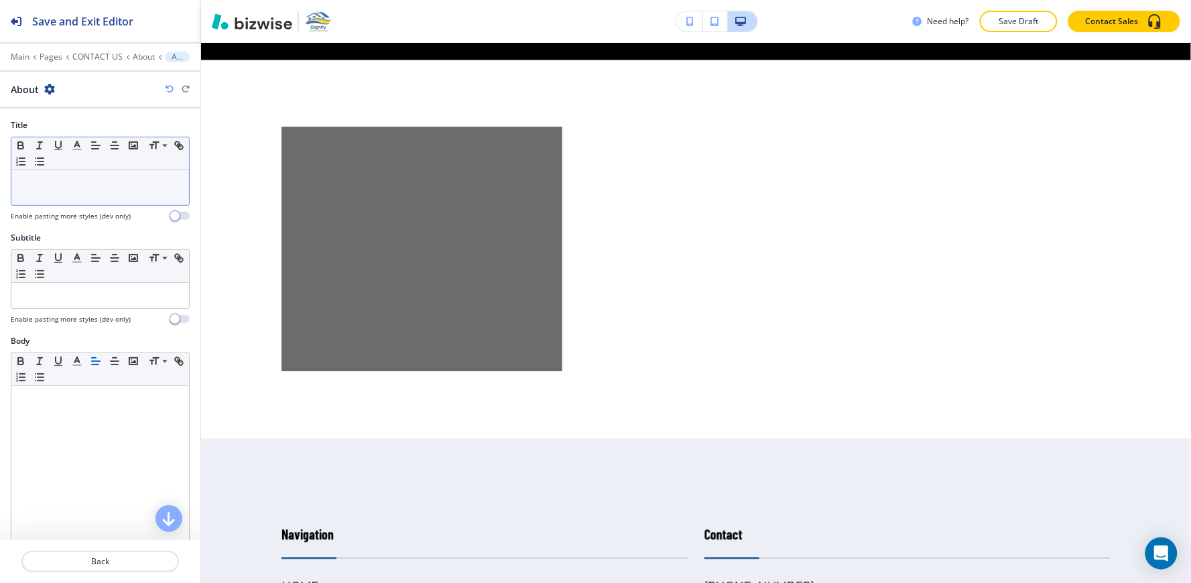
click at [81, 200] on div at bounding box center [100, 187] width 178 height 35
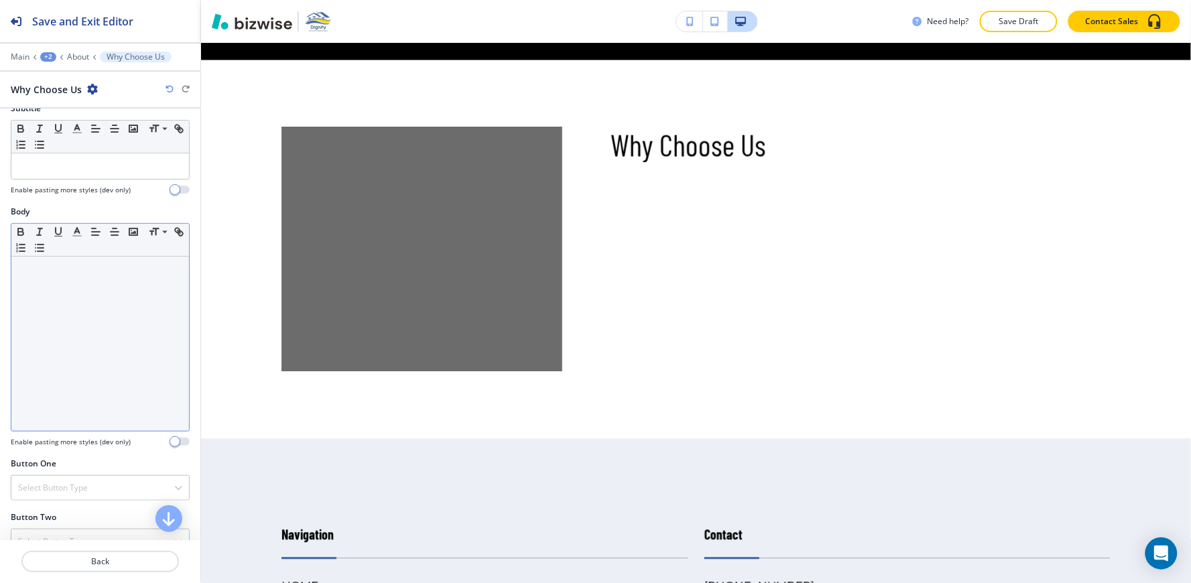
scroll to position [149, 0]
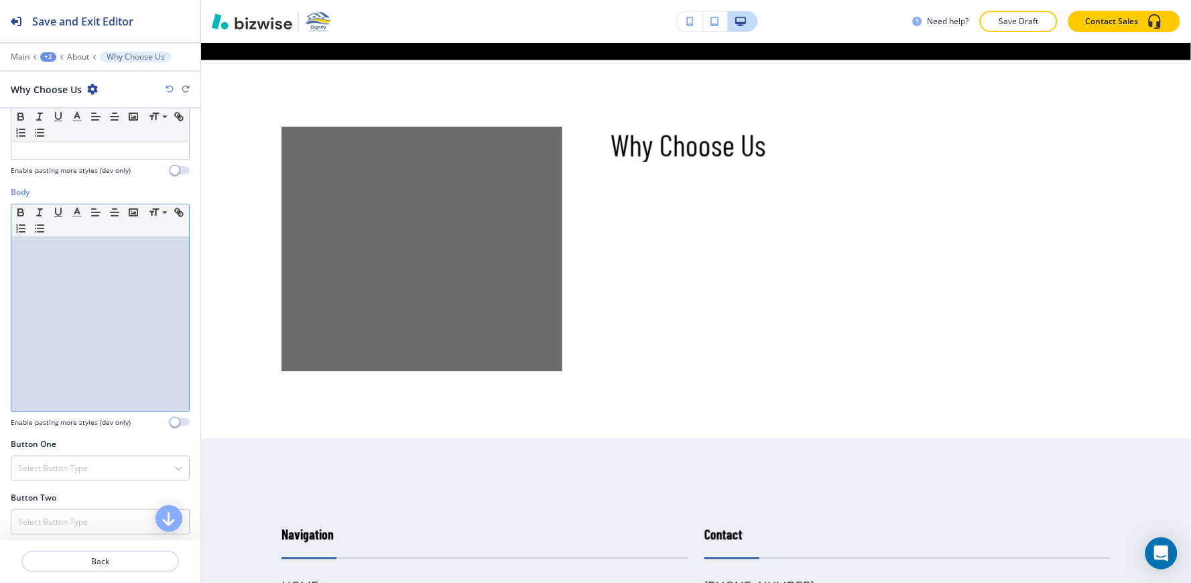
click at [38, 331] on div at bounding box center [100, 324] width 178 height 174
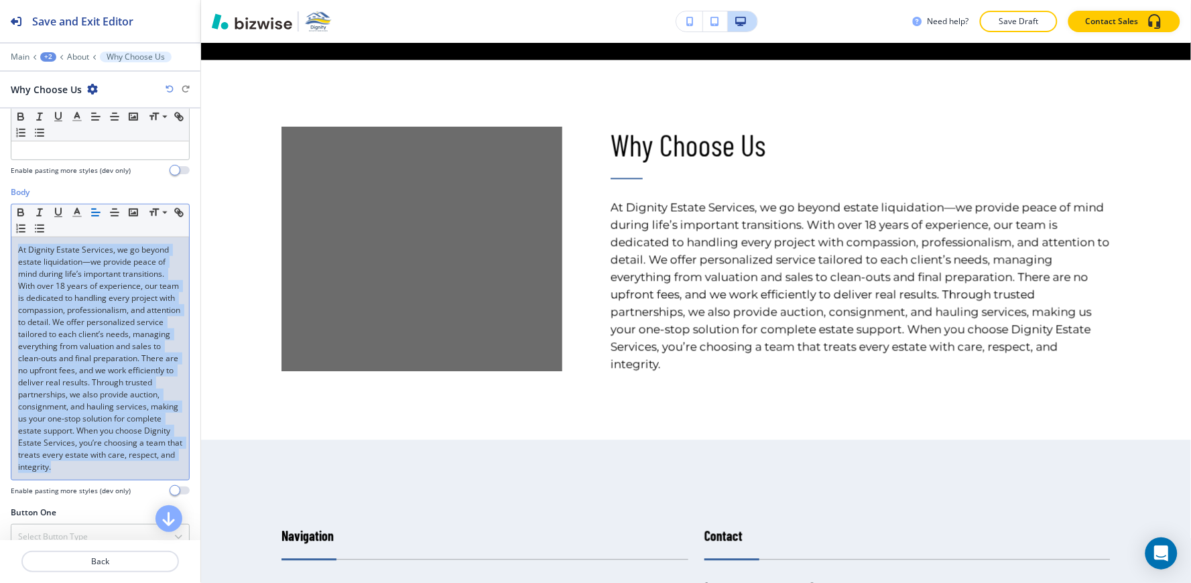
drag, startPoint x: 142, startPoint y: 483, endPoint x: 0, endPoint y: 231, distance: 288.7
click at [0, 231] on div "Body Small Normal Large Huge At Dignity Estate Services, we go beyond estate li…" at bounding box center [100, 346] width 200 height 320
click at [76, 213] on icon "button" at bounding box center [77, 212] width 12 height 12
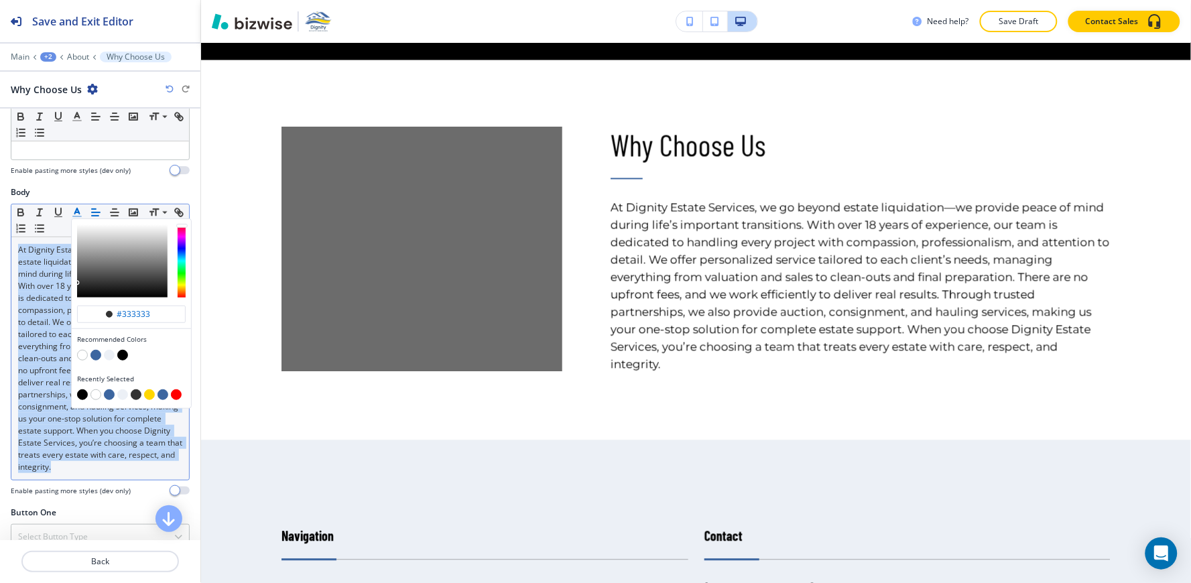
click at [81, 397] on button "button" at bounding box center [82, 394] width 11 height 11
type input "#000000"
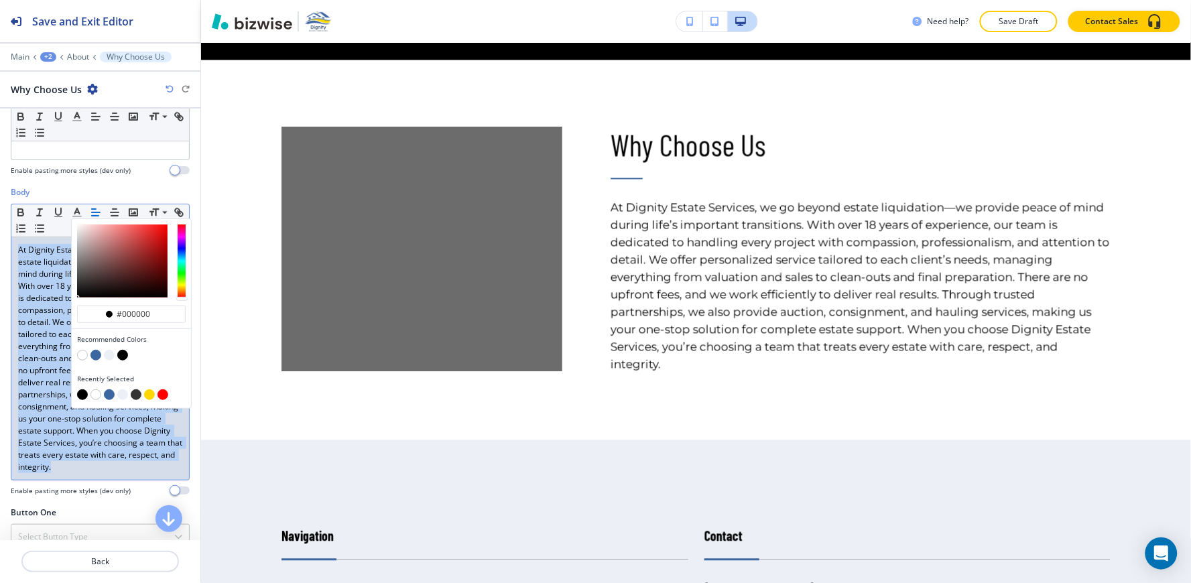
click at [141, 473] on p "At Dignity Estate Services, we go beyond estate liquidation—we provide peace of…" at bounding box center [100, 358] width 164 height 229
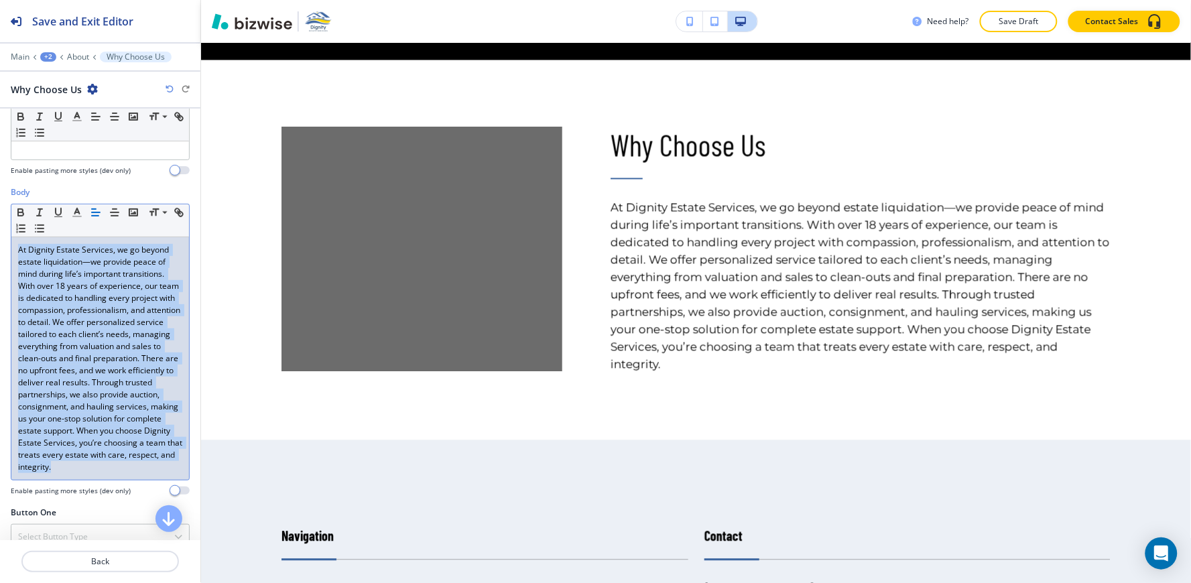
click at [142, 473] on p "At Dignity Estate Services, we go beyond estate liquidation—we provide peace of…" at bounding box center [100, 358] width 164 height 229
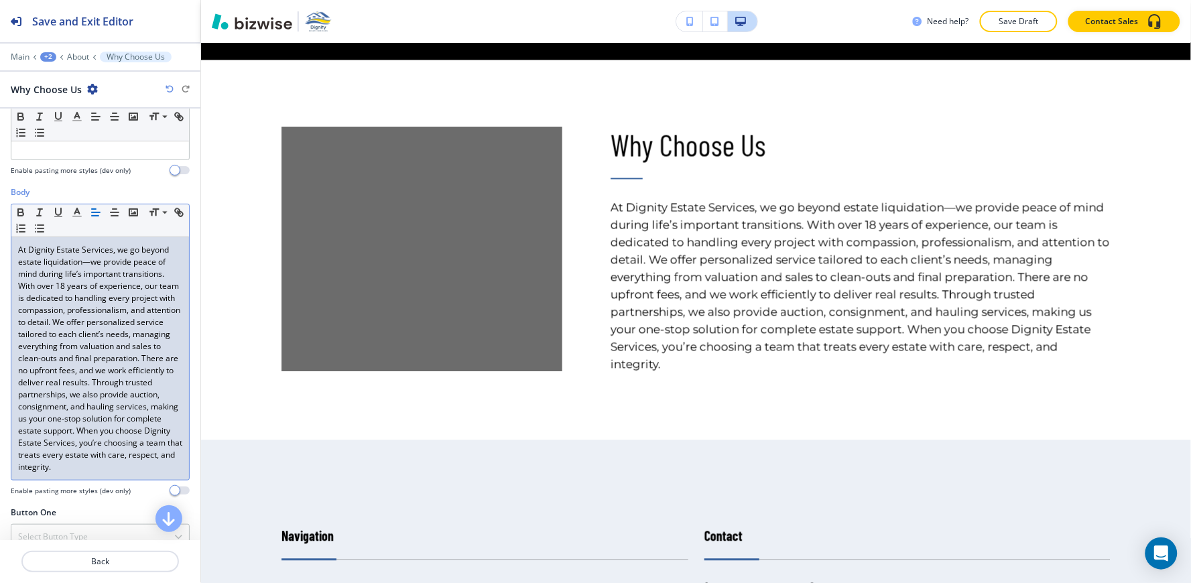
click at [99, 372] on span "At Dignity Estate Services, we go beyond estate liquidation—we provide peace of…" at bounding box center [101, 358] width 166 height 229
click at [103, 371] on span "At Dignity Estate Services, we go beyond estate liquidation—we provide peace of…" at bounding box center [101, 358] width 166 height 229
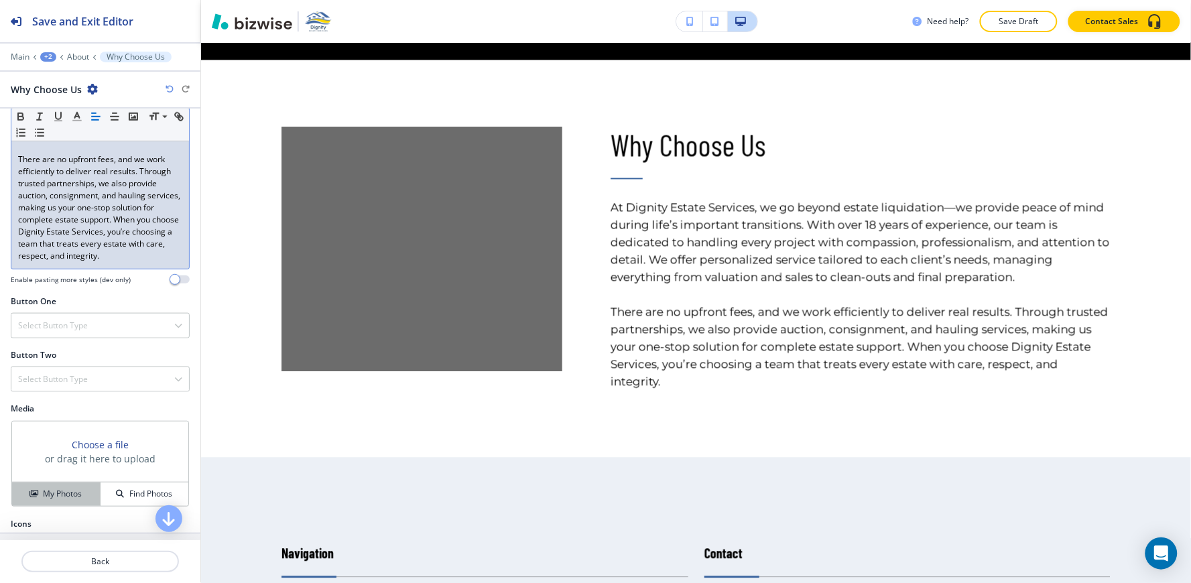
scroll to position [437, 0]
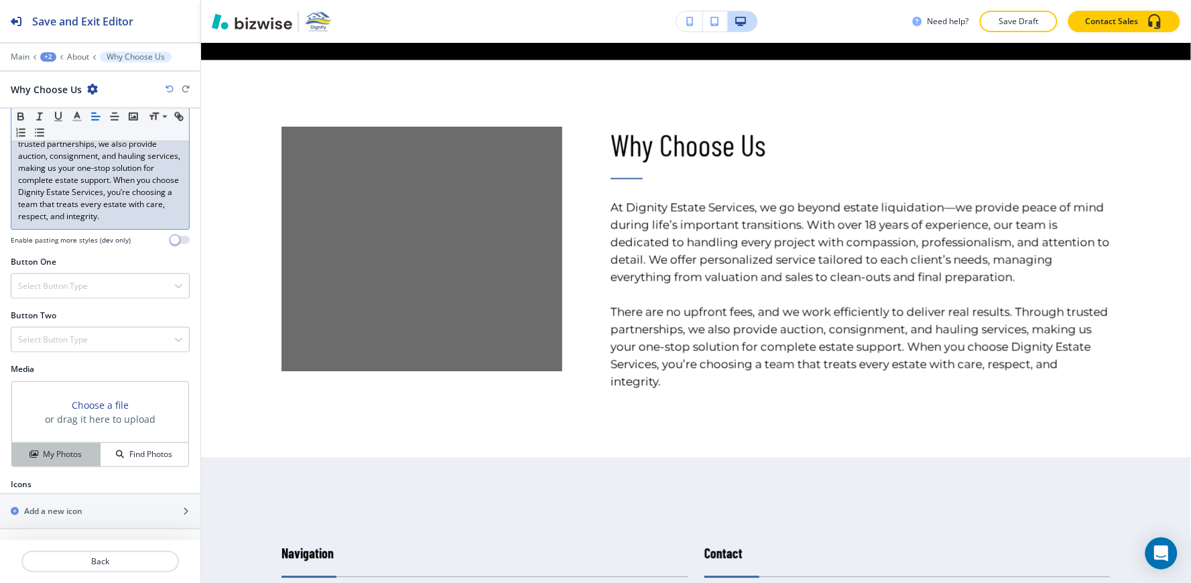
click at [52, 456] on h4 "My Photos" at bounding box center [62, 454] width 39 height 12
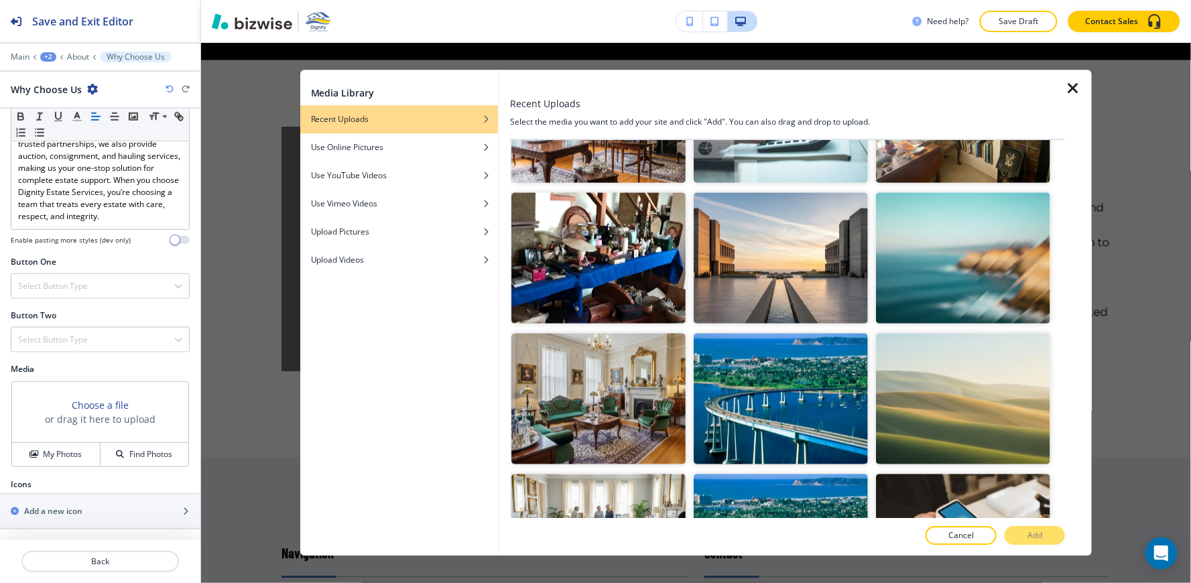
scroll to position [745, 0]
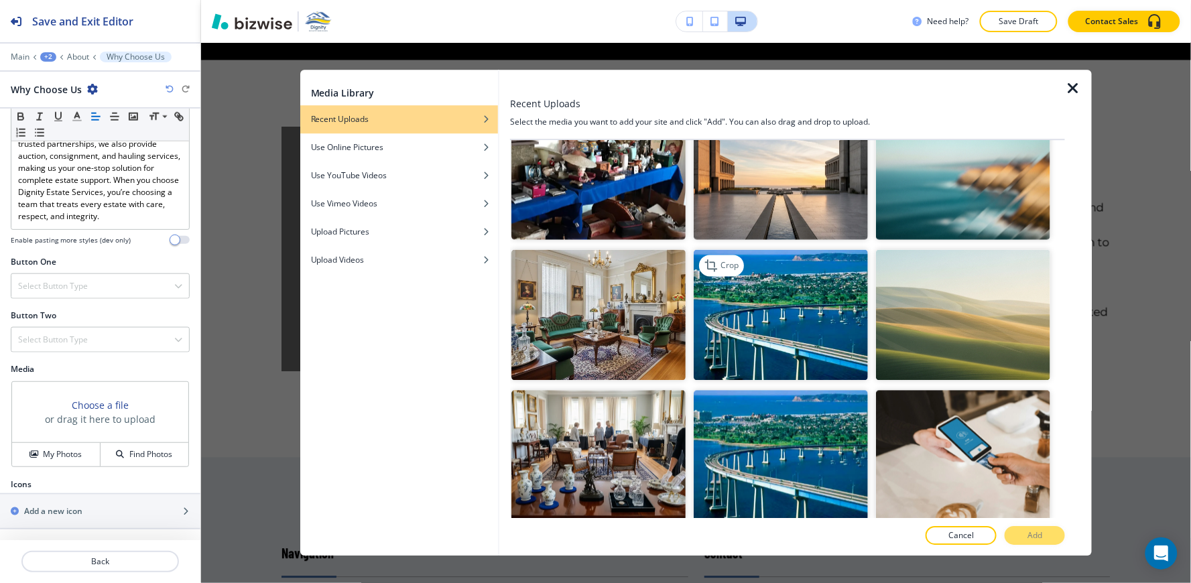
click at [814, 326] on img "button" at bounding box center [781, 314] width 174 height 131
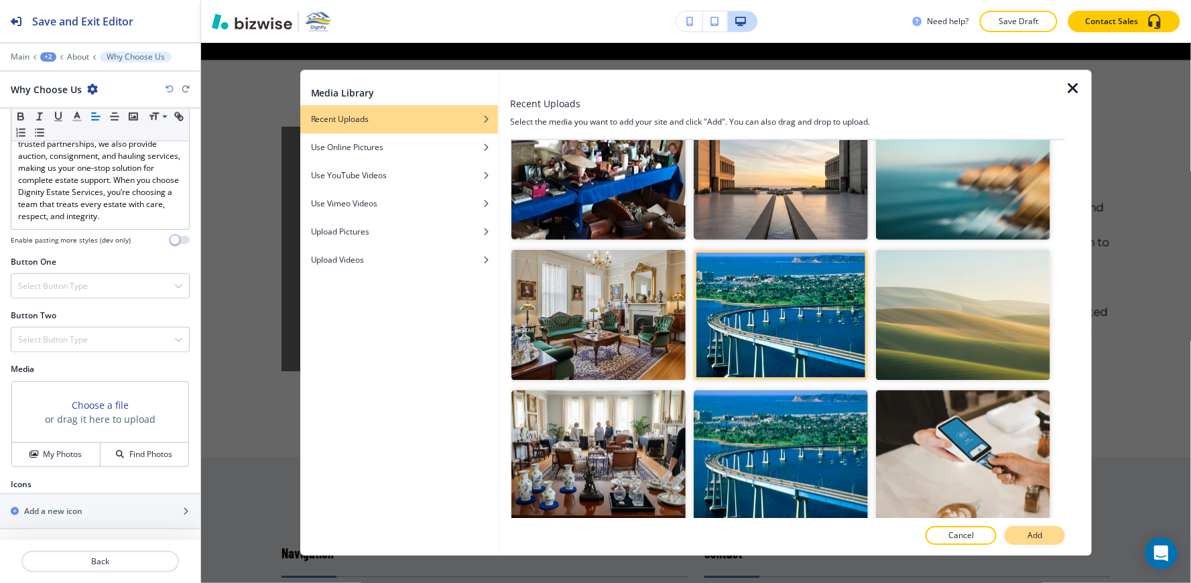
click at [1030, 540] on p "Add" at bounding box center [1034, 536] width 15 height 12
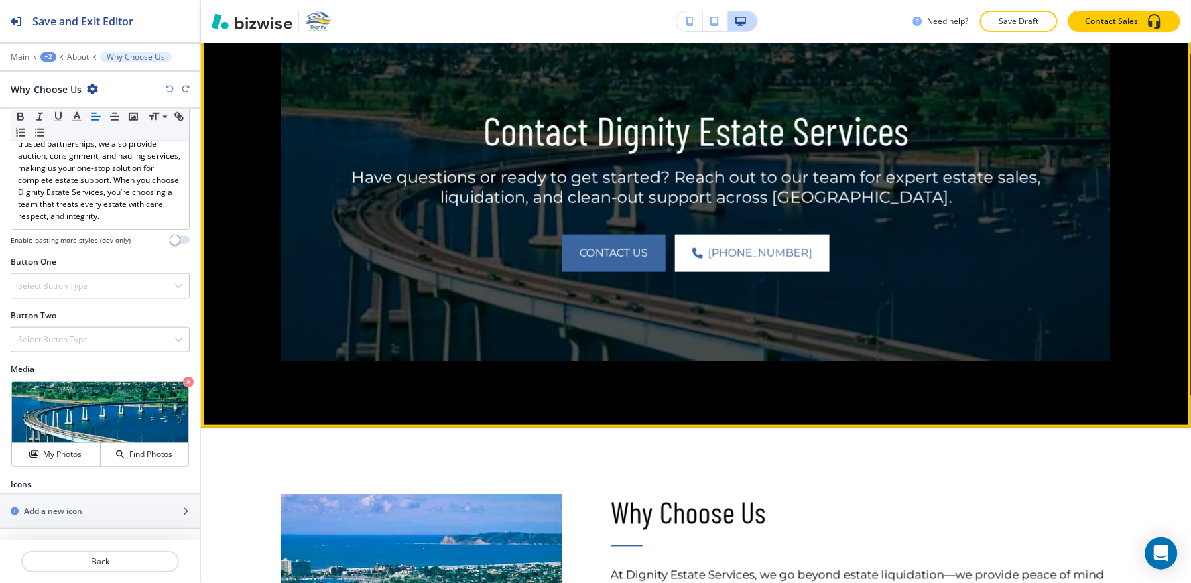
scroll to position [1712, 0]
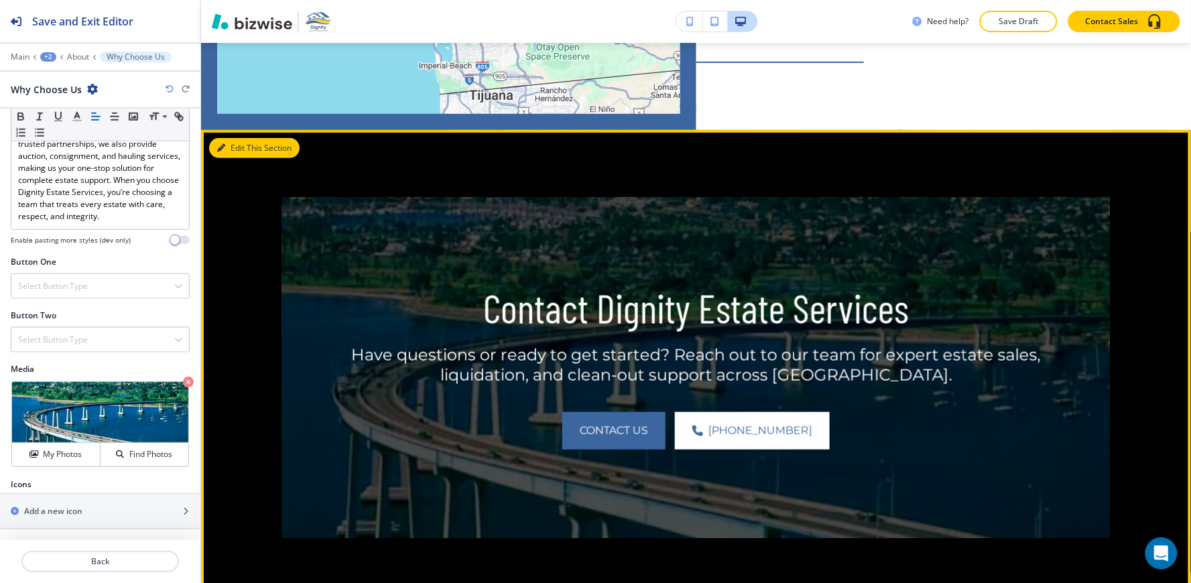
click at [240, 138] on button "Edit This Section" at bounding box center [254, 148] width 90 height 20
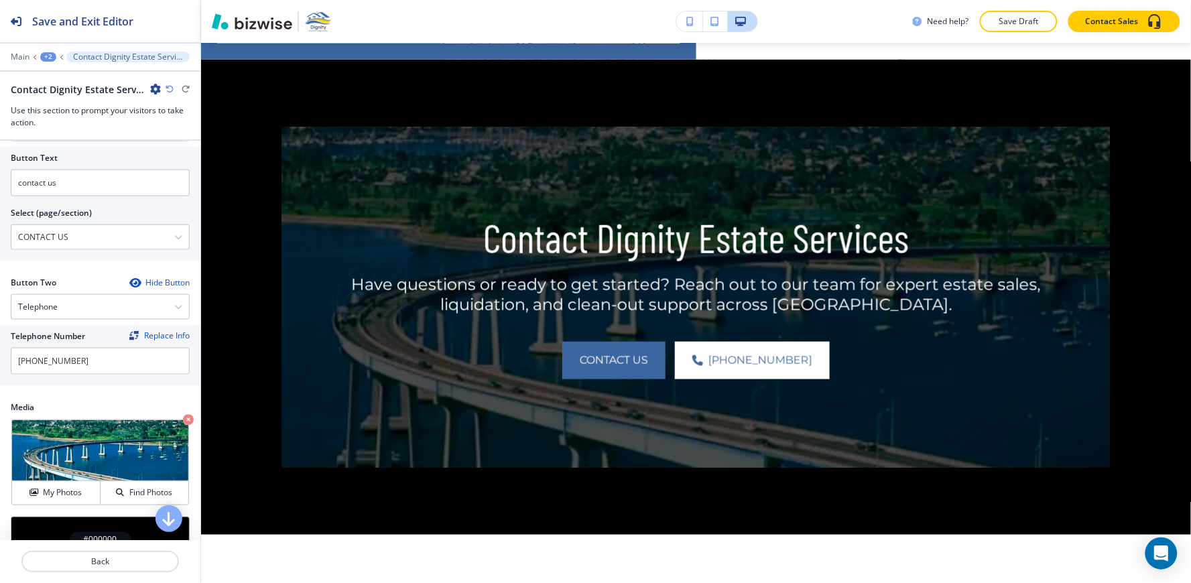
scroll to position [595, 0]
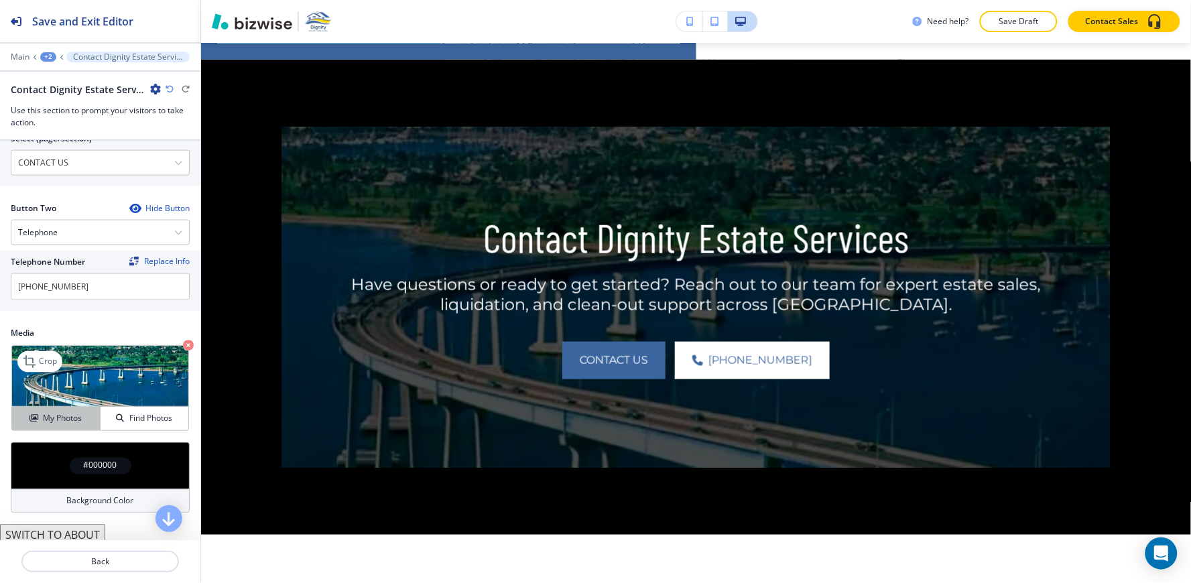
drag, startPoint x: 69, startPoint y: 495, endPoint x: 25, endPoint y: 410, distance: 95.3
click at [68, 494] on div "Background Color" at bounding box center [100, 501] width 179 height 24
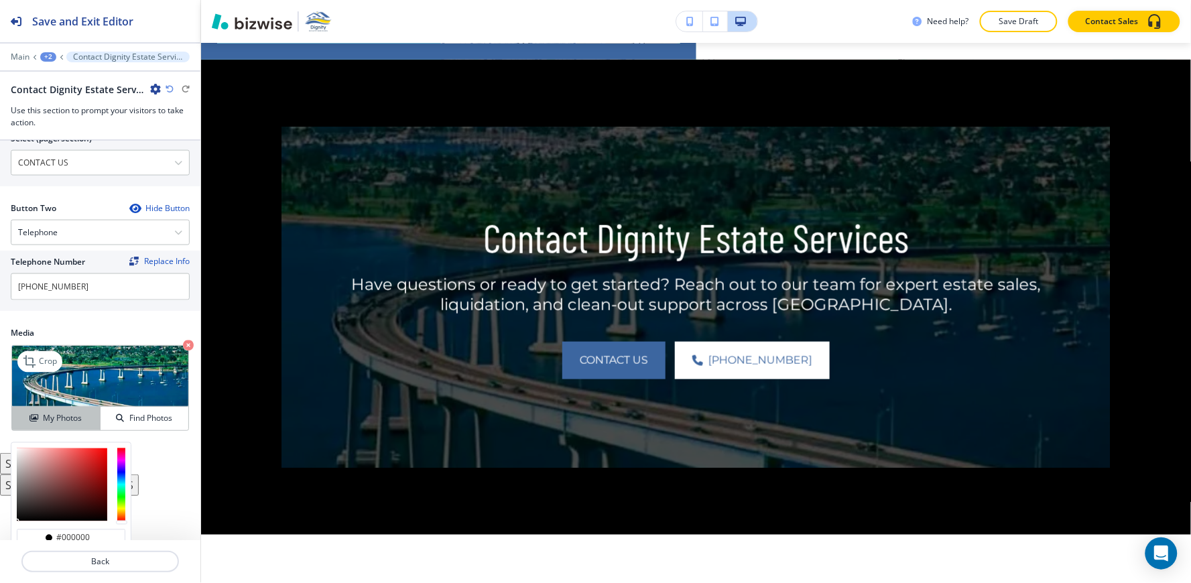
click at [29, 417] on icon "button" at bounding box center [33, 418] width 8 height 8
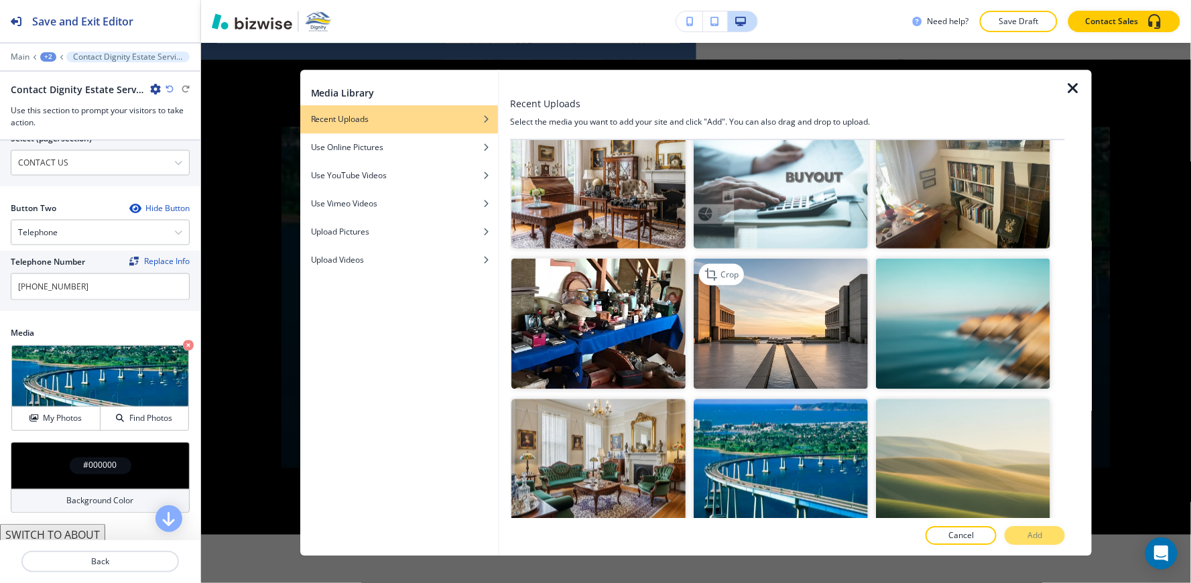
click at [801, 330] on img "button" at bounding box center [781, 323] width 174 height 131
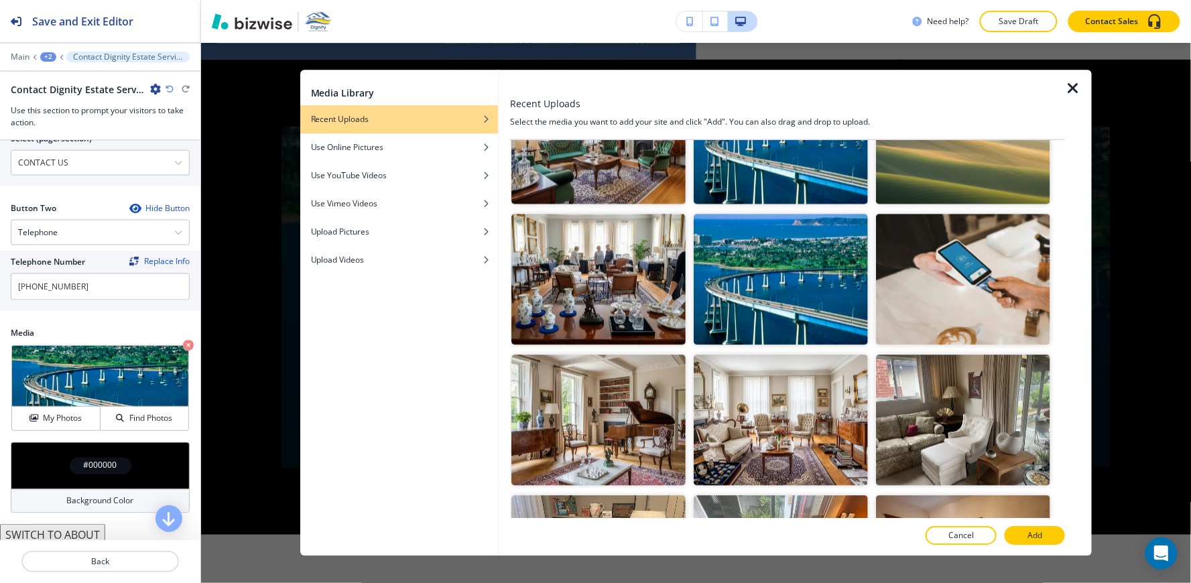
scroll to position [968, 0]
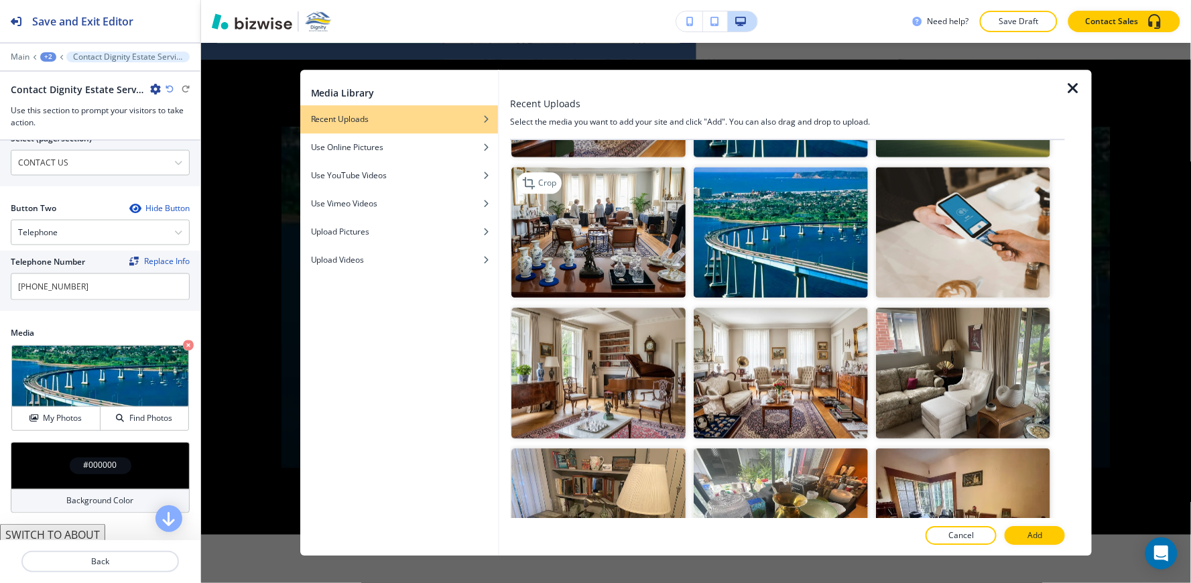
click at [600, 224] on img "button" at bounding box center [598, 232] width 174 height 131
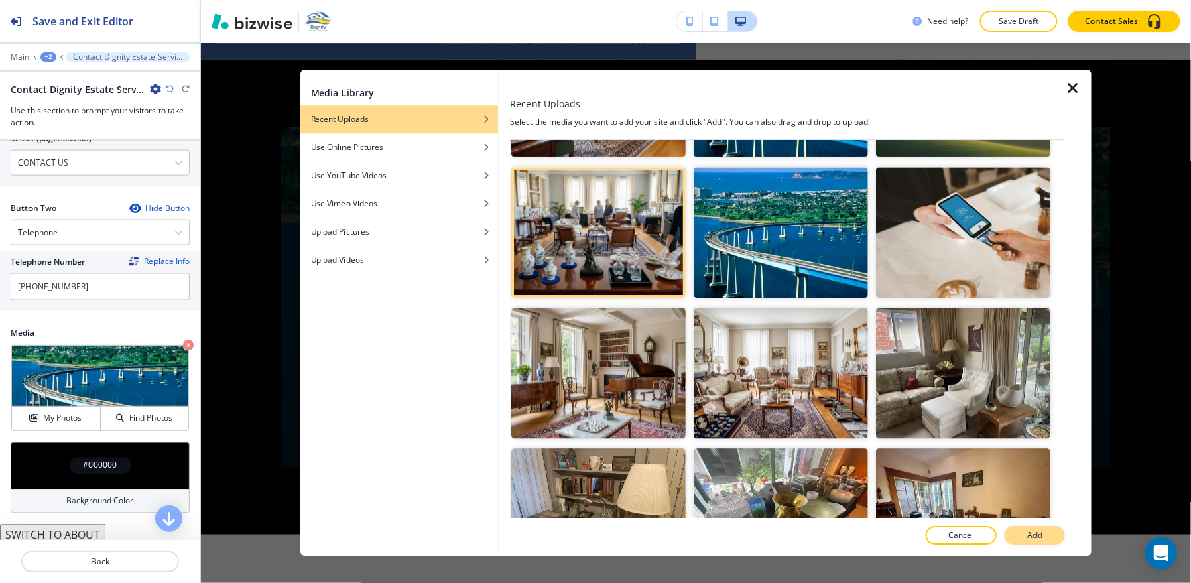
click at [1023, 540] on button "Add" at bounding box center [1035, 536] width 60 height 19
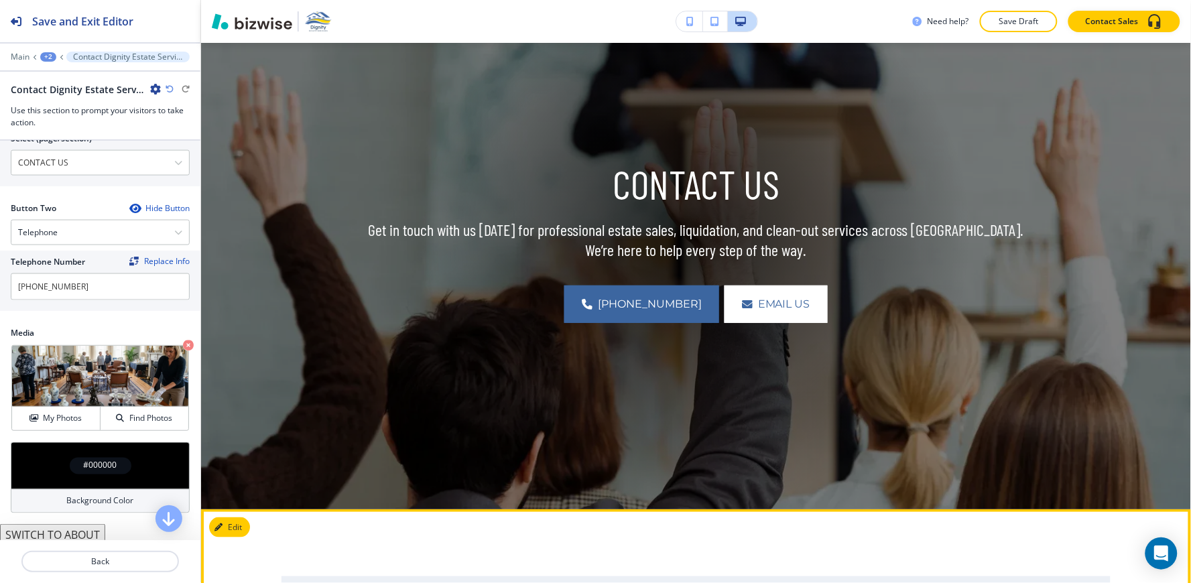
scroll to position [0, 0]
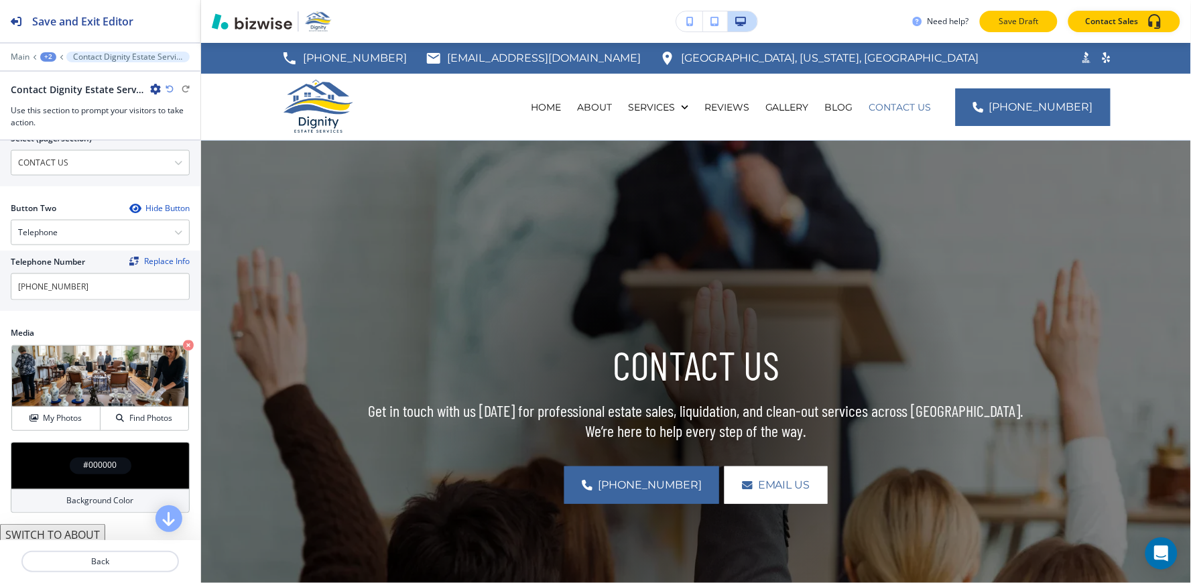
click at [1037, 27] on button "Save Draft" at bounding box center [1019, 21] width 78 height 21
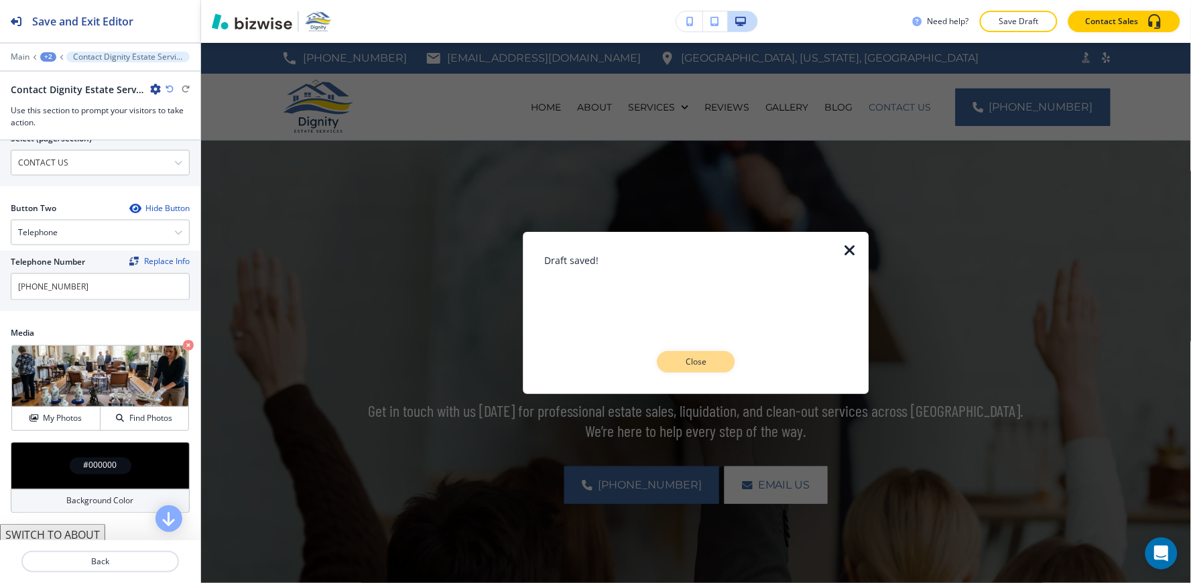
click at [716, 361] on p "Close" at bounding box center [696, 362] width 43 height 12
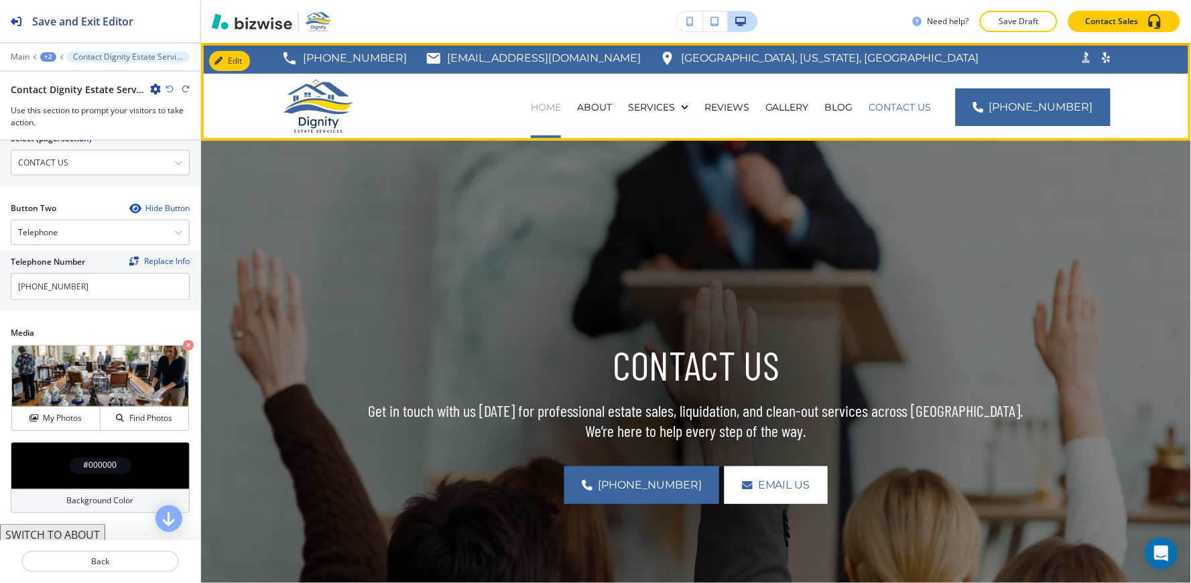
click at [558, 109] on p "HOME" at bounding box center [546, 107] width 30 height 13
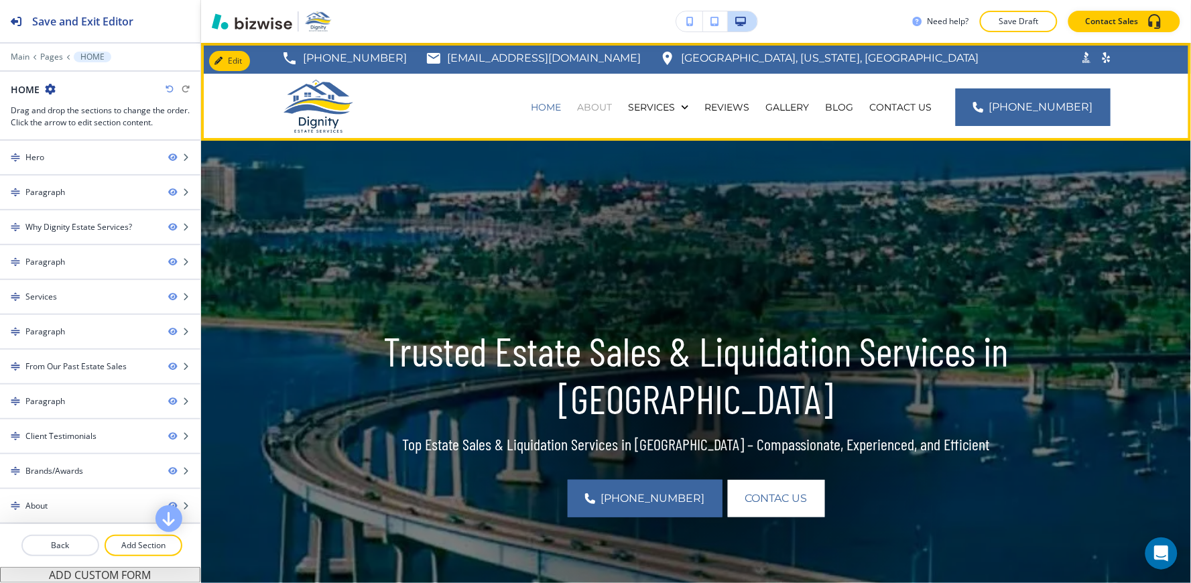
click at [620, 114] on div "ABOUT" at bounding box center [594, 107] width 51 height 67
click at [612, 111] on p "ABOUT" at bounding box center [594, 107] width 35 height 13
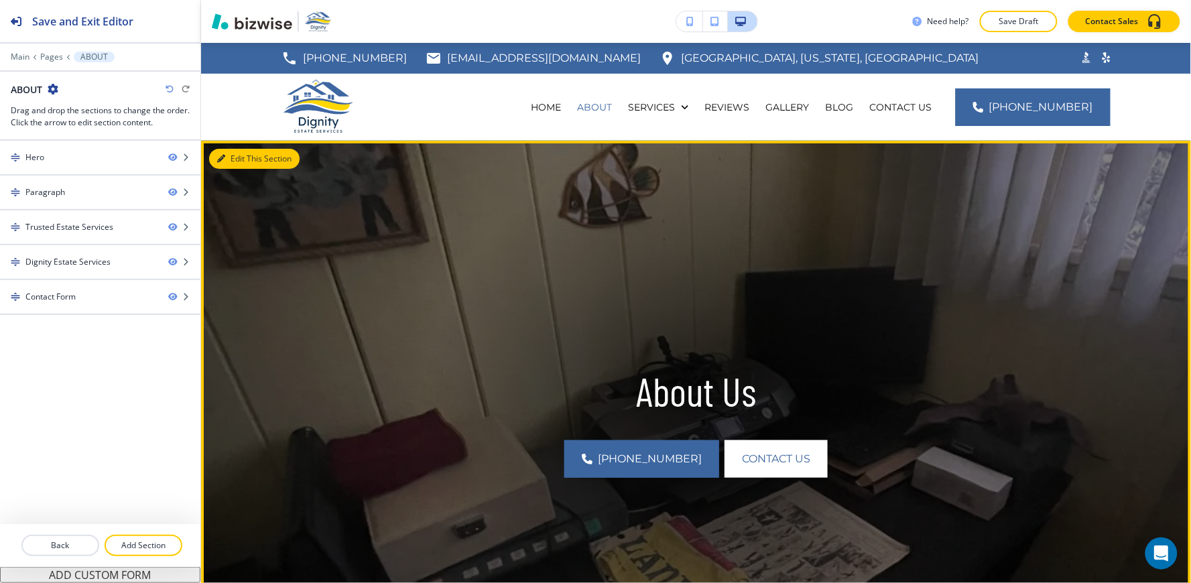
click at [244, 158] on button "Edit This Section" at bounding box center [254, 159] width 90 height 20
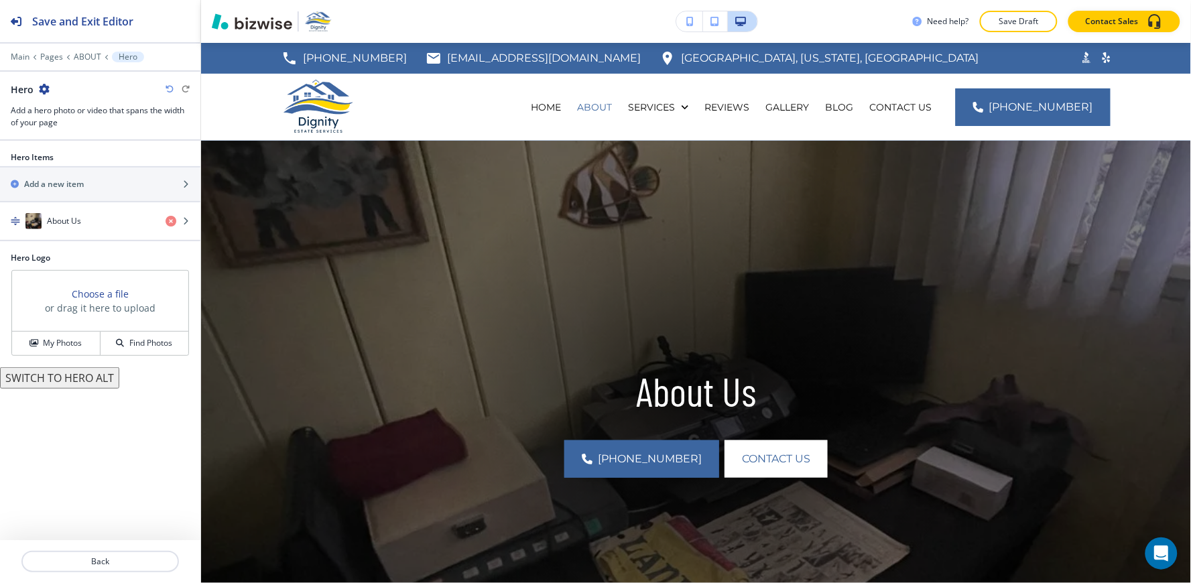
scroll to position [97, 0]
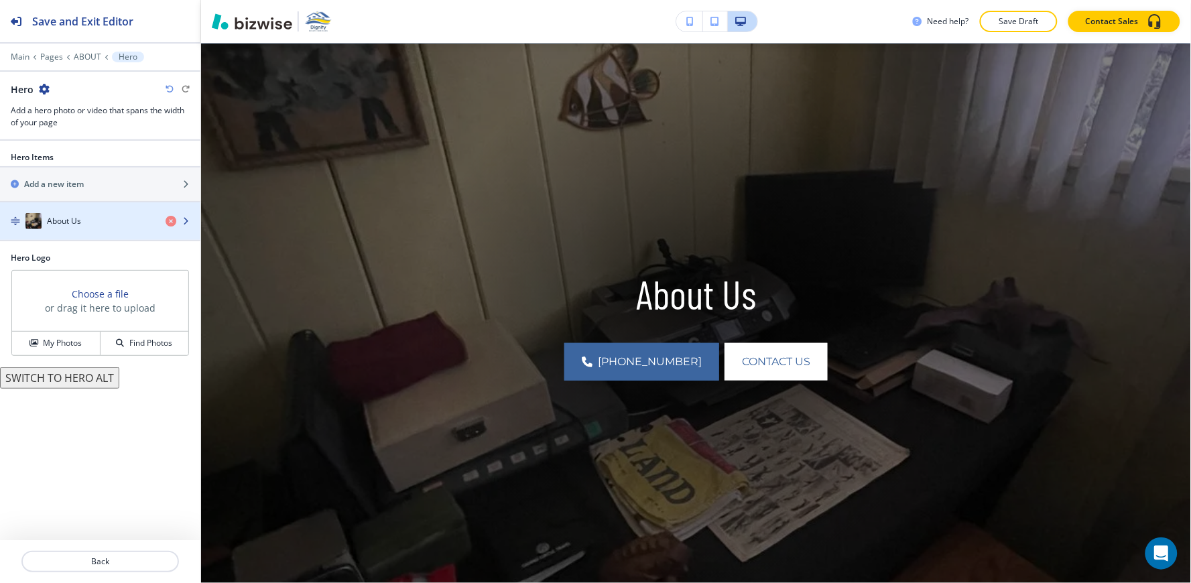
click at [49, 211] on div "button" at bounding box center [100, 207] width 200 height 11
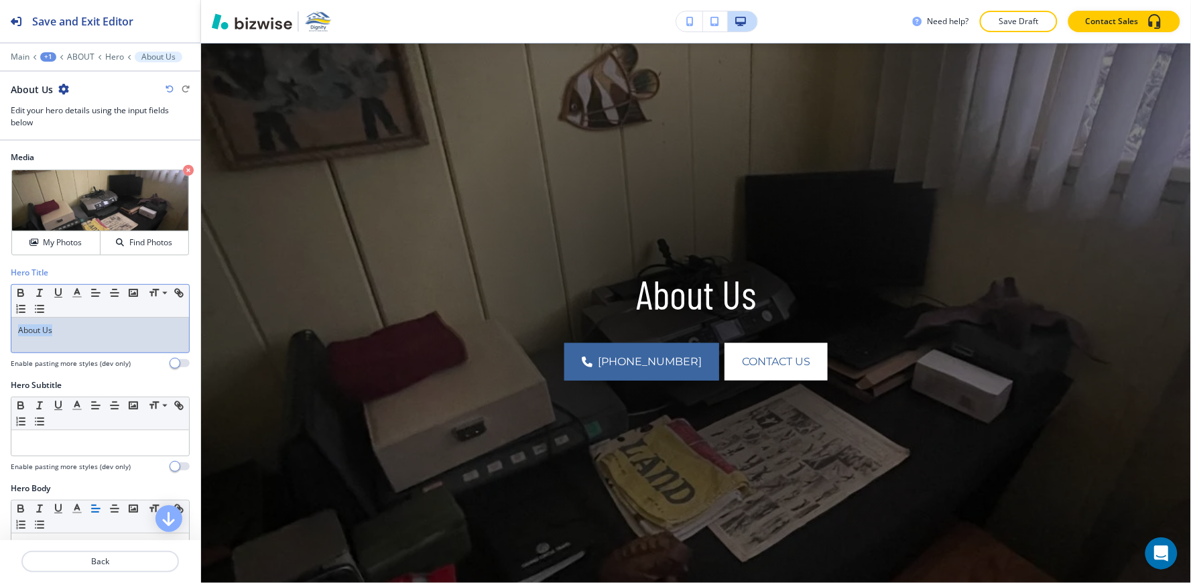
click at [0, 332] on div "Hero Title Small Normal Large Huge About Us Enable pasting more styles (dev onl…" at bounding box center [100, 323] width 200 height 113
copy p "About Us"
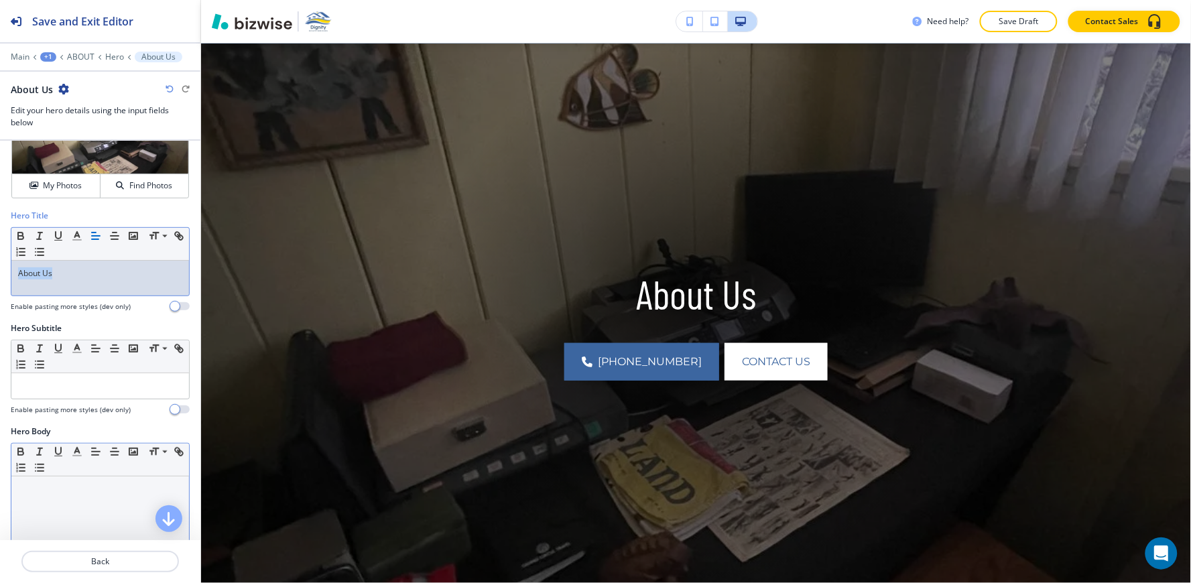
scroll to position [149, 0]
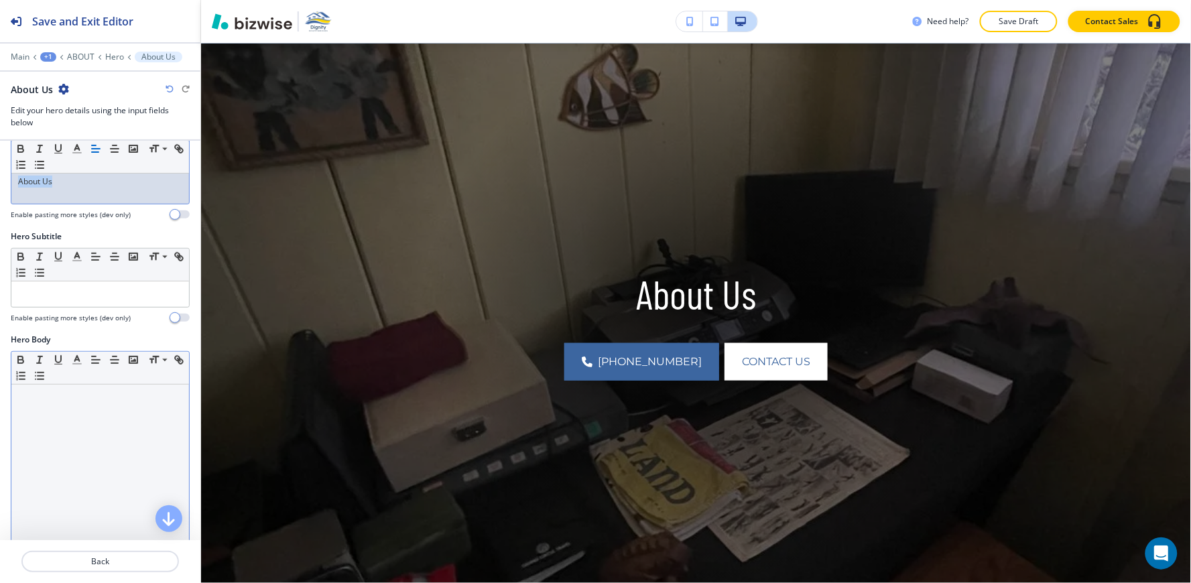
click at [62, 419] on div at bounding box center [100, 472] width 178 height 174
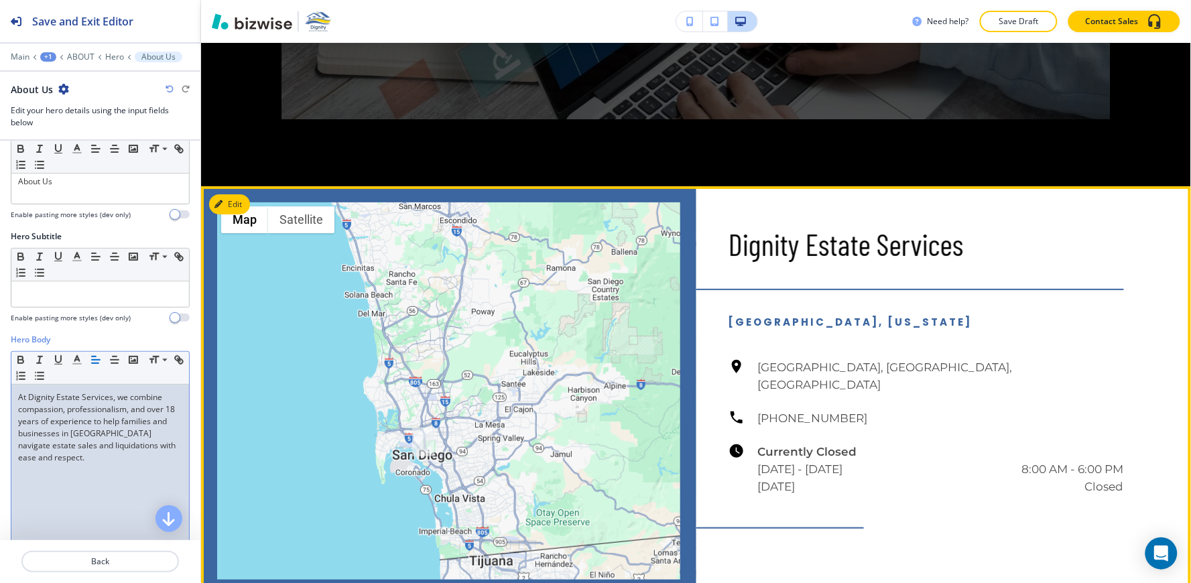
scroll to position [1363, 0]
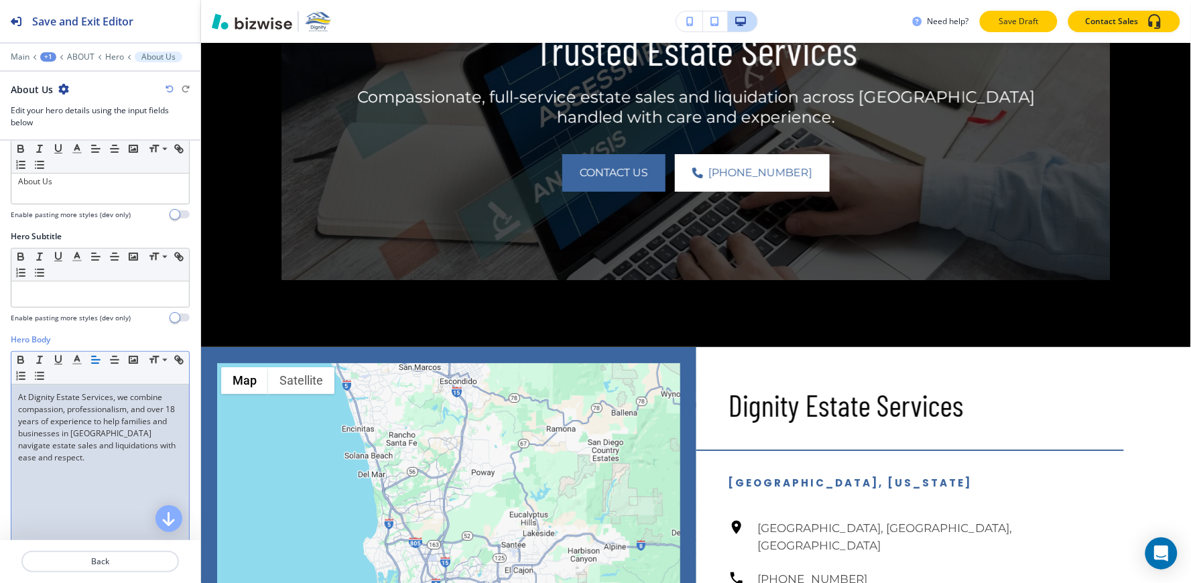
click at [1009, 20] on p "Save Draft" at bounding box center [1018, 21] width 43 height 12
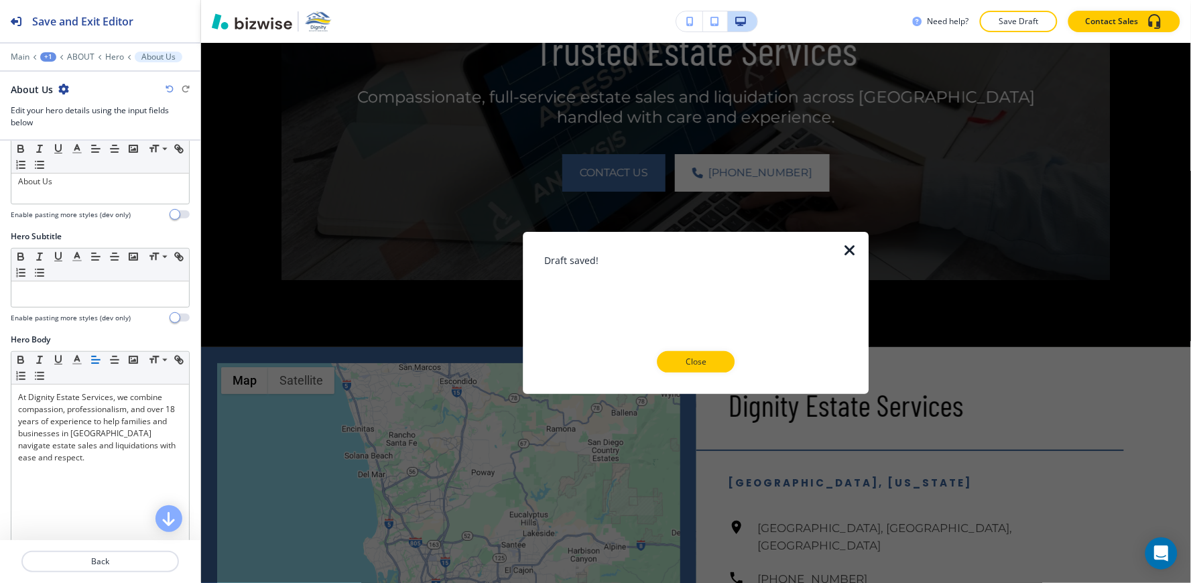
click at [725, 359] on button "Close" at bounding box center [696, 361] width 78 height 21
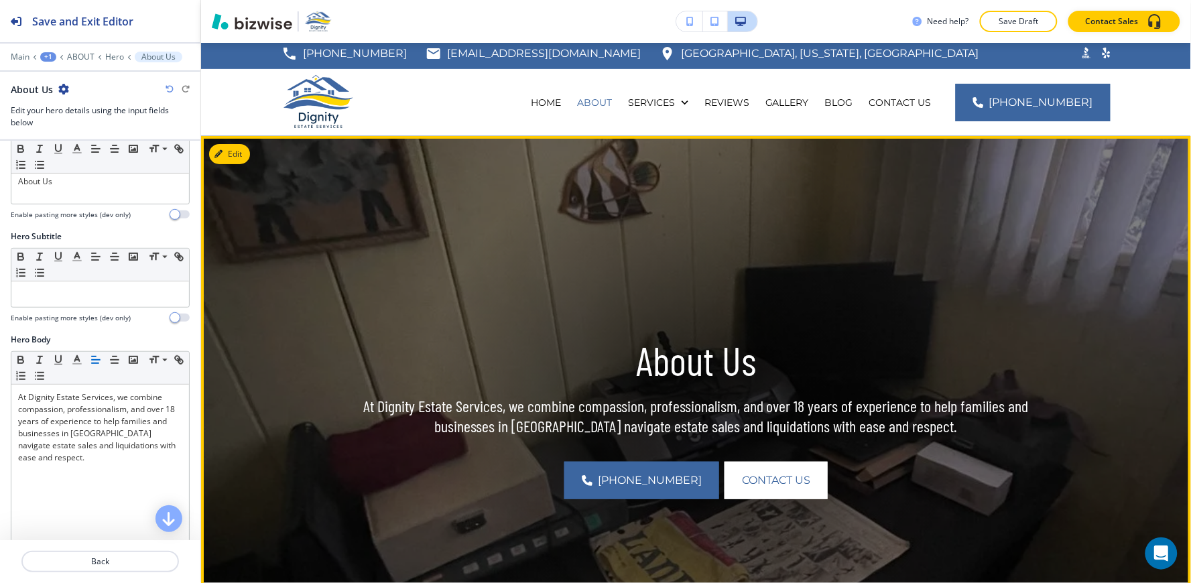
scroll to position [0, 0]
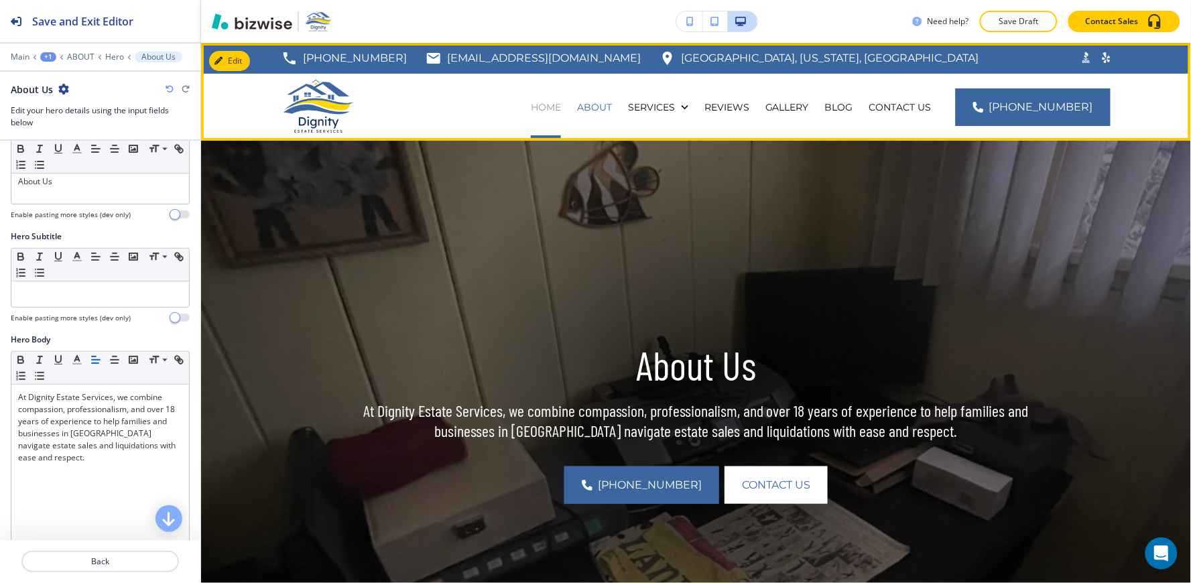
click at [555, 110] on p "HOME" at bounding box center [546, 107] width 30 height 13
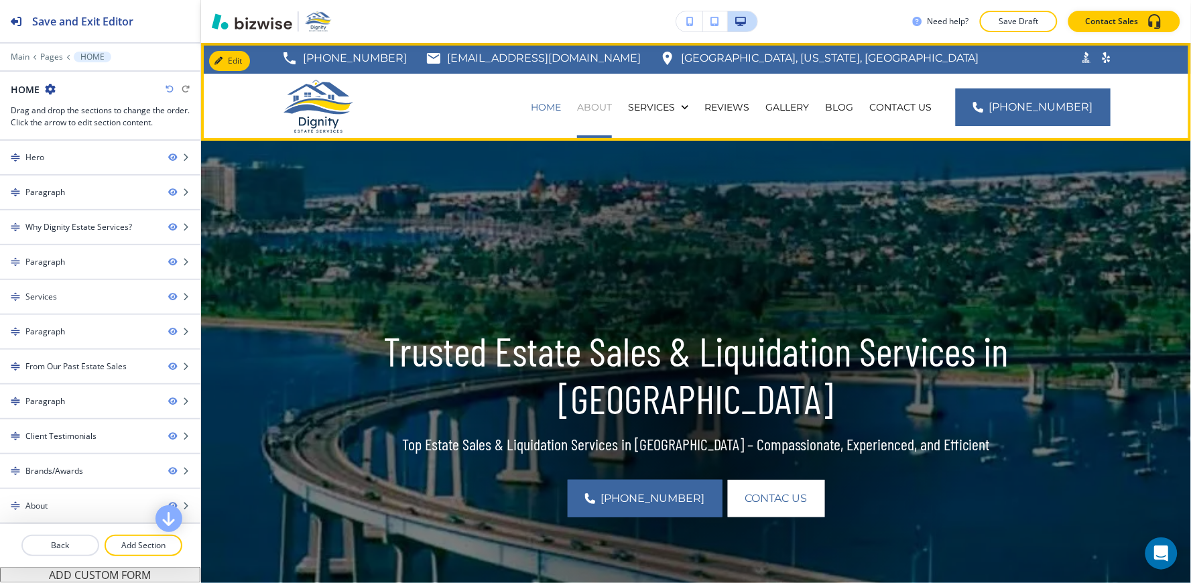
click at [612, 110] on p "ABOUT" at bounding box center [594, 107] width 35 height 13
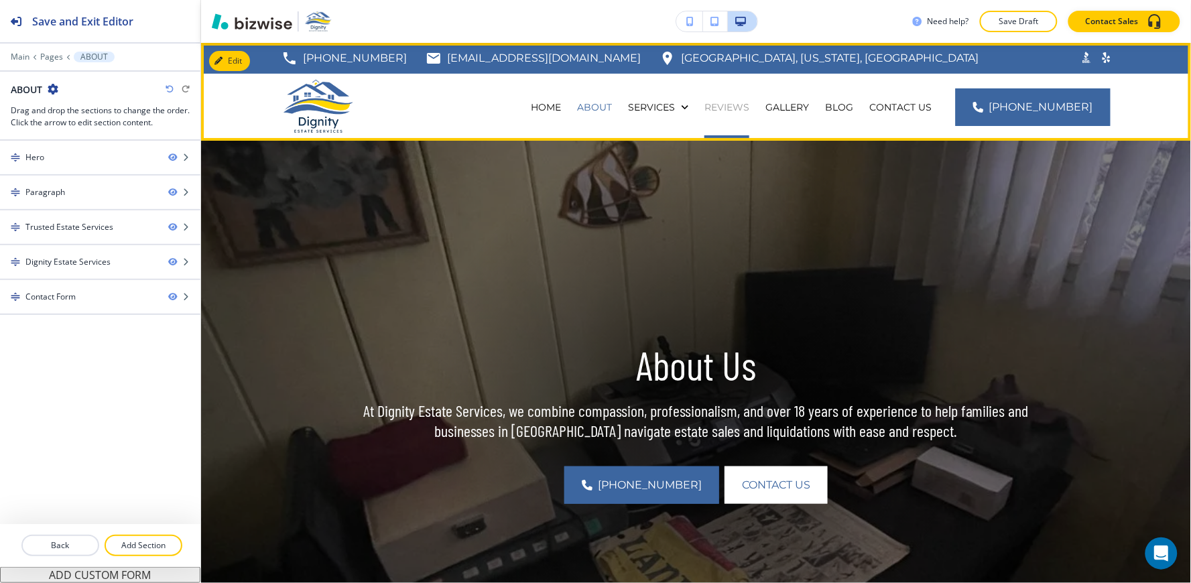
click at [737, 111] on p "REVIEWS" at bounding box center [726, 107] width 45 height 13
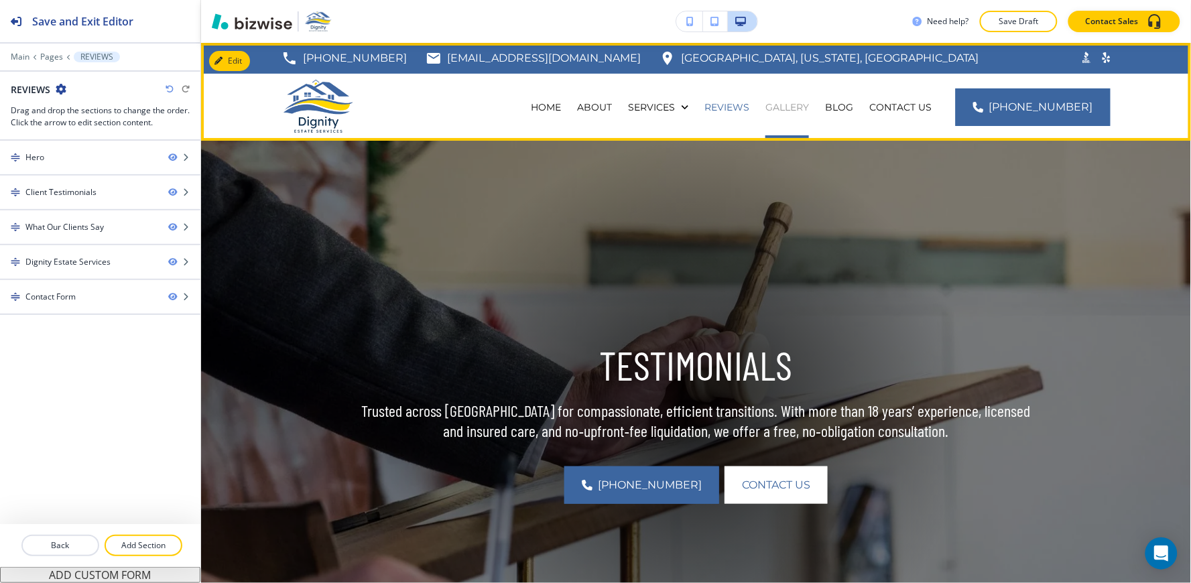
click at [806, 111] on p "GALLERY" at bounding box center [787, 107] width 44 height 13
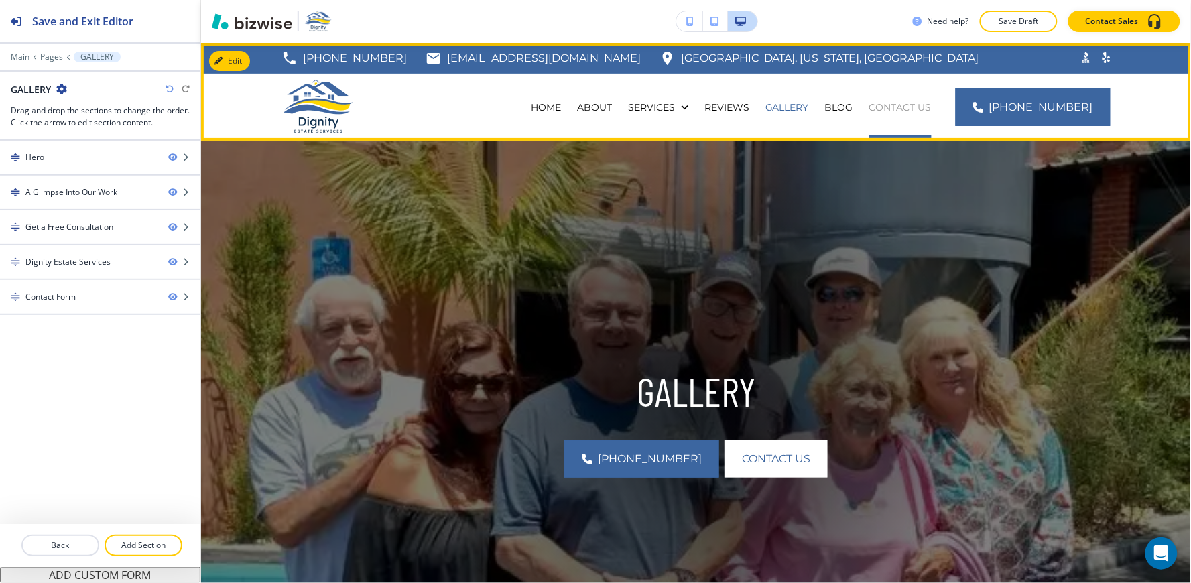
click at [932, 109] on p "CONTACT US" at bounding box center [900, 107] width 62 height 13
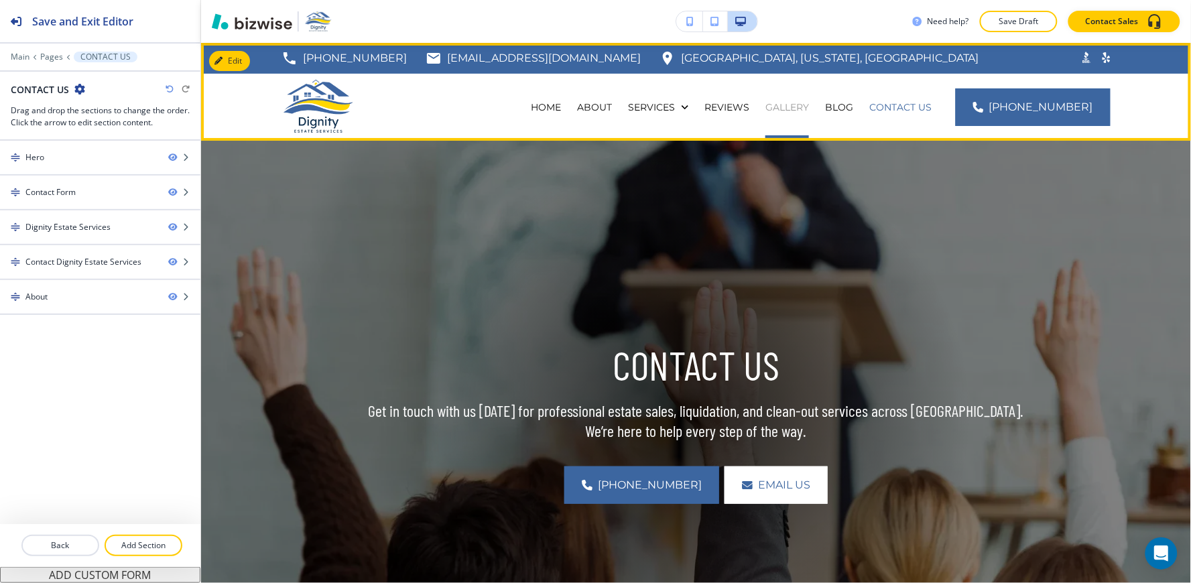
click at [805, 111] on p "GALLERY" at bounding box center [787, 107] width 44 height 13
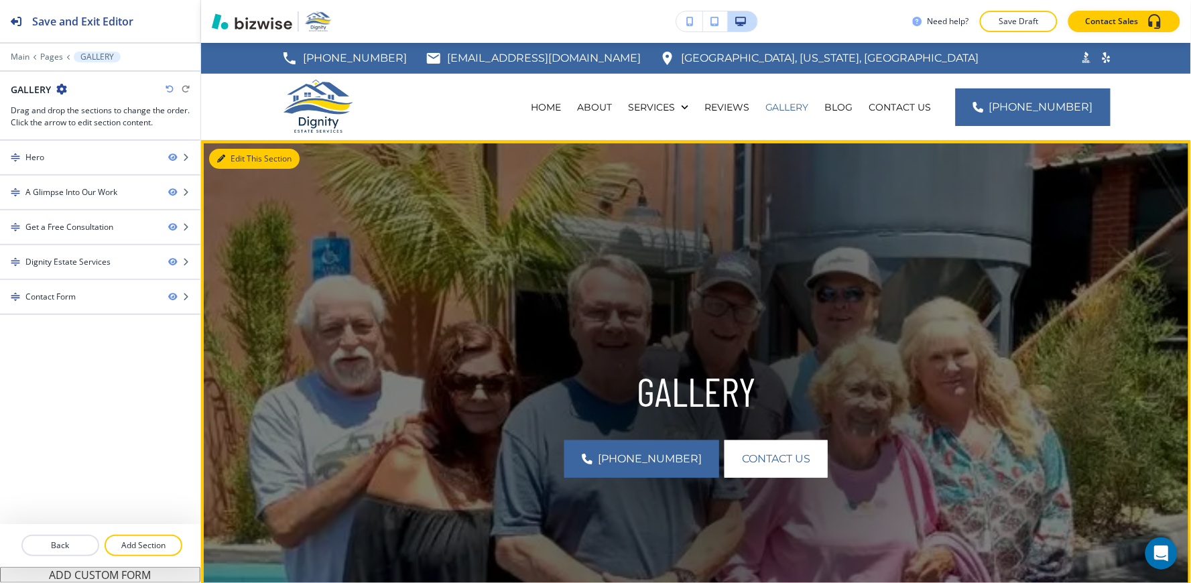
click at [230, 157] on button "Edit This Section" at bounding box center [254, 159] width 90 height 20
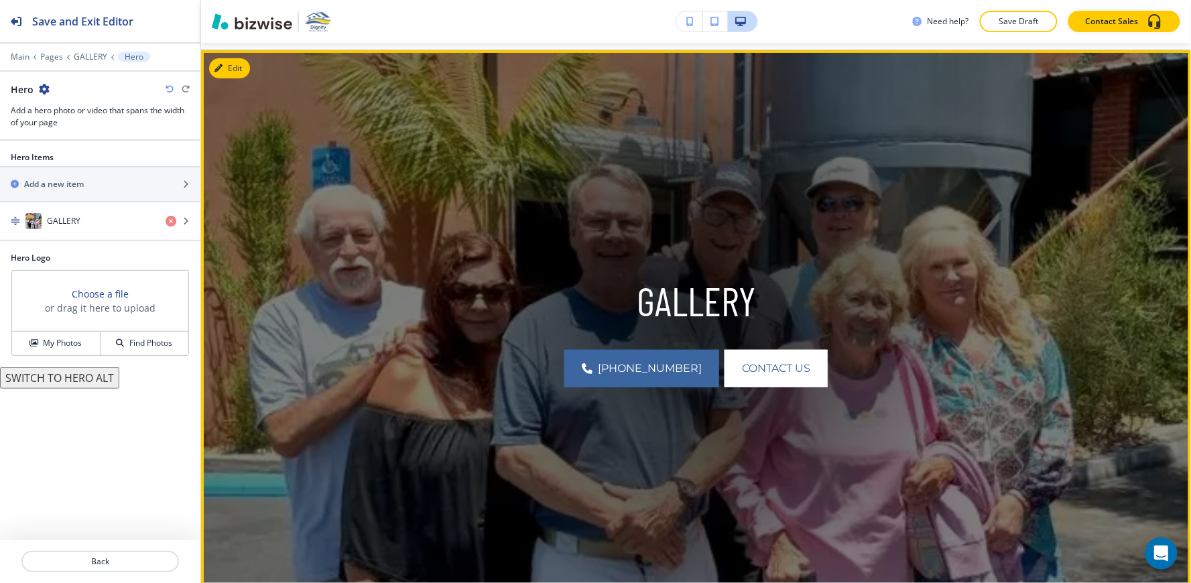
scroll to position [97, 0]
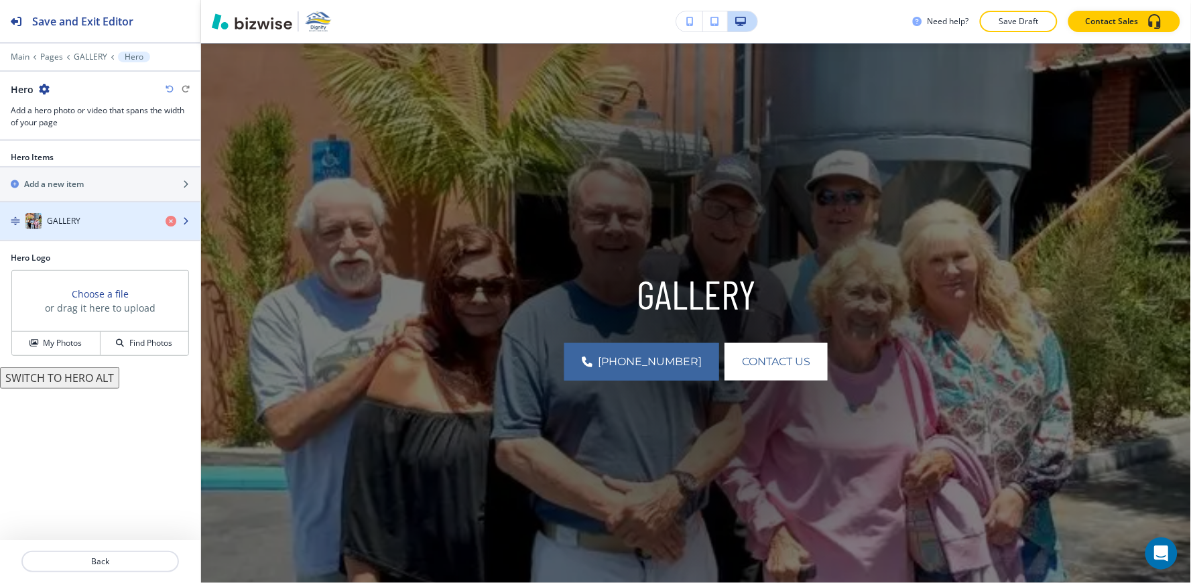
click at [96, 235] on div "button" at bounding box center [100, 234] width 200 height 11
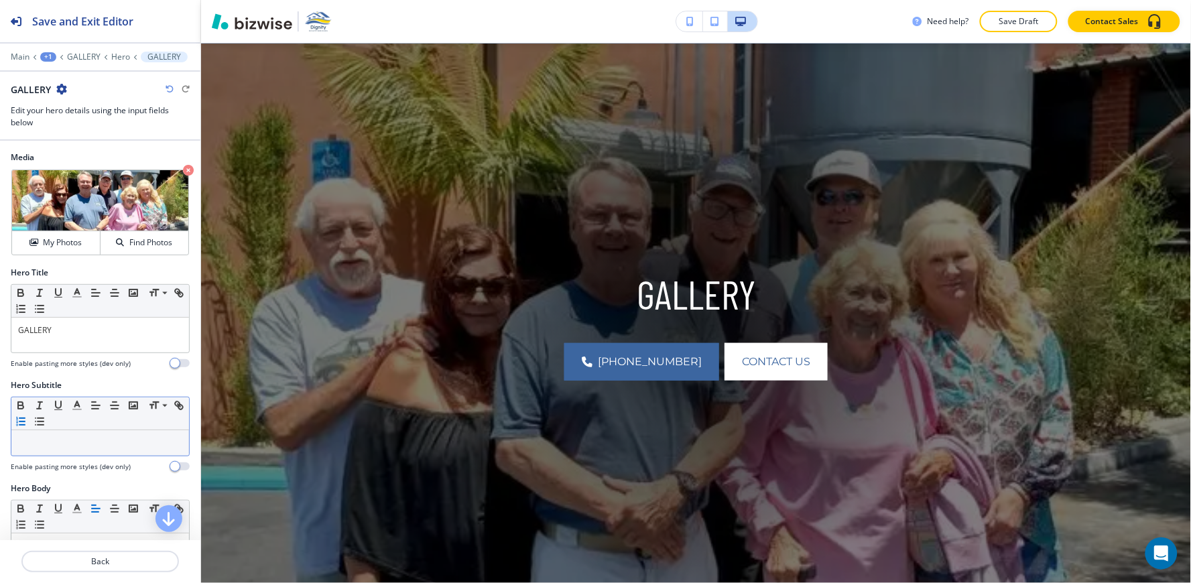
scroll to position [223, 0]
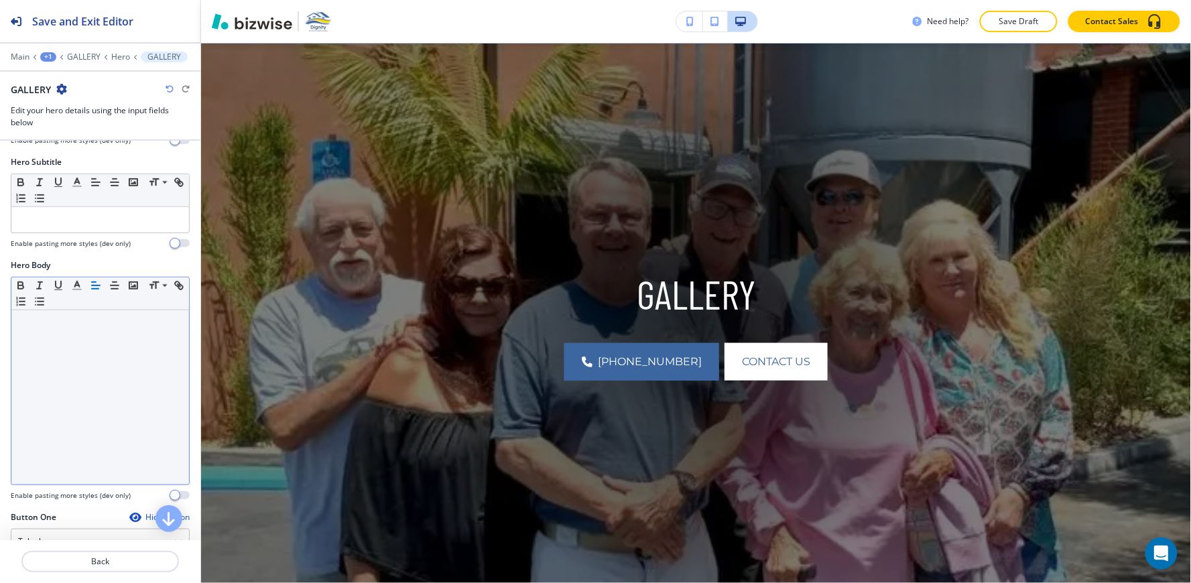
drag, startPoint x: 43, startPoint y: 411, endPoint x: 50, endPoint y: 407, distance: 8.4
click at [45, 410] on div at bounding box center [100, 397] width 178 height 174
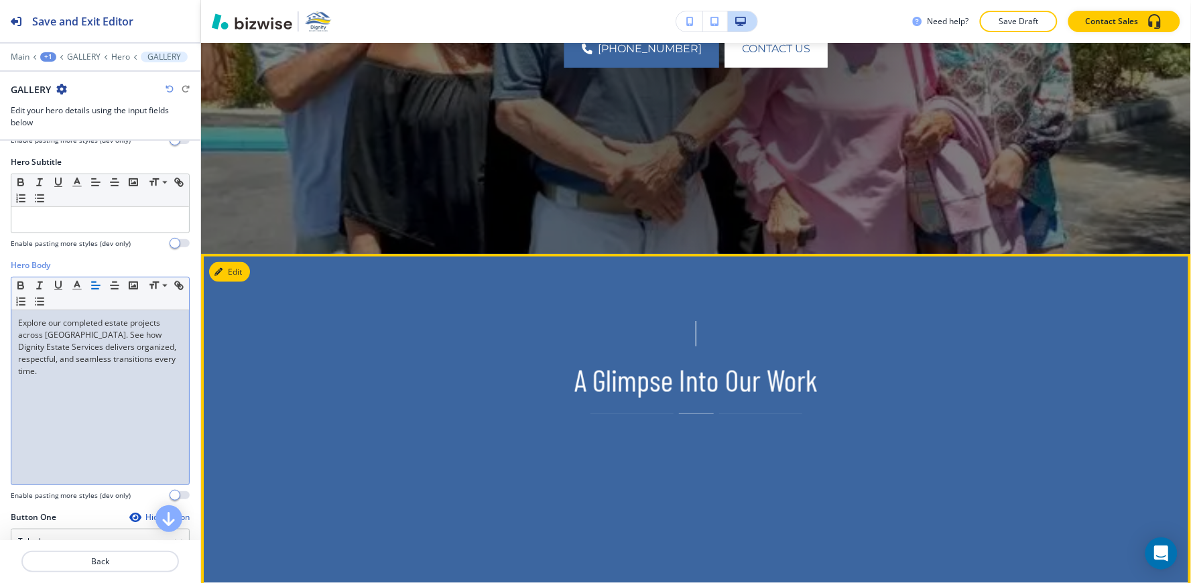
scroll to position [470, 0]
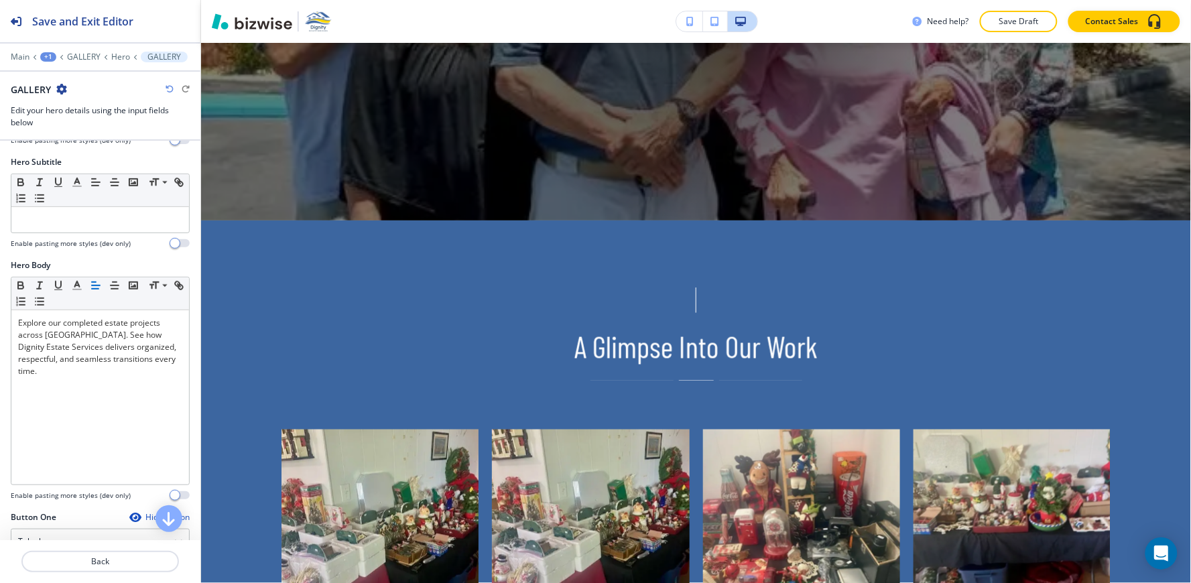
click at [1021, 9] on div "Need help? Save Draft Contact Sales" at bounding box center [696, 21] width 990 height 43
click at [1019, 19] on p "Save Draft" at bounding box center [1018, 21] width 43 height 12
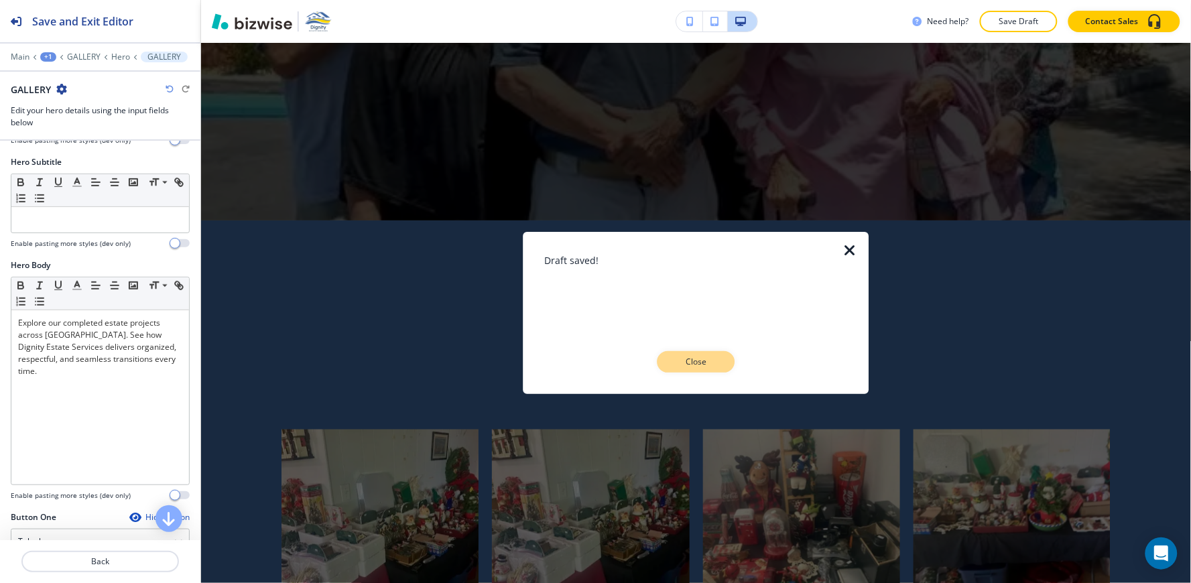
click at [710, 367] on p "Close" at bounding box center [696, 362] width 43 height 12
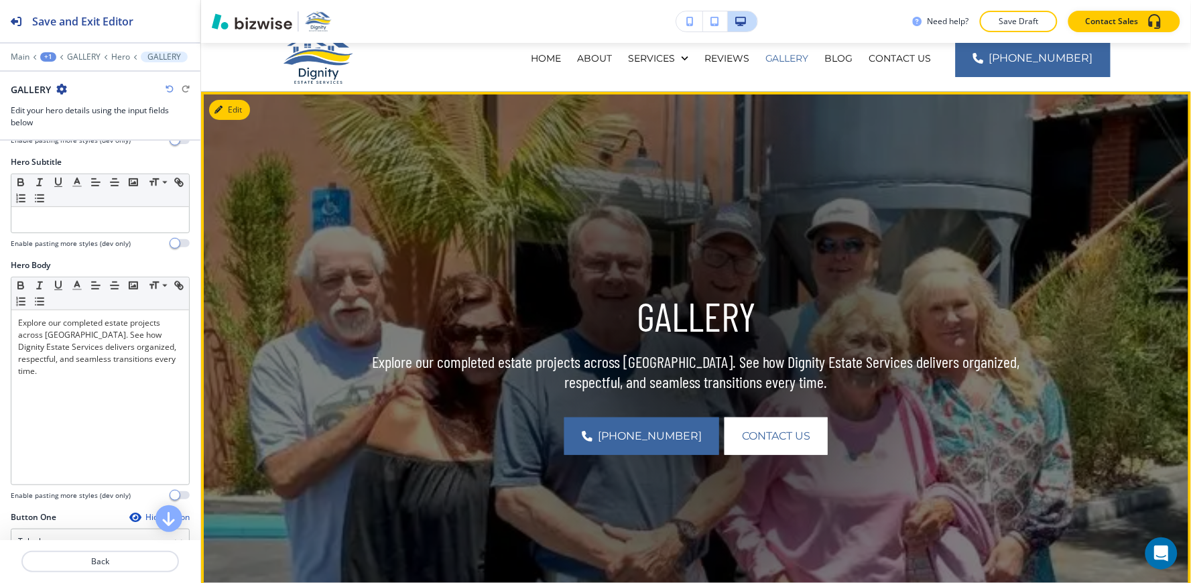
scroll to position [0, 0]
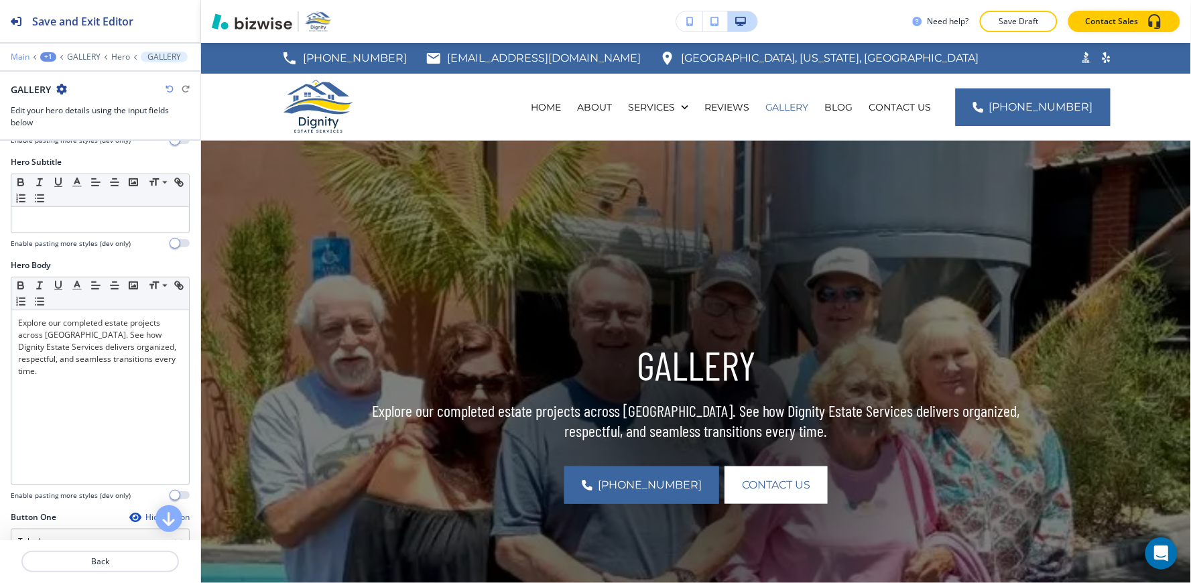
click at [15, 55] on p "Main" at bounding box center [20, 56] width 19 height 9
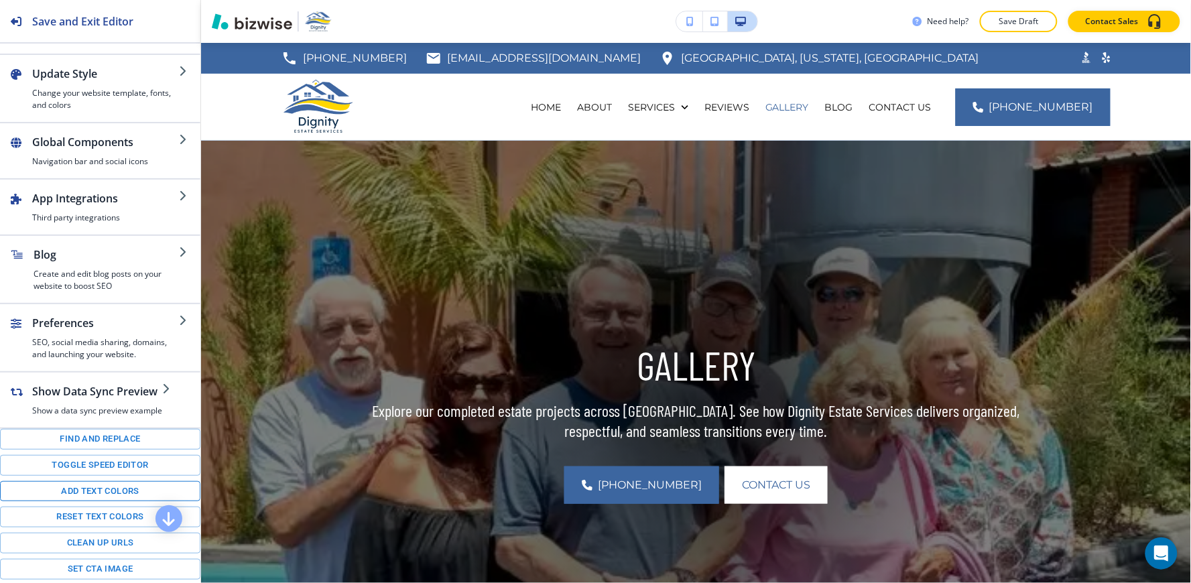
scroll to position [74, 0]
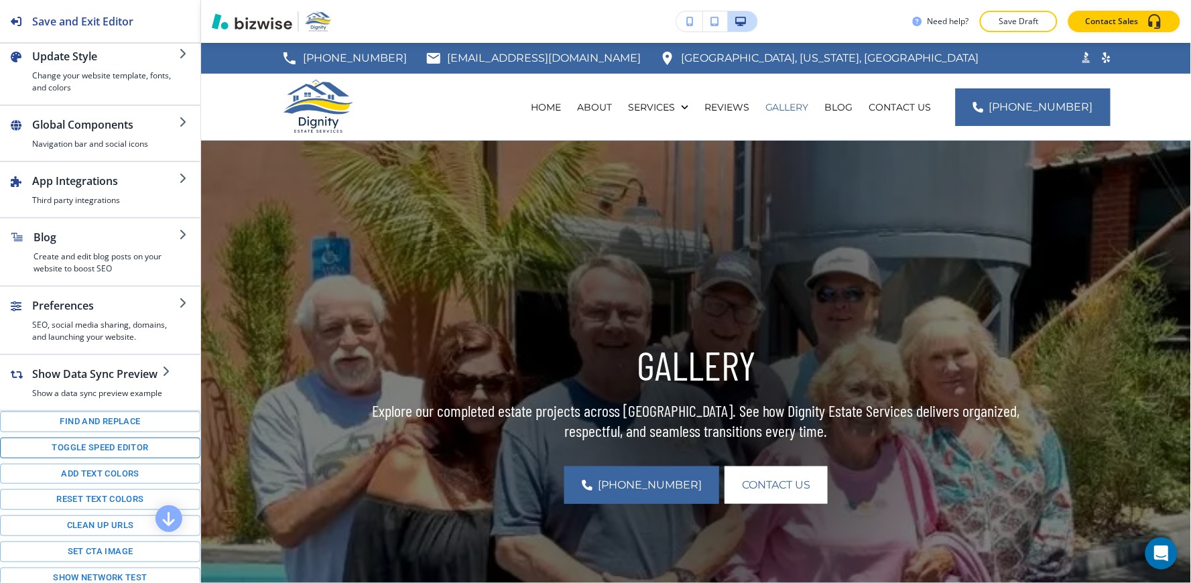
click at [68, 450] on button "Toggle speed editor" at bounding box center [100, 448] width 200 height 21
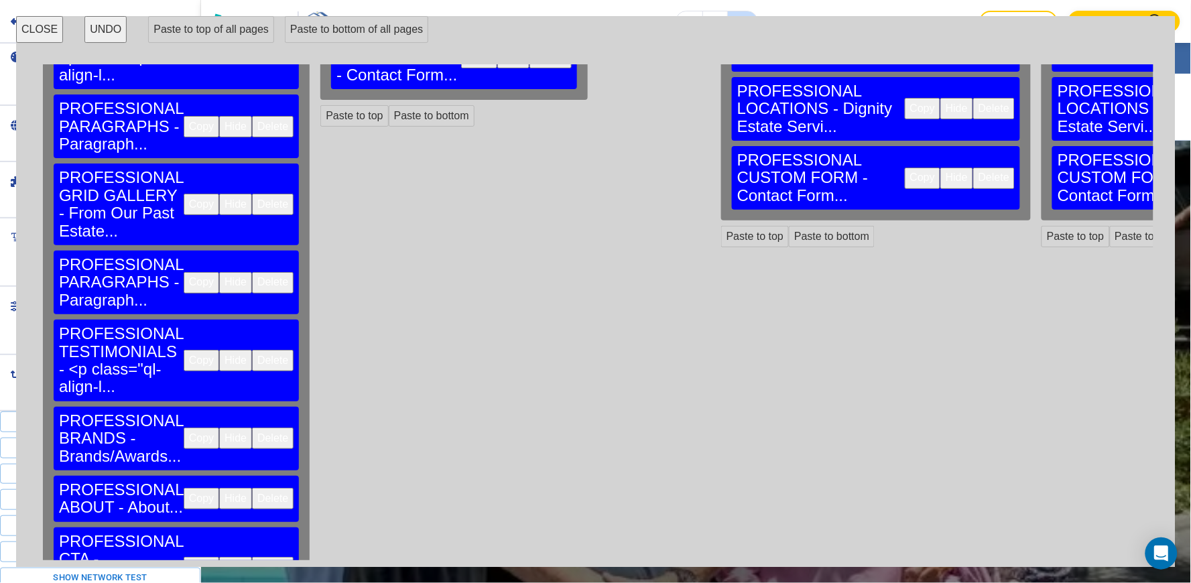
scroll to position [377, 0]
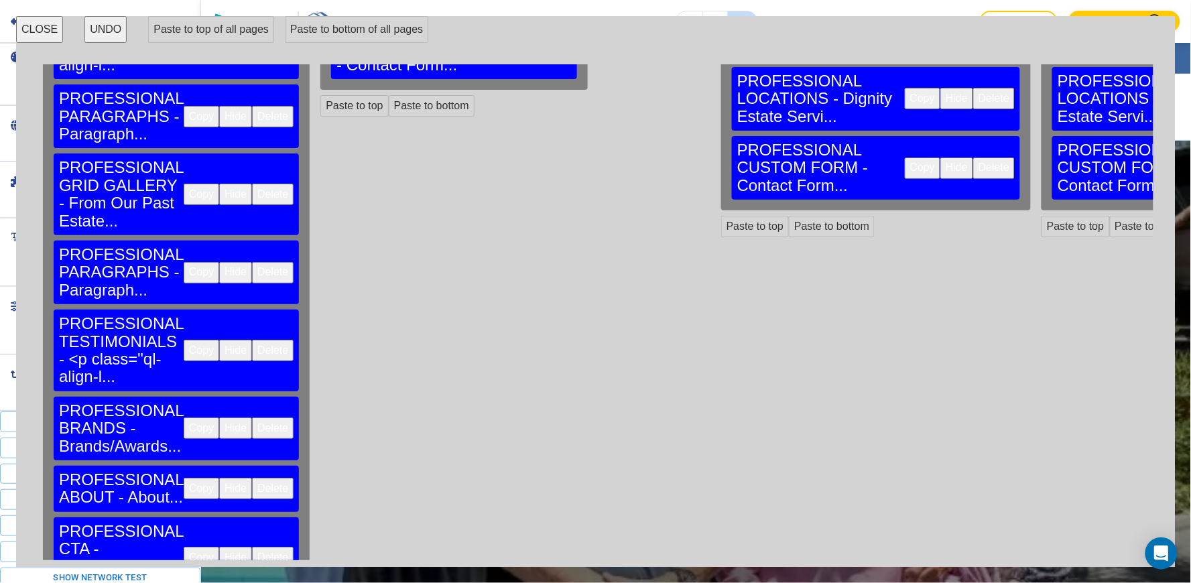
click at [184, 478] on button "Copy" at bounding box center [202, 488] width 36 height 21
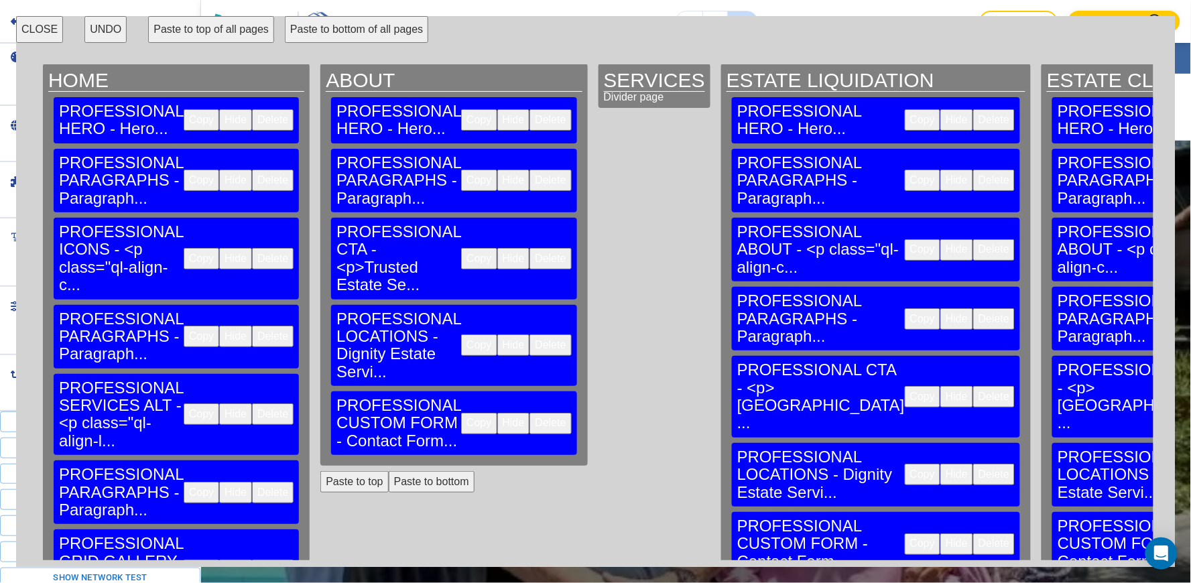
scroll to position [0, 0]
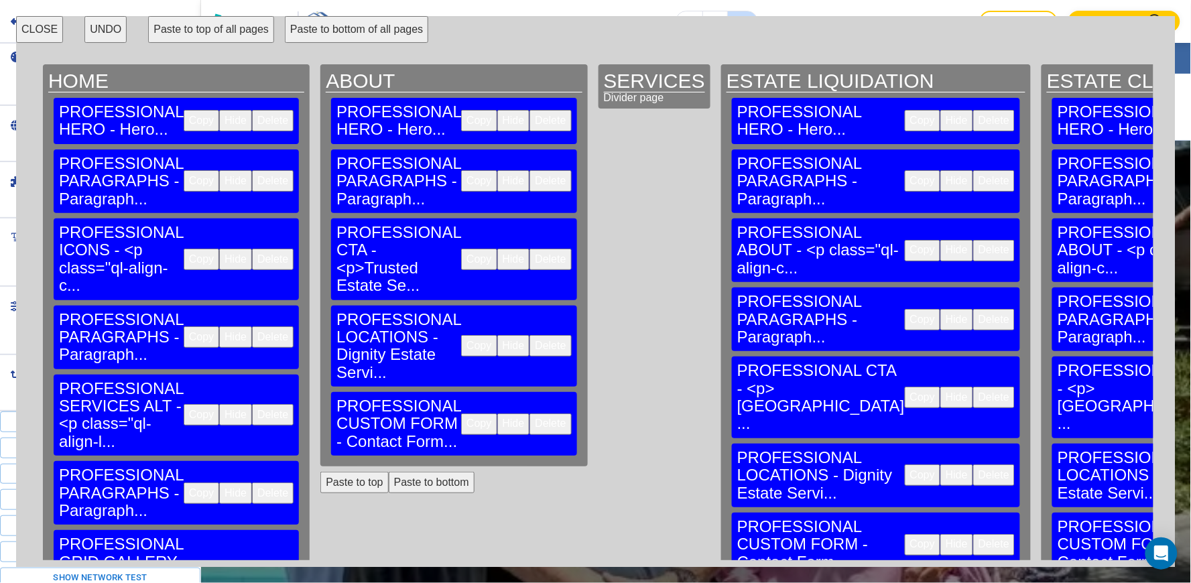
click at [389, 472] on button "Paste to bottom" at bounding box center [432, 482] width 86 height 21
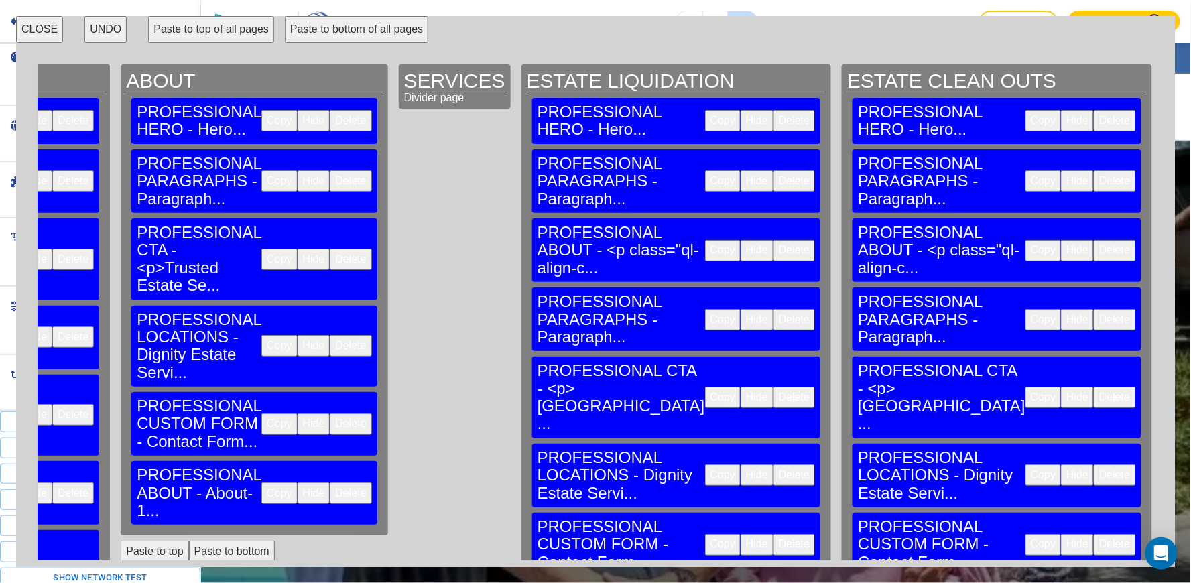
scroll to position [223, 200]
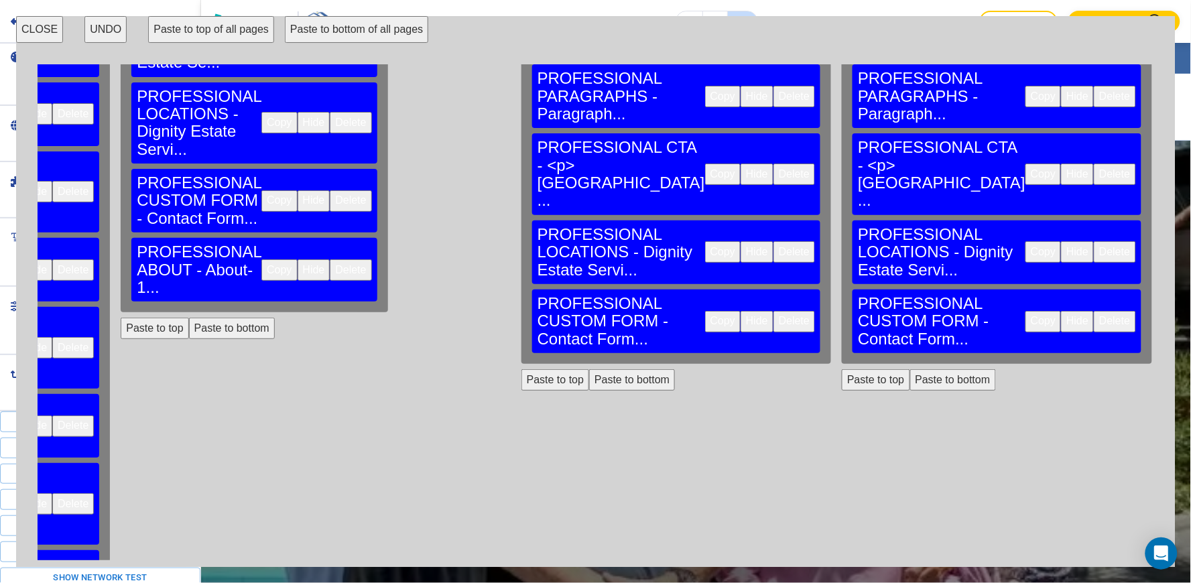
click at [589, 369] on button "Paste to bottom" at bounding box center [632, 379] width 86 height 21
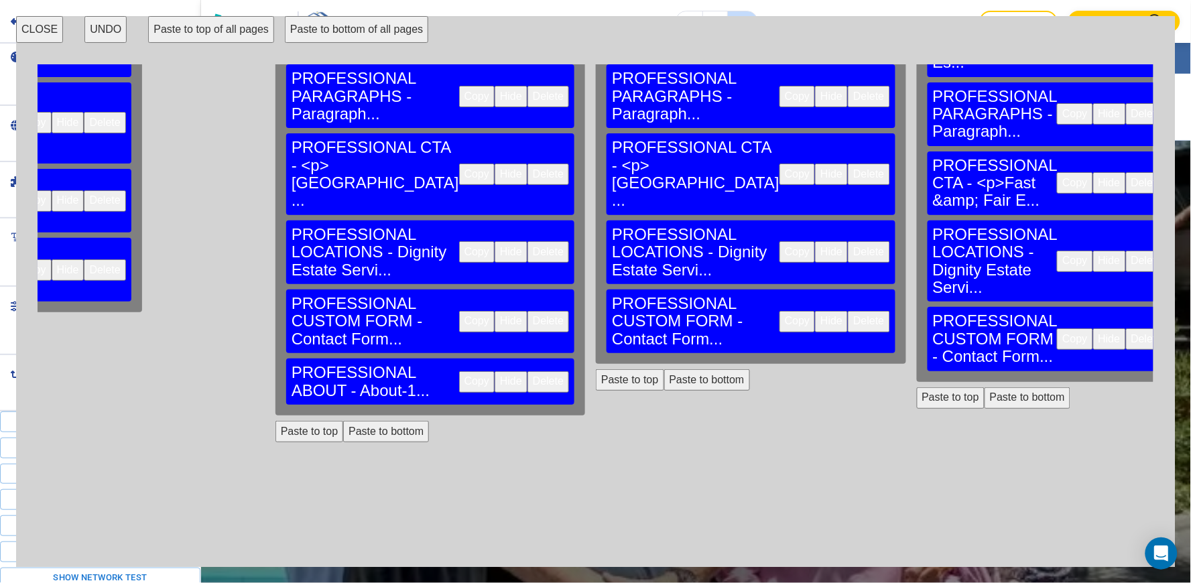
scroll to position [223, 507]
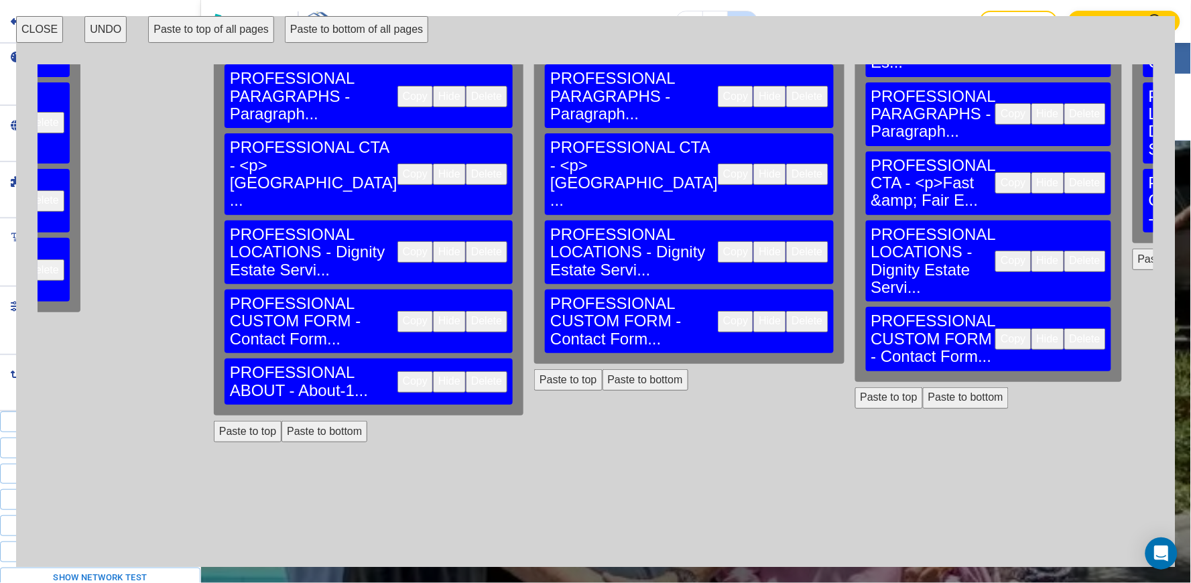
click at [602, 369] on button "Paste to bottom" at bounding box center [645, 379] width 86 height 21
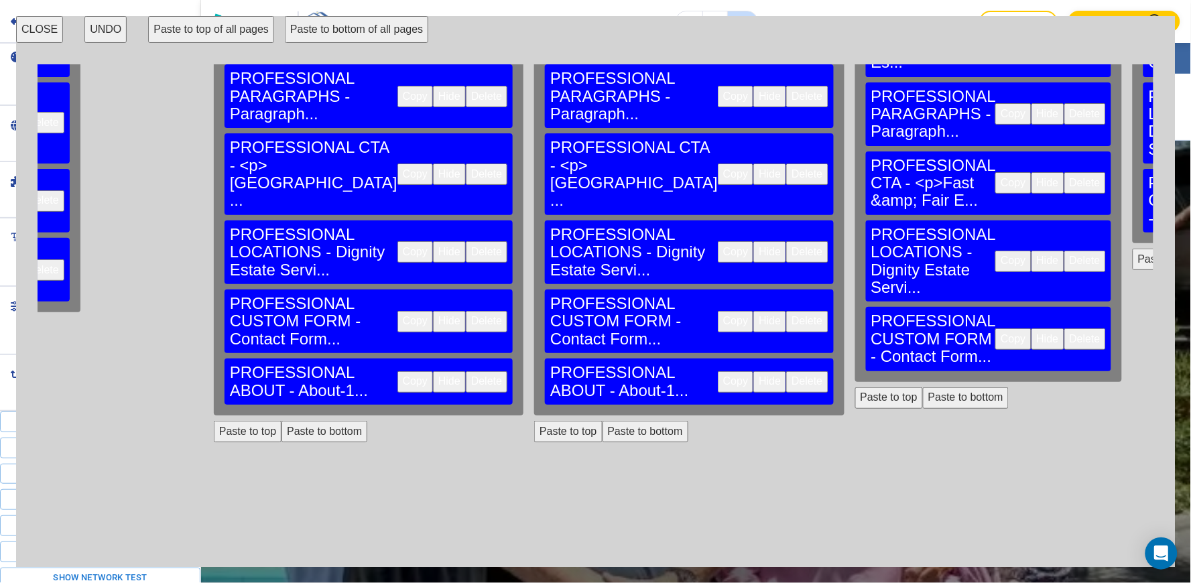
click at [923, 387] on button "Paste to bottom" at bounding box center [966, 397] width 86 height 21
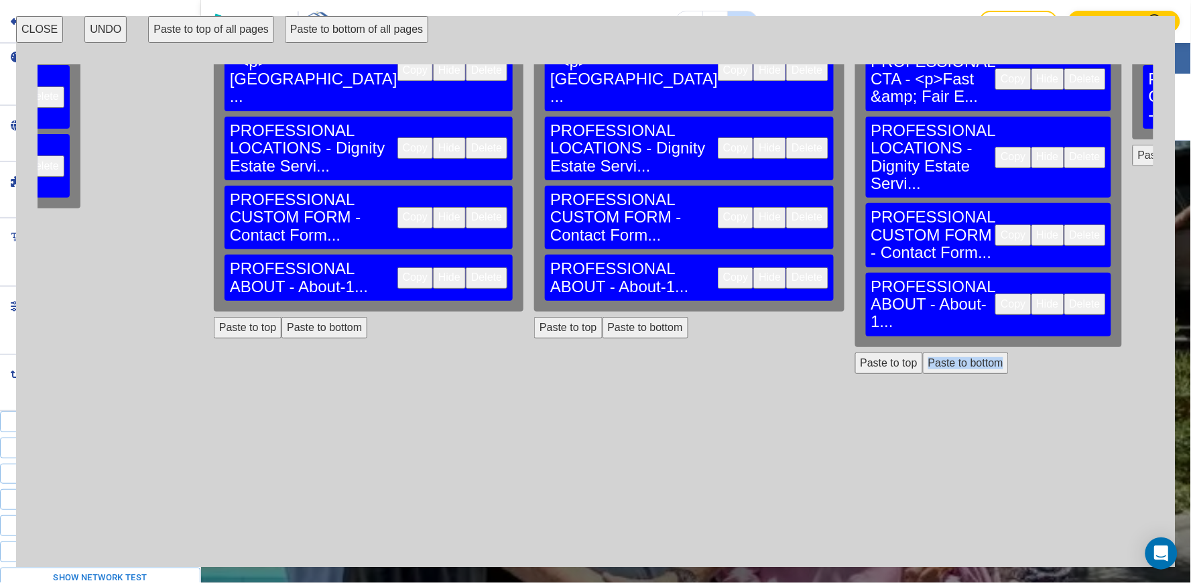
scroll to position [377, 507]
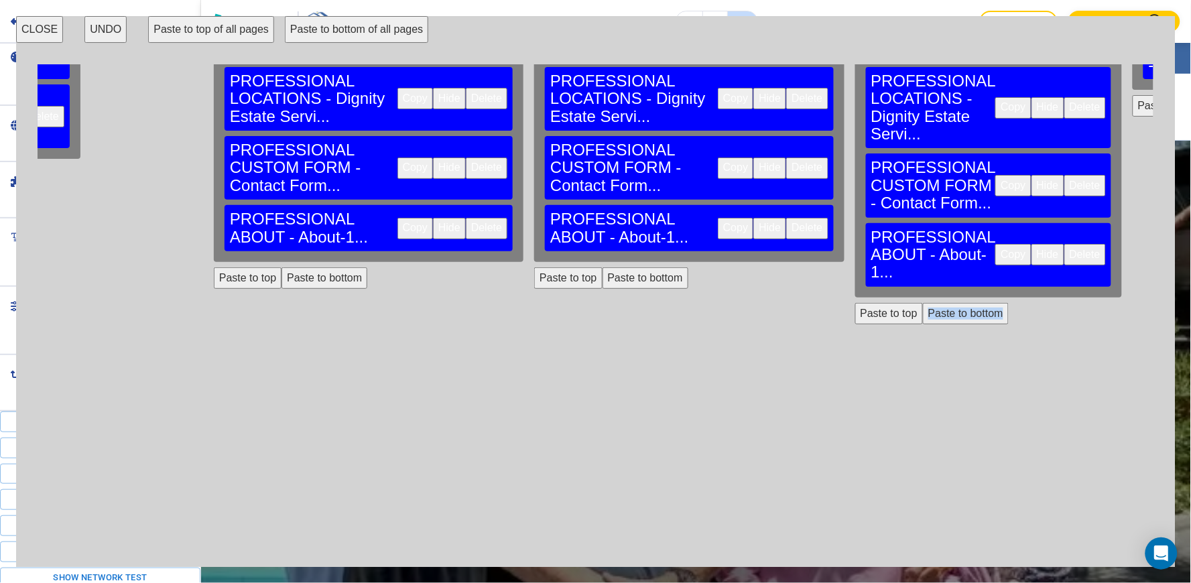
drag, startPoint x: 621, startPoint y: 548, endPoint x: 738, endPoint y: 559, distance: 117.2
click at [741, 559] on div "HOME PROFESSIONAL HERO - Hero... Copy Hide Delete PROFESSIONAL PARAGRAPHS - Par…" at bounding box center [596, 312] width 1116 height 496
drag, startPoint x: 730, startPoint y: 448, endPoint x: 726, endPoint y: 464, distance: 17.4
click at [730, 447] on div "HOME PROFESSIONAL HERO - Hero... Copy Hide Delete PROFESSIONAL PARAGRAPHS - Par…" at bounding box center [596, 312] width 1116 height 496
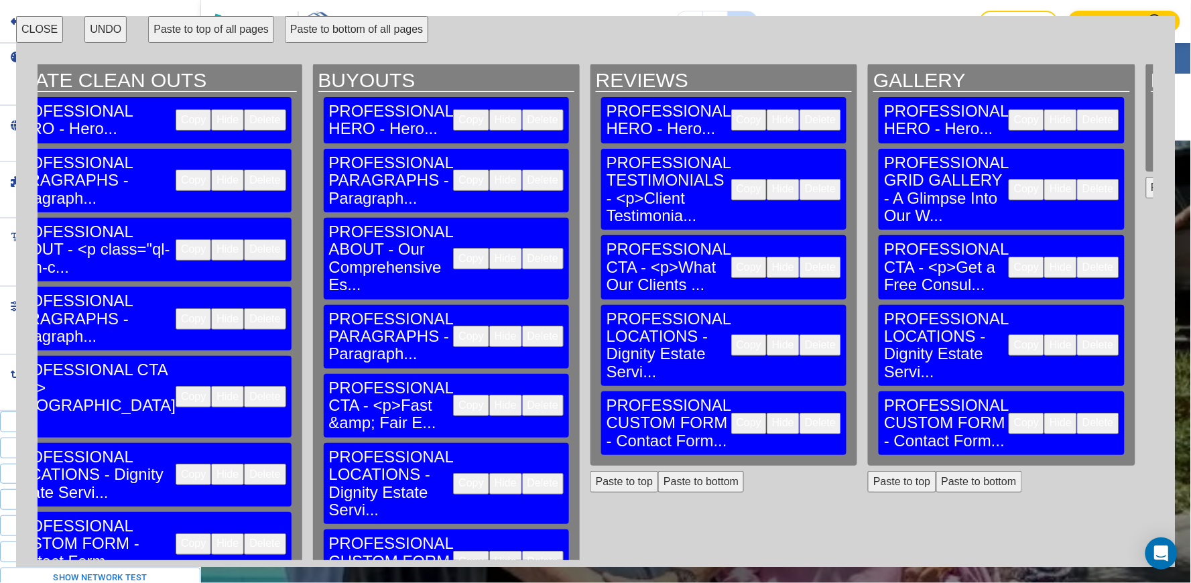
scroll to position [0, 1049]
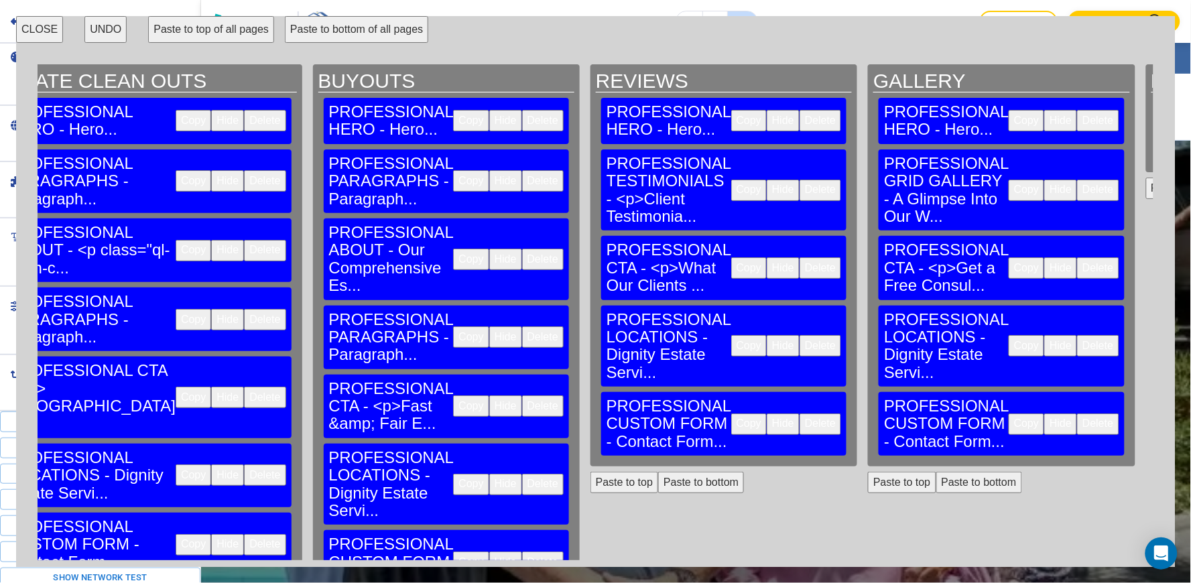
click at [658, 472] on button "Paste to bottom" at bounding box center [701, 482] width 86 height 21
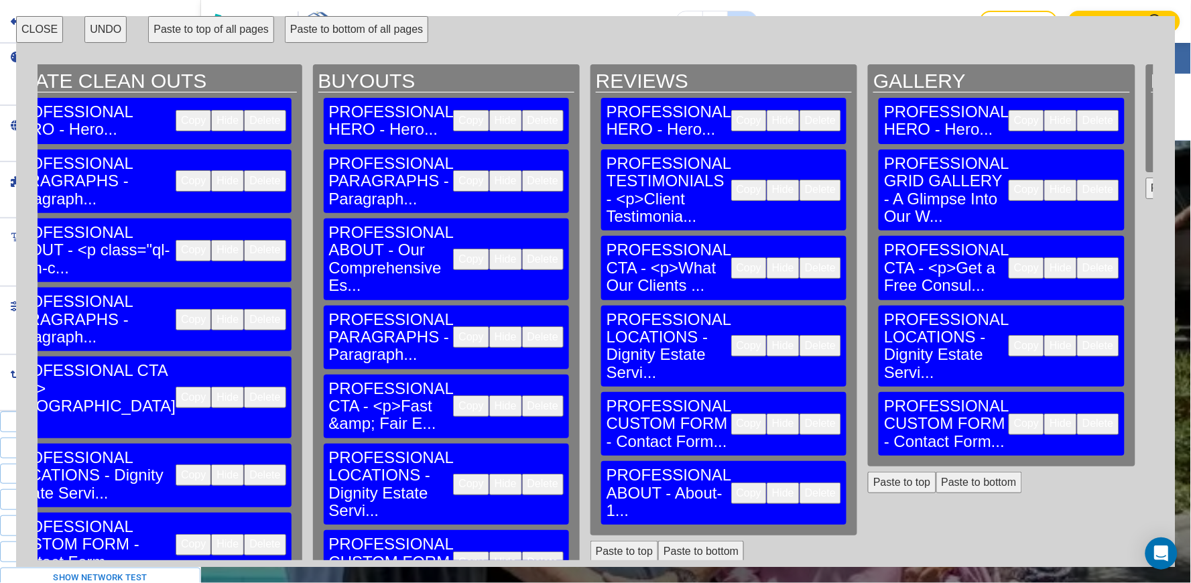
click at [936, 472] on button "Paste to bottom" at bounding box center [979, 482] width 86 height 21
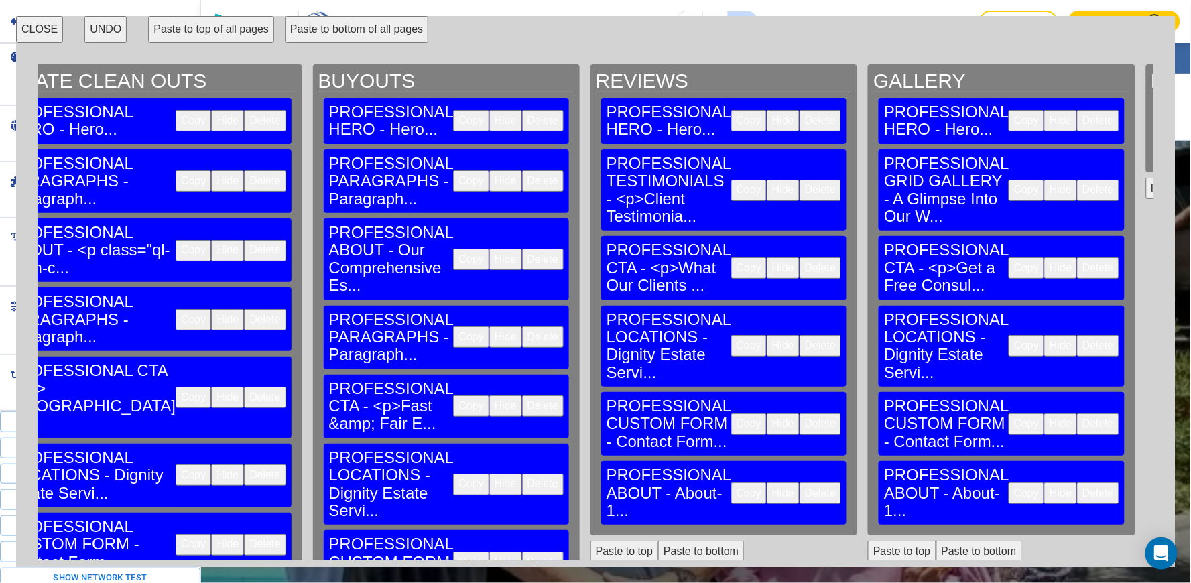
scroll to position [0, 1179]
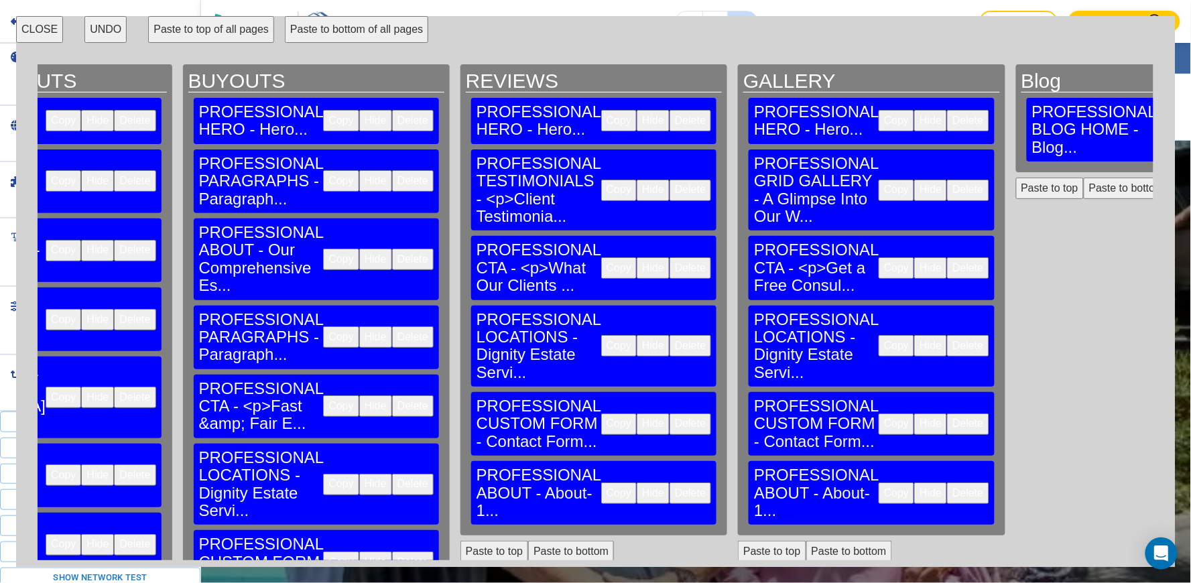
click at [54, 25] on button "CLOSE" at bounding box center [39, 29] width 47 height 27
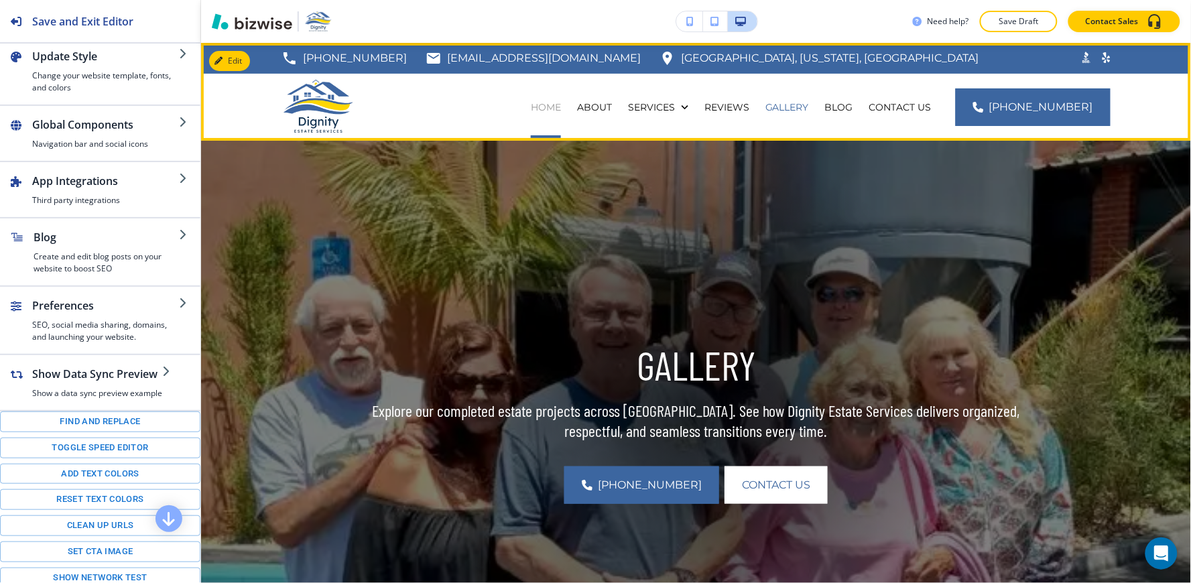
click at [561, 109] on p "HOME" at bounding box center [546, 107] width 30 height 13
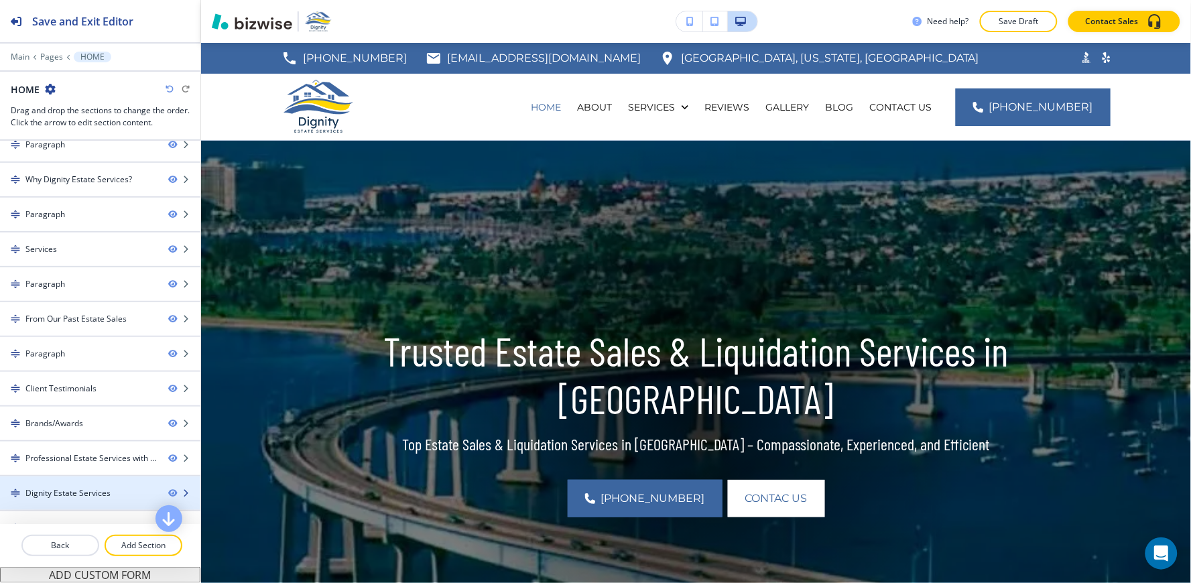
scroll to position [105, 0]
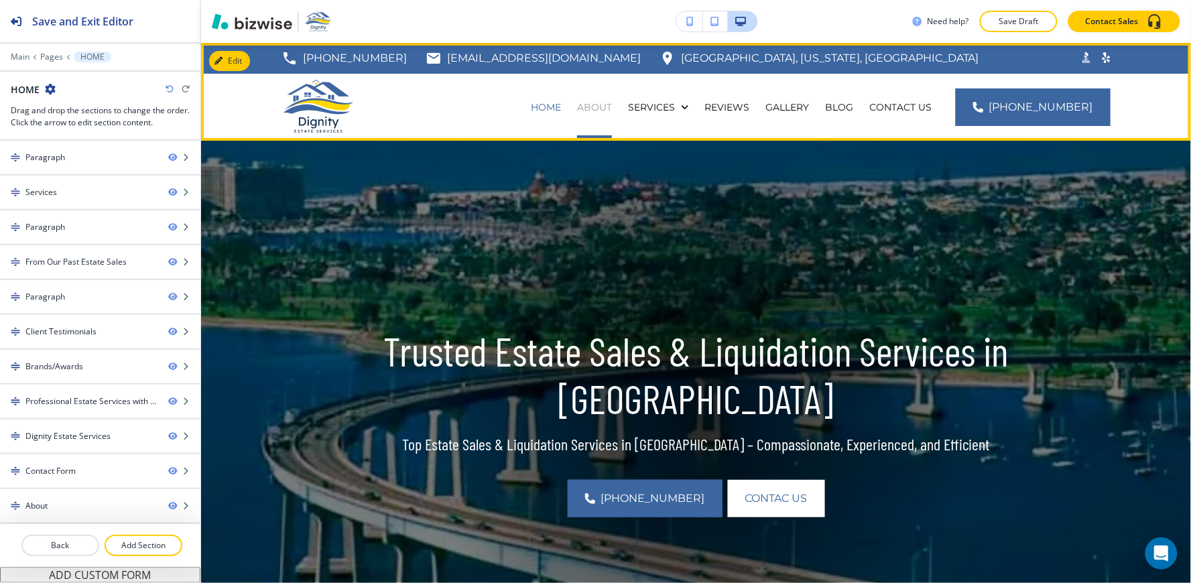
click at [612, 112] on p "ABOUT" at bounding box center [594, 107] width 35 height 13
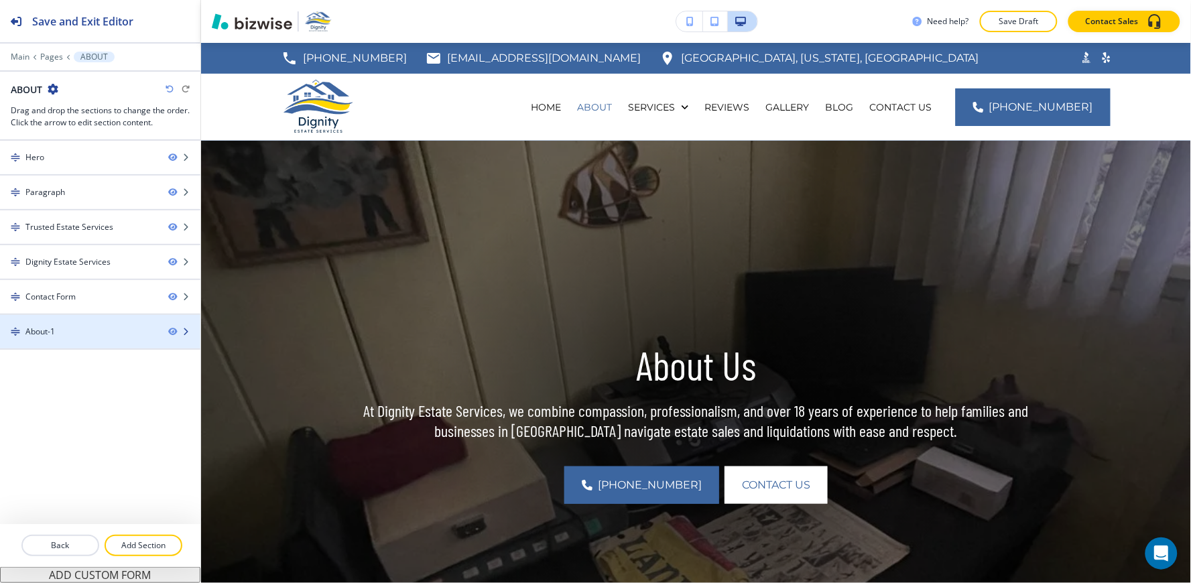
click at [82, 332] on div "About-1" at bounding box center [78, 332] width 157 height 12
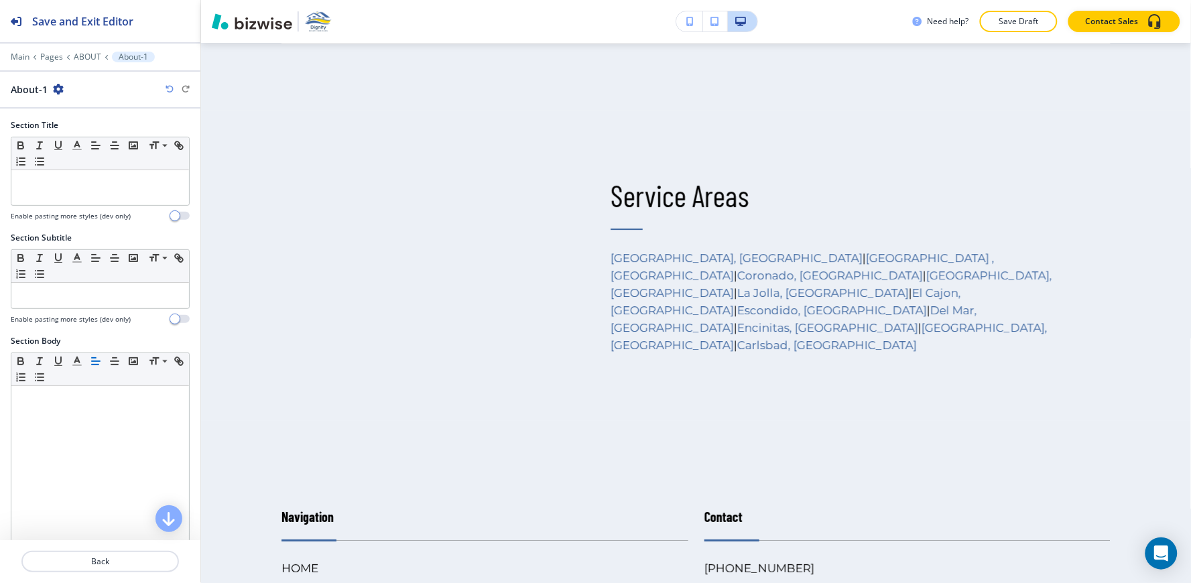
click at [58, 90] on icon "button" at bounding box center [58, 89] width 11 height 11
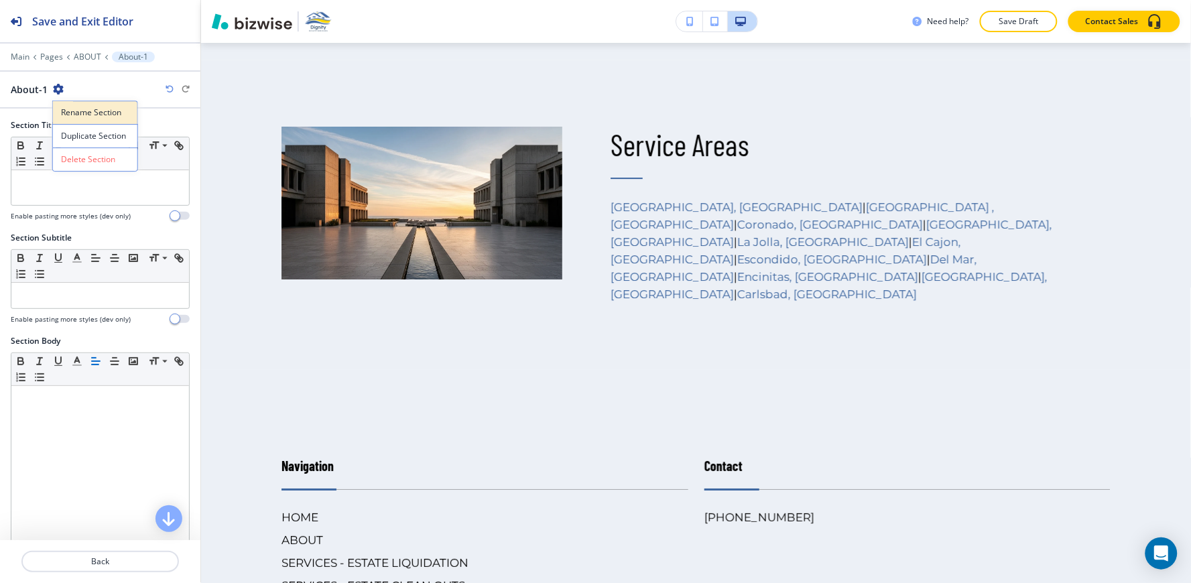
click at [81, 104] on button "Rename Section" at bounding box center [95, 112] width 86 height 23
click at [84, 97] on input "About-1" at bounding box center [80, 89] width 139 height 27
type input "About"
click at [55, 54] on p "Pages" at bounding box center [51, 56] width 23 height 9
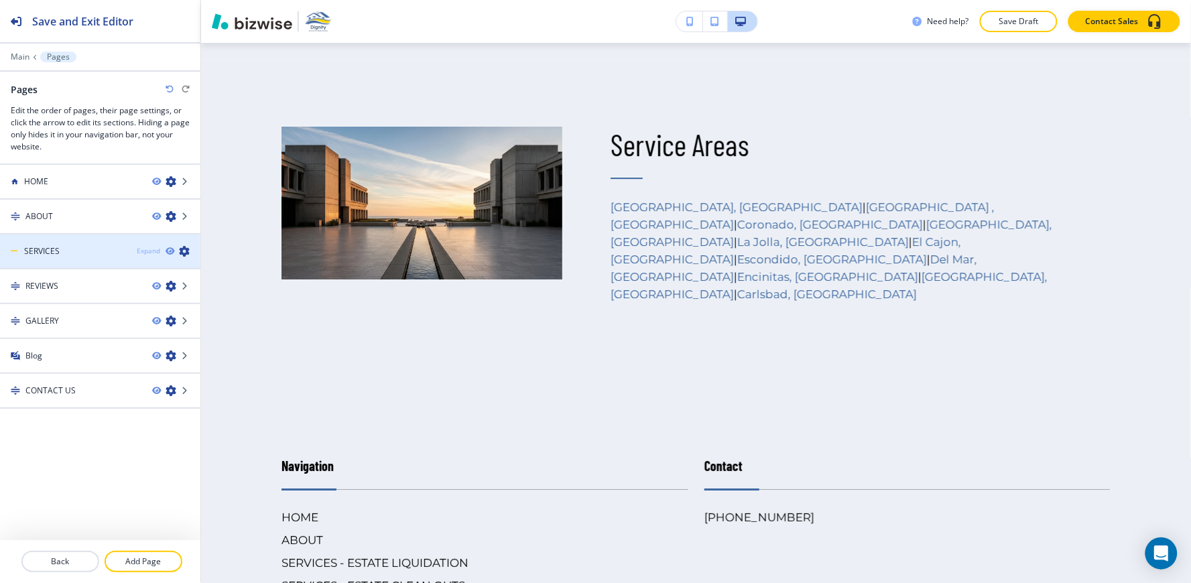
click at [155, 255] on div "Expand" at bounding box center [148, 251] width 23 height 10
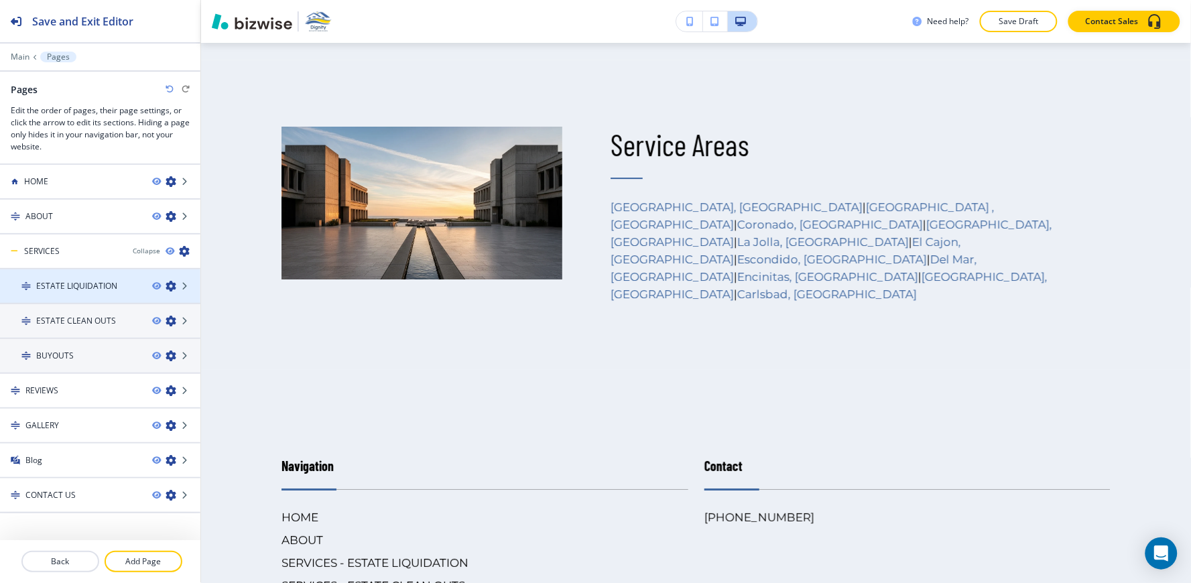
click at [109, 287] on h4 "ESTATE LIQUIDATION" at bounding box center [76, 286] width 81 height 12
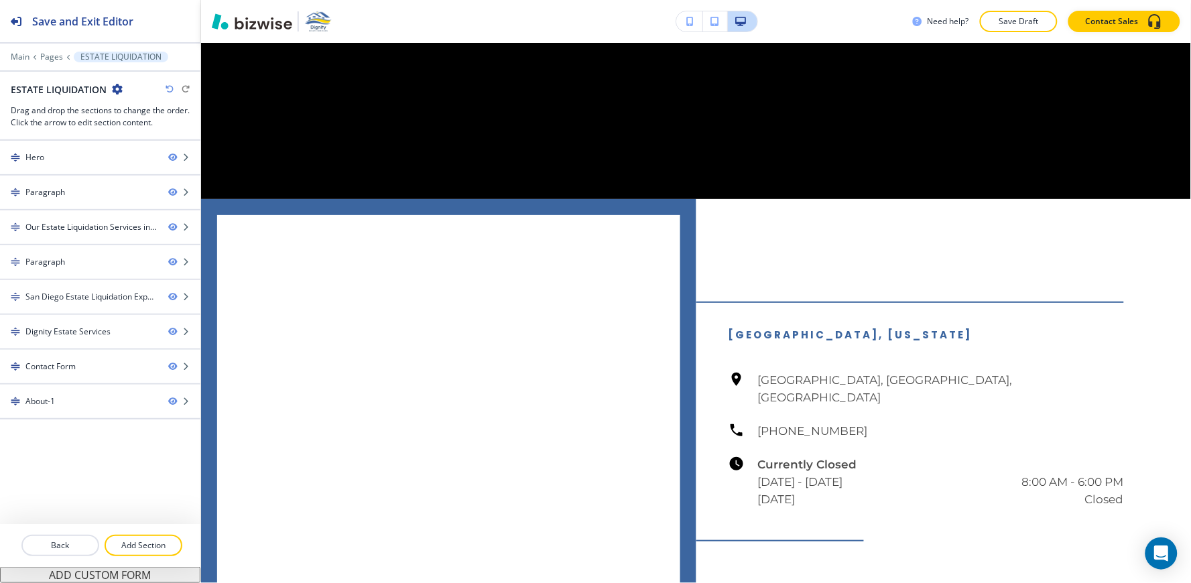
scroll to position [0, 0]
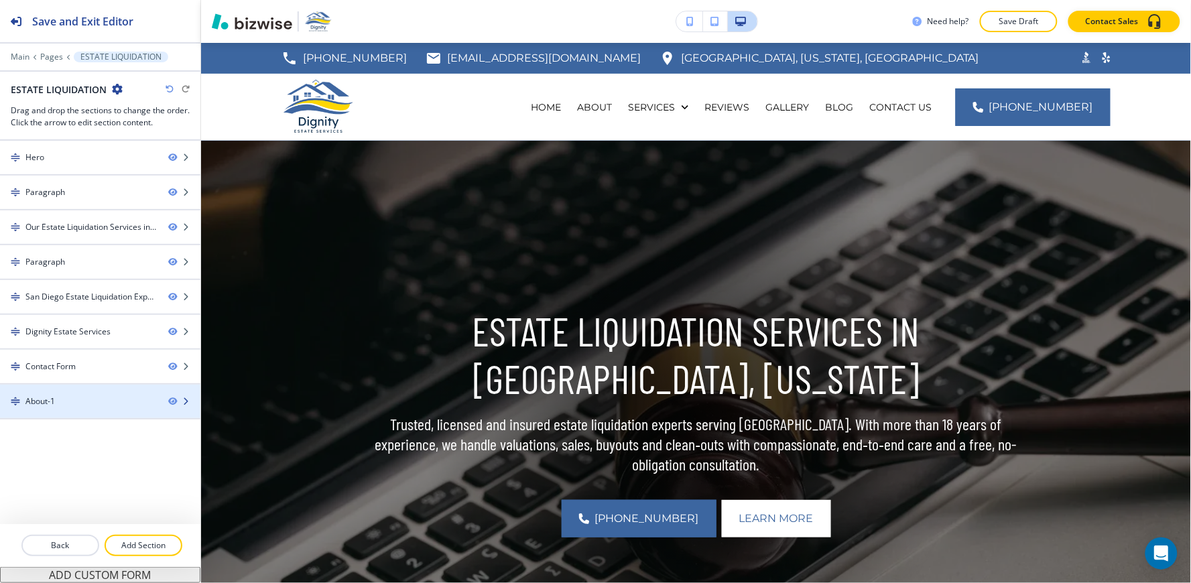
click at [55, 398] on div "About-1" at bounding box center [39, 401] width 29 height 12
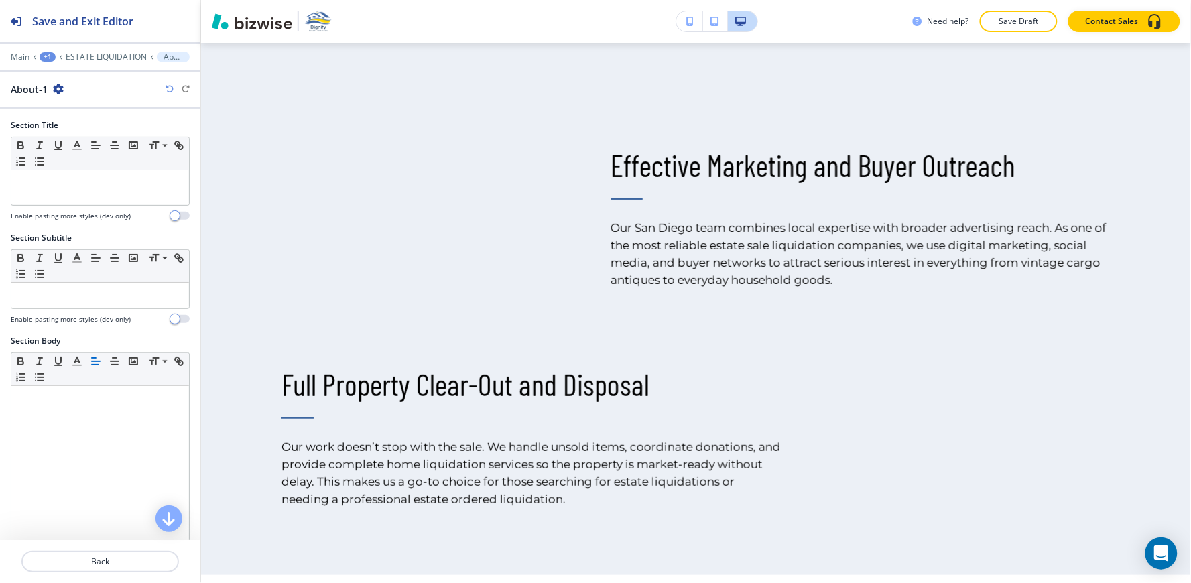
scroll to position [3701, 0]
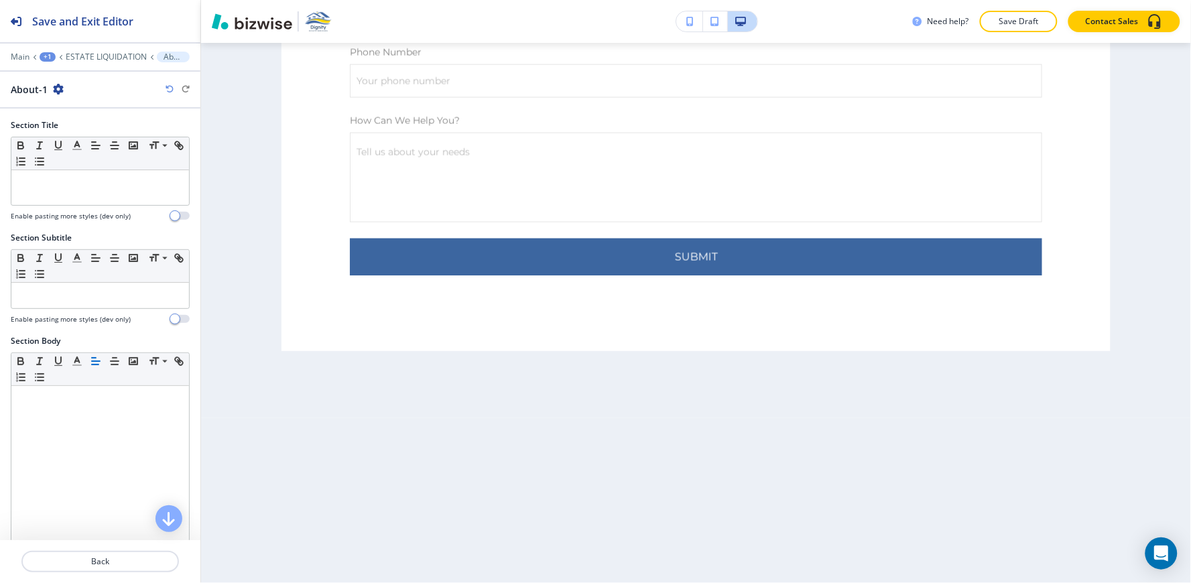
click at [50, 89] on div "About-1" at bounding box center [37, 89] width 53 height 14
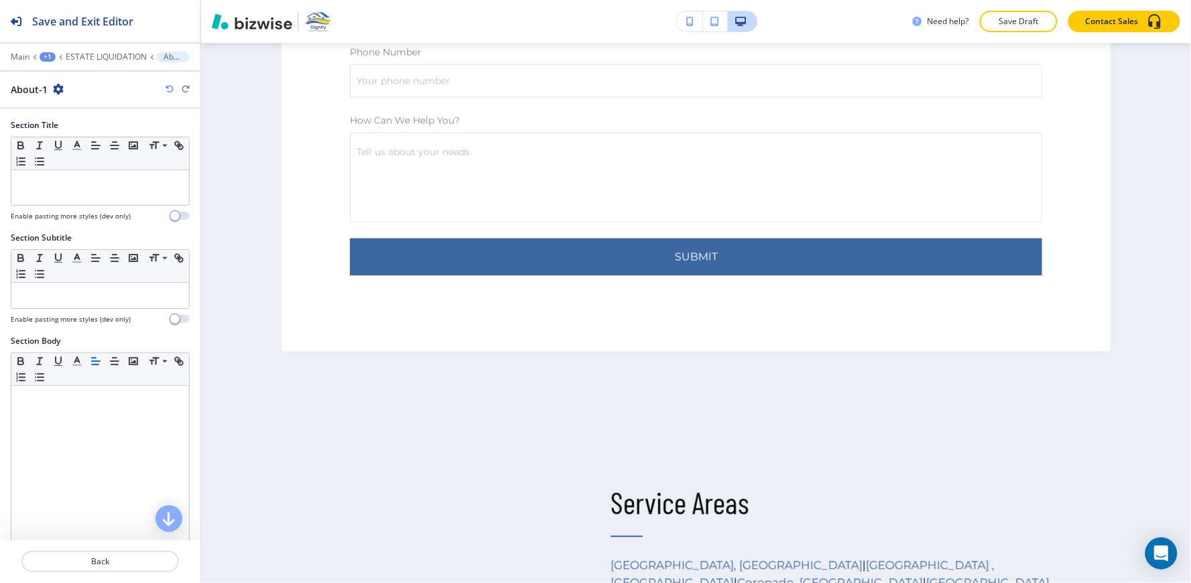
click at [57, 90] on icon "button" at bounding box center [58, 89] width 11 height 11
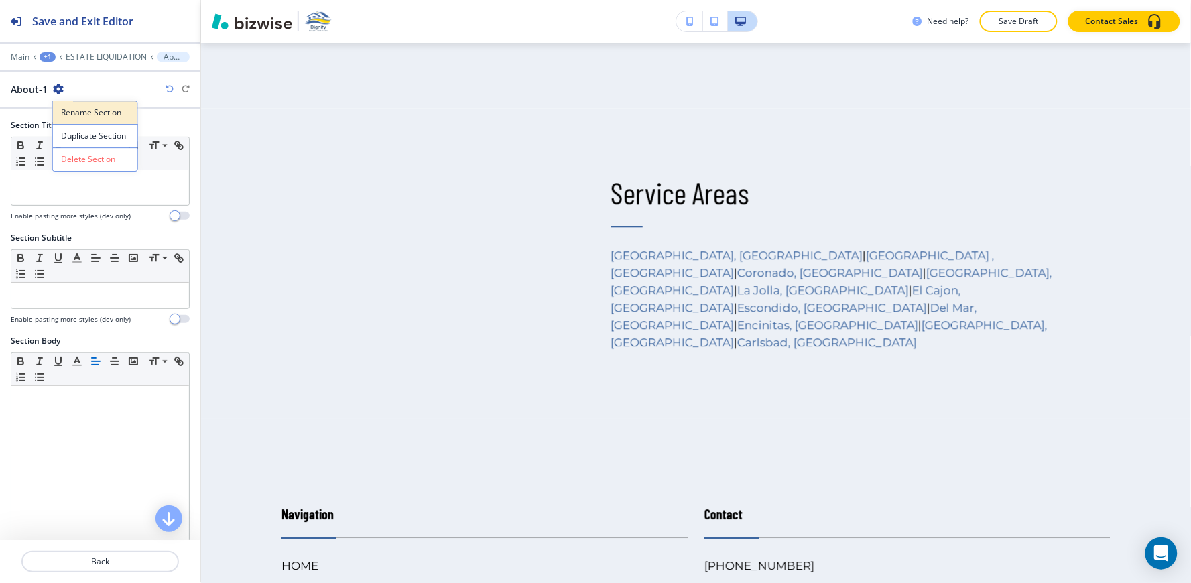
click at [80, 112] on p "Rename Section" at bounding box center [95, 113] width 68 height 12
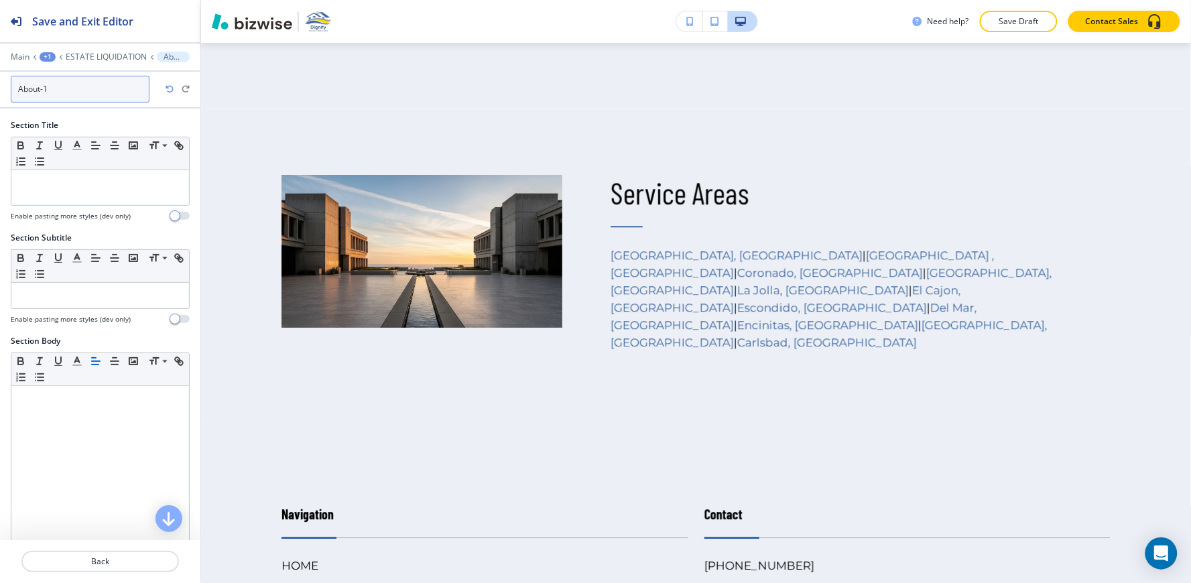
click at [83, 95] on input "About-1" at bounding box center [80, 89] width 139 height 27
type input "About"
click at [46, 57] on p "Pages" at bounding box center [51, 56] width 23 height 9
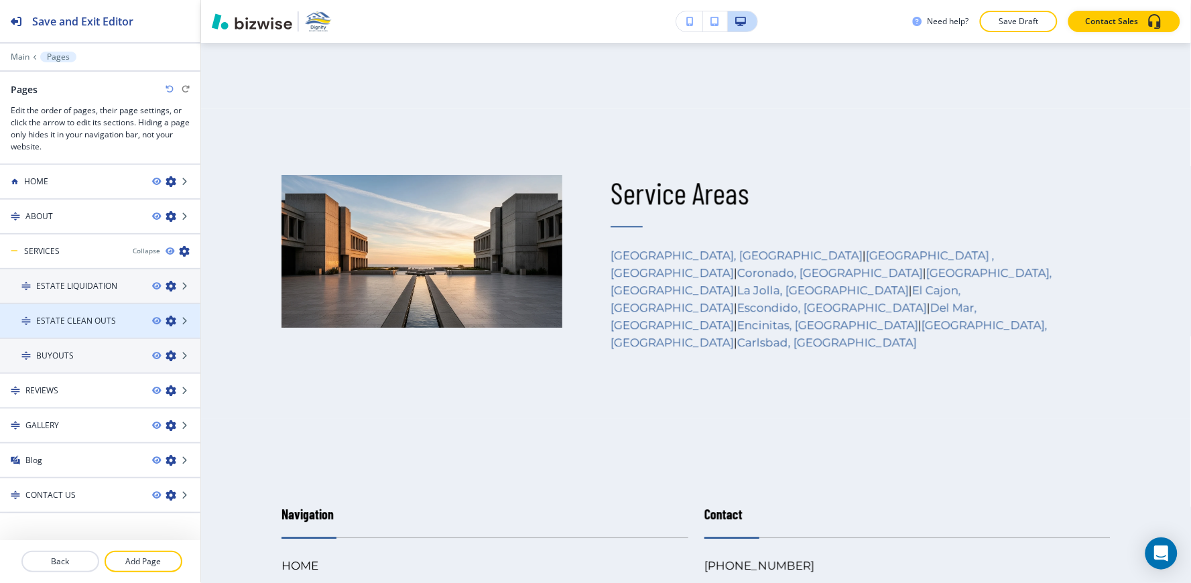
click at [85, 327] on div at bounding box center [100, 332] width 200 height 11
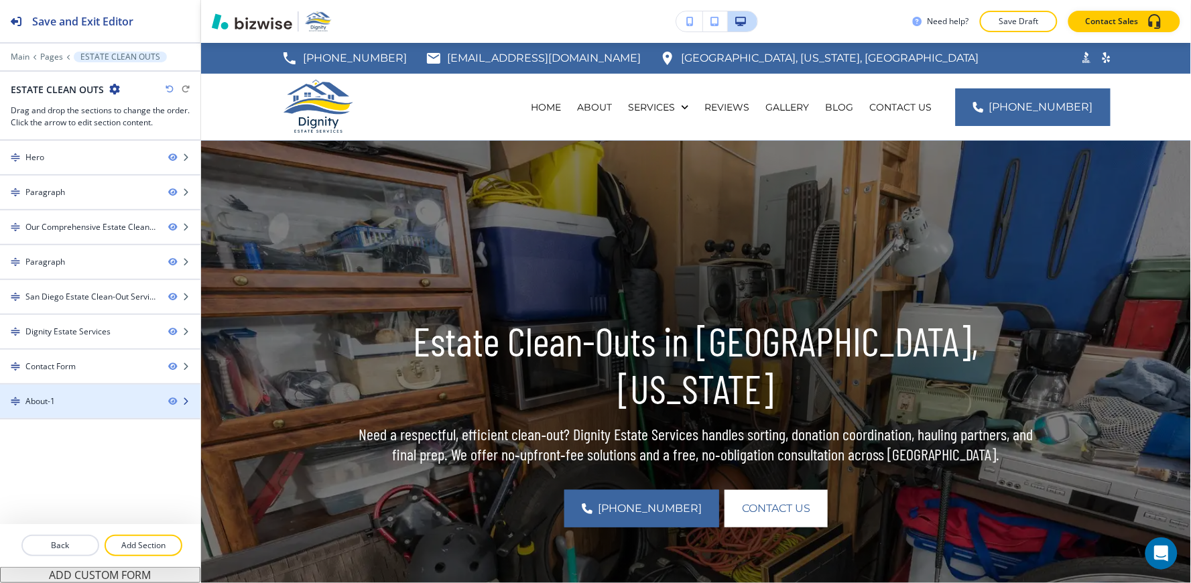
click at [90, 400] on div "About-1" at bounding box center [78, 401] width 157 height 12
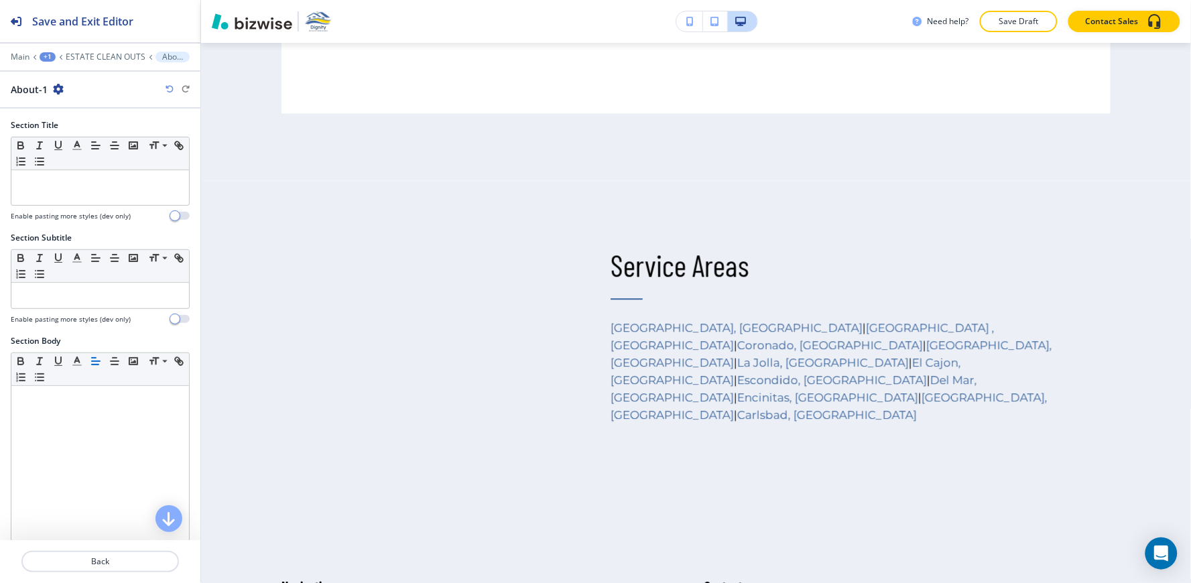
click at [58, 90] on icon "button" at bounding box center [58, 89] width 11 height 11
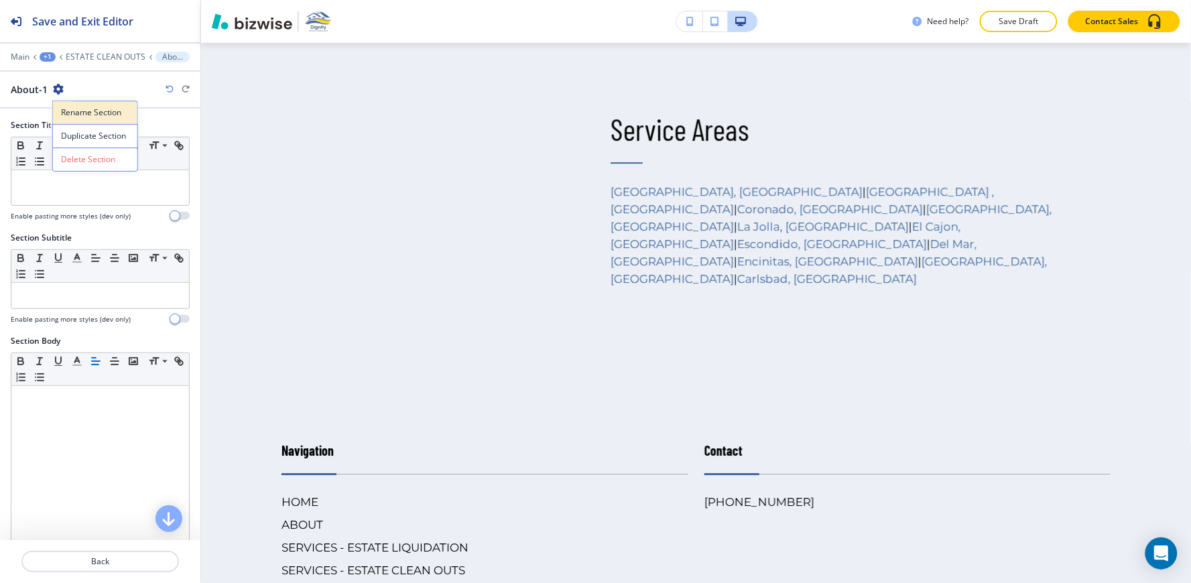
click at [68, 103] on button "Rename Section" at bounding box center [95, 112] width 86 height 23
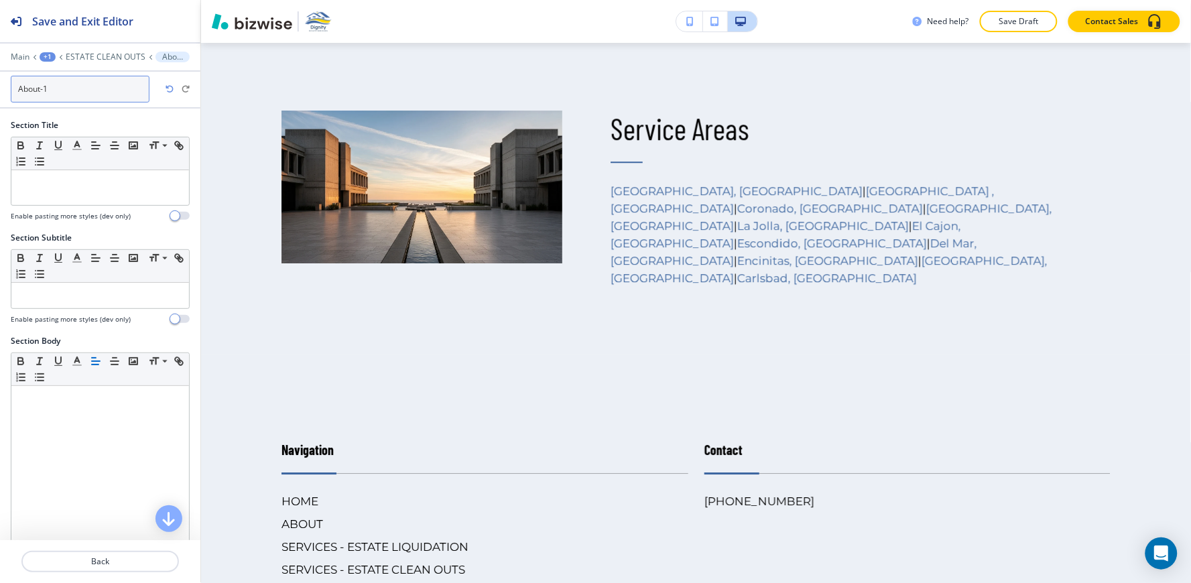
click at [70, 94] on input "About-1" at bounding box center [80, 89] width 139 height 27
type input "About"
click at [57, 58] on p "Pages" at bounding box center [51, 56] width 23 height 9
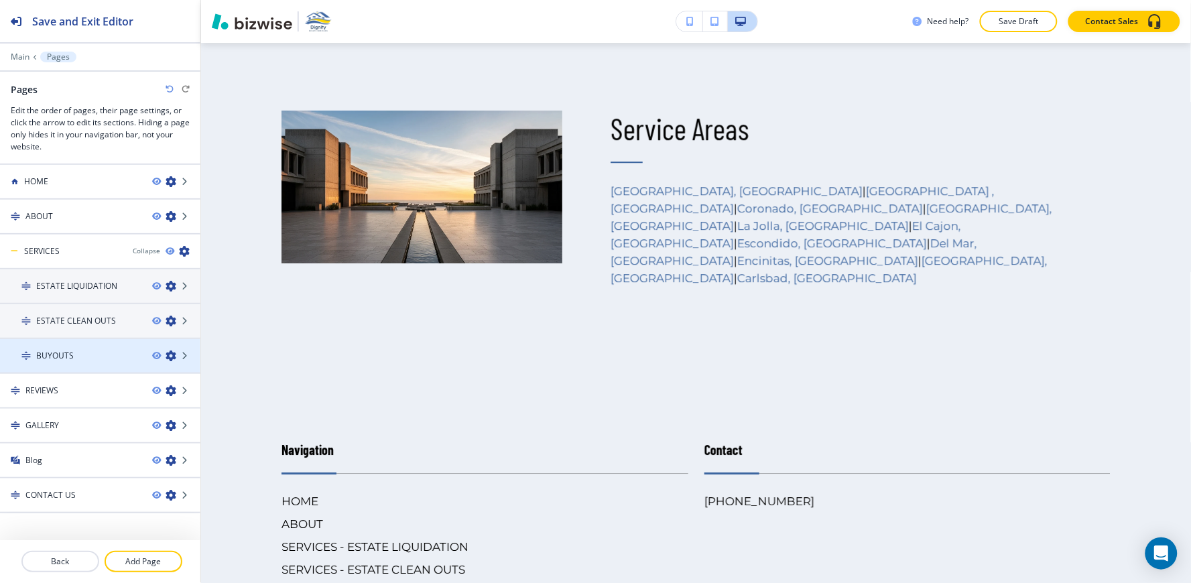
click at [92, 363] on div at bounding box center [100, 367] width 200 height 11
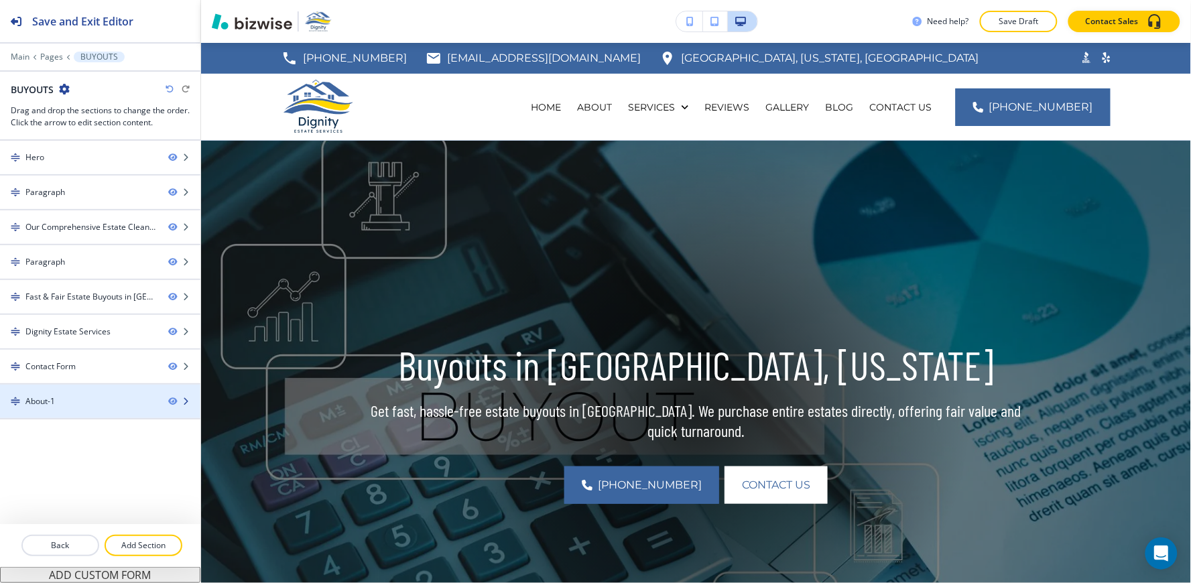
click at [80, 402] on div "About-1" at bounding box center [78, 401] width 157 height 12
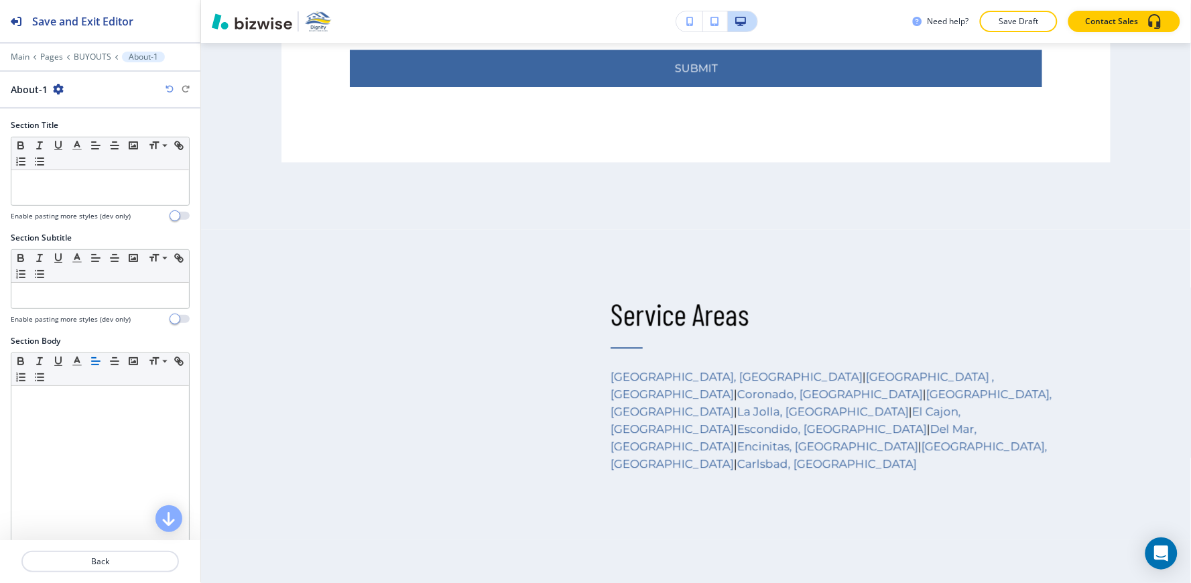
click at [55, 92] on icon "button" at bounding box center [58, 89] width 11 height 11
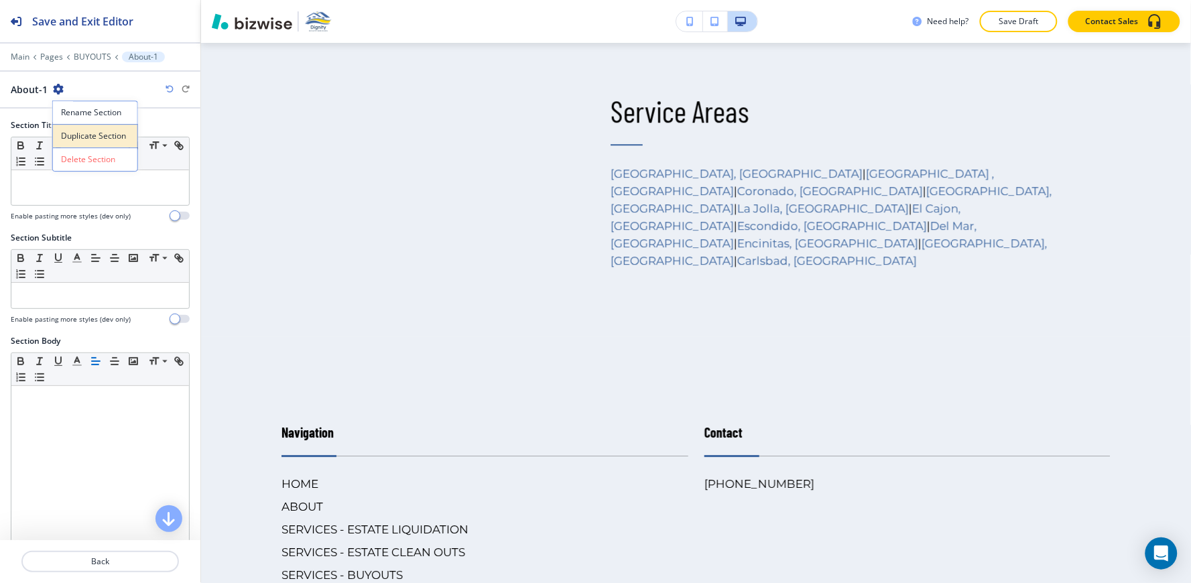
scroll to position [4183, 0]
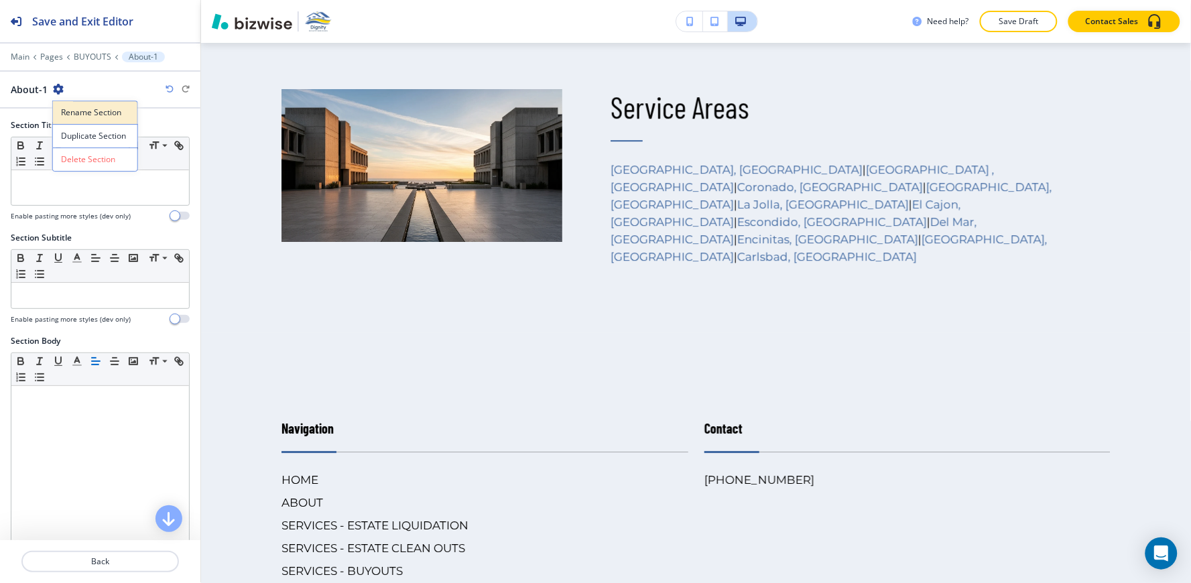
click at [75, 116] on p "Rename Section" at bounding box center [95, 113] width 68 height 12
click at [80, 90] on input "About-1" at bounding box center [80, 89] width 139 height 27
type input "About"
click at [48, 58] on p "Pages" at bounding box center [51, 56] width 23 height 9
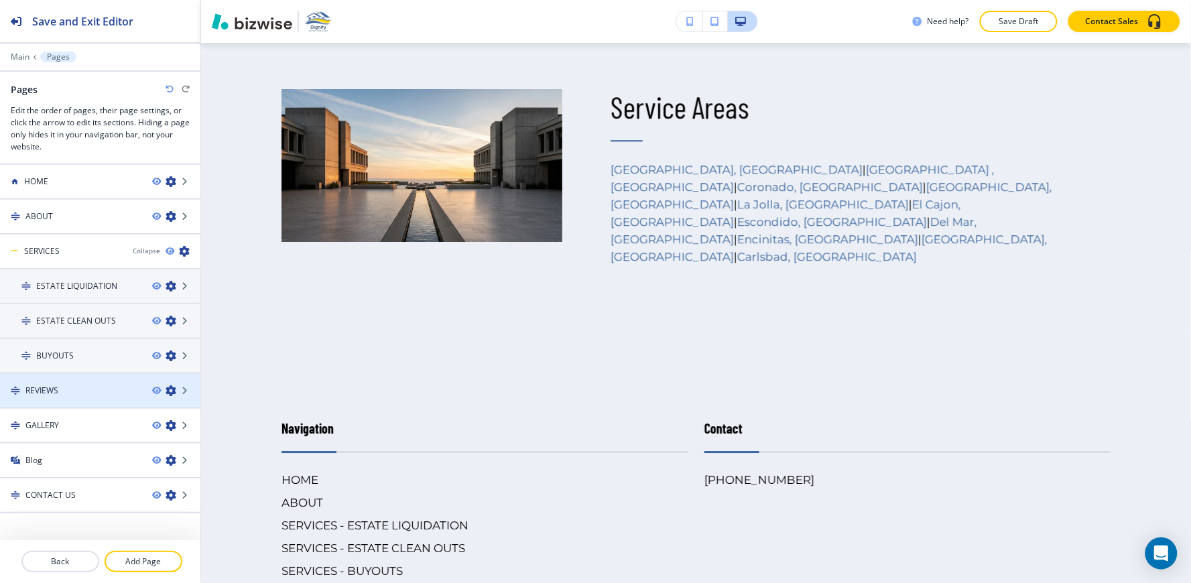
click at [50, 397] on div at bounding box center [100, 402] width 200 height 11
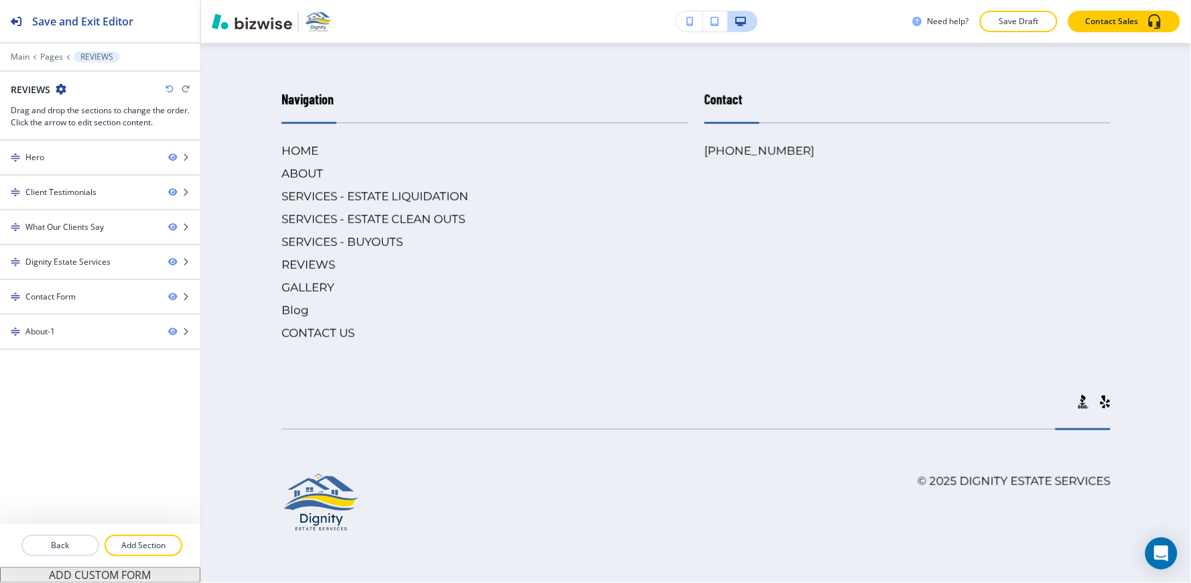
scroll to position [0, 0]
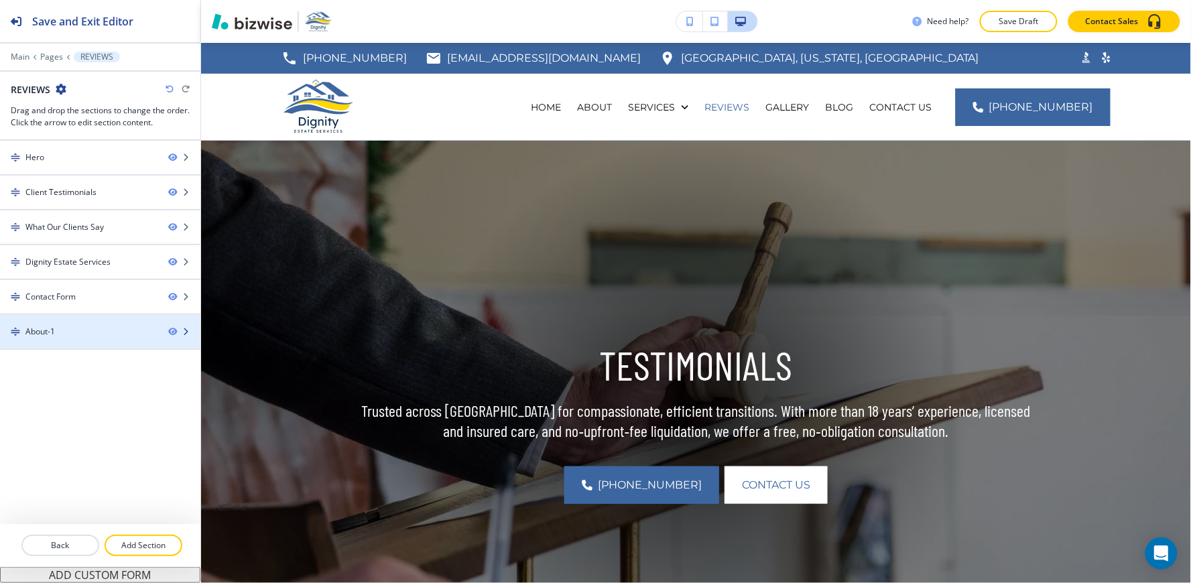
click at [66, 338] on div at bounding box center [100, 343] width 200 height 11
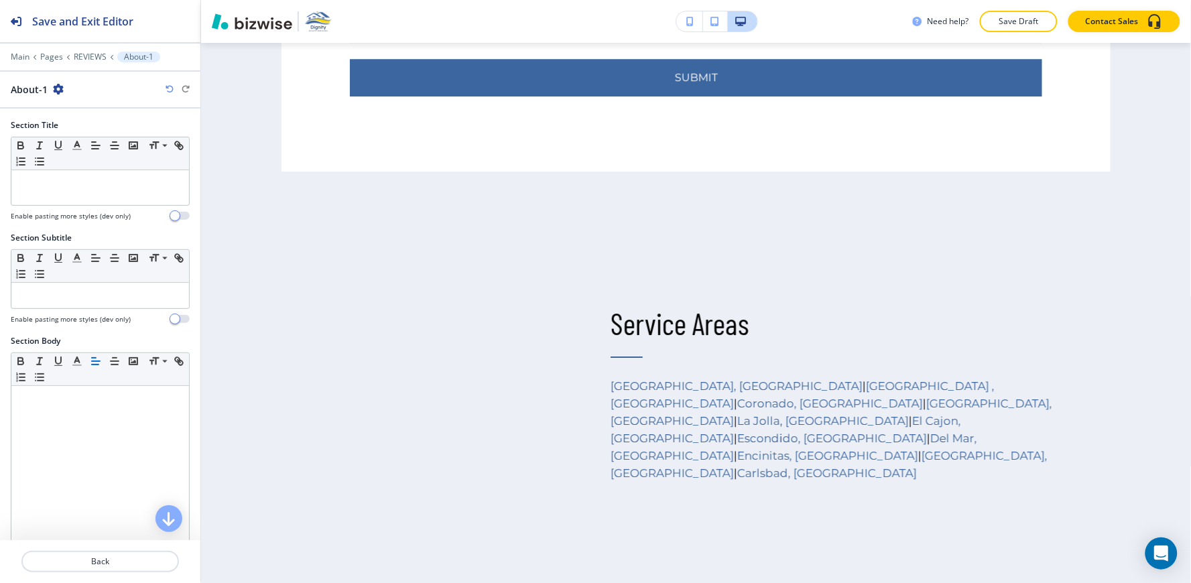
click at [54, 89] on icon "button" at bounding box center [58, 89] width 11 height 11
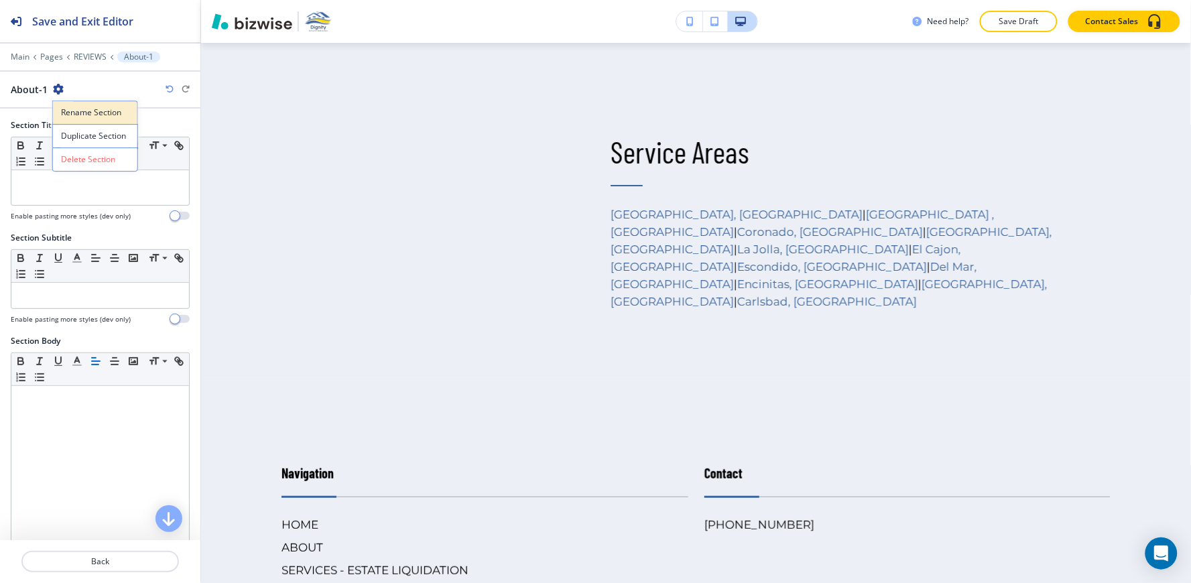
scroll to position [2933, 0]
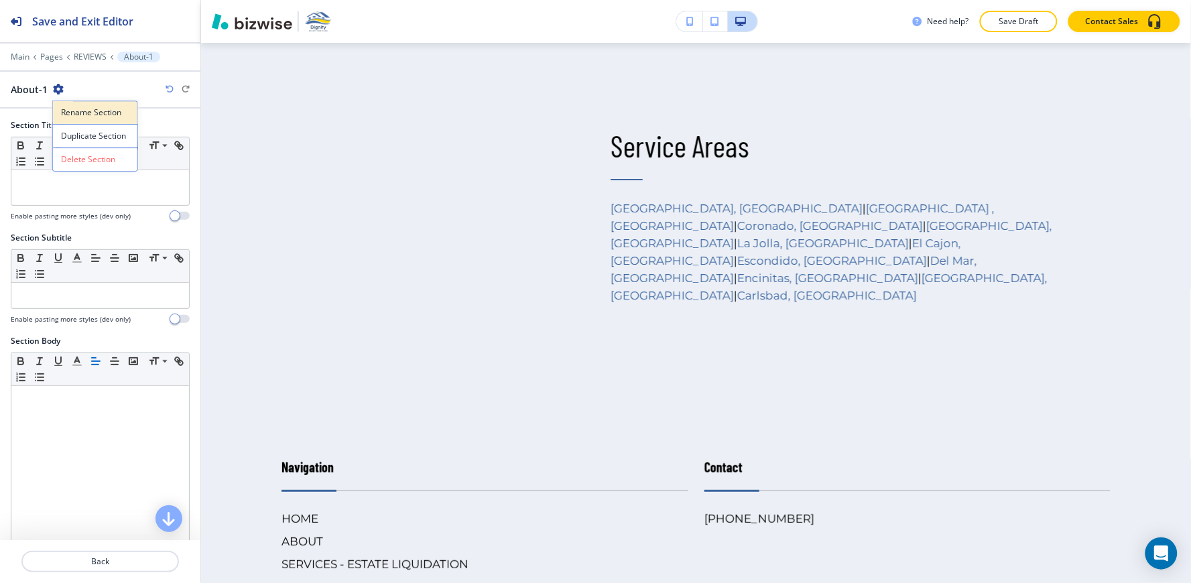
click at [68, 107] on p "Rename Section" at bounding box center [95, 113] width 68 height 12
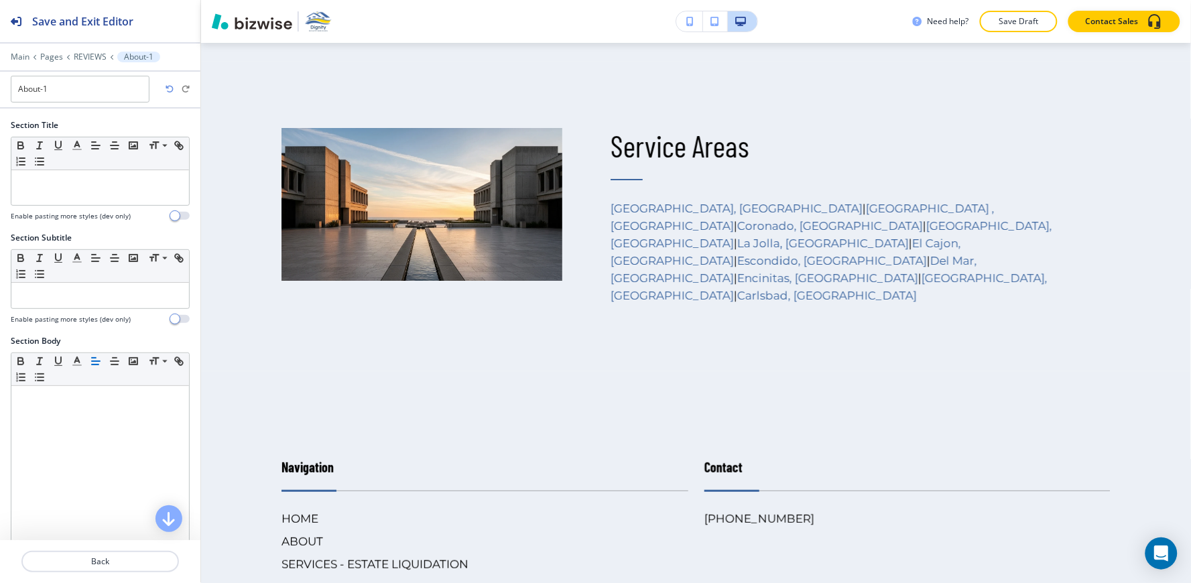
click at [69, 94] on input "About-1" at bounding box center [80, 89] width 139 height 27
type input "About"
click at [42, 55] on p "Pages" at bounding box center [51, 56] width 23 height 9
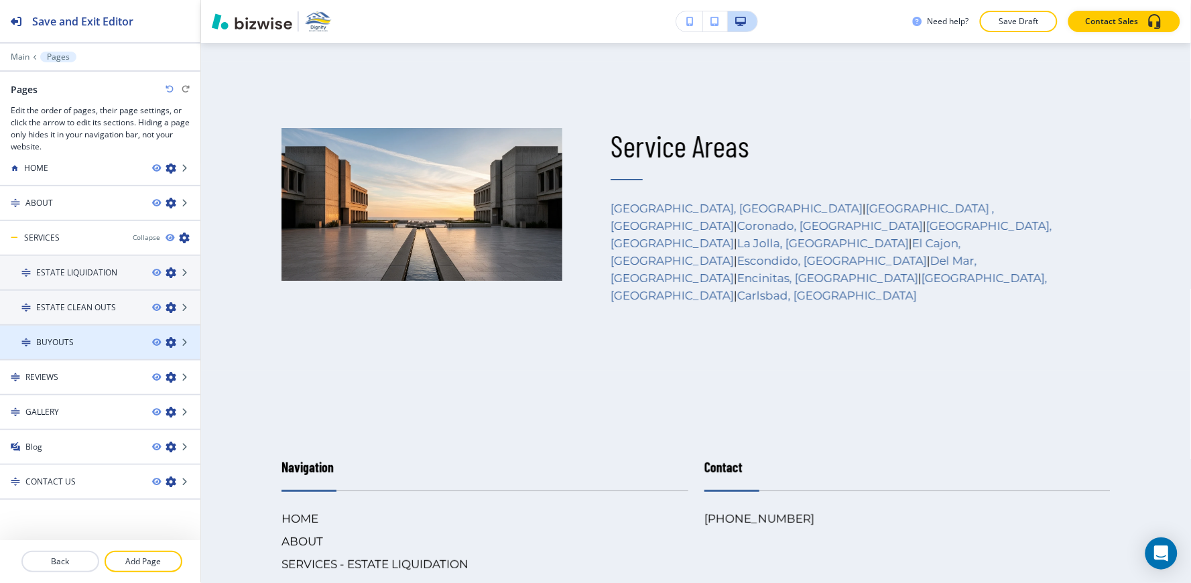
scroll to position [15, 0]
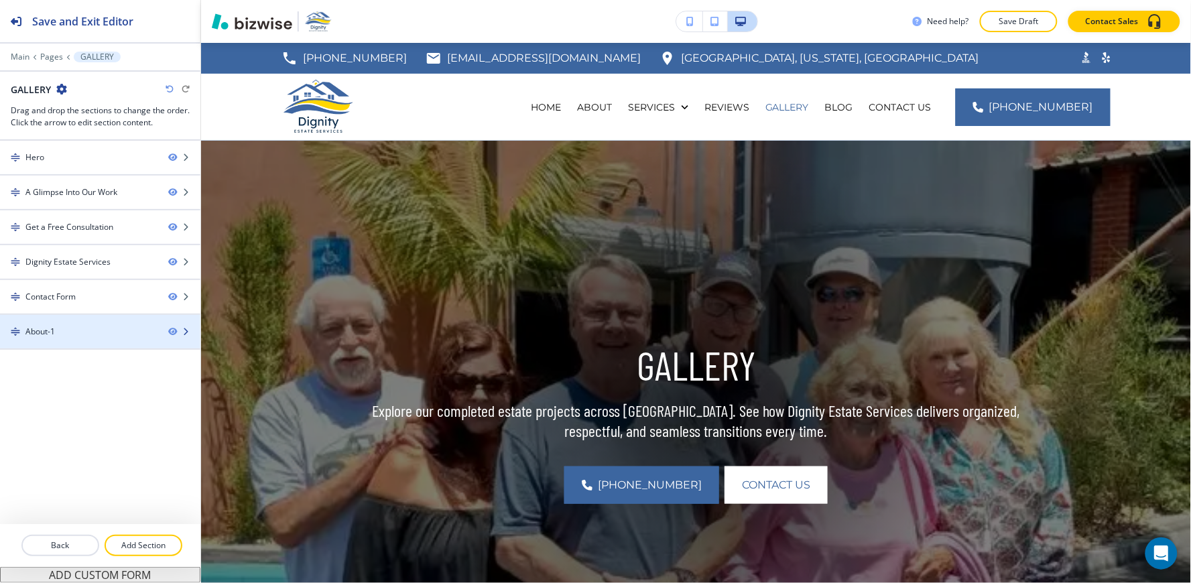
click at [72, 338] on div at bounding box center [100, 343] width 200 height 11
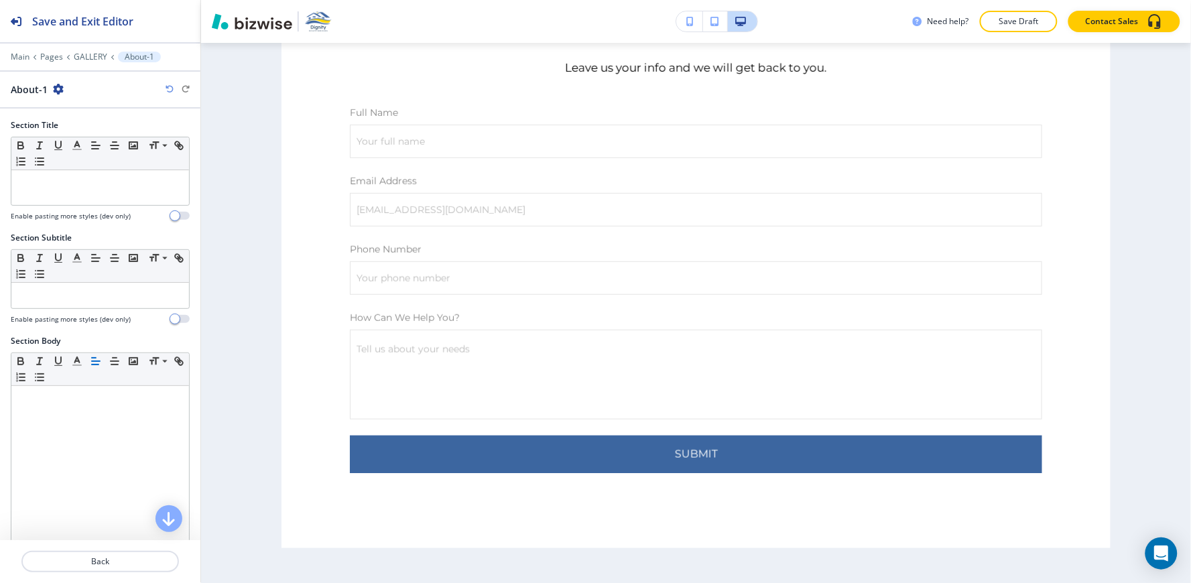
click at [57, 84] on icon "button" at bounding box center [58, 89] width 11 height 11
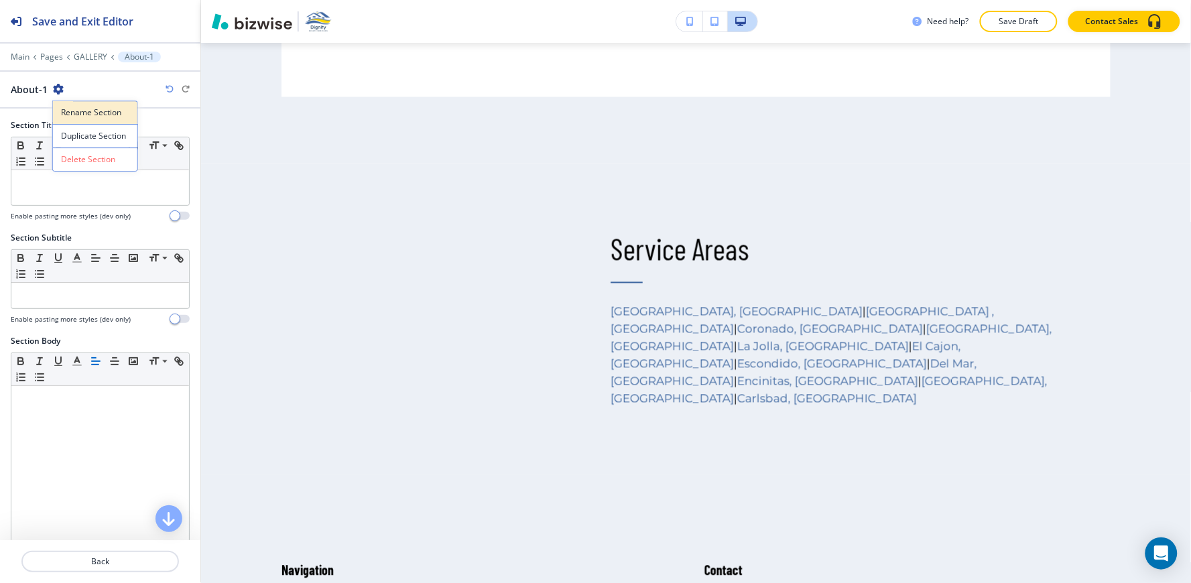
scroll to position [8325, 0]
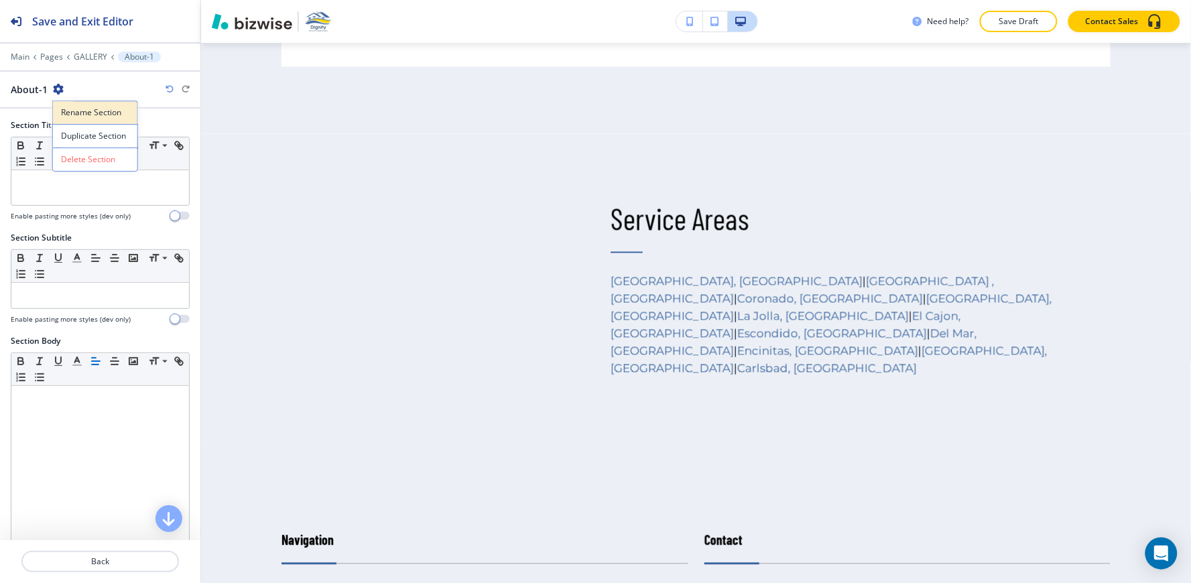
click at [72, 105] on button "Rename Section" at bounding box center [95, 112] width 86 height 23
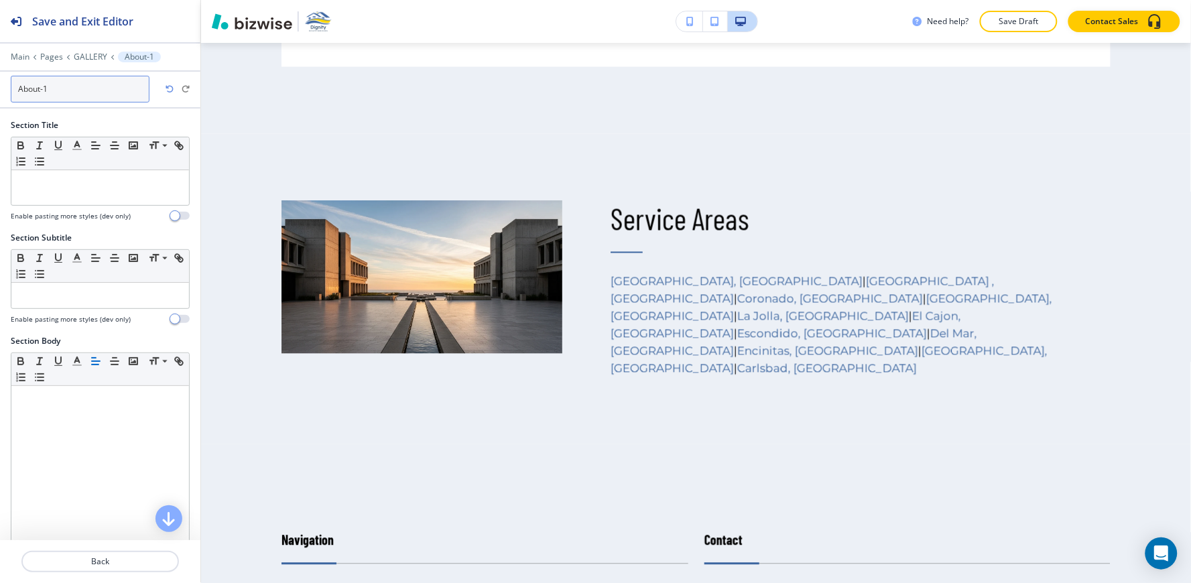
click at [72, 94] on input "About-1" at bounding box center [80, 89] width 139 height 27
type input "About"
click at [47, 54] on p "Pages" at bounding box center [51, 56] width 23 height 9
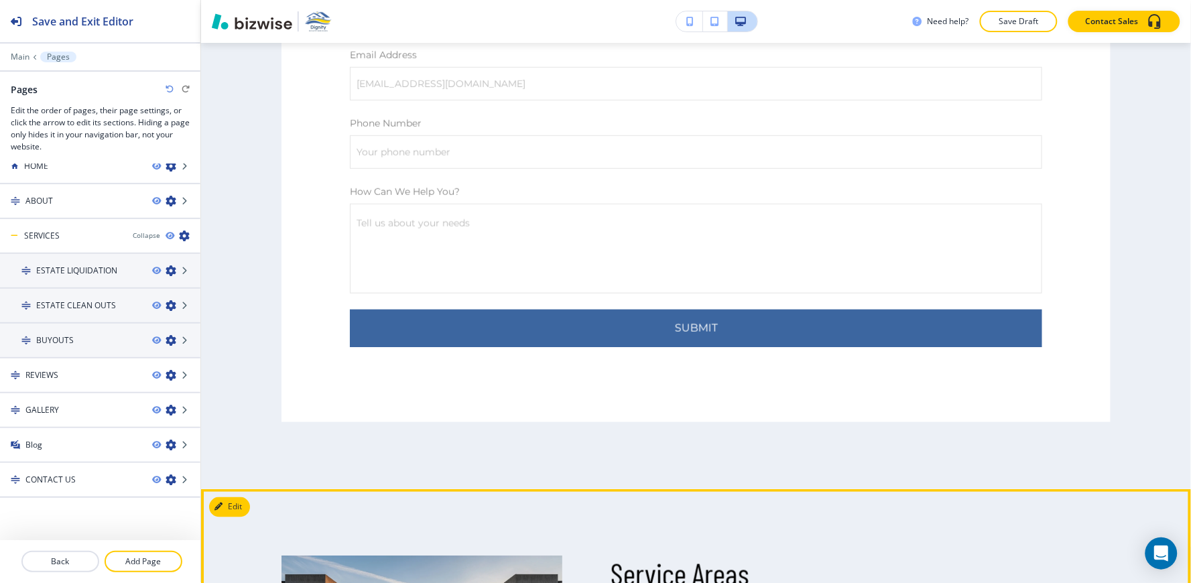
scroll to position [8102, 0]
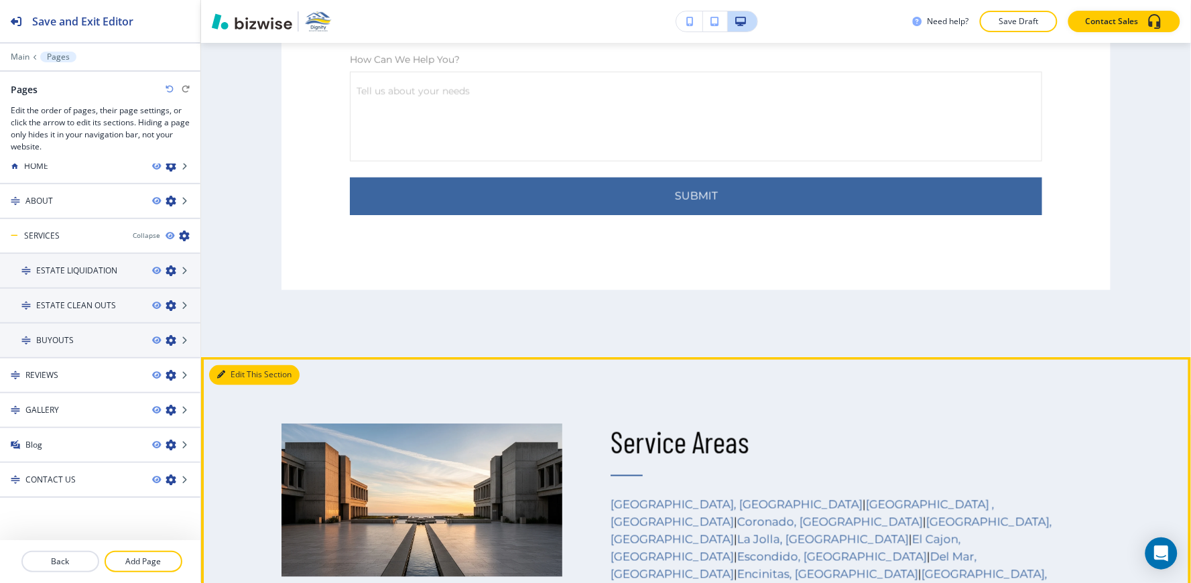
click at [243, 365] on button "Edit This Section" at bounding box center [254, 375] width 90 height 20
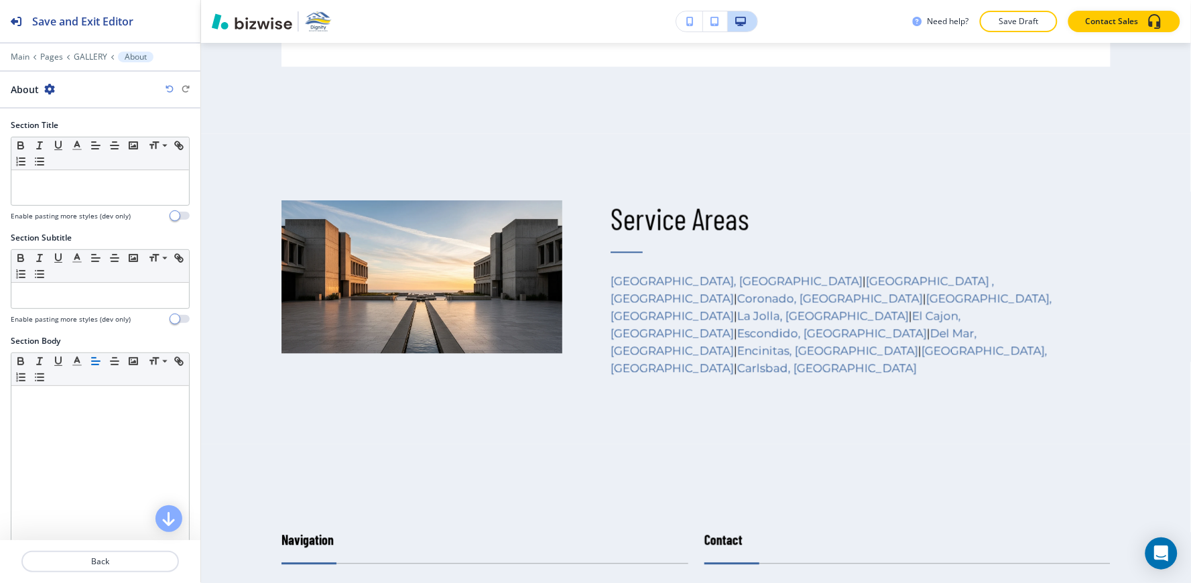
scroll to position [295, 0]
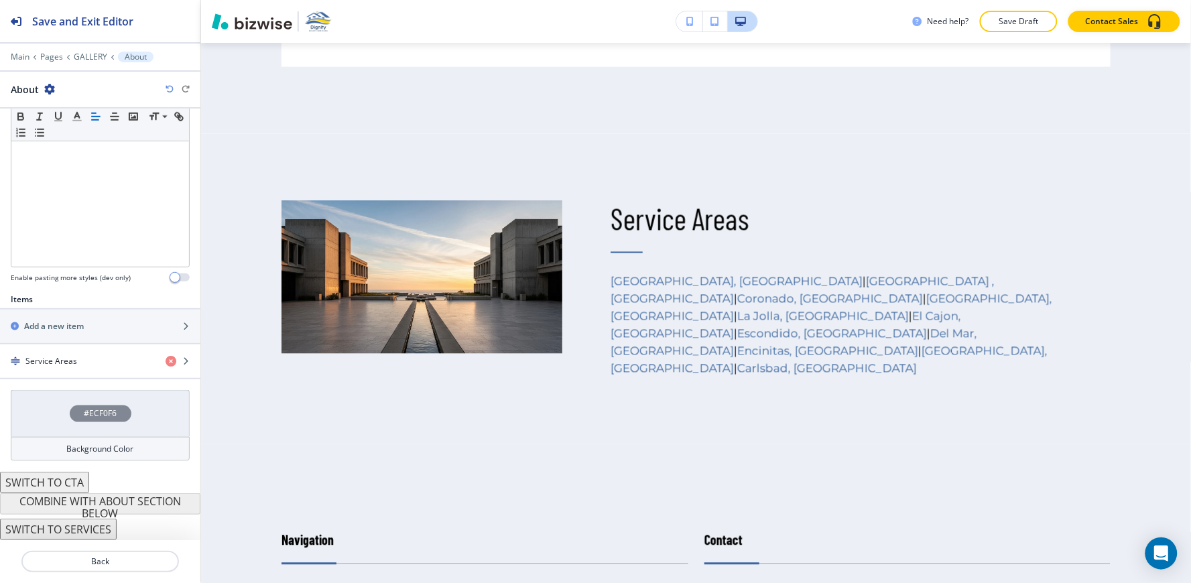
click at [67, 446] on h4 "Background Color" at bounding box center [100, 449] width 67 height 12
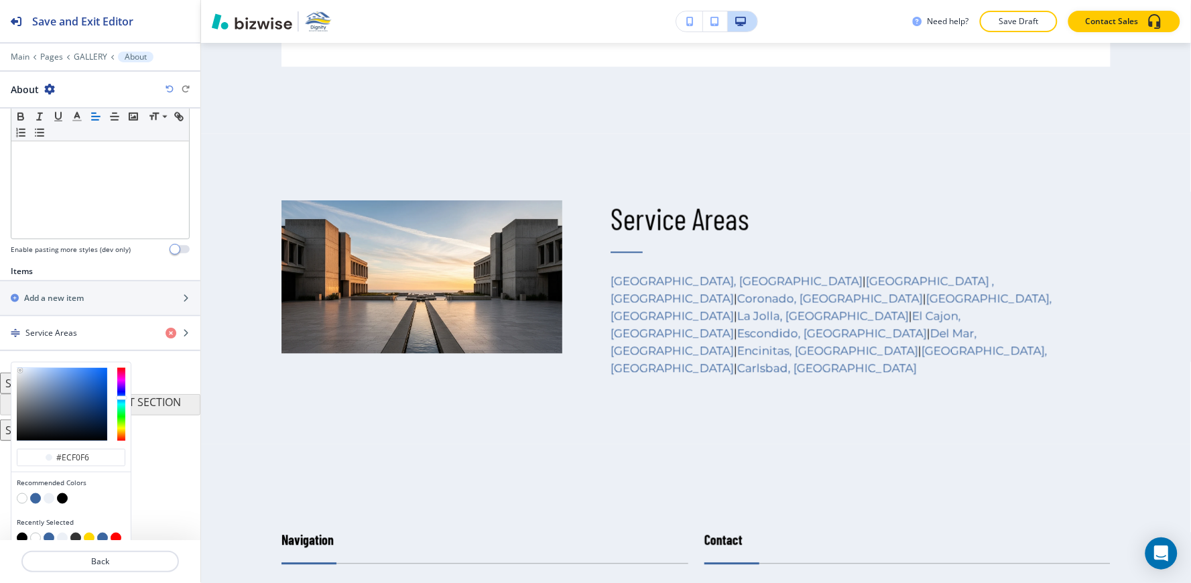
scroll to position [335, 0]
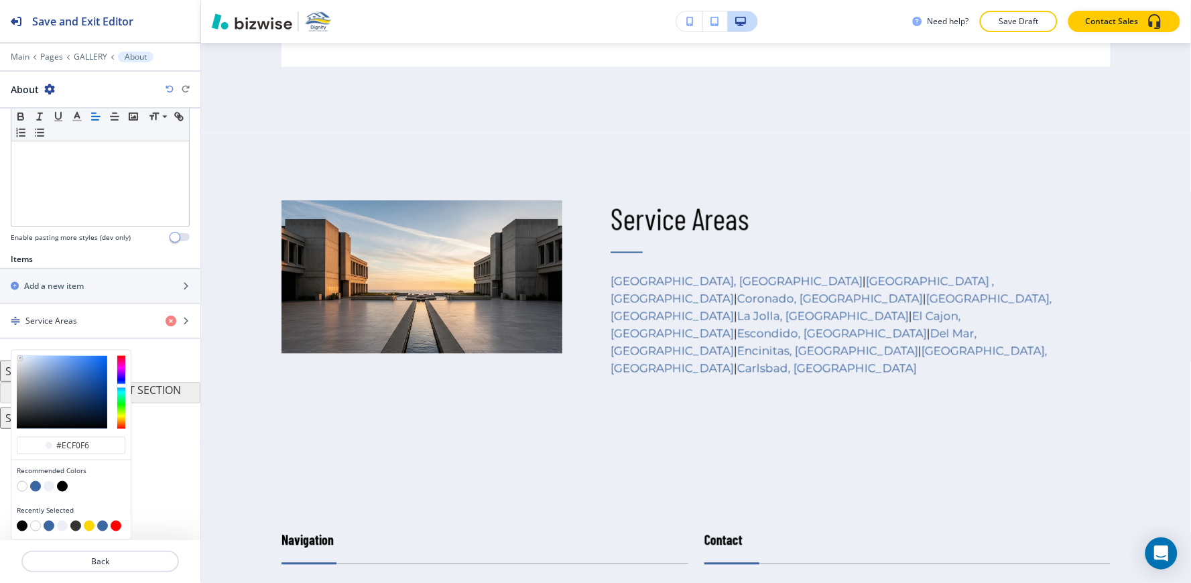
click at [36, 527] on button "button" at bounding box center [35, 526] width 11 height 11
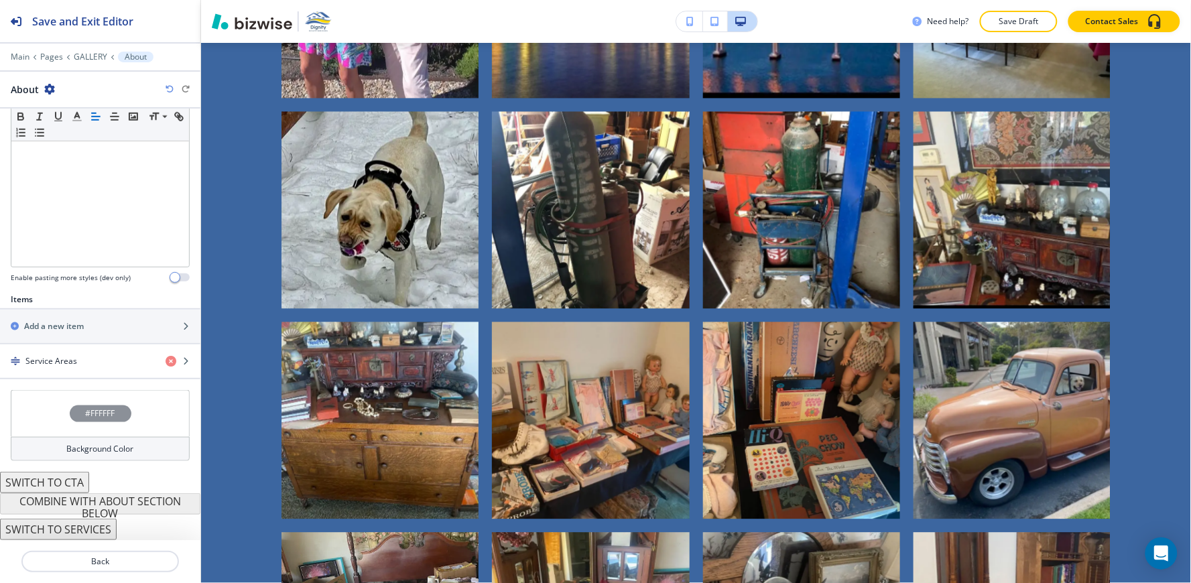
scroll to position [4453, 0]
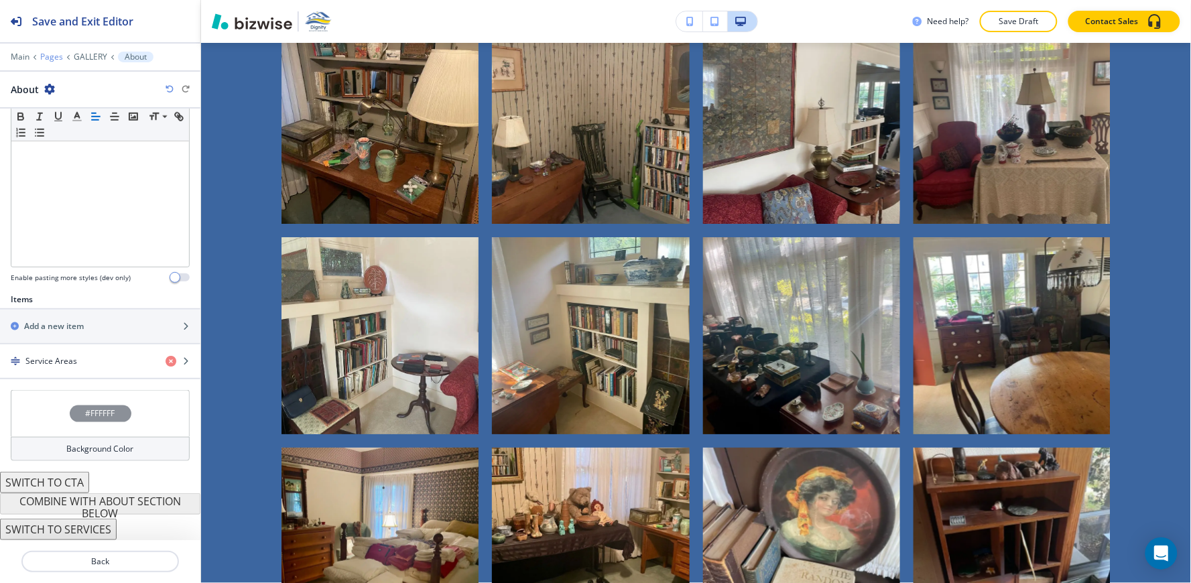
click at [46, 56] on p "Pages" at bounding box center [51, 56] width 23 height 9
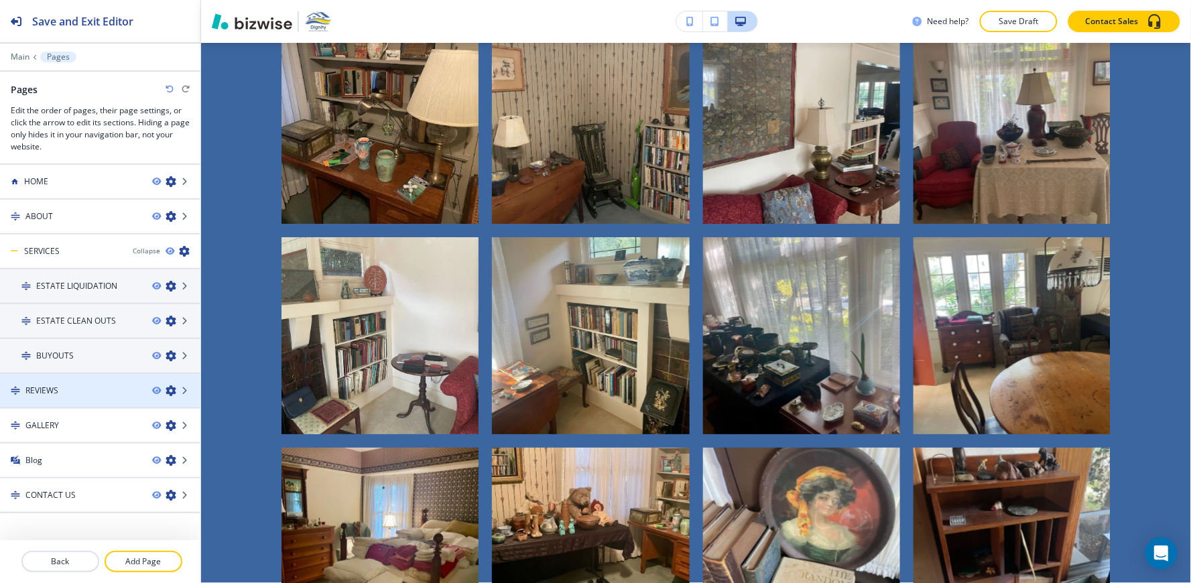
click at [65, 391] on div "REVIEWS" at bounding box center [70, 391] width 141 height 12
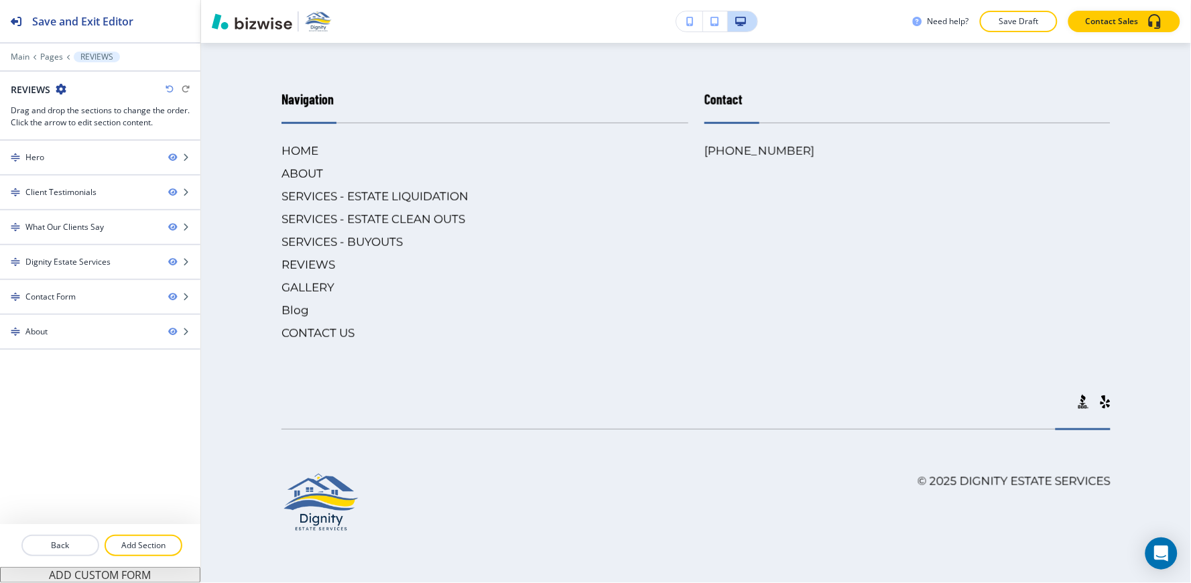
scroll to position [0, 0]
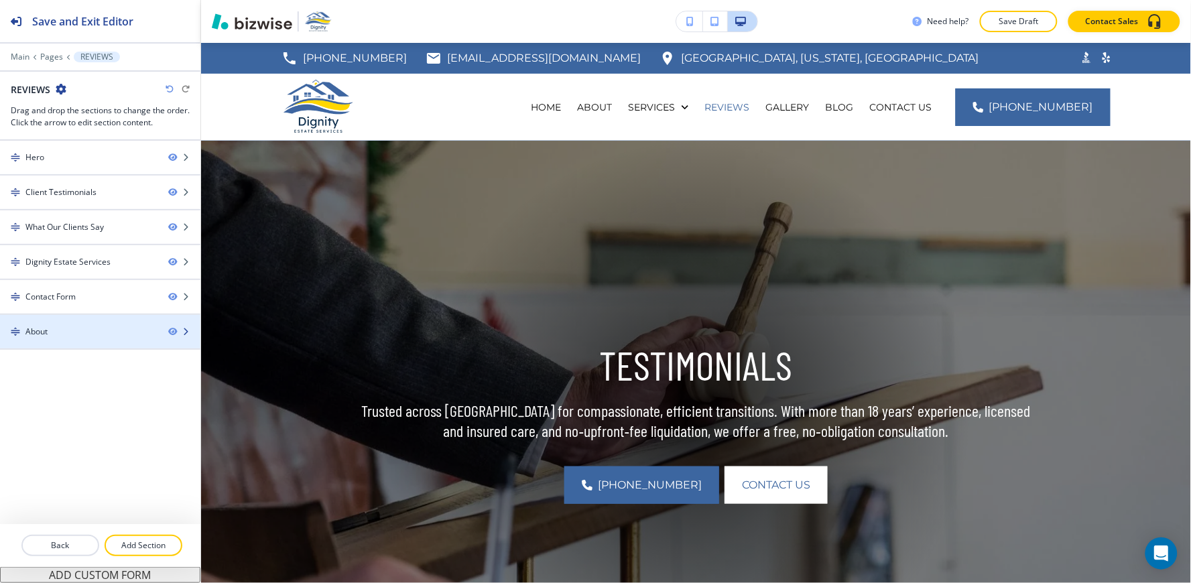
click at [64, 330] on div "About" at bounding box center [78, 332] width 157 height 12
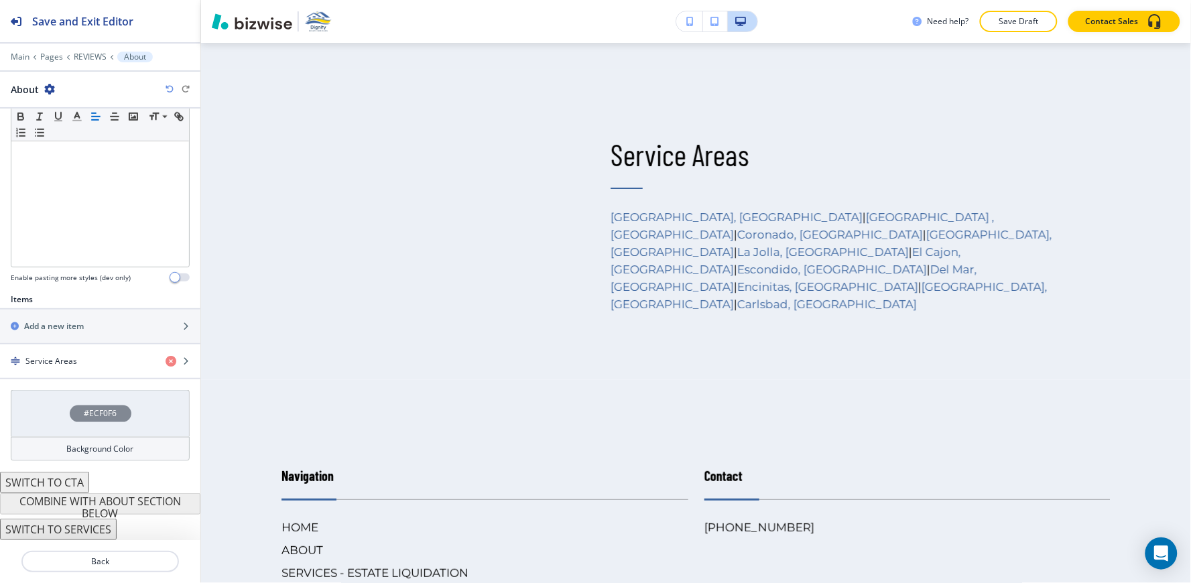
scroll to position [2933, 0]
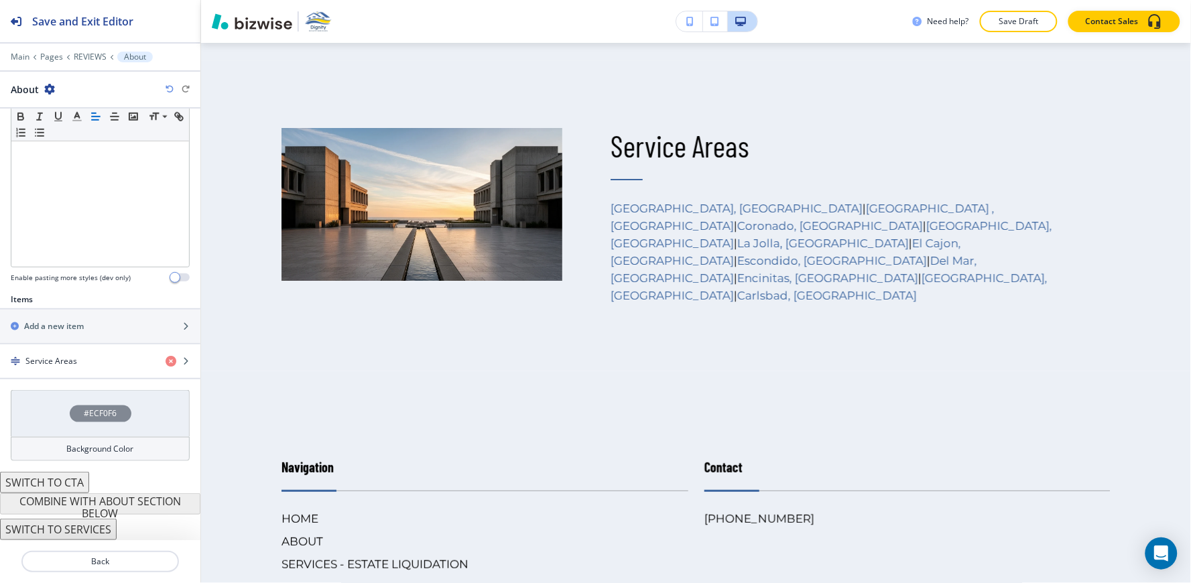
click at [58, 452] on div "Background Color" at bounding box center [100, 449] width 179 height 24
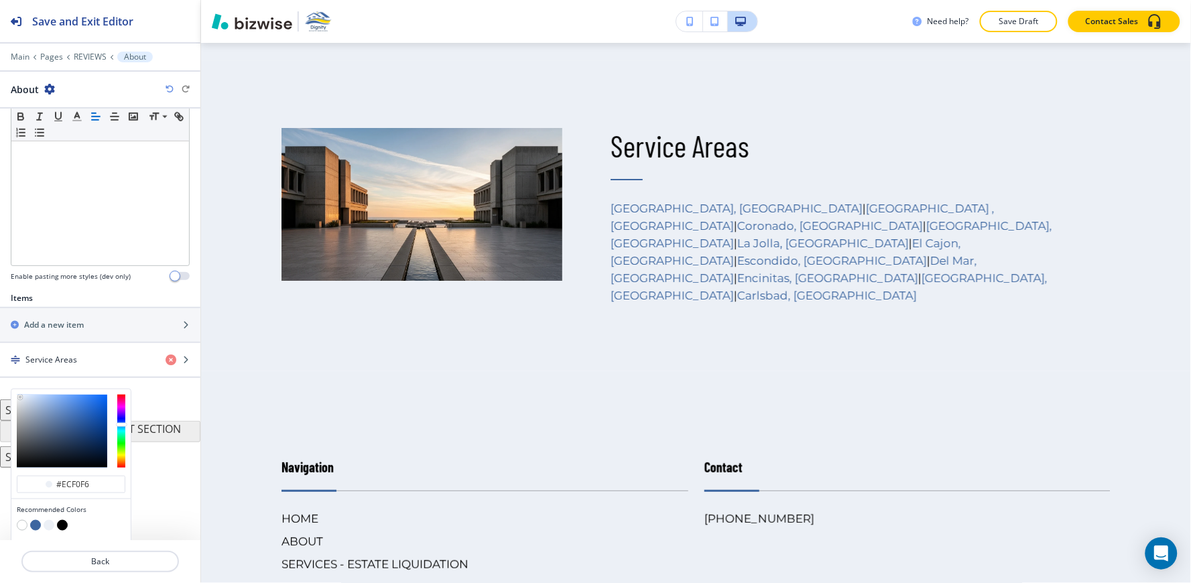
click at [21, 525] on button "button" at bounding box center [22, 525] width 11 height 11
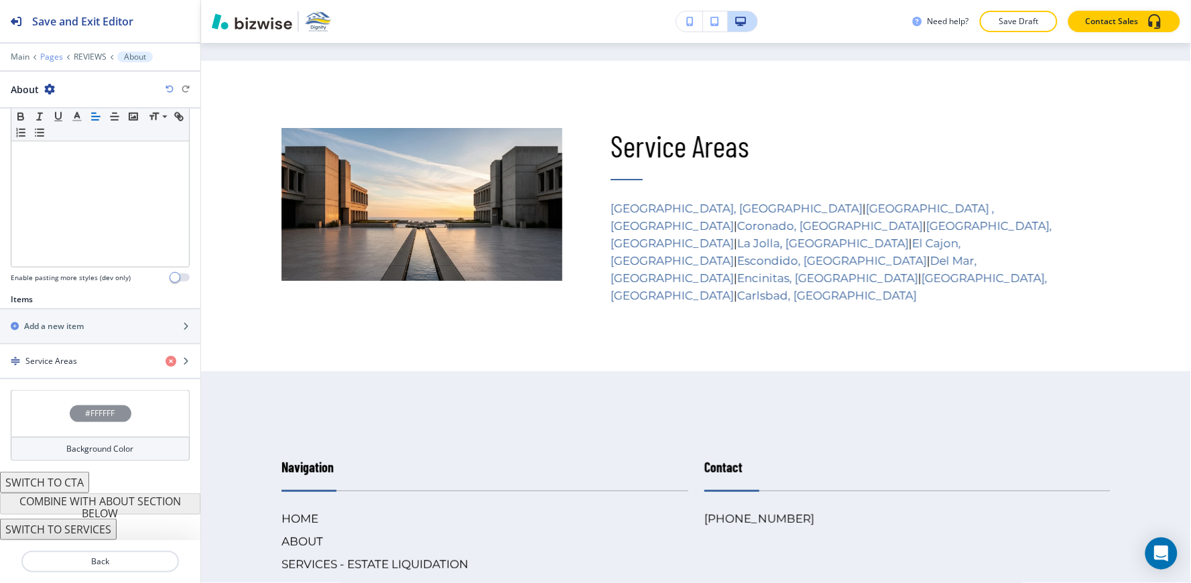
click at [44, 56] on p "Pages" at bounding box center [51, 56] width 23 height 9
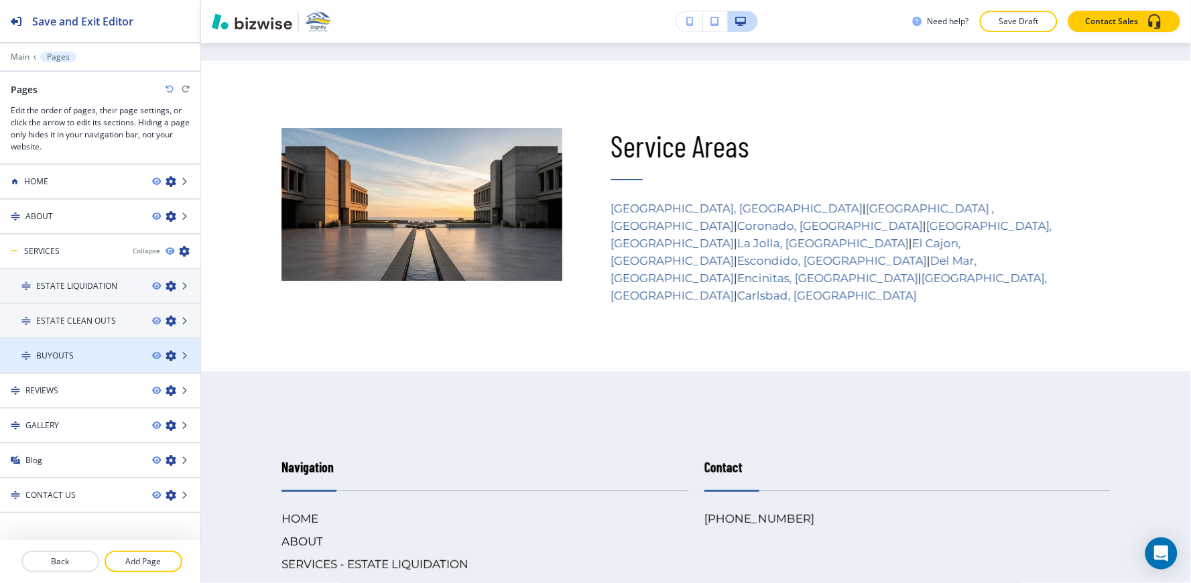
click at [78, 350] on div "BUYOUTS" at bounding box center [70, 356] width 141 height 12
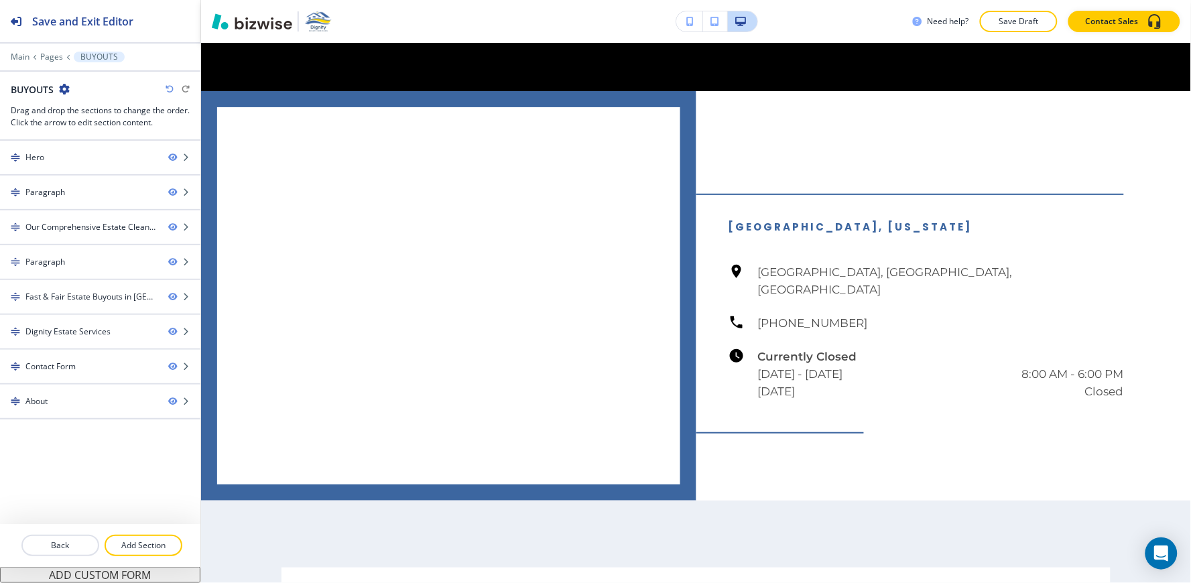
scroll to position [0, 0]
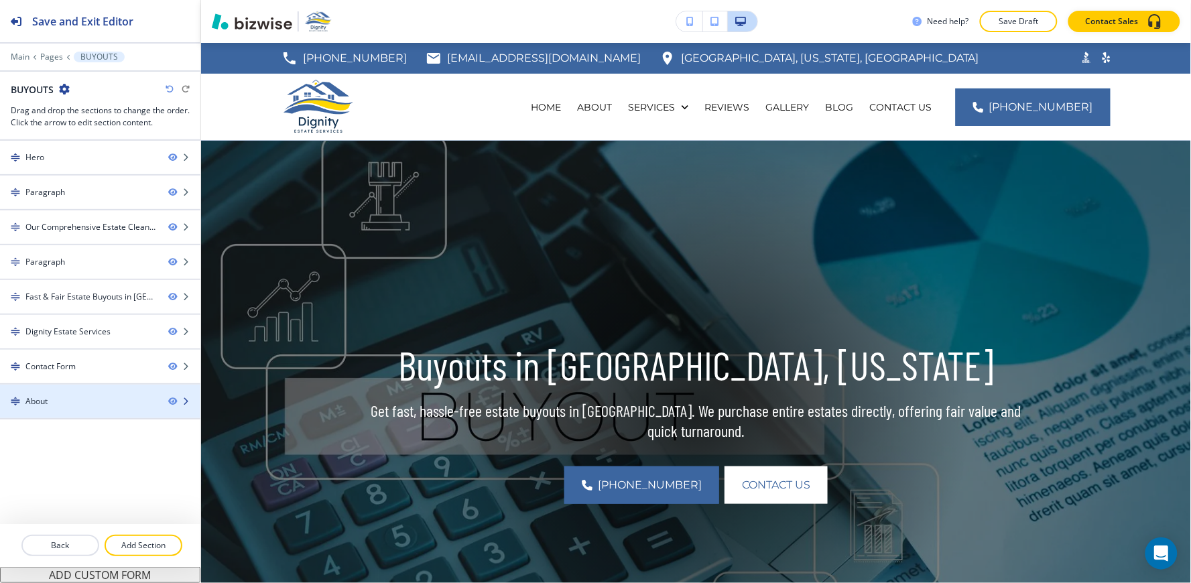
click at [66, 412] on div at bounding box center [100, 412] width 200 height 11
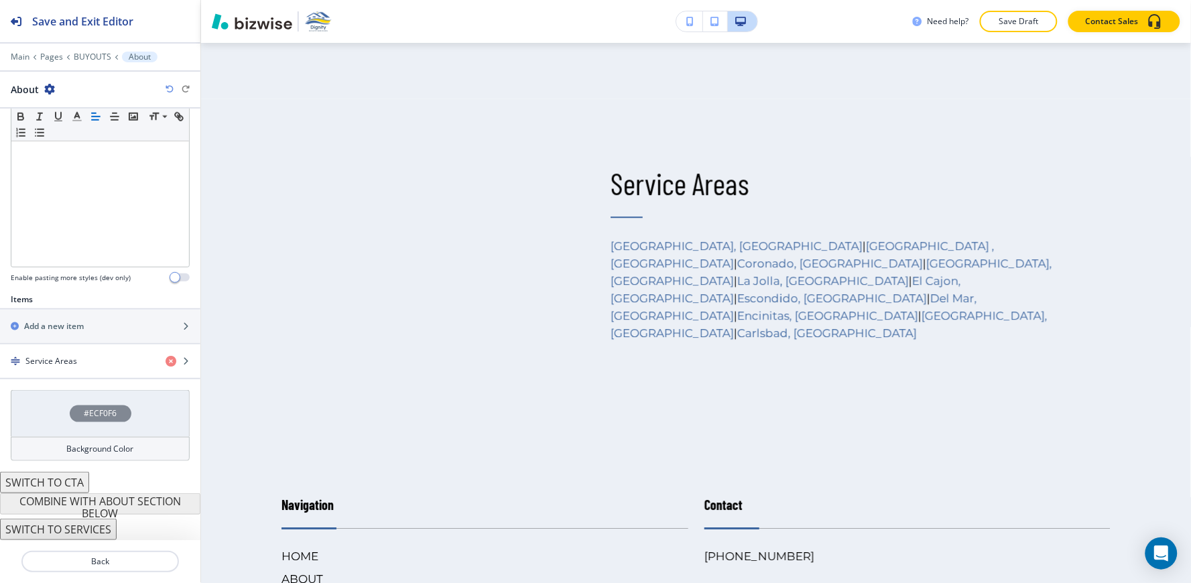
scroll to position [4139, 0]
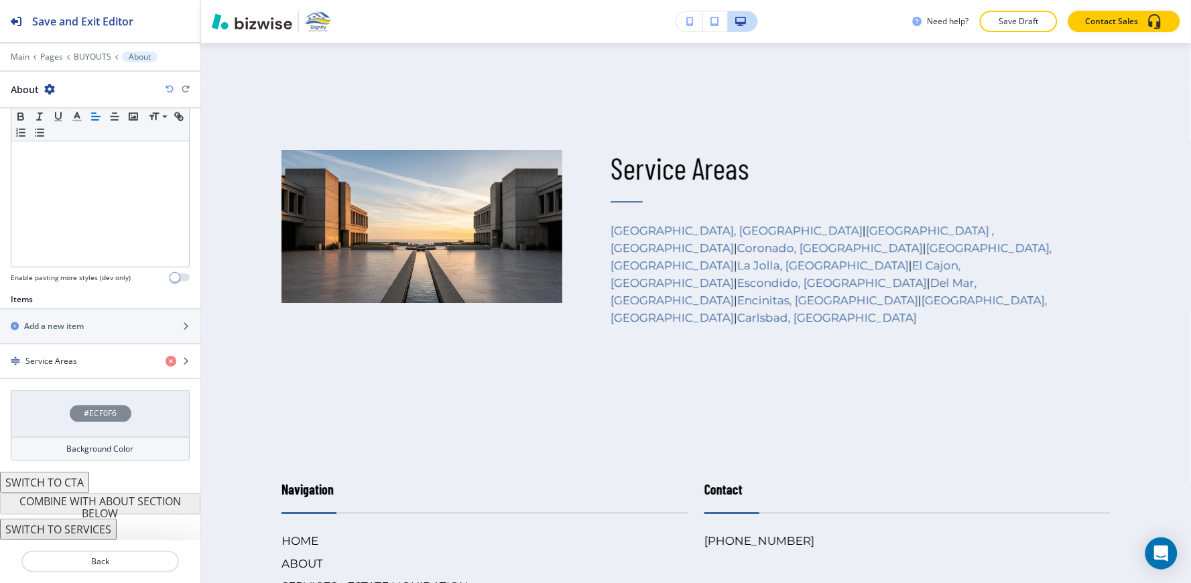
click at [57, 450] on div "Background Color" at bounding box center [100, 449] width 179 height 24
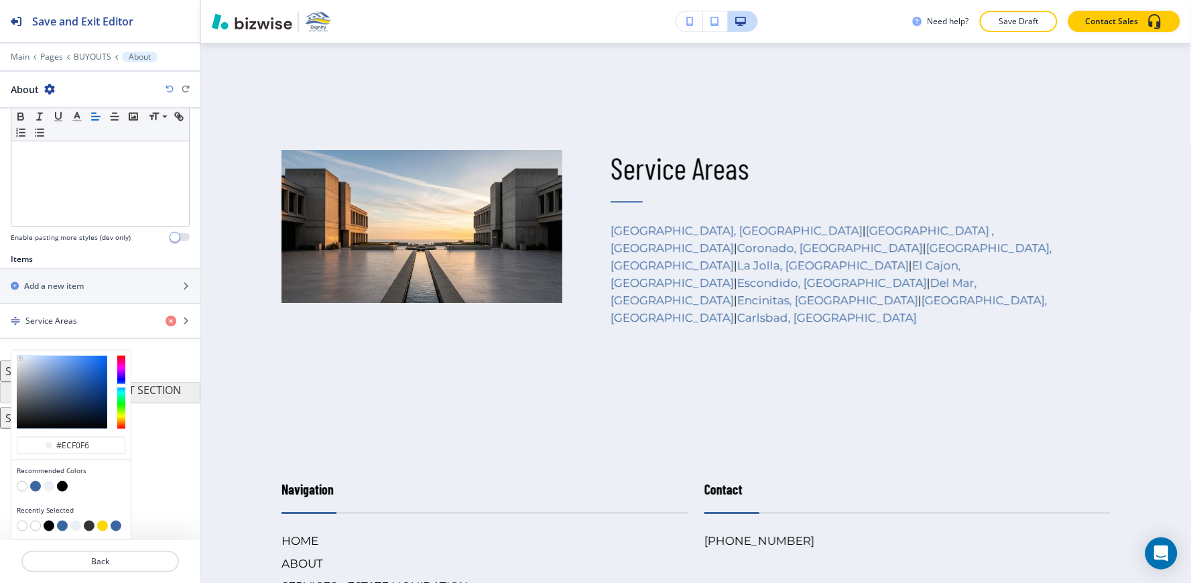
click at [21, 491] on button "button" at bounding box center [22, 486] width 11 height 11
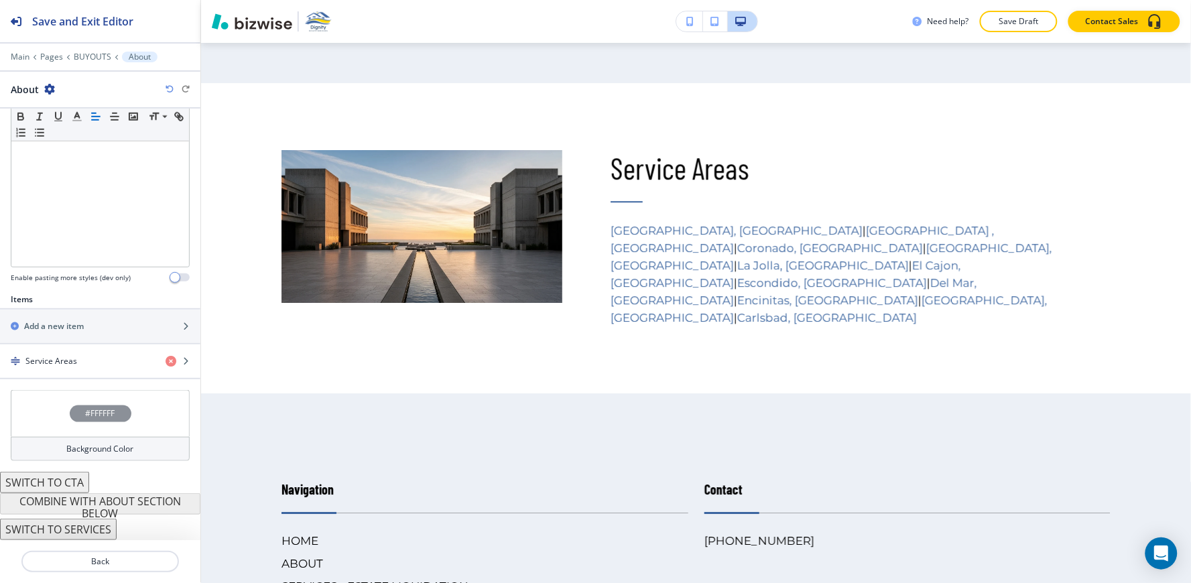
scroll to position [295, 0]
click at [50, 58] on p "Pages" at bounding box center [51, 56] width 23 height 9
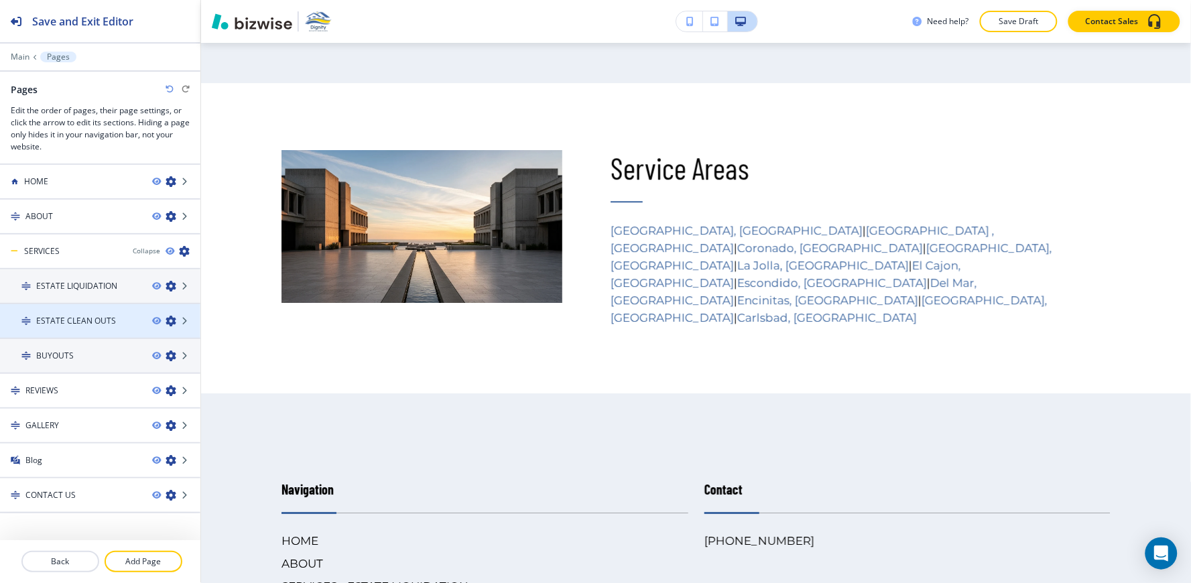
click at [63, 332] on div at bounding box center [100, 332] width 200 height 11
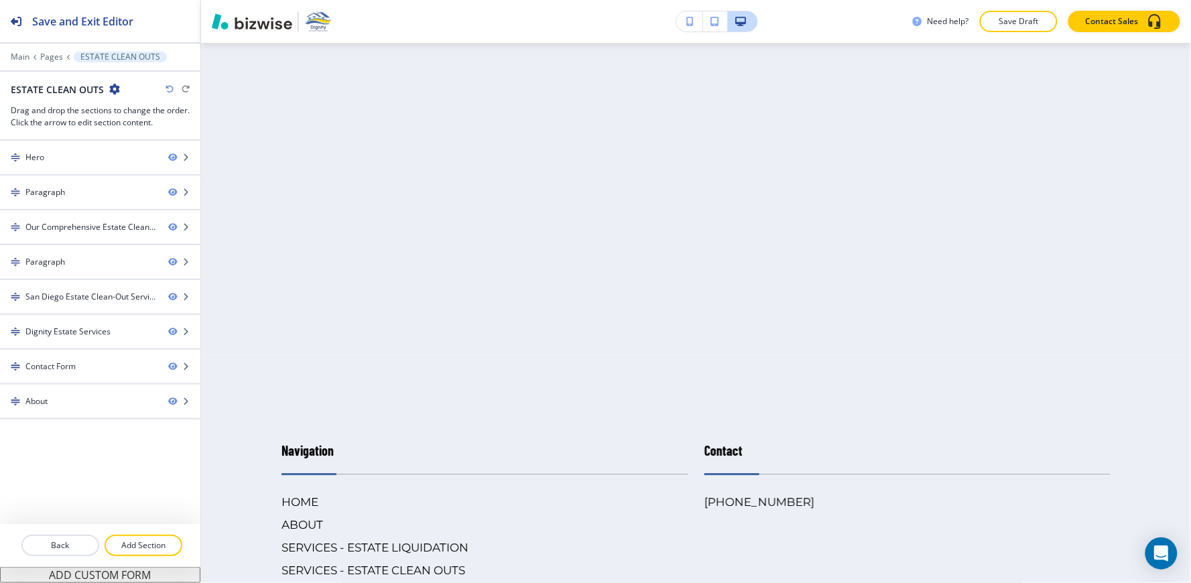
scroll to position [0, 0]
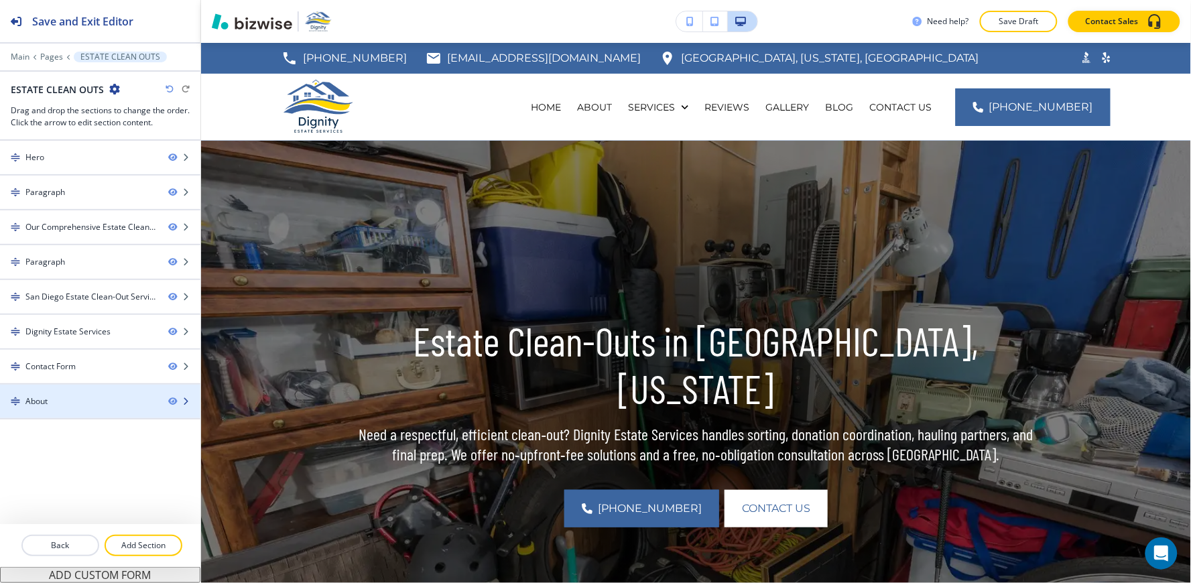
click at [52, 413] on div at bounding box center [100, 412] width 200 height 11
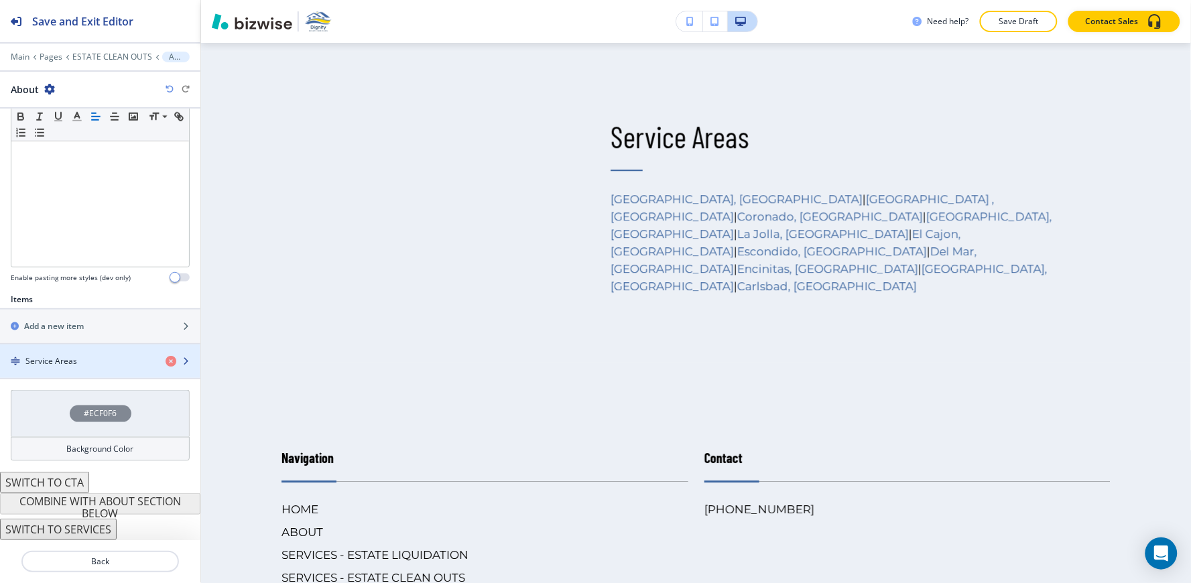
scroll to position [4140, 0]
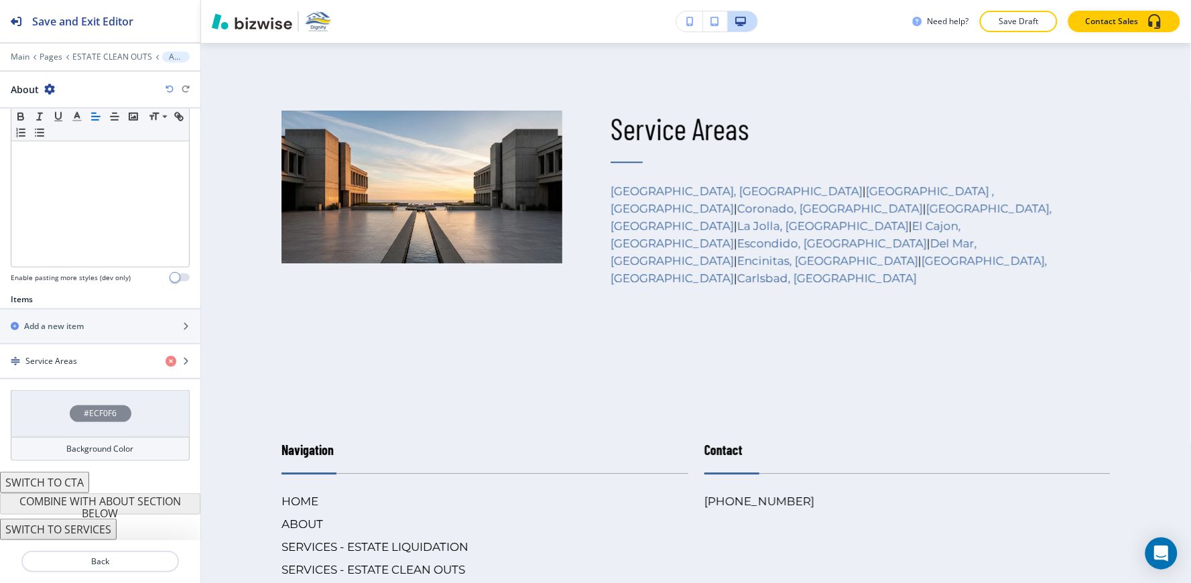
click at [47, 444] on div "Background Color" at bounding box center [100, 449] width 179 height 24
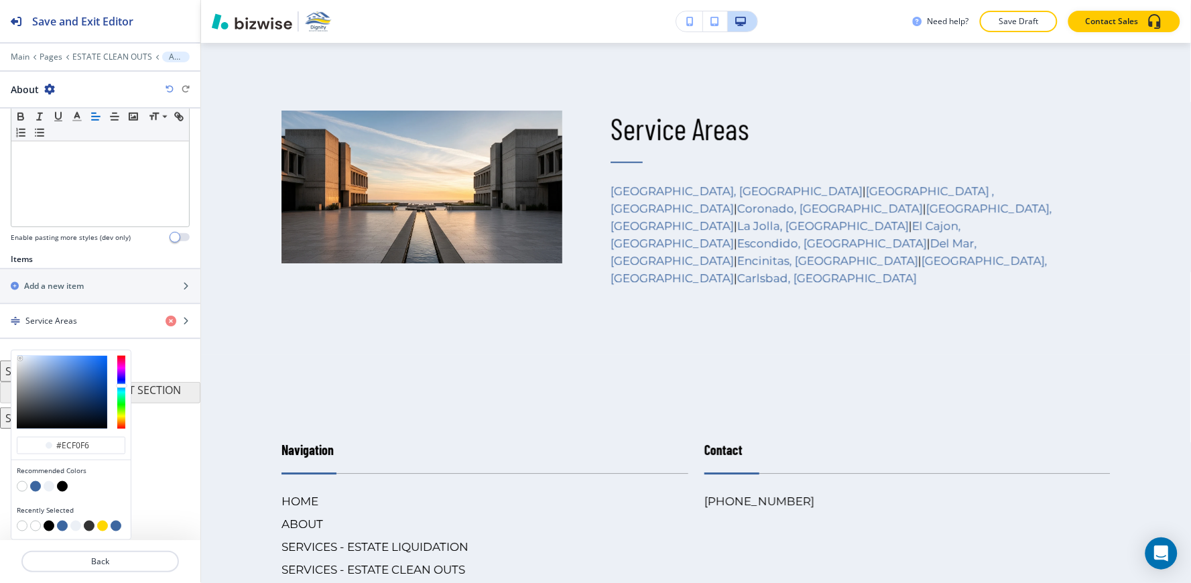
click at [23, 481] on button "button" at bounding box center [22, 486] width 11 height 11
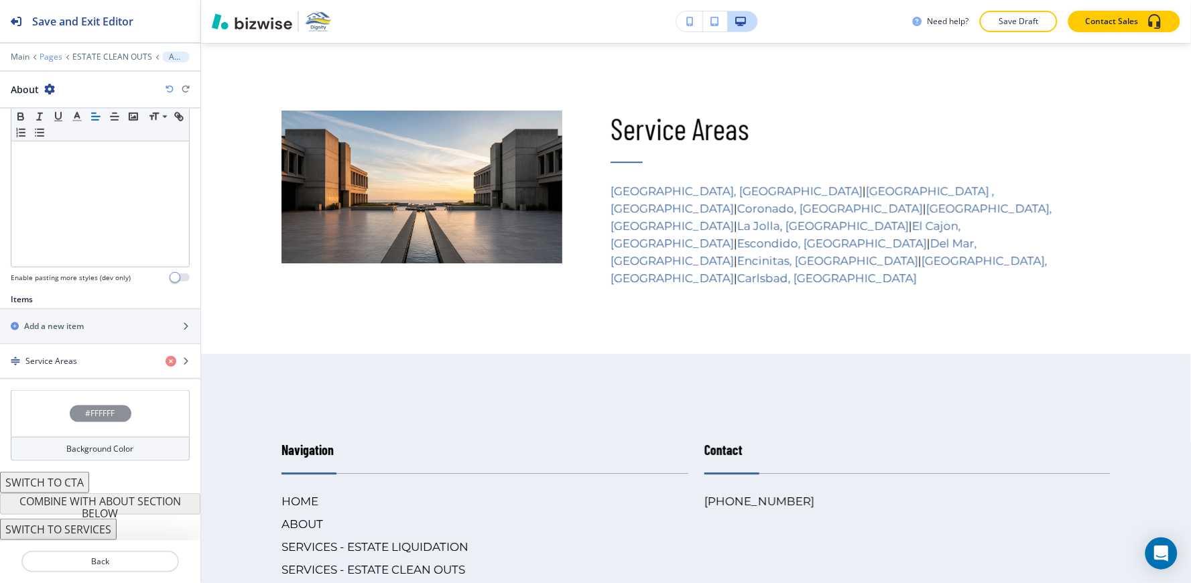
click at [51, 57] on p "Pages" at bounding box center [51, 56] width 23 height 9
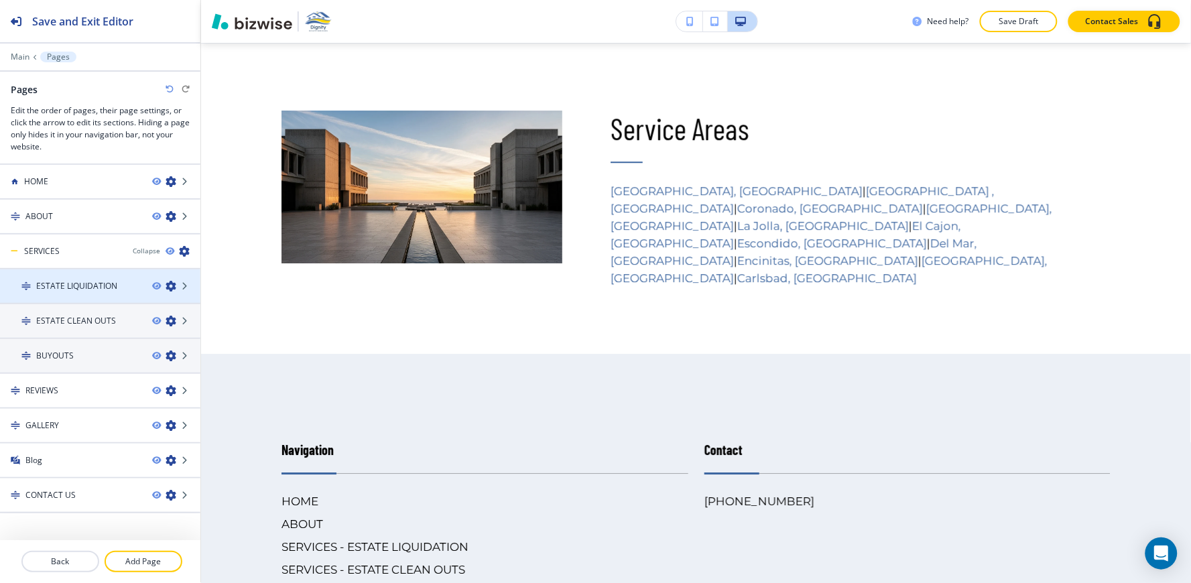
click at [70, 293] on div at bounding box center [100, 297] width 200 height 11
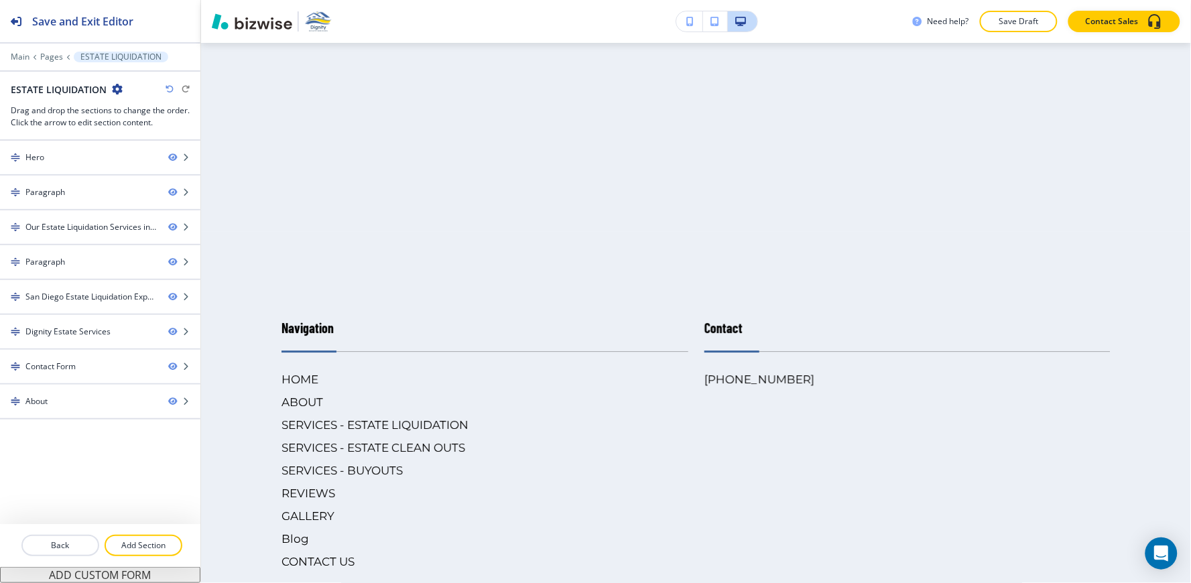
scroll to position [0, 0]
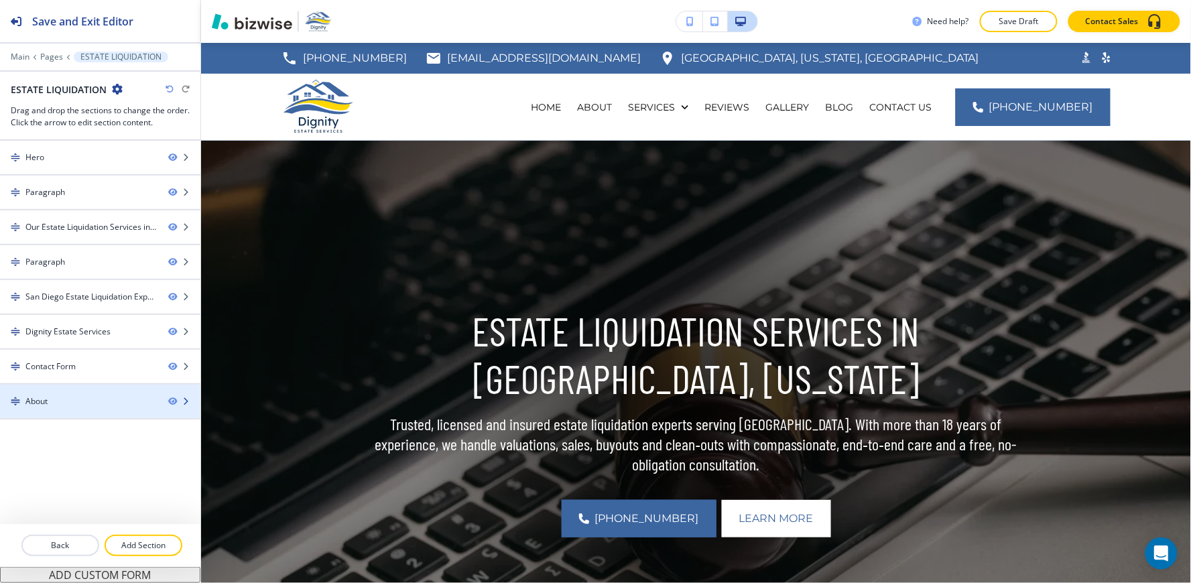
click at [70, 410] on div at bounding box center [100, 412] width 200 height 11
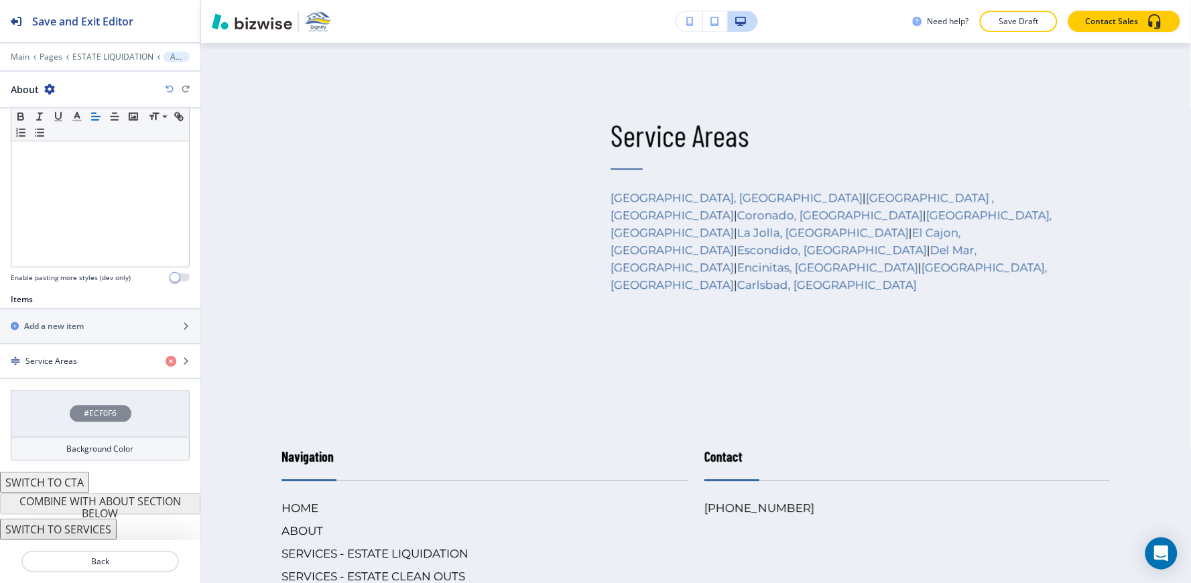
click at [48, 452] on div "Background Color" at bounding box center [100, 449] width 179 height 24
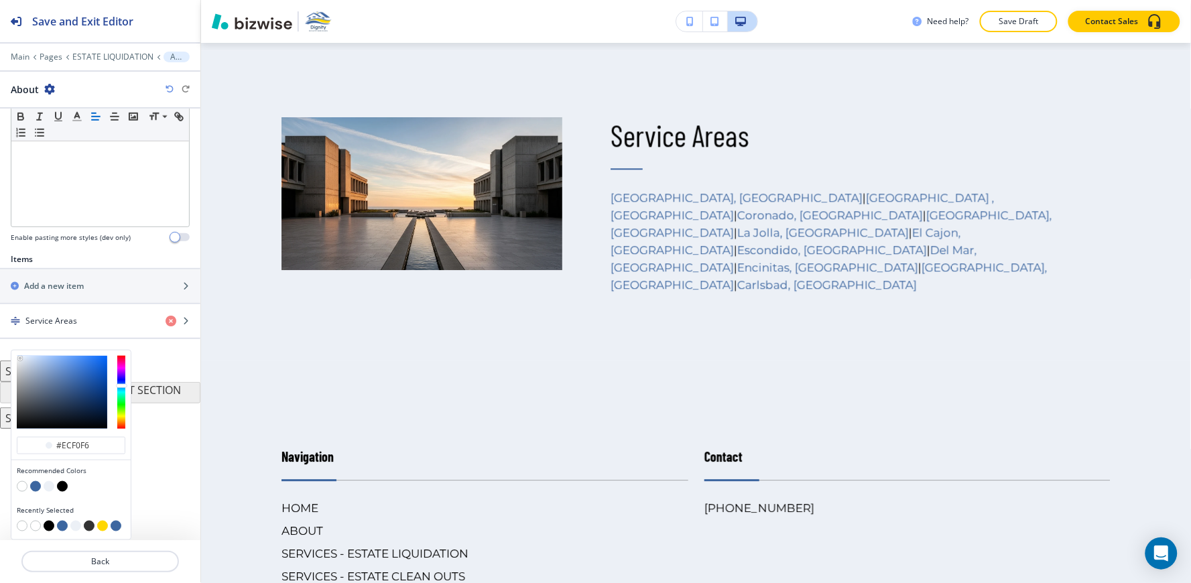
click at [19, 486] on button "button" at bounding box center [22, 486] width 11 height 11
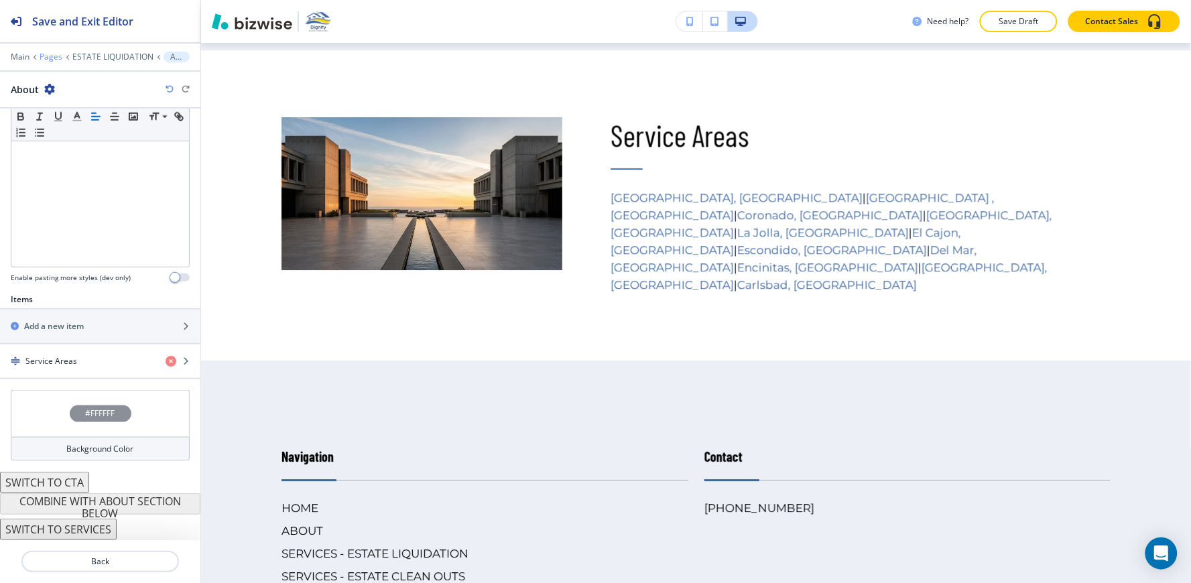
click at [52, 56] on p "Pages" at bounding box center [51, 56] width 23 height 9
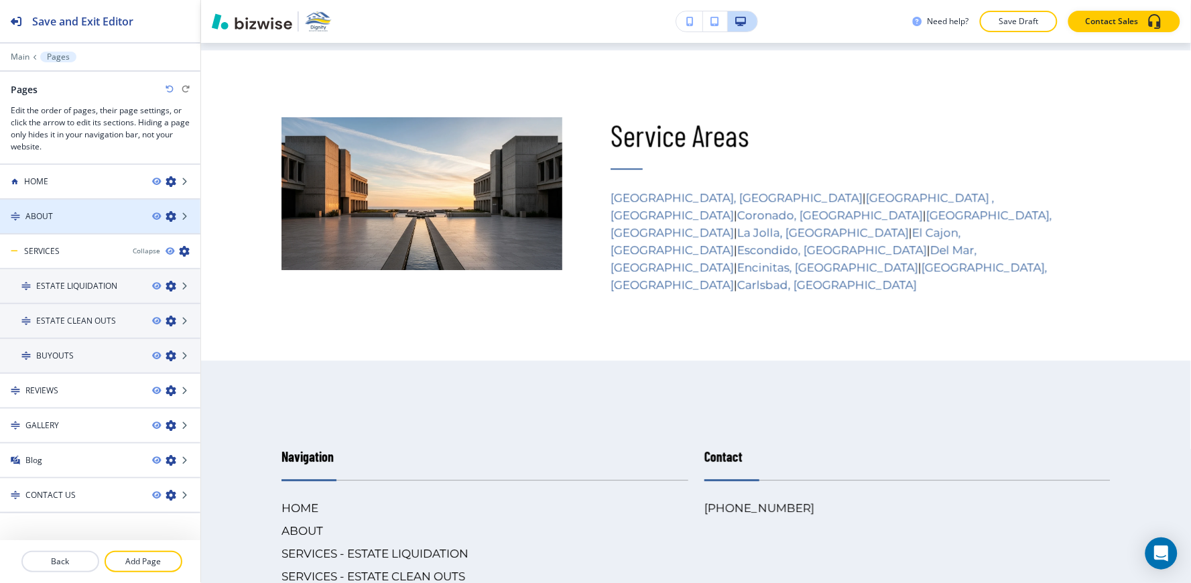
click at [82, 229] on div at bounding box center [100, 227] width 200 height 11
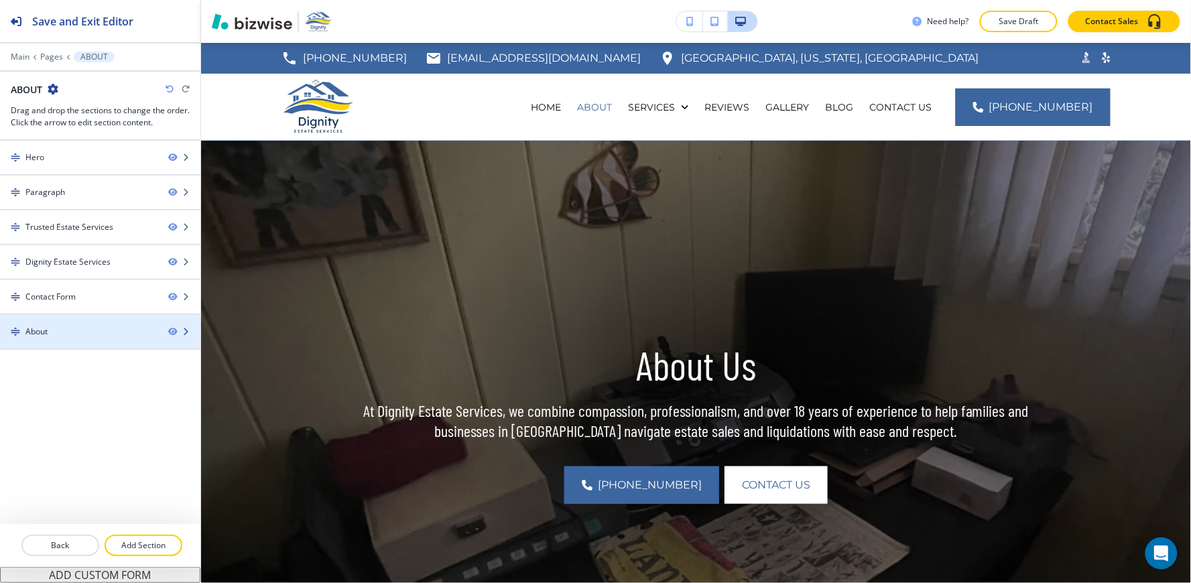
click at [67, 346] on div at bounding box center [100, 343] width 200 height 11
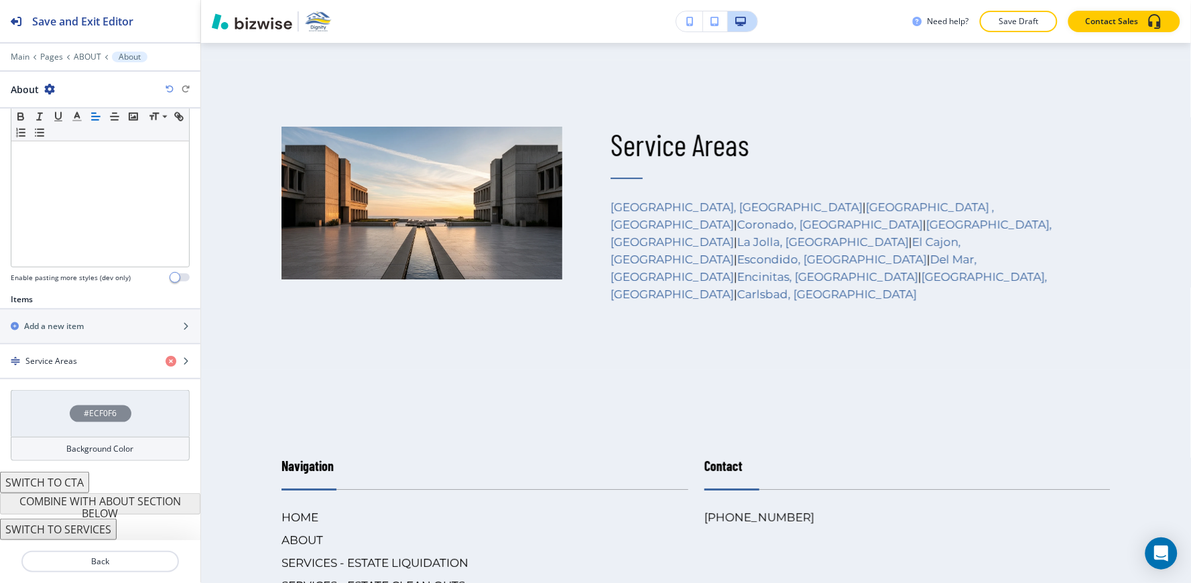
click at [35, 450] on div "Background Color" at bounding box center [100, 449] width 179 height 24
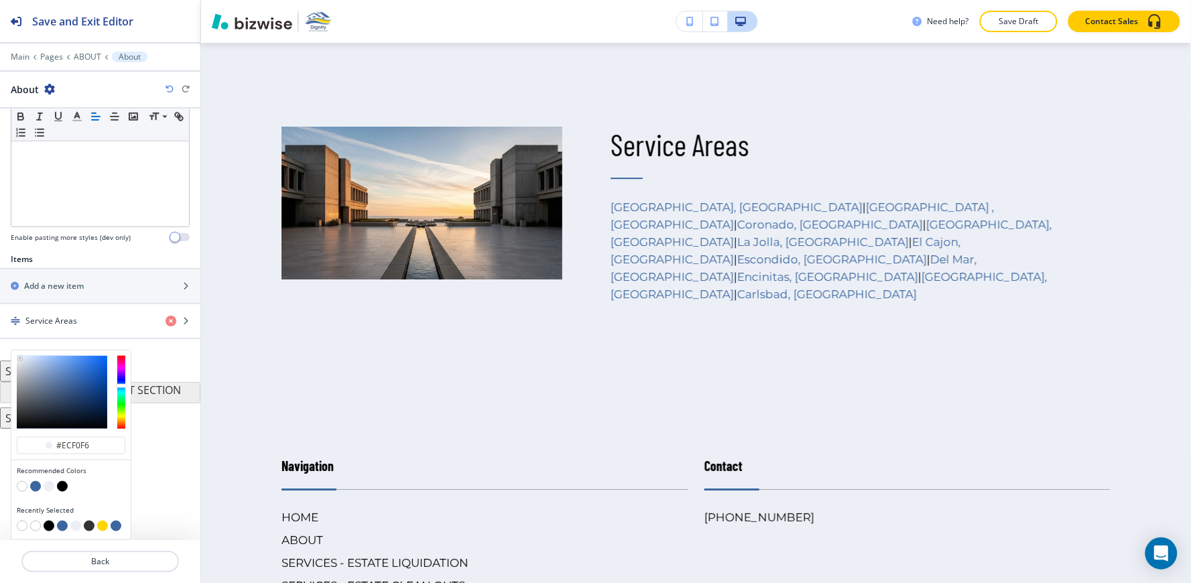
click at [21, 485] on button "button" at bounding box center [22, 486] width 11 height 11
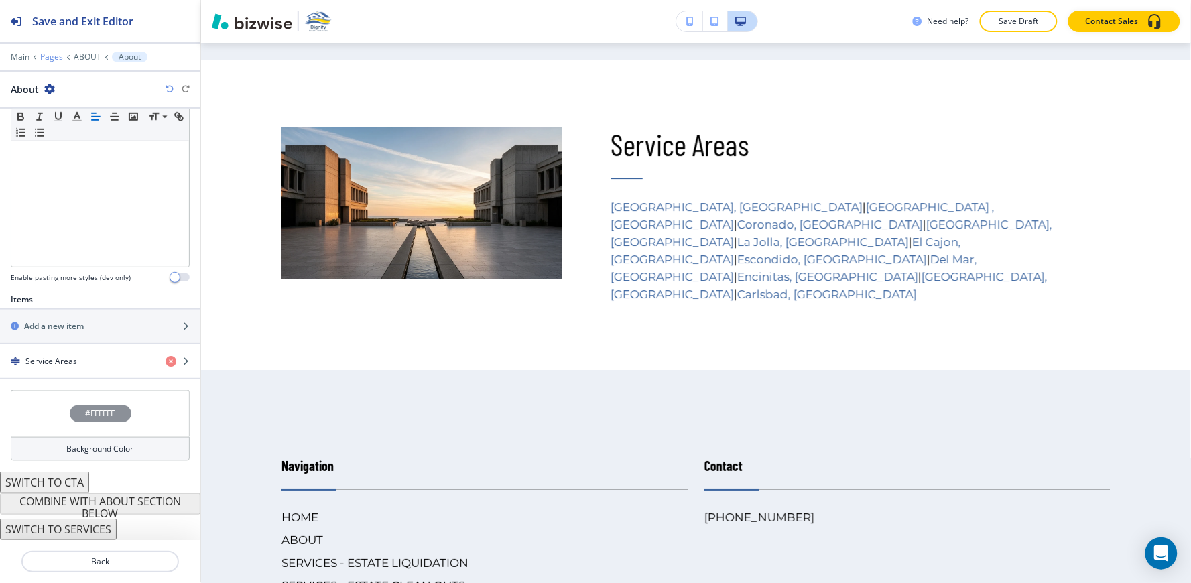
click at [57, 56] on p "Pages" at bounding box center [51, 56] width 23 height 9
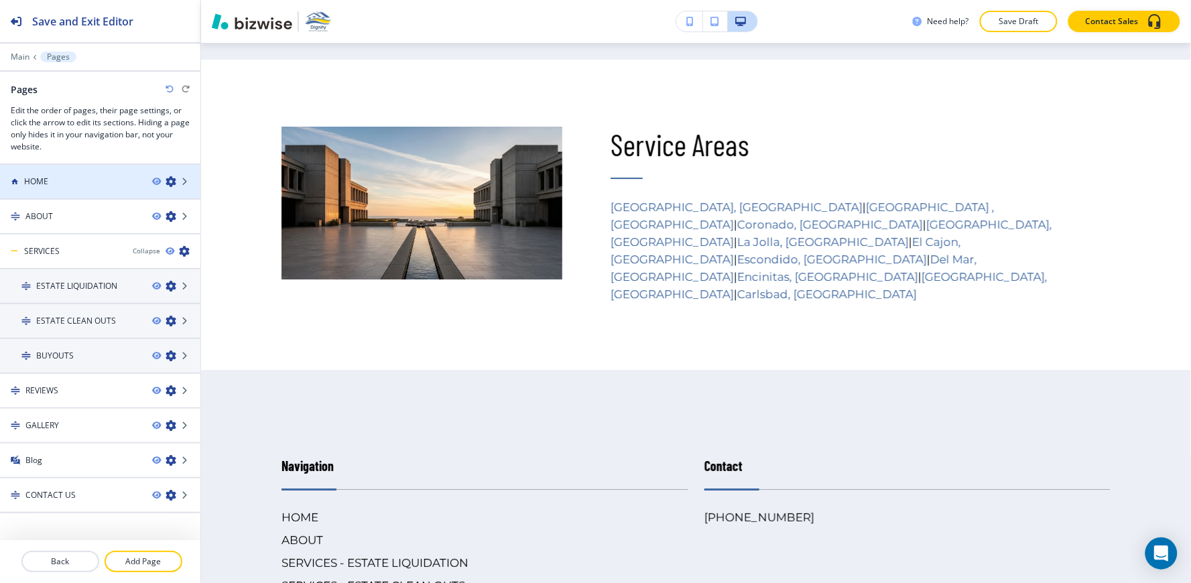
click at [62, 178] on div "HOME" at bounding box center [70, 182] width 141 height 12
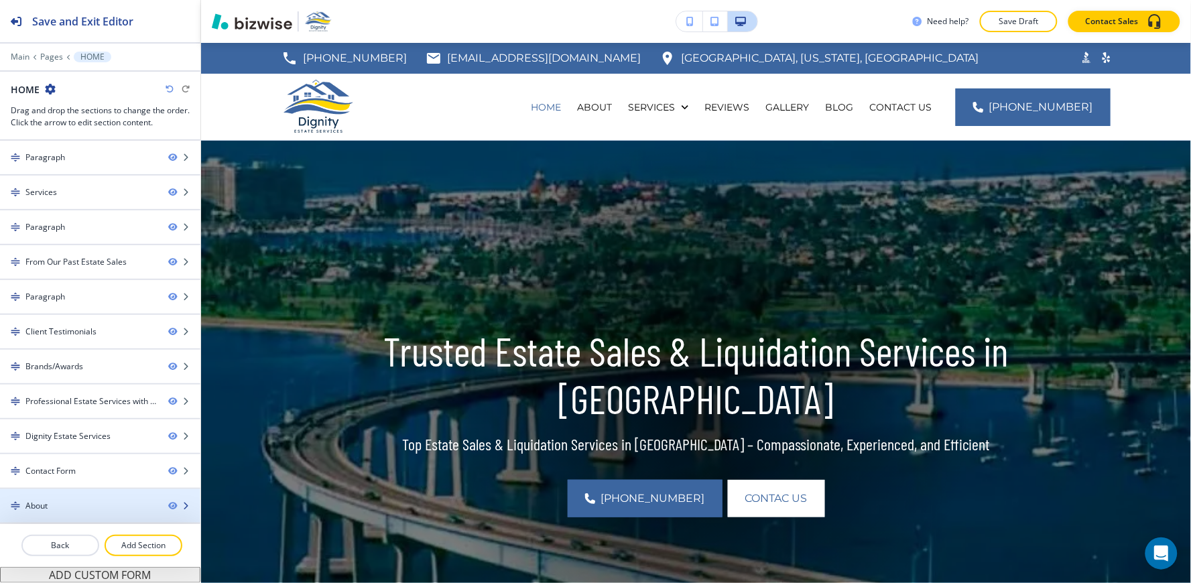
click at [56, 513] on div at bounding box center [100, 517] width 200 height 11
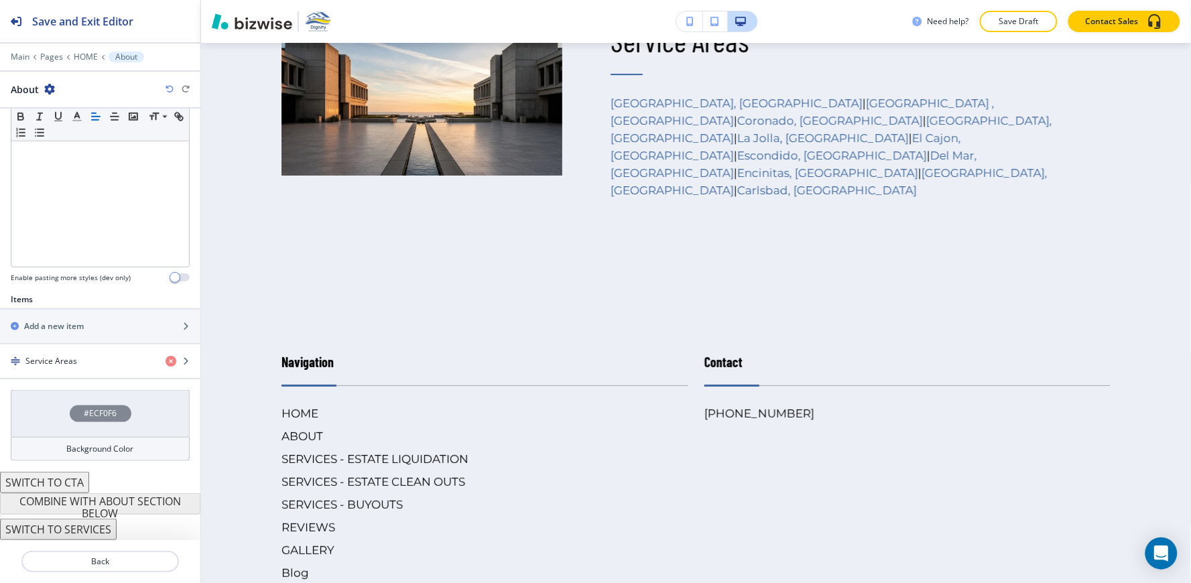
click at [54, 450] on div "Background Color" at bounding box center [100, 449] width 179 height 24
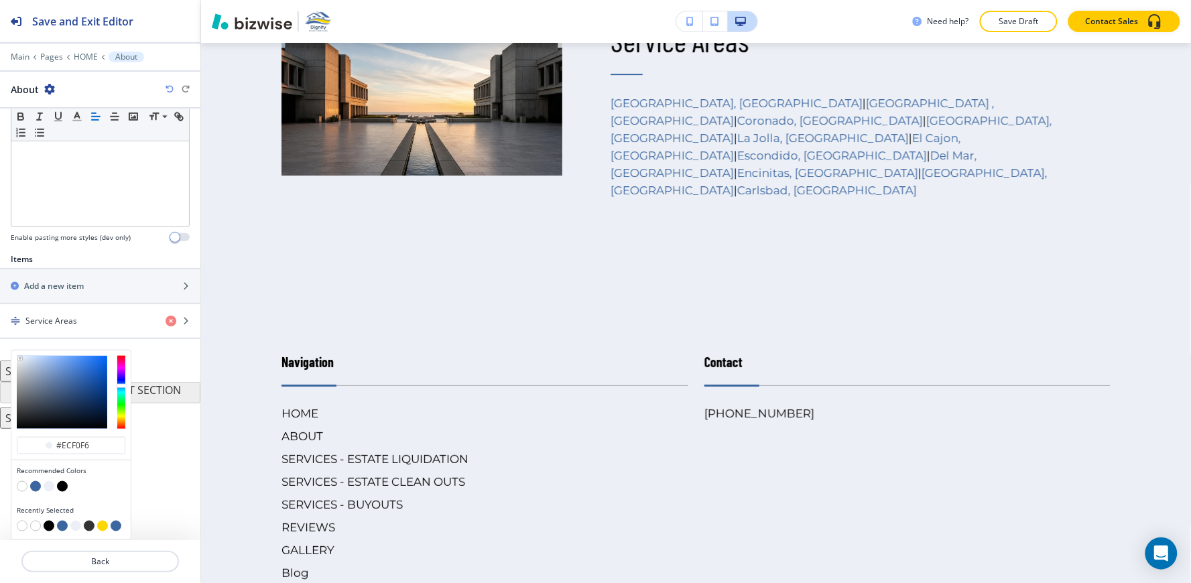
click at [20, 484] on button "button" at bounding box center [22, 486] width 11 height 11
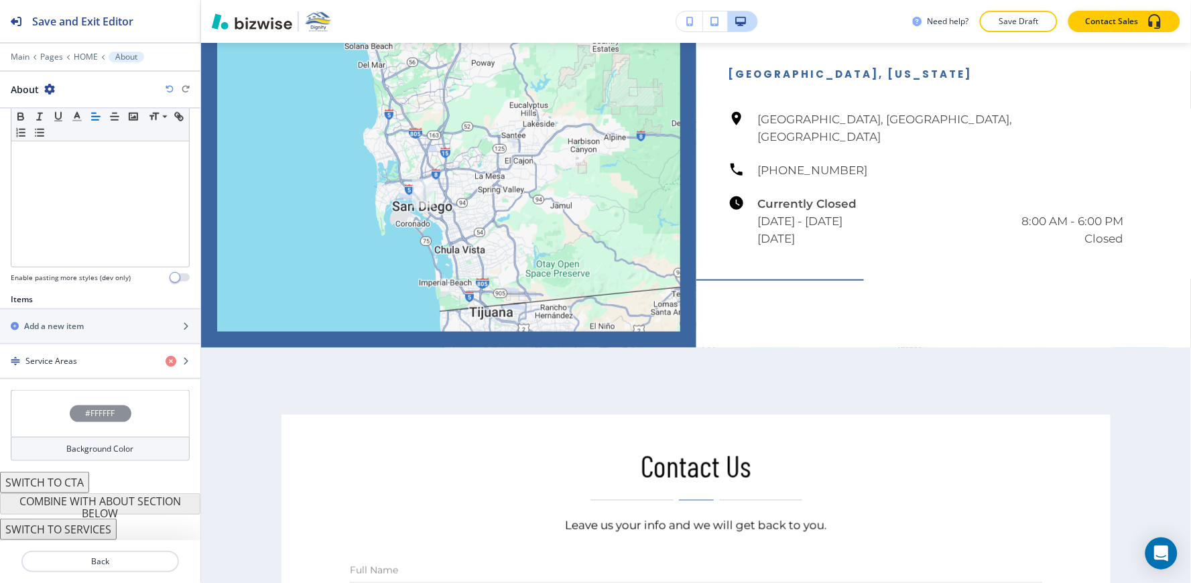
click at [1032, 25] on p "Save Draft" at bounding box center [1018, 21] width 43 height 12
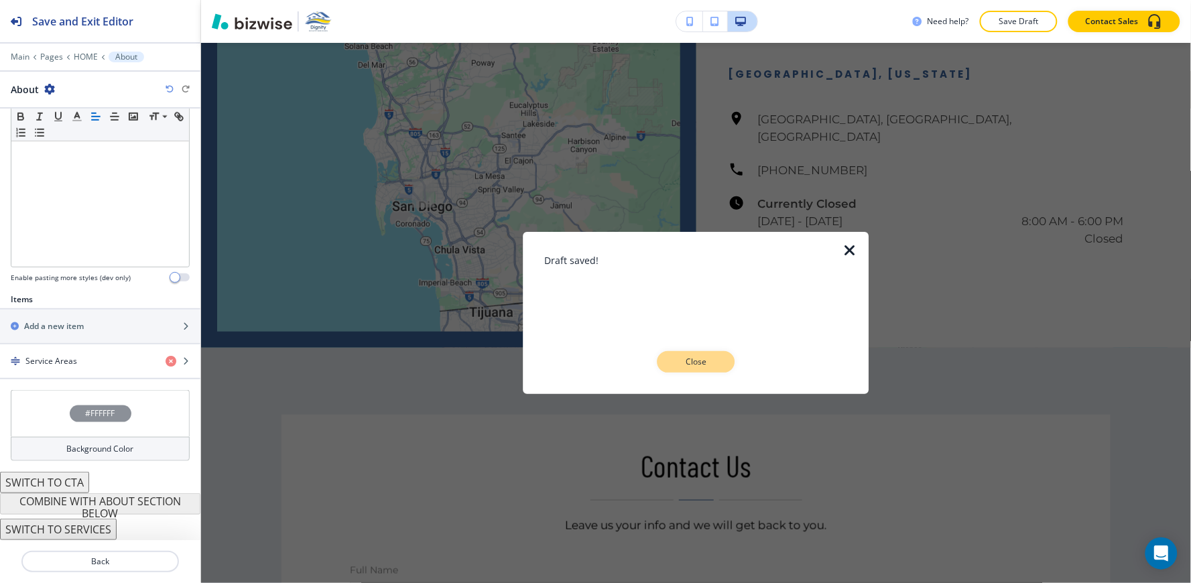
click at [714, 360] on p "Close" at bounding box center [696, 362] width 43 height 12
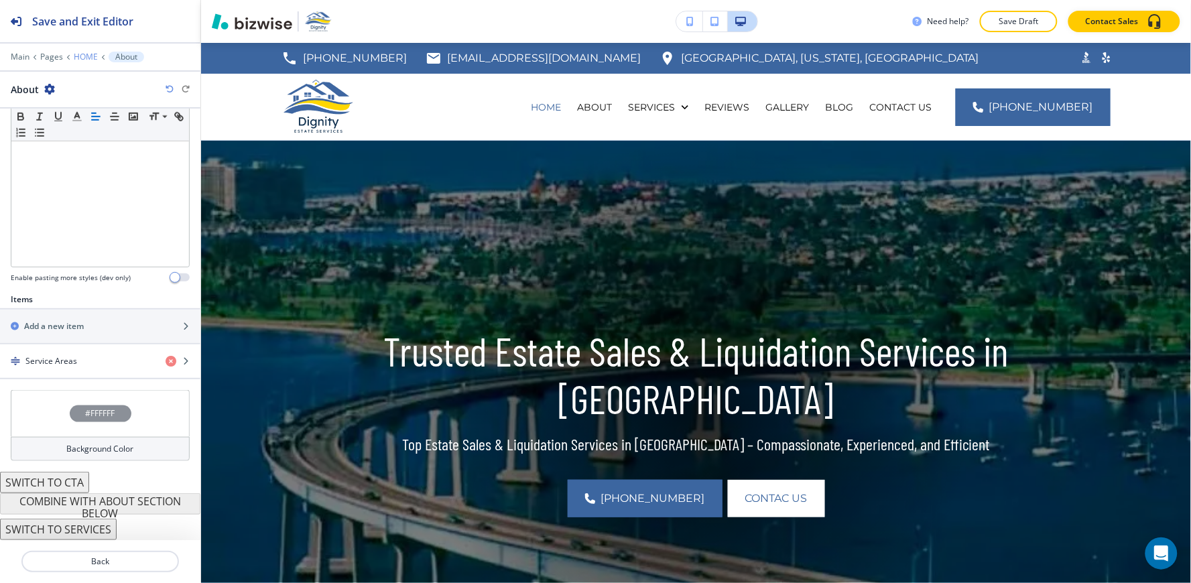
click at [86, 58] on p "HOME" at bounding box center [86, 56] width 24 height 9
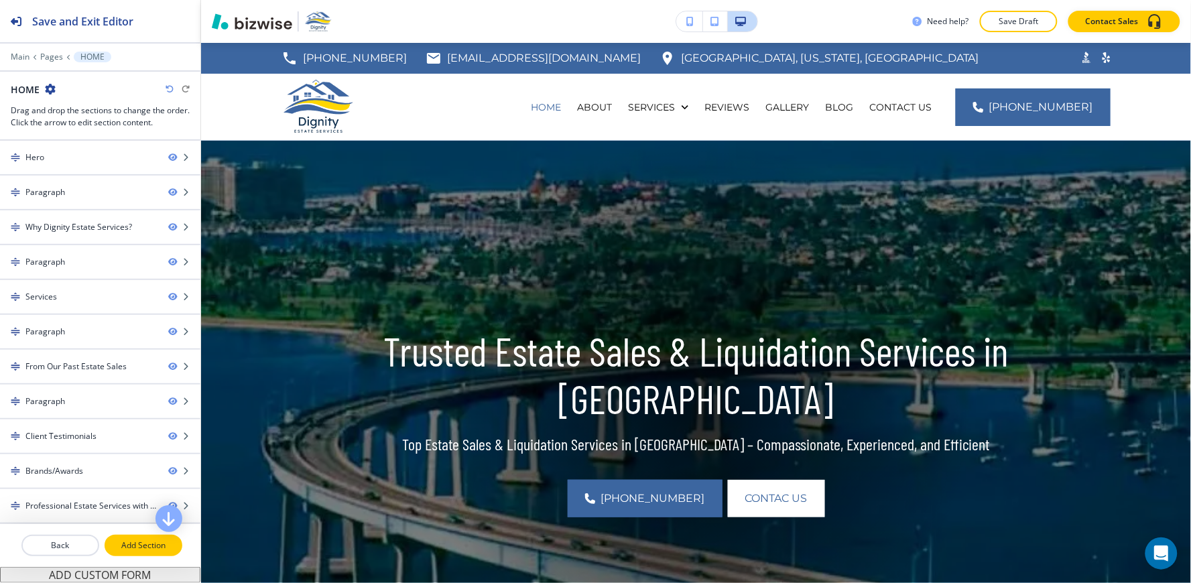
click at [146, 548] on p "Add Section" at bounding box center [143, 545] width 75 height 12
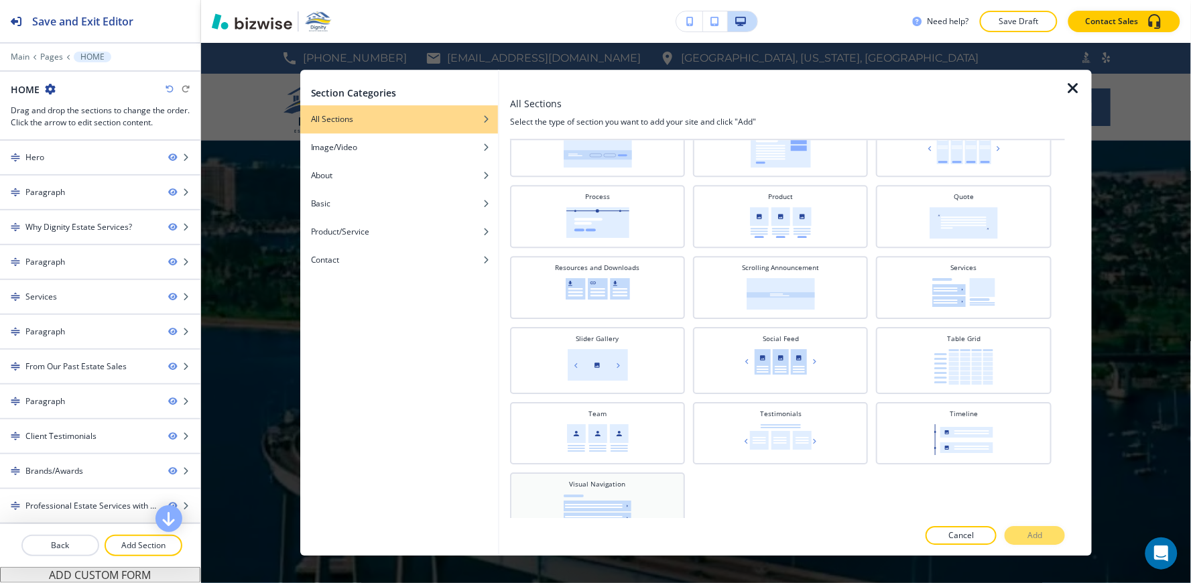
click at [650, 479] on div "Visual Navigation" at bounding box center [598, 501] width 162 height 44
click at [1035, 537] on p "Add" at bounding box center [1034, 536] width 15 height 12
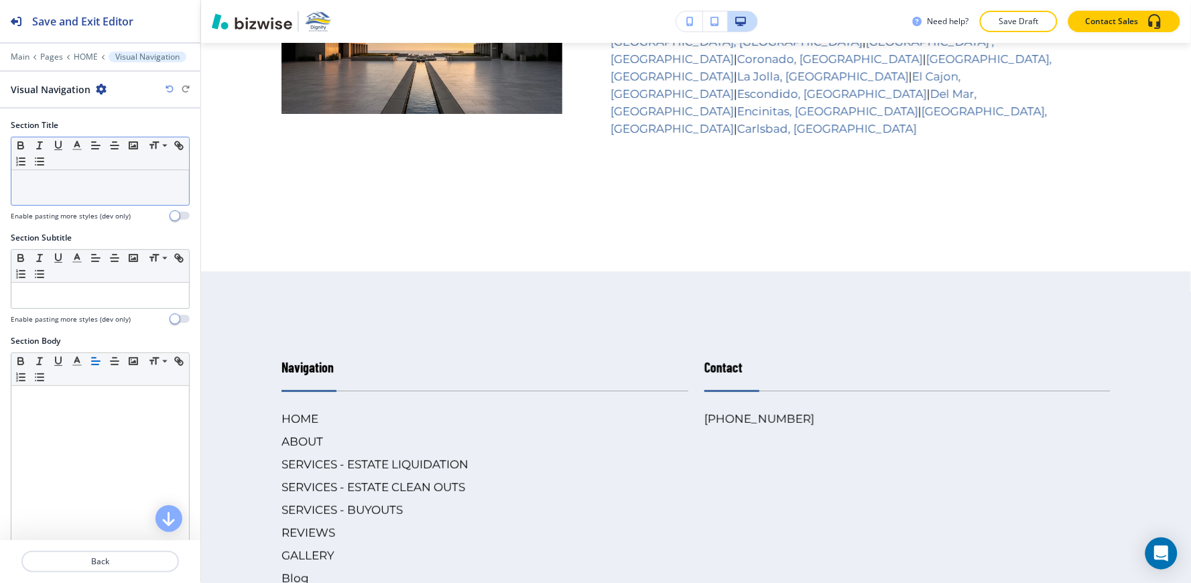
click at [54, 204] on div at bounding box center [100, 187] width 178 height 35
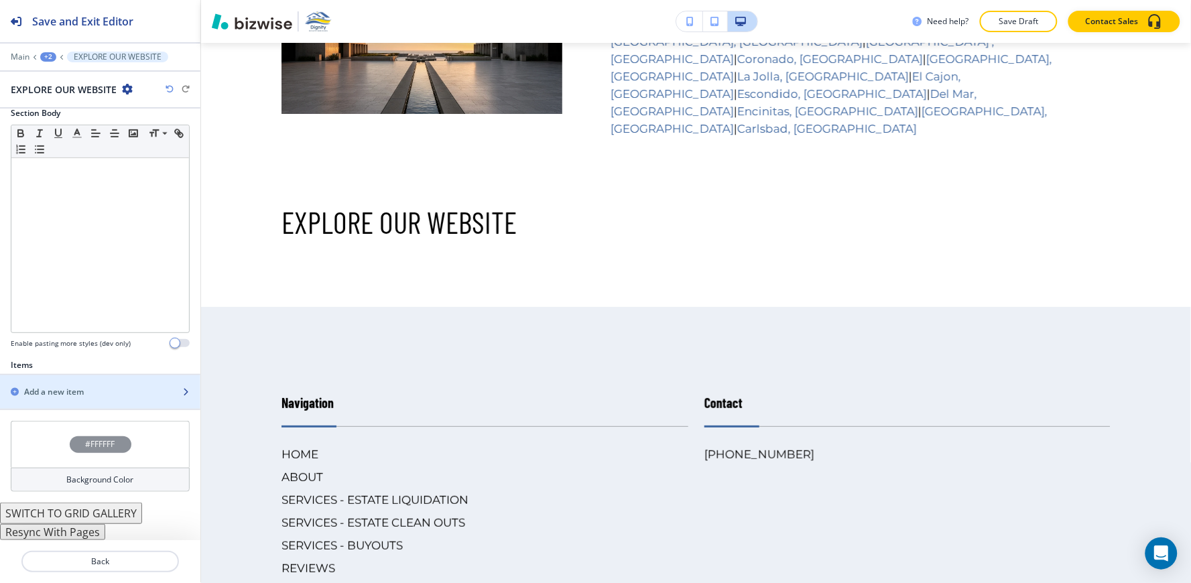
click at [51, 397] on h2 "Add a new item" at bounding box center [54, 392] width 60 height 12
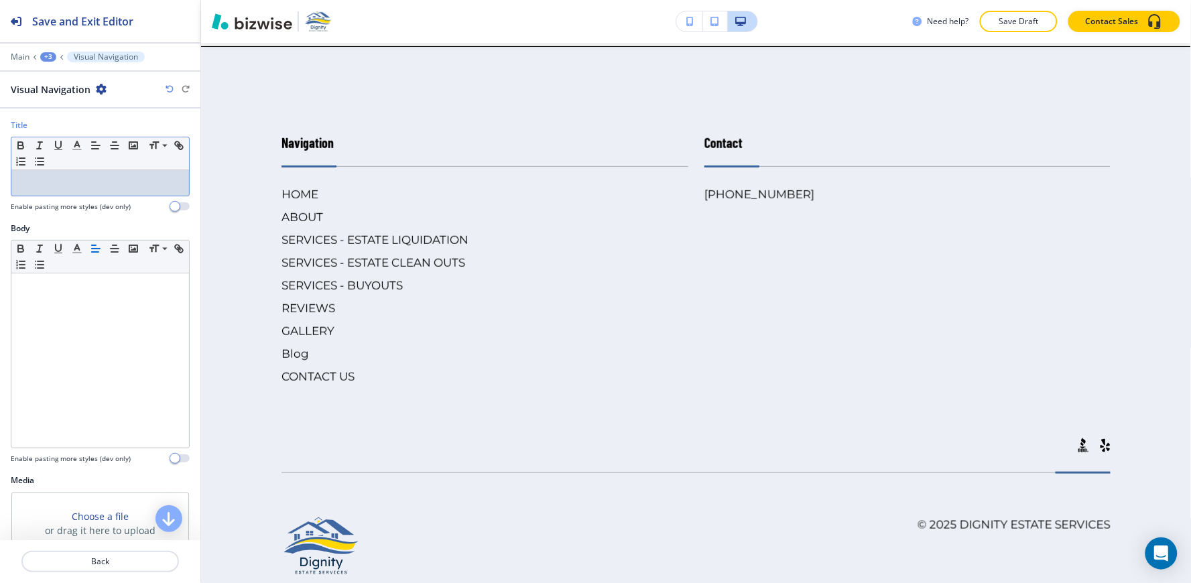
click at [92, 186] on p at bounding box center [100, 183] width 164 height 12
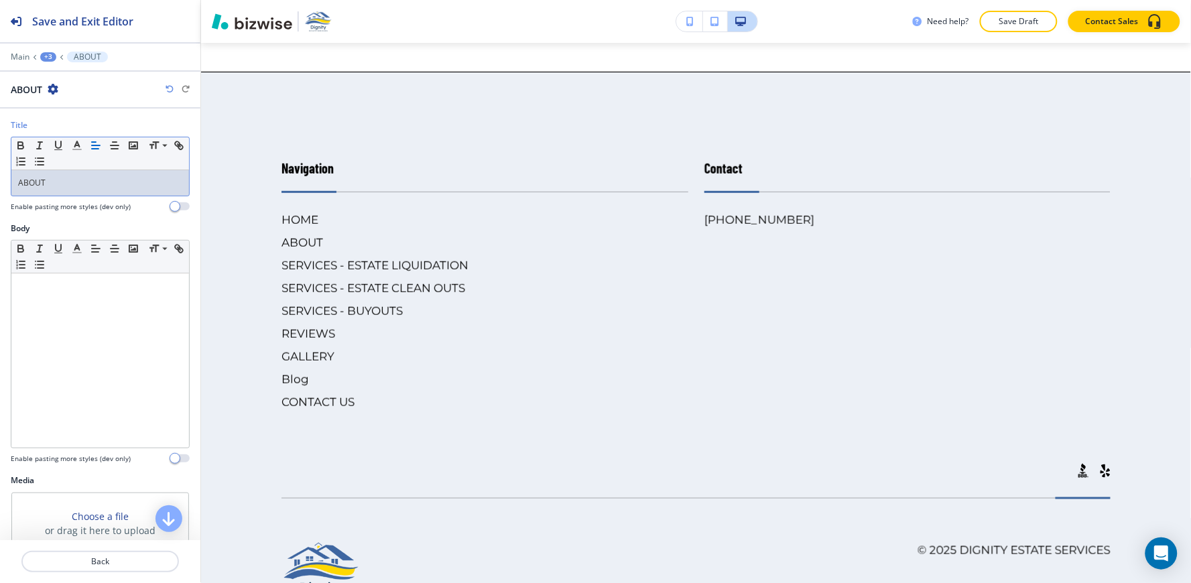
scroll to position [166, 0]
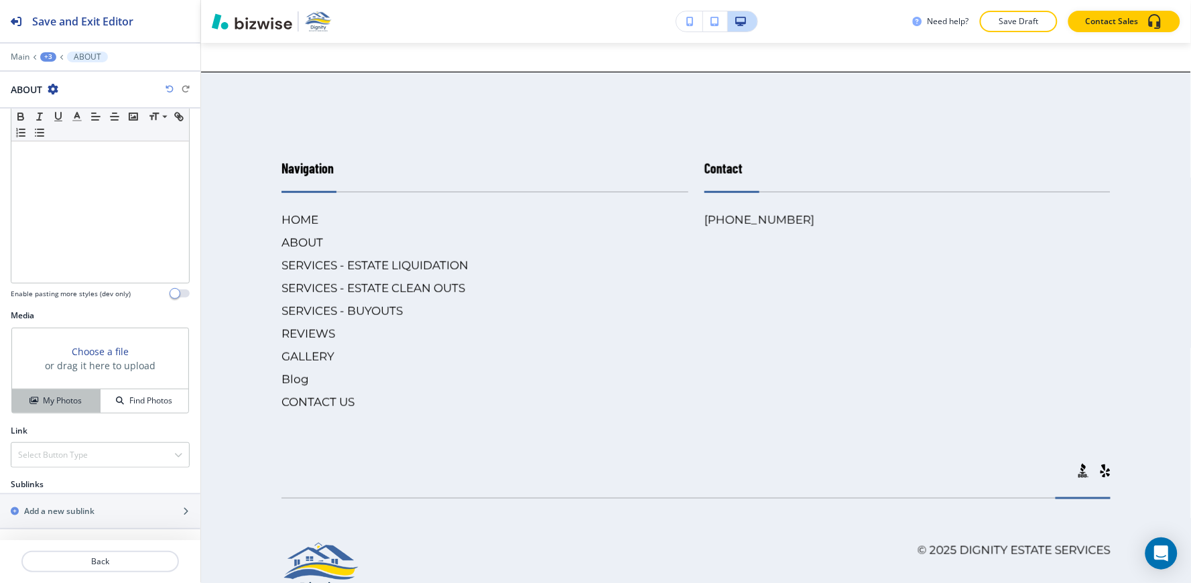
click at [50, 399] on h4 "My Photos" at bounding box center [62, 401] width 39 height 12
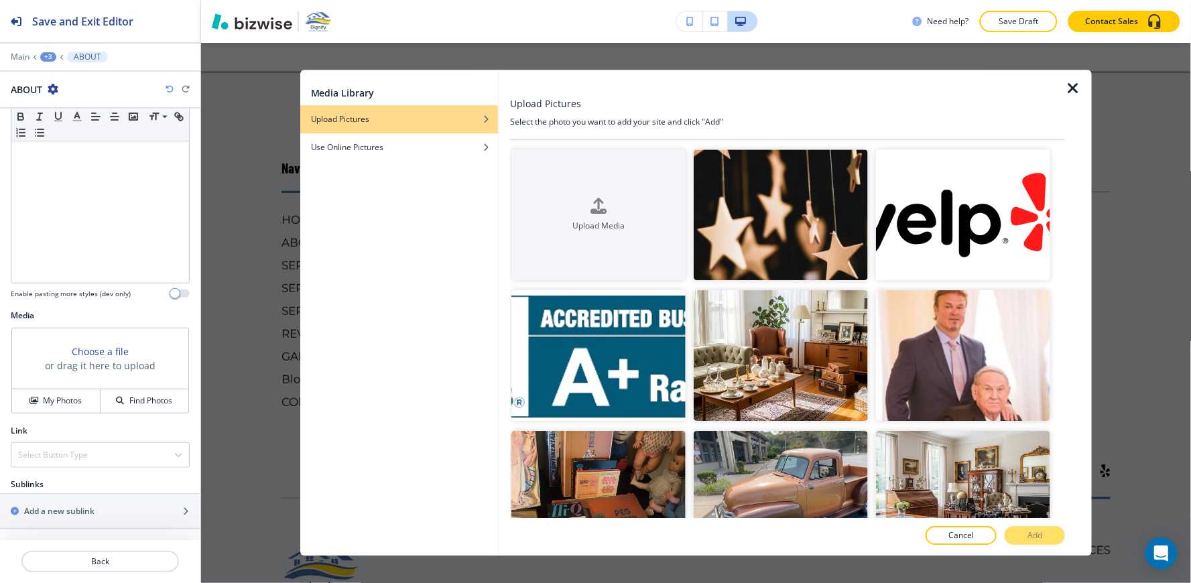
click at [1072, 83] on icon "button" at bounding box center [1073, 88] width 16 height 16
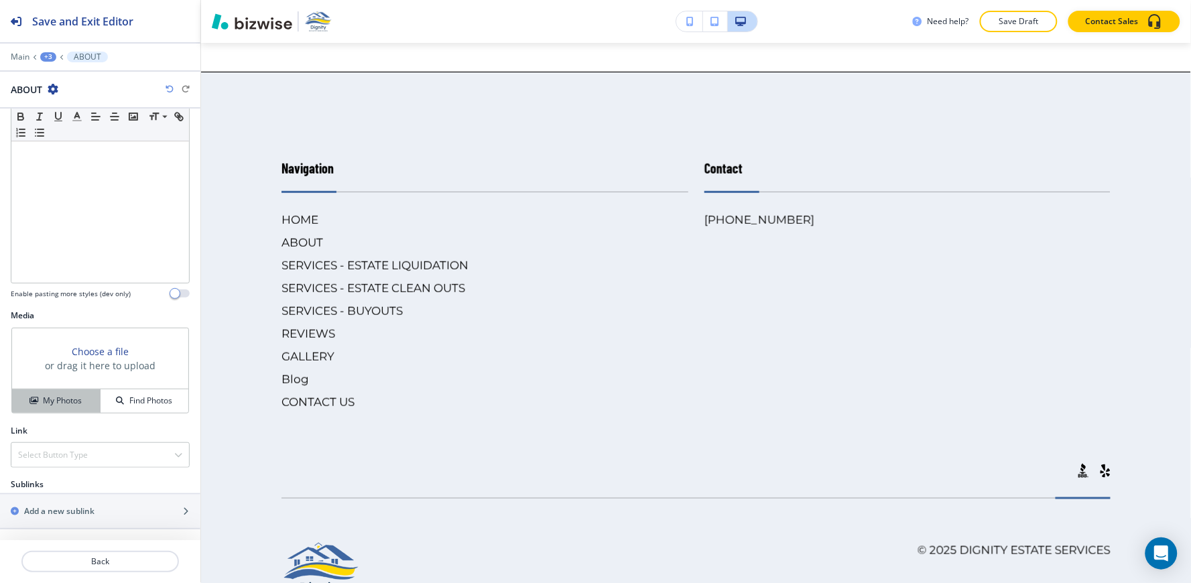
click at [36, 409] on button "My Photos" at bounding box center [56, 400] width 88 height 23
click at [43, 401] on h4 "My Photos" at bounding box center [62, 401] width 39 height 12
click at [43, 400] on h4 "My Photos" at bounding box center [62, 401] width 39 height 12
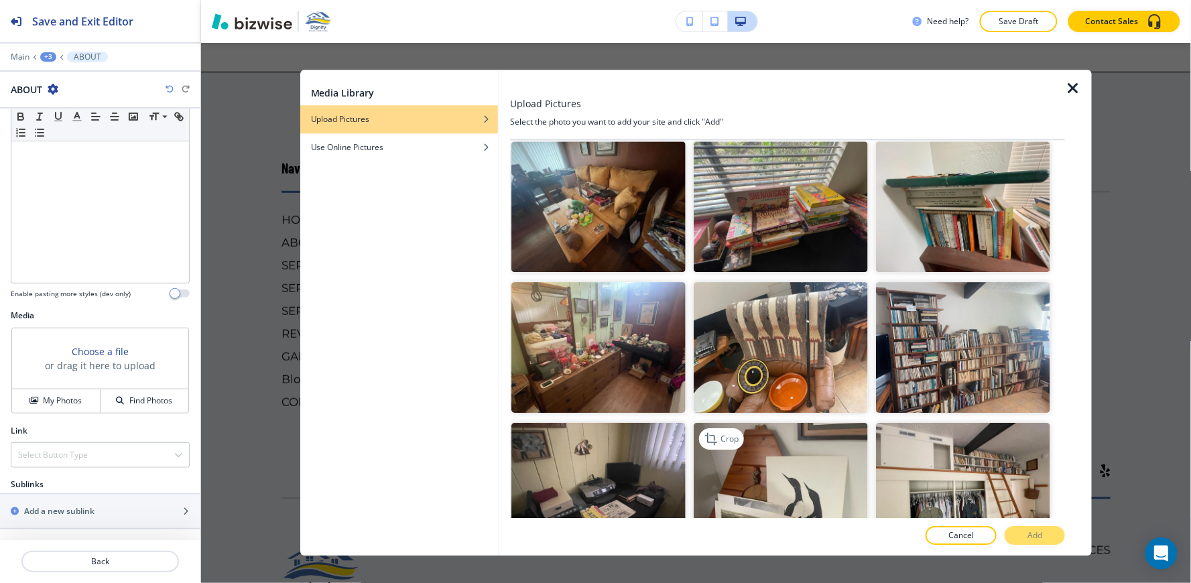
scroll to position [5787, 0]
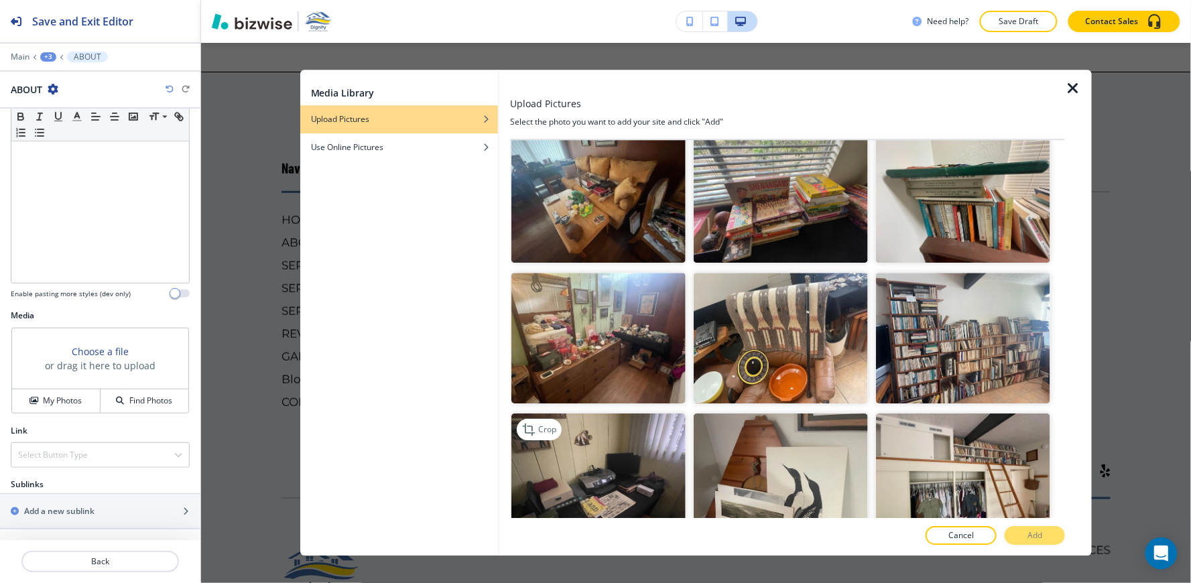
click at [564, 414] on img "button" at bounding box center [598, 479] width 174 height 131
click at [1031, 537] on p "Add" at bounding box center [1034, 536] width 15 height 12
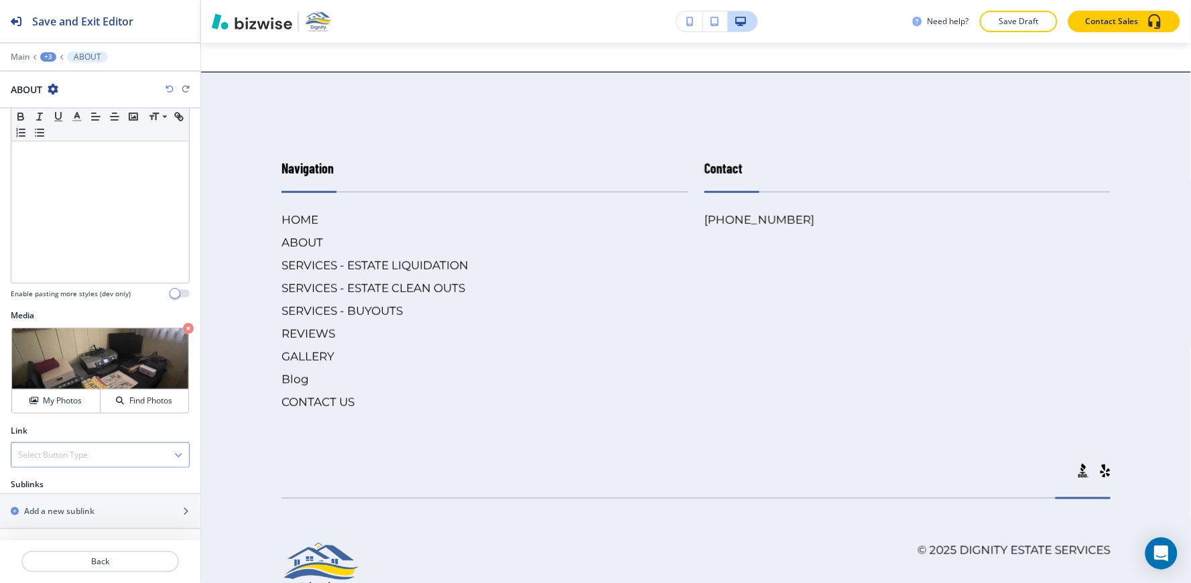
click at [58, 446] on div "Select Button Type" at bounding box center [100, 455] width 178 height 24
click at [62, 499] on h4 "Internal Link" at bounding box center [100, 501] width 164 height 12
click at [60, 517] on \(page\/section\) "Manual Input" at bounding box center [92, 508] width 163 height 23
click at [47, 531] on h4 "ABOUT" at bounding box center [100, 531] width 164 height 12
type \(page\/section\) "ABOUT"
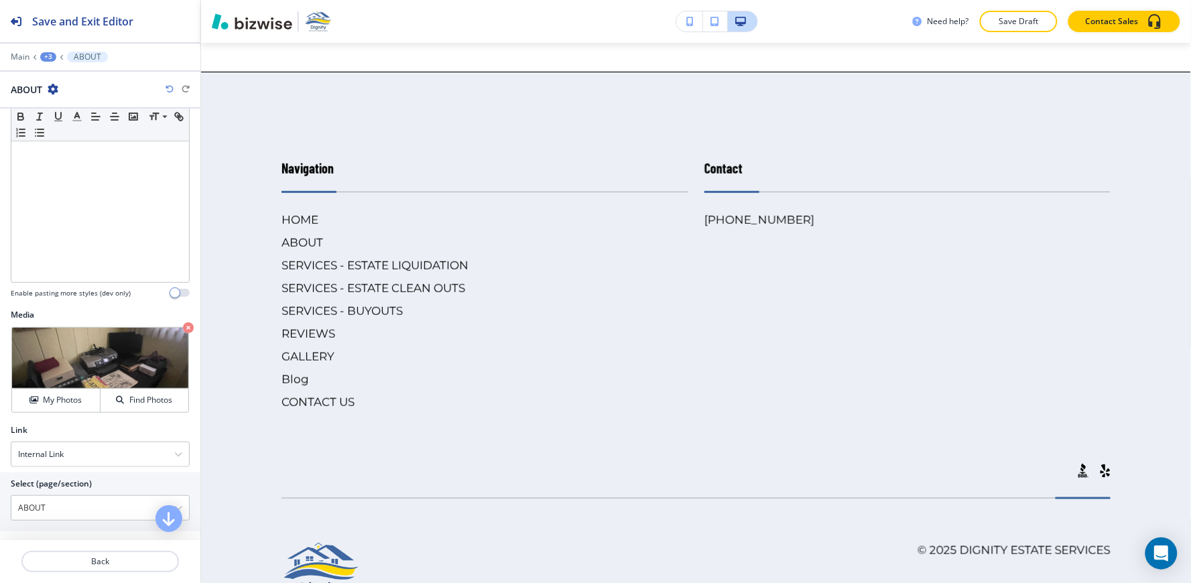
click at [41, 54] on div "+3" at bounding box center [48, 56] width 16 height 9
click at [61, 131] on p "EXPLORE OUR WEBSITE" at bounding box center [83, 126] width 68 height 12
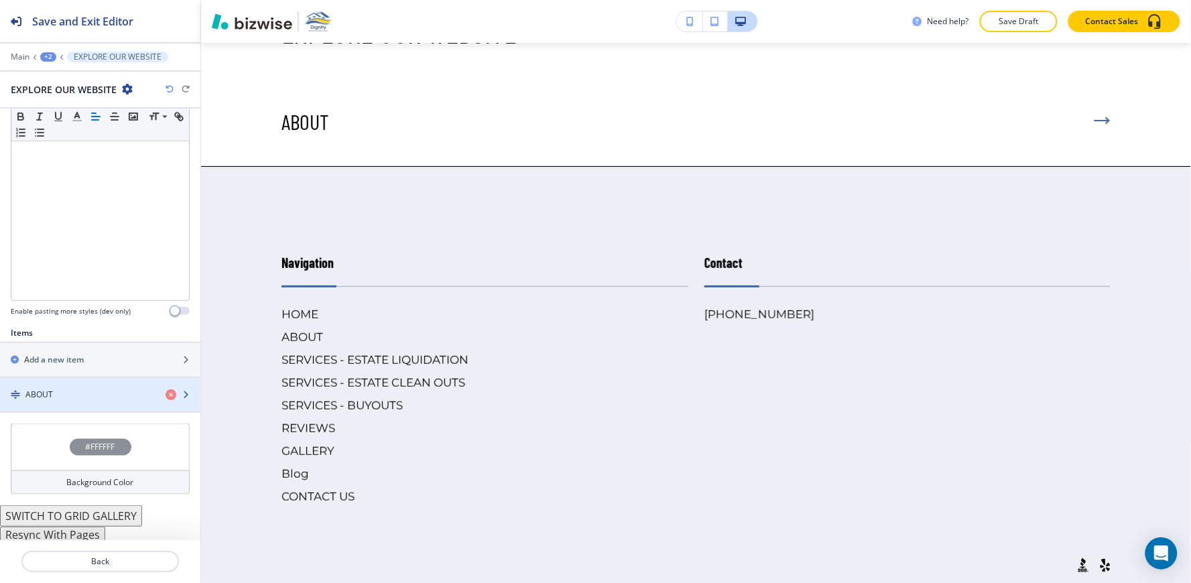
scroll to position [263, 0]
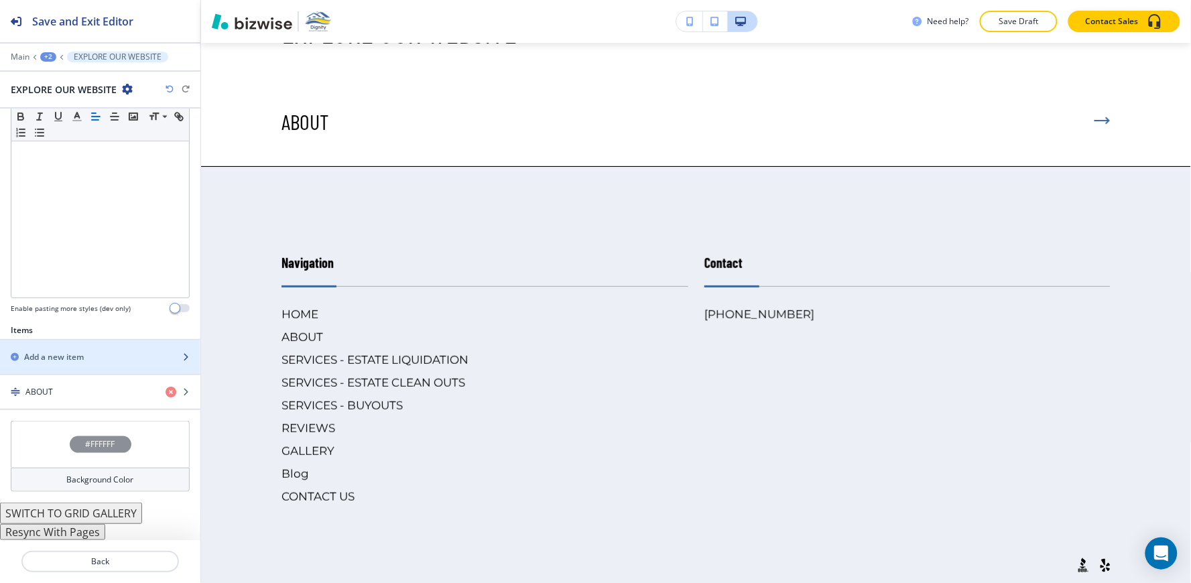
click at [97, 353] on div "Add a new item" at bounding box center [85, 357] width 171 height 12
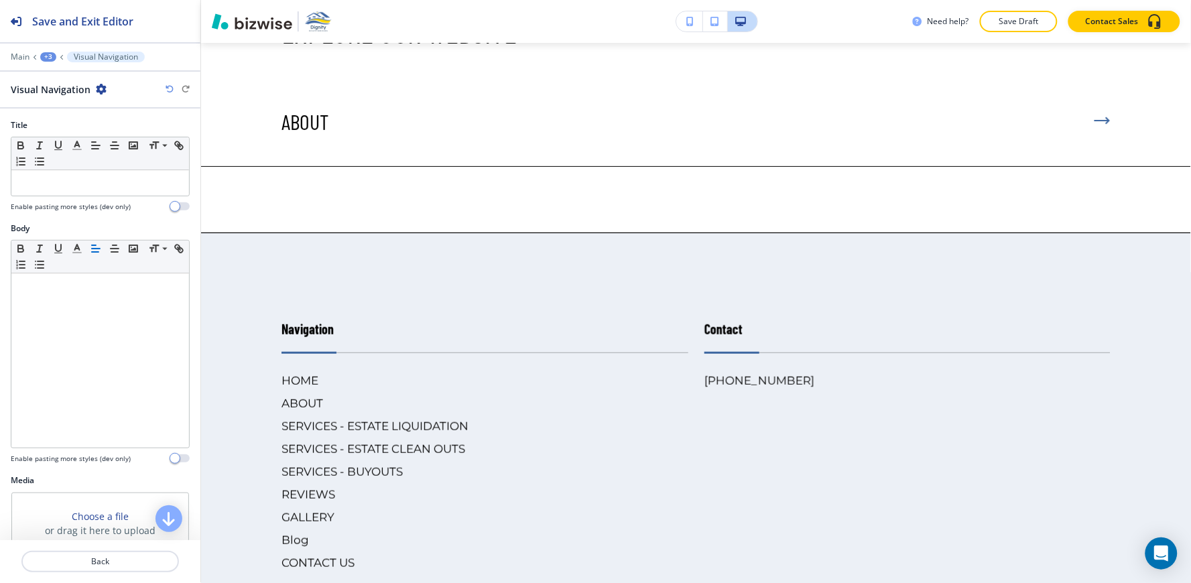
scroll to position [6425, 0]
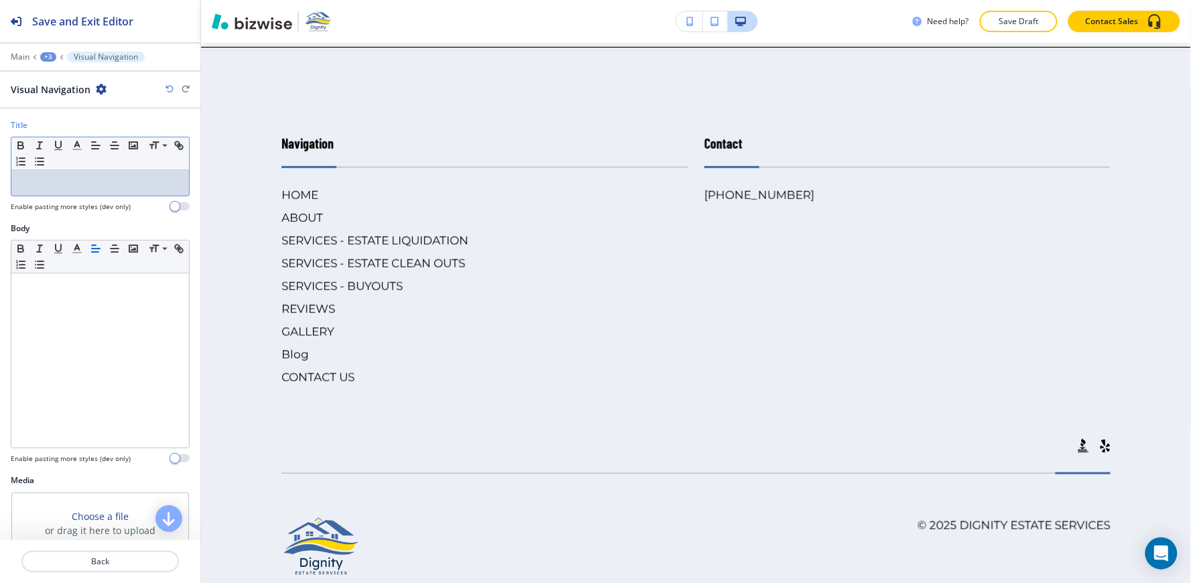
click at [50, 188] on p at bounding box center [100, 183] width 164 height 12
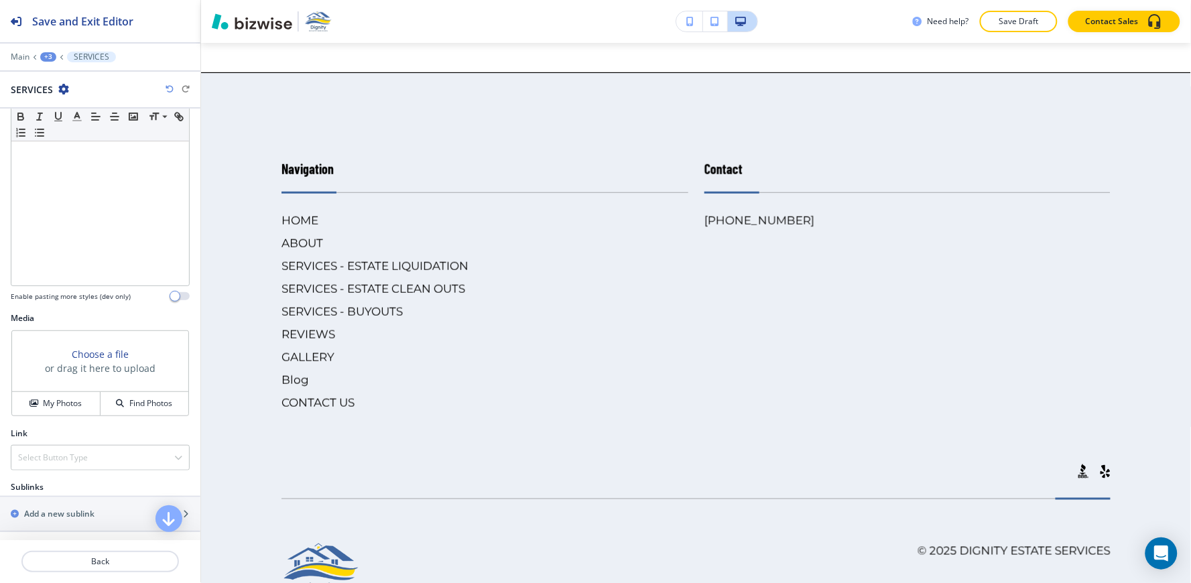
scroll to position [166, 0]
click at [69, 397] on h4 "My Photos" at bounding box center [62, 401] width 39 height 12
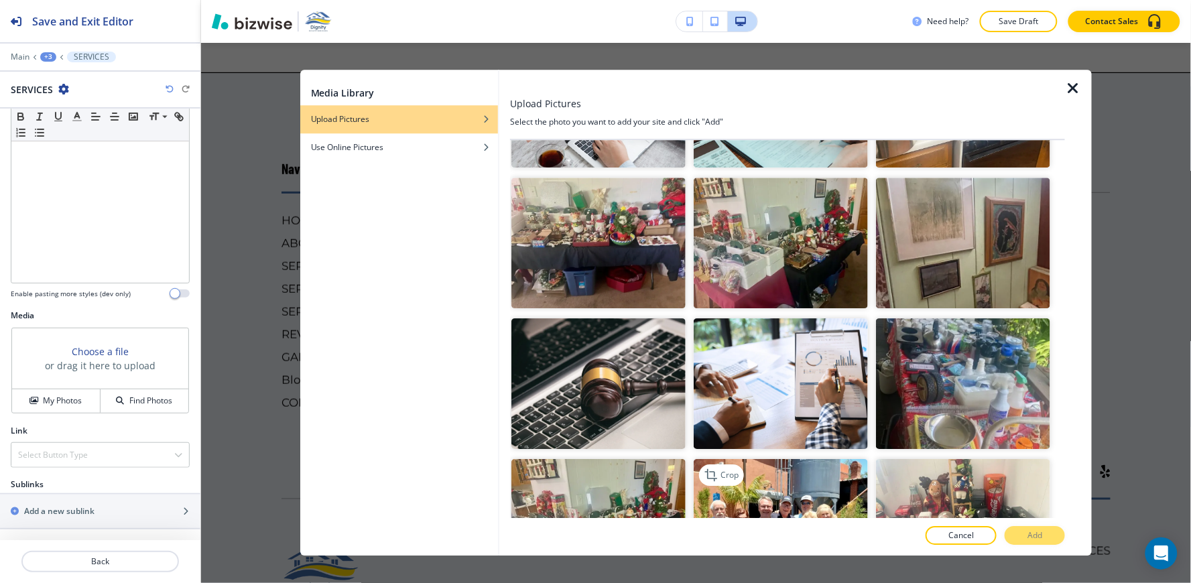
scroll to position [7148, 0]
click at [552, 319] on img "button" at bounding box center [598, 384] width 174 height 131
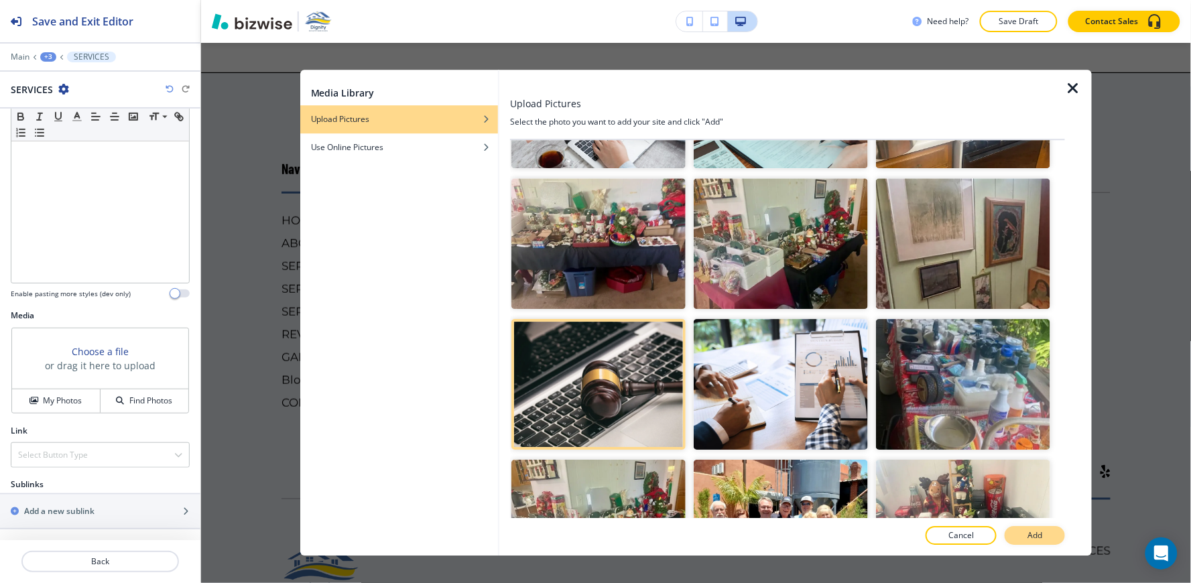
click at [1023, 527] on button "Add" at bounding box center [1035, 536] width 60 height 19
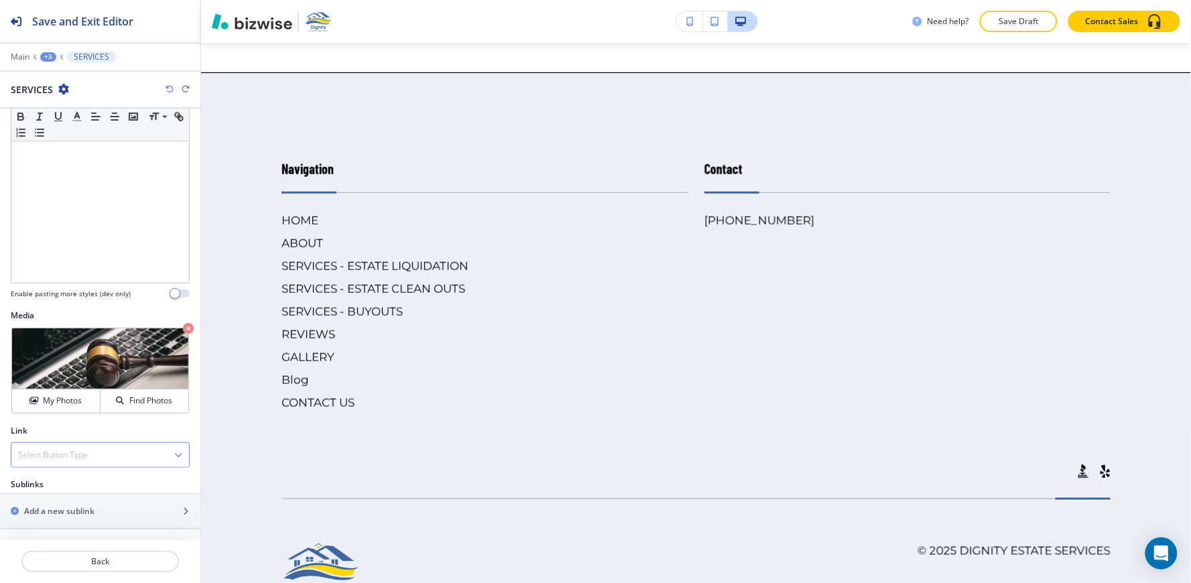
click at [67, 454] on h4 "Select Button Type" at bounding box center [53, 455] width 70 height 12
click at [67, 493] on div "Internal Link" at bounding box center [100, 501] width 178 height 23
click at [24, 525] on div "Select (page/section) HOME HOME | Hero HOME | Dignity Estate Services: Seamless…" at bounding box center [100, 501] width 200 height 59
click at [34, 514] on \(page\/section\) "Manual Input" at bounding box center [92, 508] width 163 height 23
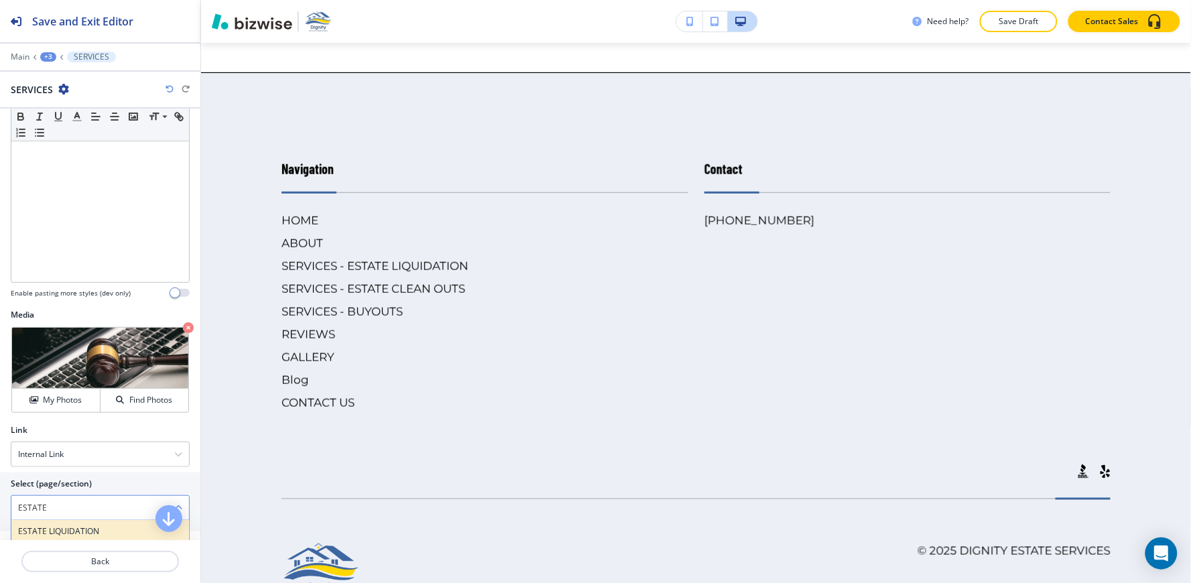
click at [31, 531] on h4 "ESTATE LIQUIDATION" at bounding box center [100, 531] width 164 height 12
type \(page\/section\) "ESTATE LIQUIDATION"
click at [51, 56] on div "+3" at bounding box center [48, 56] width 16 height 9
click at [52, 132] on button "EXPLORE OUR WEBSITE" at bounding box center [83, 126] width 86 height 24
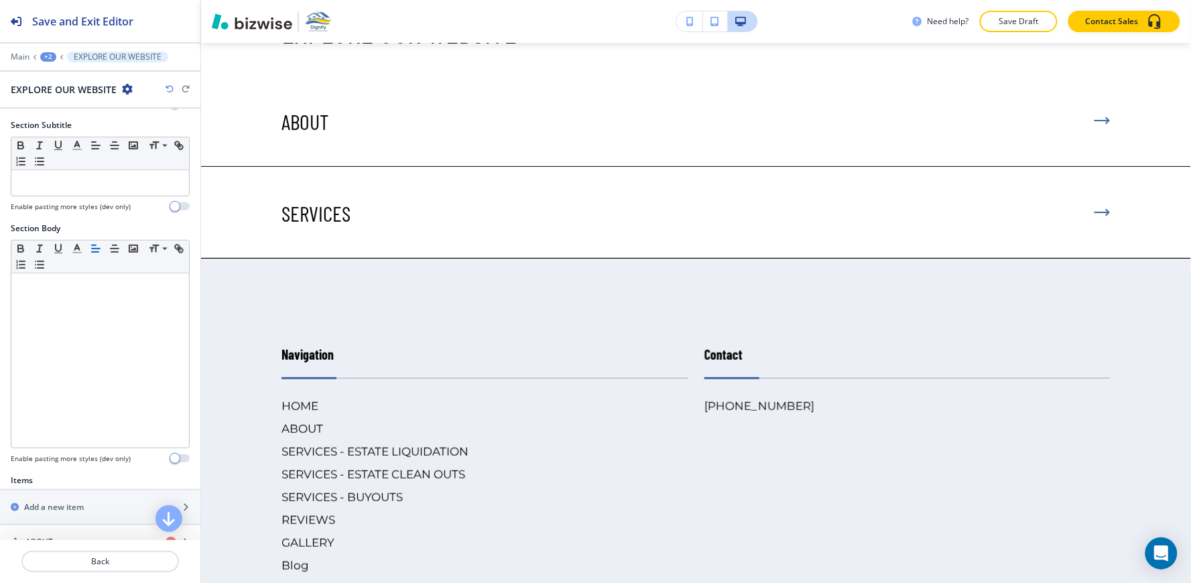
scroll to position [223, 0]
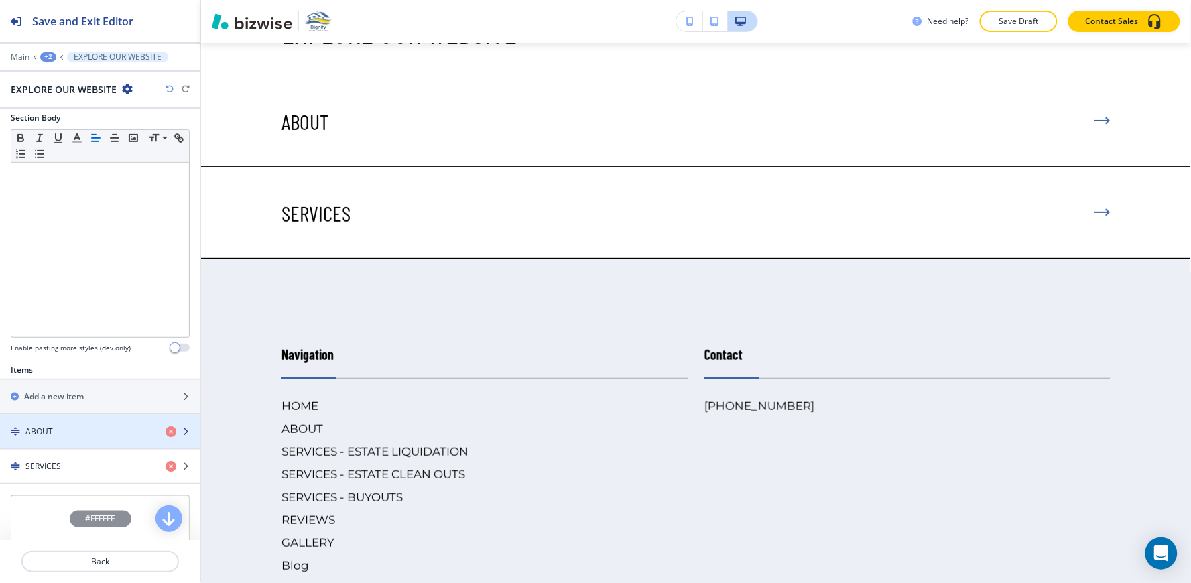
click at [51, 416] on div "button" at bounding box center [100, 420] width 200 height 11
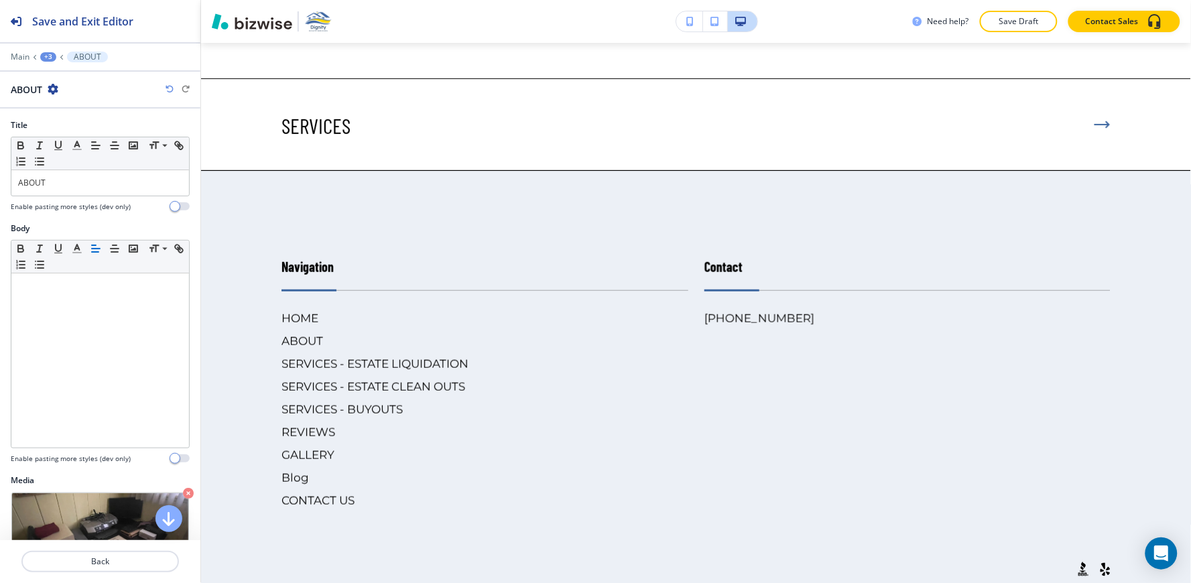
scroll to position [6334, 0]
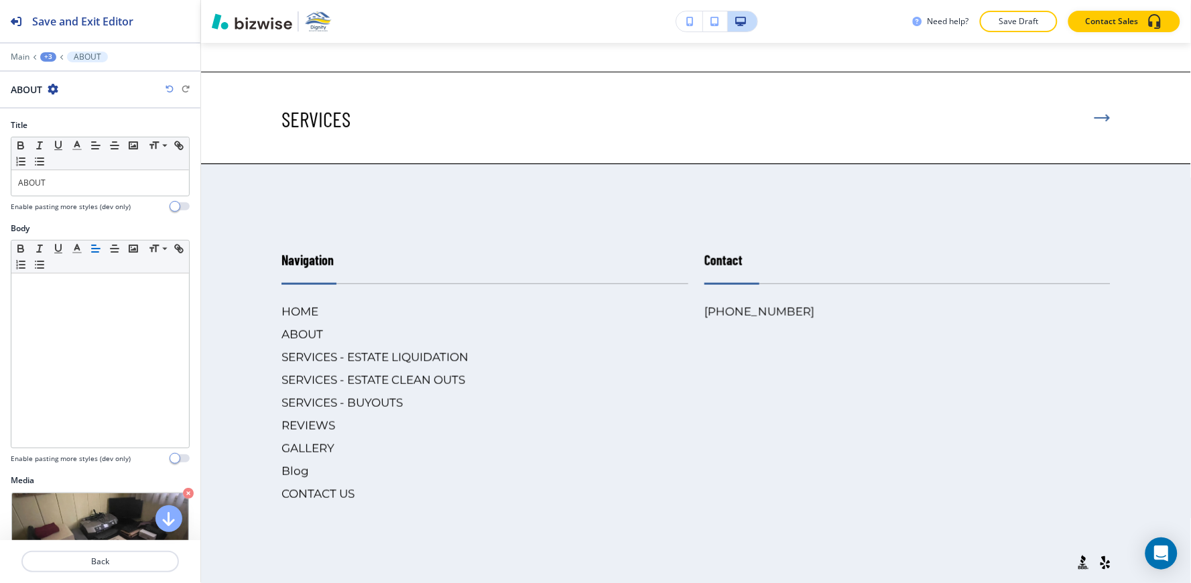
click at [42, 52] on div "+3" at bounding box center [48, 56] width 16 height 9
click at [81, 122] on p "EXPLORE OUR WEBSITE" at bounding box center [83, 126] width 68 height 12
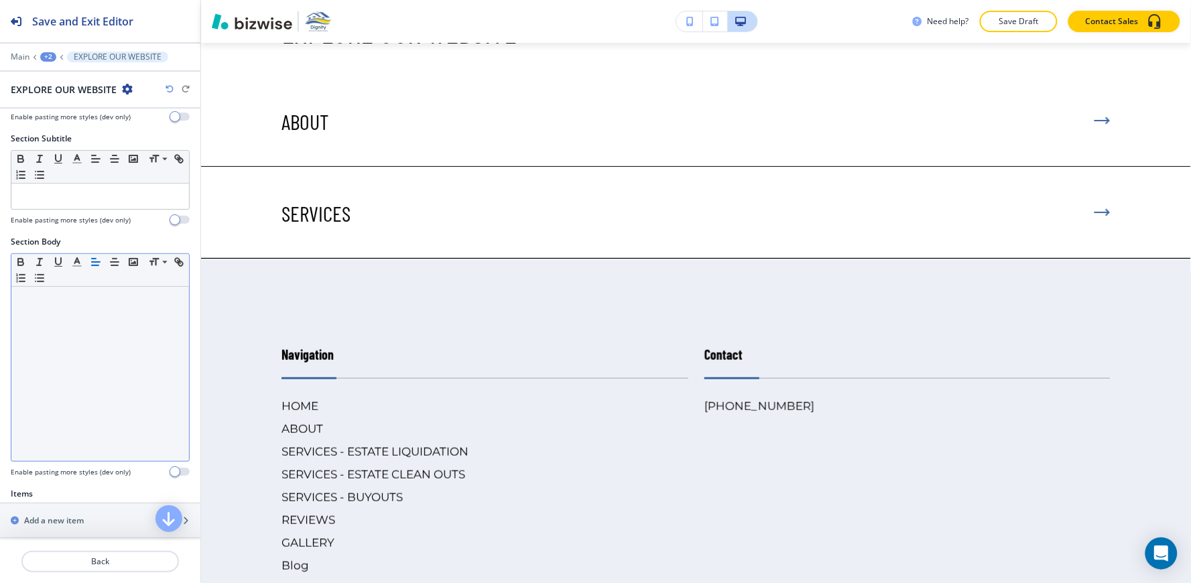
scroll to position [223, 0]
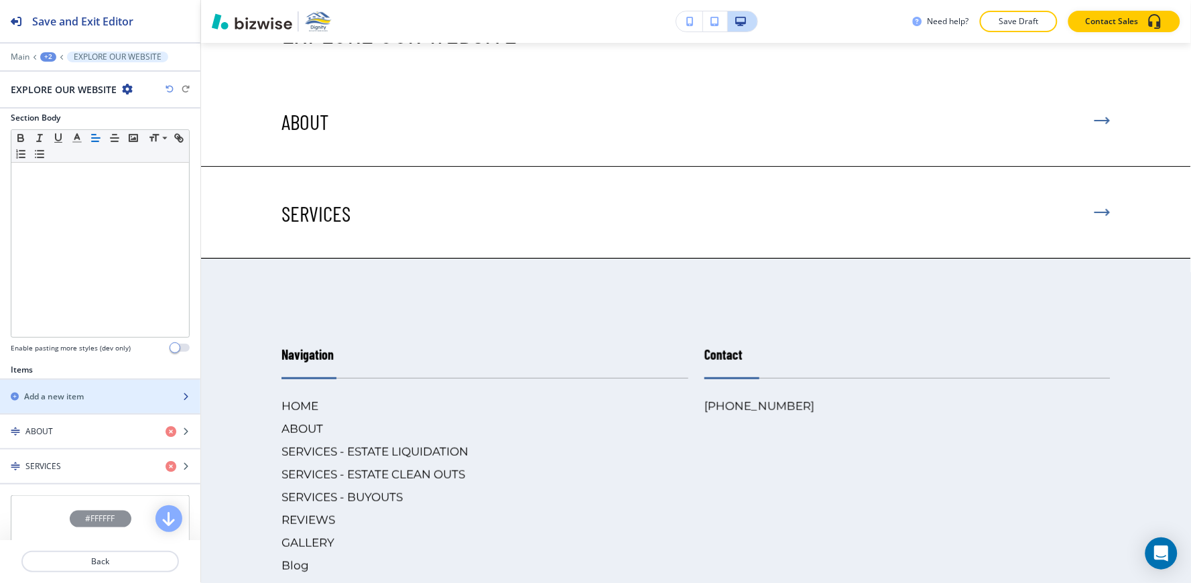
click at [84, 391] on h2 "Add a new item" at bounding box center [54, 397] width 60 height 12
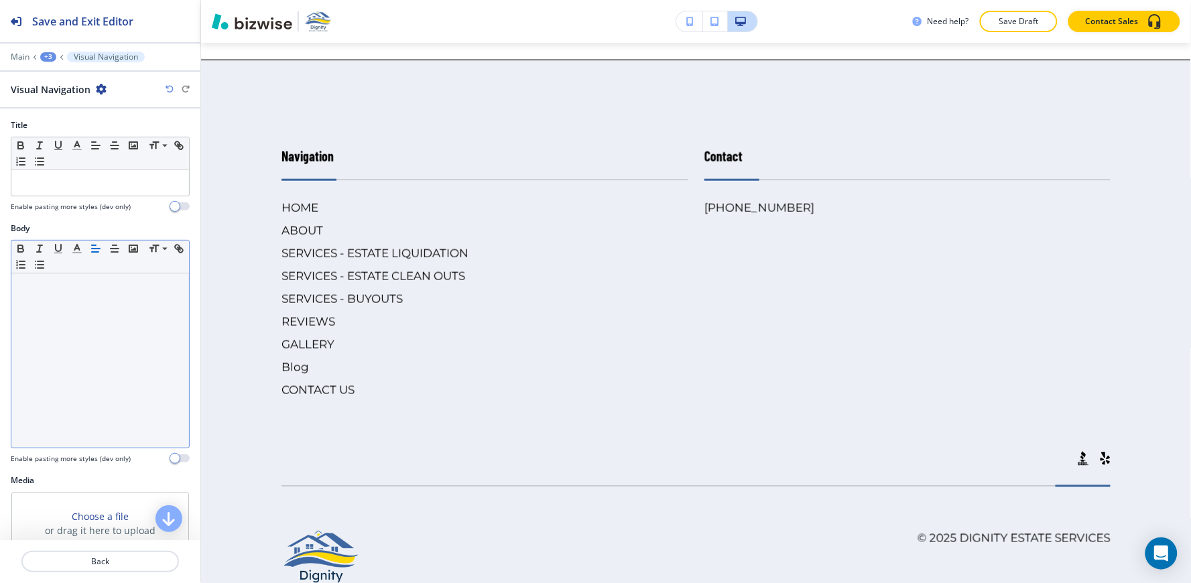
scroll to position [6517, 0]
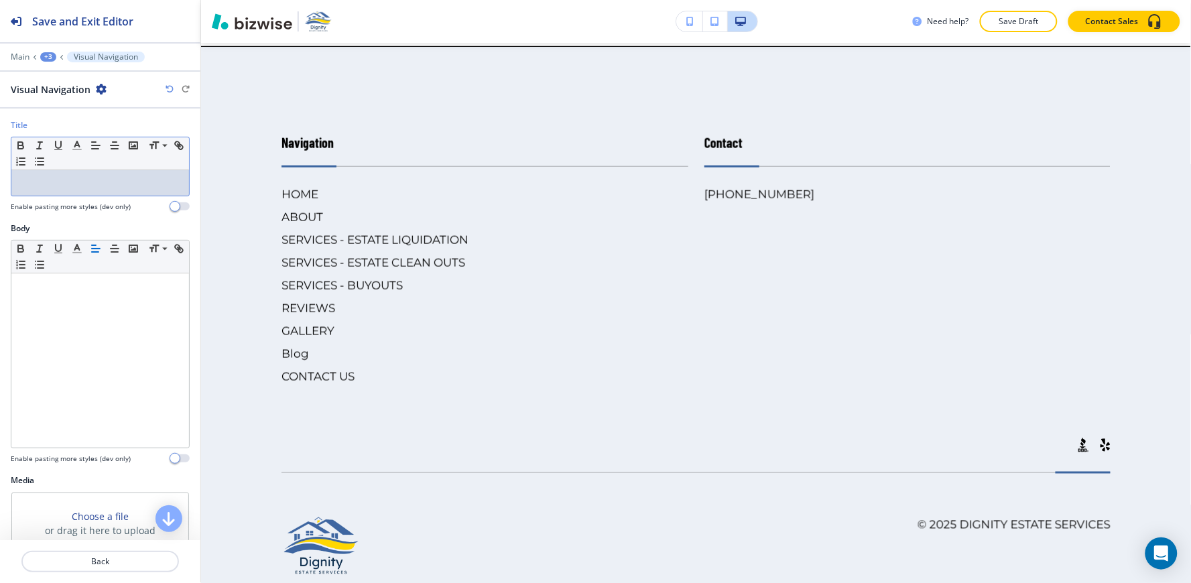
click at [90, 188] on p at bounding box center [100, 183] width 164 height 12
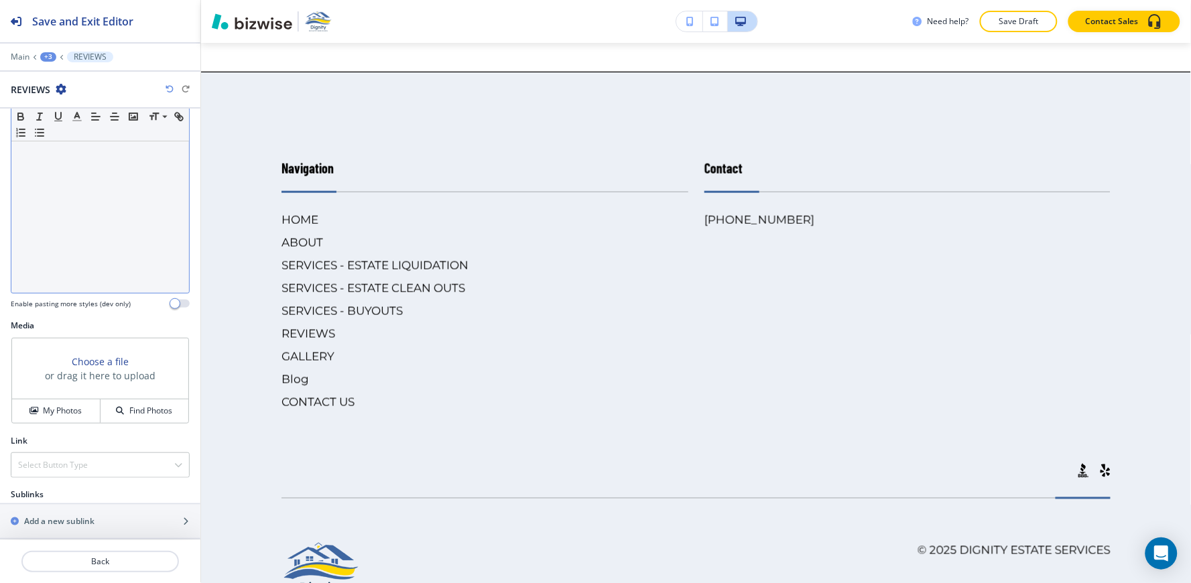
scroll to position [166, 0]
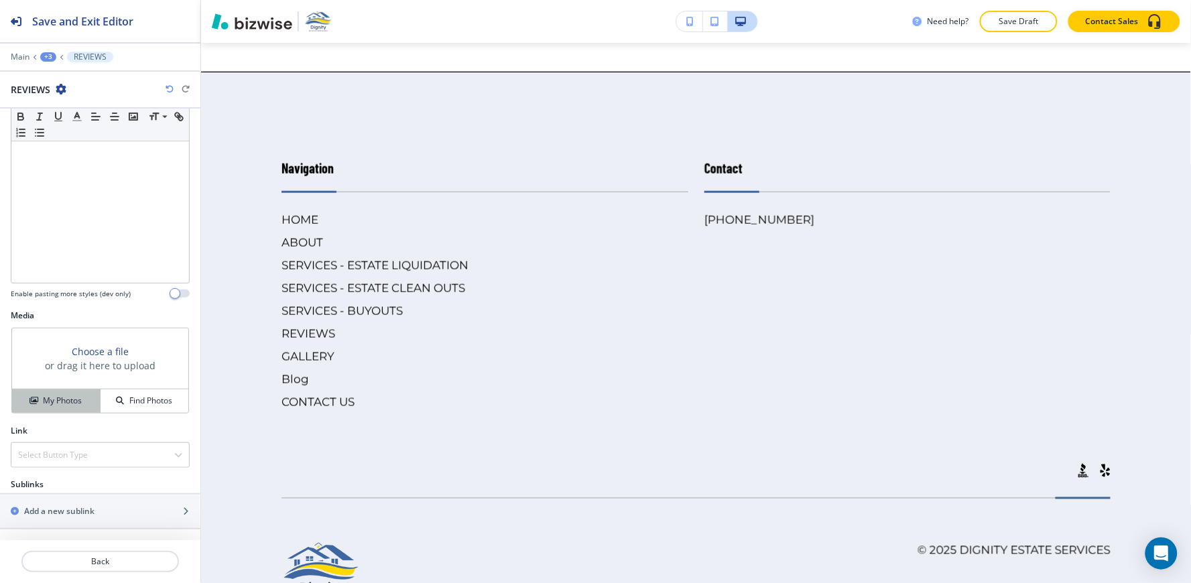
click at [32, 407] on button "My Photos" at bounding box center [56, 400] width 88 height 23
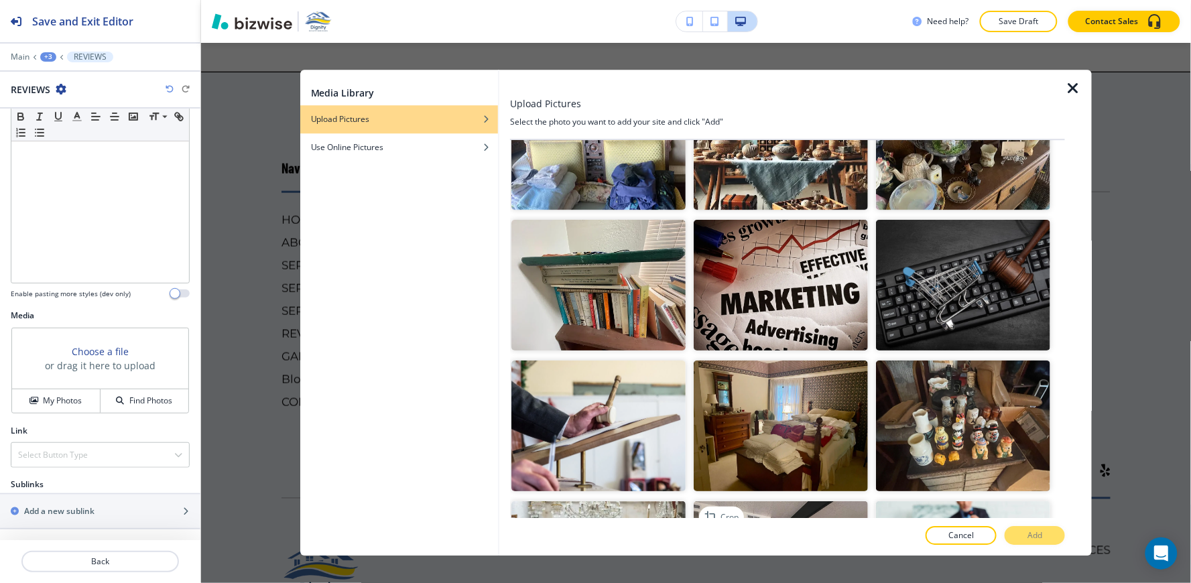
scroll to position [1563, 0]
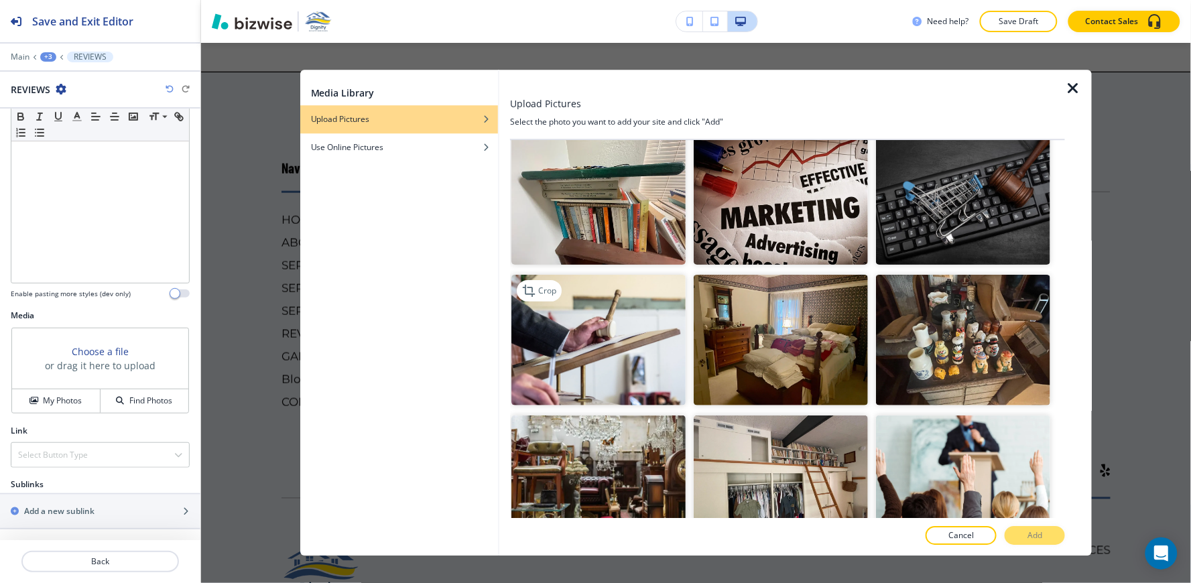
click at [615, 353] on img "button" at bounding box center [598, 340] width 174 height 131
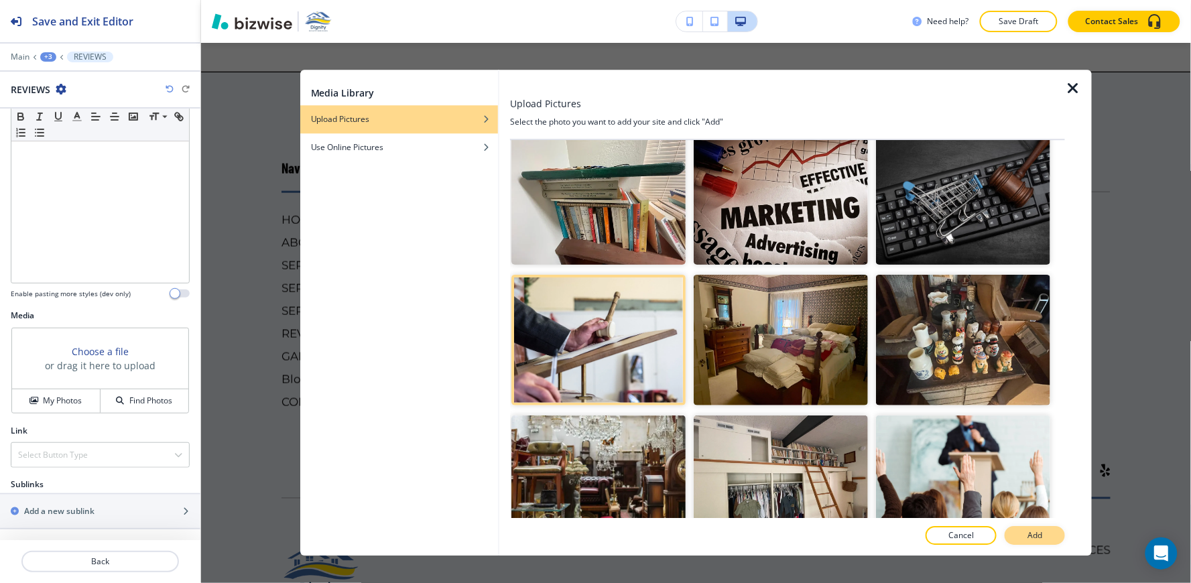
click at [1023, 533] on button "Add" at bounding box center [1035, 536] width 60 height 19
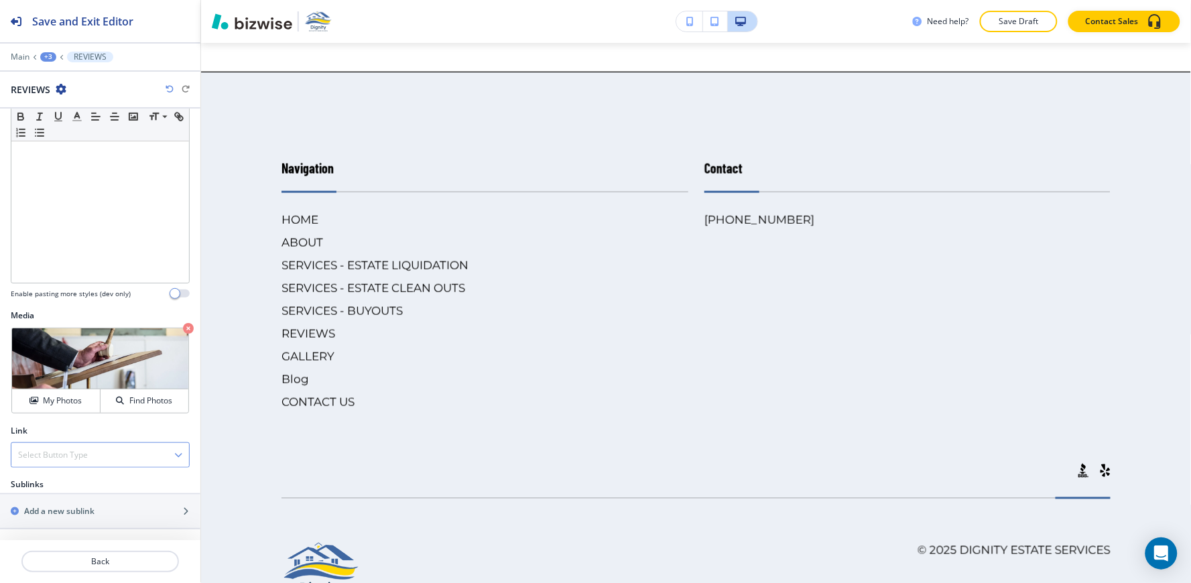
click at [92, 447] on div "Select Button Type" at bounding box center [100, 455] width 178 height 24
click at [78, 504] on h4 "Internal Link" at bounding box center [100, 501] width 164 height 12
click at [74, 492] on div at bounding box center [100, 492] width 179 height 5
click at [70, 505] on \(page\/section\) "Manual Input" at bounding box center [92, 508] width 163 height 23
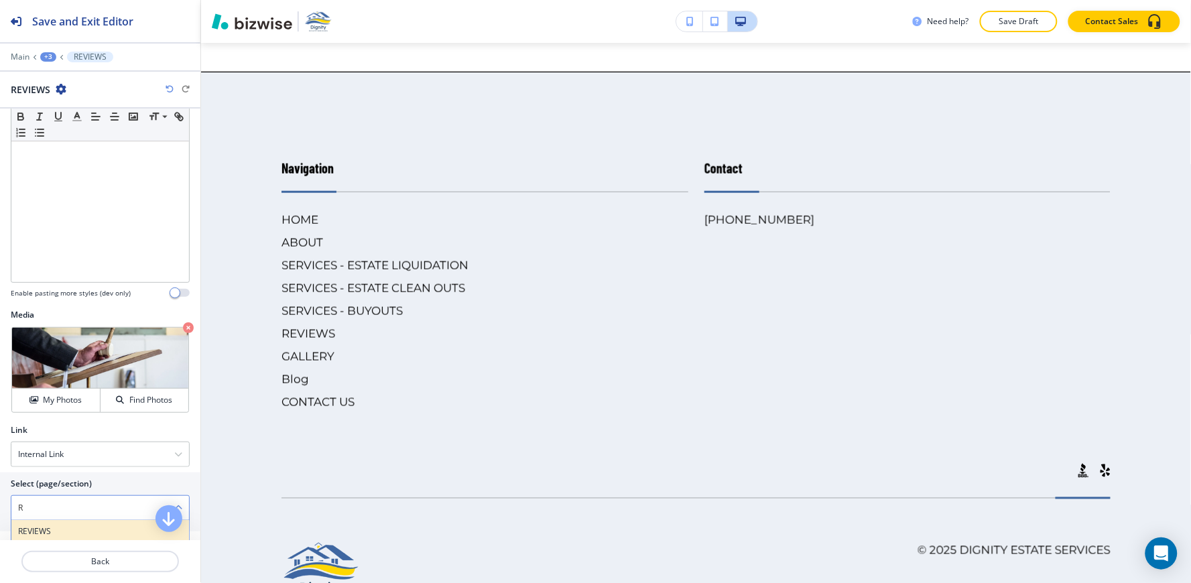
click at [42, 529] on h4 "REVIEWS" at bounding box center [100, 531] width 164 height 12
type \(page\/section\) "REVIEWS"
click at [49, 58] on div "+3" at bounding box center [48, 56] width 16 height 9
click at [97, 129] on p "EXPLORE OUR WEBSITE" at bounding box center [83, 126] width 68 height 12
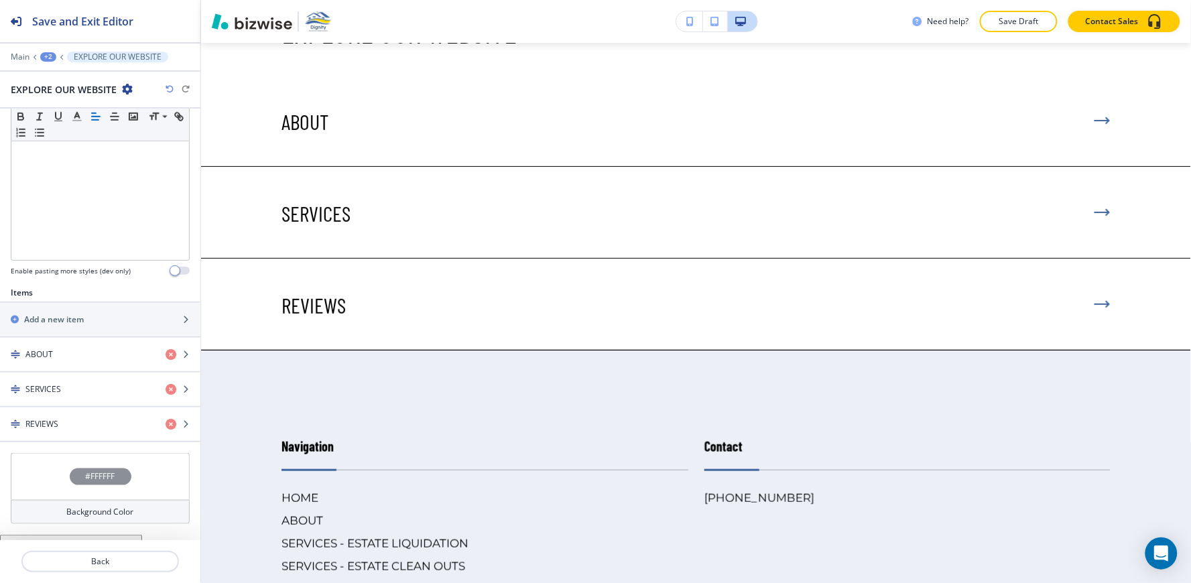
scroll to position [332, 0]
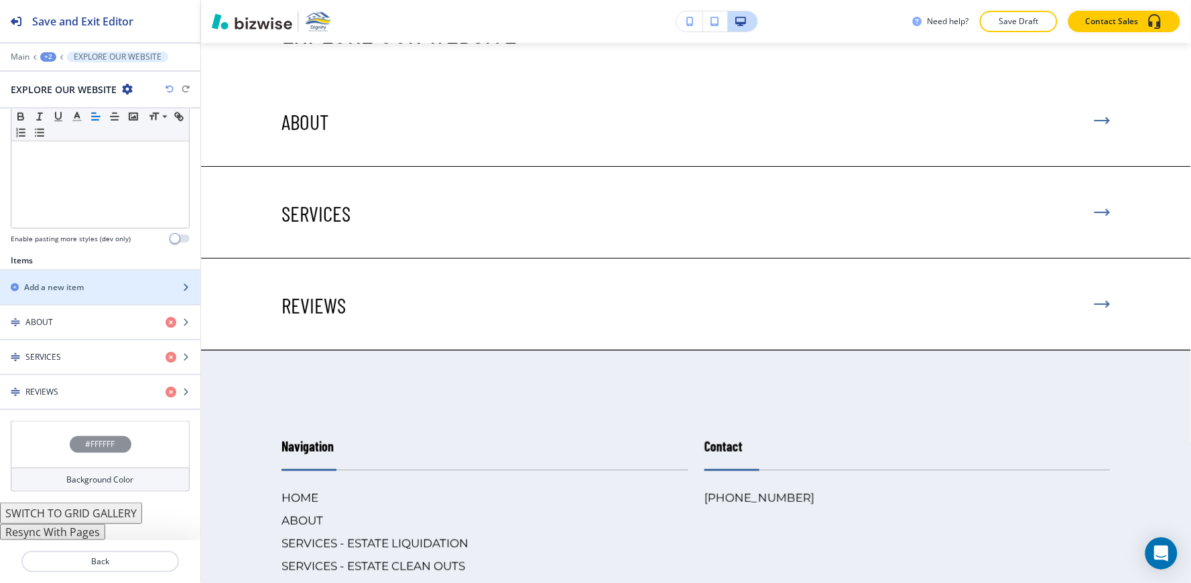
click at [57, 296] on div "button" at bounding box center [100, 299] width 200 height 11
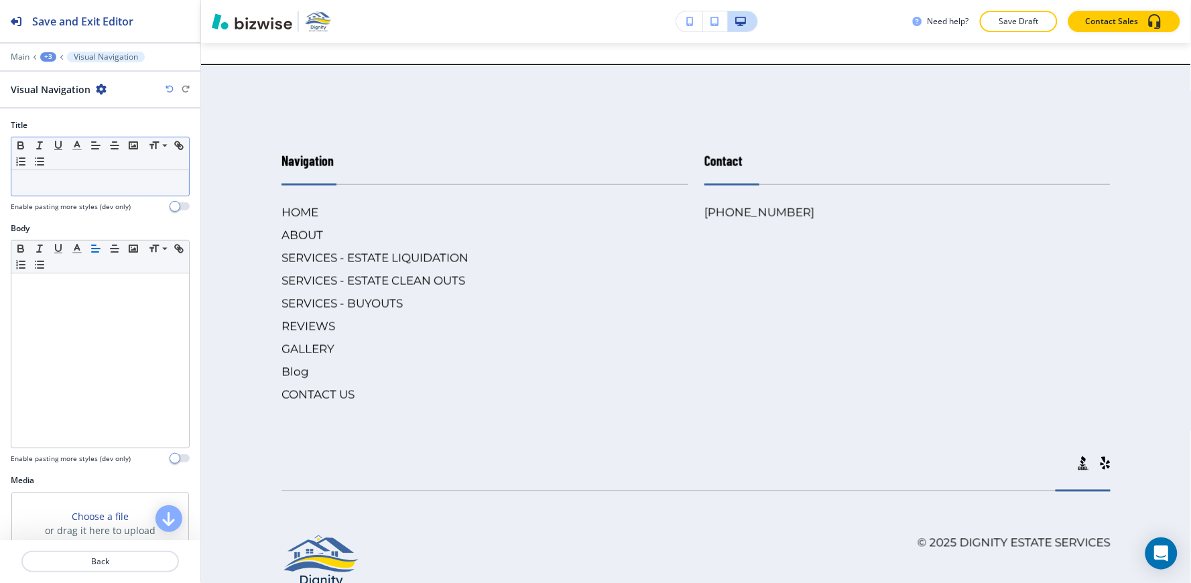
scroll to position [6609, 0]
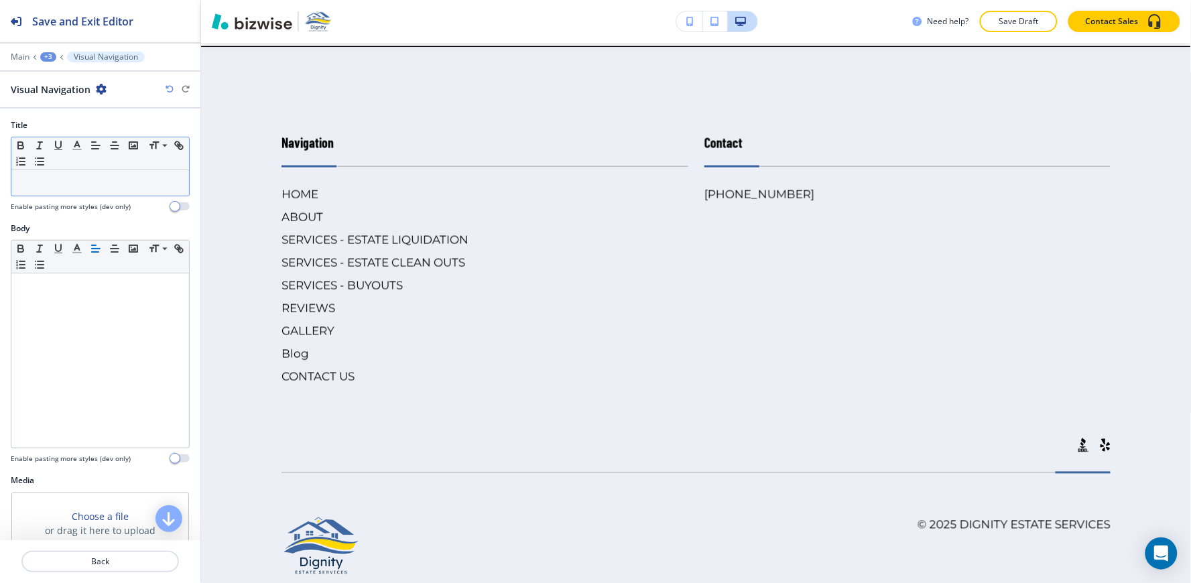
click at [78, 192] on div at bounding box center [100, 182] width 178 height 25
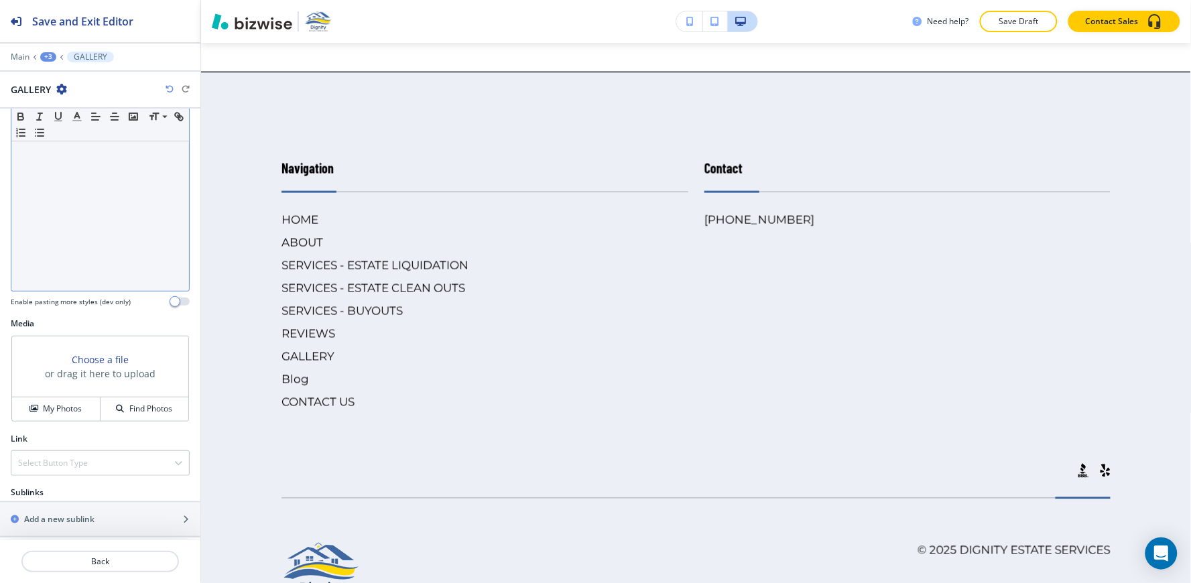
scroll to position [166, 0]
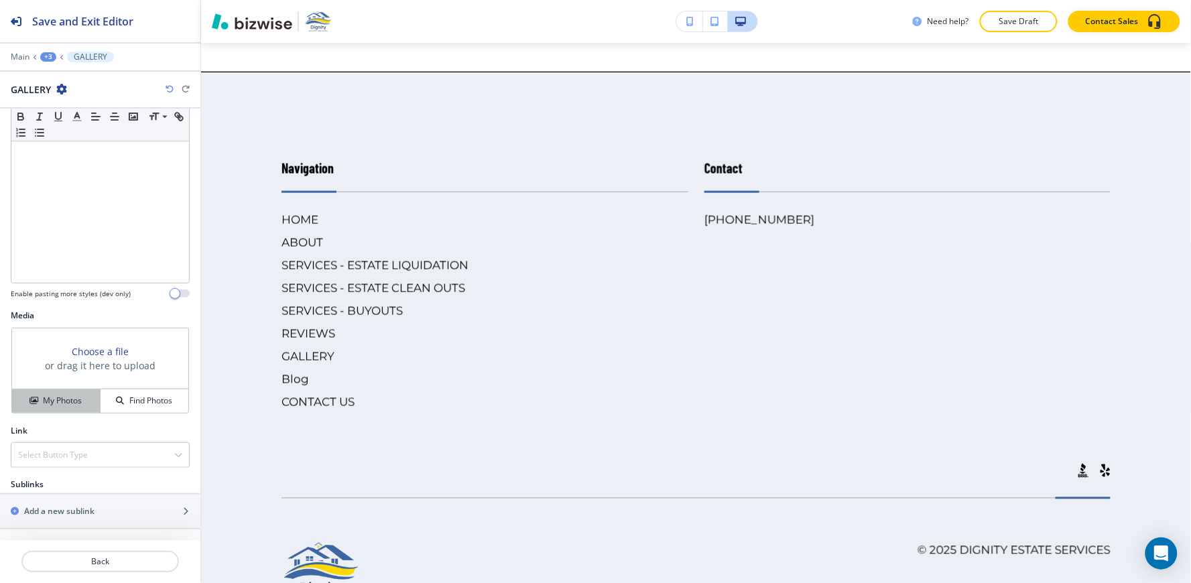
click at [40, 409] on button "My Photos" at bounding box center [56, 400] width 88 height 23
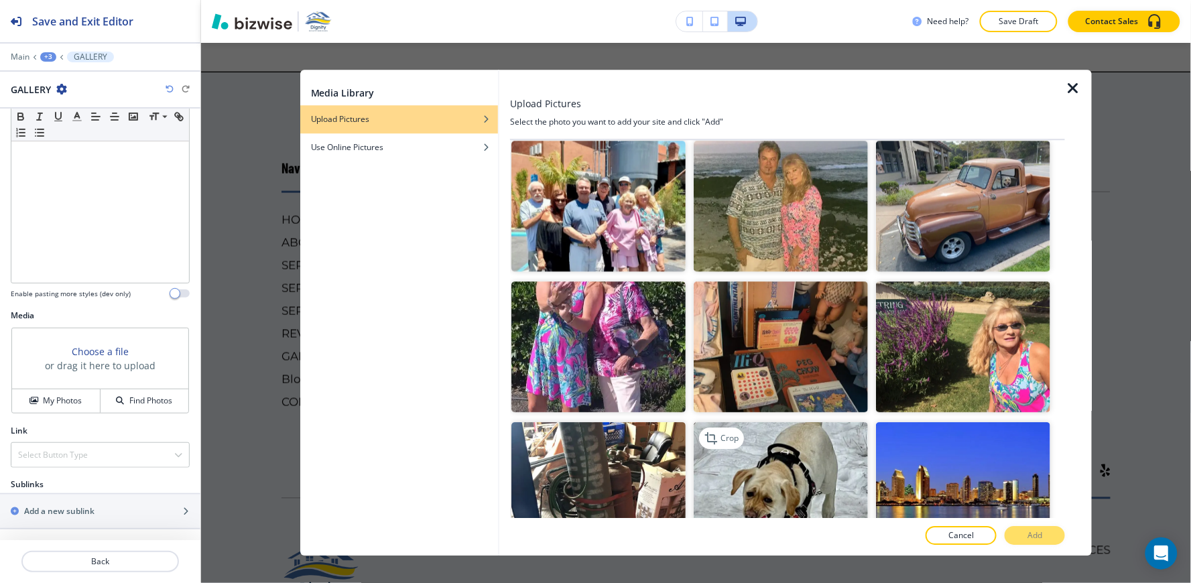
scroll to position [2531, 0]
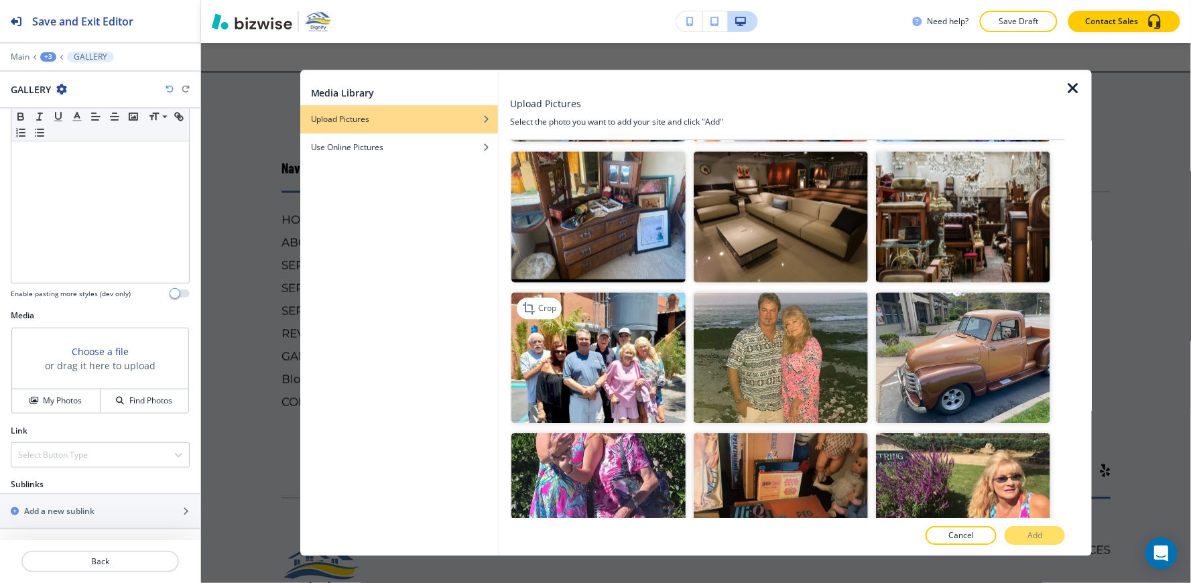
click at [633, 322] on img "button" at bounding box center [598, 357] width 174 height 131
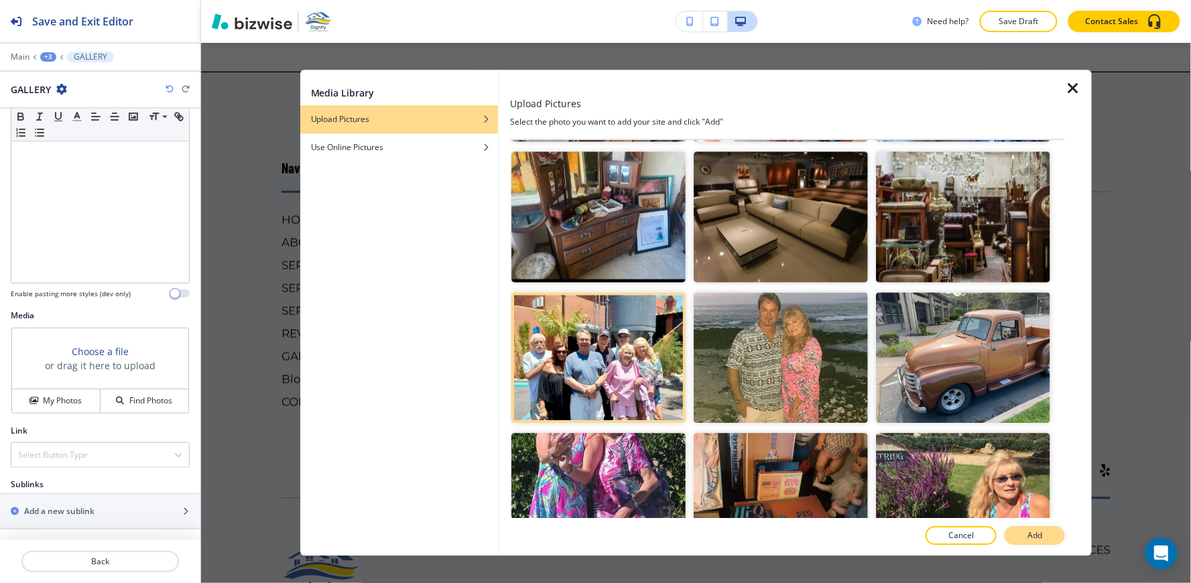
click at [1054, 538] on button "Add" at bounding box center [1035, 536] width 60 height 19
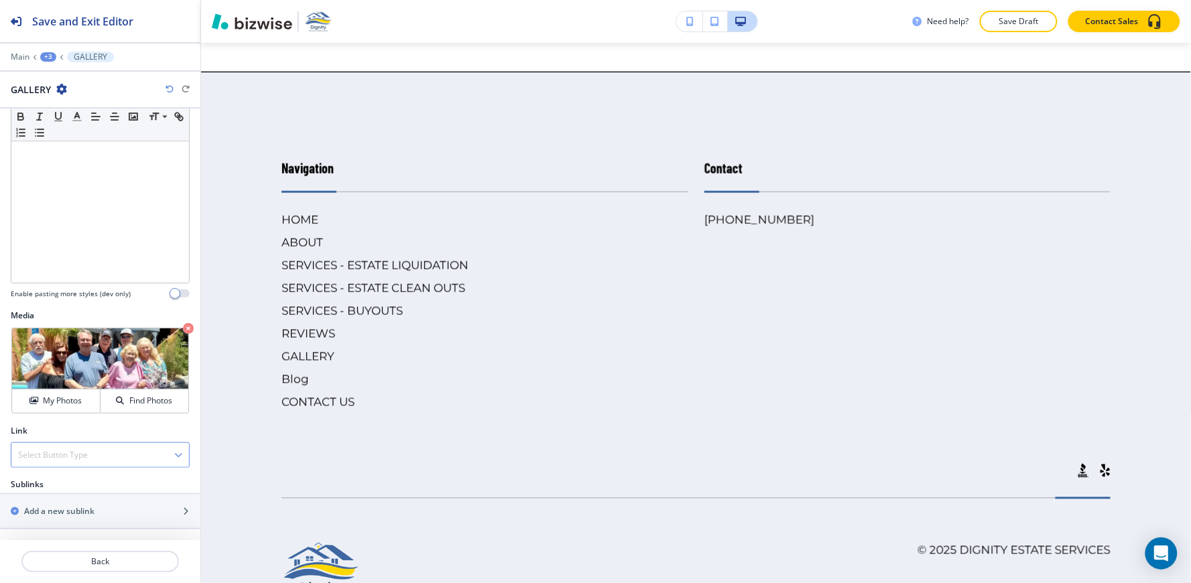
click at [90, 450] on div "Select Button Type" at bounding box center [100, 455] width 178 height 24
click at [58, 507] on div "Internal Link" at bounding box center [100, 501] width 178 height 23
click at [58, 501] on \(page\/section\) "Manual Input" at bounding box center [92, 508] width 163 height 23
click at [50, 533] on h4 "GALLERY" at bounding box center [100, 531] width 164 height 12
type \(page\/section\) "GALLERY"
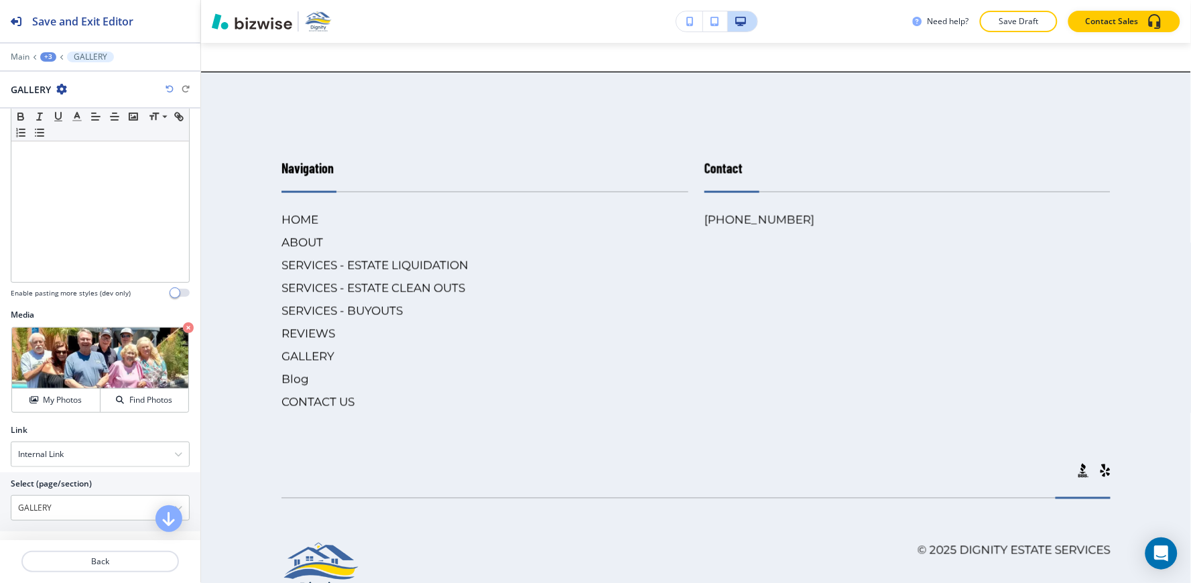
click at [48, 57] on div "+3" at bounding box center [48, 56] width 16 height 9
click at [75, 125] on p "EXPLORE OUR WEBSITE" at bounding box center [83, 126] width 68 height 12
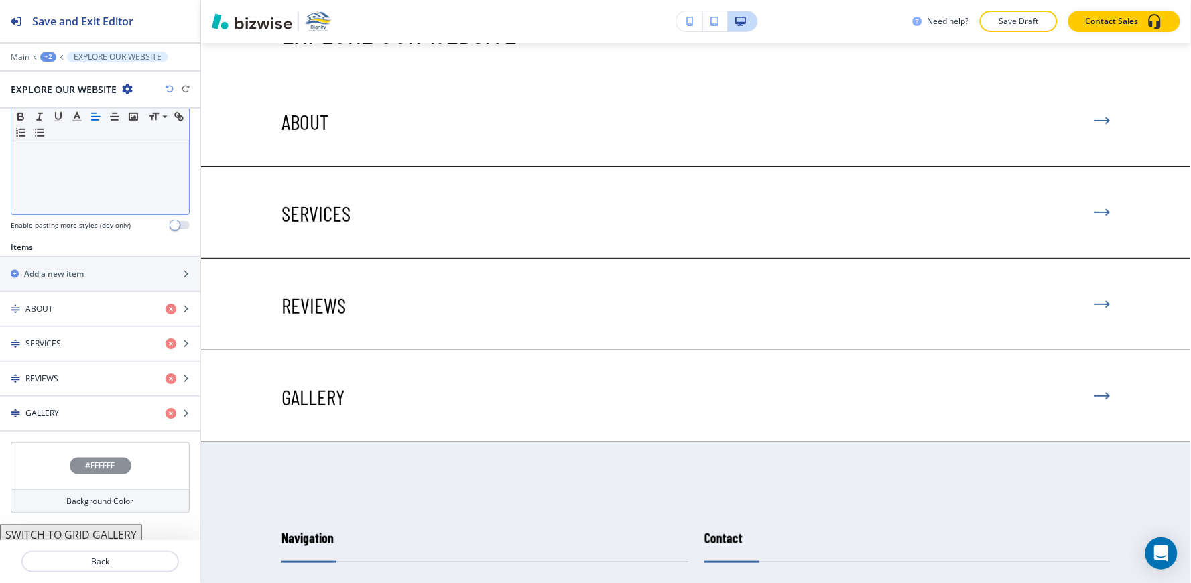
scroll to position [367, 0]
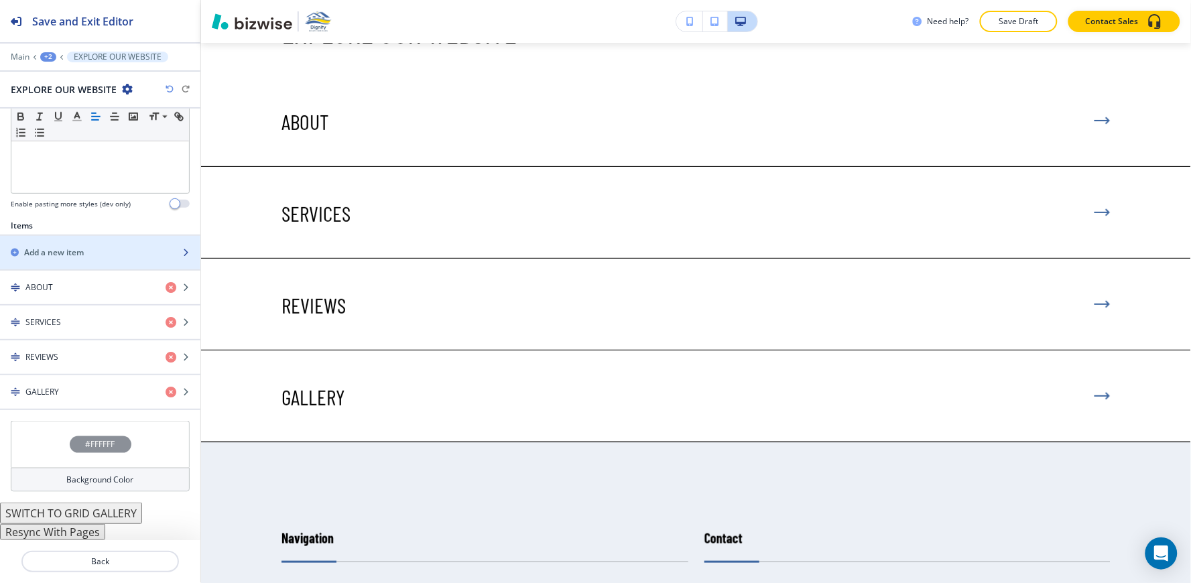
click at [79, 251] on h2 "Add a new item" at bounding box center [54, 253] width 60 height 12
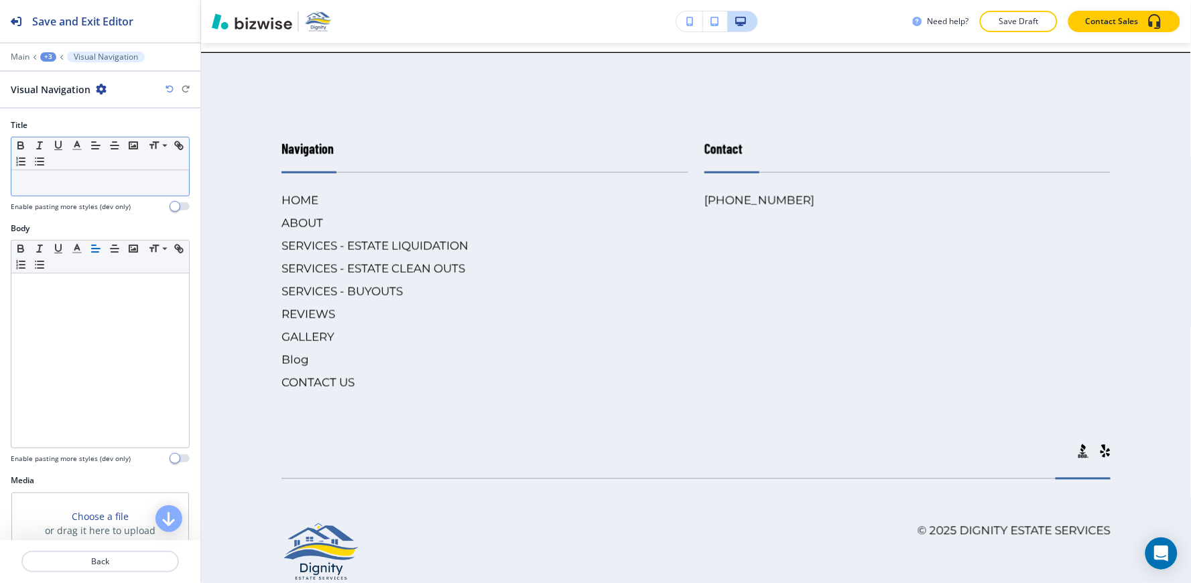
scroll to position [6702, 0]
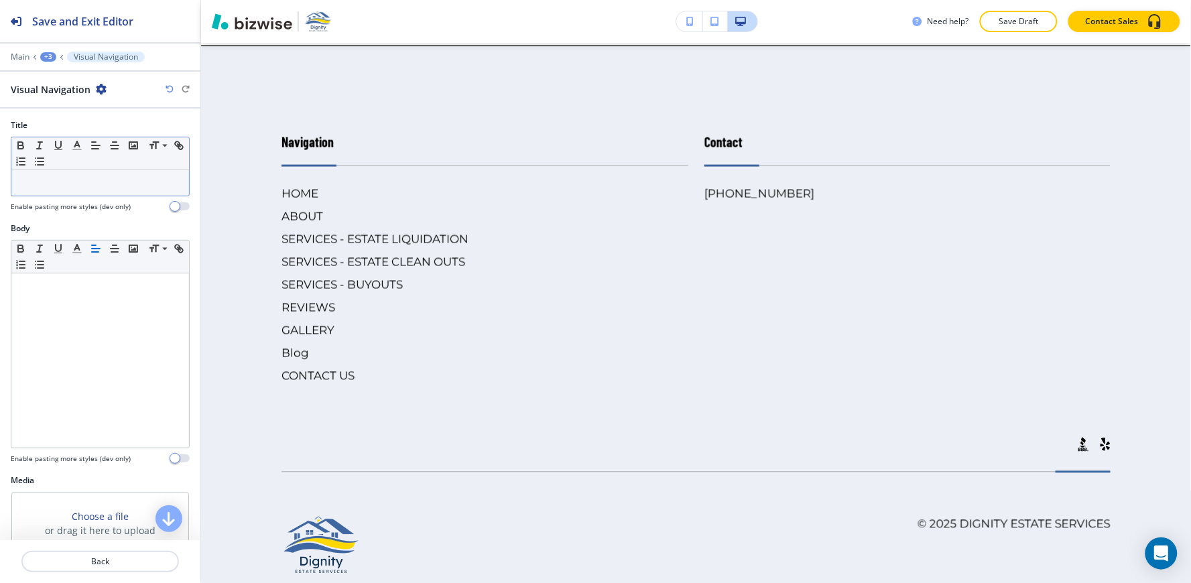
click at [69, 174] on div at bounding box center [100, 182] width 178 height 25
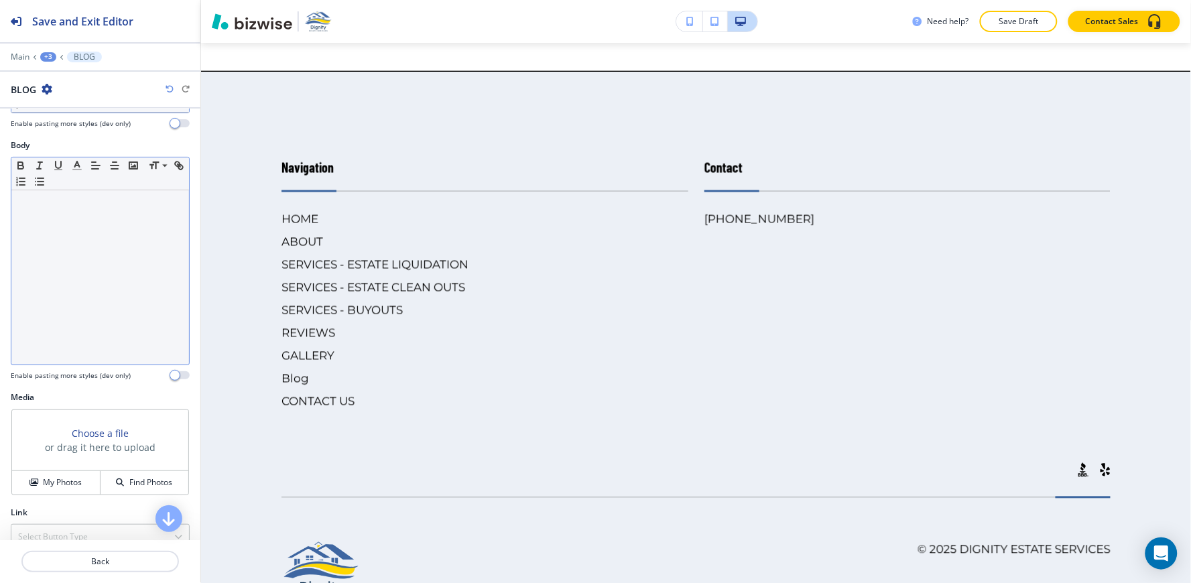
scroll to position [166, 0]
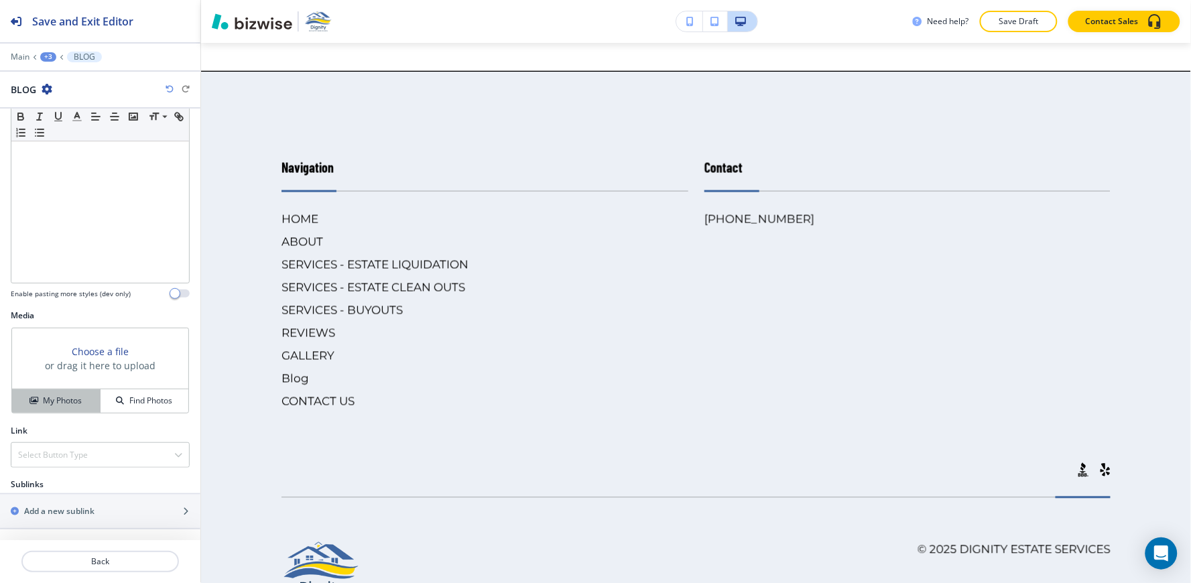
click at [12, 395] on div "My Photos" at bounding box center [56, 401] width 88 height 12
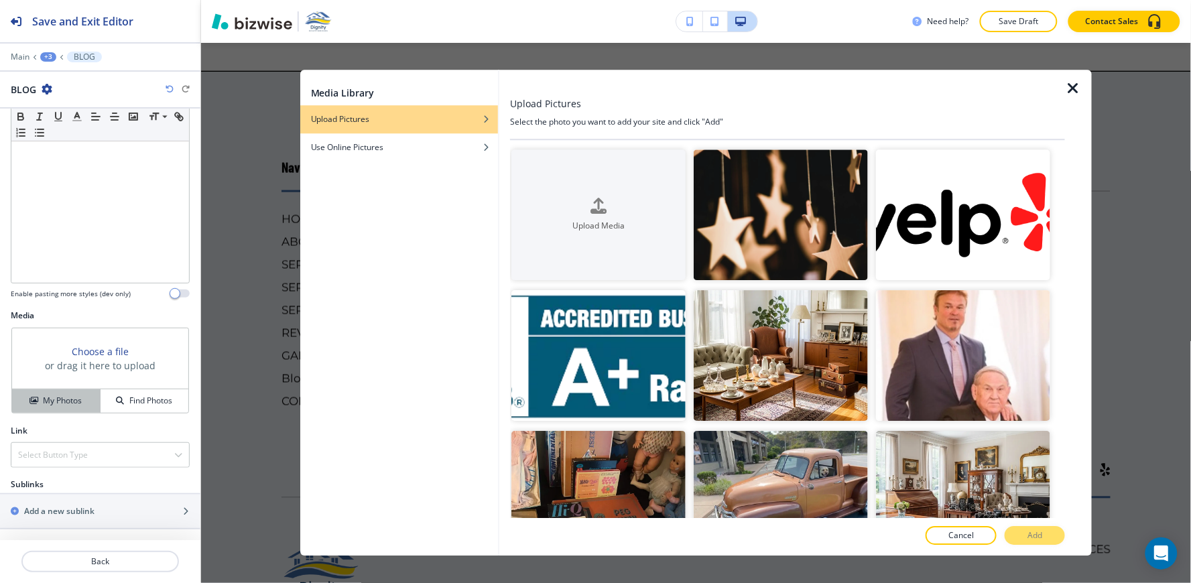
click at [35, 406] on button "My Photos" at bounding box center [56, 400] width 88 height 23
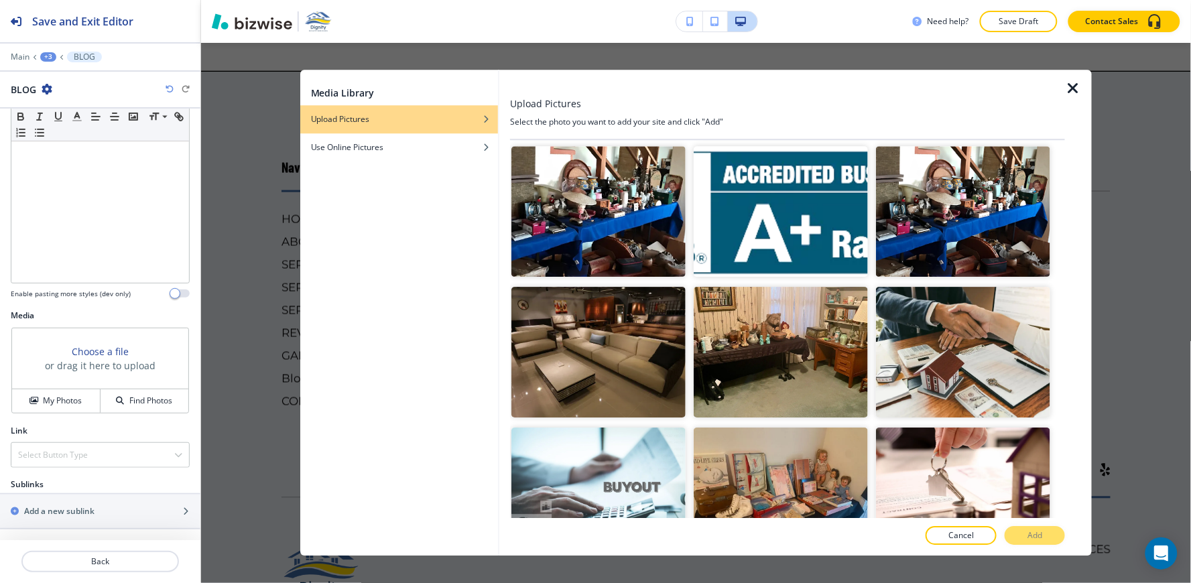
scroll to position [7744, 0]
click at [984, 427] on img "button" at bounding box center [963, 492] width 174 height 131
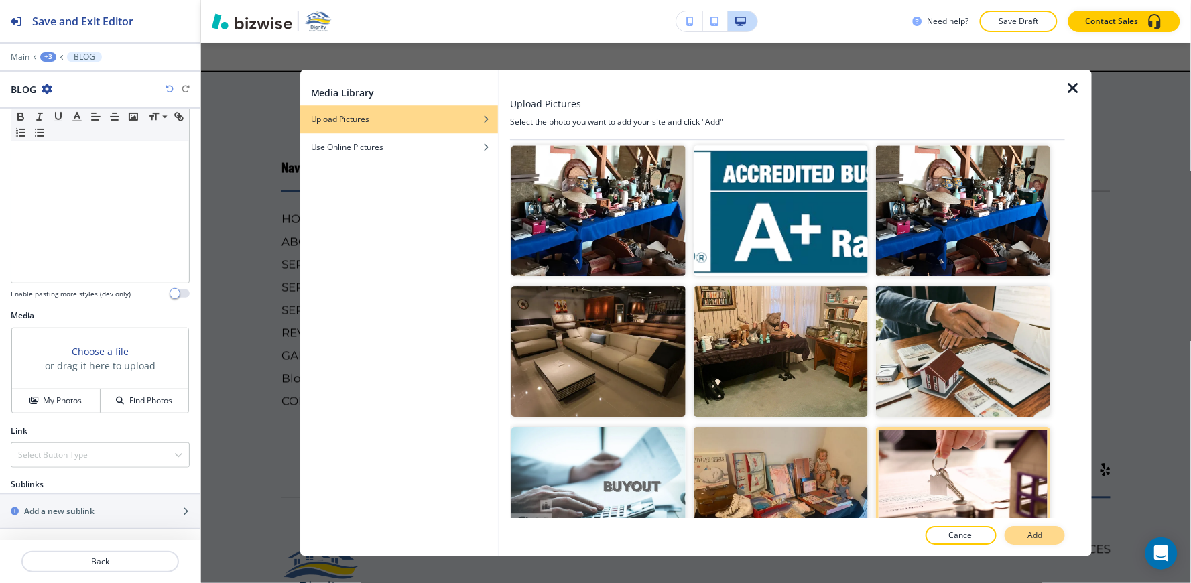
click at [1028, 536] on p "Add" at bounding box center [1034, 536] width 15 height 12
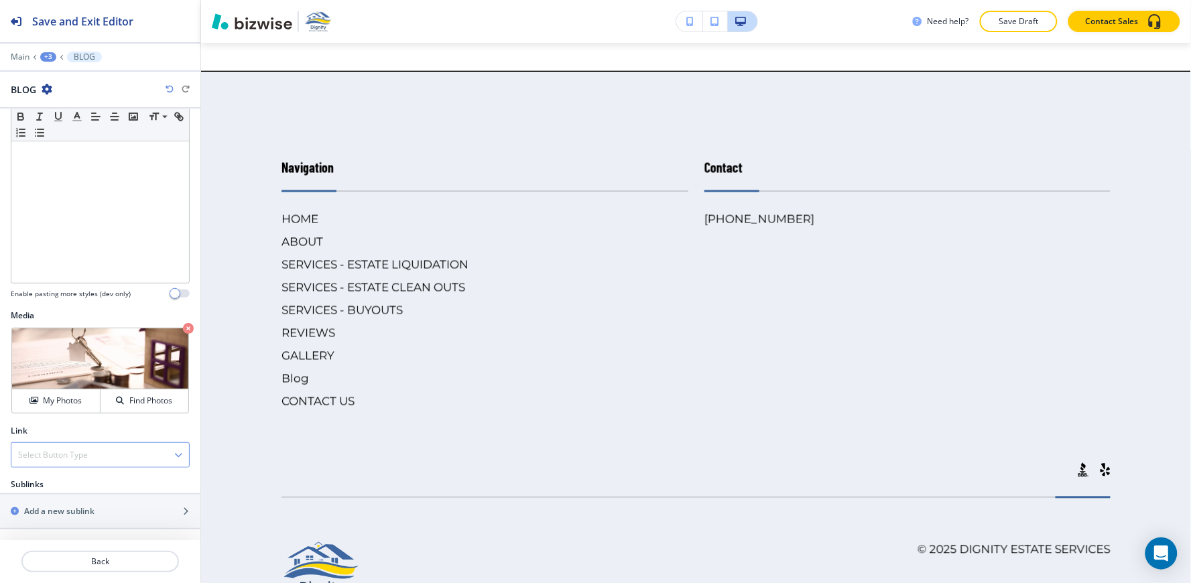
click at [77, 454] on h4 "Select Button Type" at bounding box center [53, 455] width 70 height 12
click at [64, 504] on h4 "Internal Link" at bounding box center [100, 501] width 164 height 12
click at [66, 501] on \(page\/section\) "Manual Input" at bounding box center [92, 508] width 163 height 23
click at [70, 531] on h4 "Blog" at bounding box center [100, 531] width 164 height 12
type \(page\/section\) "Blog"
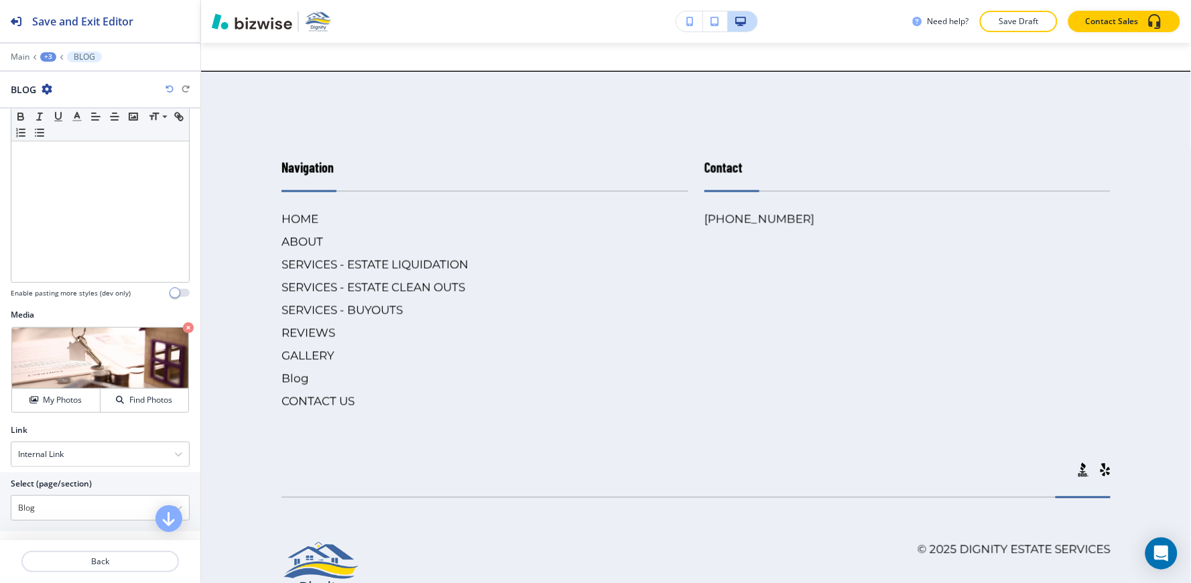
click at [46, 57] on div "+3" at bounding box center [48, 56] width 16 height 9
click at [74, 129] on p "EXPLORE OUR WEBSITE" at bounding box center [83, 126] width 68 height 12
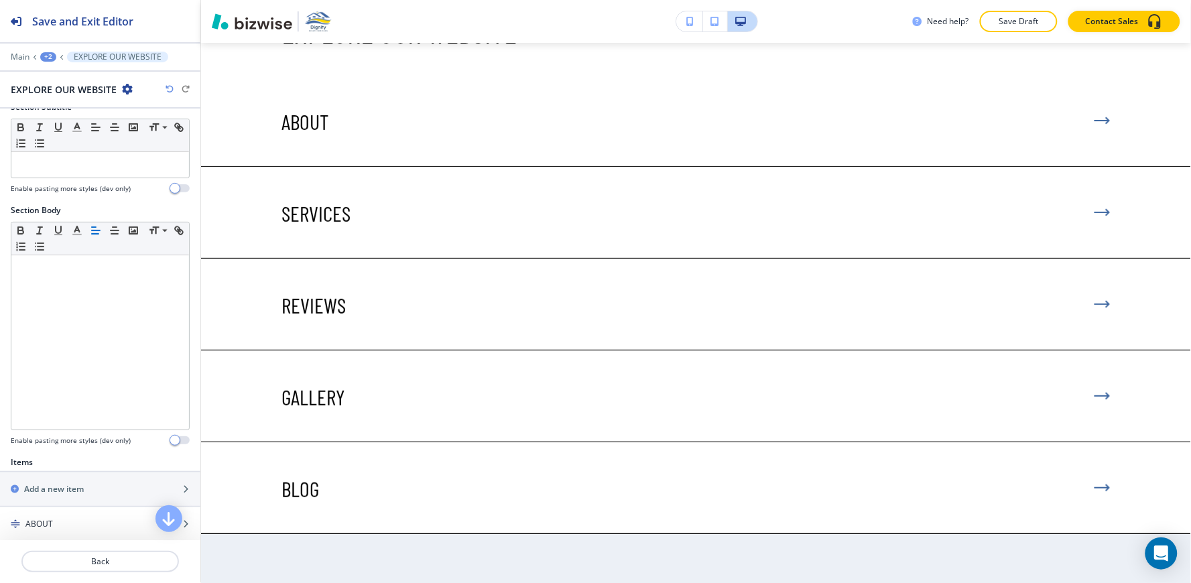
scroll to position [372, 0]
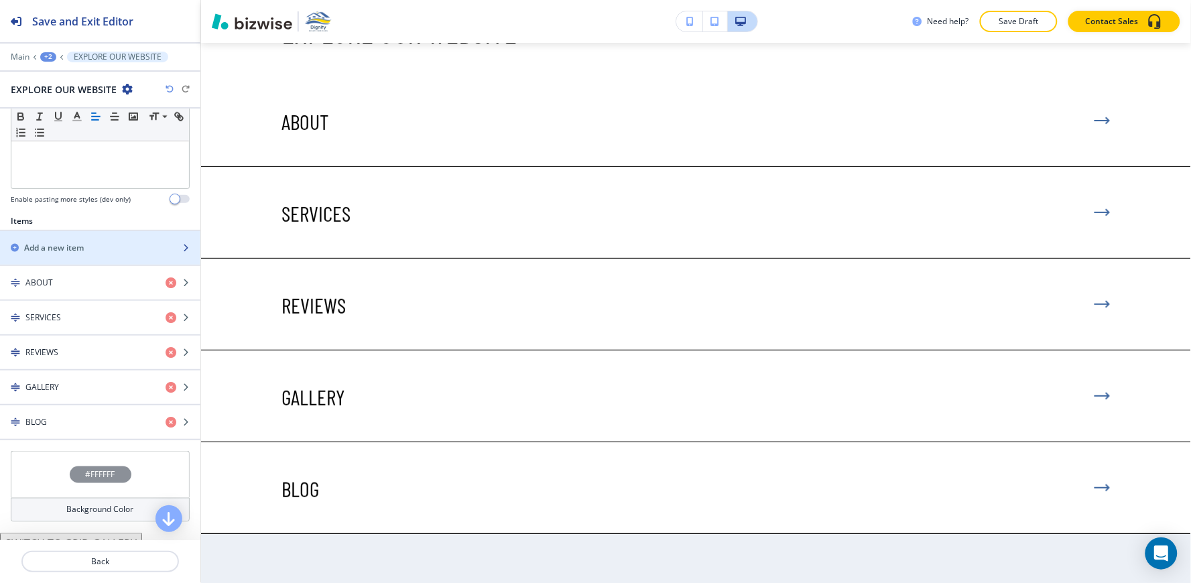
click at [90, 245] on div "Add a new item" at bounding box center [85, 248] width 171 height 12
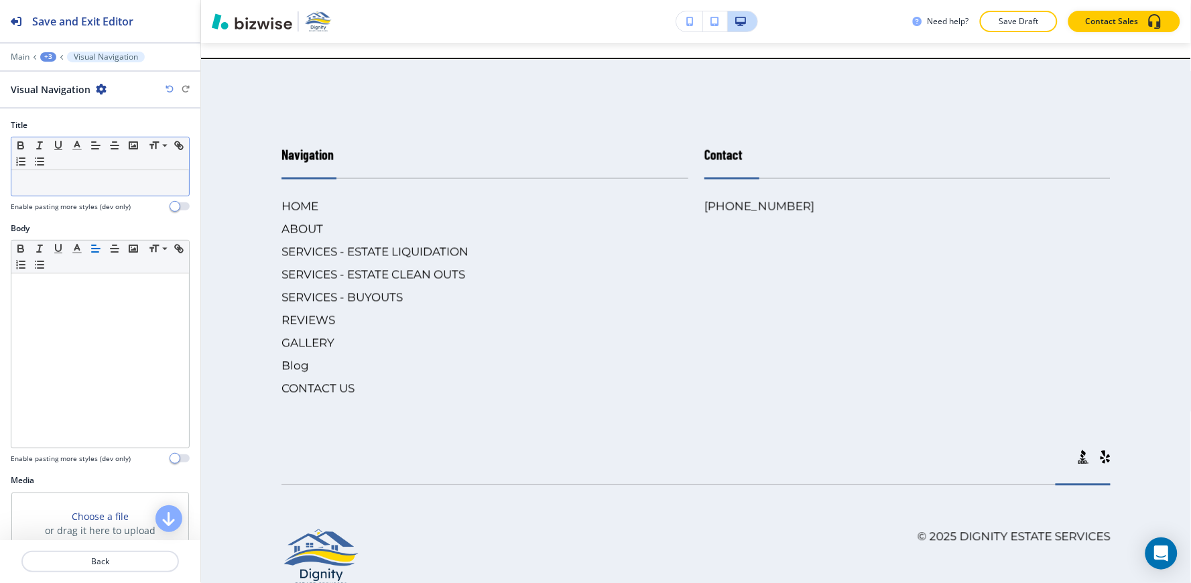
scroll to position [6793, 0]
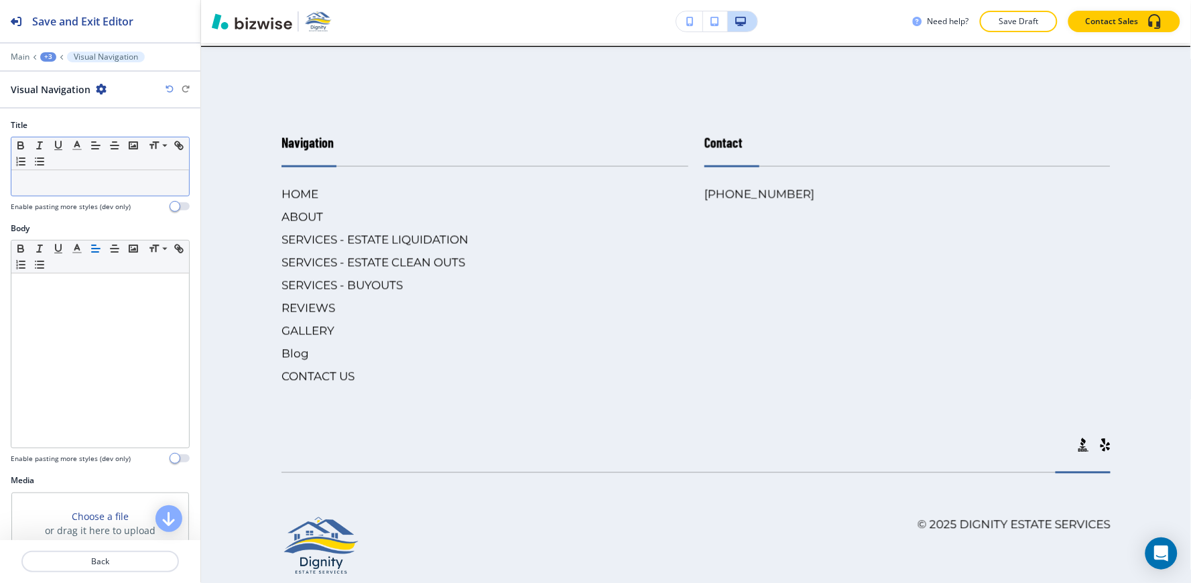
click at [62, 192] on div at bounding box center [100, 182] width 178 height 25
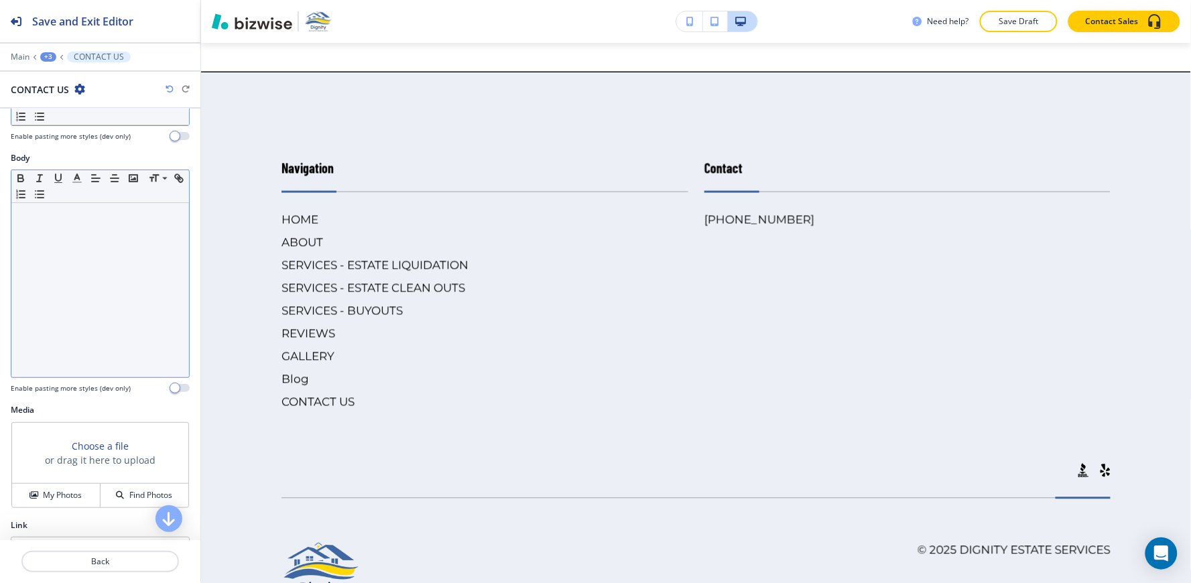
scroll to position [166, 0]
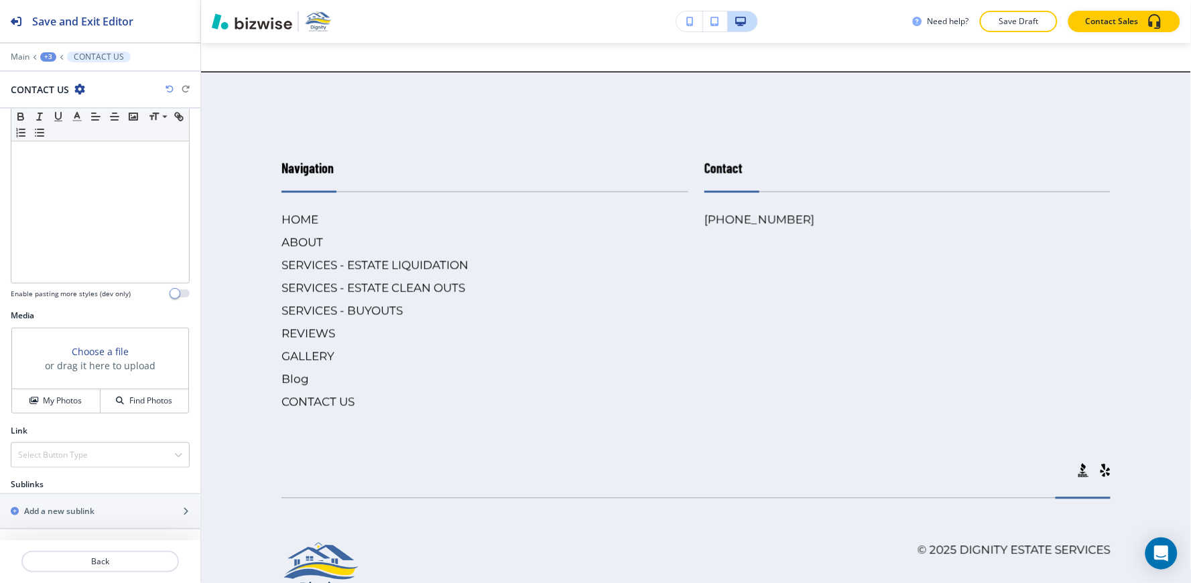
click at [51, 413] on div "Media Choose a file or drag it here to upload My Photos Find Photos" at bounding box center [100, 367] width 200 height 115
click at [52, 401] on h4 "My Photos" at bounding box center [62, 401] width 39 height 12
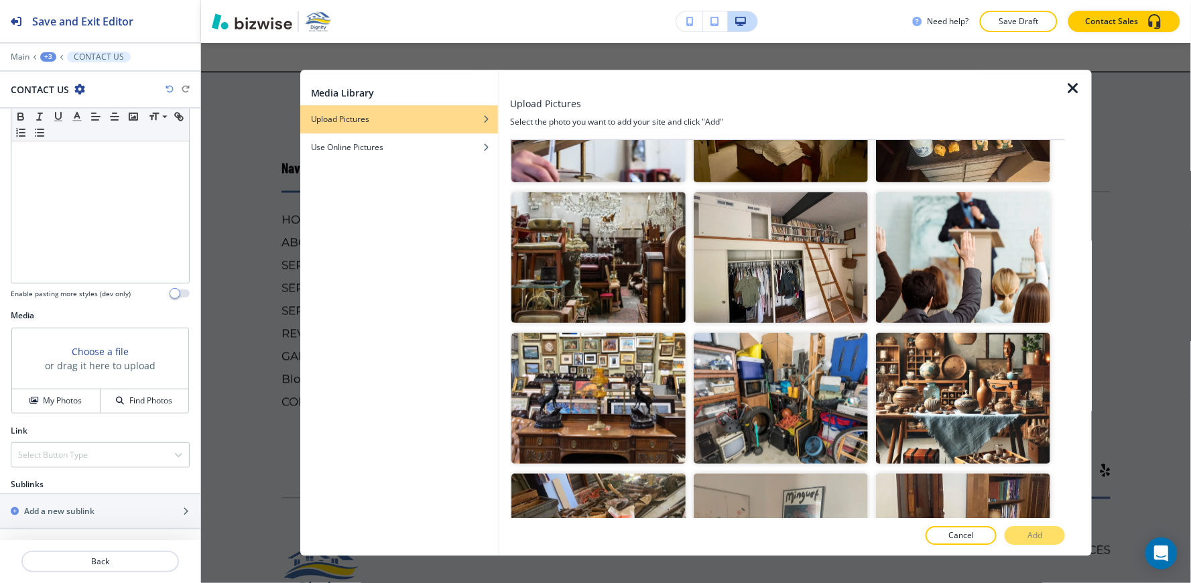
scroll to position [1712, 0]
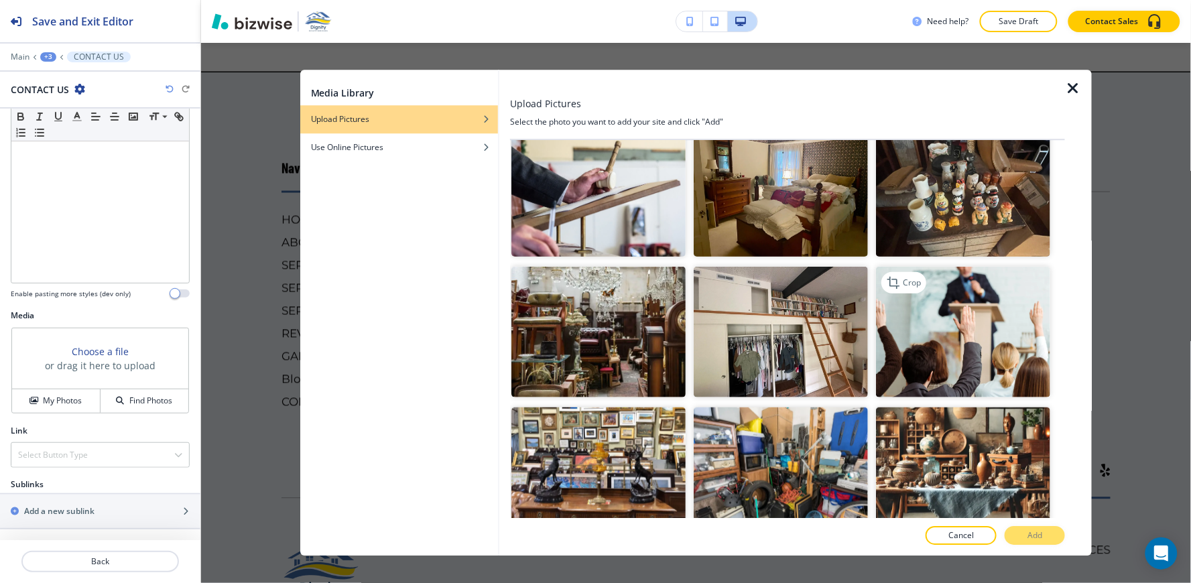
click at [923, 340] on img "button" at bounding box center [963, 332] width 174 height 131
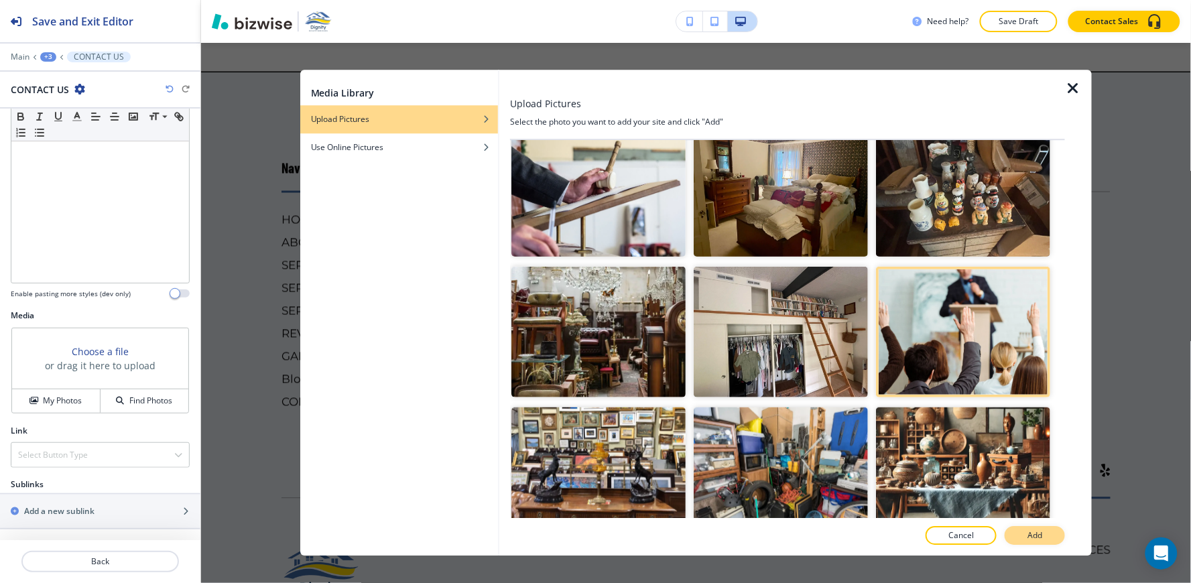
click at [1035, 543] on button "Add" at bounding box center [1035, 536] width 60 height 19
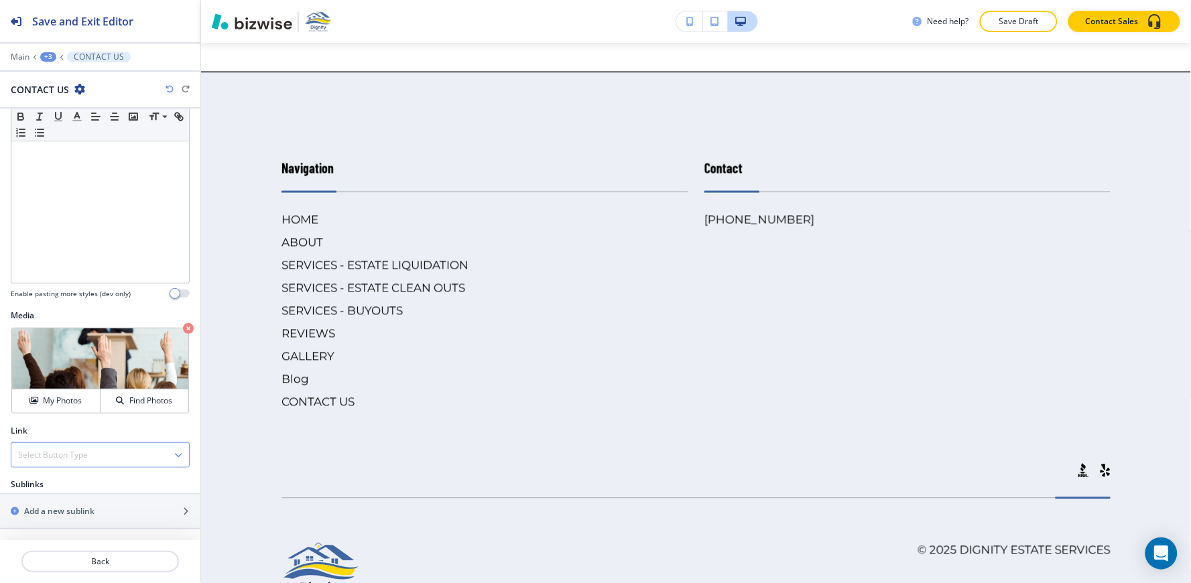
click at [54, 444] on div "Select Button Type" at bounding box center [100, 455] width 178 height 24
click at [52, 495] on h4 "Internal Link" at bounding box center [100, 501] width 164 height 12
click at [52, 491] on div at bounding box center [100, 492] width 179 height 5
click at [50, 505] on \(page\/section\) "Manual Input" at bounding box center [92, 508] width 163 height 23
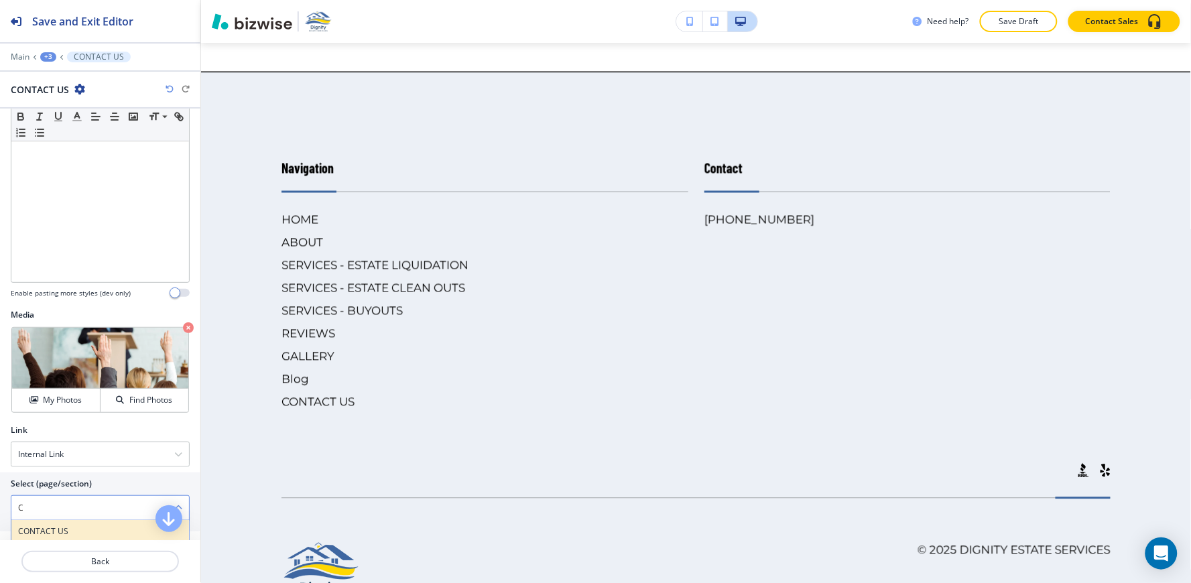
click at [45, 527] on h4 "CONTACT US" at bounding box center [100, 531] width 164 height 12
type \(page\/section\) "CONTACT US"
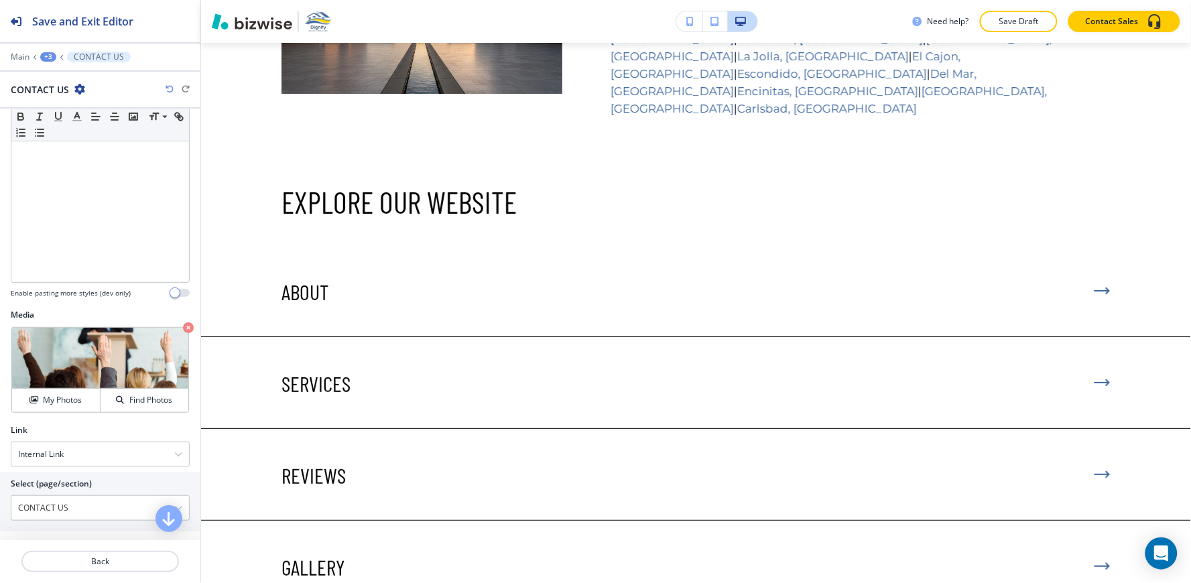
scroll to position [6048, 0]
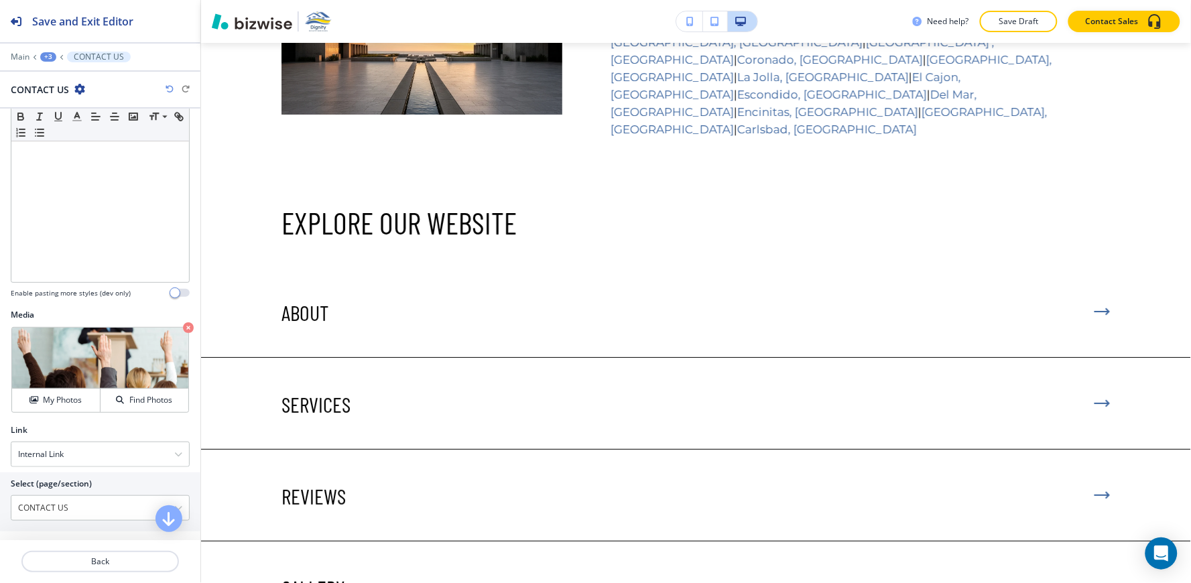
click at [47, 59] on div "+3" at bounding box center [48, 56] width 16 height 9
click at [91, 111] on button "HOME" at bounding box center [83, 101] width 86 height 23
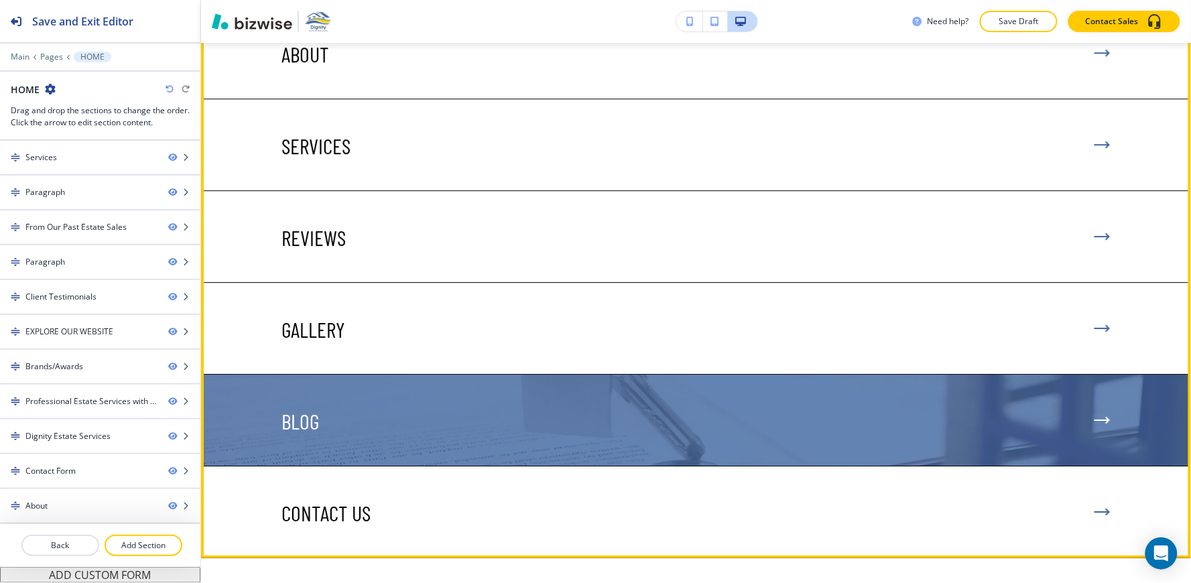
scroll to position [4444, 0]
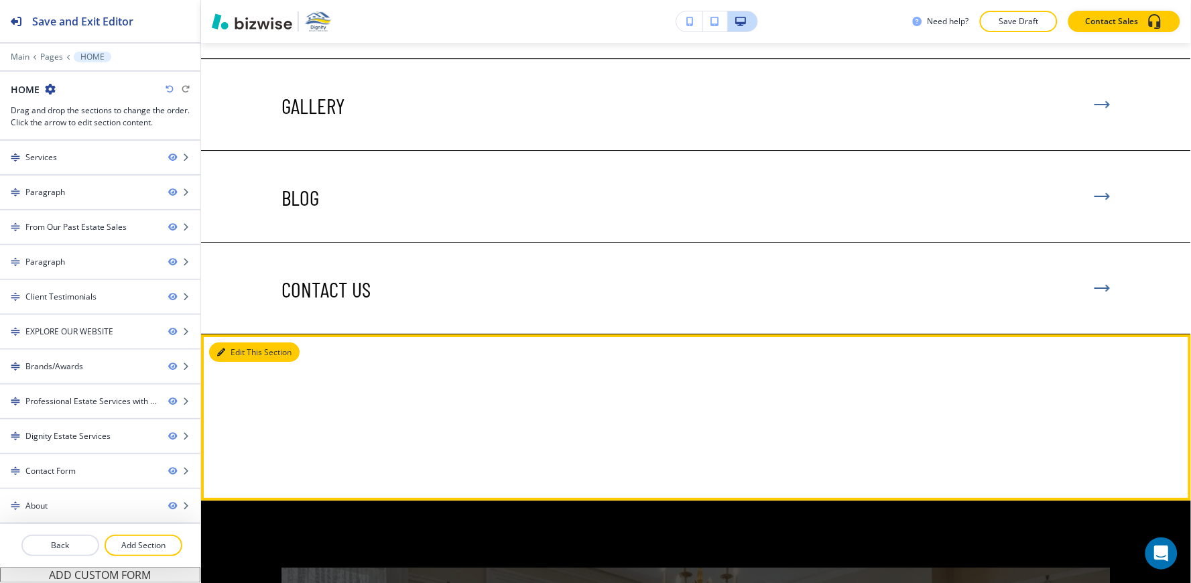
click at [235, 342] on button "Edit This Section" at bounding box center [254, 352] width 90 height 20
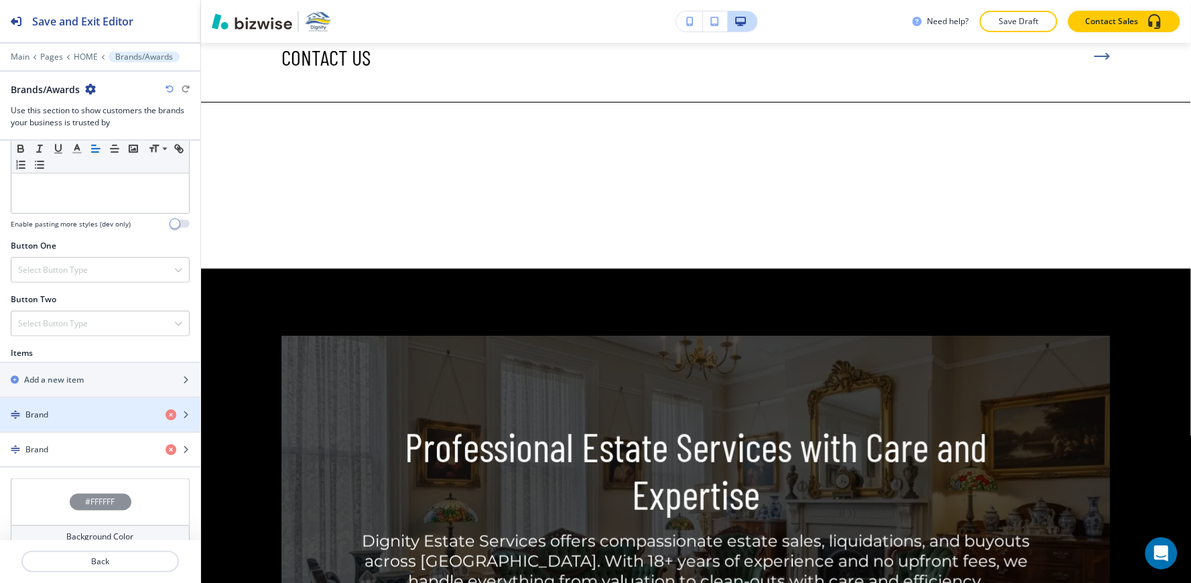
scroll to position [444, 0]
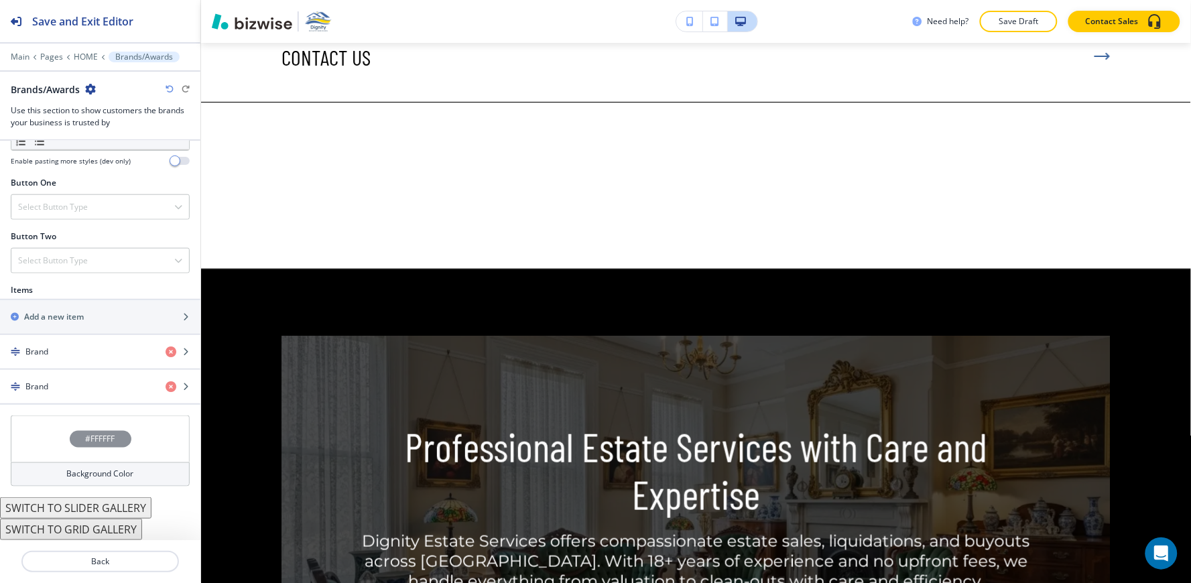
click at [76, 474] on h4 "Background Color" at bounding box center [100, 474] width 67 height 12
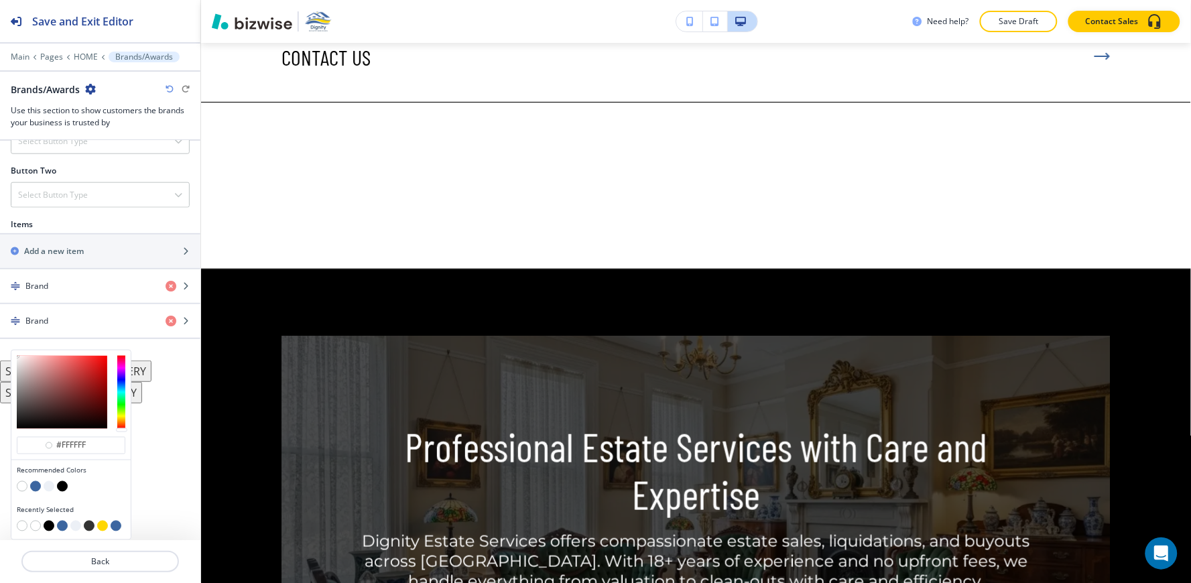
click at [48, 488] on button "button" at bounding box center [49, 486] width 11 height 11
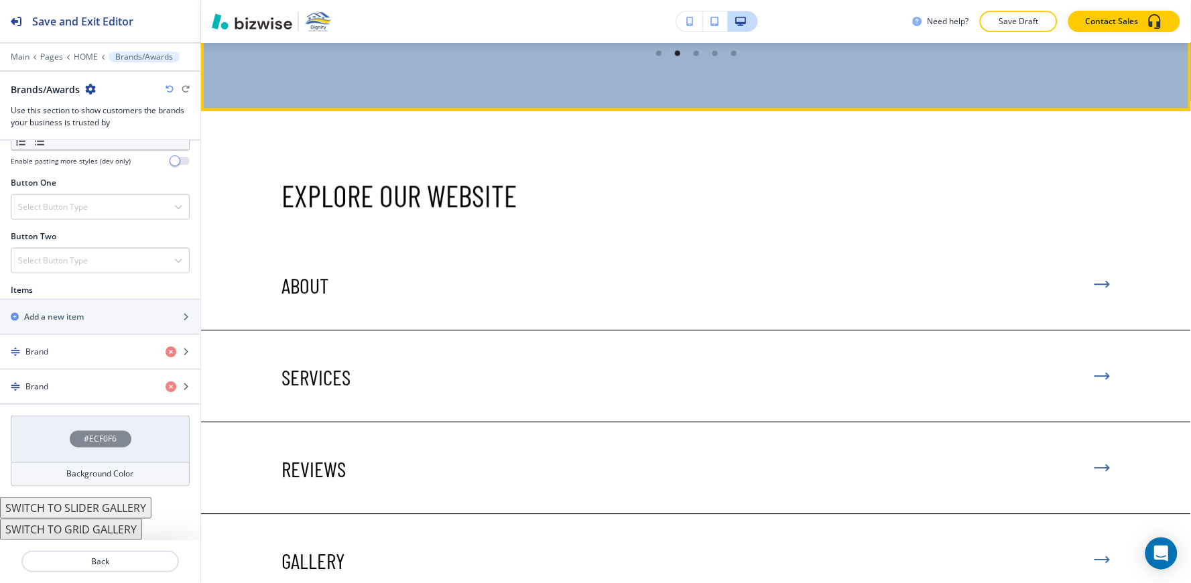
scroll to position [3782, 0]
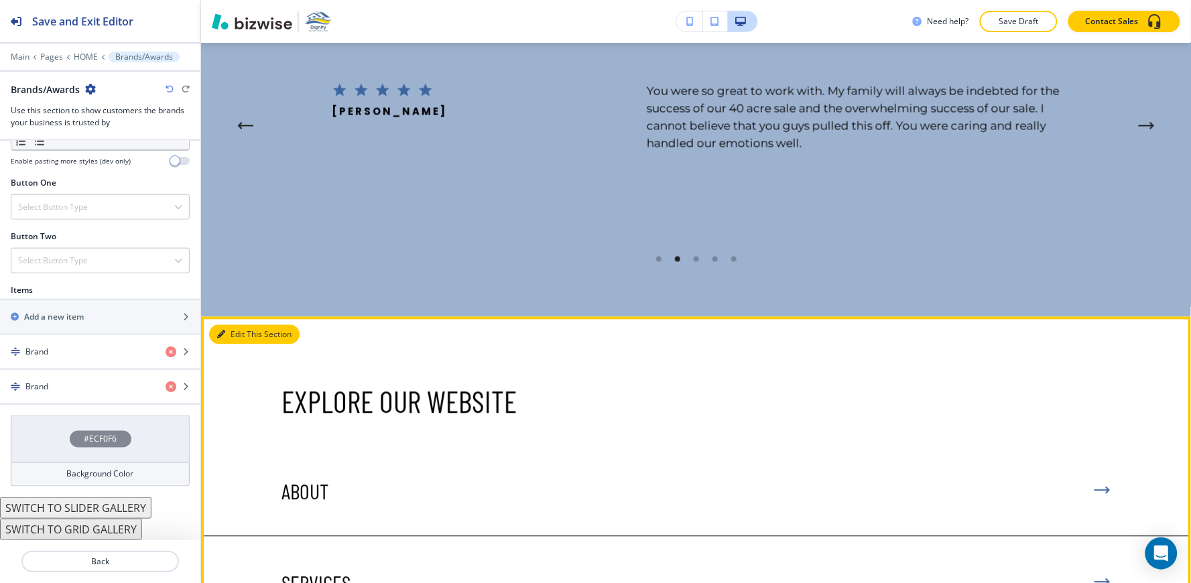
click at [236, 325] on button "Edit This Section" at bounding box center [254, 335] width 90 height 20
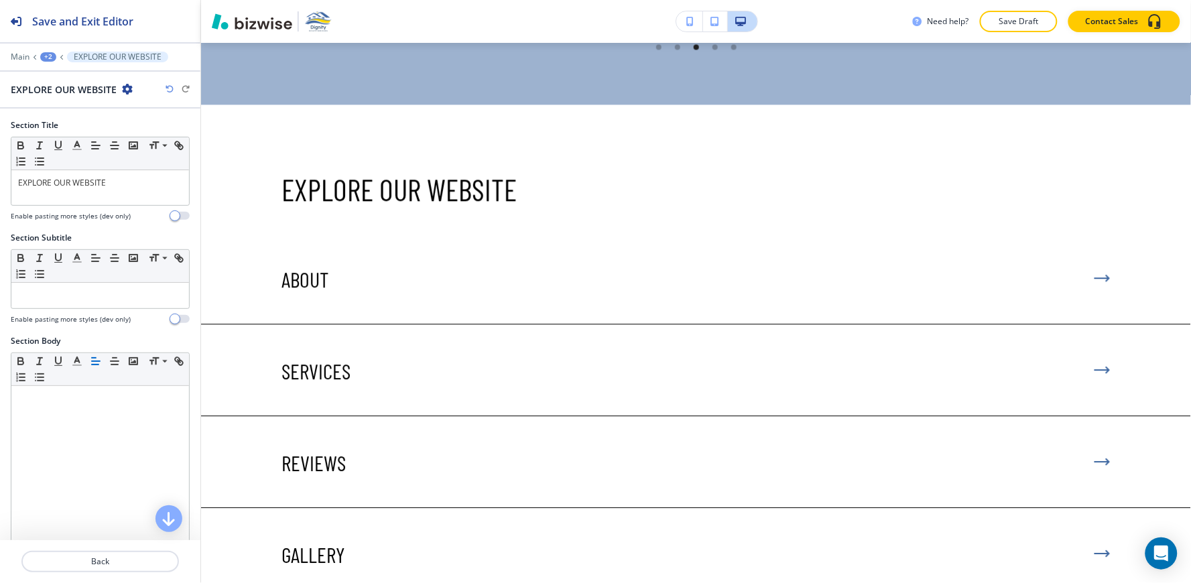
scroll to position [3997, 0]
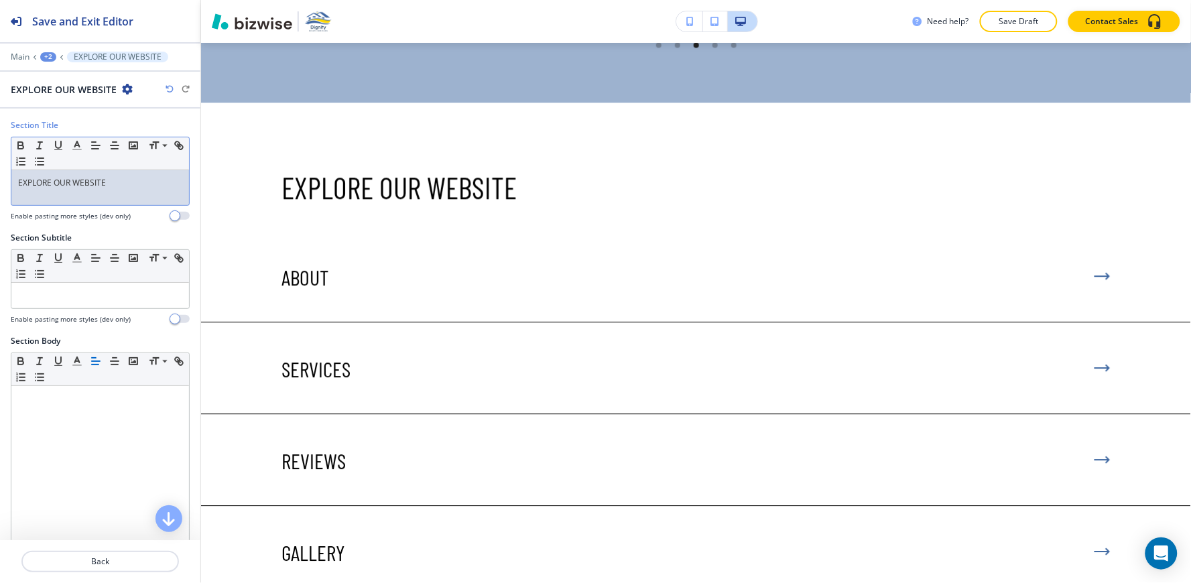
click at [0, 156] on div "Section Title Small Normal Large Huge EXPLORE OUR WEBSITE Enable pasting more s…" at bounding box center [100, 175] width 200 height 113
click at [110, 141] on icon "button" at bounding box center [115, 145] width 12 height 12
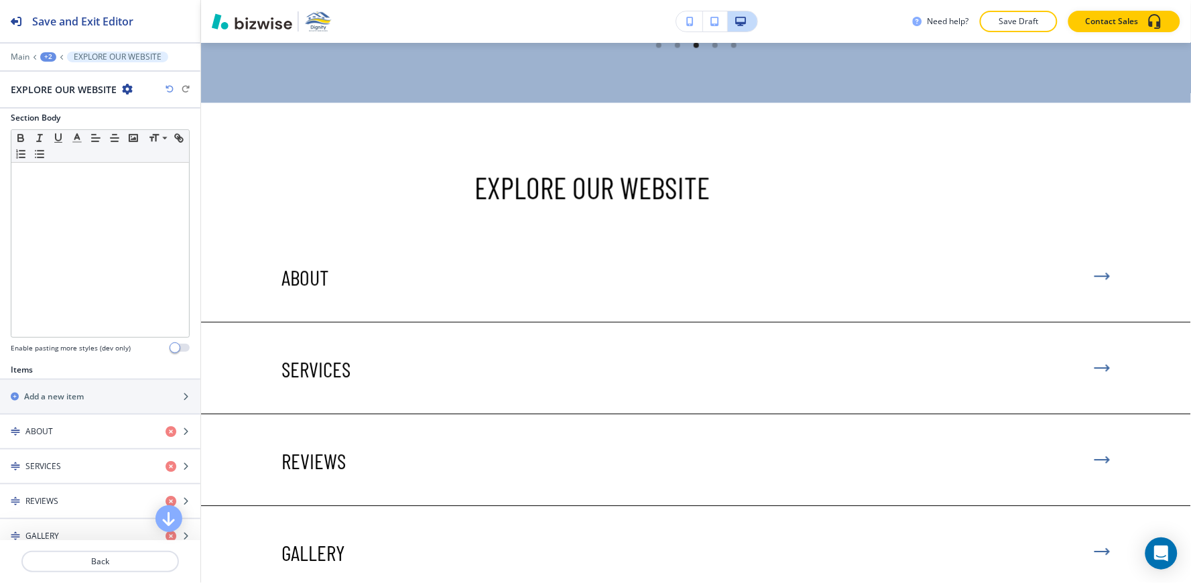
scroll to position [438, 0]
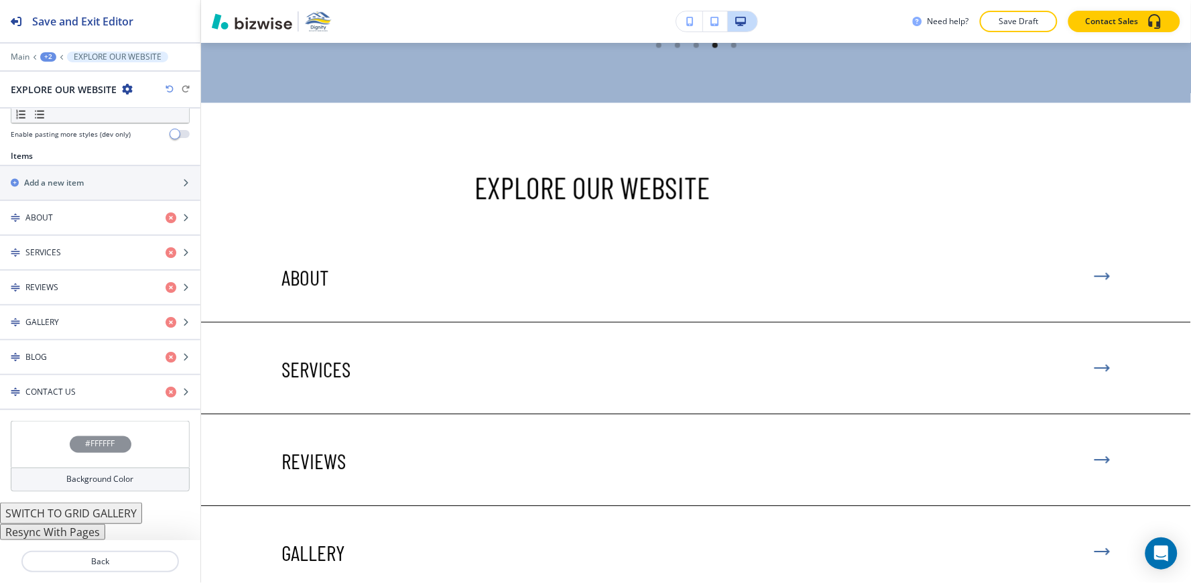
click at [72, 534] on button "Resync With Pages" at bounding box center [52, 532] width 105 height 16
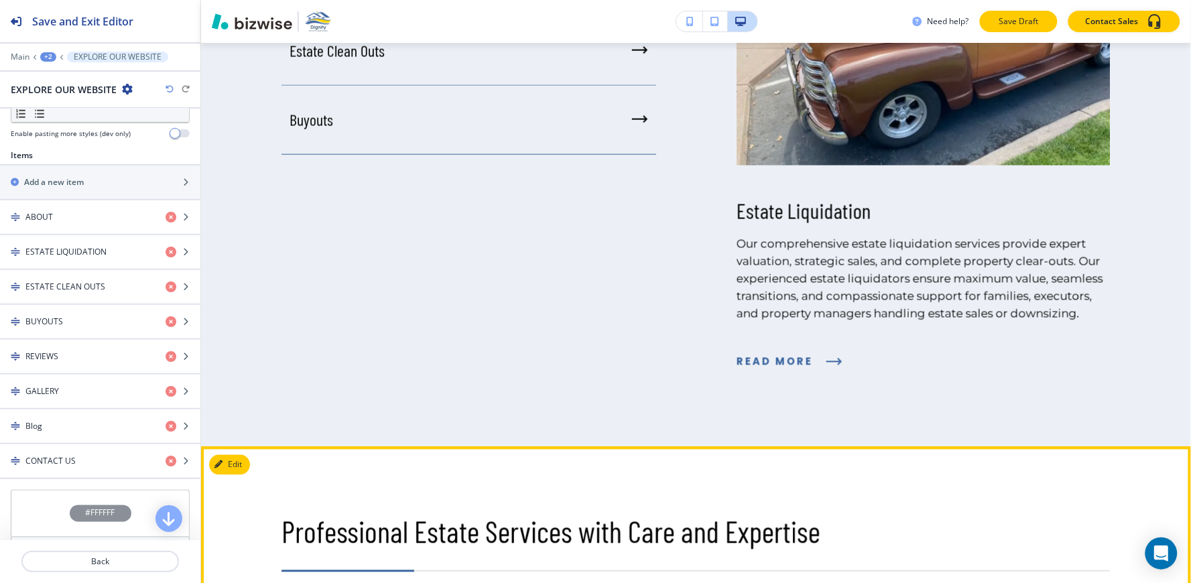
scroll to position [1912, 0]
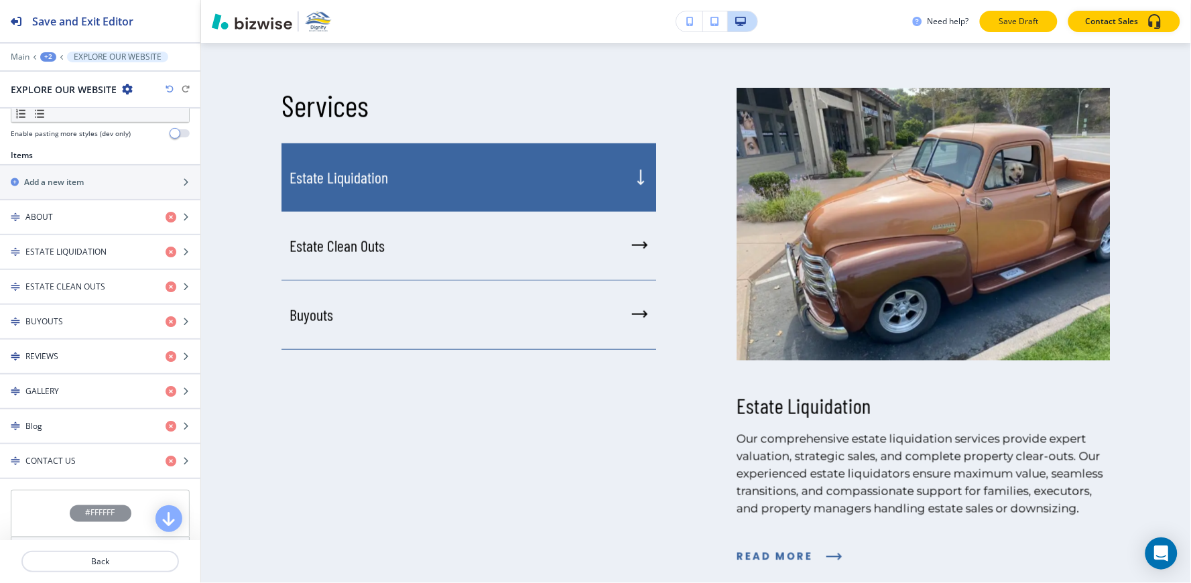
click at [1013, 28] on button "Save Draft" at bounding box center [1019, 21] width 78 height 21
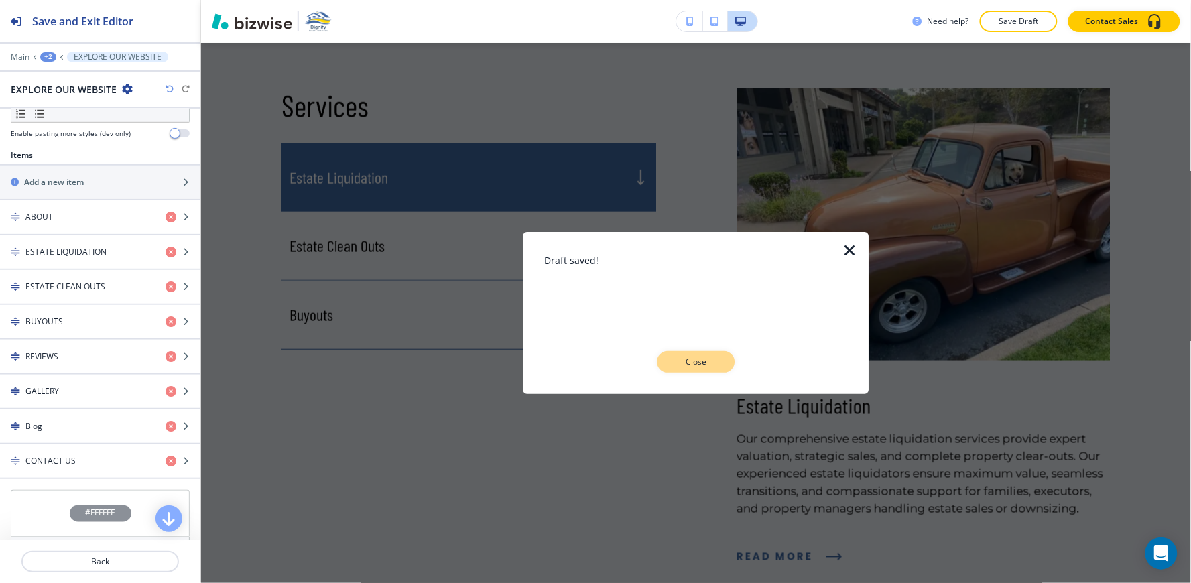
click at [719, 365] on button "Close" at bounding box center [696, 361] width 78 height 21
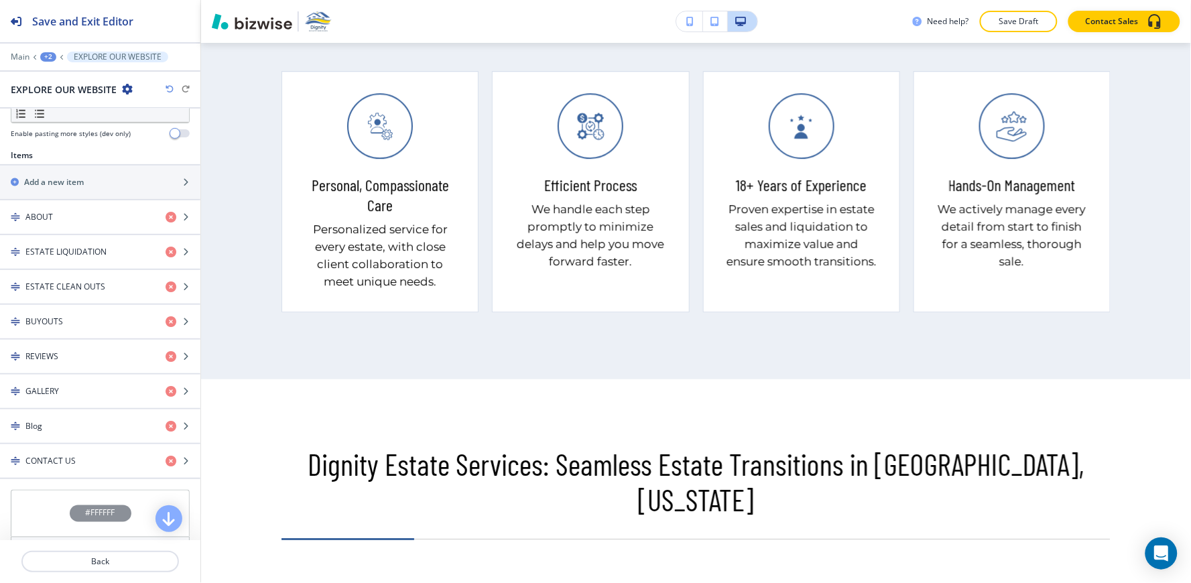
scroll to position [0, 0]
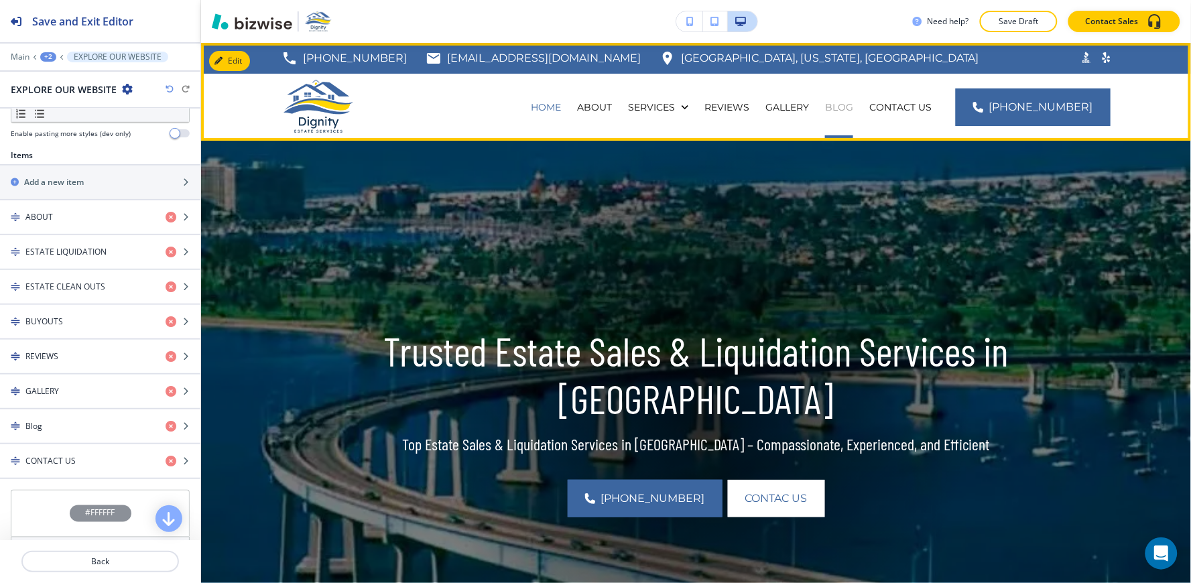
click at [851, 113] on p "Blog" at bounding box center [839, 107] width 28 height 13
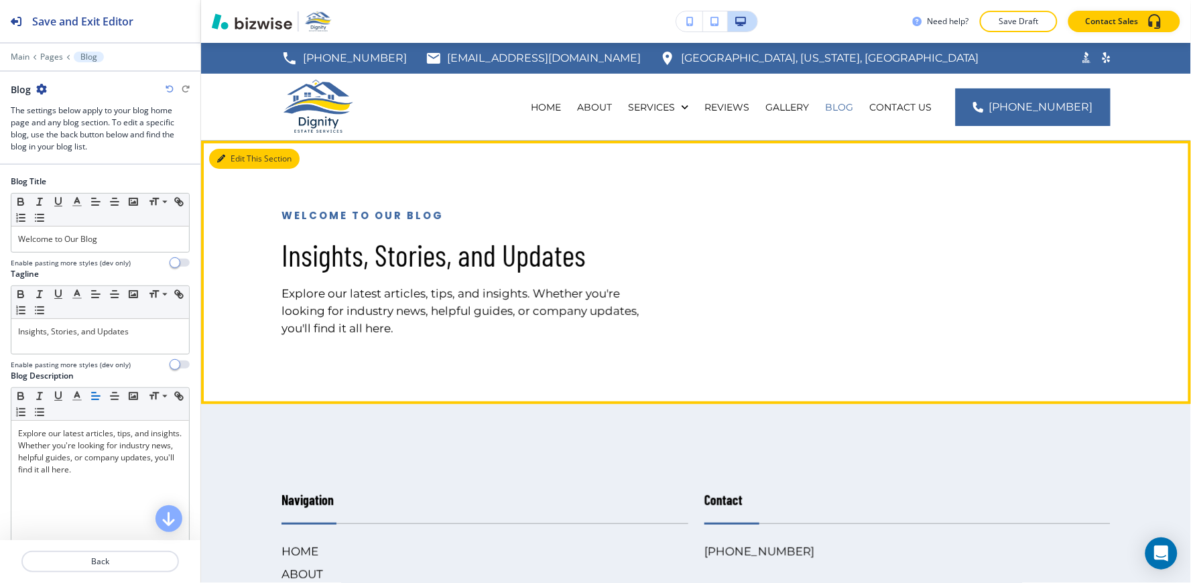
click at [233, 163] on button "Edit This Section" at bounding box center [254, 159] width 90 height 20
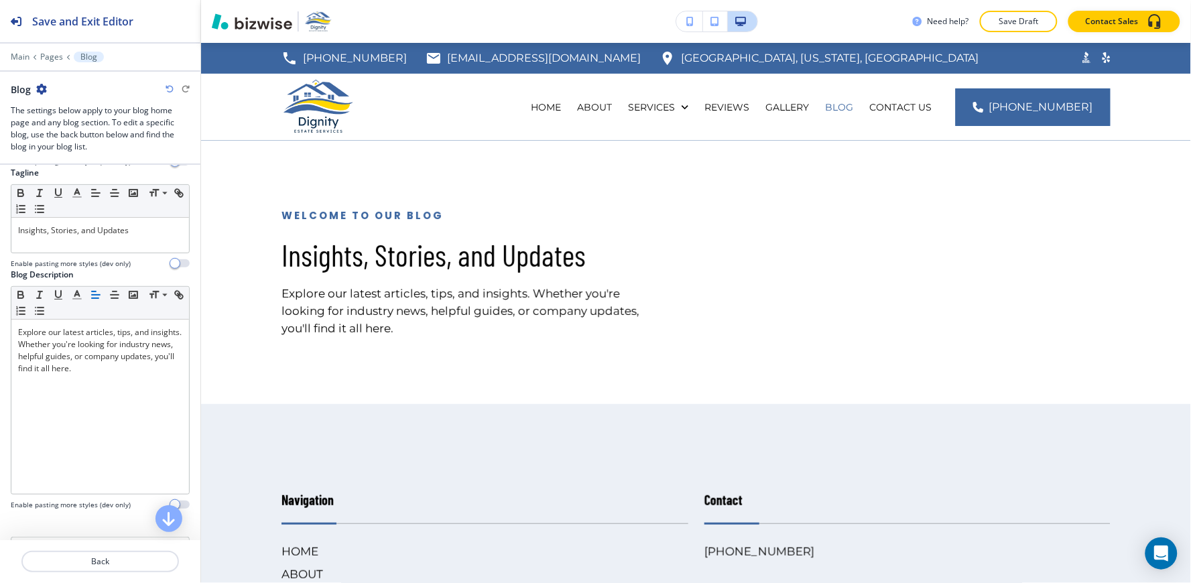
scroll to position [253, 0]
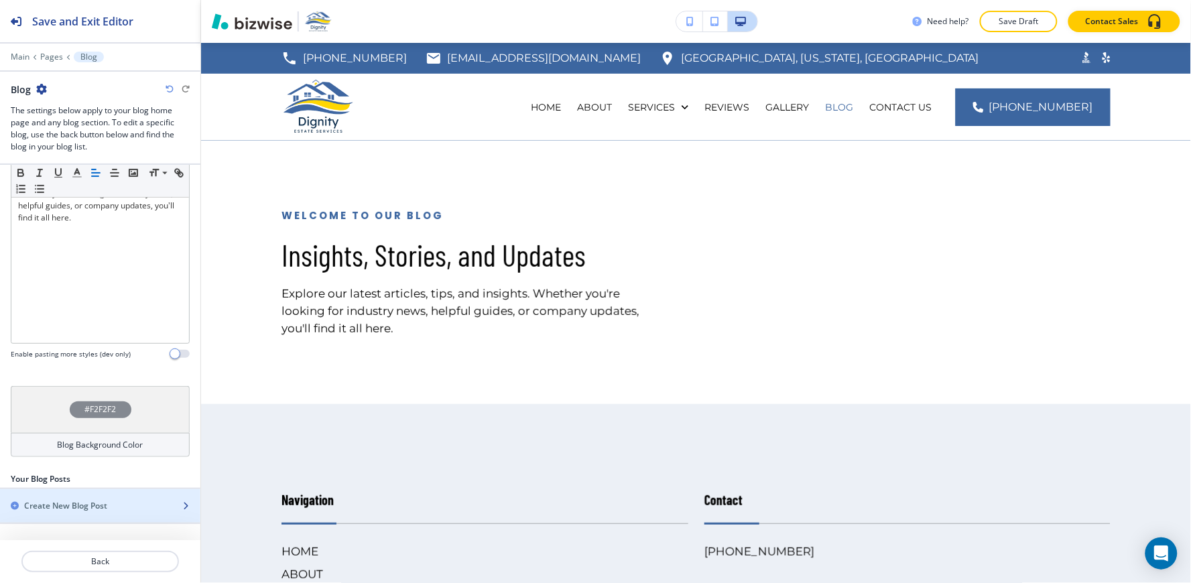
click at [78, 500] on h2 "Create New Blog Post" at bounding box center [65, 506] width 83 height 12
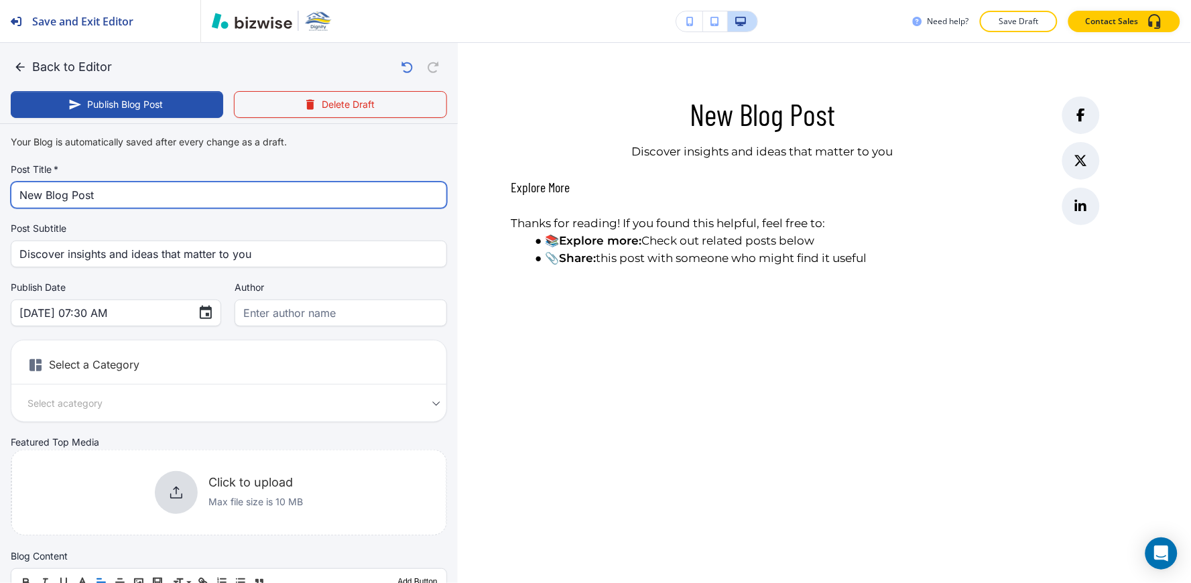
click at [155, 201] on input "New Blog Post" at bounding box center [228, 194] width 419 height 25
paste input "Understanding Professional Estate Liquidation in a Comprehensive Guide"
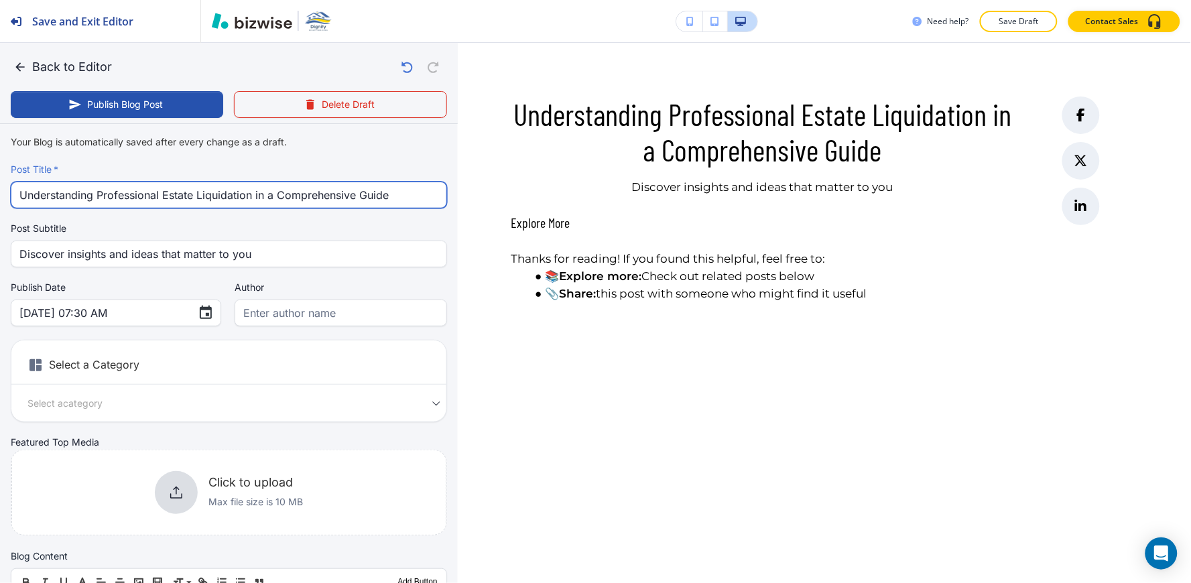
type input "Understanding Professional Estate Liquidation in a Comprehensive Guide"
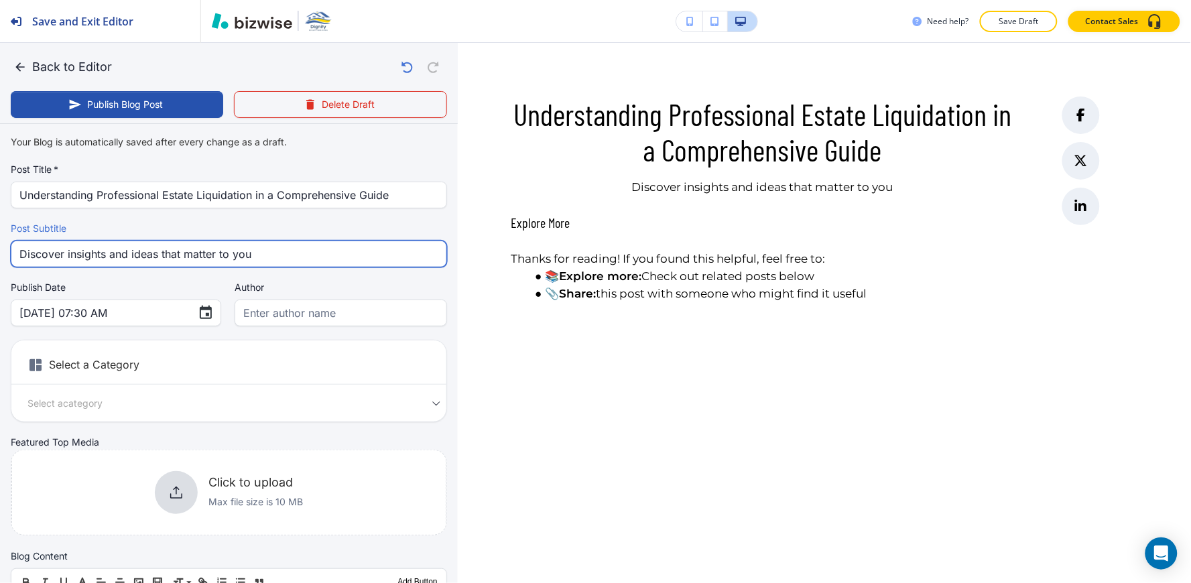
drag, startPoint x: 271, startPoint y: 257, endPoint x: 0, endPoint y: 289, distance: 273.2
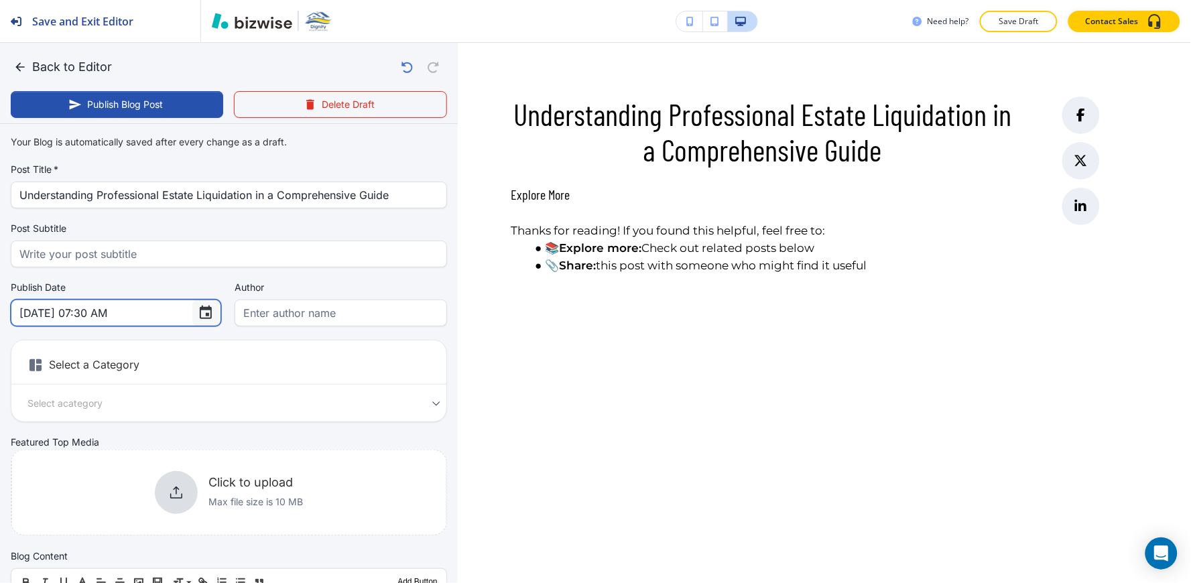
click at [200, 314] on icon "Choose date, selected date is Oct 11, 2025" at bounding box center [206, 312] width 12 height 13
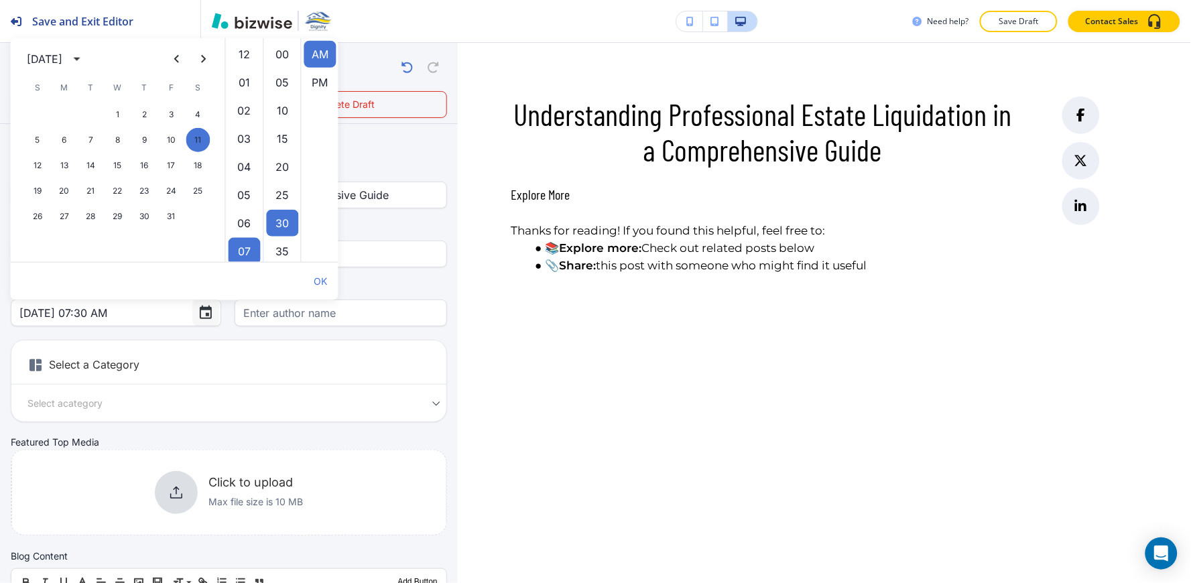
scroll to position [169, 0]
click at [182, 58] on icon "Previous month" at bounding box center [177, 59] width 16 height 16
click at [197, 190] on button "27" at bounding box center [198, 191] width 24 height 24
type input "Sep 27, 2025 07:30 AM"
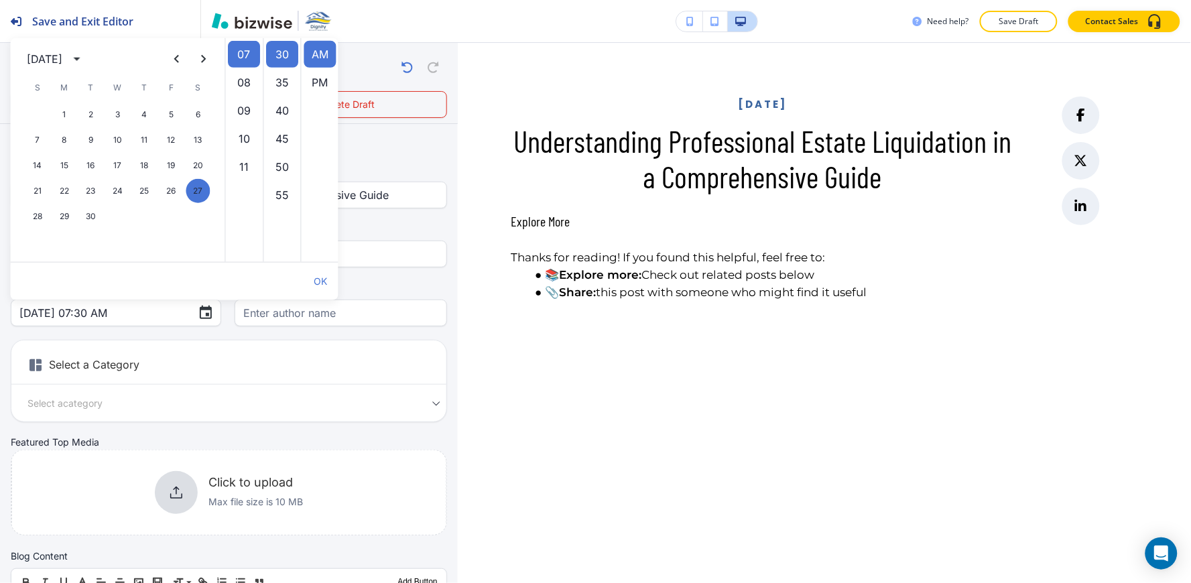
click at [319, 325] on input "text" at bounding box center [340, 312] width 195 height 25
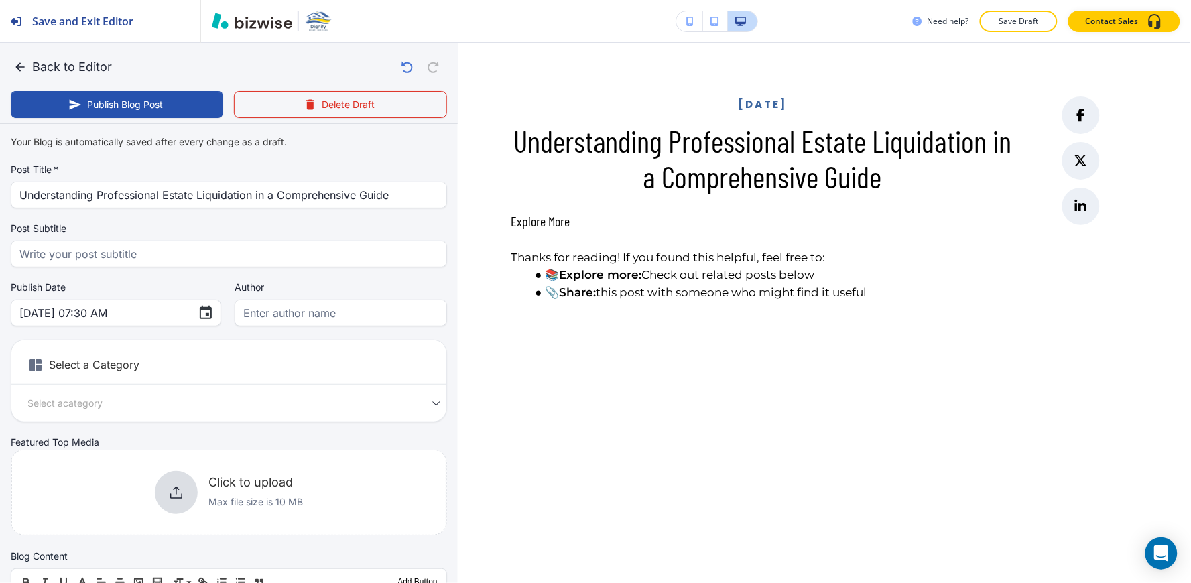
click at [197, 338] on div "Your Blog is automatically saved after every change as a draft. Post Title   * …" at bounding box center [229, 339] width 436 height 420
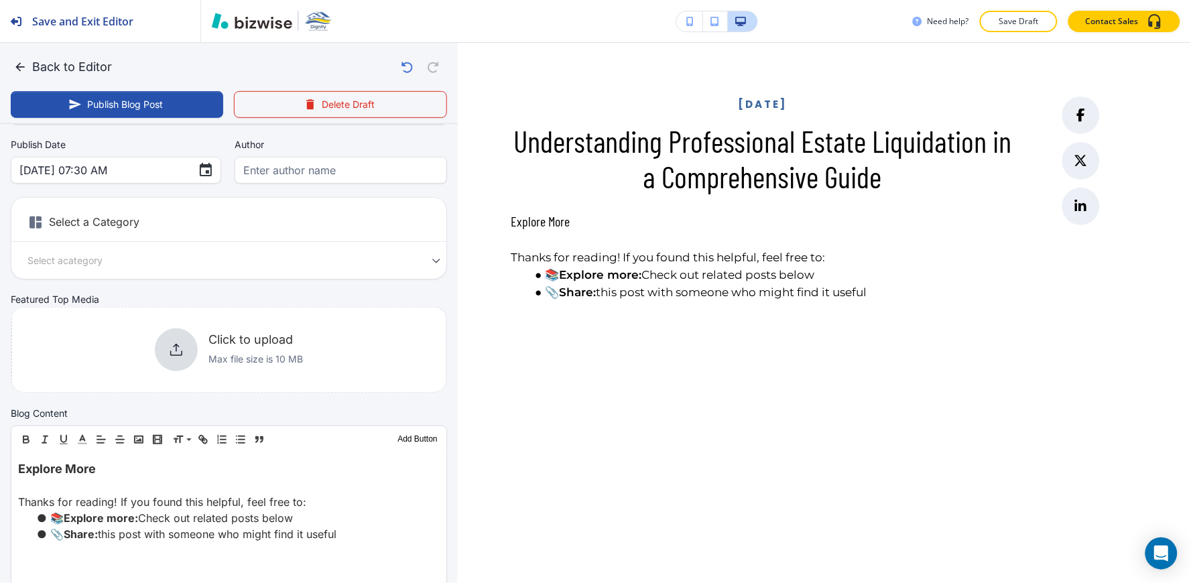
scroll to position [149, 0]
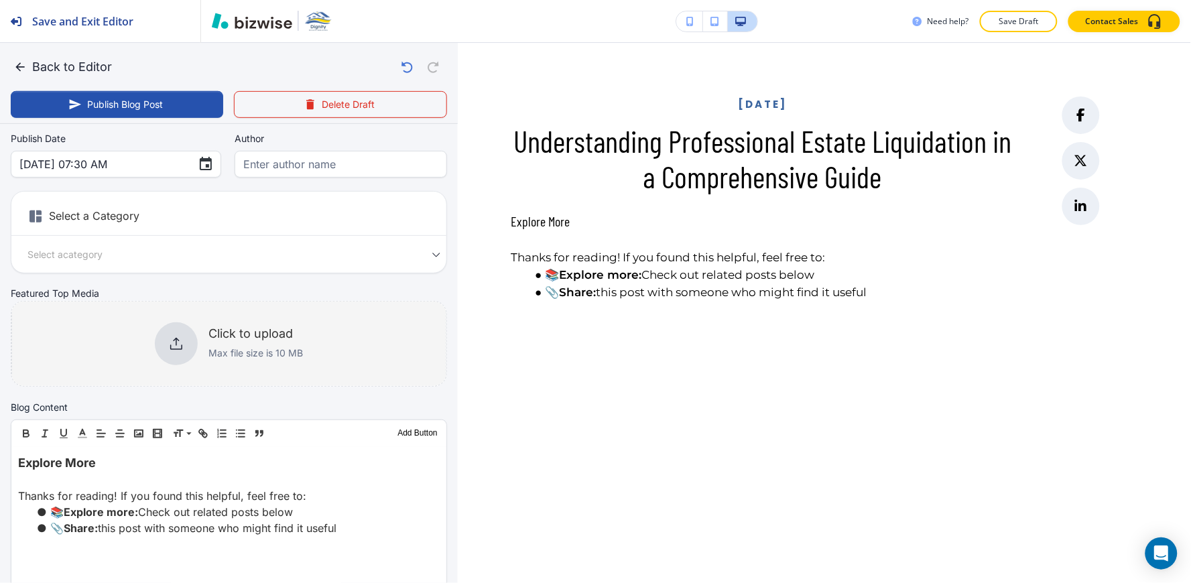
click at [191, 353] on div "Click to upload Max file size is 10 MB" at bounding box center [229, 343] width 148 height 43
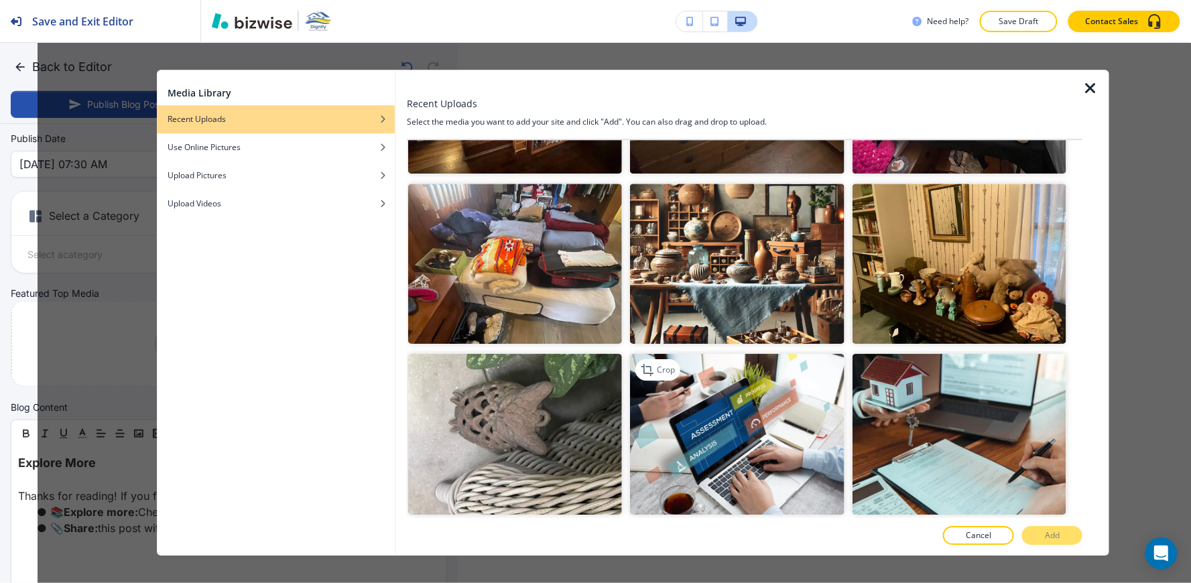
scroll to position [8488, 0]
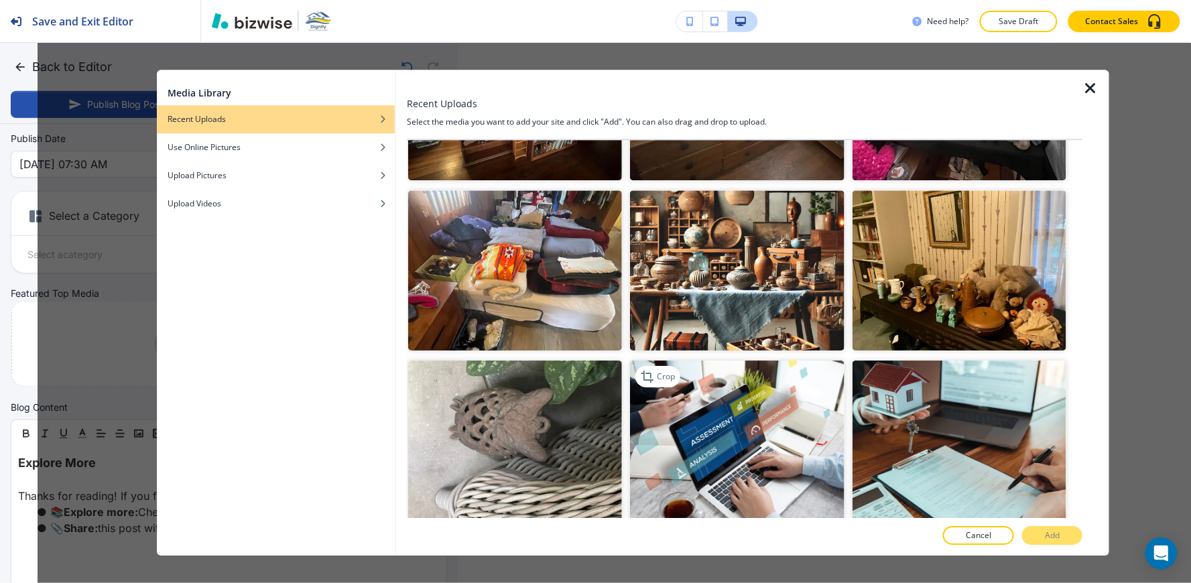
click at [771, 361] on img "button" at bounding box center [737, 441] width 214 height 161
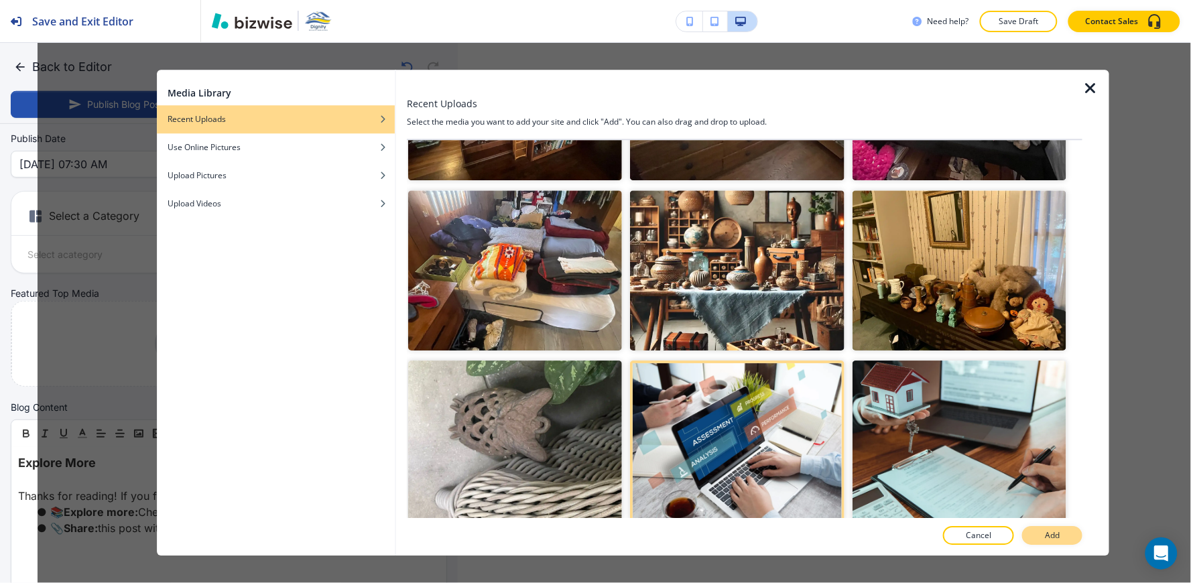
click at [1045, 539] on p "Add" at bounding box center [1052, 536] width 15 height 12
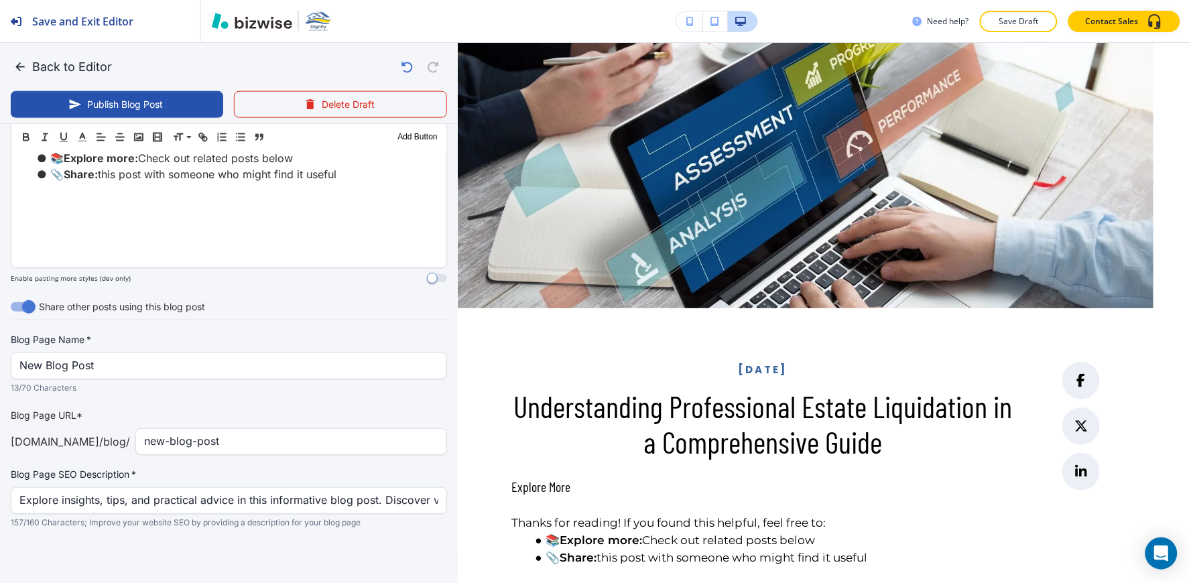
scroll to position [362, 0]
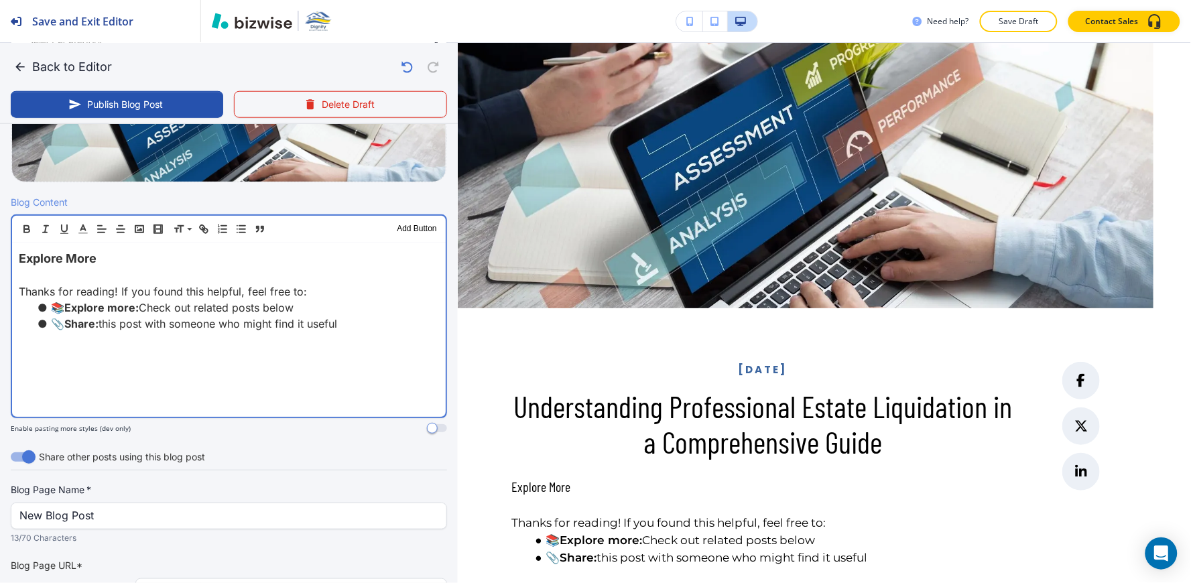
drag, startPoint x: 291, startPoint y: 326, endPoint x: 0, endPoint y: 243, distance: 302.7
click at [0, 243] on div "Blog Content Header 1 Header 2 Header 3 Body Text Add Button Explore More Thank…" at bounding box center [229, 319] width 458 height 249
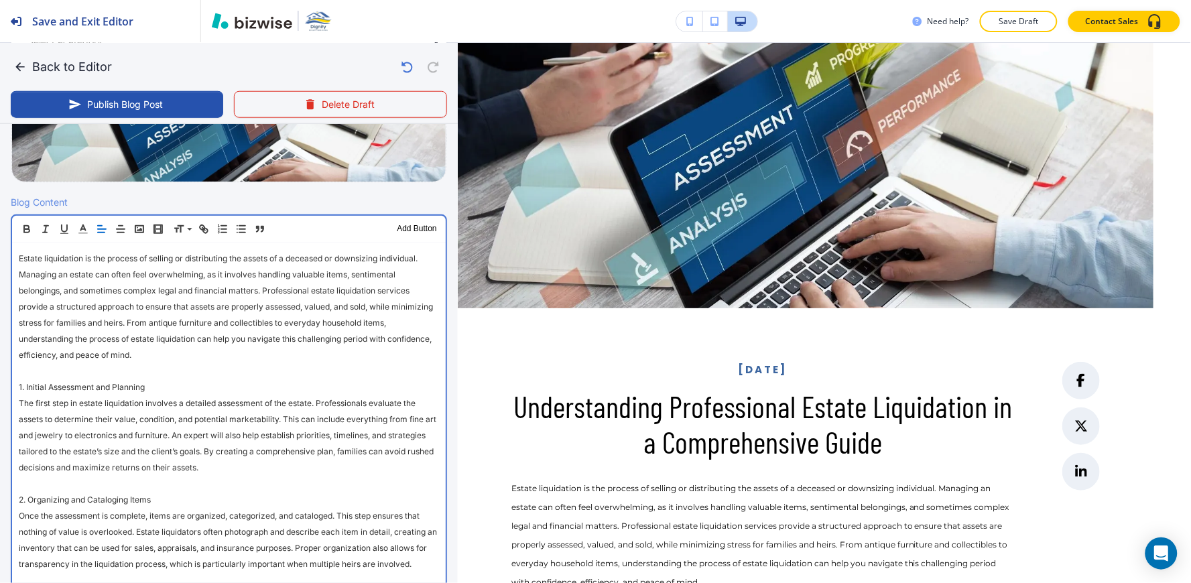
scroll to position [0, 0]
drag, startPoint x: 12, startPoint y: 385, endPoint x: 168, endPoint y: 383, distance: 155.5
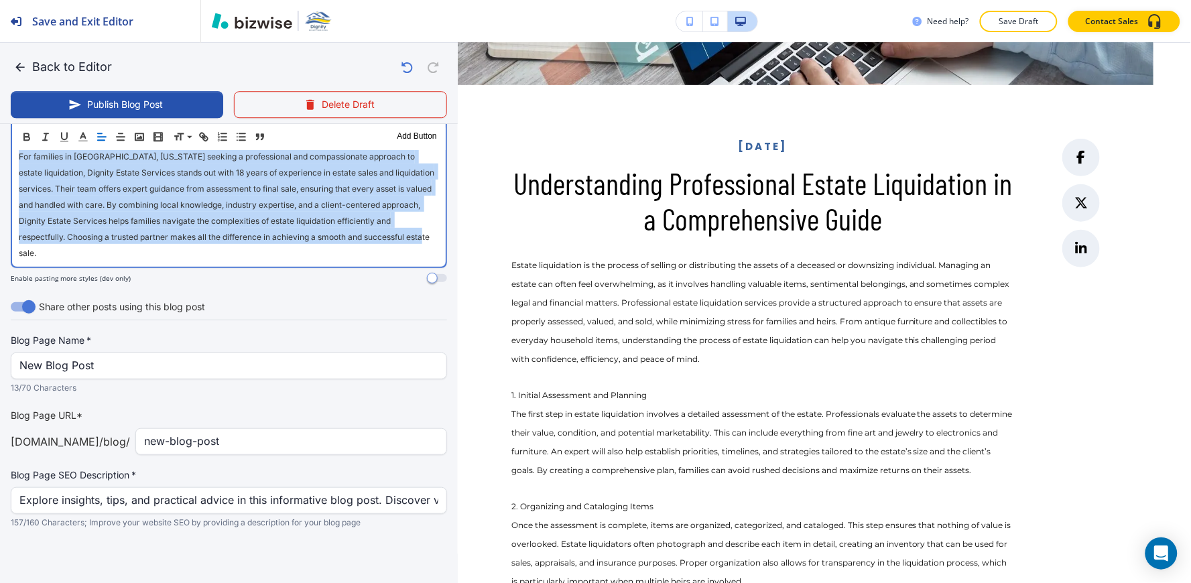
scroll to position [1155, 0]
drag, startPoint x: 17, startPoint y: 253, endPoint x: 251, endPoint y: 306, distance: 239.8
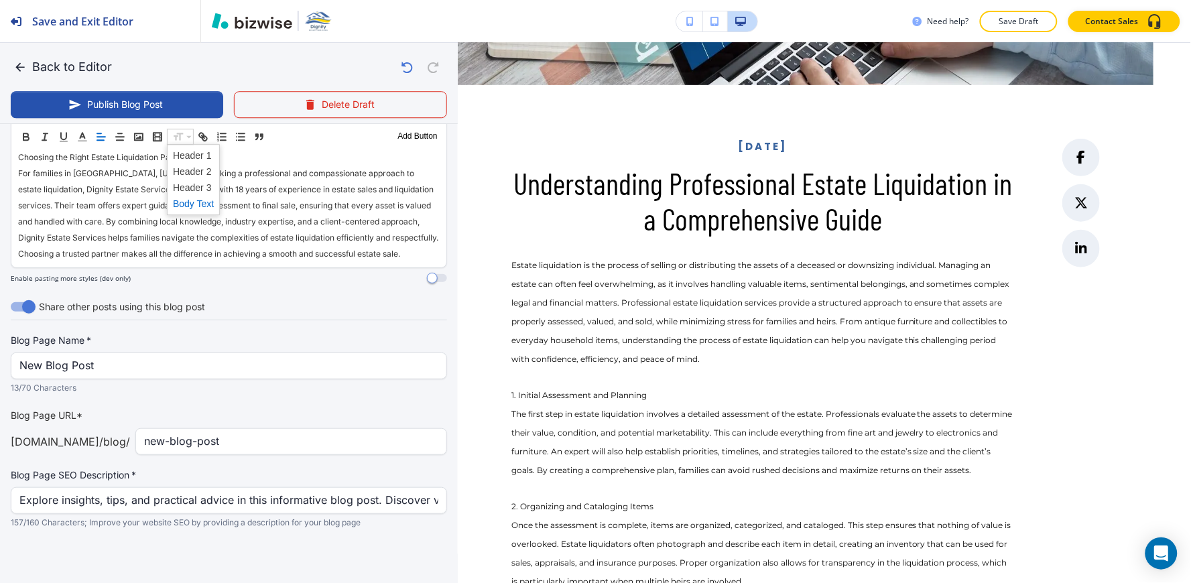
click at [189, 199] on span at bounding box center [193, 204] width 41 height 16
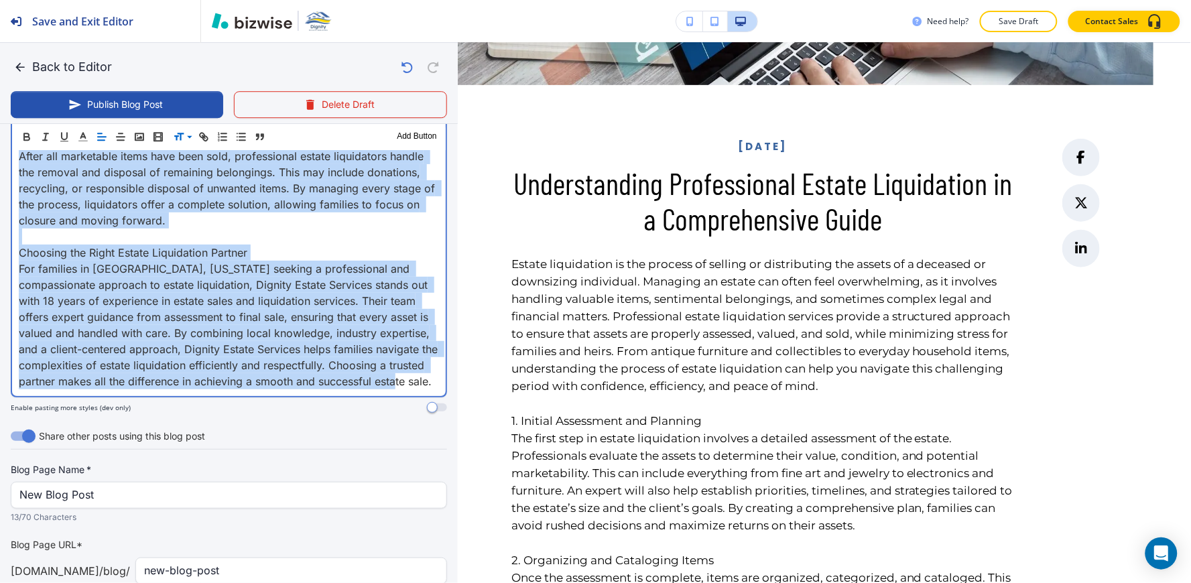
scroll to position [307, 0]
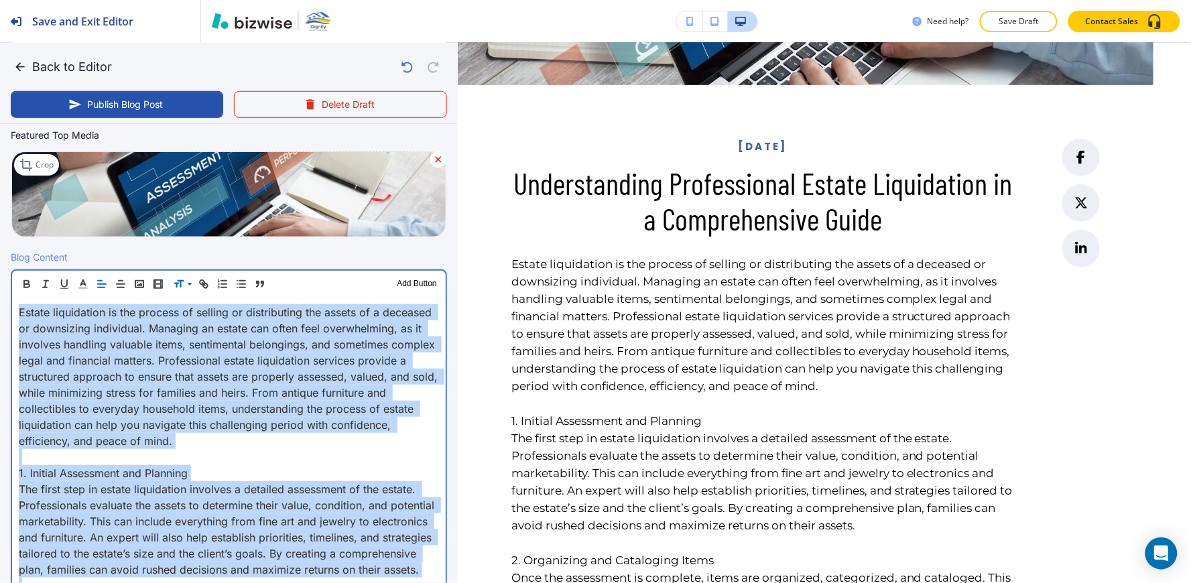
click at [244, 446] on p "Estate liquidation is the process of selling or distributing the assets of a de…" at bounding box center [229, 376] width 420 height 145
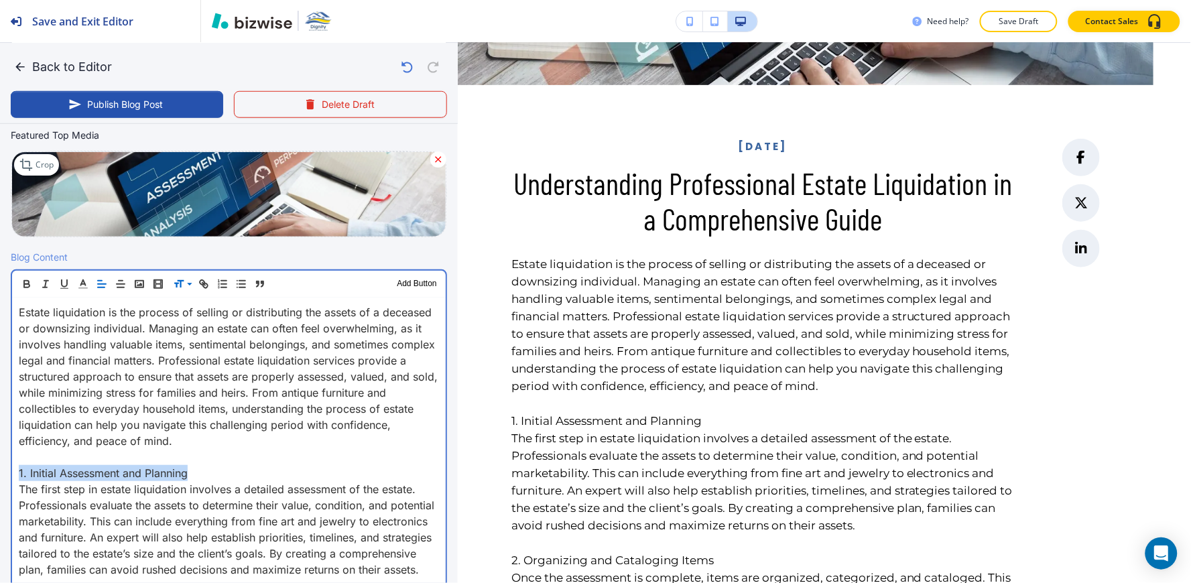
drag, startPoint x: 212, startPoint y: 466, endPoint x: 134, endPoint y: 231, distance: 248.0
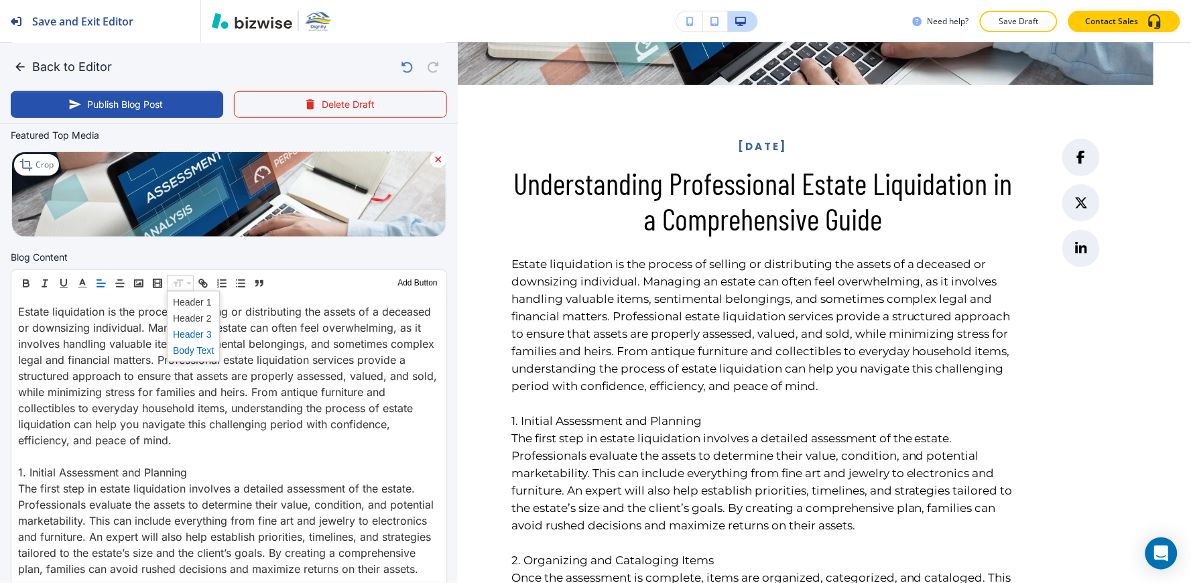
click at [196, 334] on span at bounding box center [193, 334] width 41 height 16
click at [198, 323] on span at bounding box center [193, 318] width 41 height 16
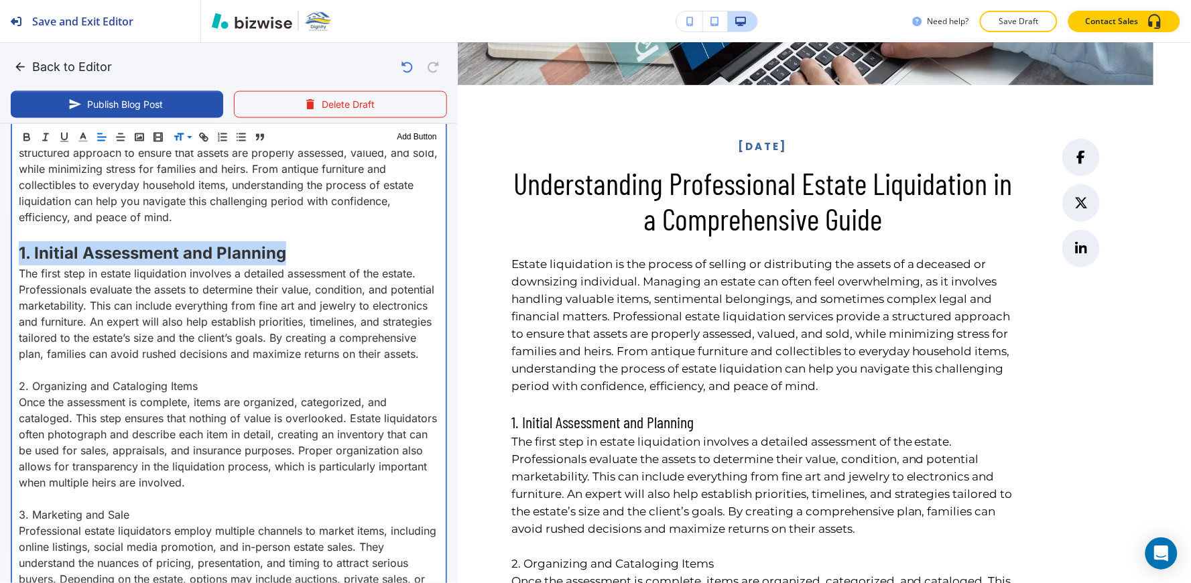
scroll to position [456, 0]
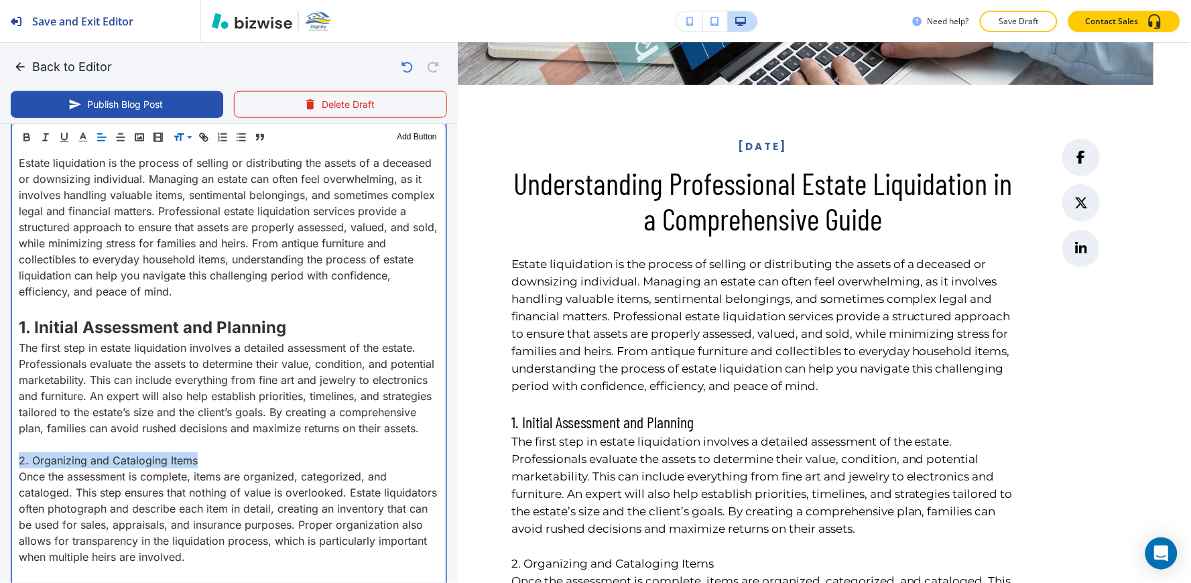
drag, startPoint x: 195, startPoint y: 472, endPoint x: 2, endPoint y: 471, distance: 193.0
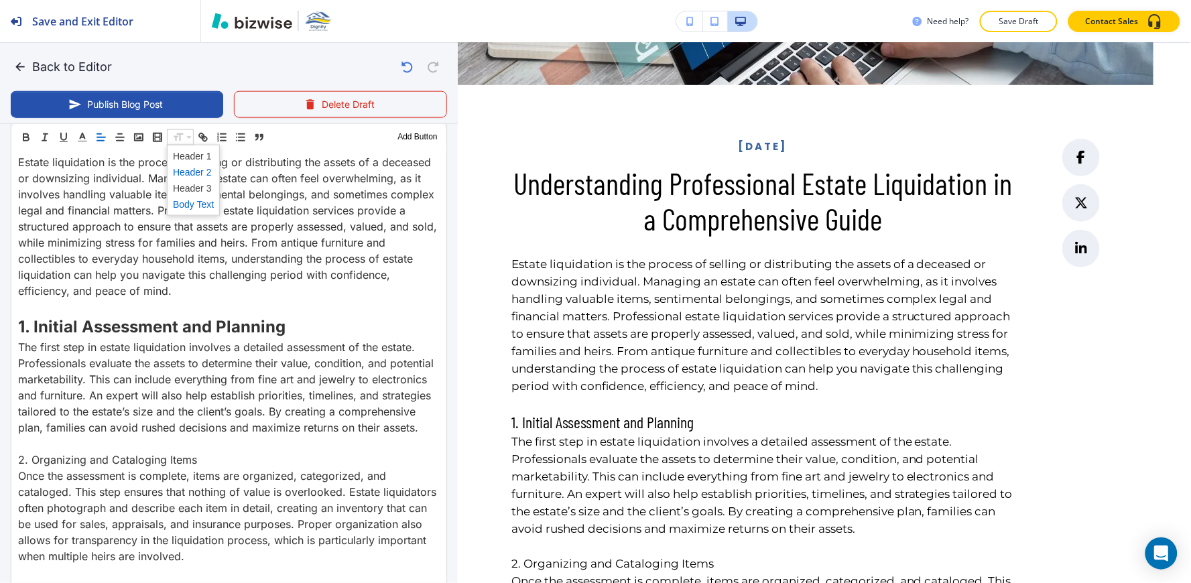
click at [190, 178] on span at bounding box center [193, 172] width 41 height 16
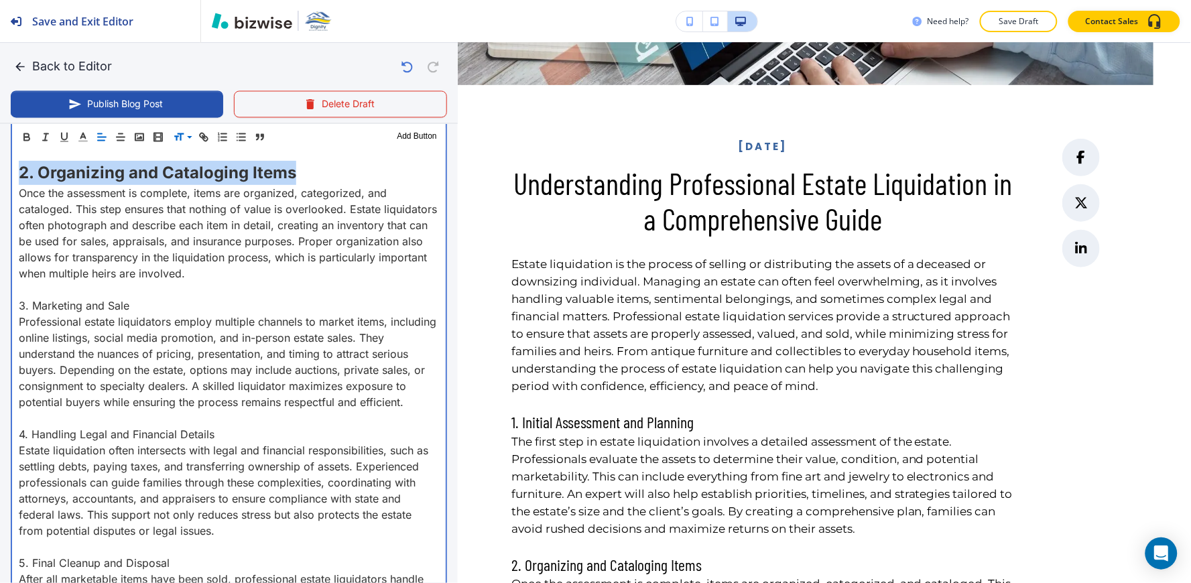
scroll to position [754, 0]
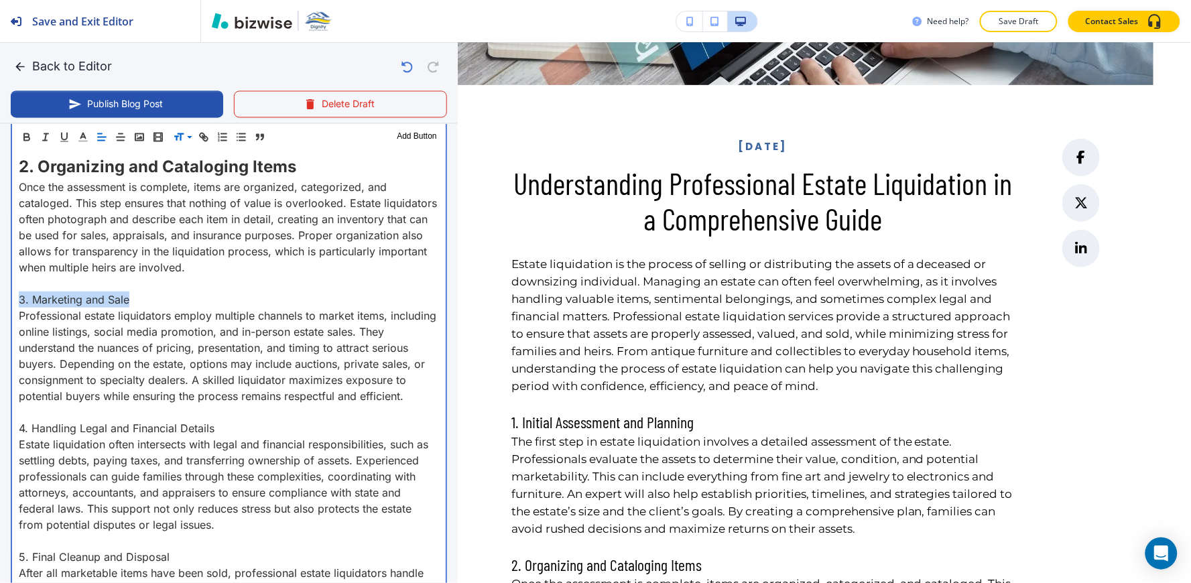
drag, startPoint x: 92, startPoint y: 316, endPoint x: 87, endPoint y: 232, distance: 83.9
click at [0, 316] on div "Blog Content Header 1 Header 2 Header 3 Body Text Add Button Estate liquidation…" at bounding box center [229, 321] width 458 height 1037
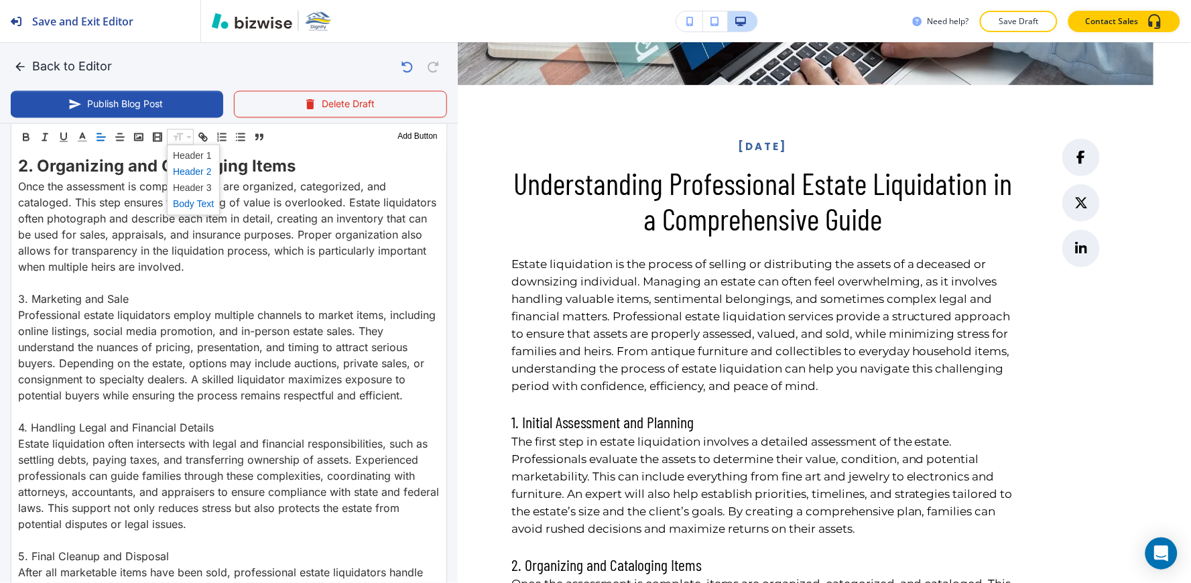
click at [188, 170] on span at bounding box center [193, 172] width 41 height 16
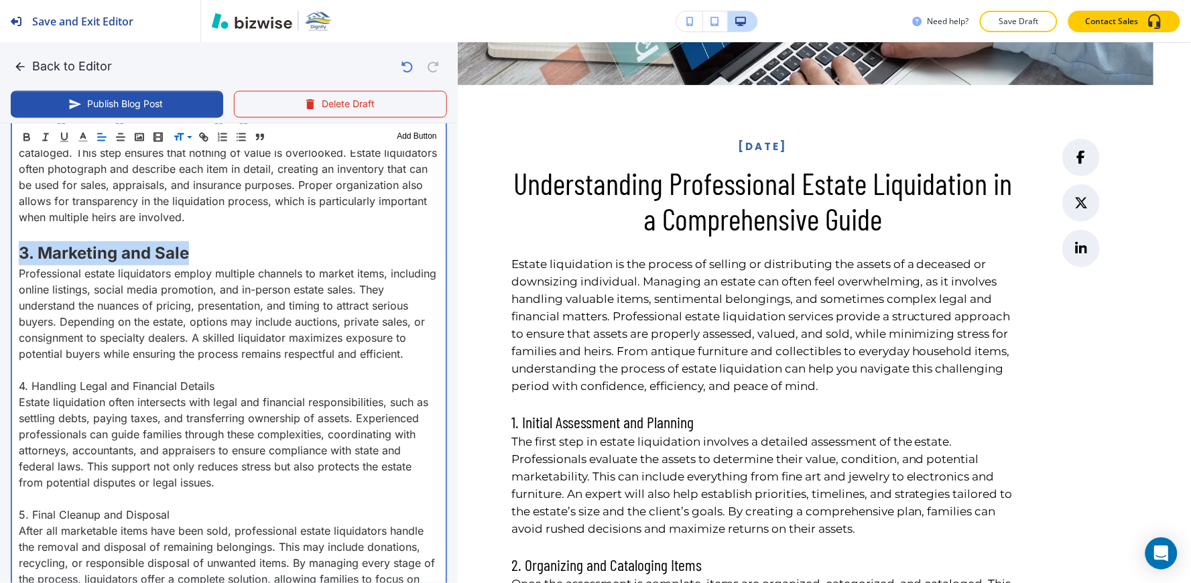
scroll to position [827, 0]
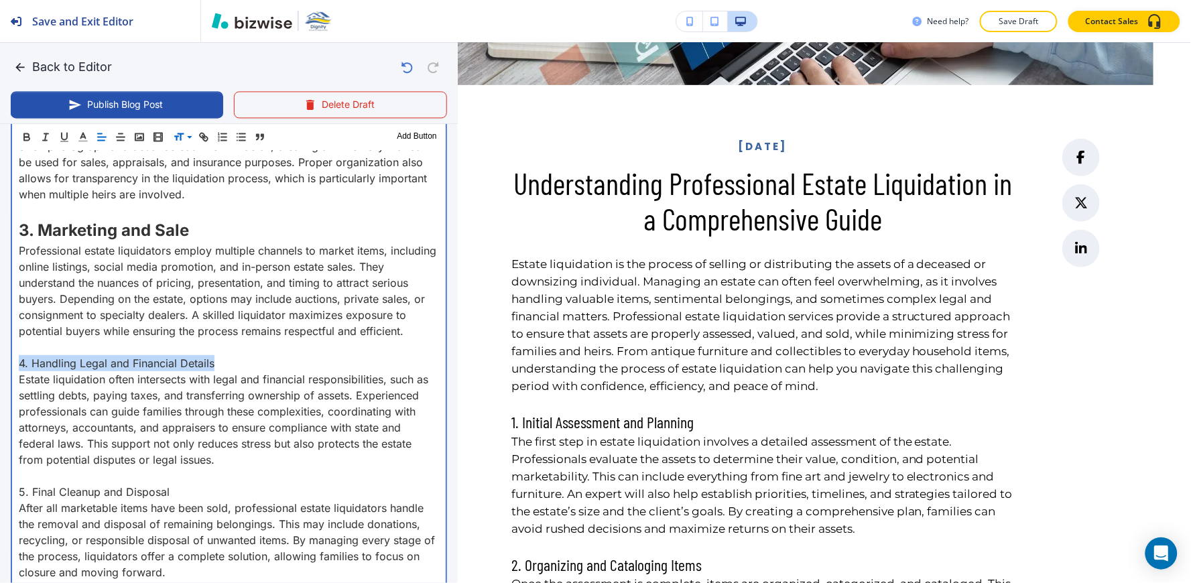
drag, startPoint x: 216, startPoint y: 389, endPoint x: 29, endPoint y: 358, distance: 188.8
click at [0, 389] on div "Blog Content Header 1 Header 2 Header 3 Body Text Add Button Estate liquidation…" at bounding box center [229, 252] width 458 height 1045
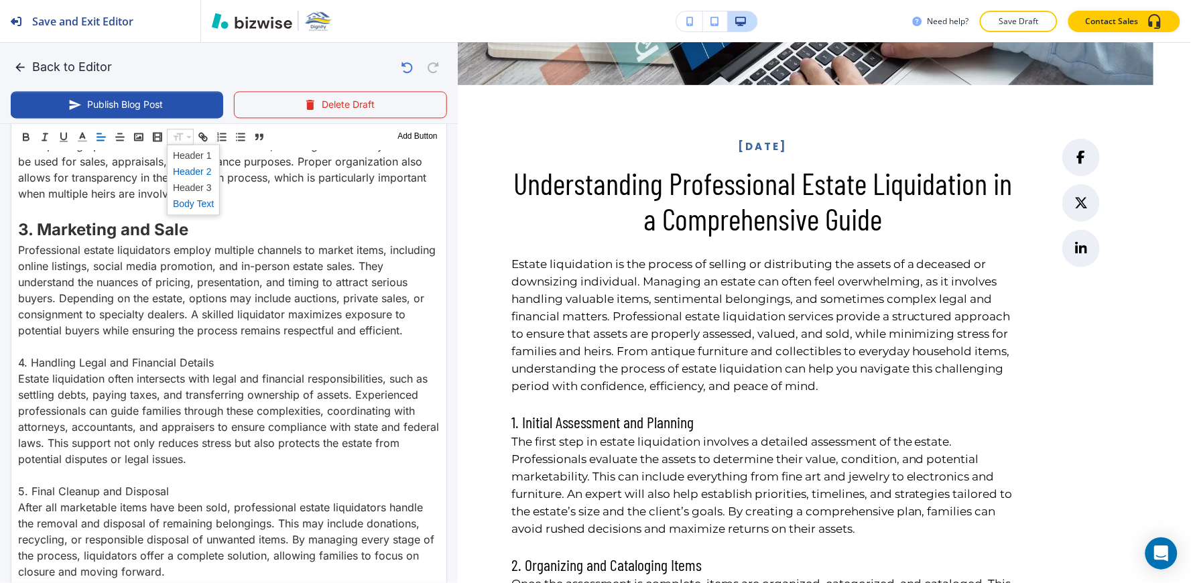
click at [184, 173] on span at bounding box center [193, 172] width 41 height 16
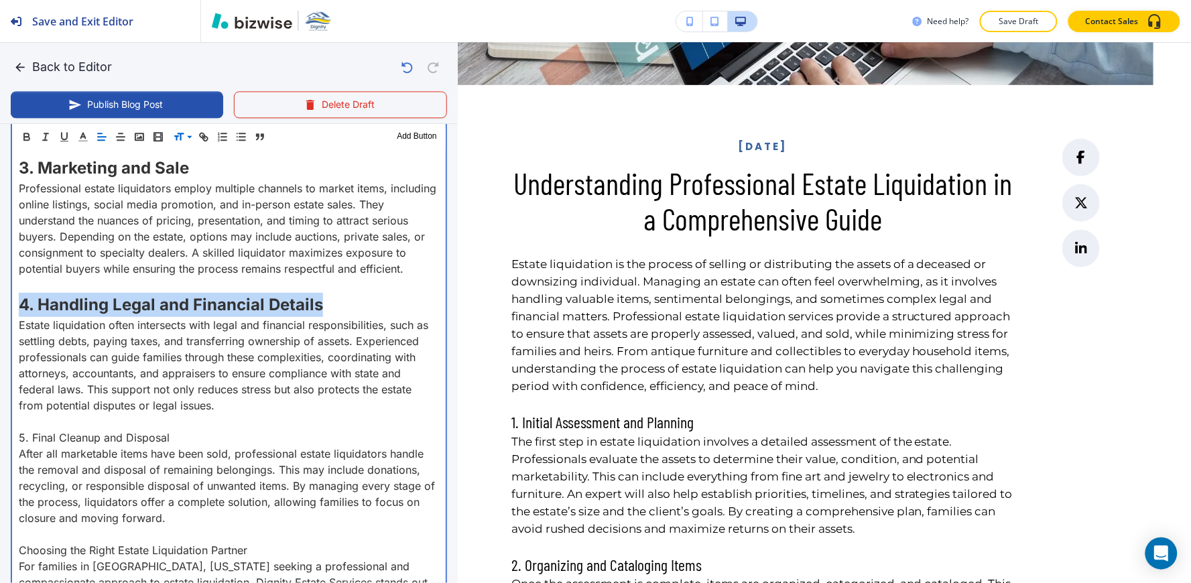
scroll to position [976, 0]
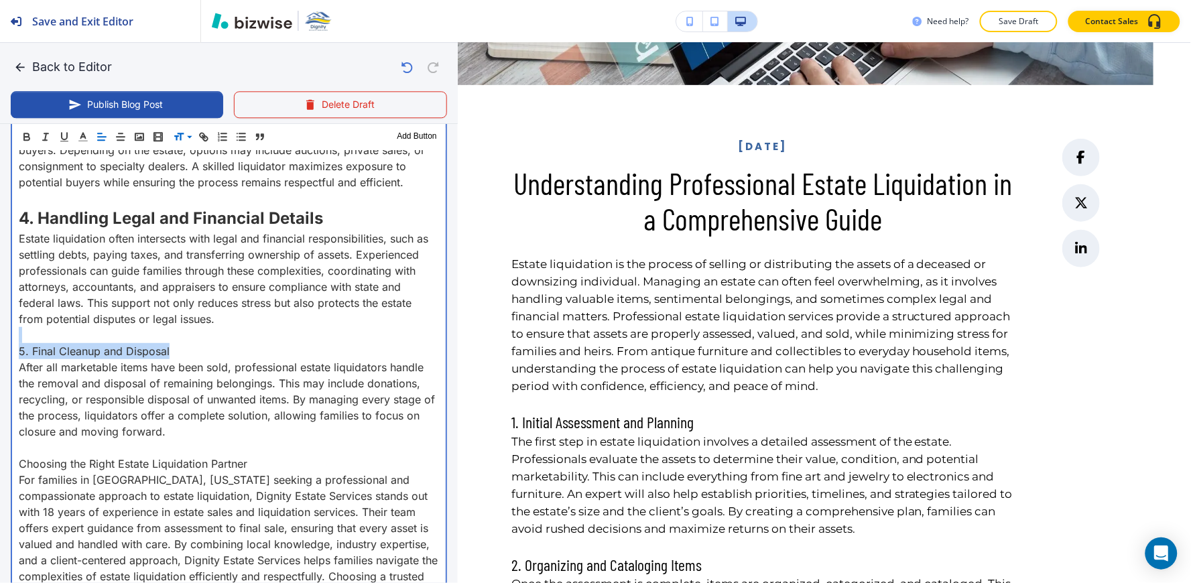
drag, startPoint x: 171, startPoint y: 384, endPoint x: 62, endPoint y: 322, distance: 125.8
click at [0, 370] on div "Blog Content Header 1 Header 2 Header 3 Body Text Add Button Estate liquidation…" at bounding box center [229, 108] width 458 height 1054
click at [176, 359] on p "5. Final Cleanup and Disposal" at bounding box center [229, 351] width 420 height 16
drag, startPoint x: 176, startPoint y: 381, endPoint x: 2, endPoint y: 381, distance: 174.2
click at [2, 381] on div "Blog Content Header 1 Header 2 Header 3 Body Text Add Button Estate liquidation…" at bounding box center [229, 108] width 458 height 1054
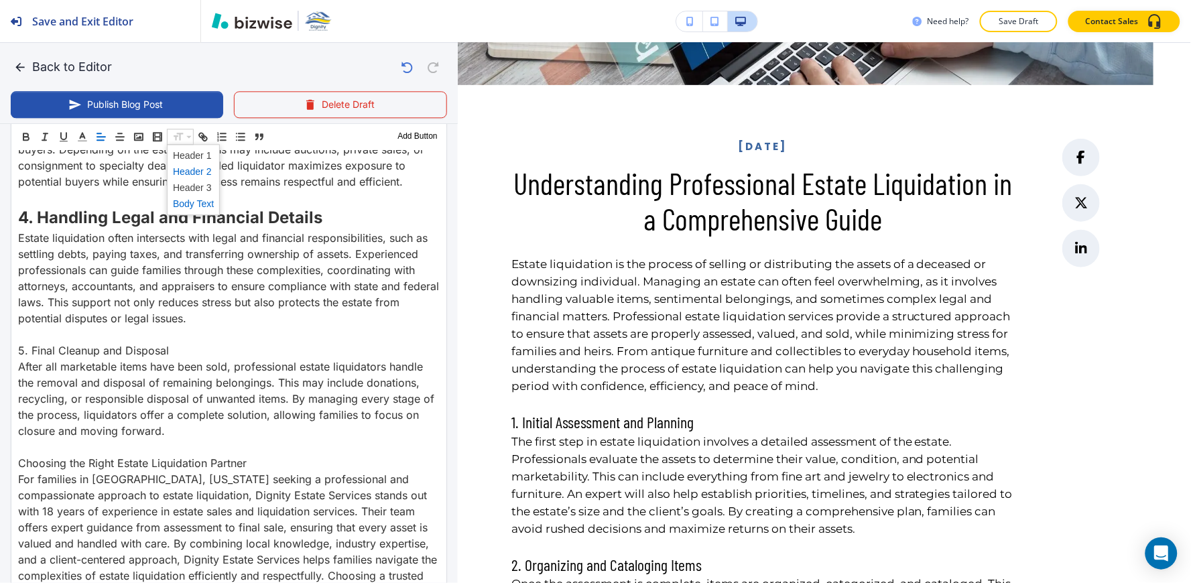
click at [200, 175] on span at bounding box center [193, 172] width 41 height 16
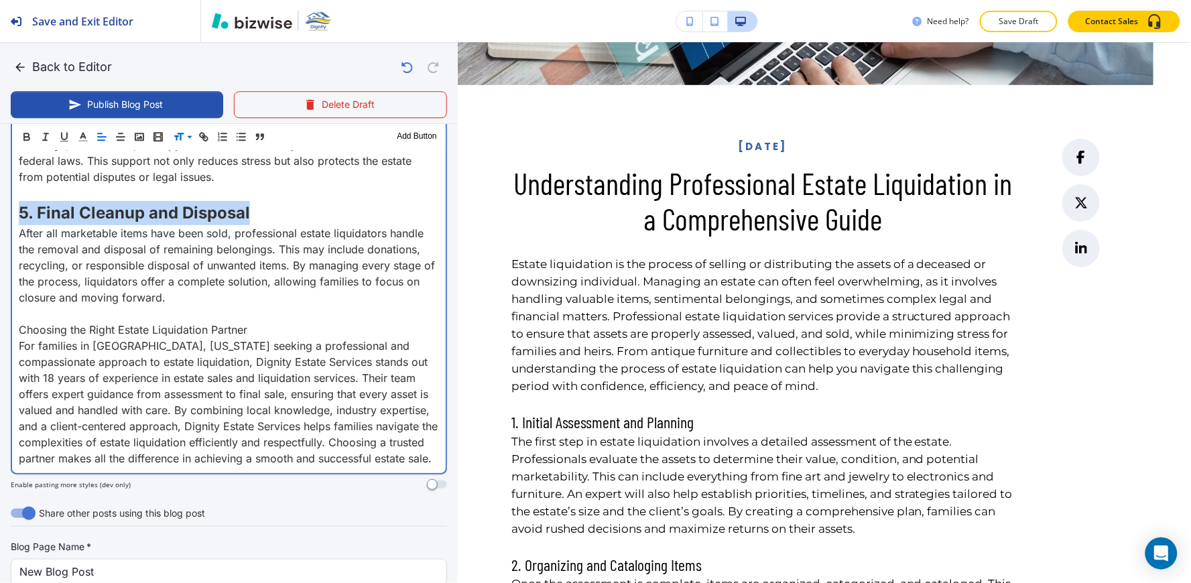
scroll to position [1125, 0]
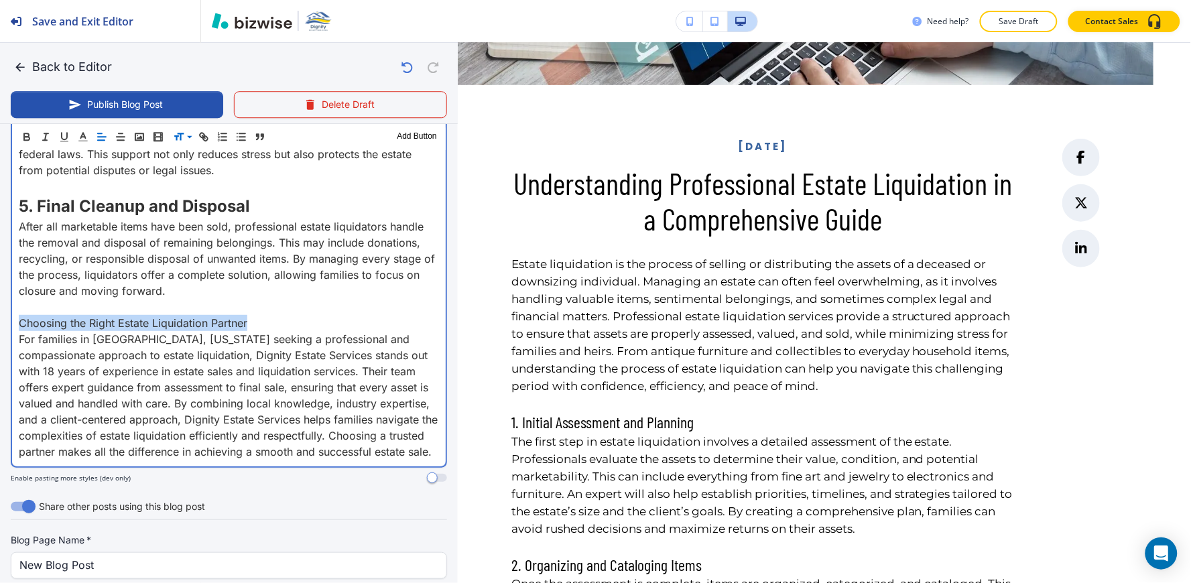
drag, startPoint x: 251, startPoint y: 351, endPoint x: 99, endPoint y: 276, distance: 169.0
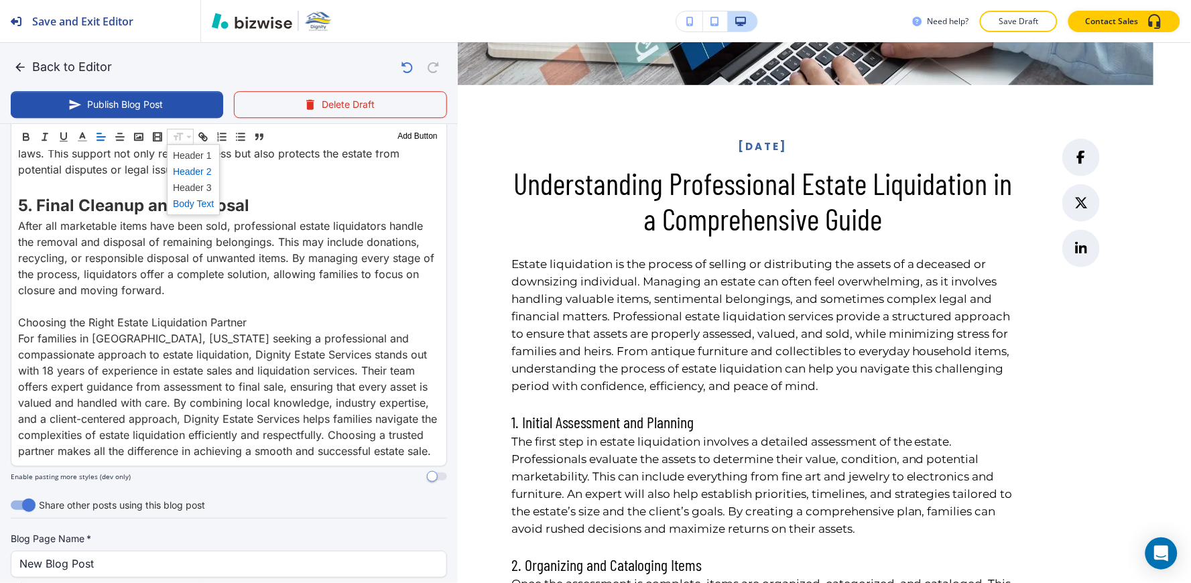
click at [192, 176] on span at bounding box center [193, 172] width 41 height 16
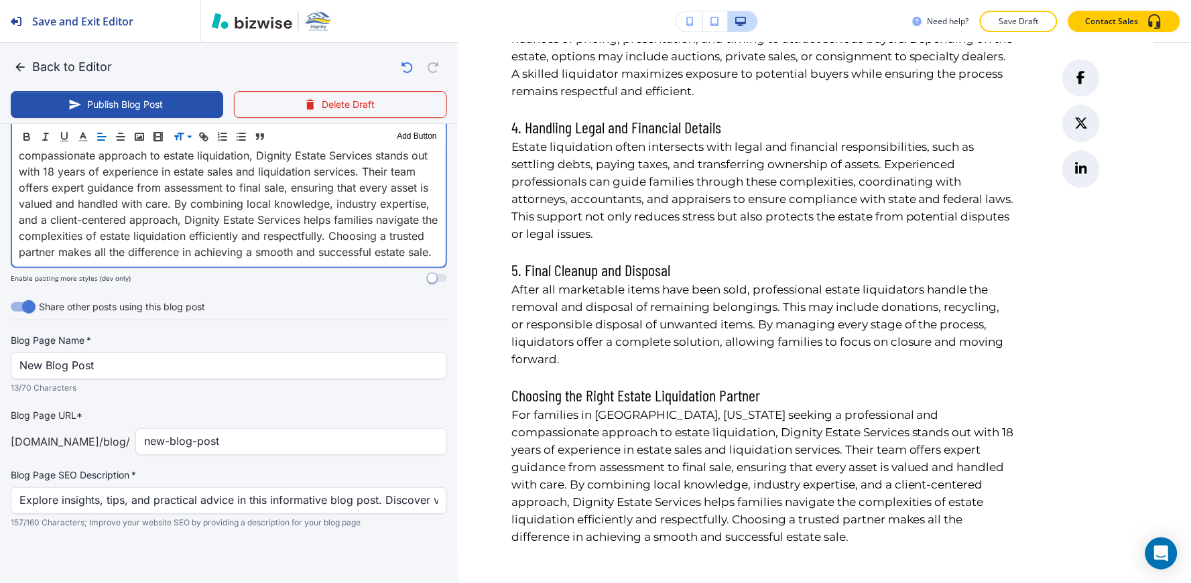
scroll to position [1379, 0]
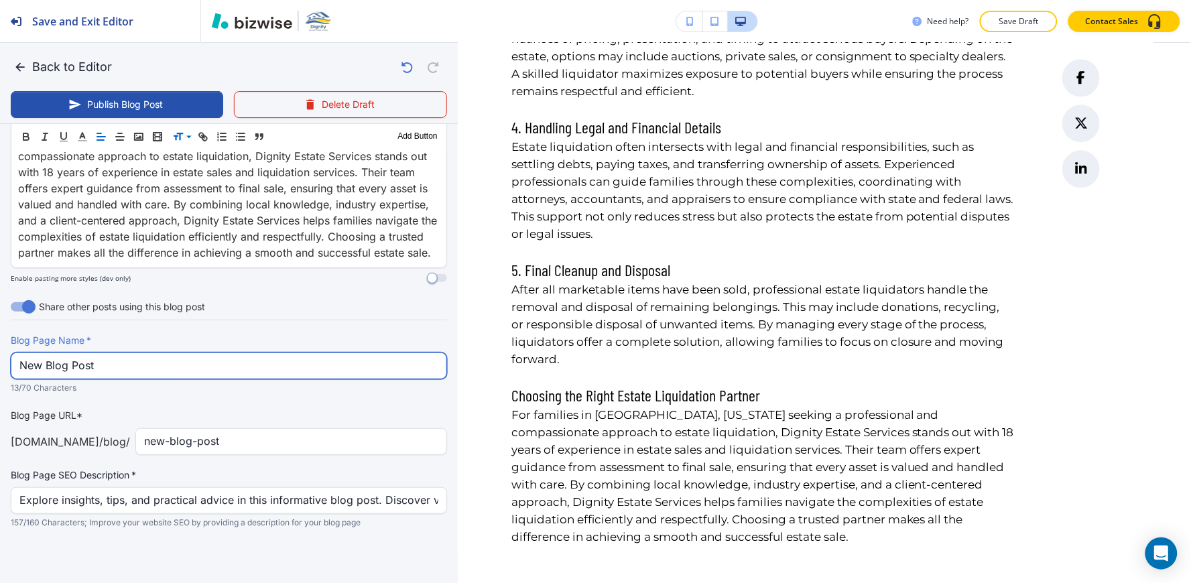
drag, startPoint x: 134, startPoint y: 366, endPoint x: 0, endPoint y: 373, distance: 134.2
paste input "Understanding Professional Estate Liquidation in a Comprehensive Guide"
type input "Understanding Professional Estate Liquidation in a Comprehensive Guide"
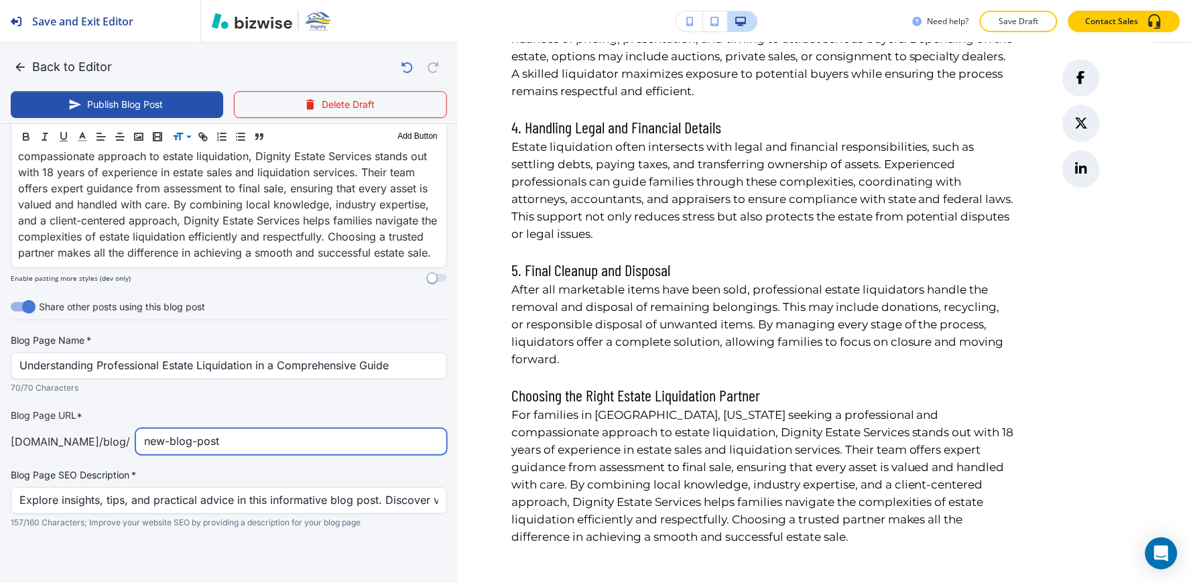
drag, startPoint x: 245, startPoint y: 447, endPoint x: 0, endPoint y: 449, distance: 244.6
type input "U"
type input "understanding-professional-estate-liquidation-in-a-comprehensive-guide"
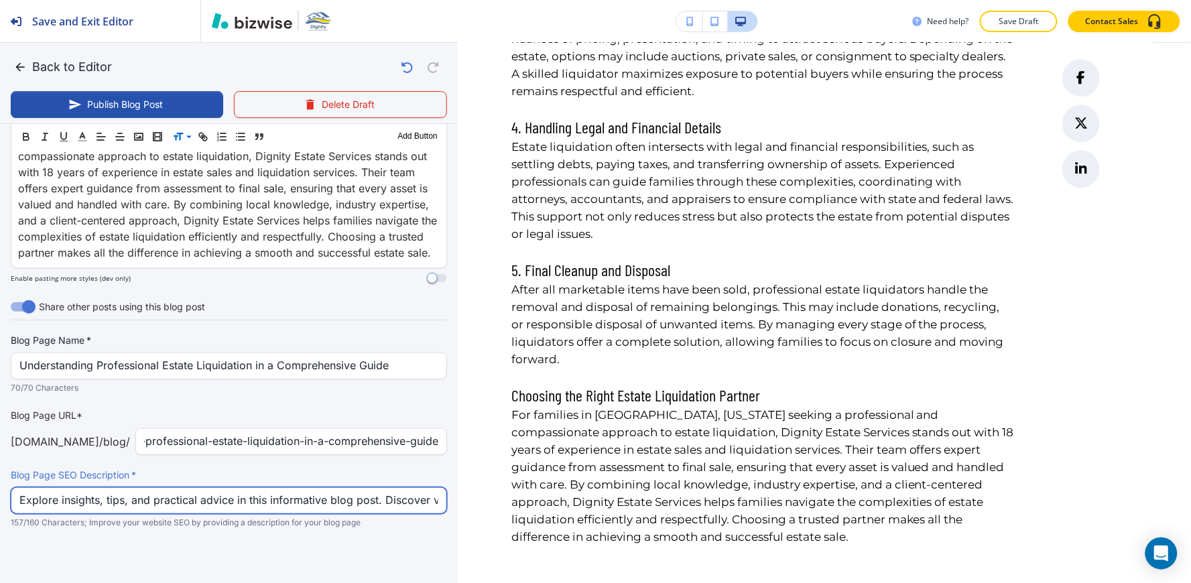
click at [216, 506] on input "Explore insights, tips, and practical advice in this informative blog post. Dis…" at bounding box center [228, 500] width 419 height 25
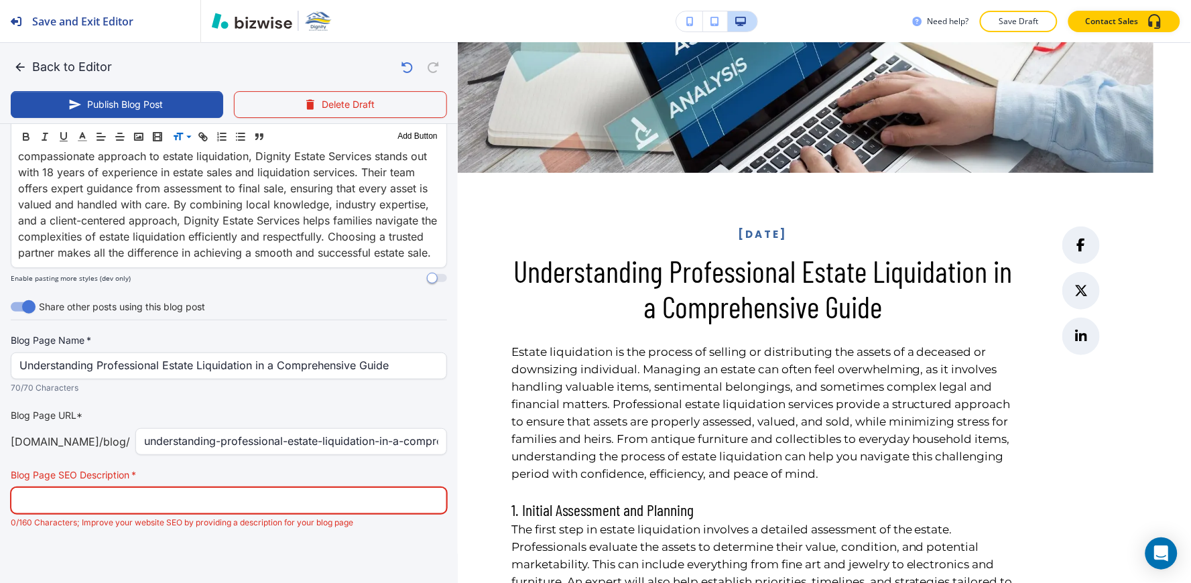
scroll to position [223, 0]
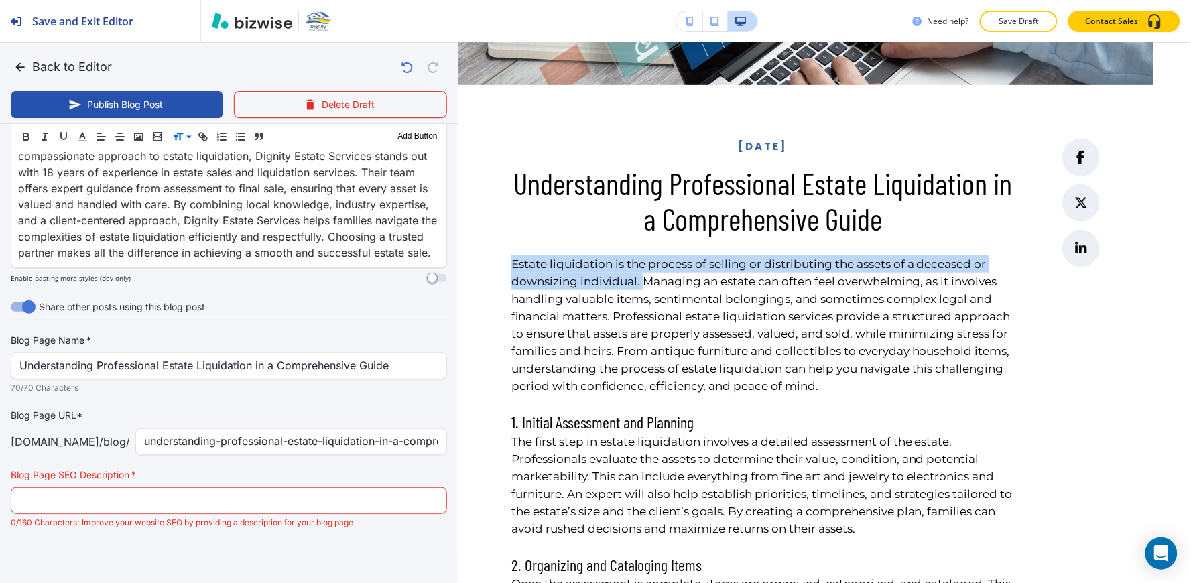
drag, startPoint x: 508, startPoint y: 257, endPoint x: 642, endPoint y: 278, distance: 135.7
copy span "Estate liquidation is the process of selling or distributing the assets of a de…"
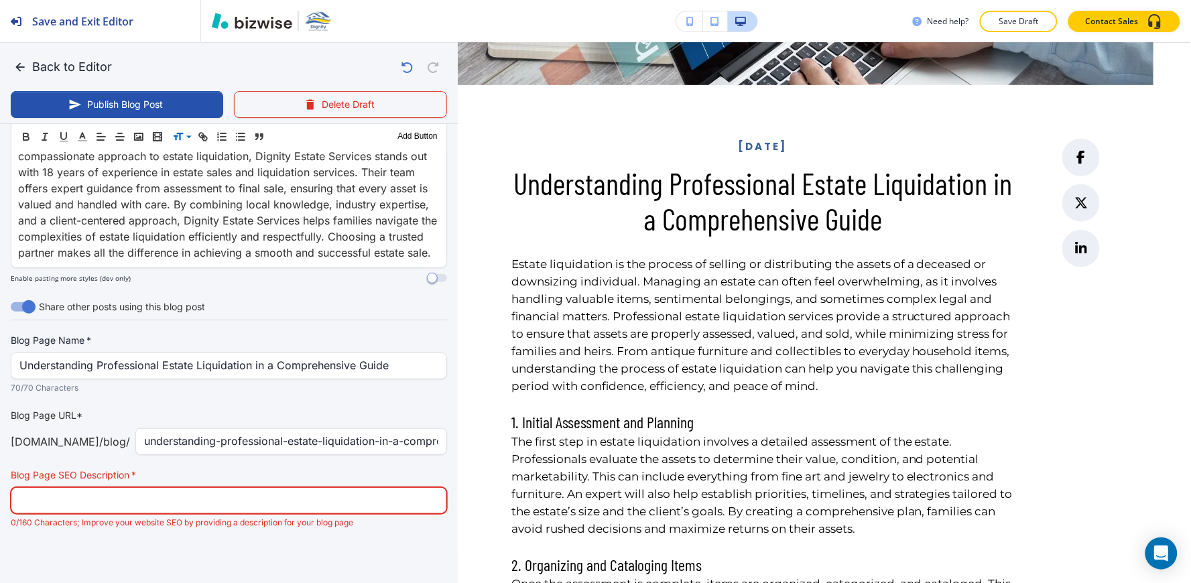
click at [195, 495] on input "text" at bounding box center [228, 500] width 419 height 25
paste input "Estate liquidation is the process of selling or distributing the assets of a de…"
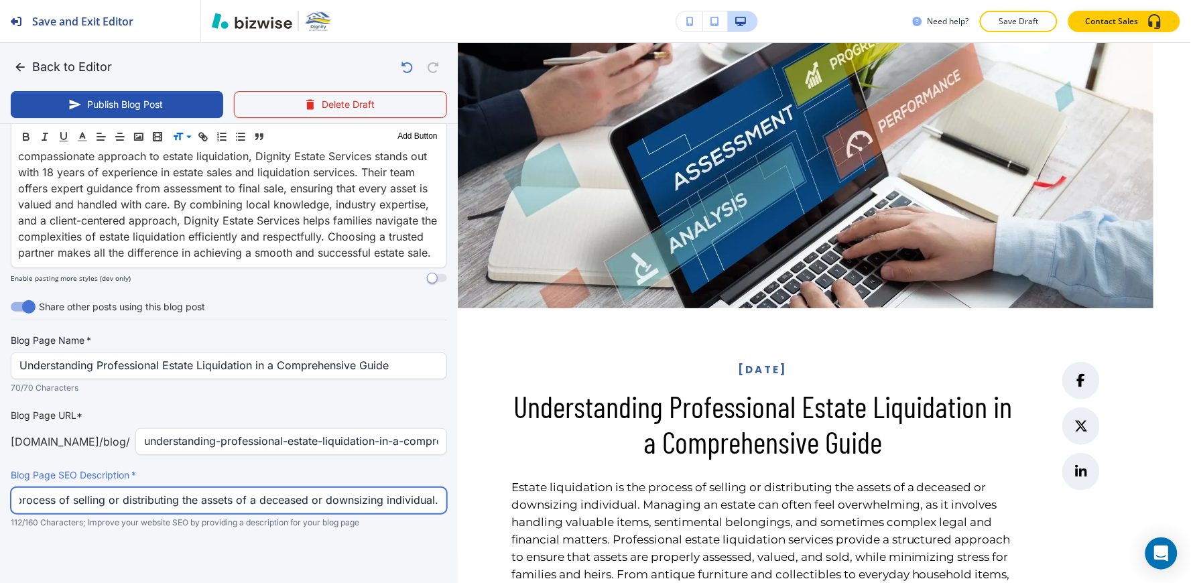
scroll to position [1305, 0]
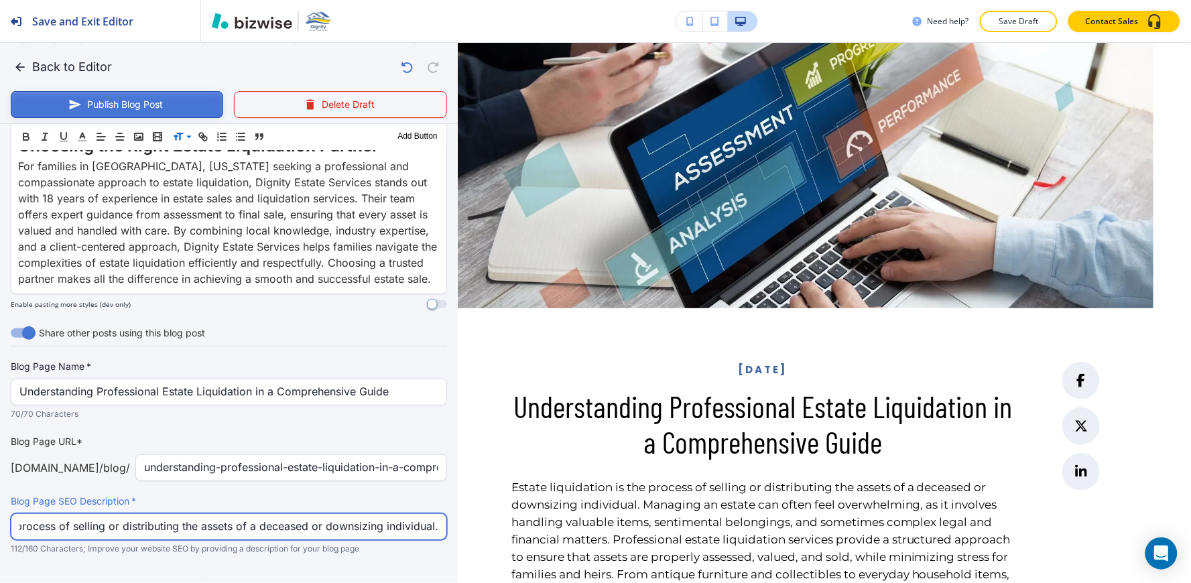
type input "Estate liquidation is the process of selling or distributing the assets of a de…"
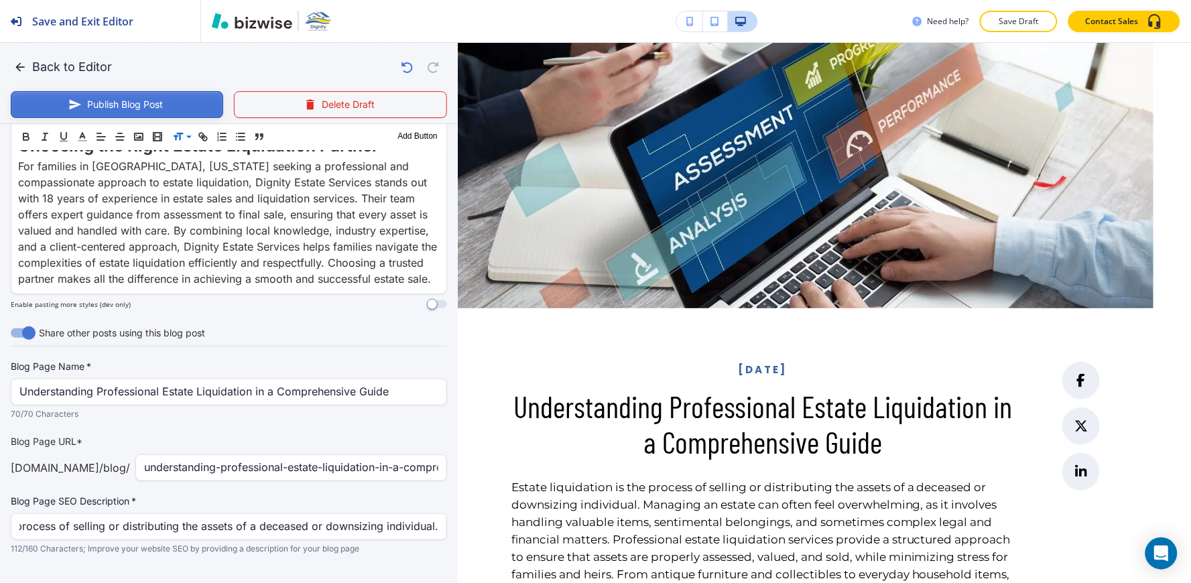
click at [172, 99] on button "Publish Blog Post" at bounding box center [117, 104] width 212 height 27
click at [48, 64] on button "Back to Editor" at bounding box center [64, 67] width 107 height 27
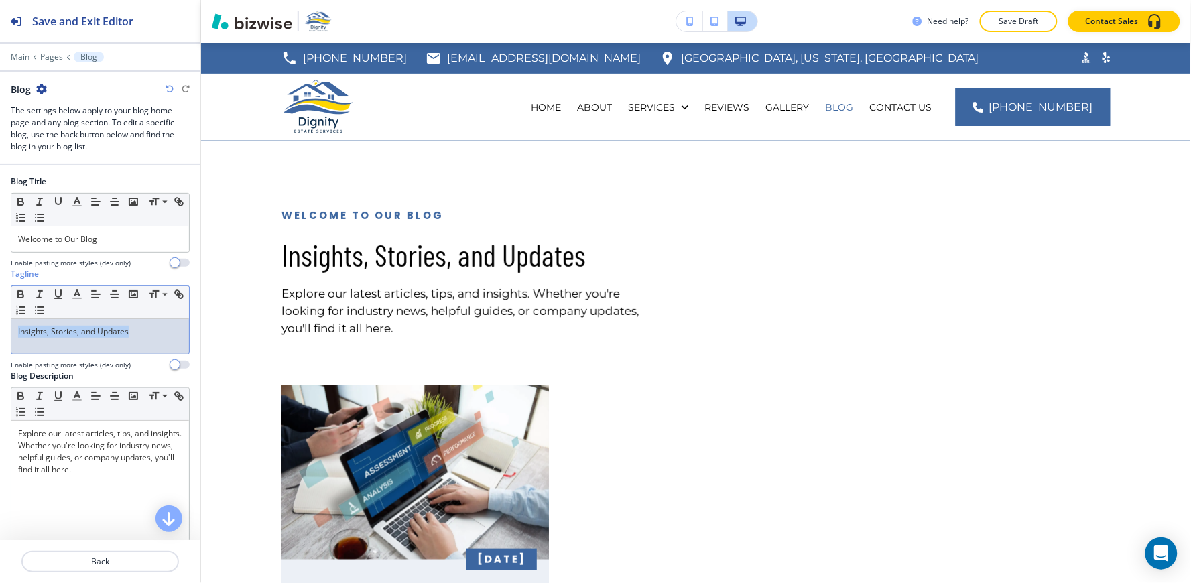
drag, startPoint x: 143, startPoint y: 336, endPoint x: 0, endPoint y: 397, distance: 155.8
click at [0, 397] on div "Blog Title Small Normal Large Huge Welcome to Our Blog Enable pasting more styl…" at bounding box center [100, 445] width 200 height 560
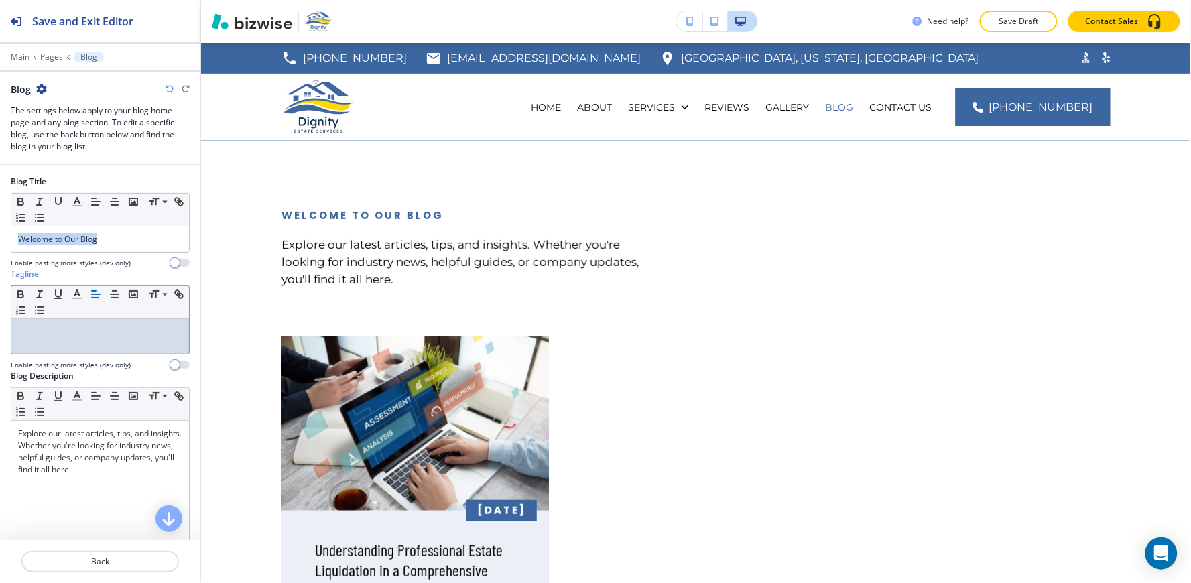
drag, startPoint x: 127, startPoint y: 247, endPoint x: 0, endPoint y: 269, distance: 129.4
click at [0, 267] on div "Blog Title Small Normal Large Huge Welcome to Our Blog Enable pasting more styl…" at bounding box center [100, 445] width 200 height 560
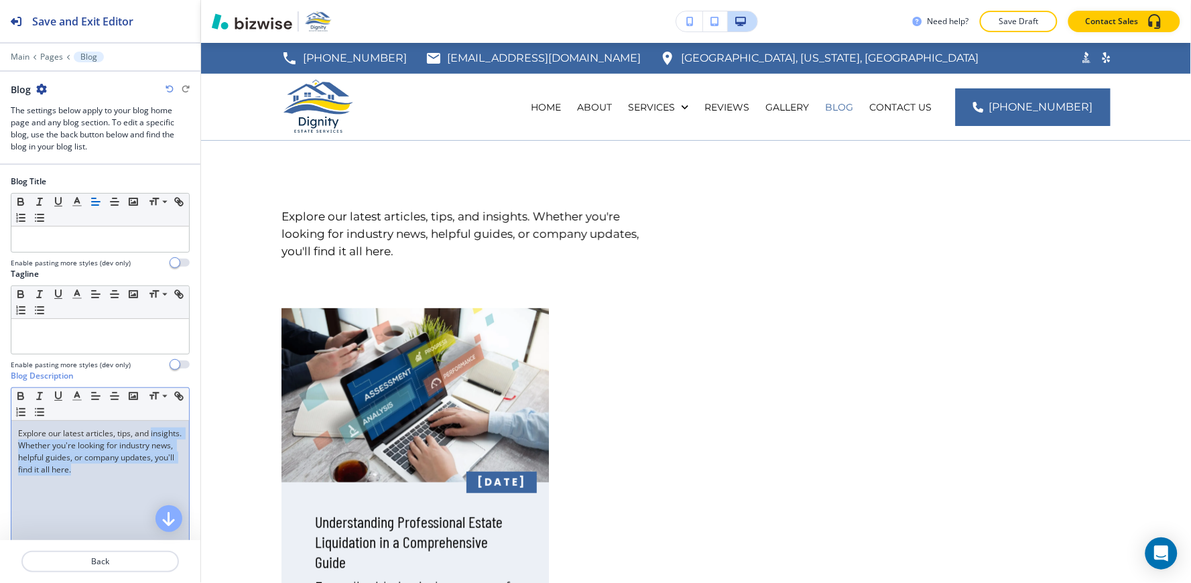
drag, startPoint x: 164, startPoint y: 472, endPoint x: 0, endPoint y: 440, distance: 166.7
click at [0, 440] on div "Blog Title Small Normal Large Huge Enable pasting more styles (dev only) Taglin…" at bounding box center [100, 445] width 200 height 560
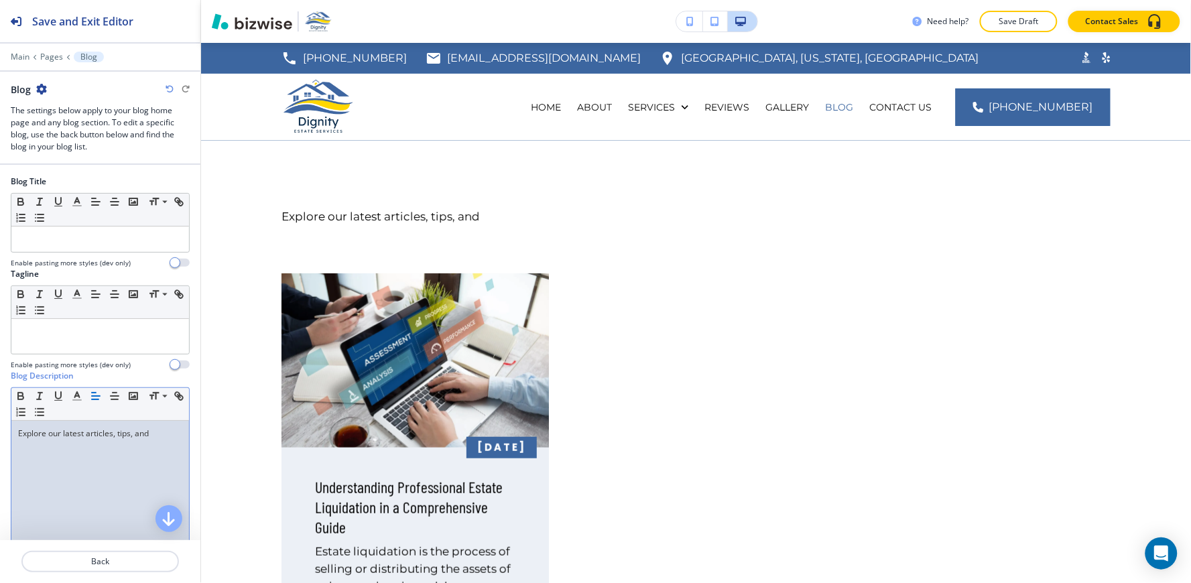
drag, startPoint x: 96, startPoint y: 434, endPoint x: 0, endPoint y: 454, distance: 97.9
click at [0, 454] on div "Blog Title Small Normal Large Huge Enable pasting more styles (dev only) Taglin…" at bounding box center [100, 445] width 200 height 560
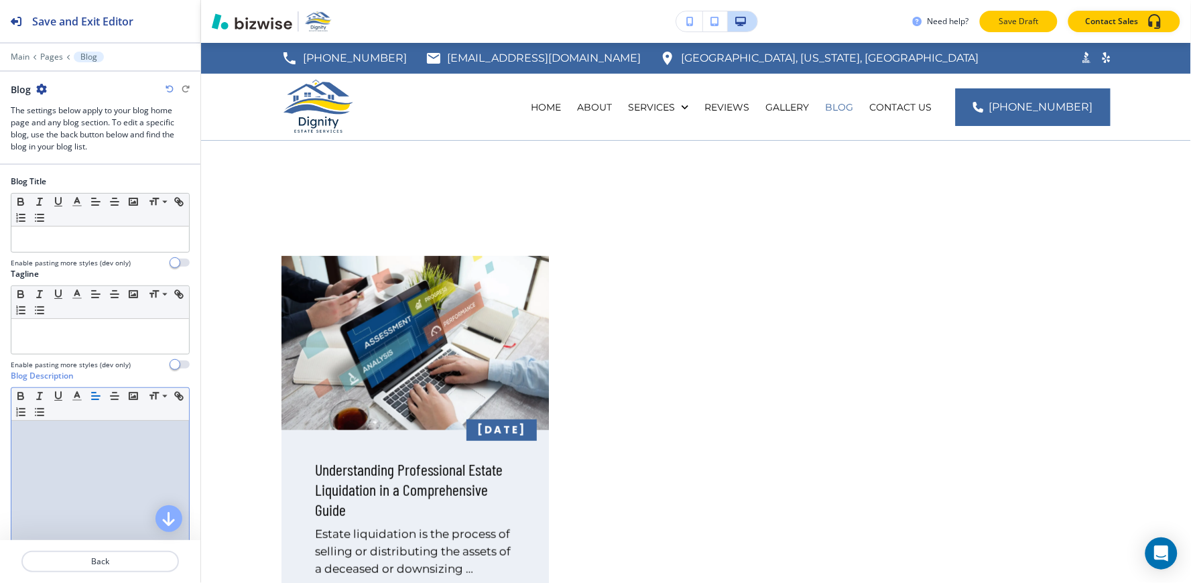
click at [1030, 31] on button "Save Draft" at bounding box center [1019, 21] width 78 height 21
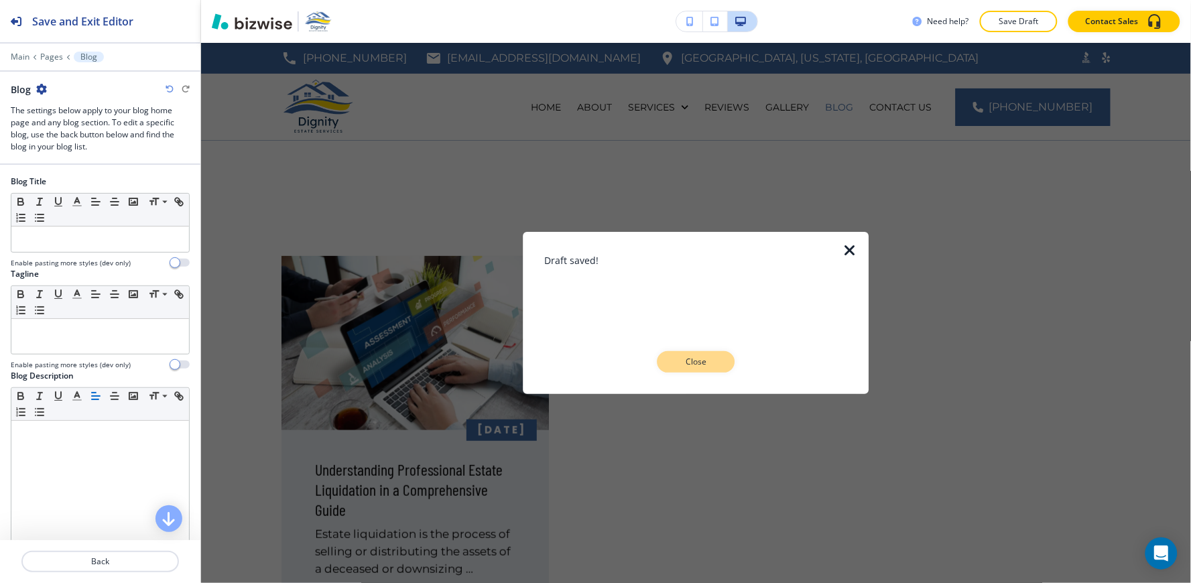
click at [688, 357] on p "Close" at bounding box center [696, 362] width 43 height 12
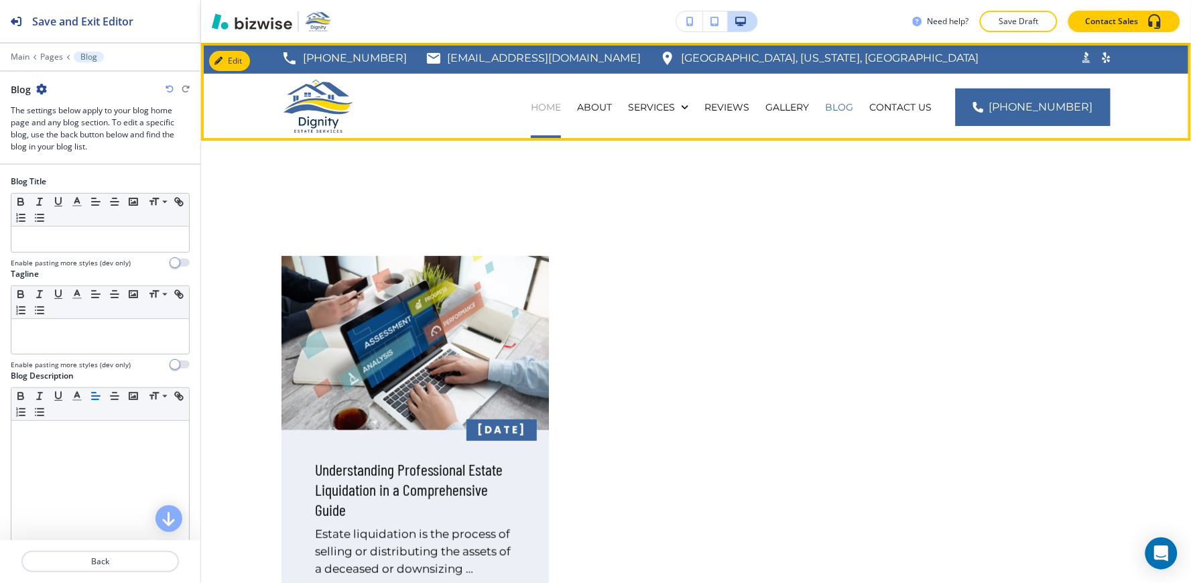
click at [560, 109] on p "HOME" at bounding box center [546, 107] width 30 height 13
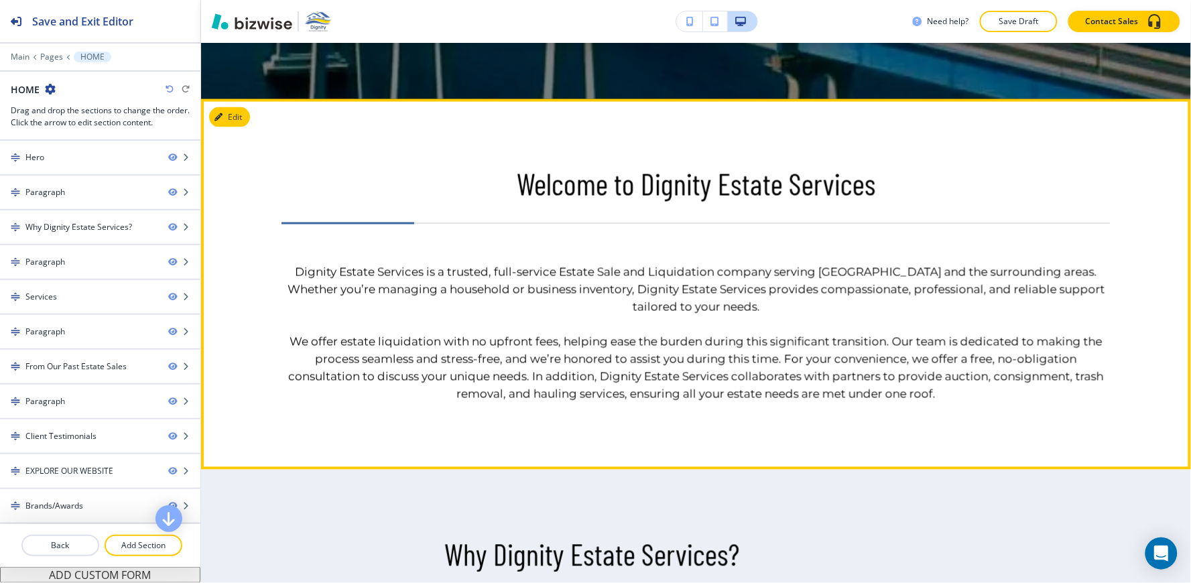
scroll to position [595, 0]
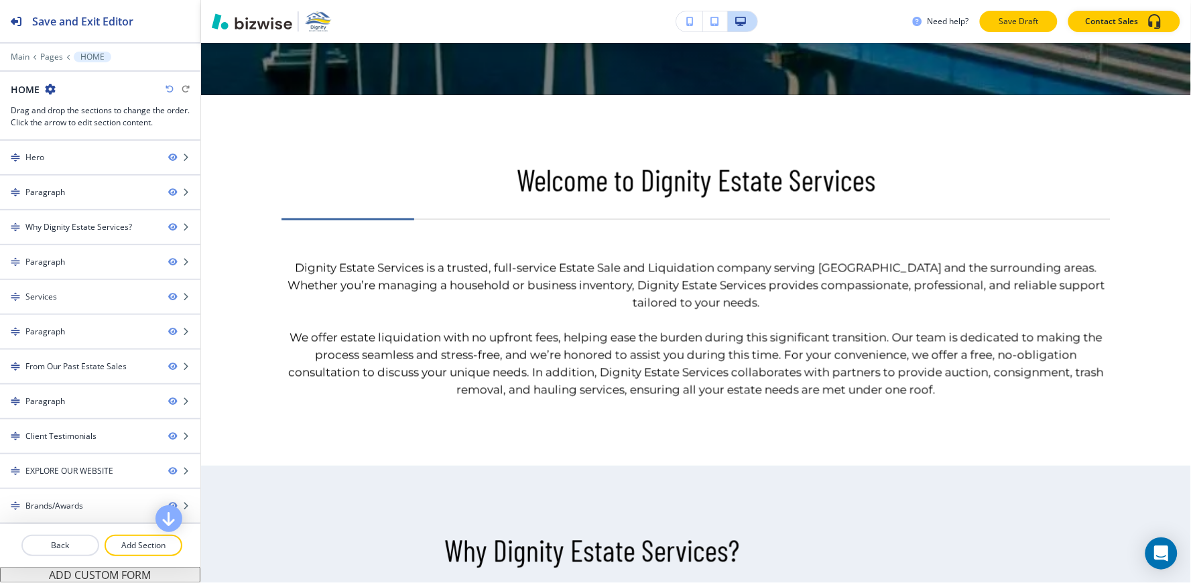
click at [1031, 21] on p "Save Draft" at bounding box center [1018, 21] width 43 height 12
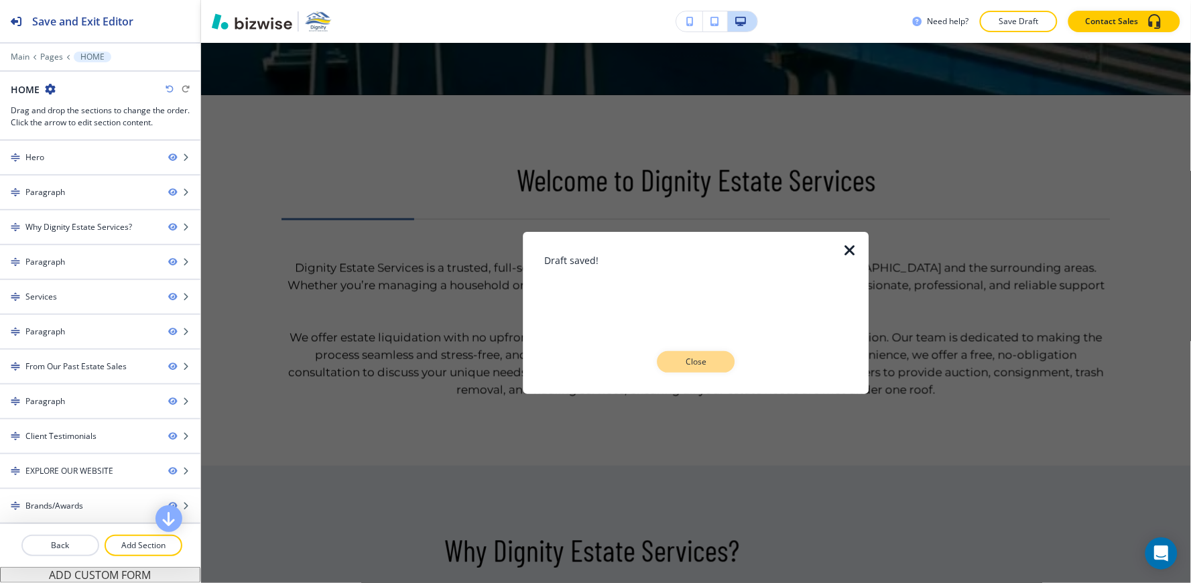
click at [708, 370] on button "Close" at bounding box center [696, 361] width 78 height 21
